Goal: Task Accomplishment & Management: Manage account settings

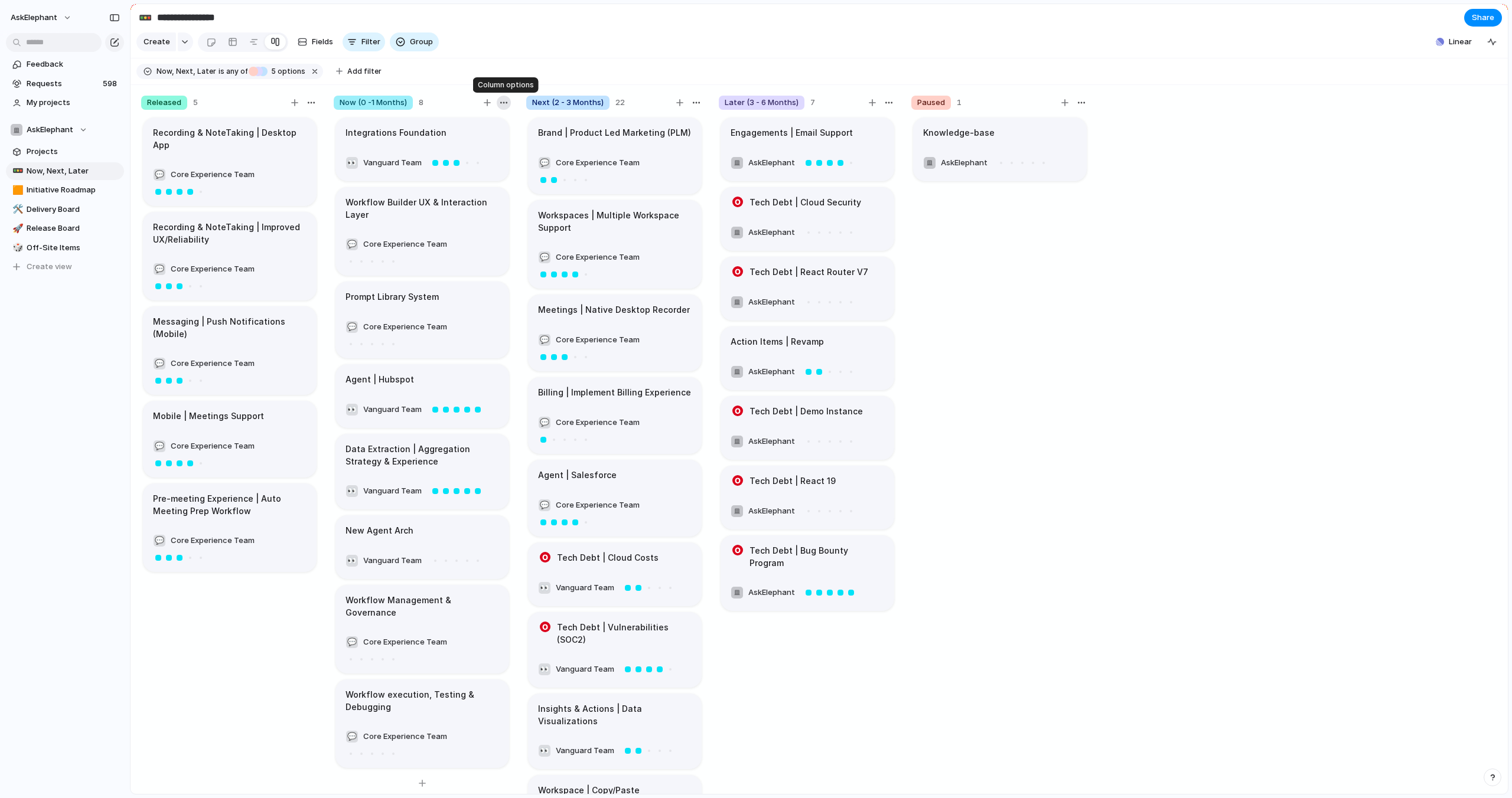
click at [509, 98] on div at bounding box center [504, 103] width 14 height 14
click at [502, 102] on div "button" at bounding box center [504, 103] width 9 height 9
click at [452, 80] on div "Change color" at bounding box center [756, 399] width 1512 height 798
click at [315, 102] on div "button" at bounding box center [311, 103] width 9 height 9
click at [315, 102] on div "Change color" at bounding box center [756, 399] width 1512 height 798
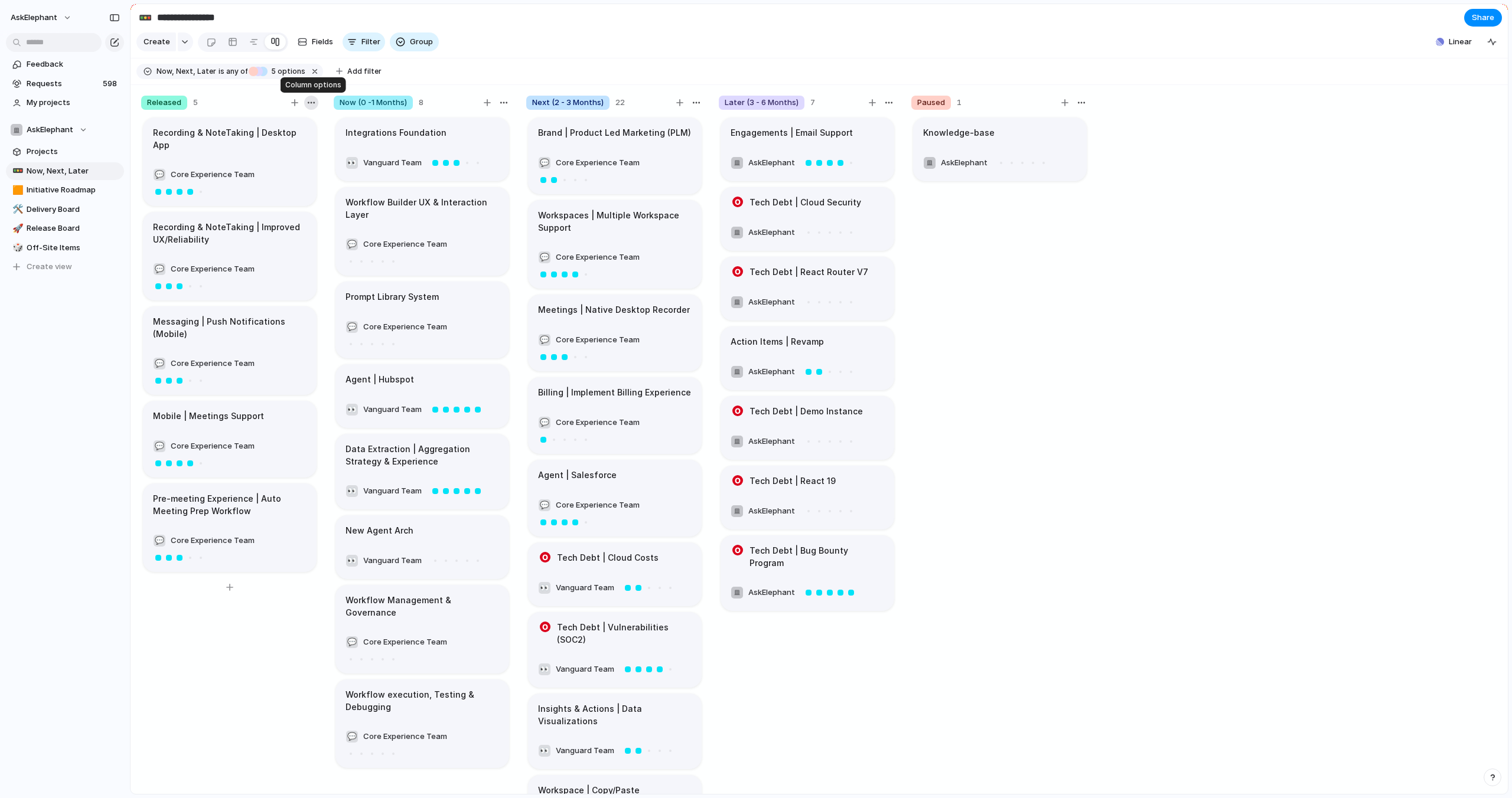
click at [311, 102] on div "button" at bounding box center [311, 103] width 9 height 9
click at [294, 129] on span "Change color" at bounding box center [279, 127] width 50 height 12
click at [263, 149] on button "button" at bounding box center [262, 151] width 15 height 15
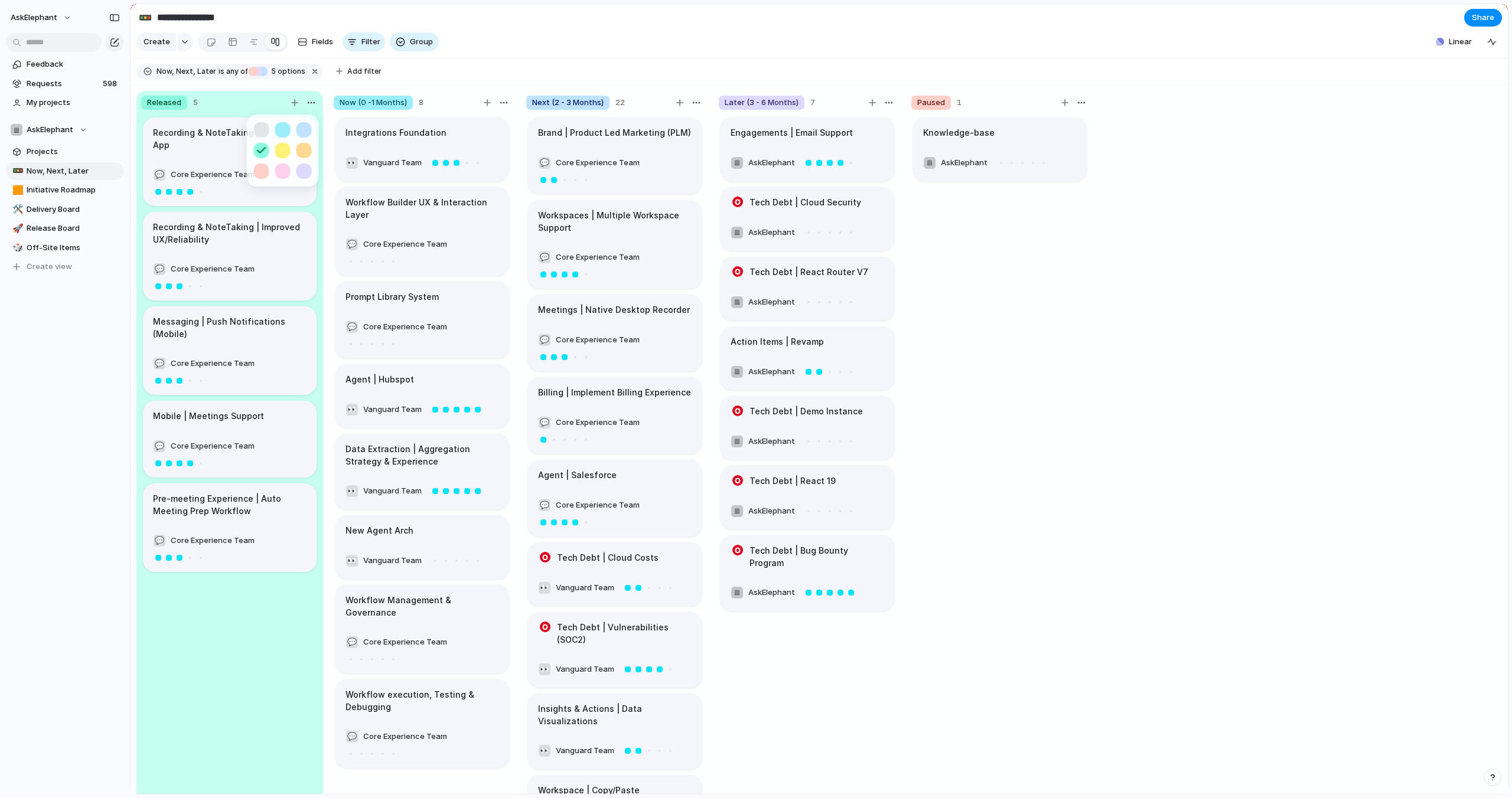
click at [502, 104] on div at bounding box center [756, 399] width 1512 height 798
click at [502, 104] on div "button" at bounding box center [504, 103] width 9 height 9
click at [474, 128] on span "Change color" at bounding box center [471, 127] width 50 height 12
click at [474, 130] on button "button" at bounding box center [475, 130] width 15 height 15
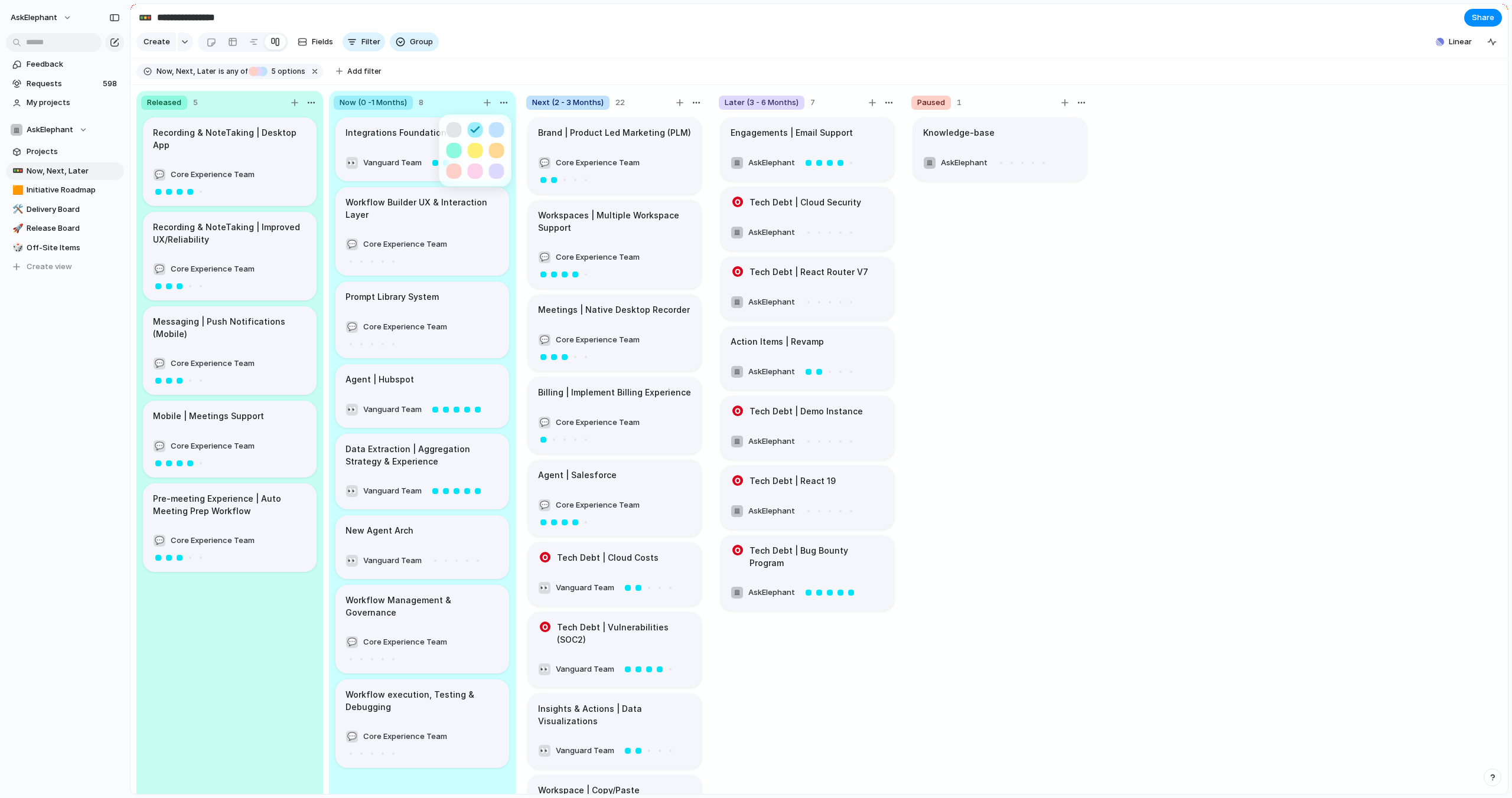
click at [699, 104] on div at bounding box center [756, 399] width 1512 height 798
click at [698, 103] on div "button" at bounding box center [697, 103] width 9 height 9
click at [667, 128] on span "Change color" at bounding box center [664, 127] width 50 height 12
click at [691, 131] on button "button" at bounding box center [689, 130] width 15 height 15
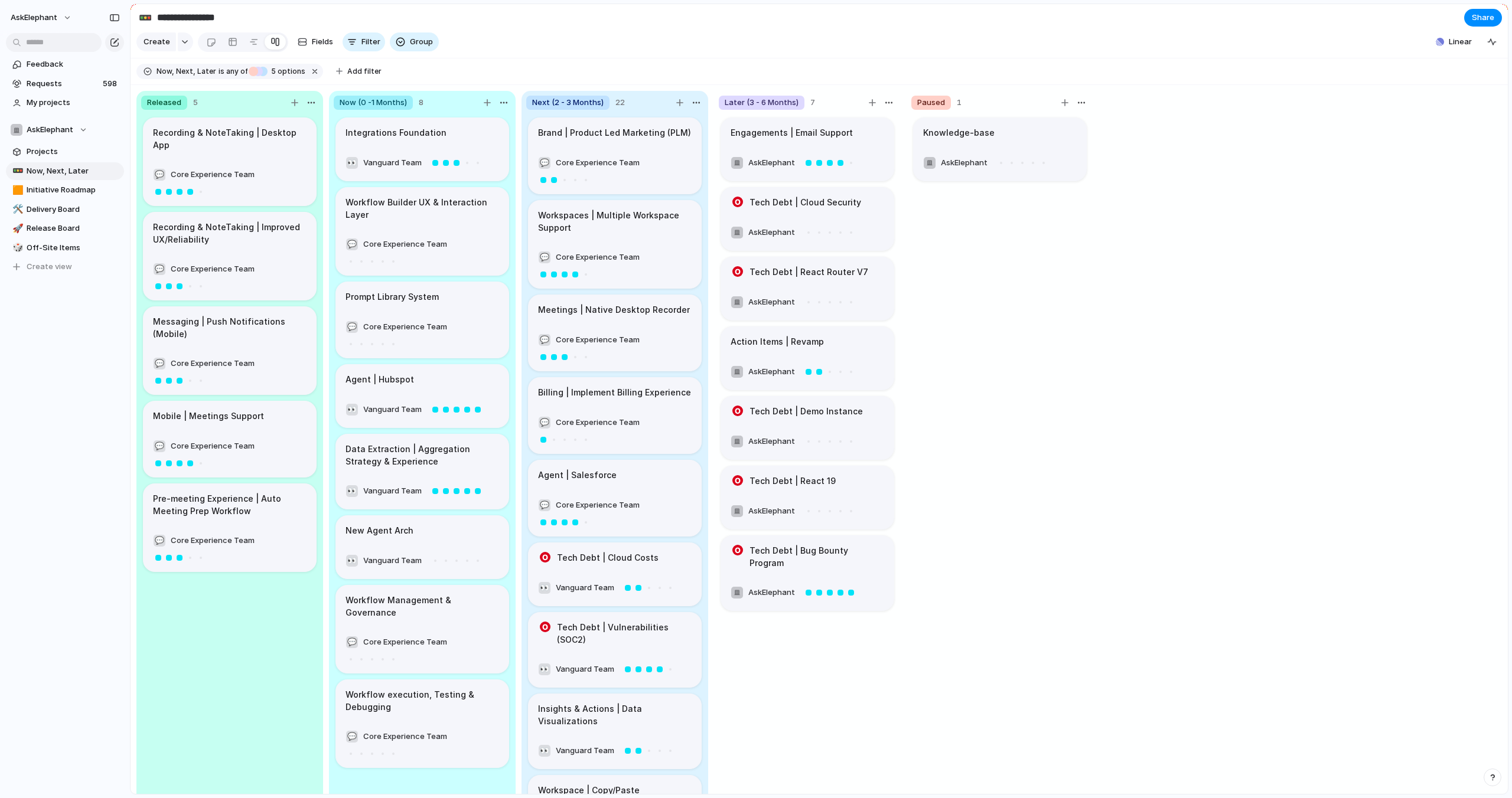
click at [889, 104] on div at bounding box center [756, 399] width 1512 height 798
click at [889, 104] on div "button" at bounding box center [889, 103] width 9 height 9
click at [868, 126] on span "Change color" at bounding box center [856, 127] width 50 height 12
click at [884, 171] on button "button" at bounding box center [882, 171] width 15 height 15
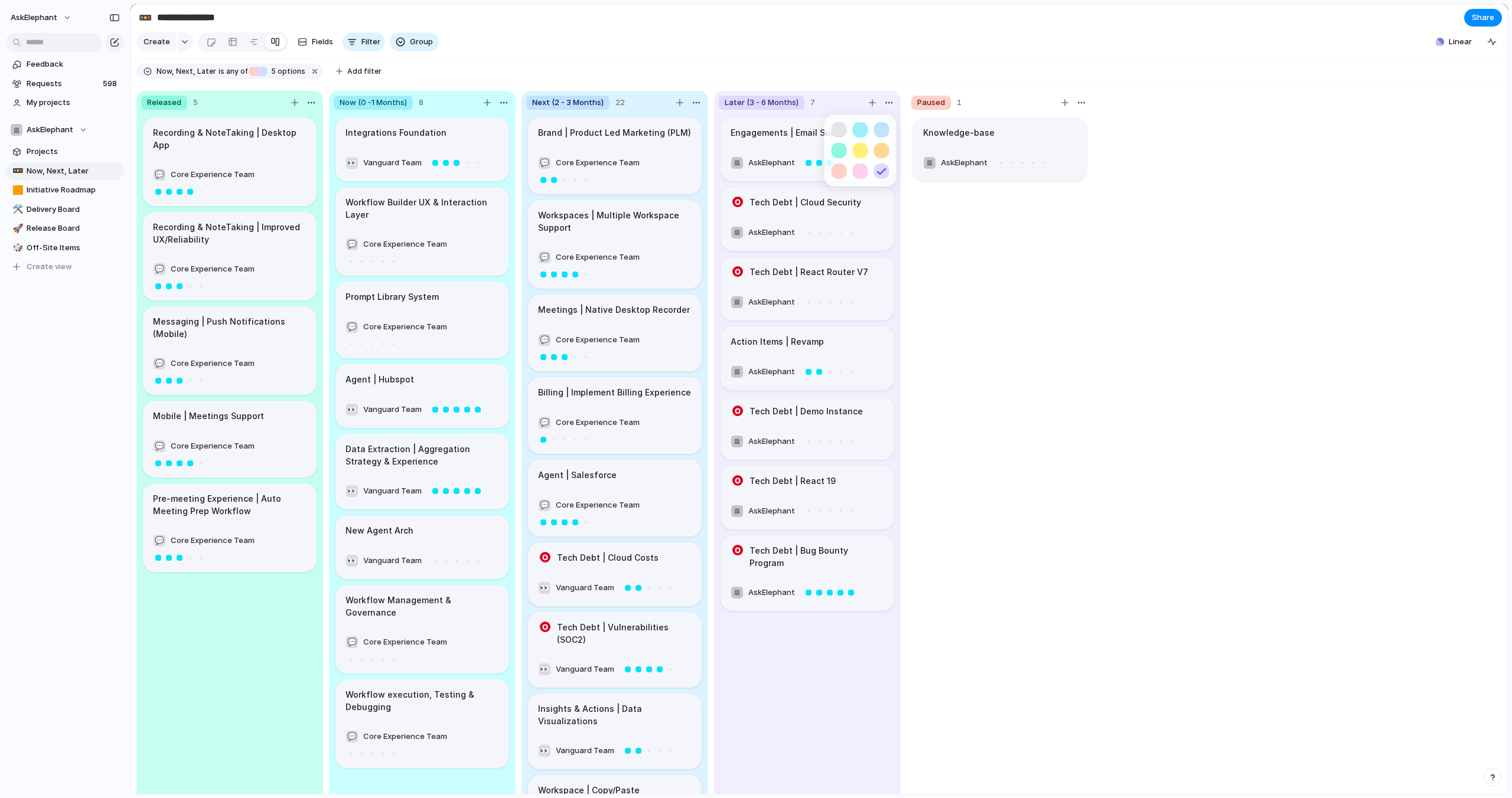
click at [1028, 105] on div at bounding box center [756, 399] width 1512 height 798
click at [1081, 101] on div "button" at bounding box center [1081, 103] width 9 height 9
click at [1062, 125] on span "Change color" at bounding box center [1049, 127] width 50 height 12
click at [1034, 172] on button "button" at bounding box center [1031, 171] width 15 height 15
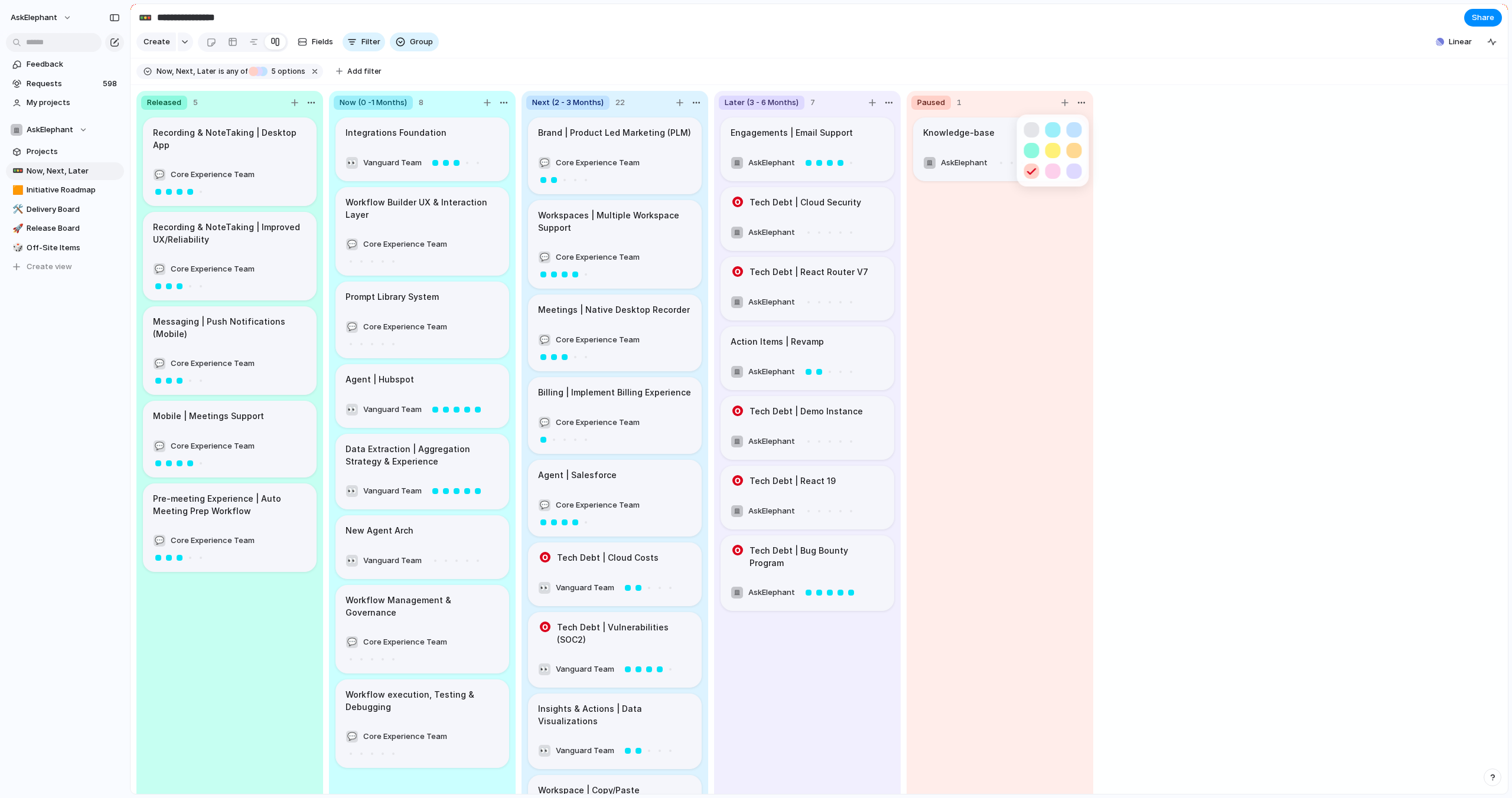
click at [1178, 135] on div at bounding box center [756, 399] width 1512 height 798
click at [303, 41] on div "button" at bounding box center [302, 42] width 9 height 9
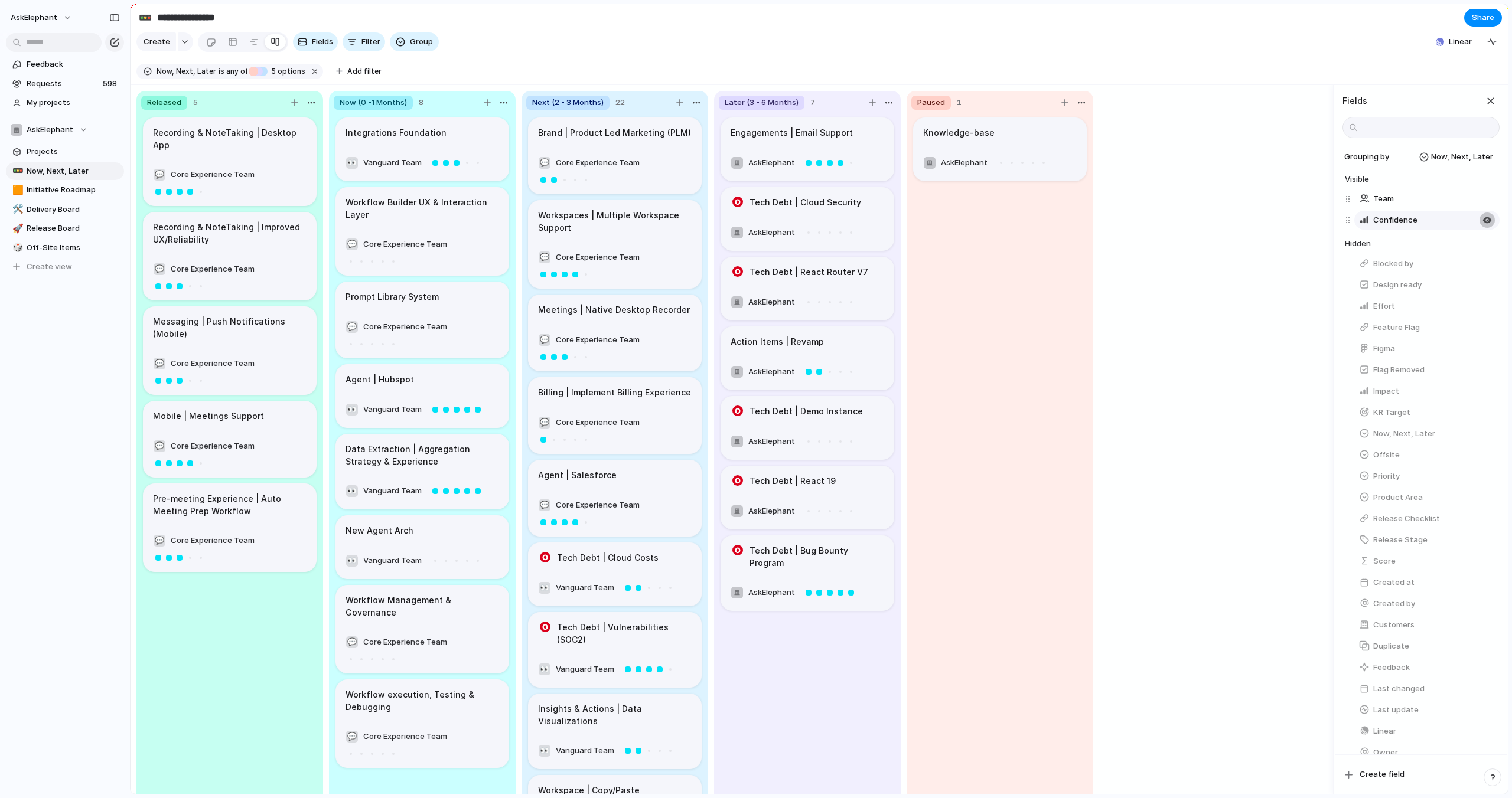
click at [1486, 221] on div "button" at bounding box center [1487, 220] width 9 height 9
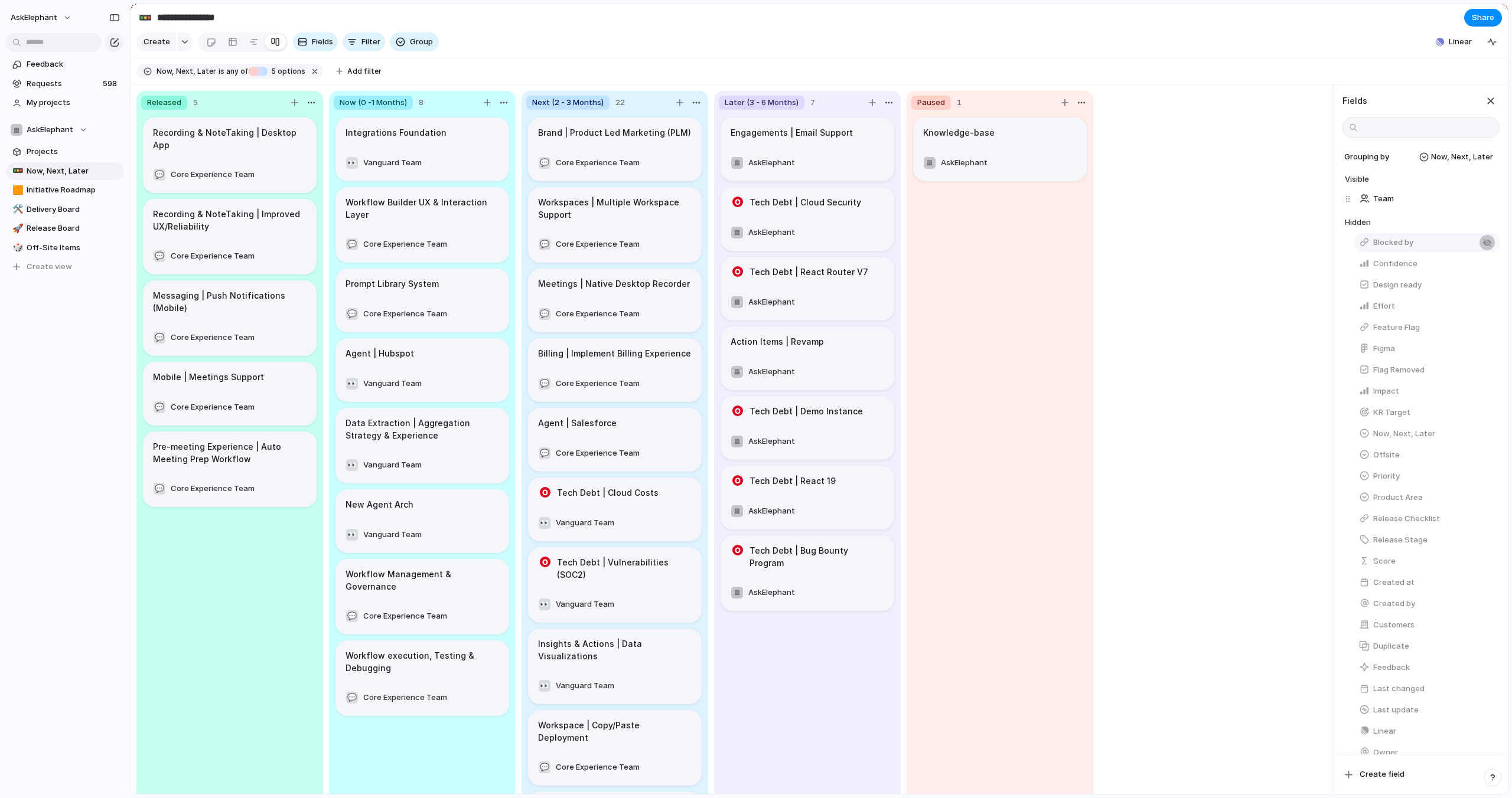
click at [1487, 244] on div "button" at bounding box center [1487, 243] width 9 height 9
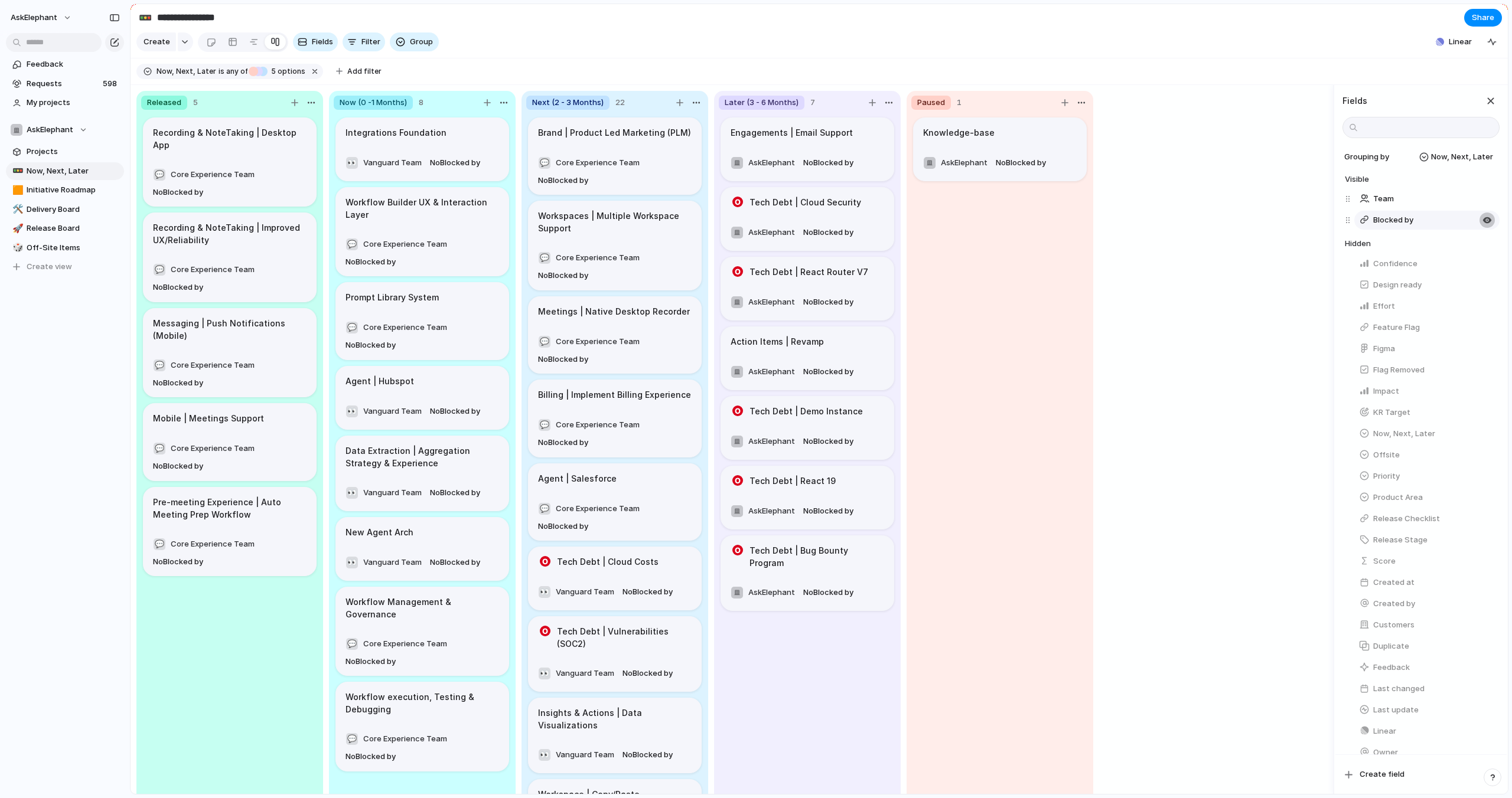
click at [1483, 221] on div "button" at bounding box center [1487, 220] width 9 height 9
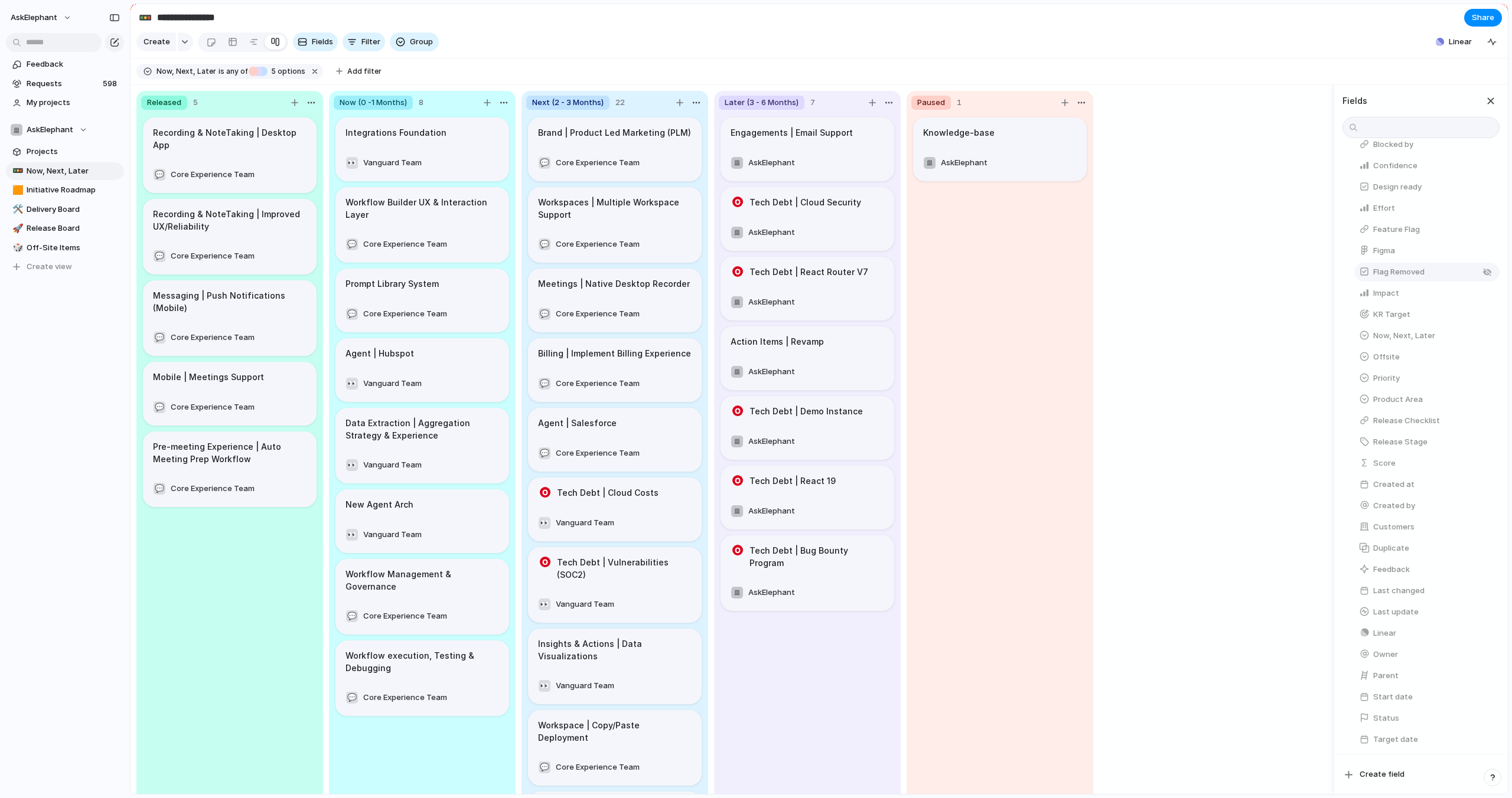
scroll to position [101, 0]
click at [1486, 375] on div "button" at bounding box center [1487, 376] width 9 height 9
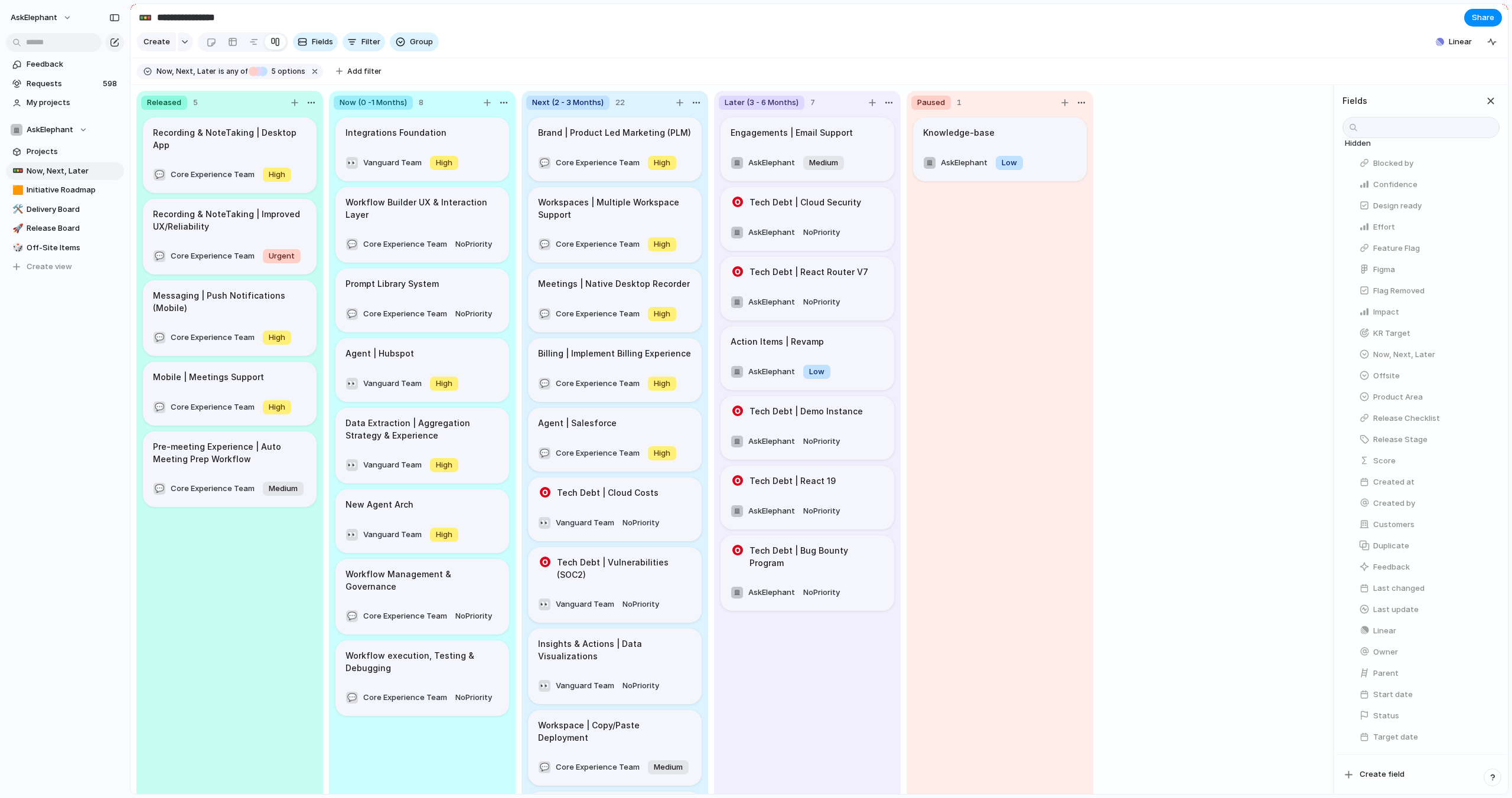
click at [1486, 375] on div "button" at bounding box center [1487, 376] width 9 height 9
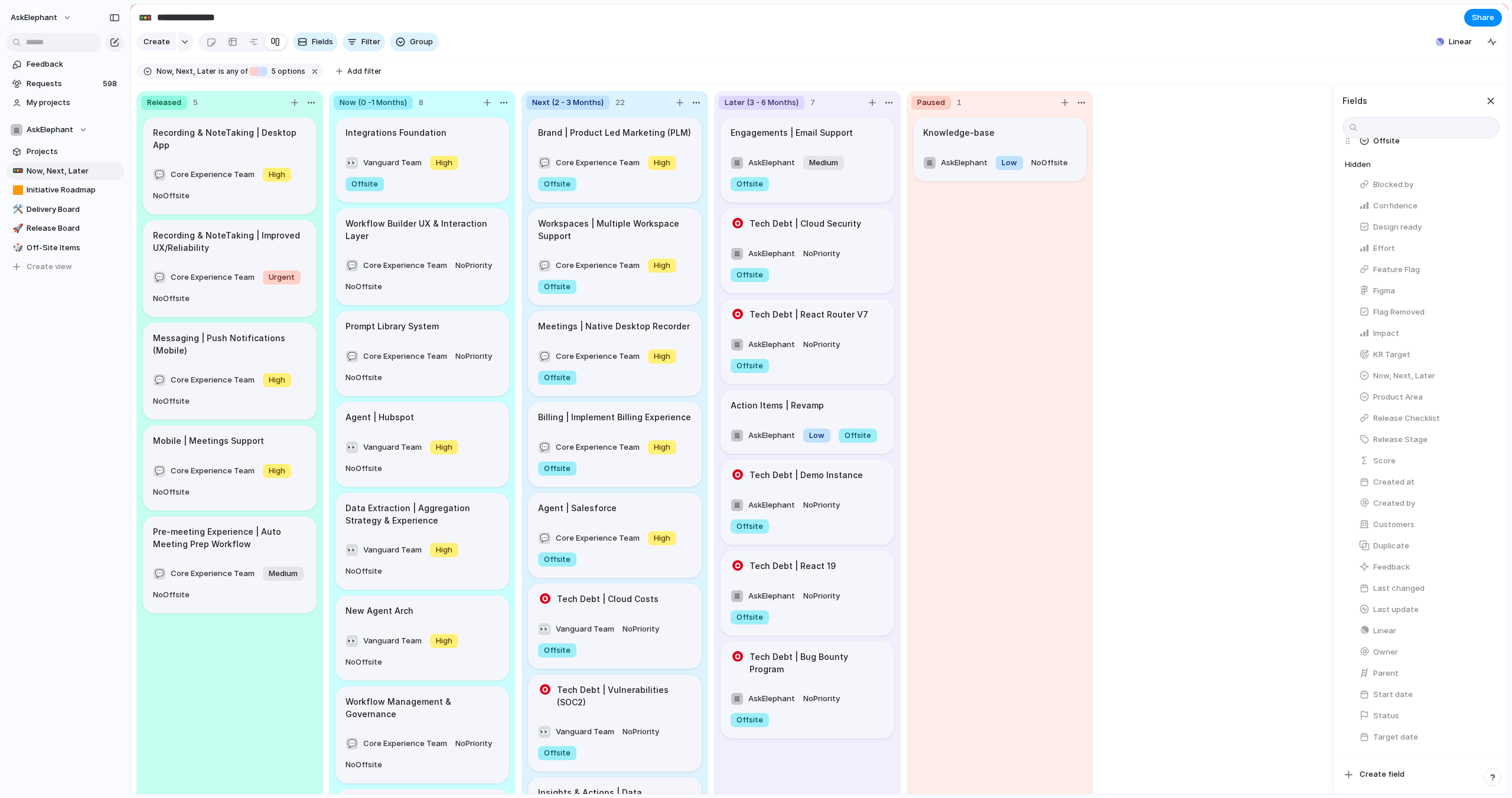
click at [1486, 375] on div "button" at bounding box center [1487, 376] width 9 height 9
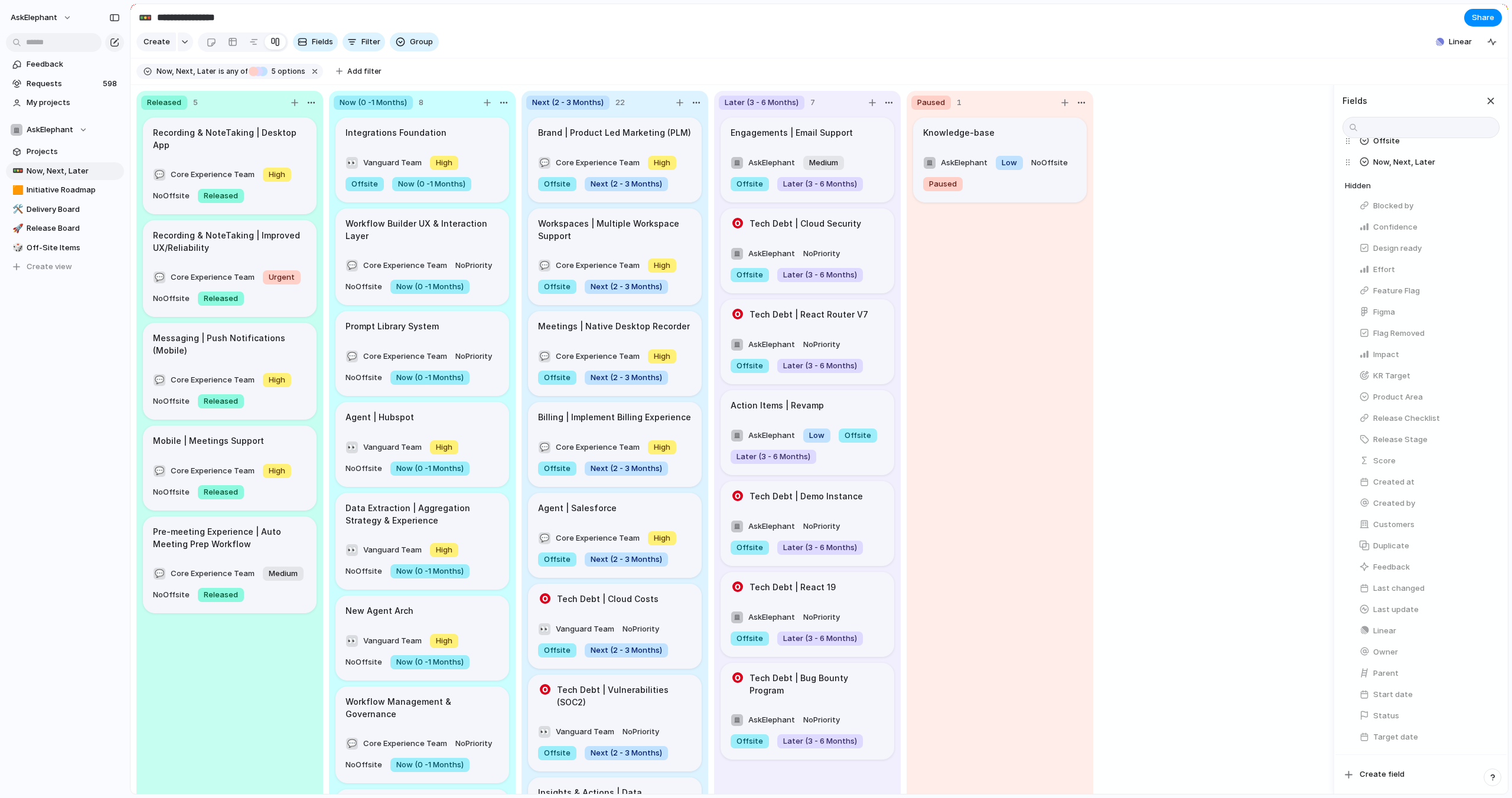
click at [1264, 56] on section "Create Fields Filter Group Zoom Linear Clear Save for everyone" at bounding box center [819, 44] width 1377 height 28
click at [316, 47] on span "Fields" at bounding box center [323, 42] width 21 height 12
click at [1491, 242] on button "button" at bounding box center [1487, 241] width 15 height 15
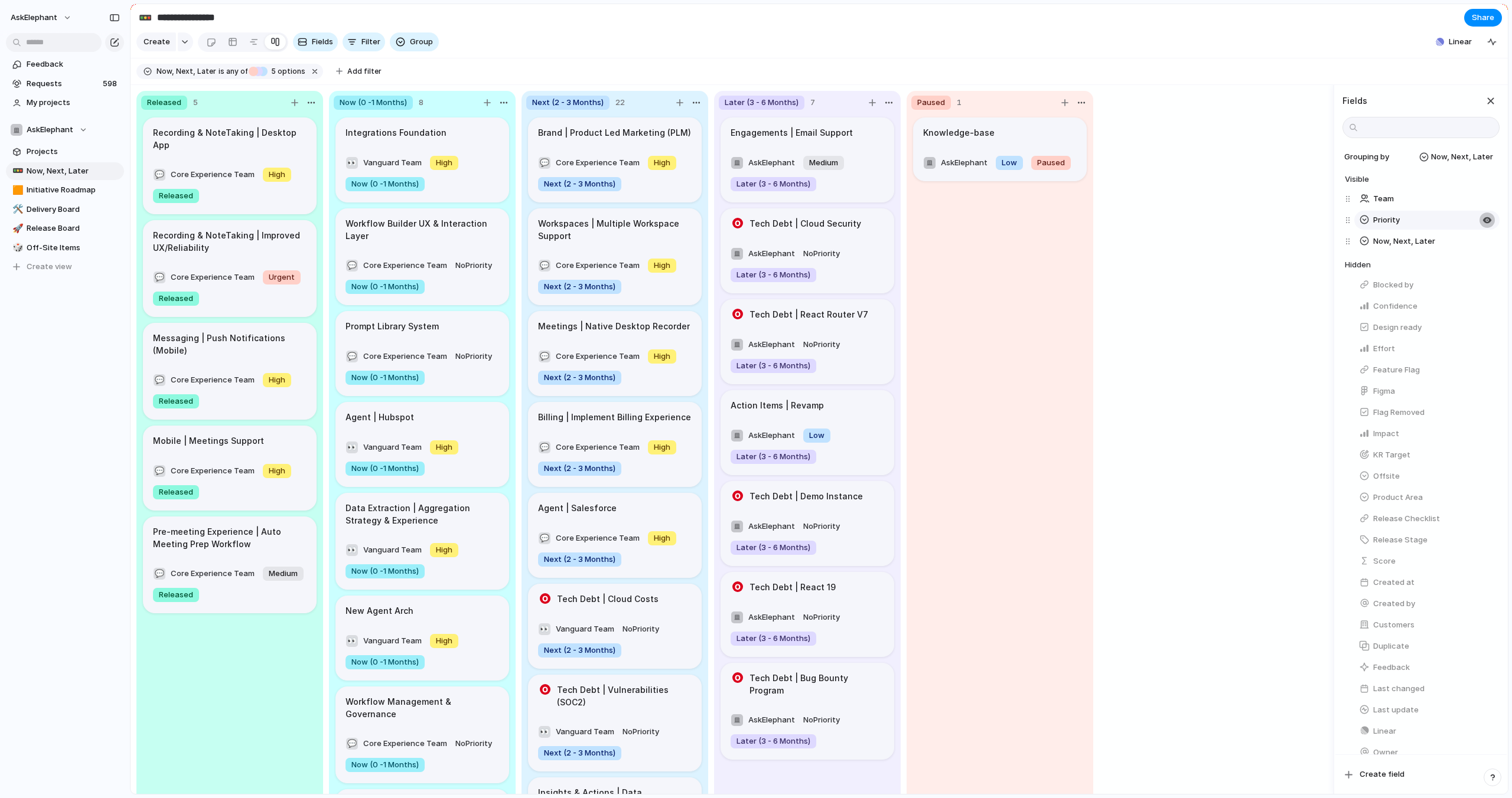
click at [1486, 221] on div "button" at bounding box center [1487, 220] width 9 height 9
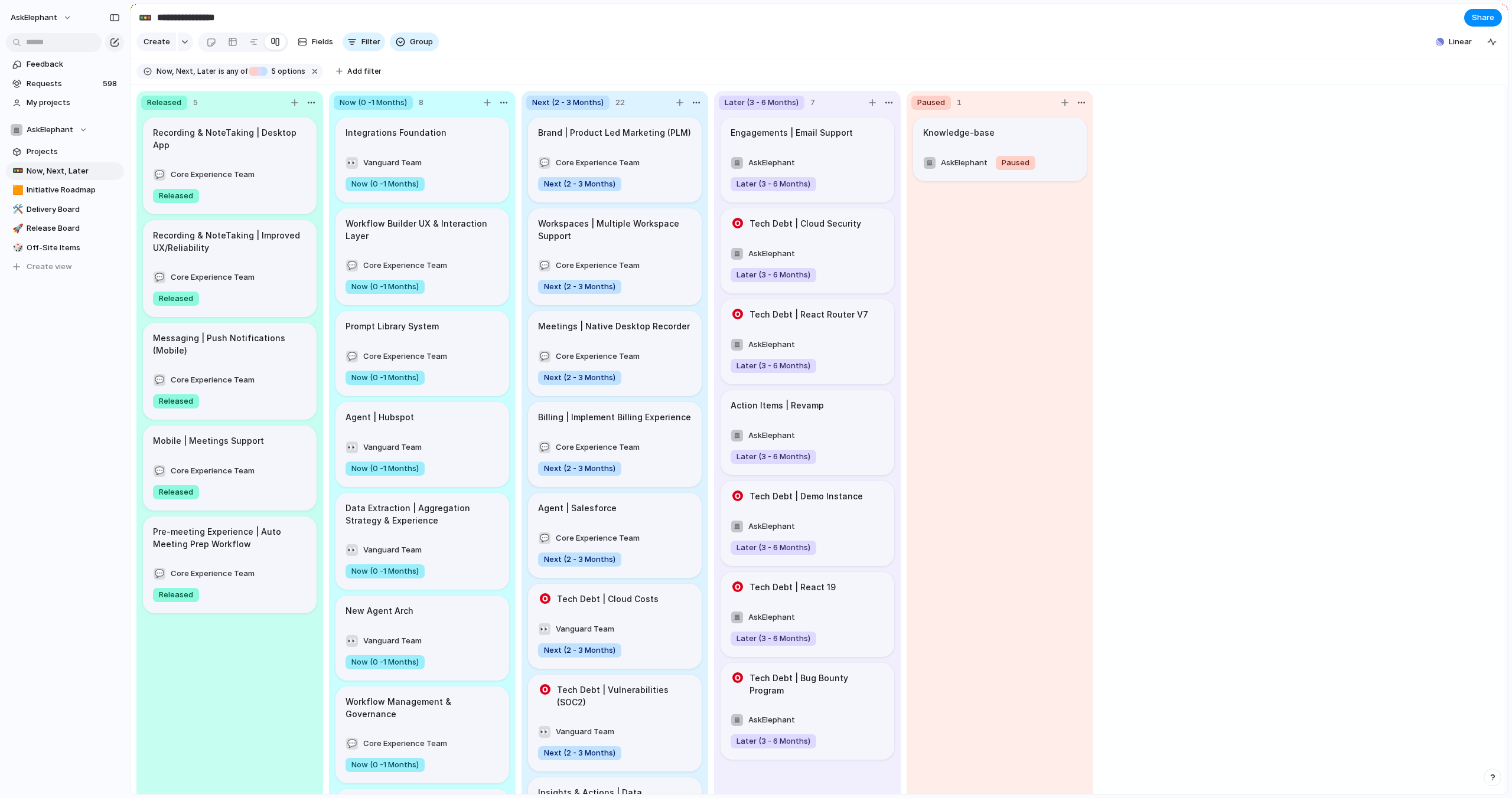
click at [1228, 469] on div "Released 5 Recording & NoteTaking | Desktop App 💬 Core Experience Team Released…" at bounding box center [819, 440] width 1377 height 710
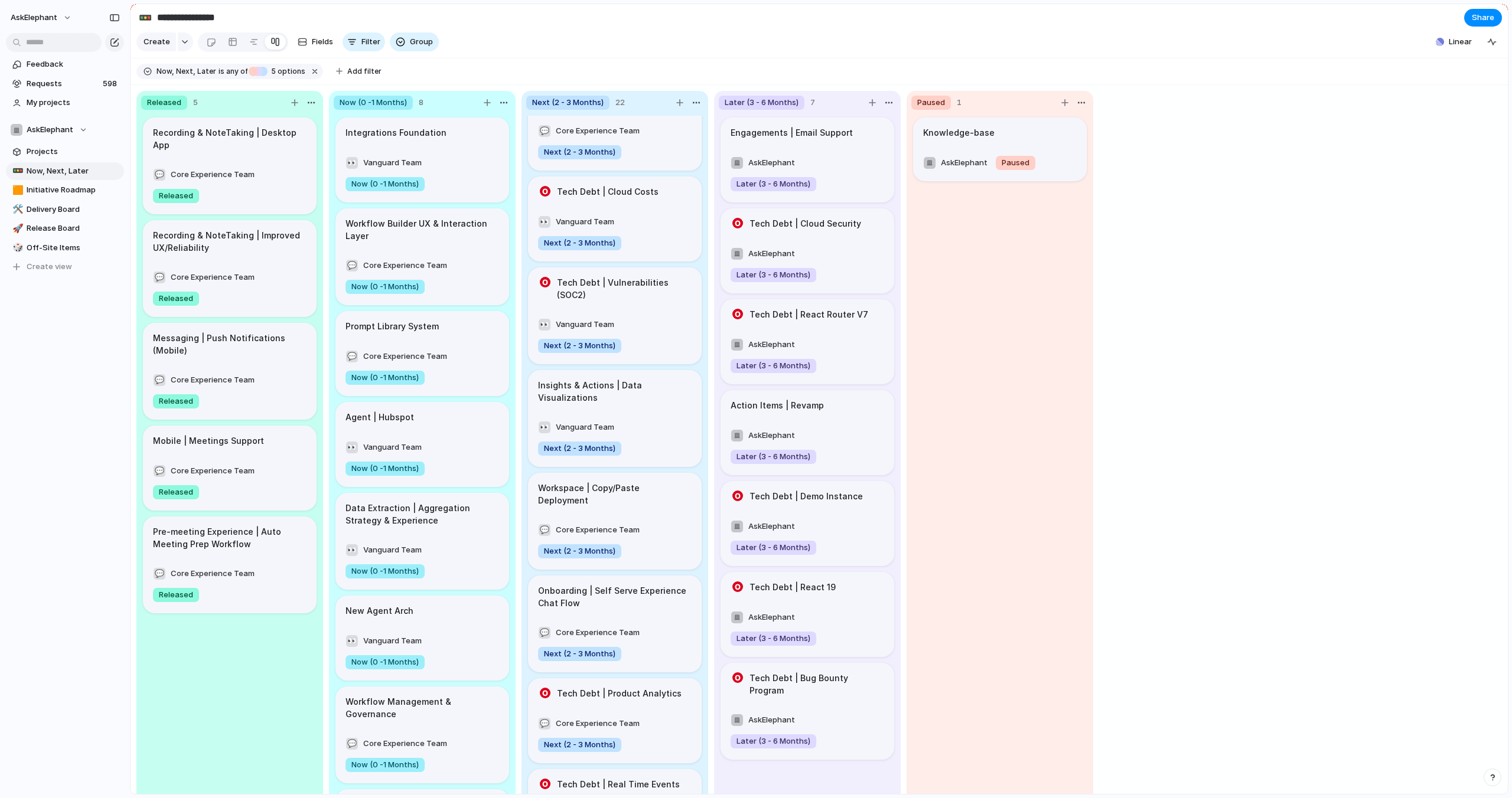
scroll to position [0, 0]
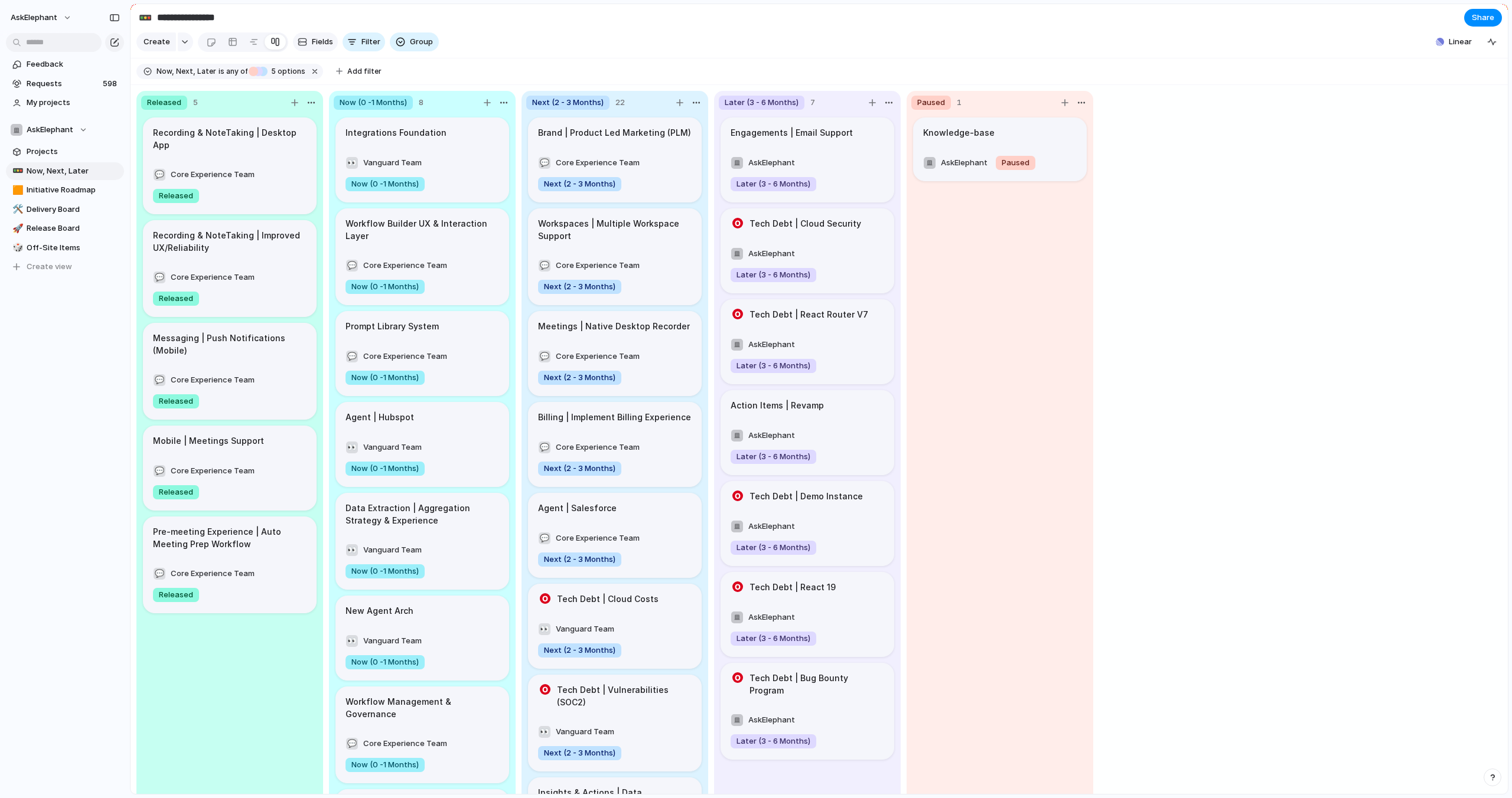
click at [313, 43] on span "Fields" at bounding box center [323, 42] width 21 height 12
click at [1401, 714] on button "Status" at bounding box center [1426, 716] width 145 height 19
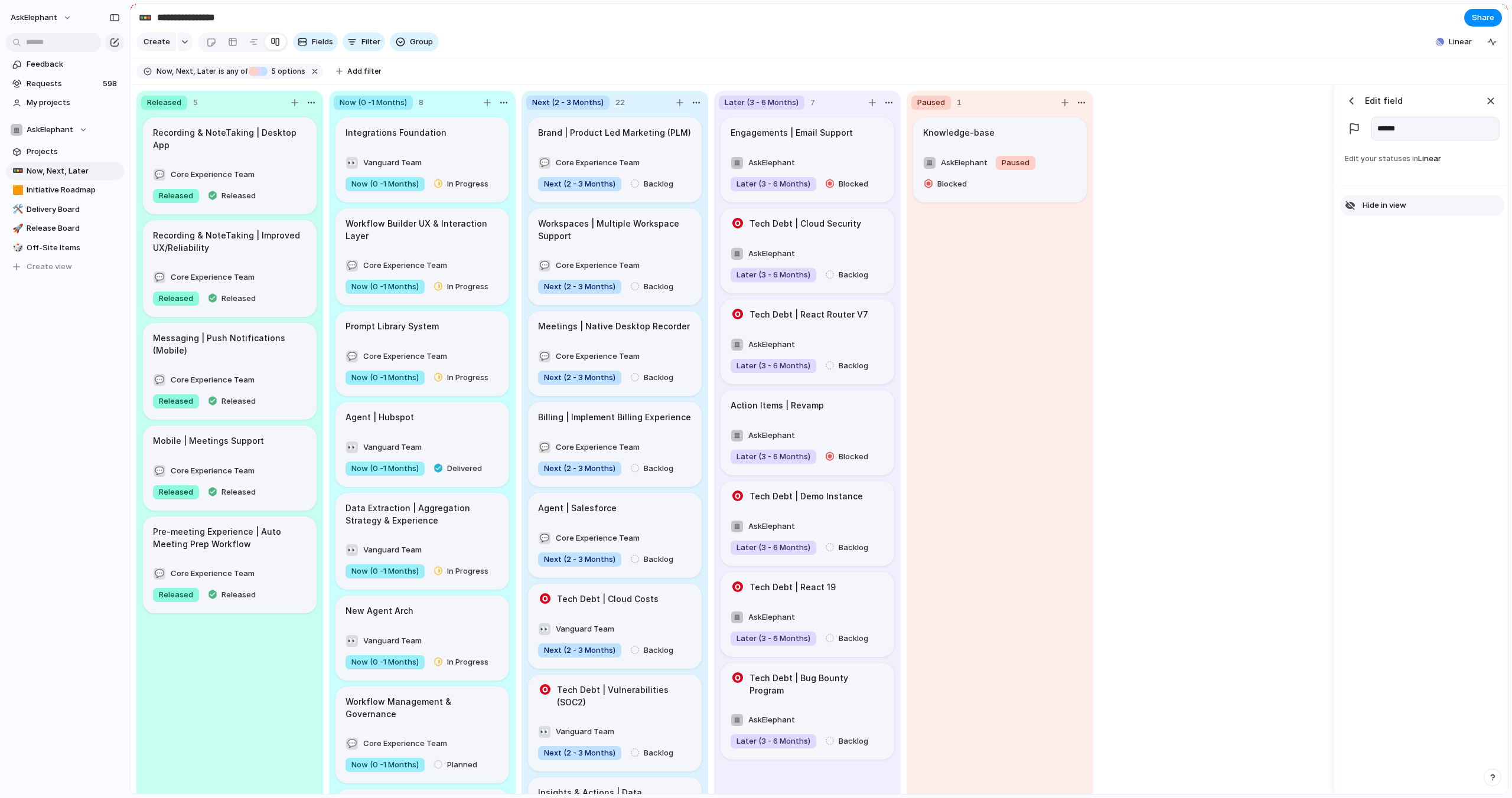
click at [1349, 202] on div "button" at bounding box center [1350, 205] width 11 height 11
click at [1250, 329] on div "Released 5 Recording & NoteTaking | Desktop App 💬 Core Experience Team Released…" at bounding box center [732, 440] width 1202 height 710
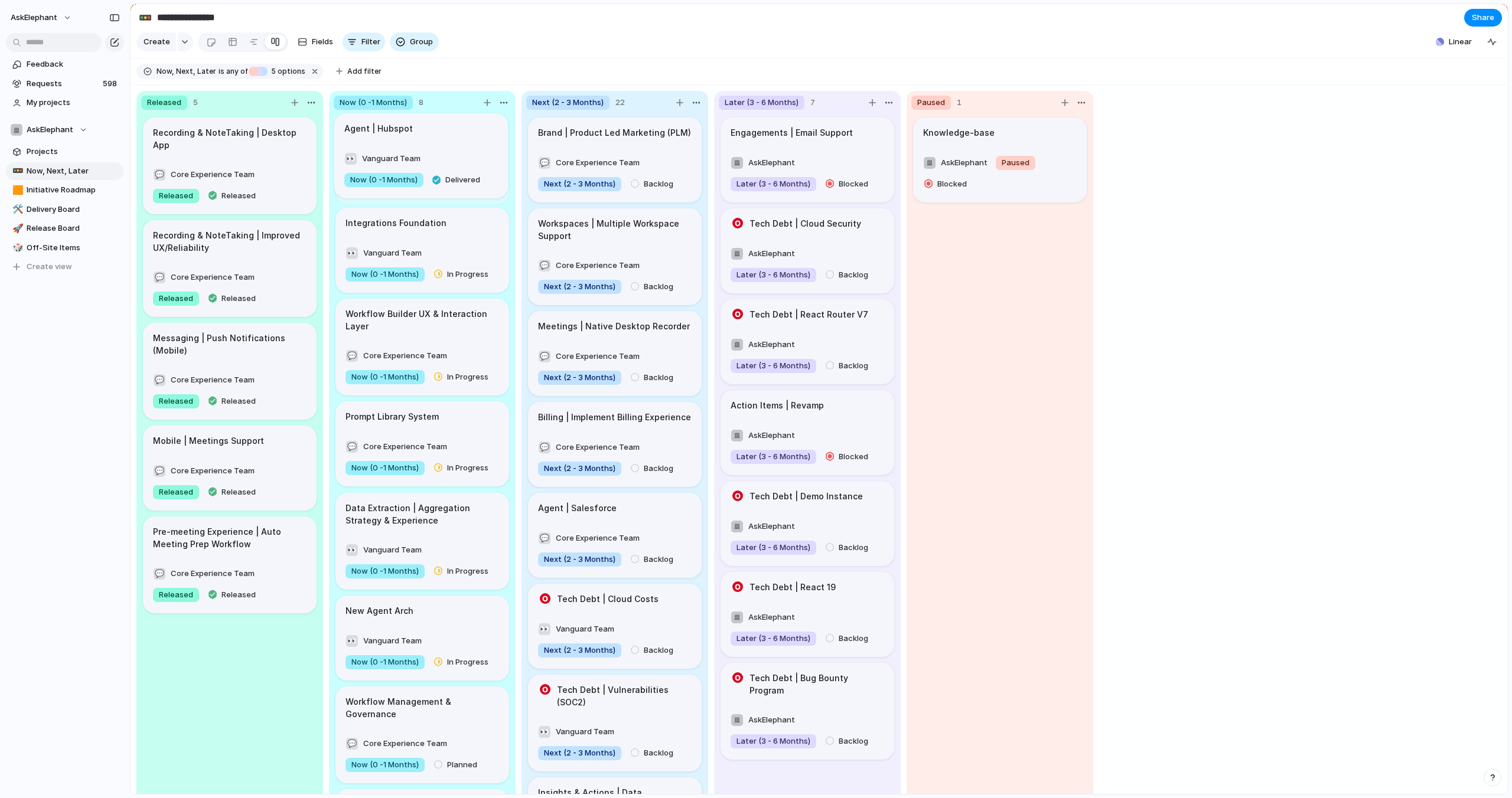
drag, startPoint x: 474, startPoint y: 427, endPoint x: 472, endPoint y: 141, distance: 286.0
click at [472, 140] on body "**********" at bounding box center [756, 399] width 1512 height 798
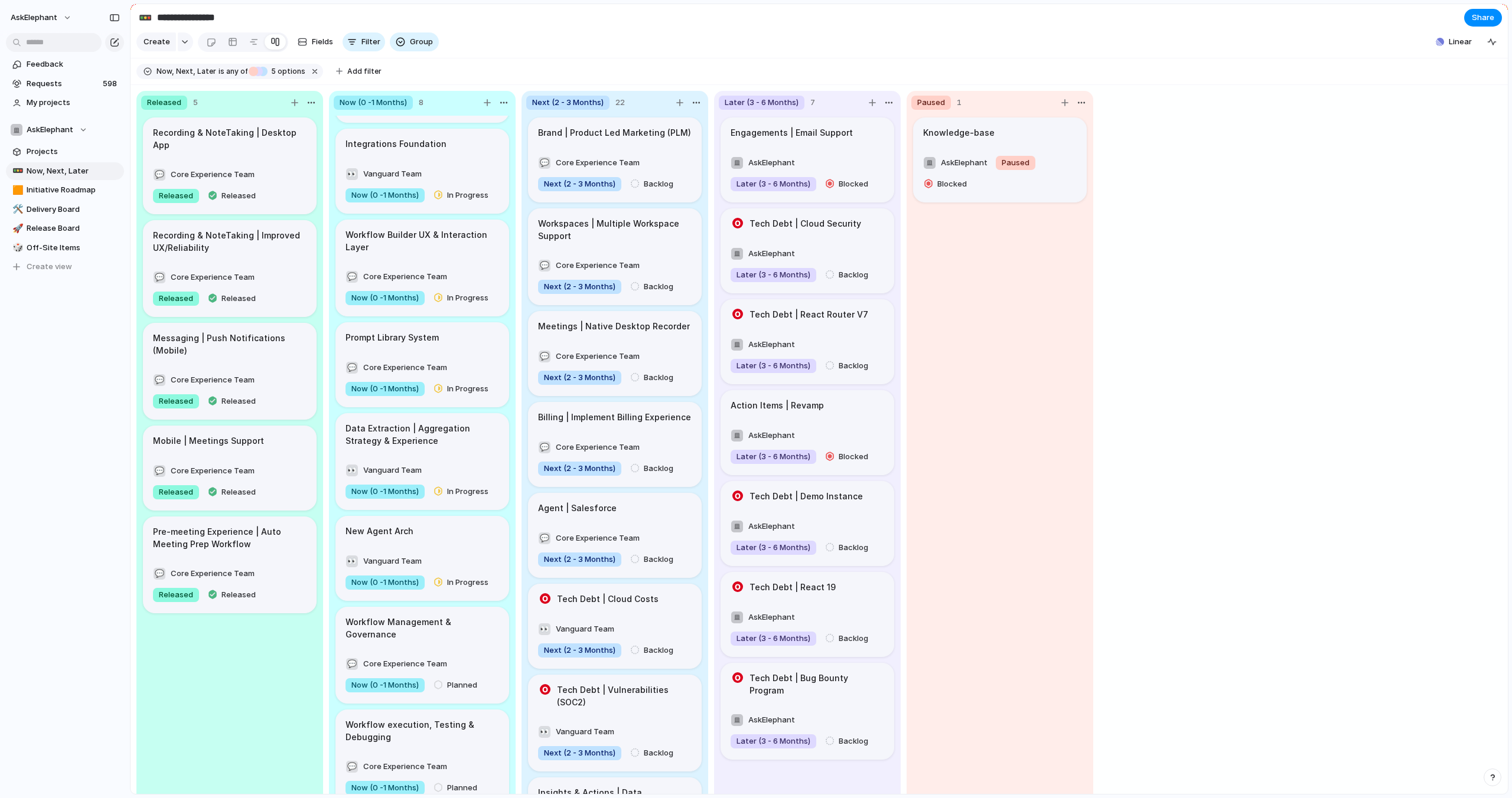
scroll to position [0, 0]
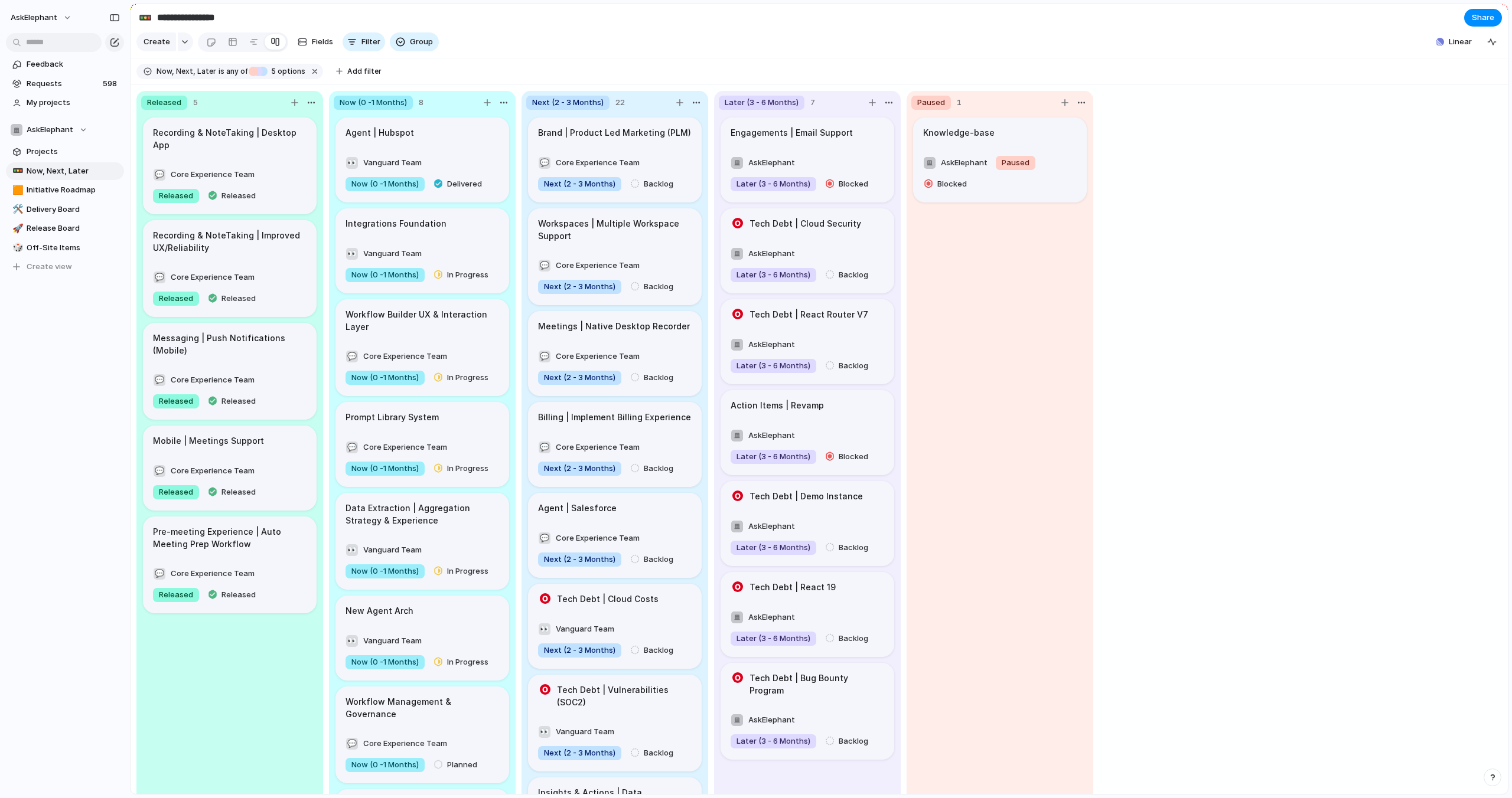
click at [1242, 406] on div "Released 5 Recording & NoteTaking | Desktop App 💬 Core Experience Team Released…" at bounding box center [819, 440] width 1377 height 710
click at [310, 42] on button "Fields" at bounding box center [315, 42] width 45 height 19
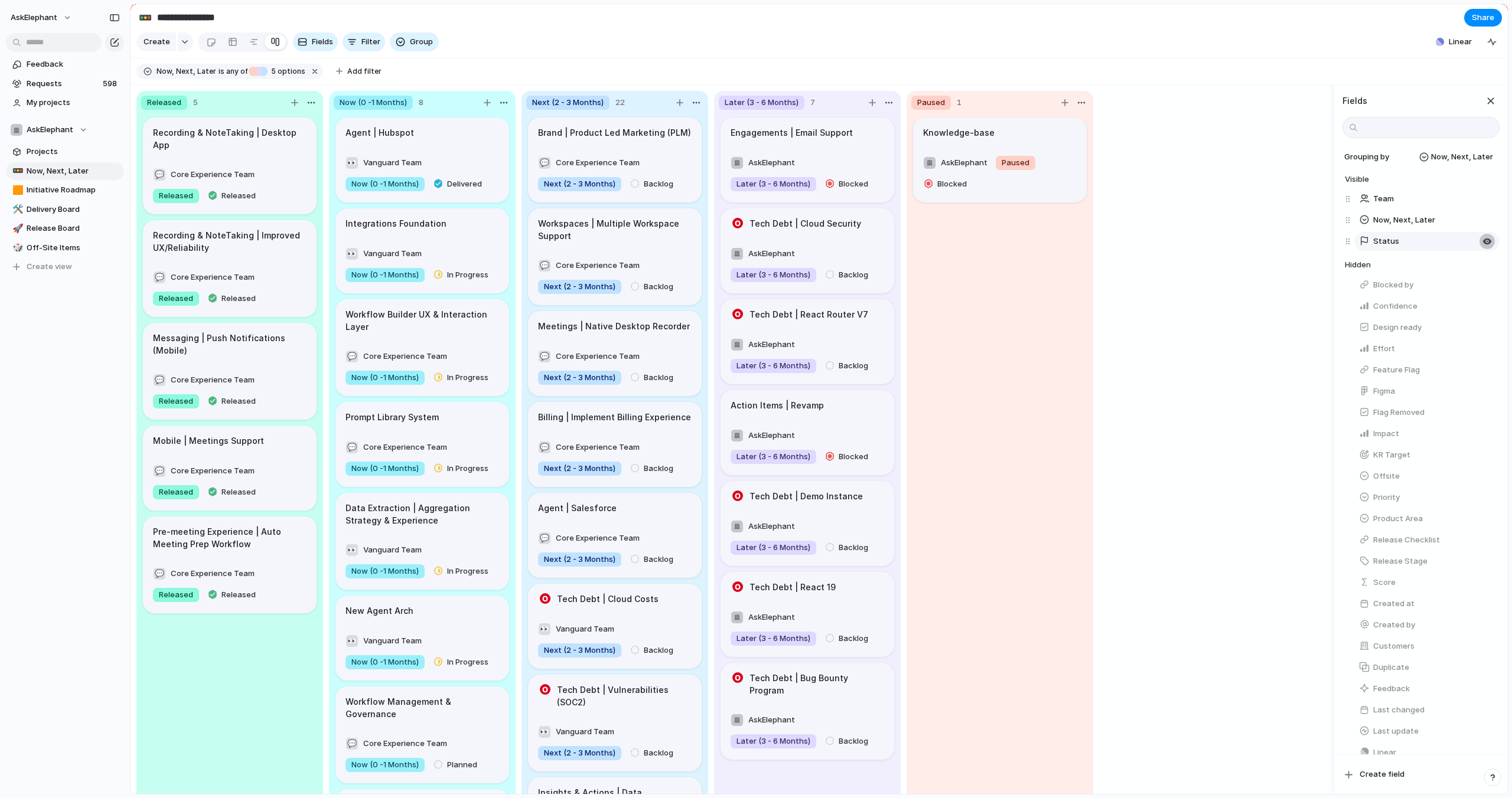
click at [1486, 218] on div "button" at bounding box center [1487, 220] width 9 height 9
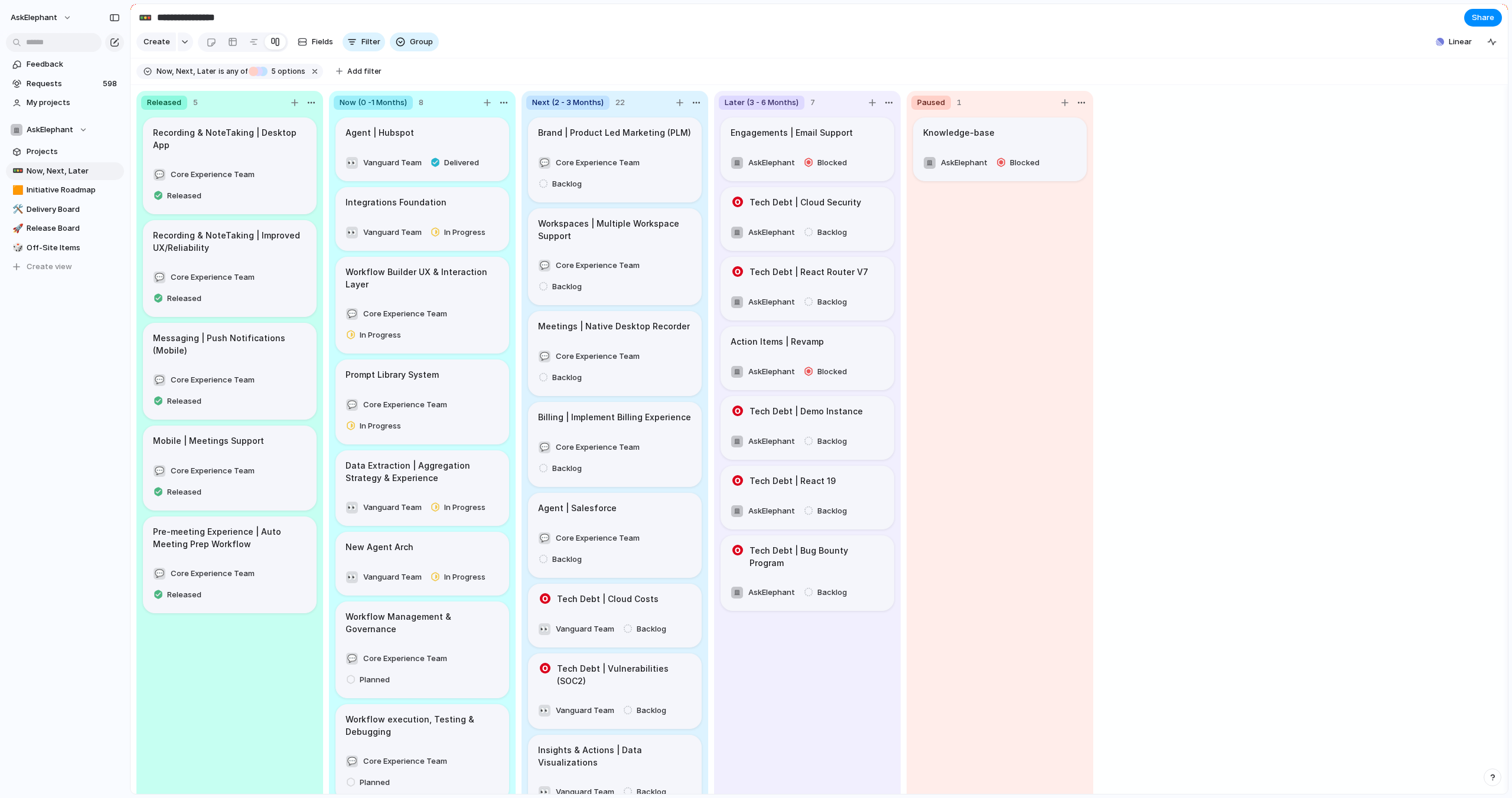
click at [1237, 183] on div "Released 5 Recording & NoteTaking | Desktop App 💬 Core Experience Team Released…" at bounding box center [819, 440] width 1377 height 710
click at [321, 44] on span "Fields" at bounding box center [323, 42] width 21 height 12
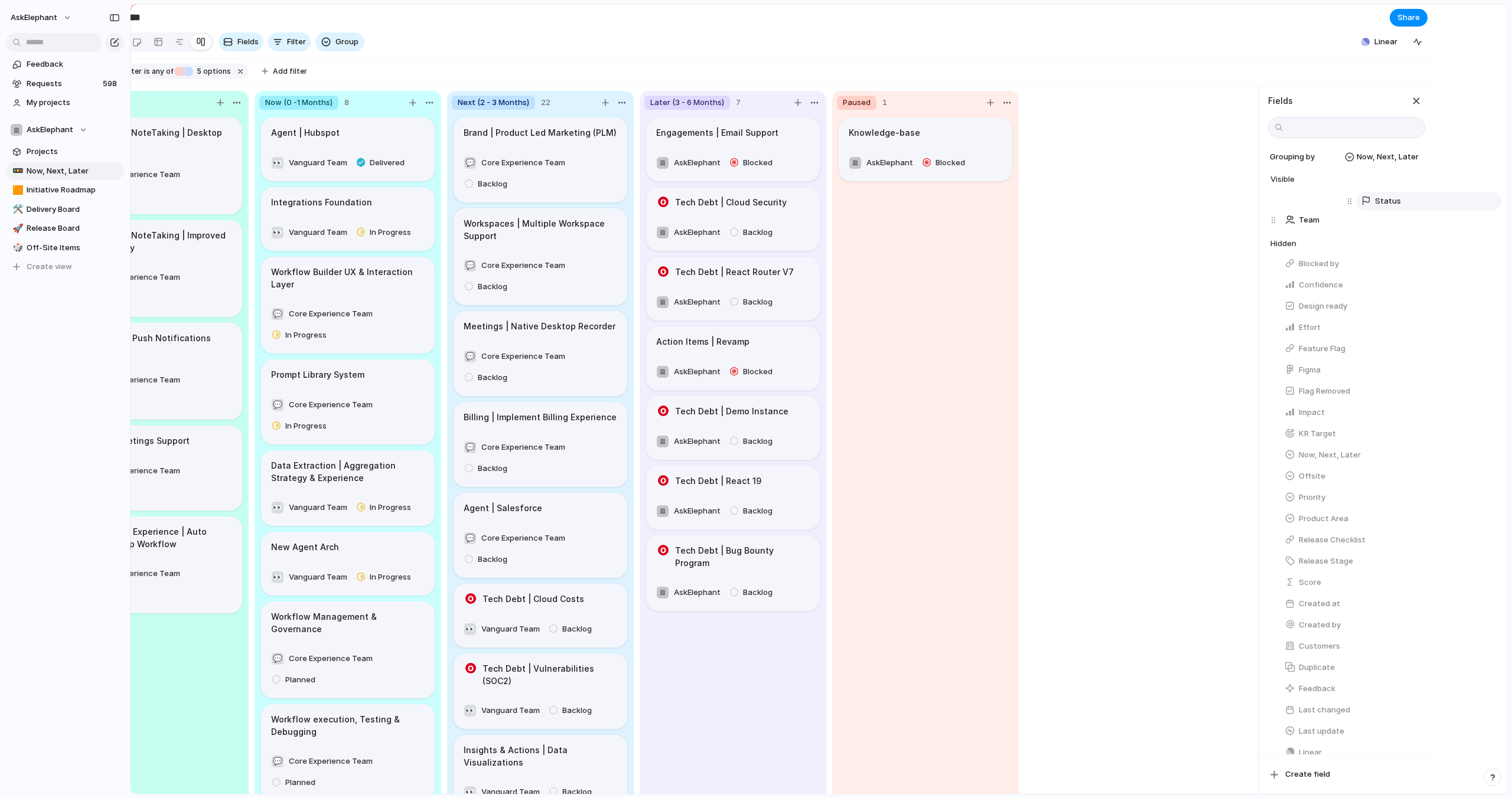
scroll to position [0, 115]
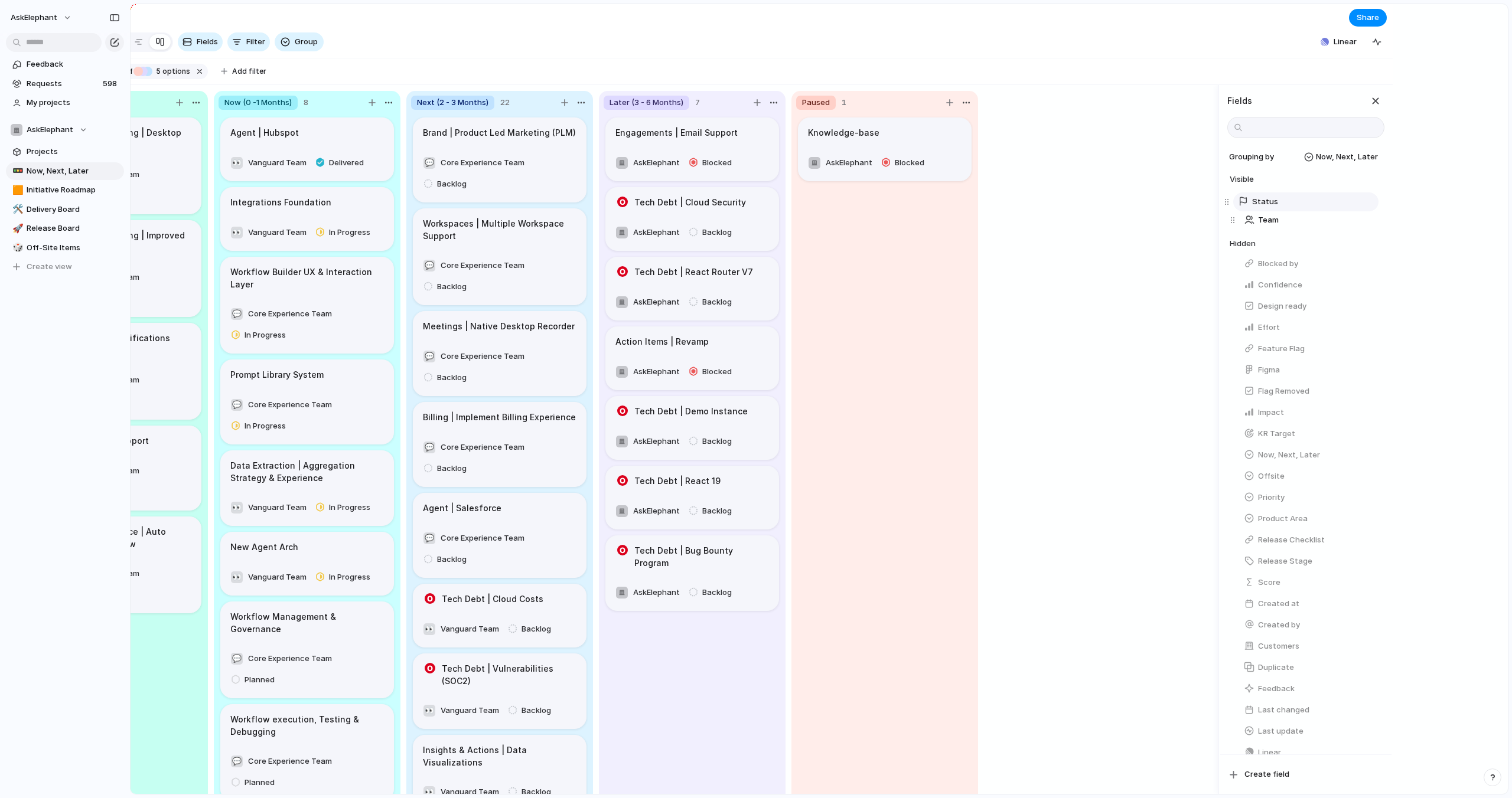
drag, startPoint x: 1347, startPoint y: 222, endPoint x: 1226, endPoint y: 203, distance: 122.5
click at [1230, 203] on div "Team Status Status To pick up a draggable item, press the space bar. While drag…" at bounding box center [1307, 209] width 154 height 43
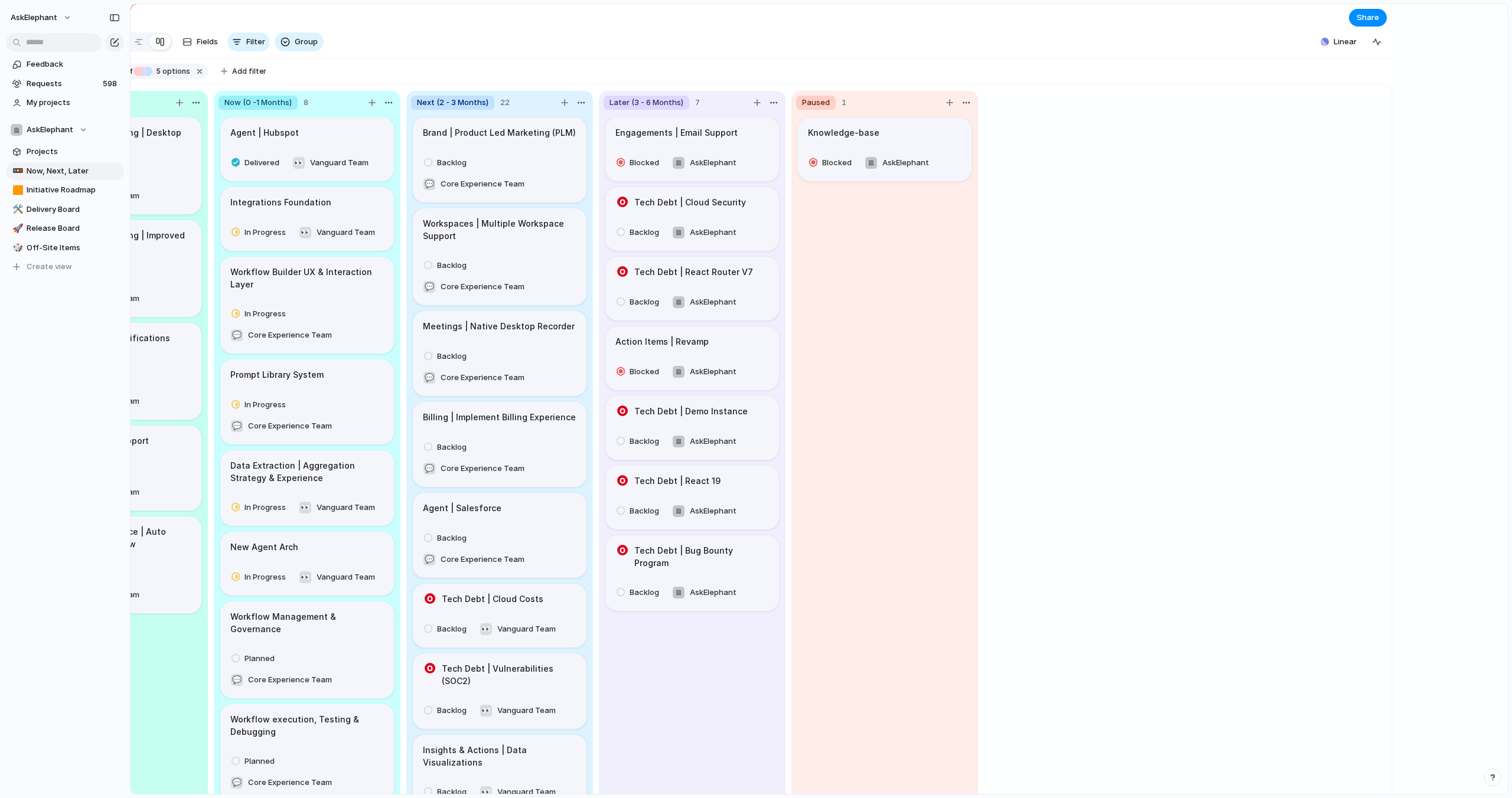
click at [1058, 235] on div "Released 5 Recording & NoteTaking | Desktop App Released 💬 Core Experience Team…" at bounding box center [704, 440] width 1377 height 710
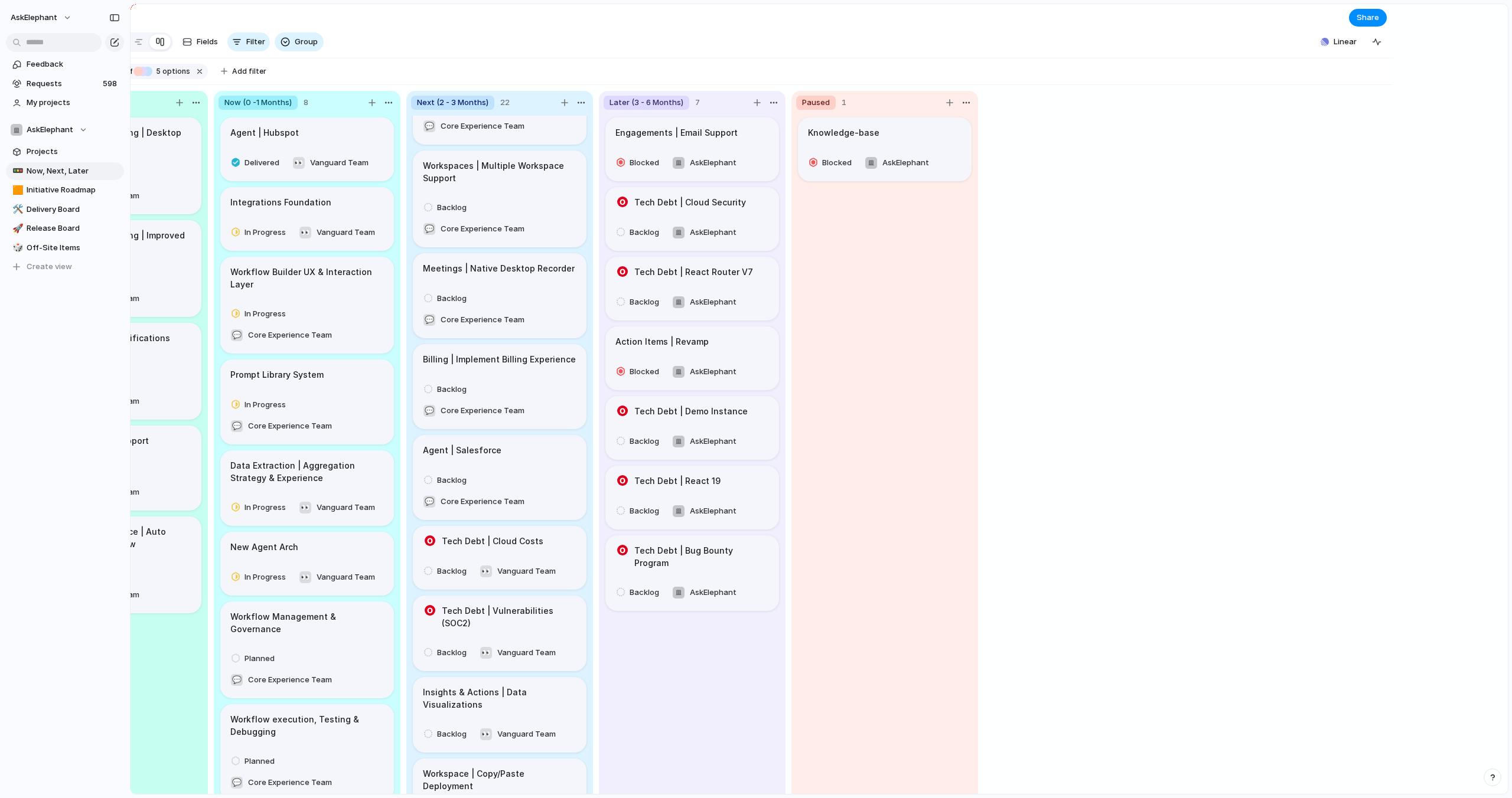
scroll to position [0, 0]
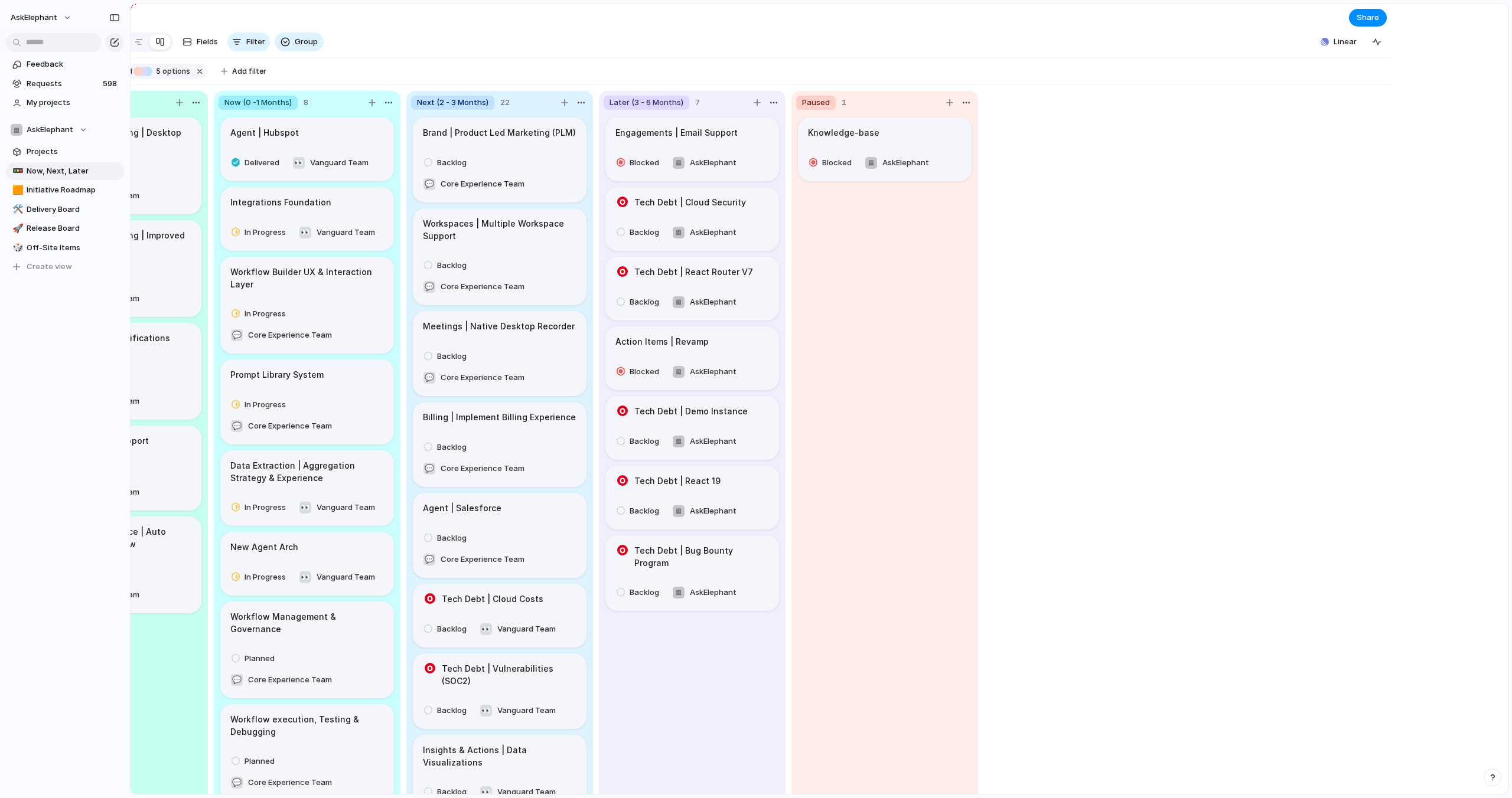
click at [1225, 340] on div "Released 5 Recording & NoteTaking | Desktop App Released 💬 Core Experience Team…" at bounding box center [704, 440] width 1377 height 710
click at [114, 17] on div "button" at bounding box center [115, 18] width 11 height 8
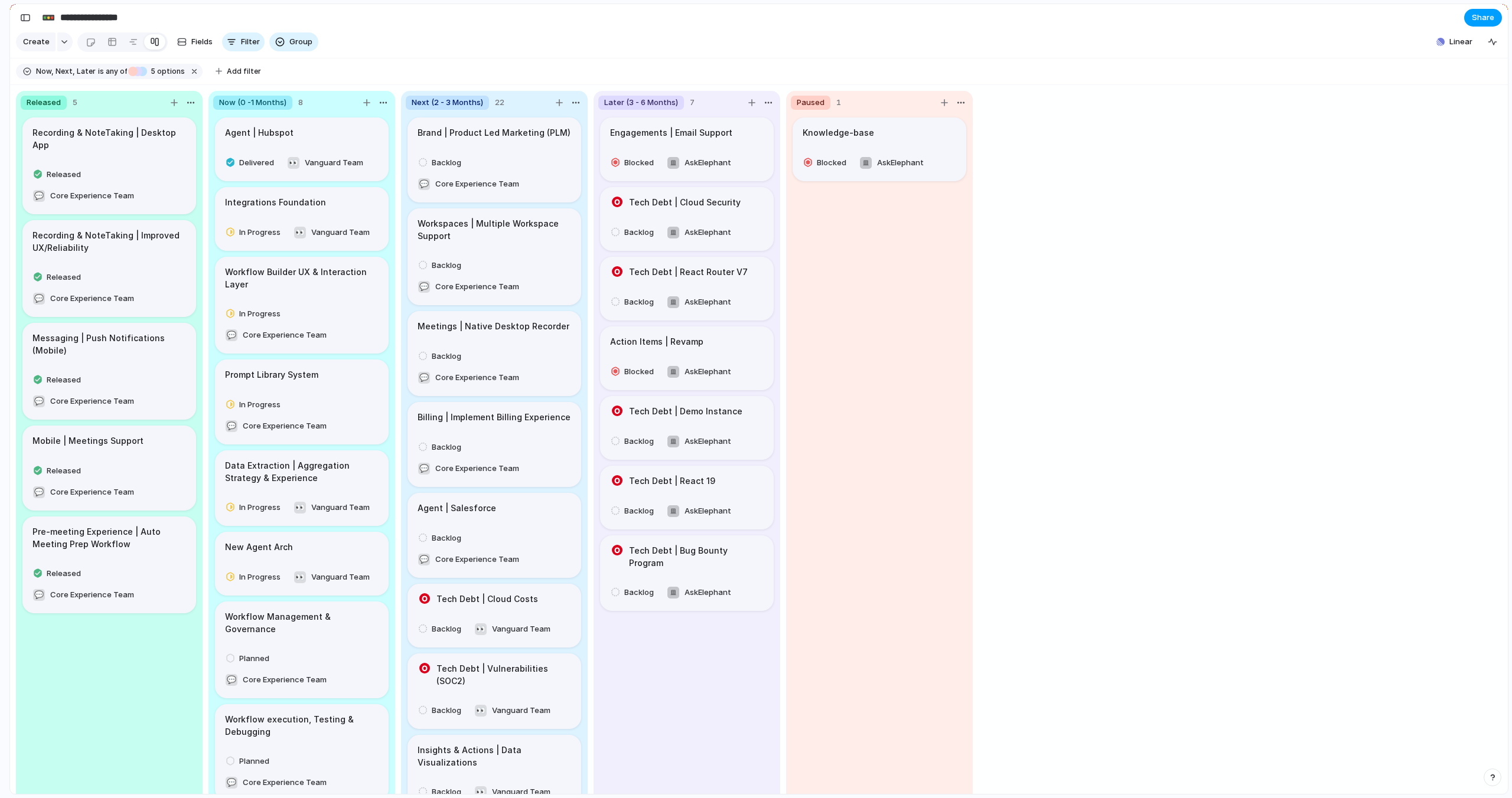
click at [1492, 17] on span "Share" at bounding box center [1483, 18] width 22 height 12
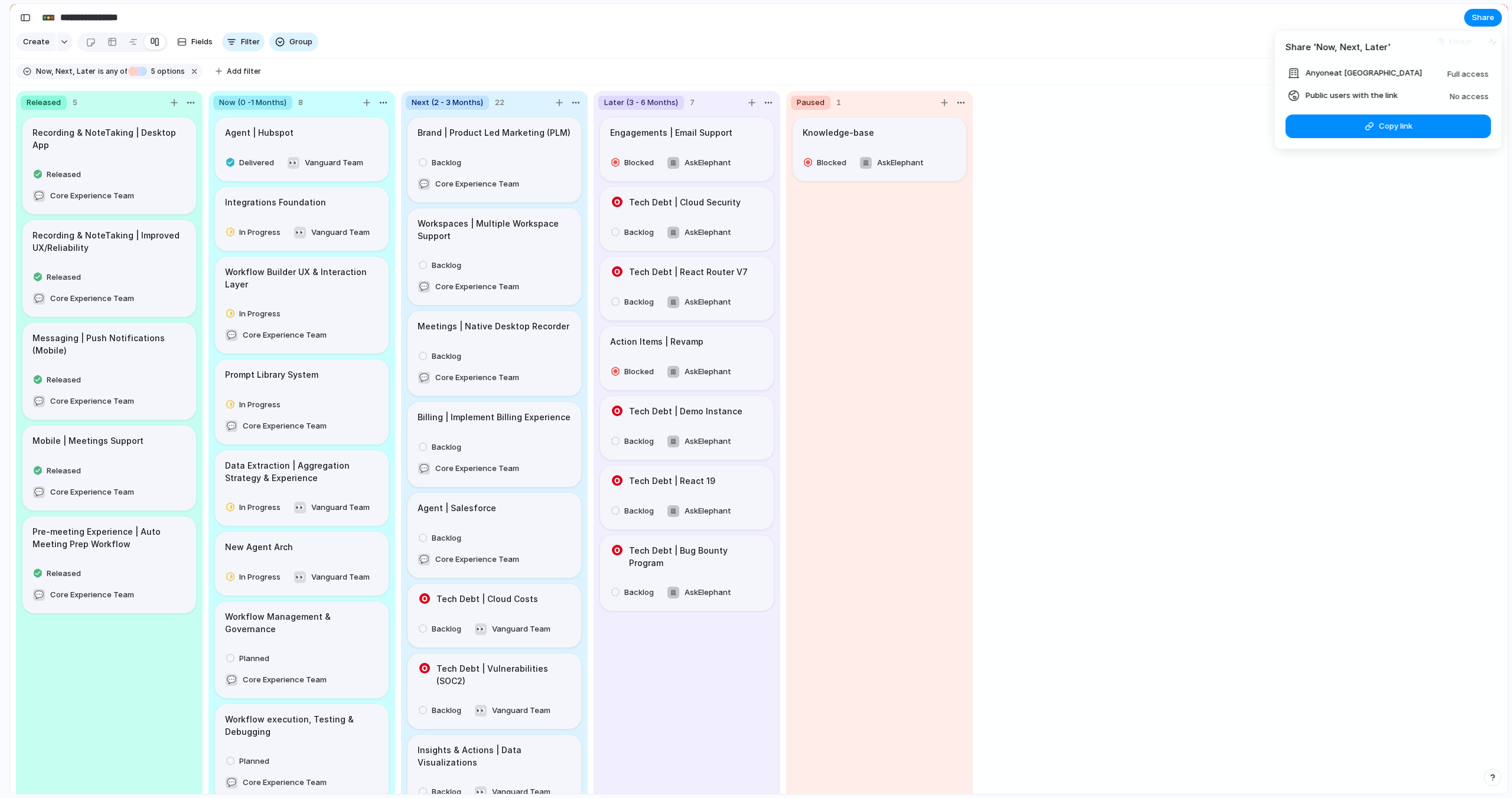
click at [1369, 93] on span "Public users with the link" at bounding box center [1352, 96] width 92 height 12
click at [1346, 75] on span "Anyone at AskElephant" at bounding box center [1363, 73] width 117 height 12
click at [1304, 96] on div "Public users with the link" at bounding box center [1343, 96] width 110 height 12
click at [1299, 98] on div at bounding box center [1294, 96] width 12 height 12
click at [1299, 97] on div at bounding box center [1294, 96] width 12 height 12
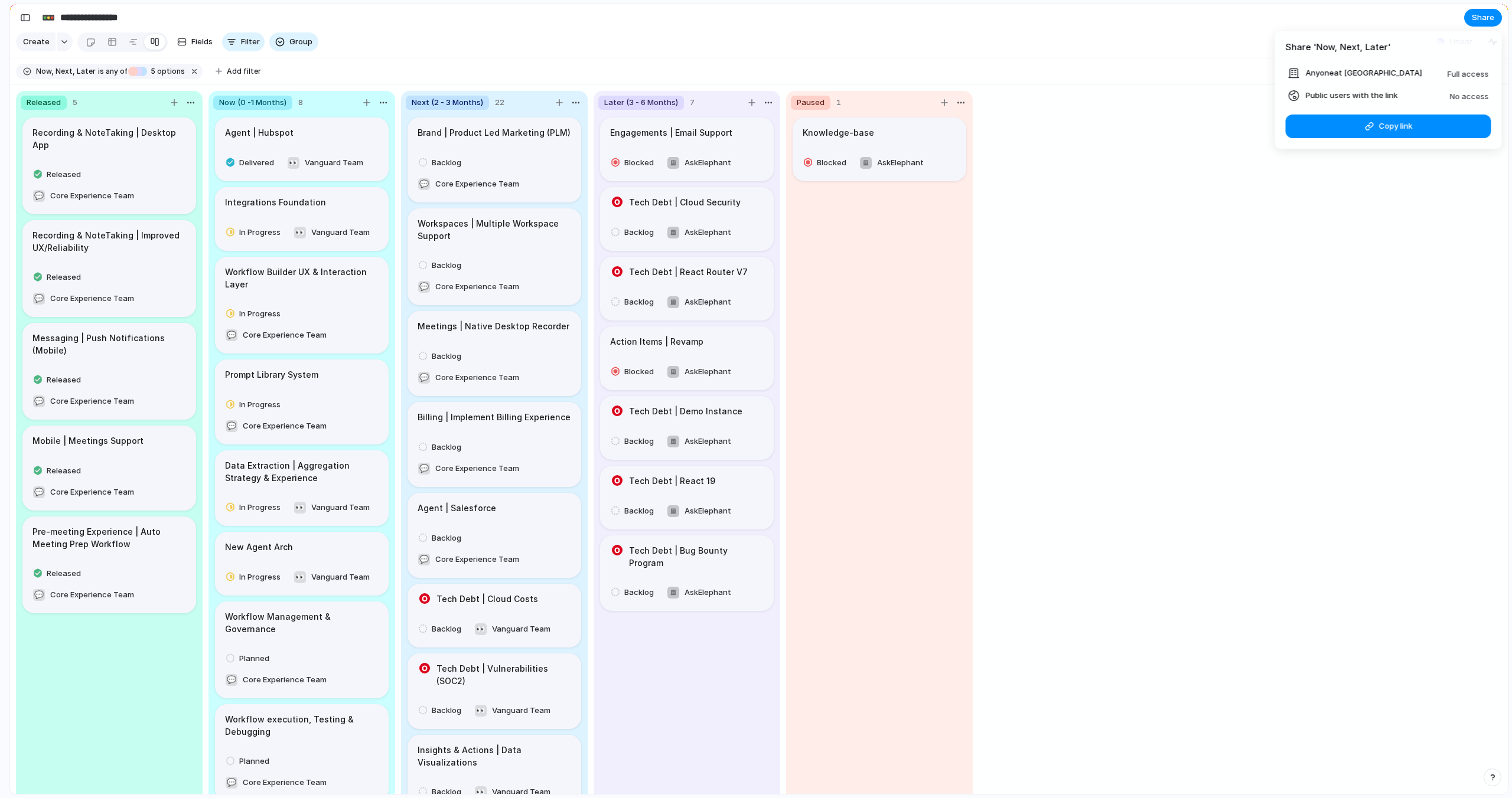
click at [1299, 98] on div at bounding box center [1294, 96] width 12 height 12
click at [1394, 127] on span "Copy link" at bounding box center [1395, 127] width 34 height 12
click at [23, 17] on div "Share ' Now, Next, Later ' Anyone at AskElephant Full access Public users with …" at bounding box center [756, 399] width 1512 height 798
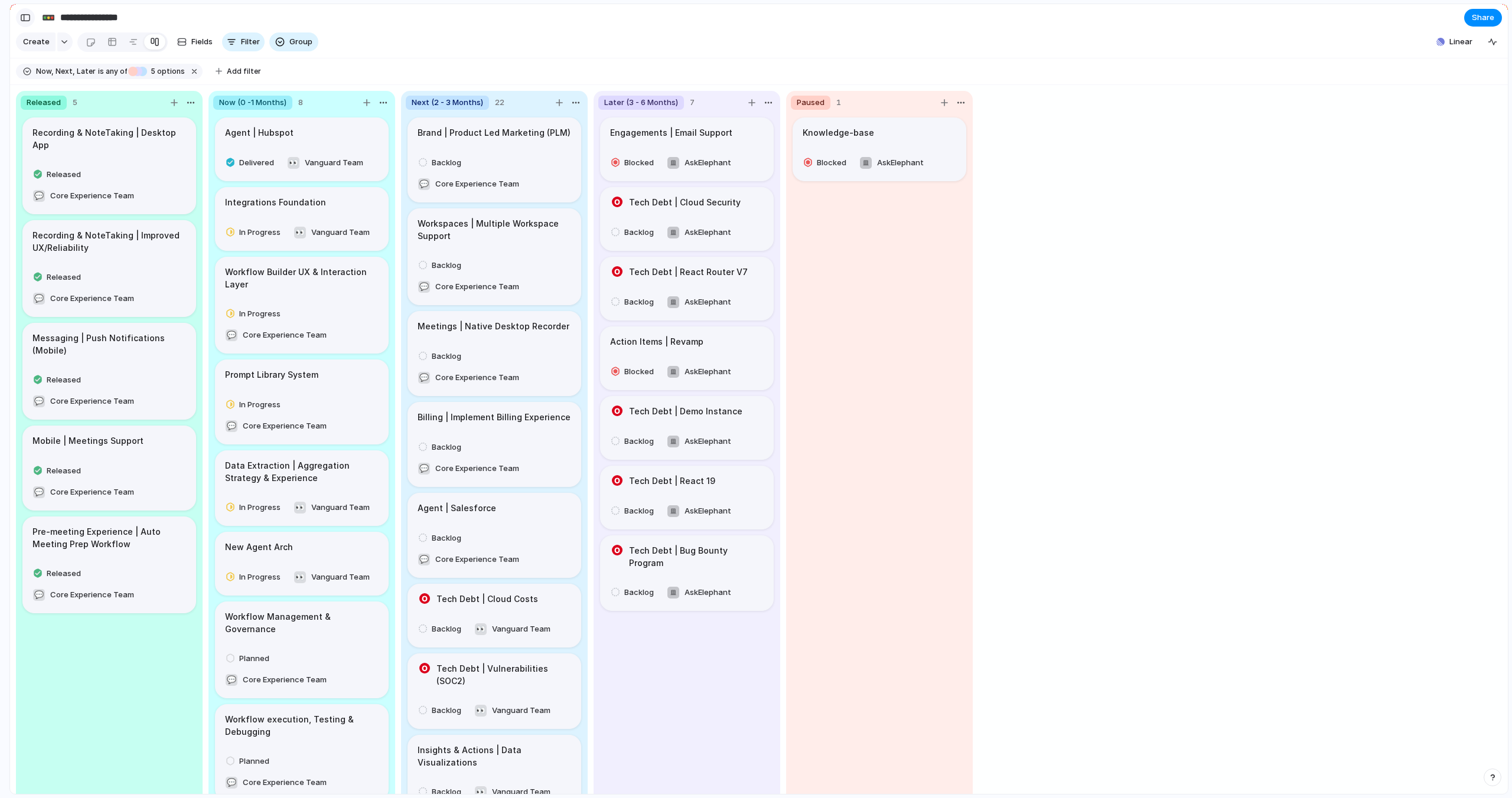
click at [24, 17] on div "button" at bounding box center [25, 18] width 11 height 8
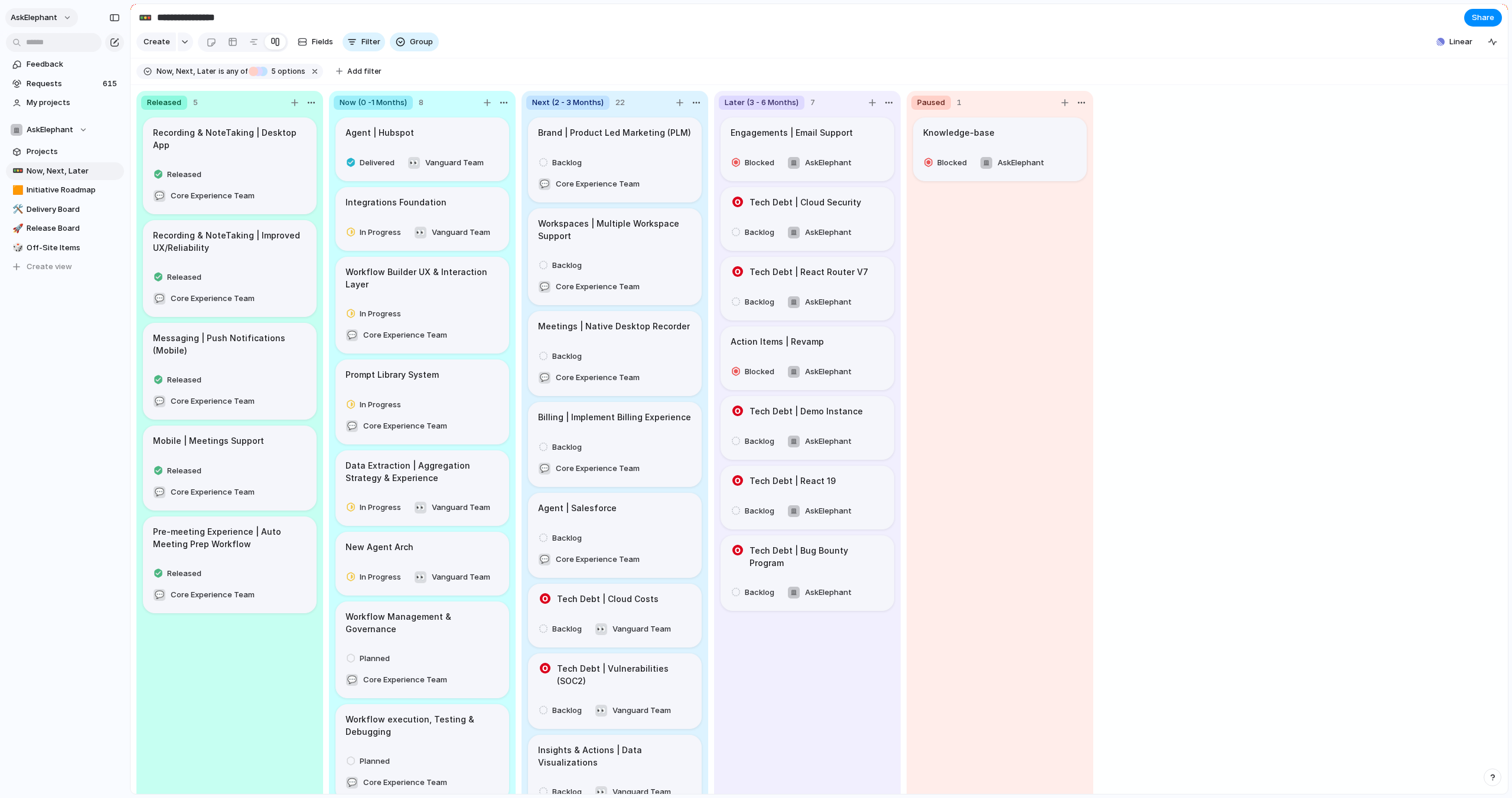
click at [47, 17] on span "AskElephant" at bounding box center [34, 18] width 47 height 12
click at [48, 45] on span "Settings" at bounding box center [43, 44] width 33 height 12
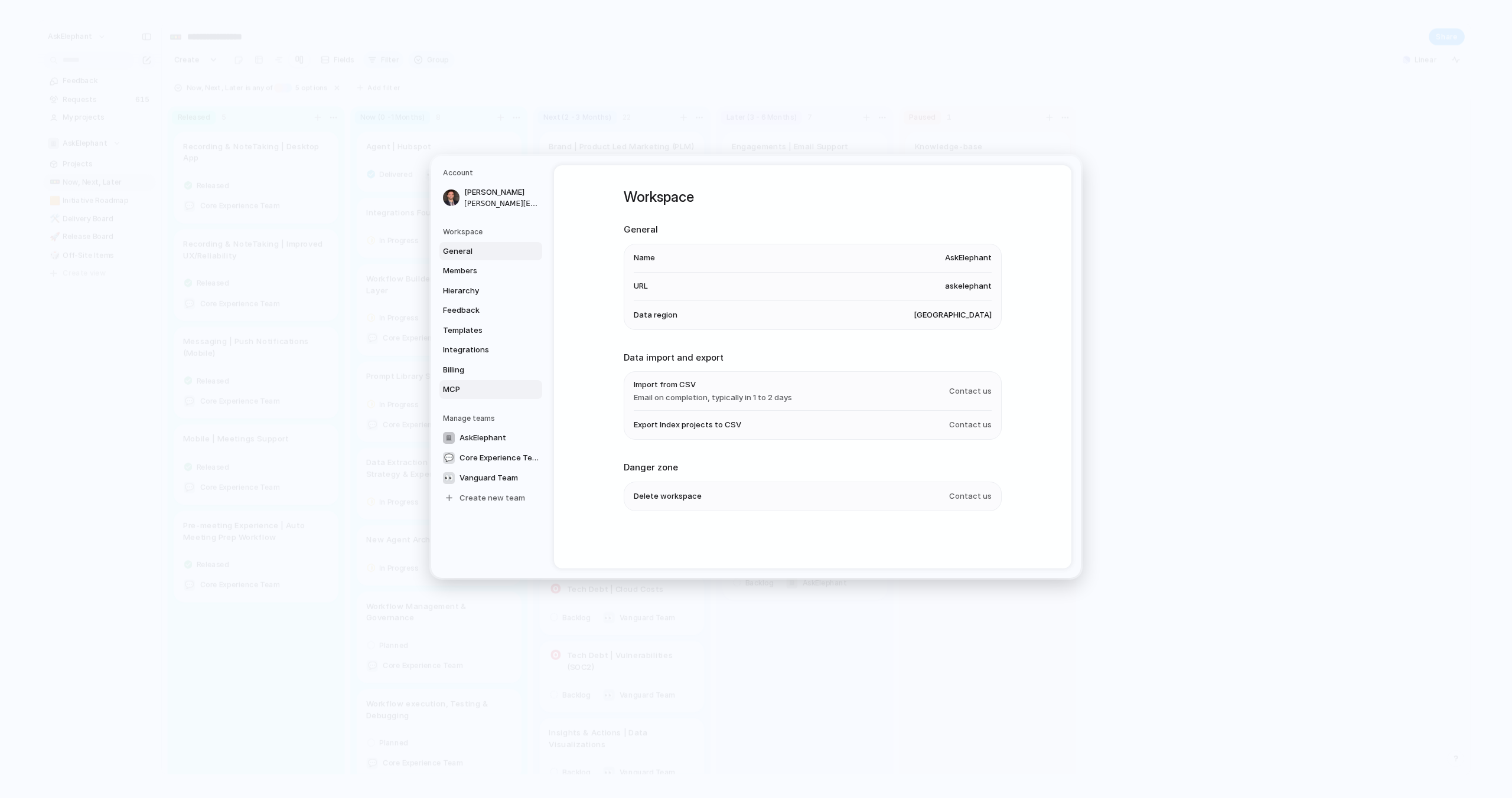
click at [490, 389] on span "MCP" at bounding box center [481, 390] width 76 height 12
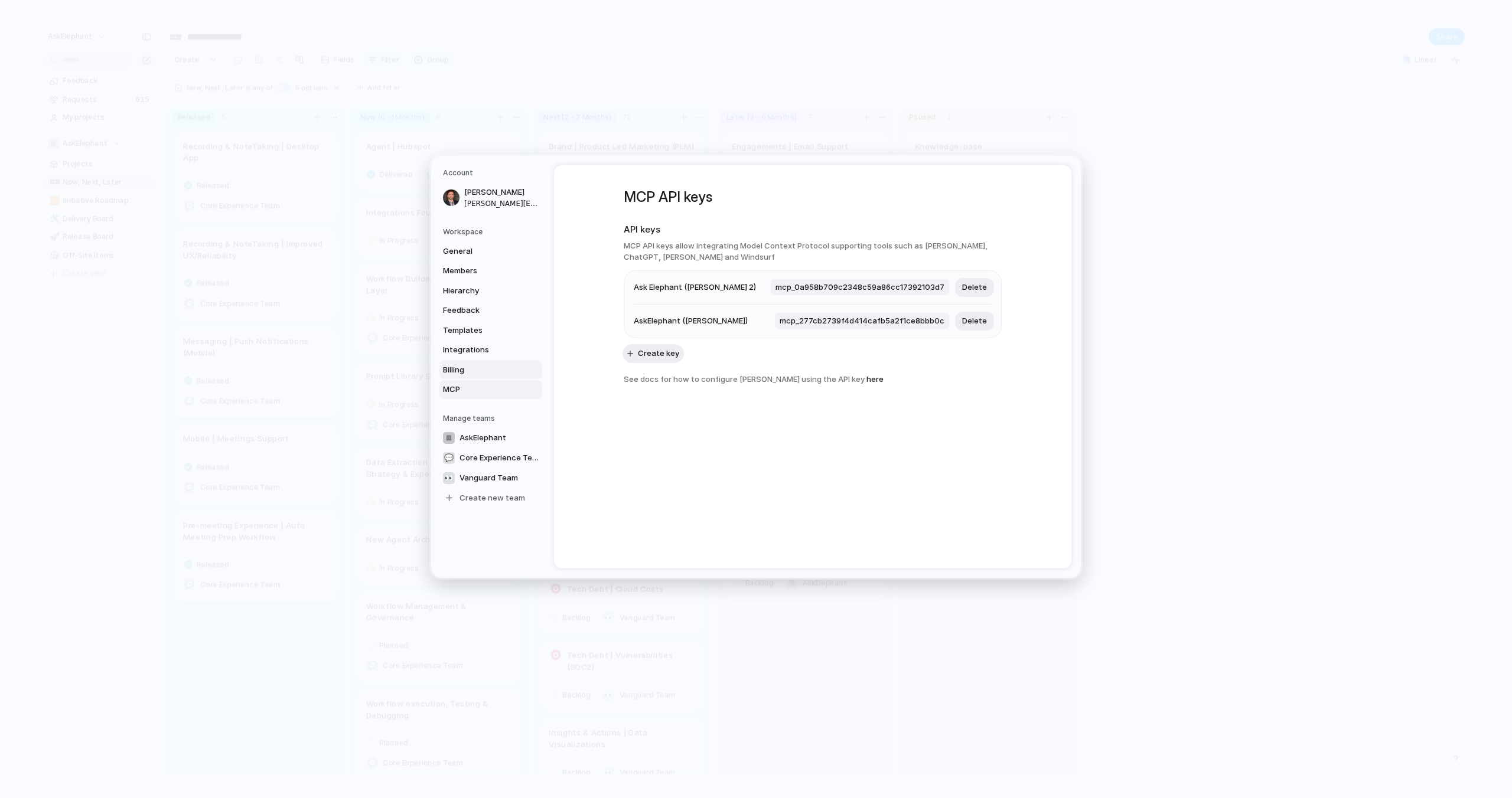
click at [481, 370] on span "Billing" at bounding box center [481, 370] width 76 height 12
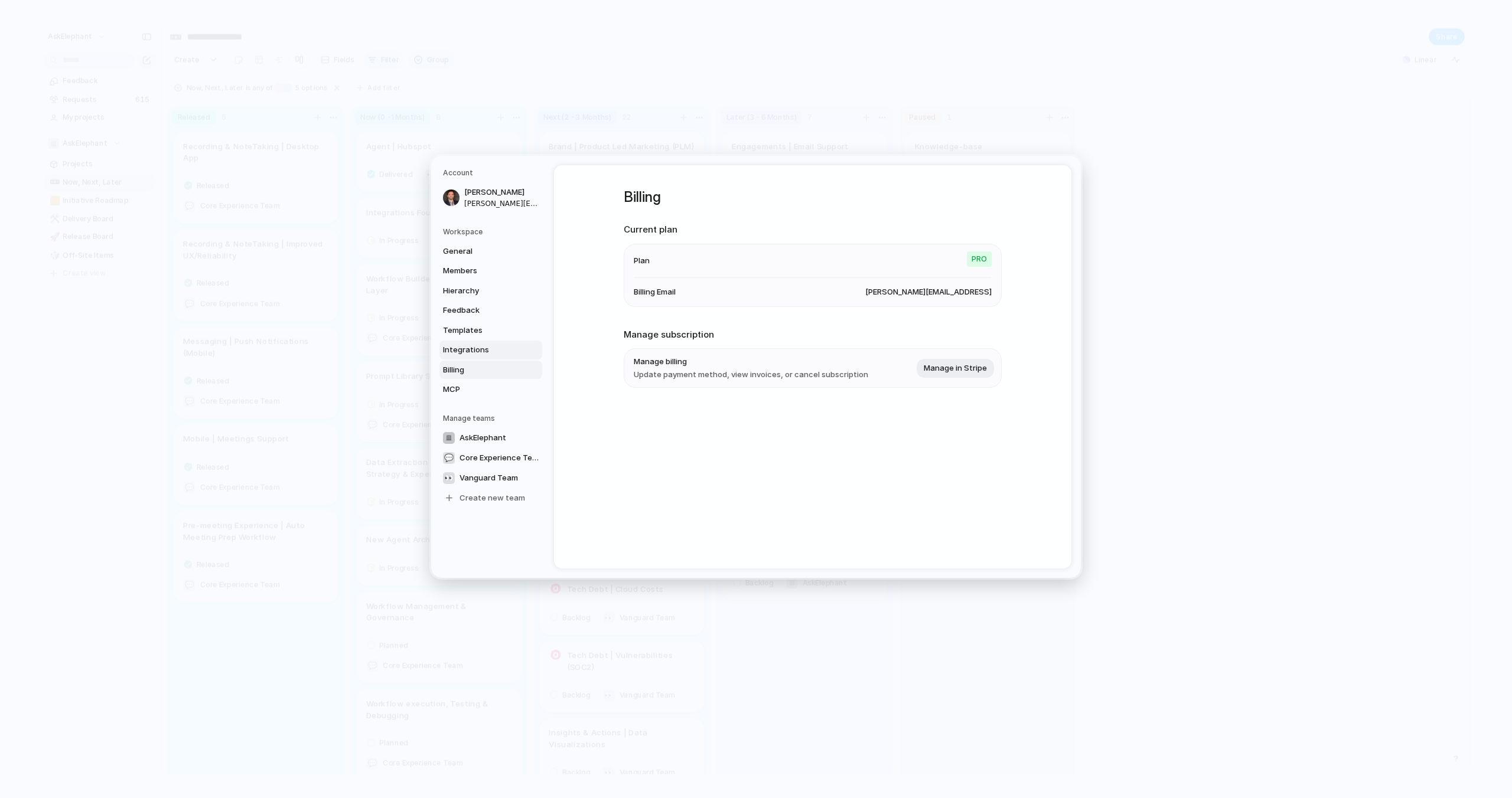
click at [483, 350] on span "Integrations" at bounding box center [481, 350] width 76 height 12
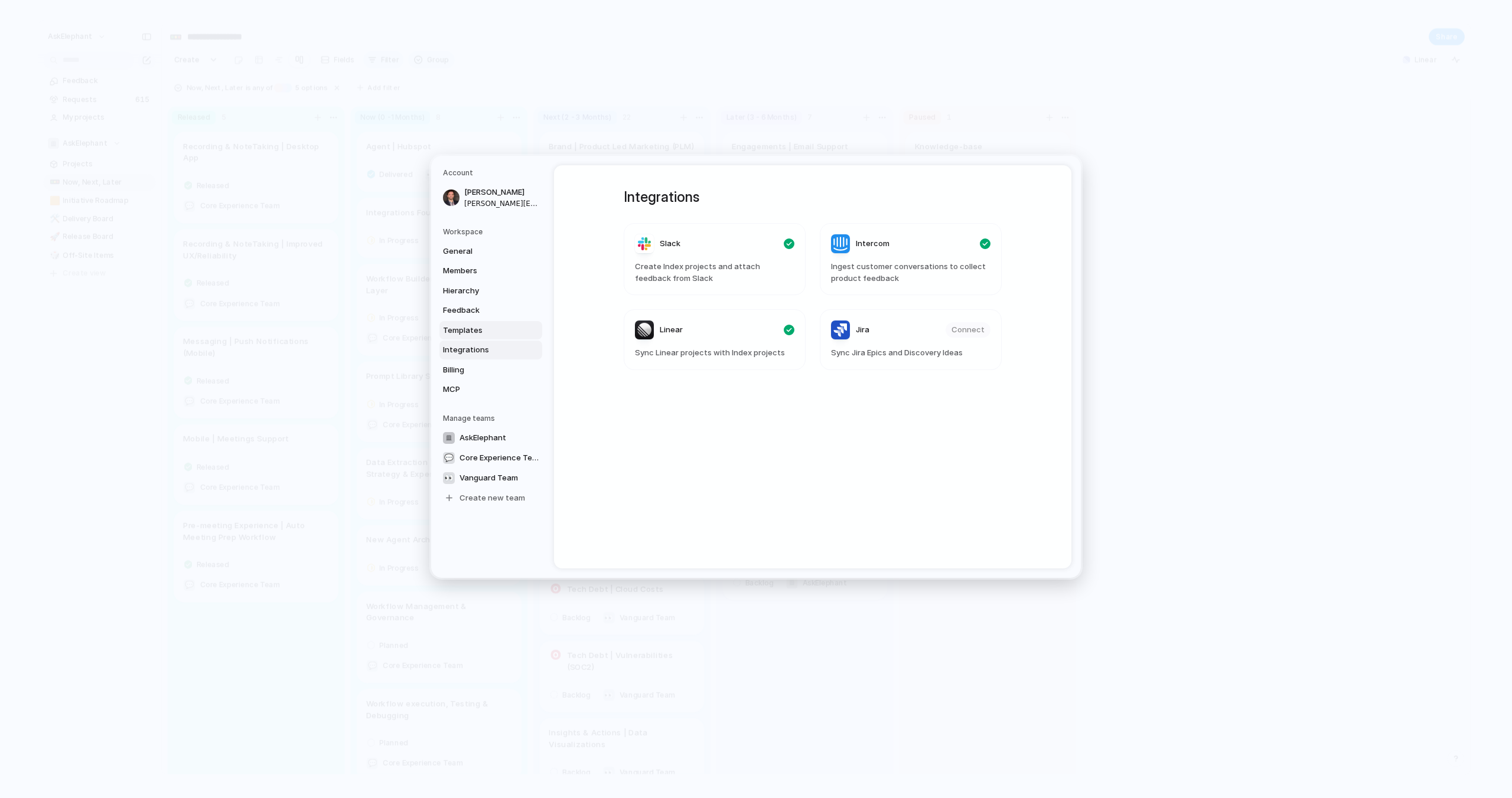
click at [487, 334] on span "Templates" at bounding box center [481, 331] width 76 height 12
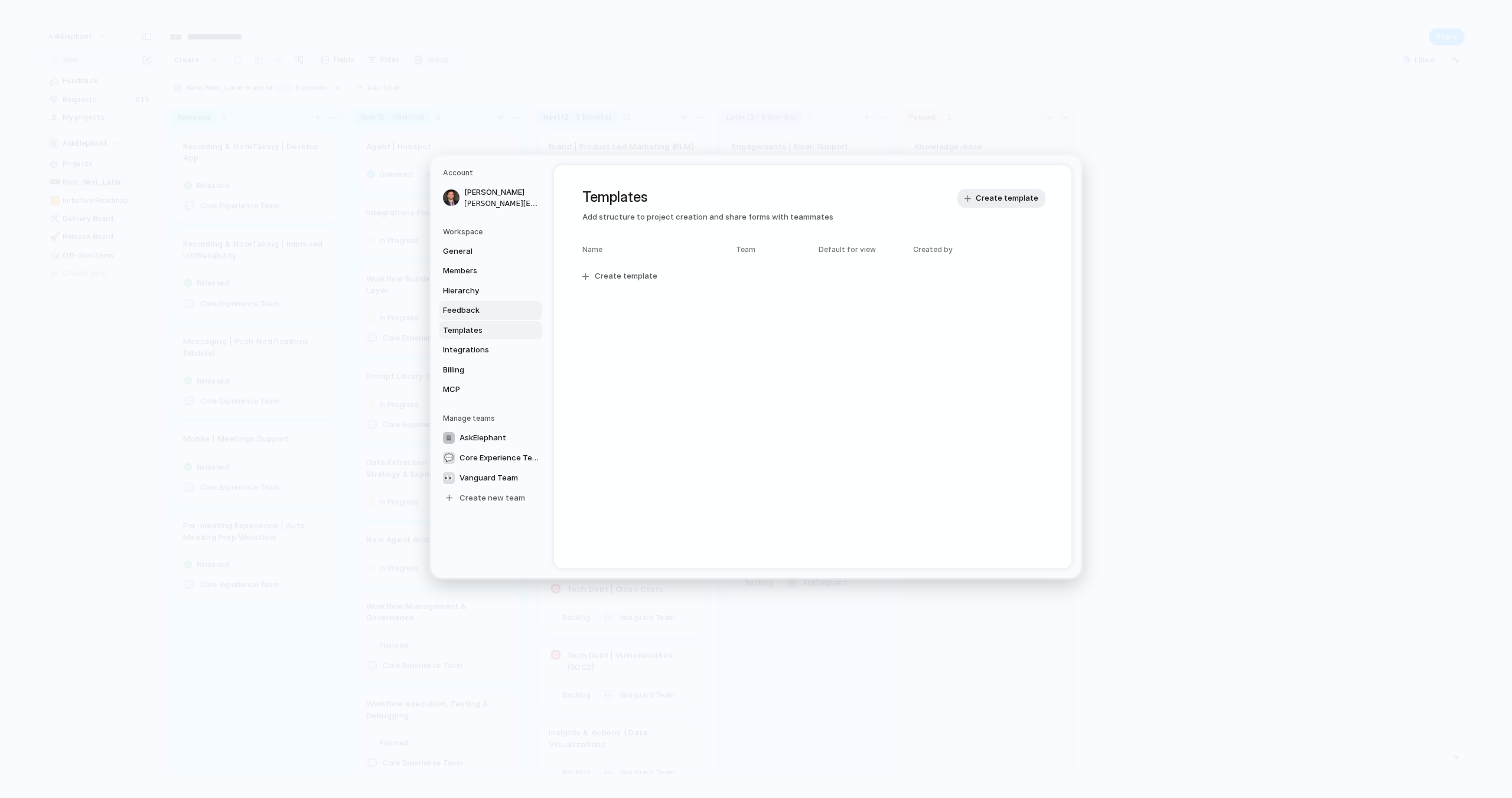
click at [488, 315] on span "Feedback" at bounding box center [481, 311] width 76 height 12
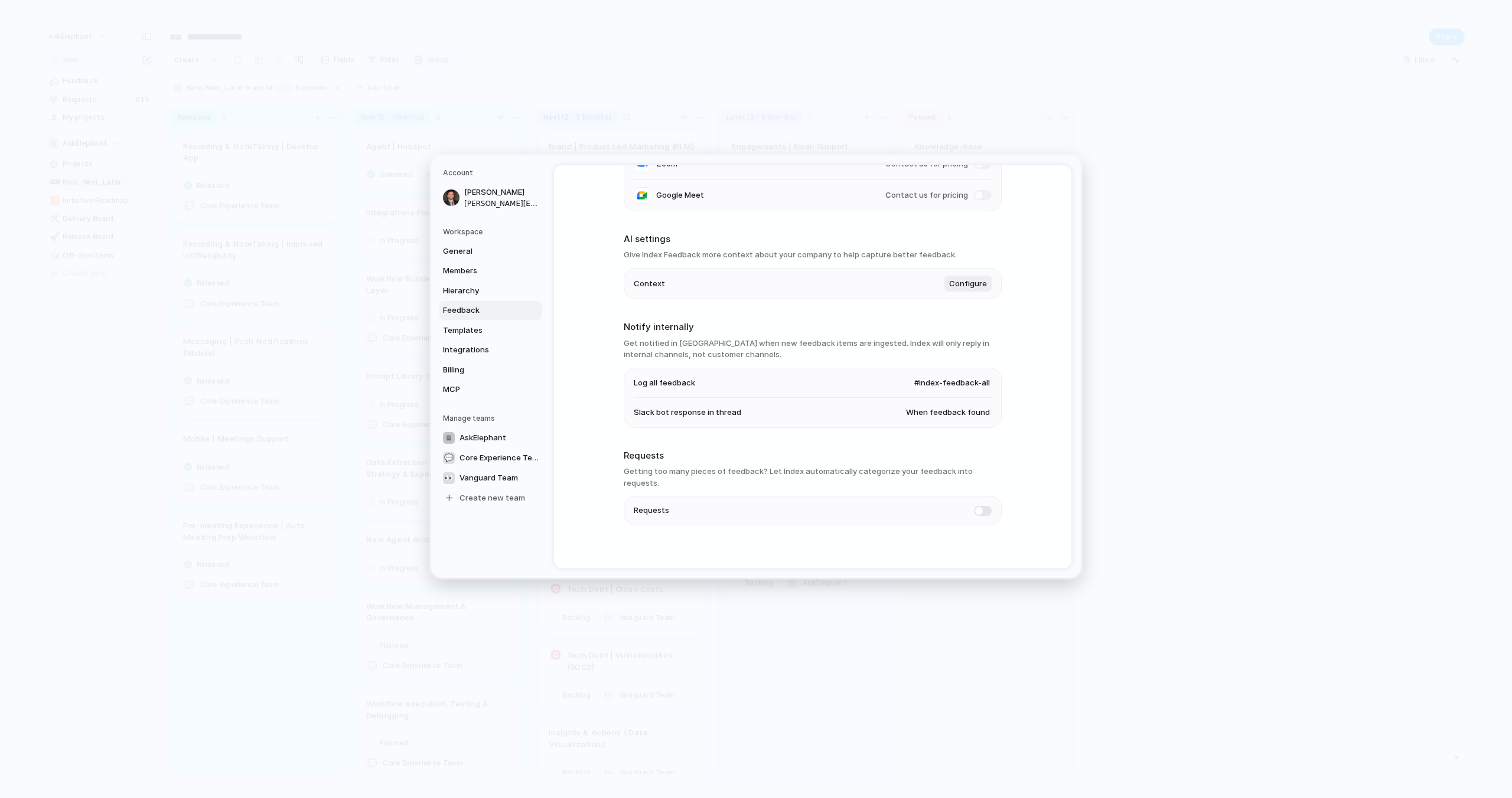
scroll to position [206, 0]
click at [469, 290] on span "Hierarchy" at bounding box center [481, 291] width 76 height 12
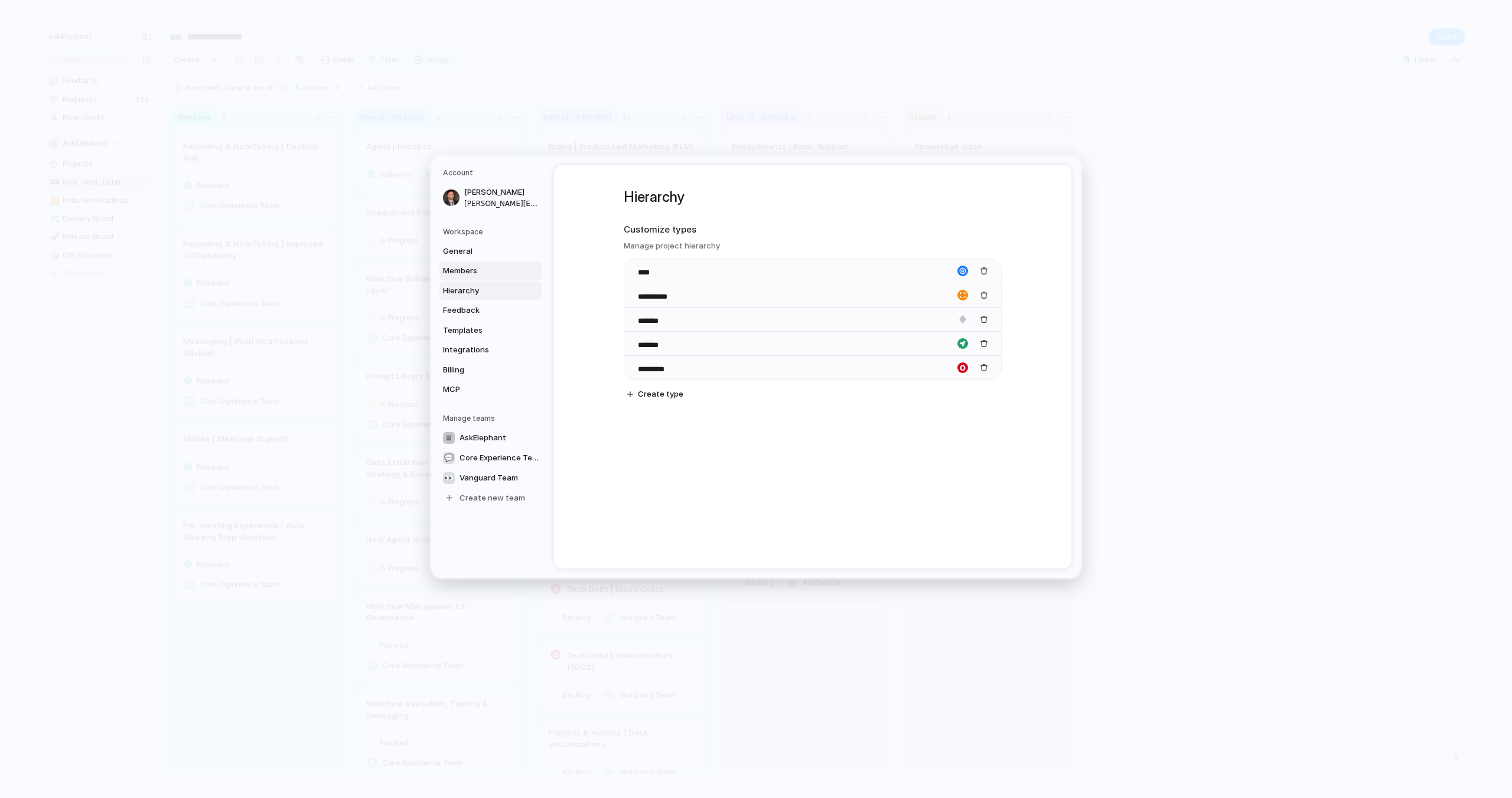
click at [462, 273] on span "Members" at bounding box center [481, 271] width 76 height 12
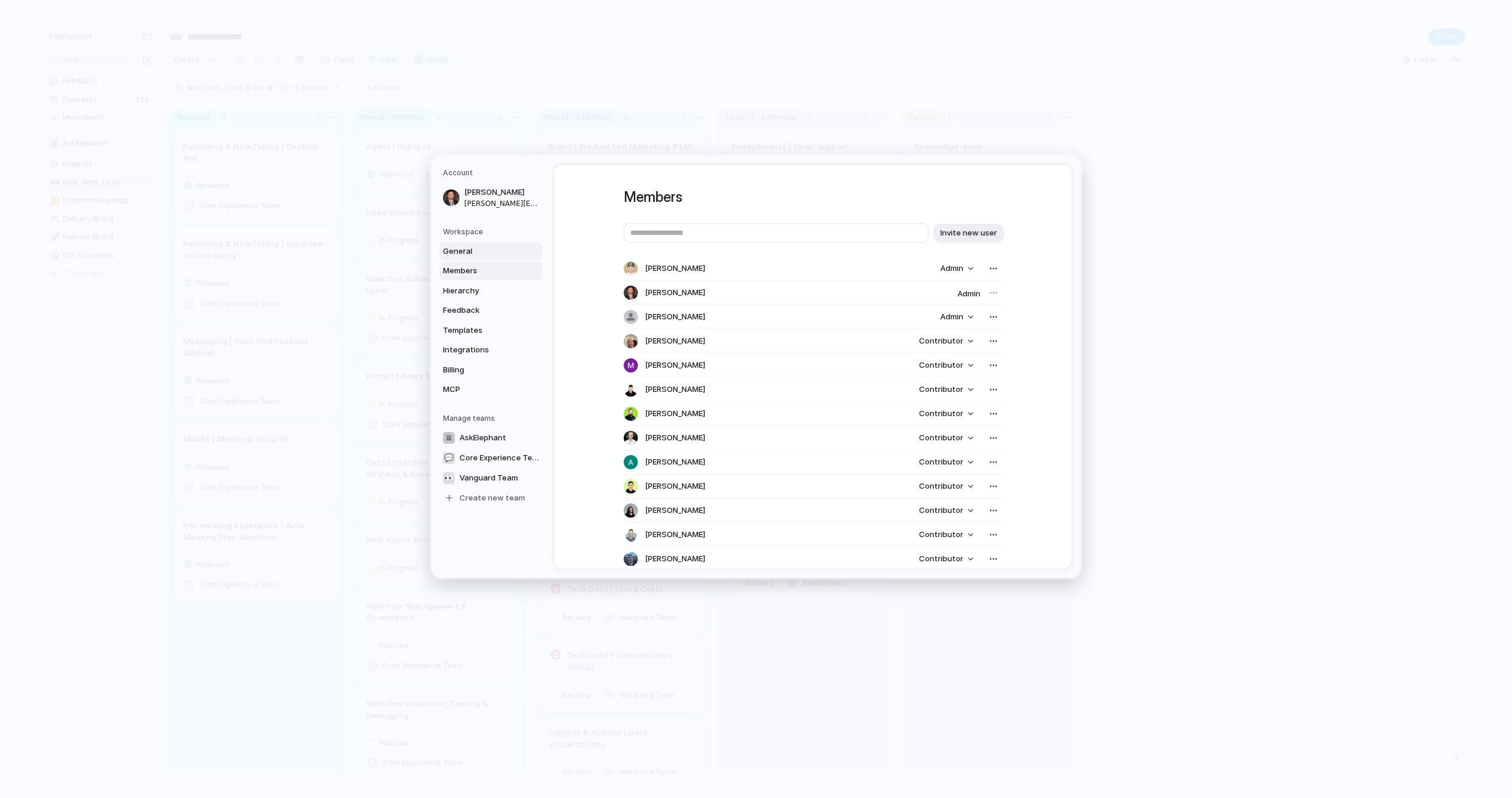
click at [466, 247] on span "General" at bounding box center [481, 251] width 76 height 12
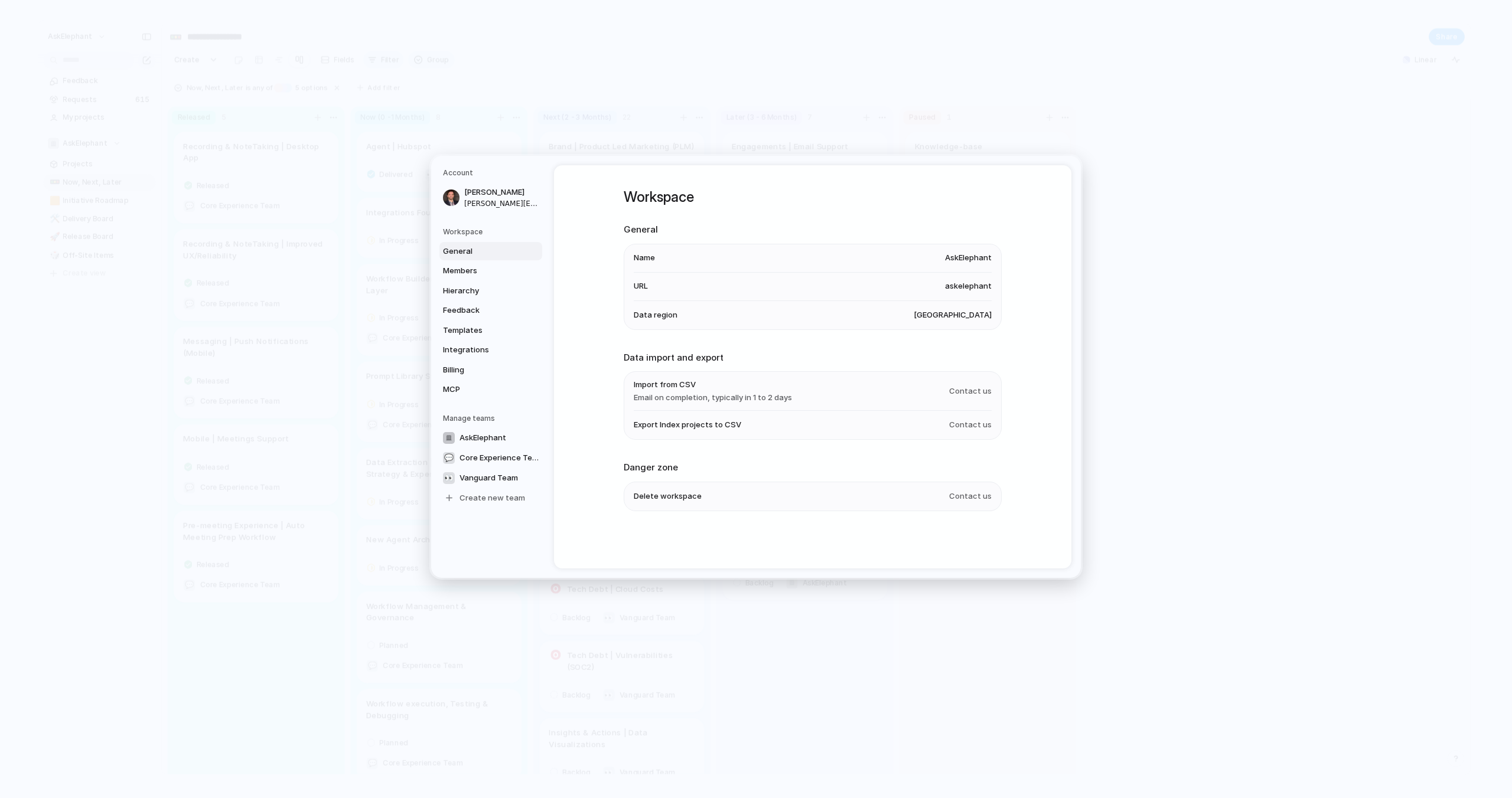
click at [493, 240] on div "Workspace General Members Hierarchy Feedback Templates Integrations Billing MCP" at bounding box center [492, 312] width 99 height 172
click at [488, 232] on h5 "Workspace" at bounding box center [492, 232] width 99 height 11
click at [457, 389] on span "MCP" at bounding box center [481, 390] width 76 height 12
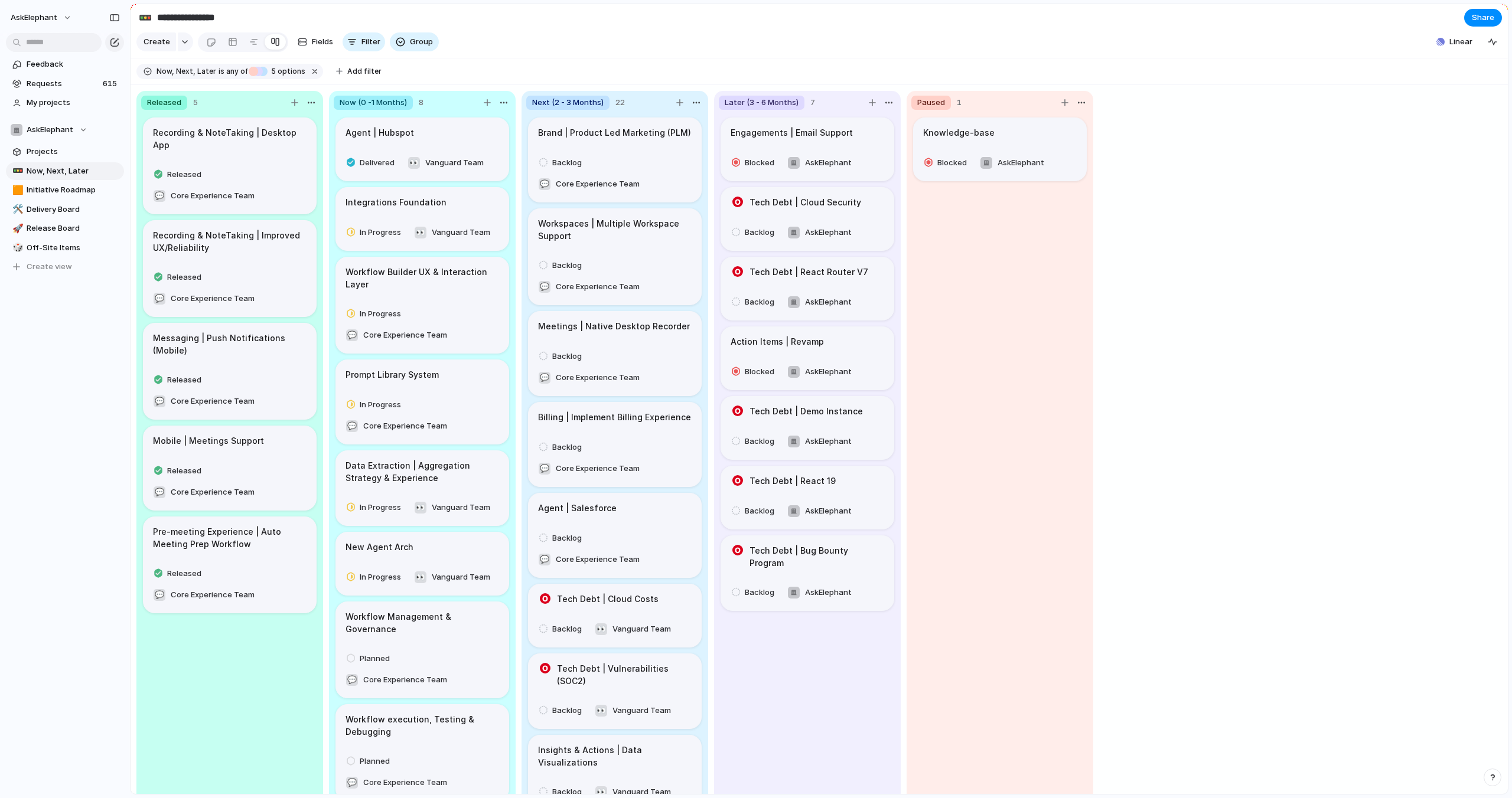
click at [1210, 409] on div "Released 5 Recording & NoteTaking | Desktop App Released 💬 Core Experience Team…" at bounding box center [819, 440] width 1377 height 710
click at [231, 43] on div at bounding box center [233, 42] width 9 height 19
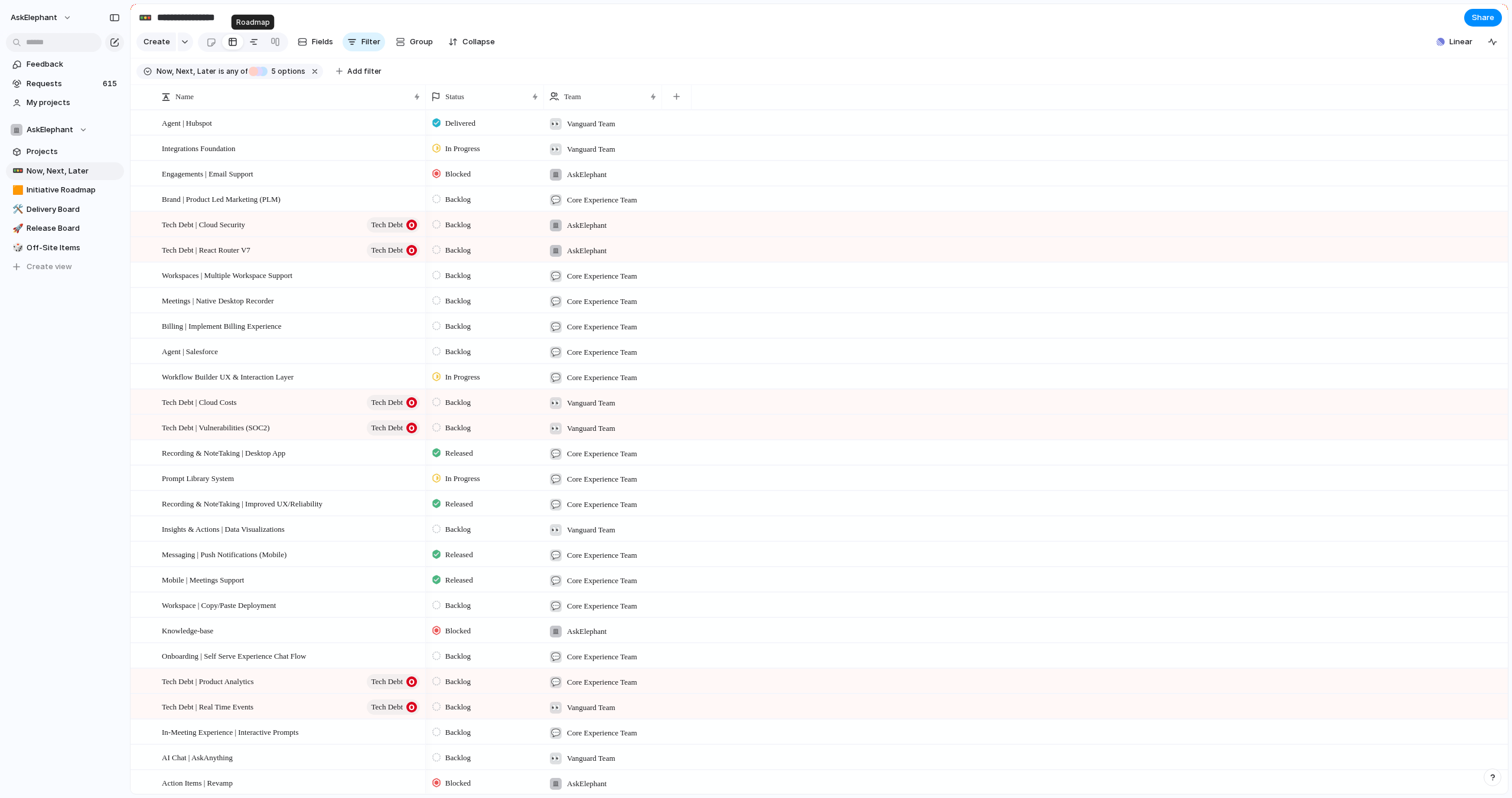
click at [253, 43] on div at bounding box center [254, 42] width 9 height 19
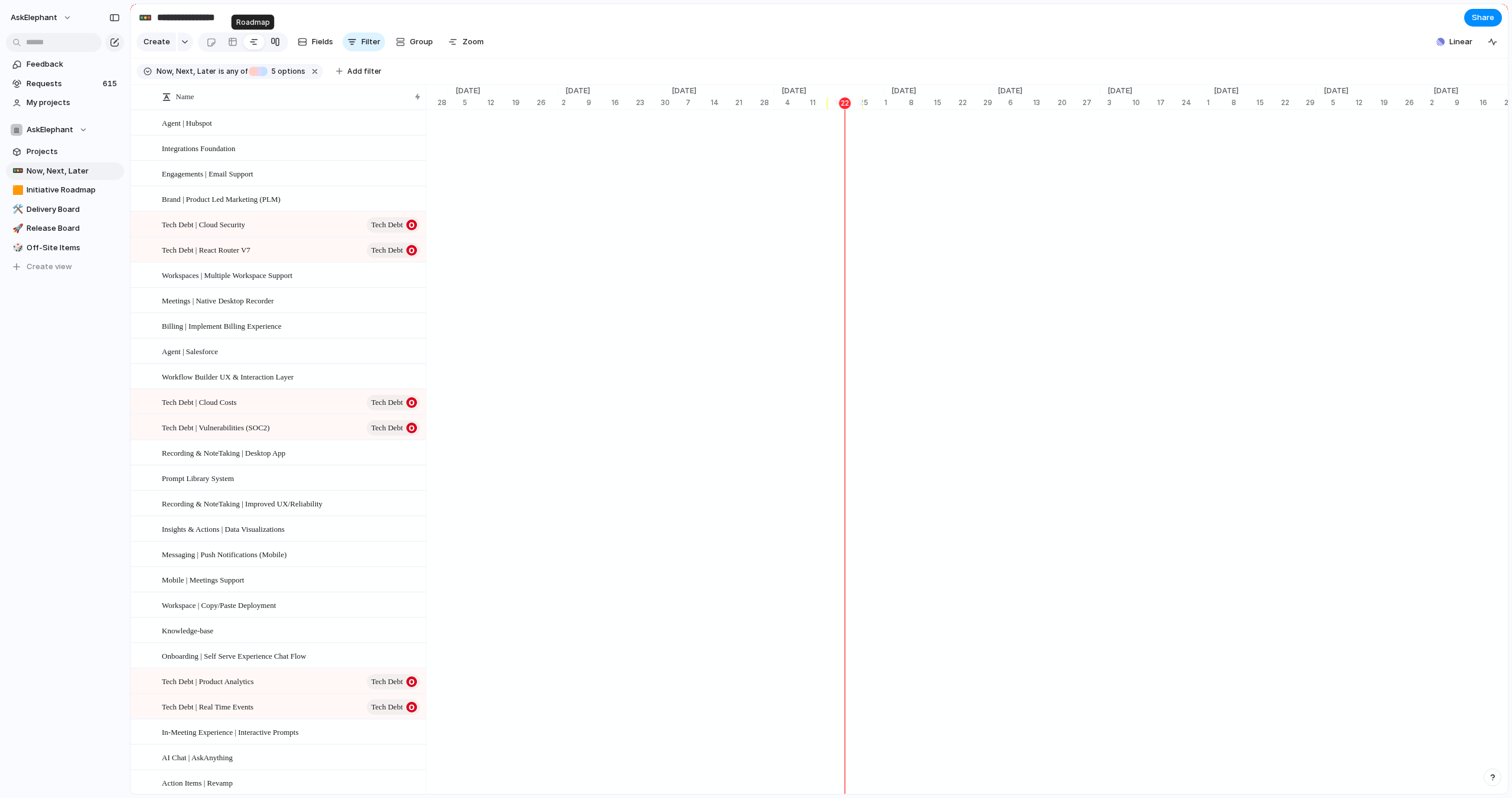
scroll to position [0, 3536]
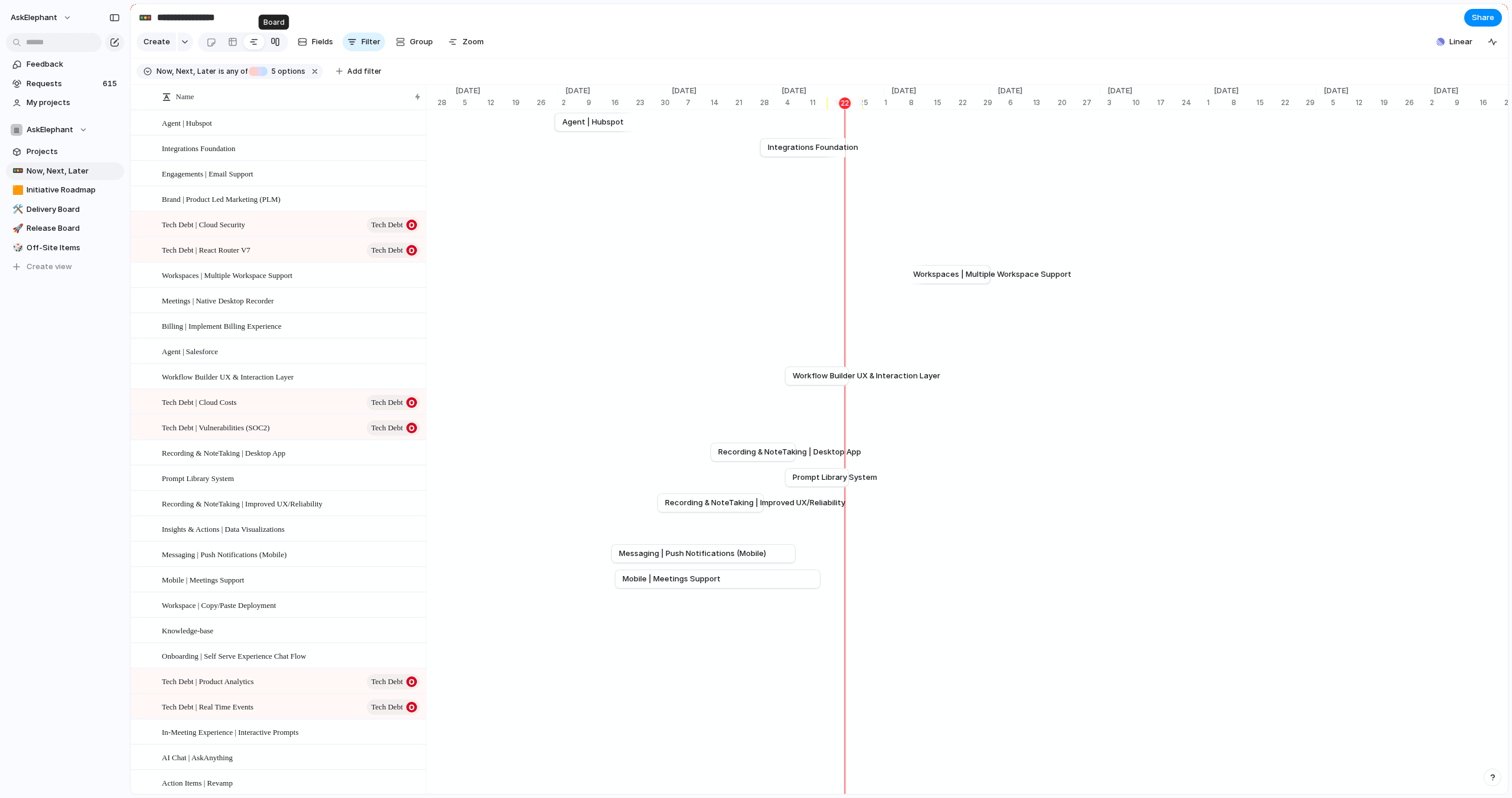
click at [276, 42] on div at bounding box center [275, 42] width 9 height 19
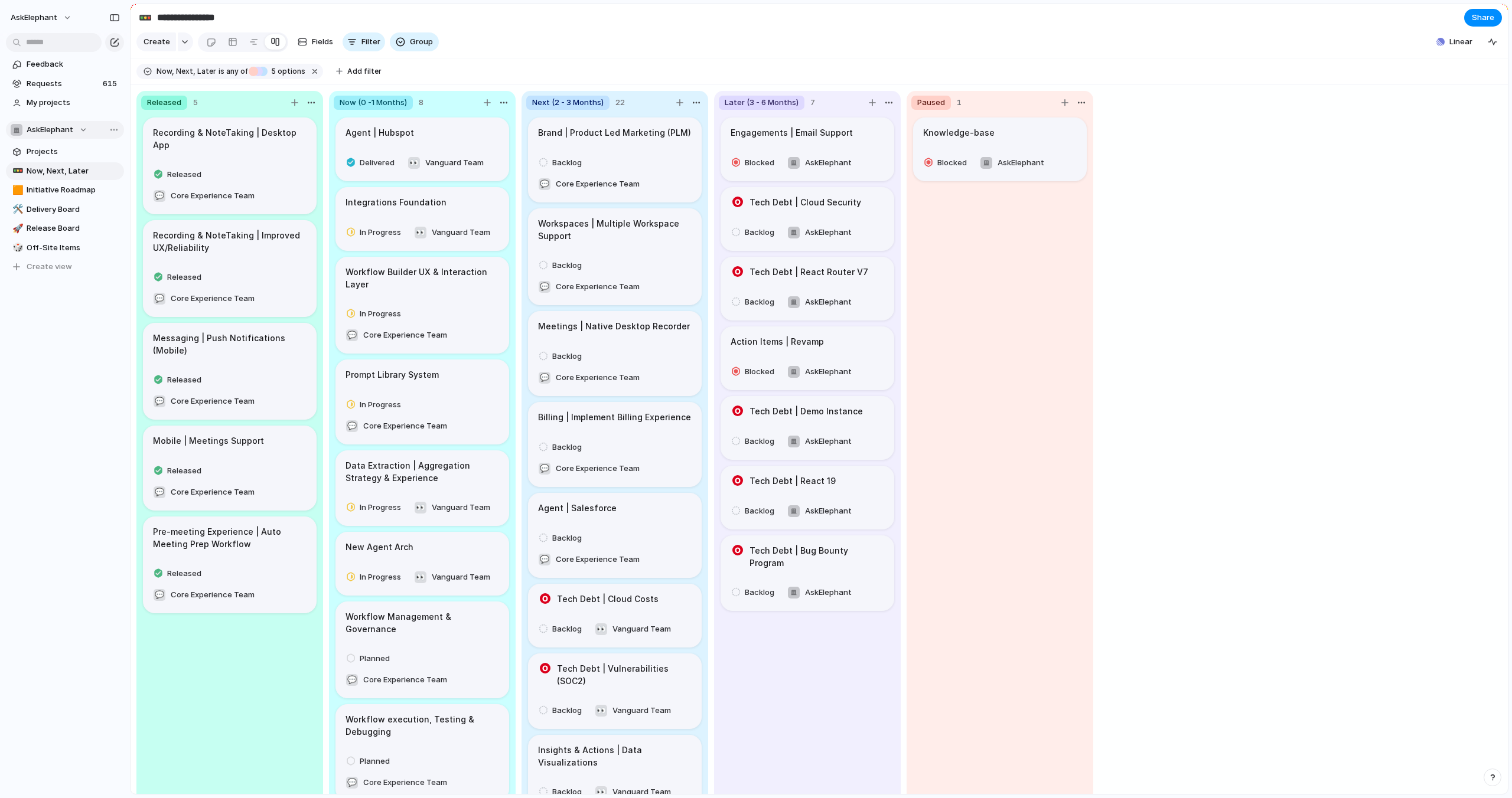
click at [65, 135] on div "AskElephant" at bounding box center [49, 130] width 77 height 12
click at [46, 20] on div "AskElephant 💬 Core Experience Team 👀 Vanguard Team Create new team" at bounding box center [756, 399] width 1512 height 798
click at [49, 18] on span "AskElephant" at bounding box center [34, 18] width 47 height 12
click at [53, 45] on span "Settings" at bounding box center [43, 44] width 33 height 12
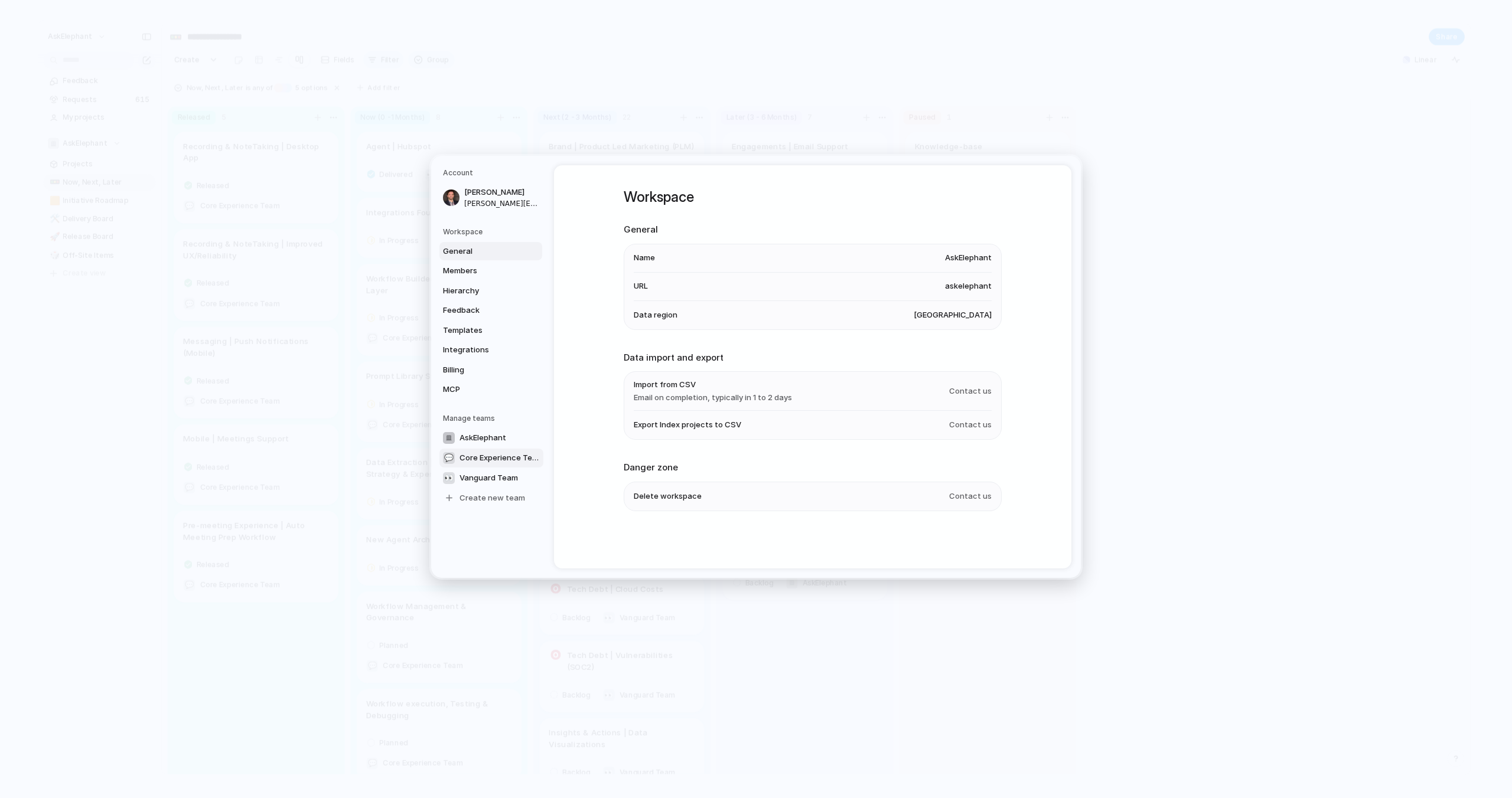
click at [486, 456] on span "Core Experience Team" at bounding box center [499, 458] width 80 height 12
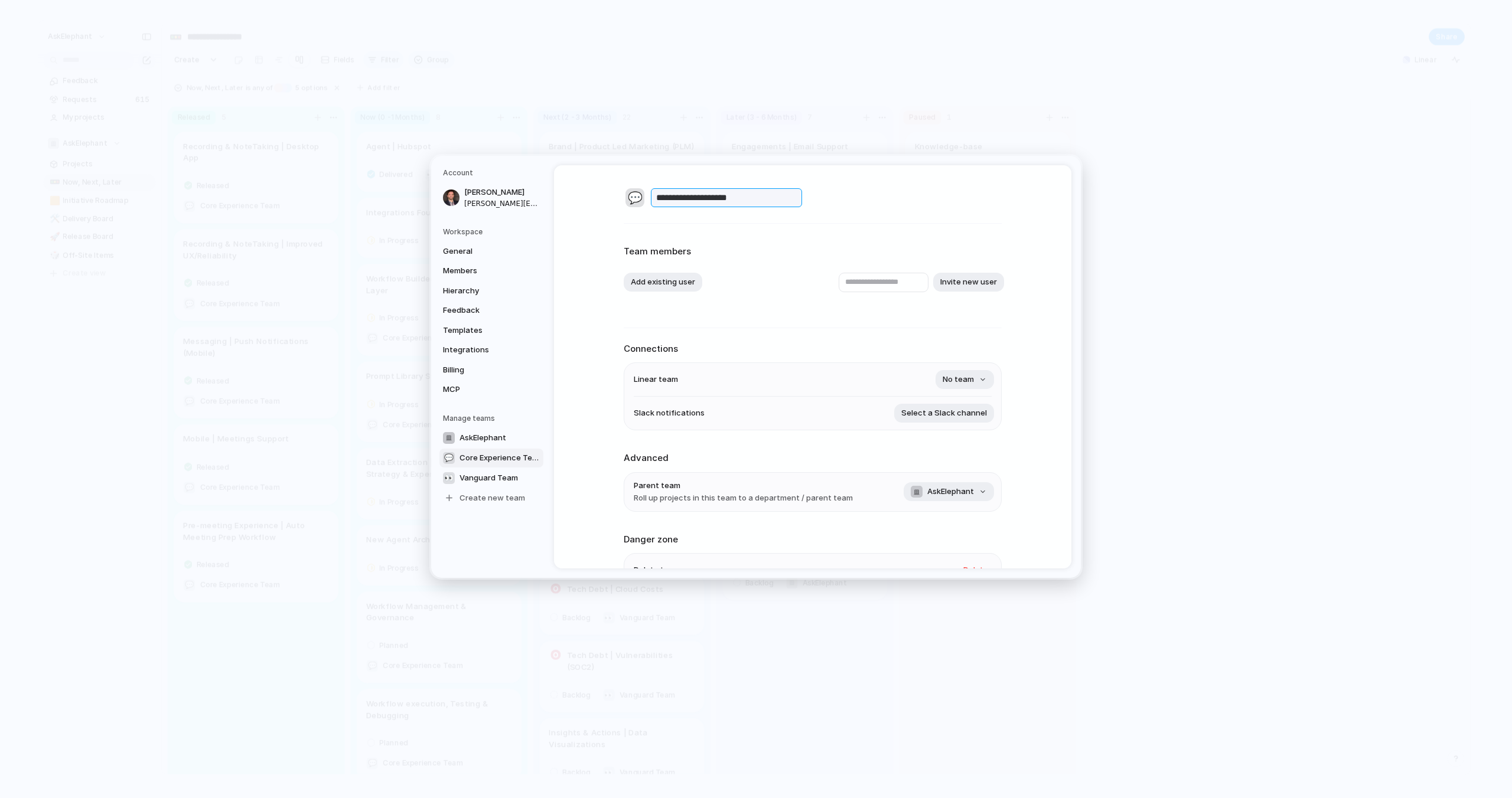
click at [741, 196] on input "**********" at bounding box center [726, 198] width 151 height 19
type input "**********"
click at [793, 282] on div "Add existing user Invite new user" at bounding box center [813, 282] width 378 height 20
click at [967, 378] on span "No team" at bounding box center [958, 380] width 31 height 12
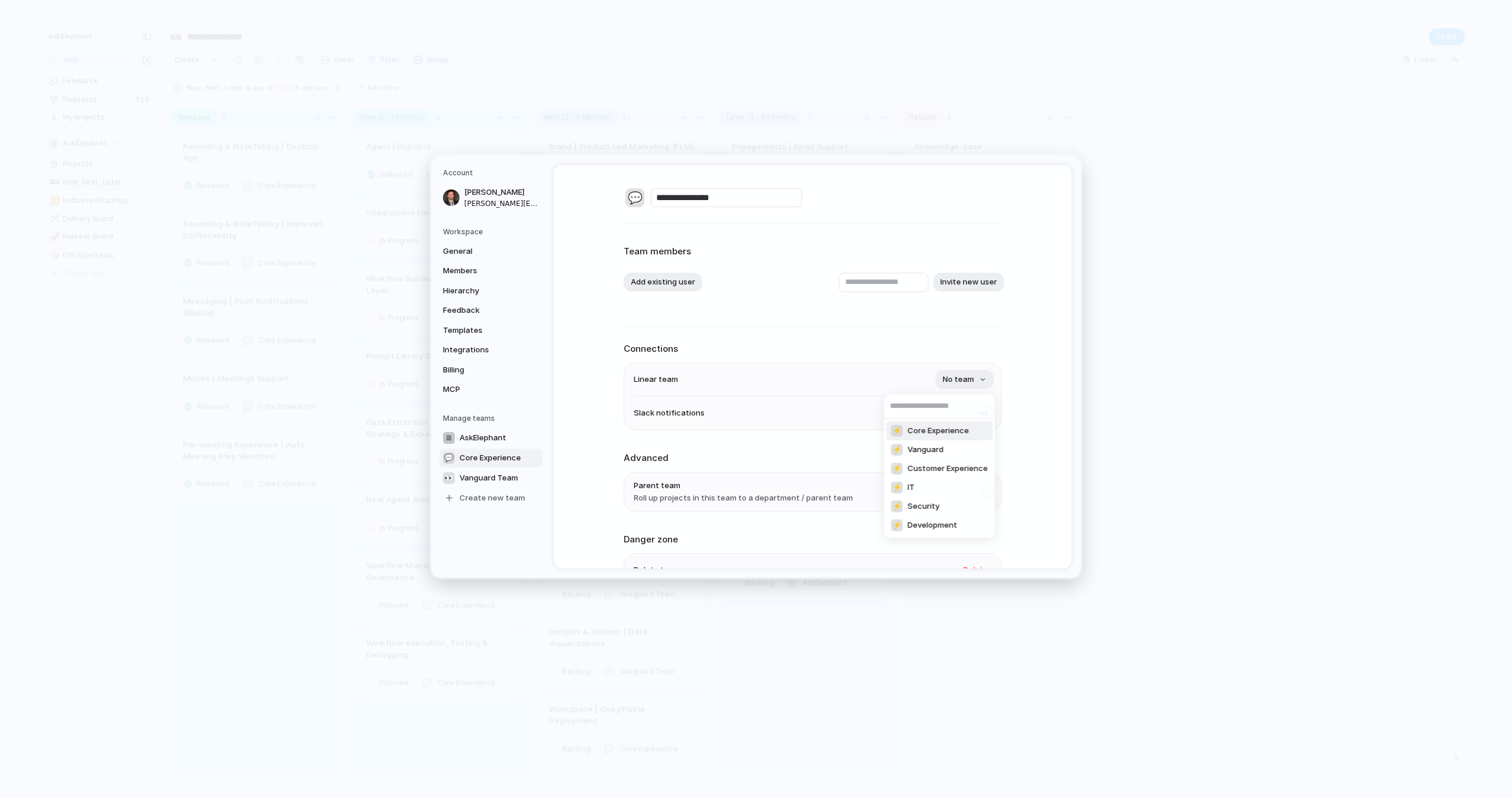
click at [960, 430] on span "Core Experience" at bounding box center [939, 431] width 62 height 12
click at [498, 479] on span "Vanguard Team" at bounding box center [488, 478] width 59 height 12
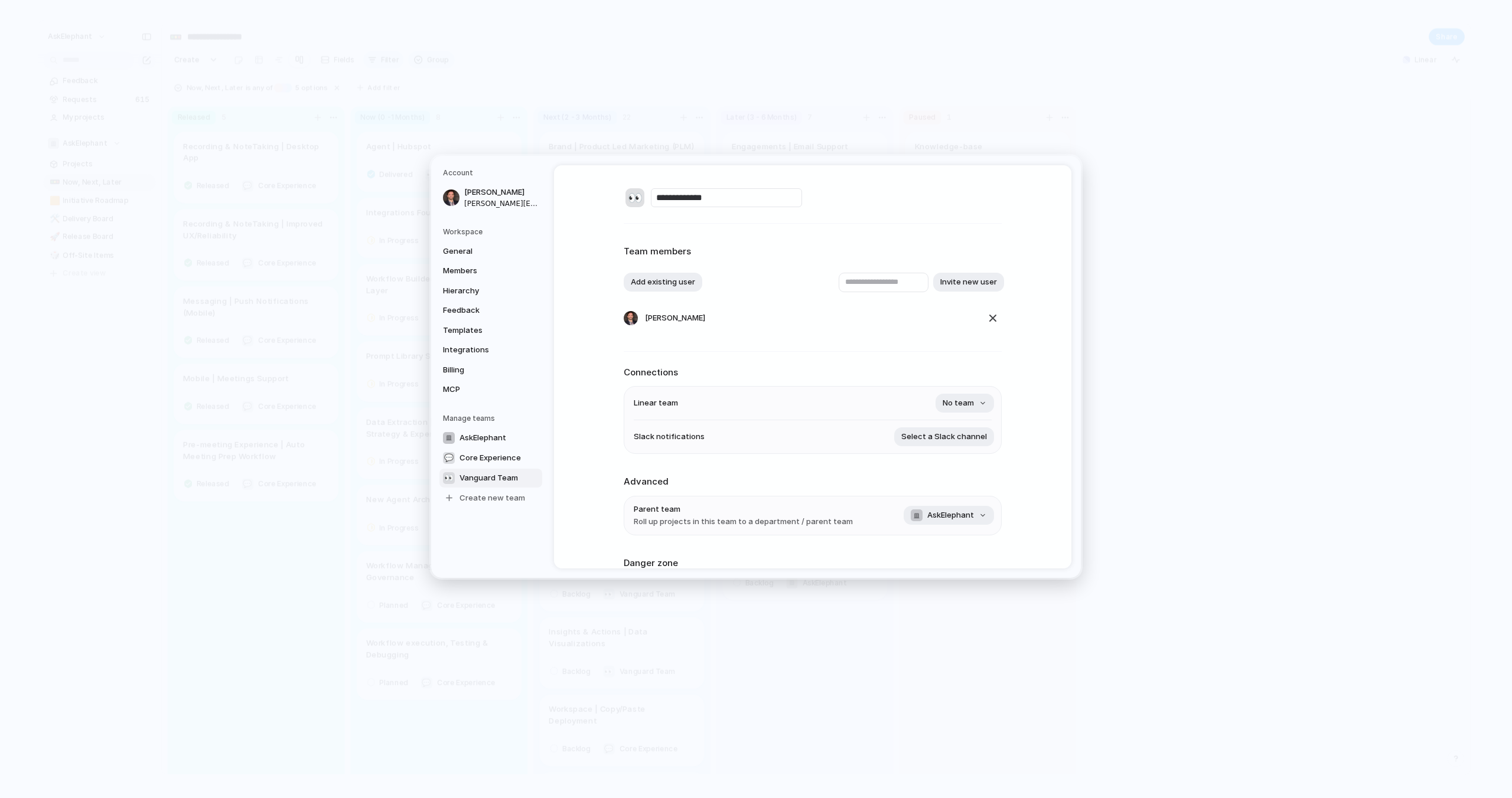
click at [717, 201] on input "**********" at bounding box center [726, 198] width 151 height 19
click at [963, 404] on span "No team" at bounding box center [958, 404] width 31 height 12
click at [937, 472] on span "Vanguard" at bounding box center [926, 473] width 36 height 12
click at [1013, 366] on div "👀 ******** Team members Add existing user Invite new user Sam Dearing Connectio…" at bounding box center [813, 367] width 517 height 403
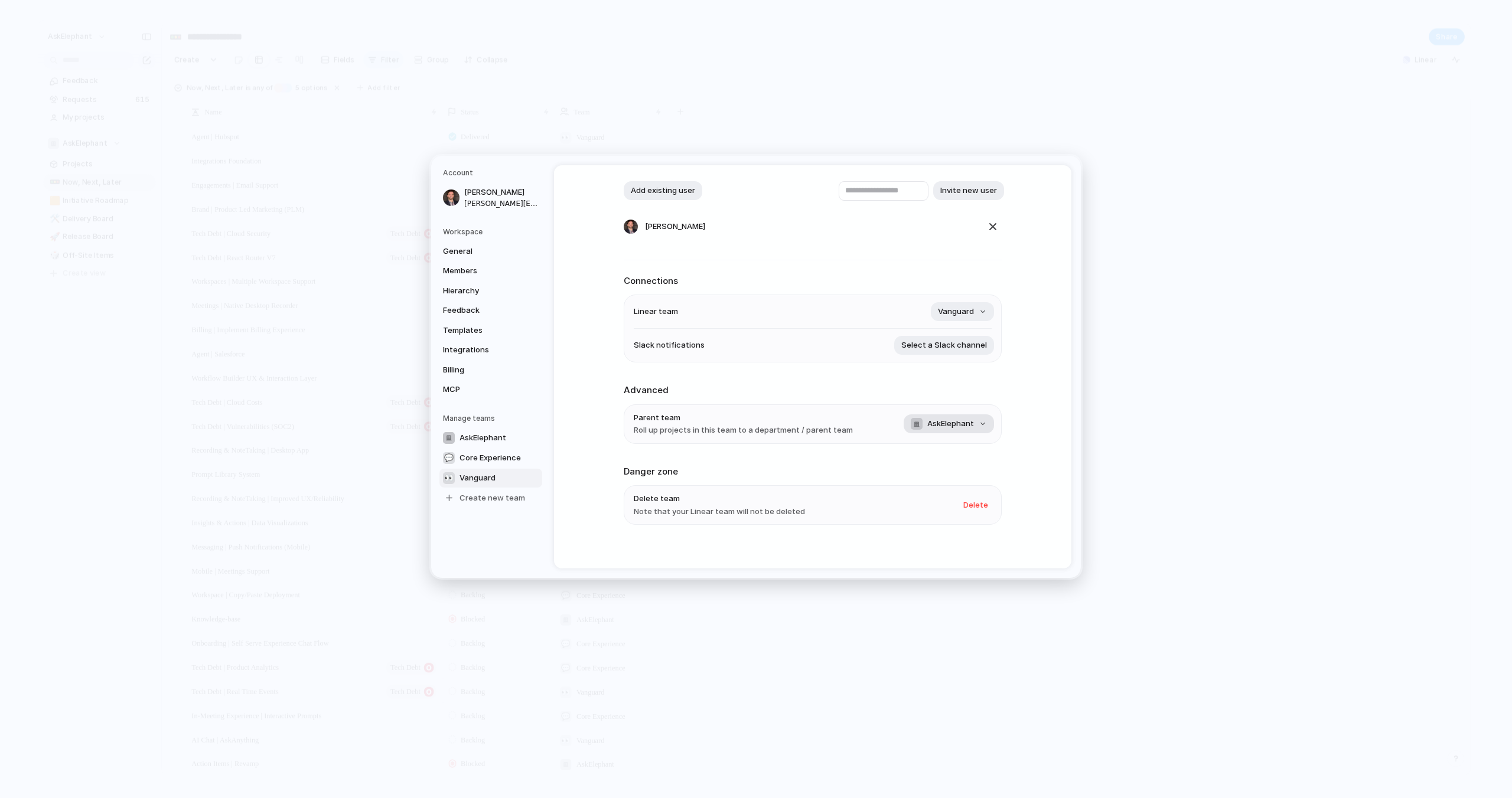
scroll to position [103, 0]
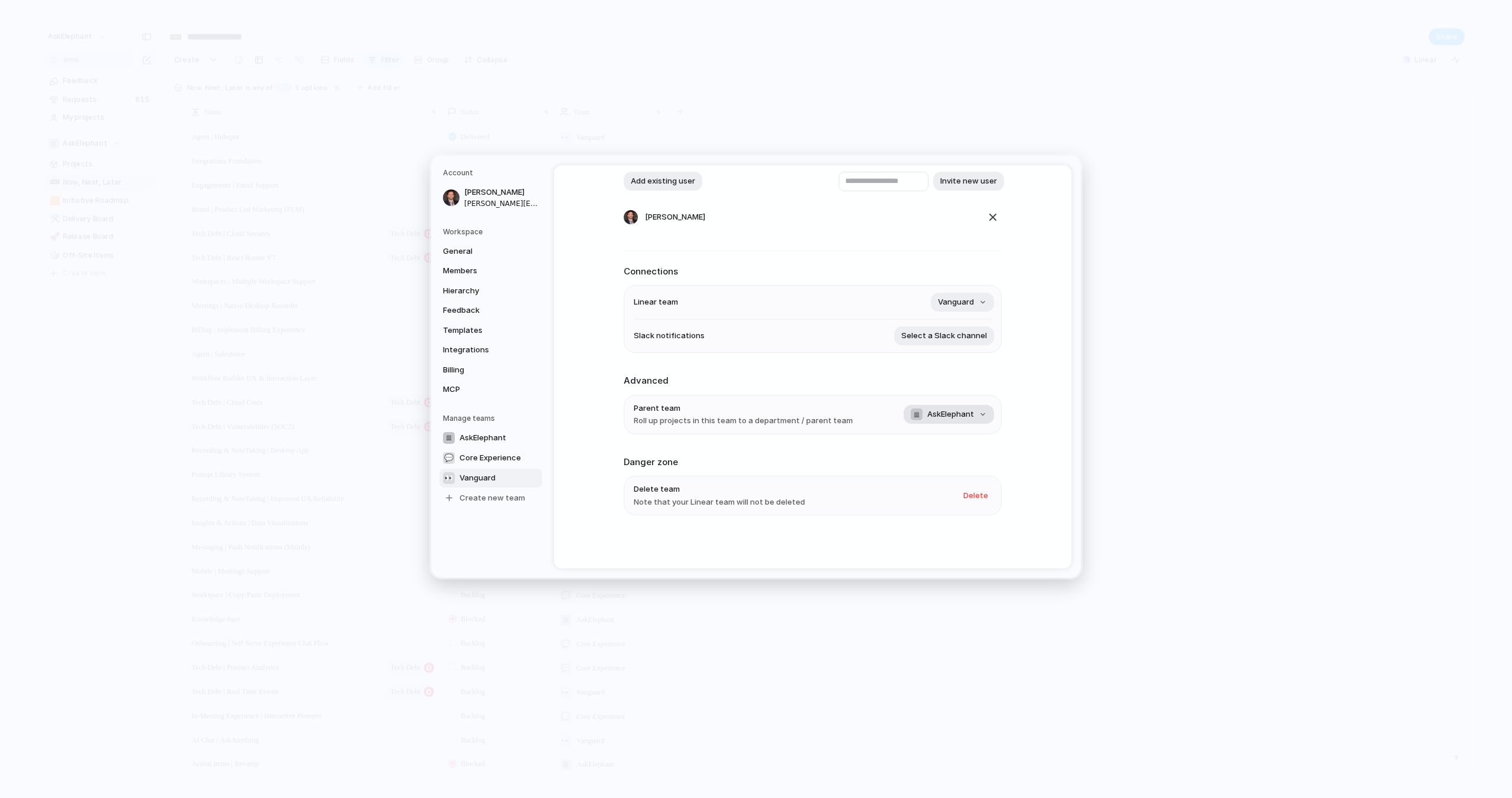
click at [955, 418] on span "AskElephant" at bounding box center [950, 415] width 47 height 12
click at [1025, 393] on div "No team AskElephant 💬 Core Experience" at bounding box center [756, 399] width 1512 height 798
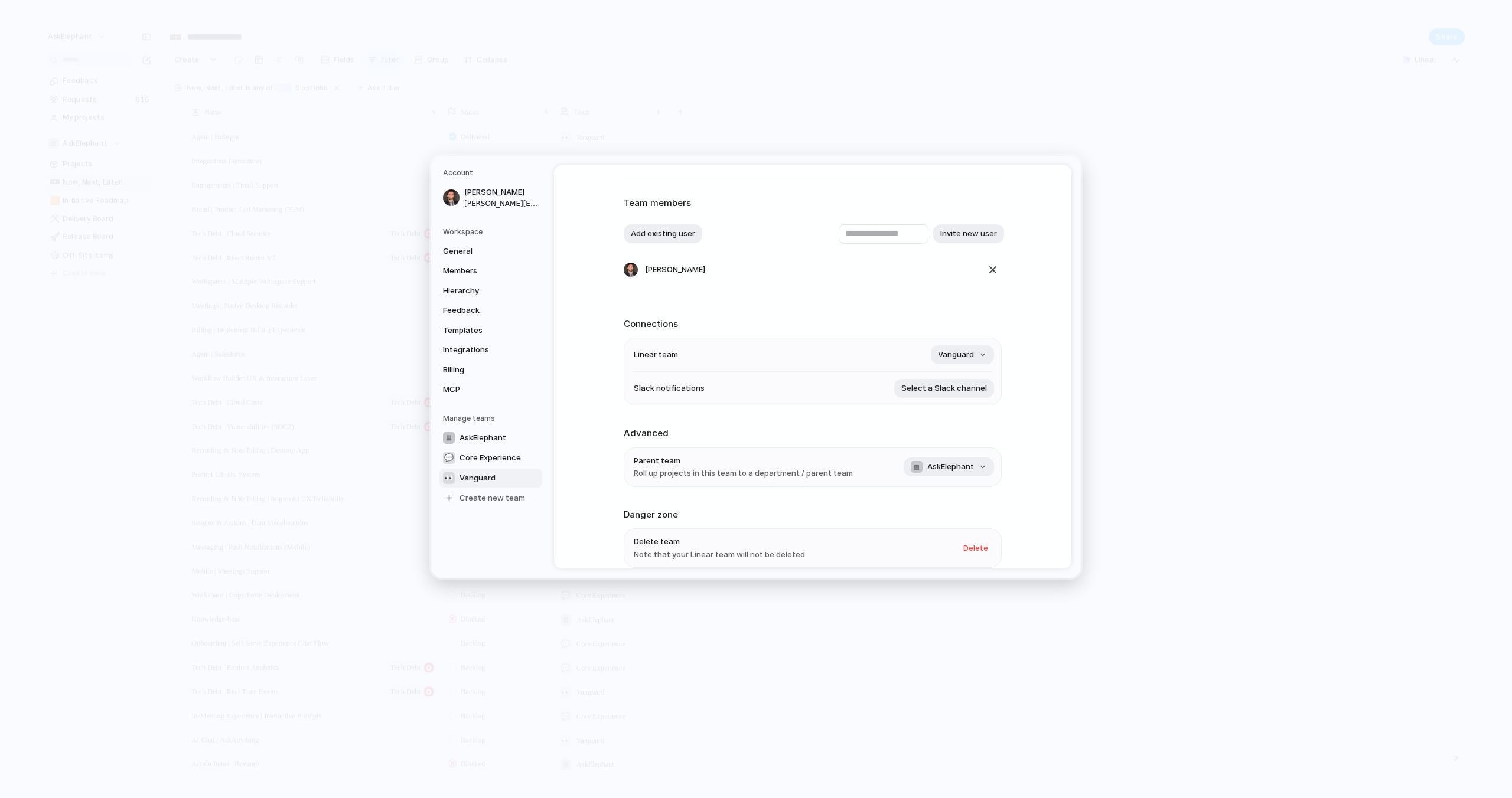
scroll to position [0, 0]
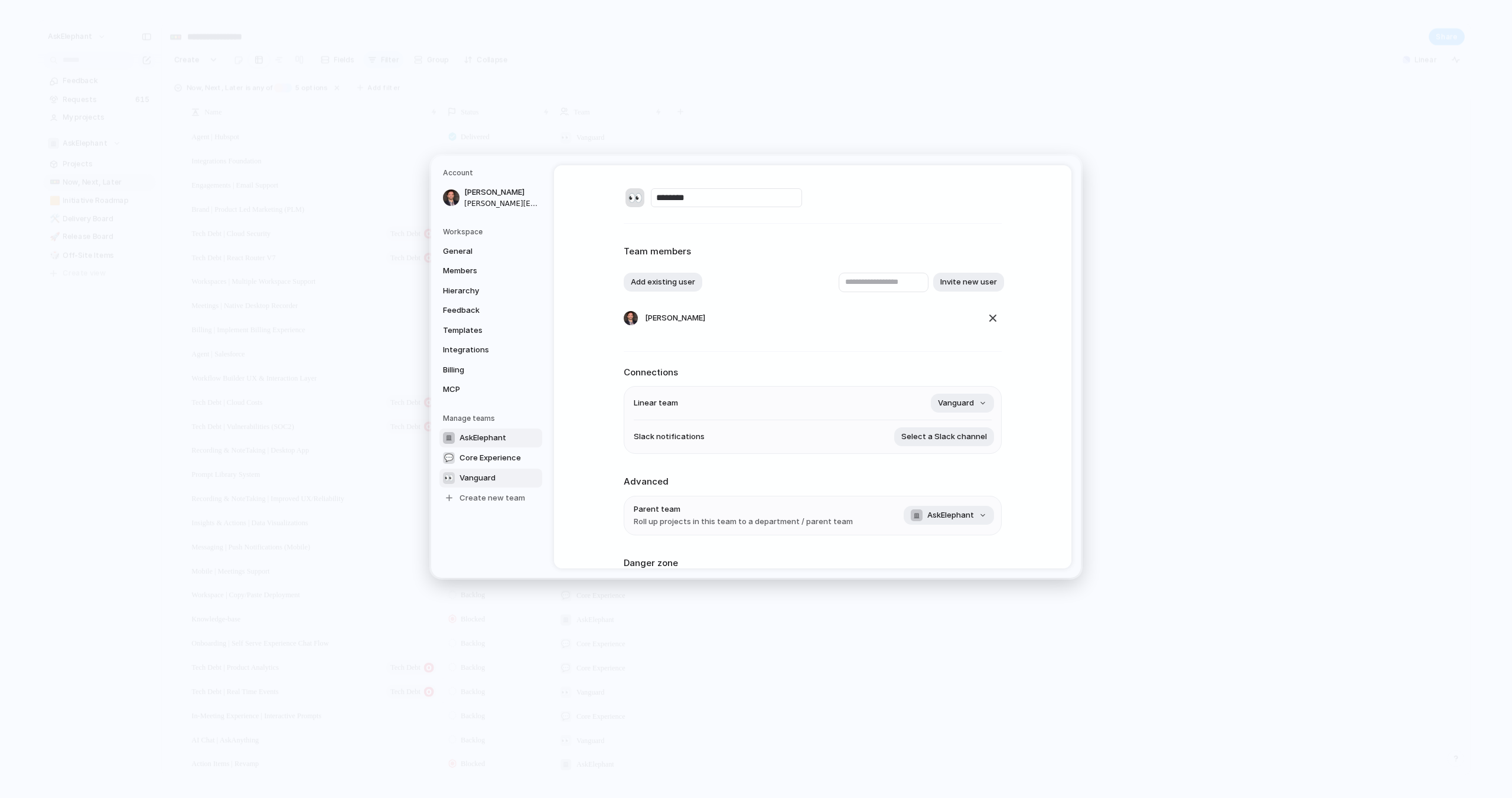
click at [479, 441] on span "AskElephant" at bounding box center [482, 438] width 47 height 12
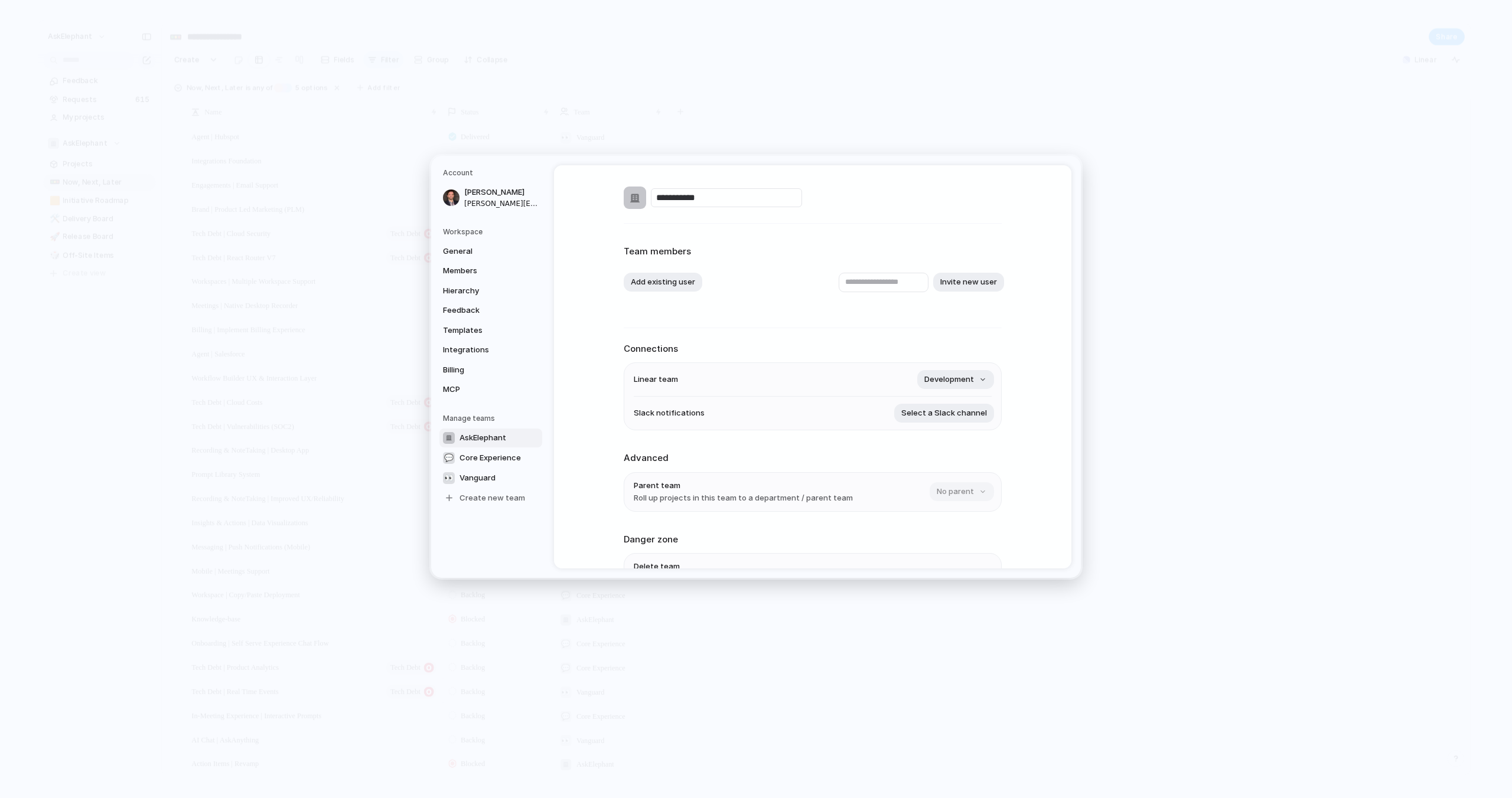
click at [717, 199] on input "**********" at bounding box center [726, 198] width 151 height 19
type input "**********"
click at [833, 249] on h2 "Team members" at bounding box center [813, 251] width 378 height 14
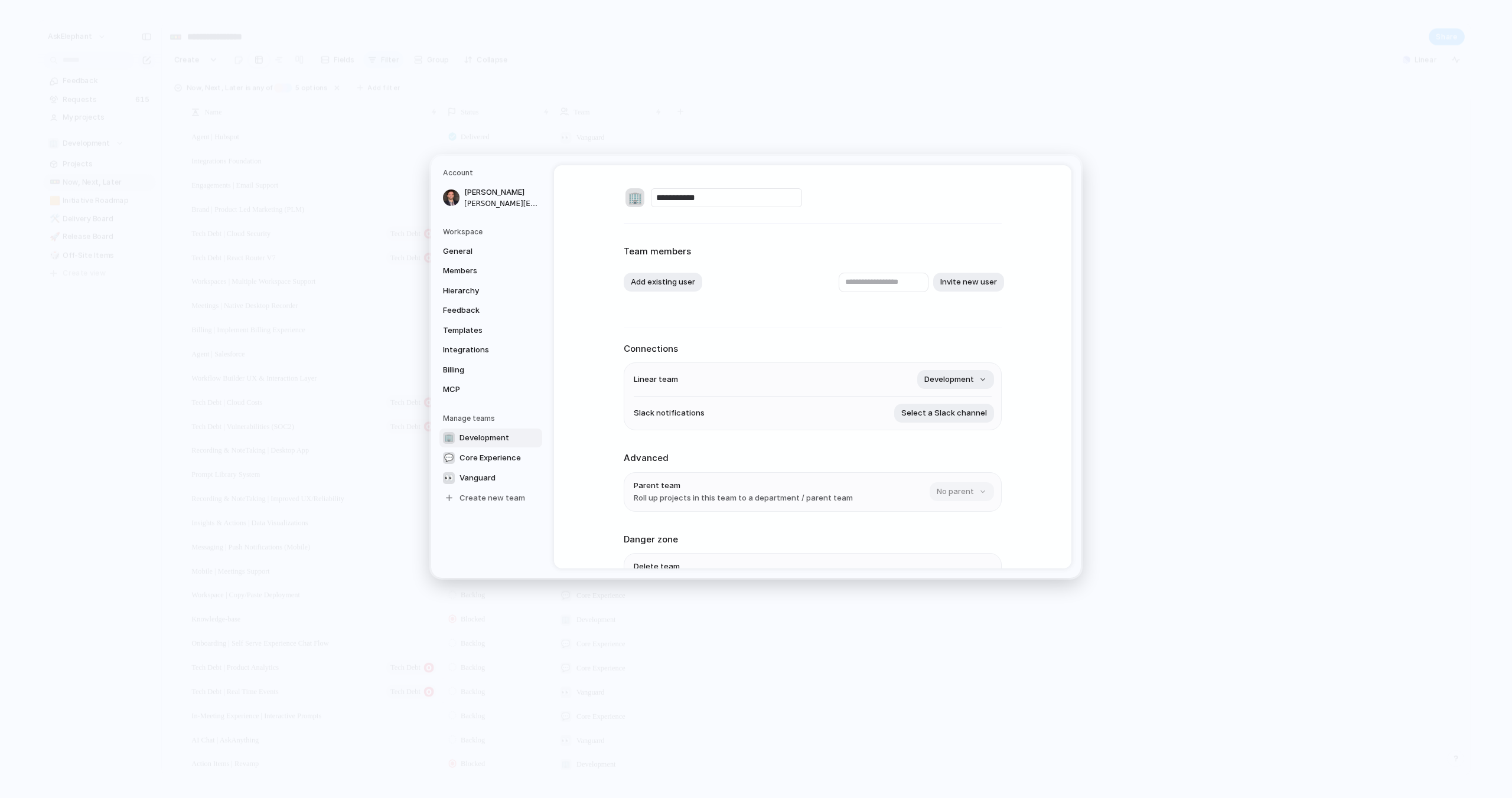
click at [935, 327] on div "**********" at bounding box center [813, 405] width 378 height 480
click at [632, 199] on div "🏢" at bounding box center [635, 198] width 19 height 19
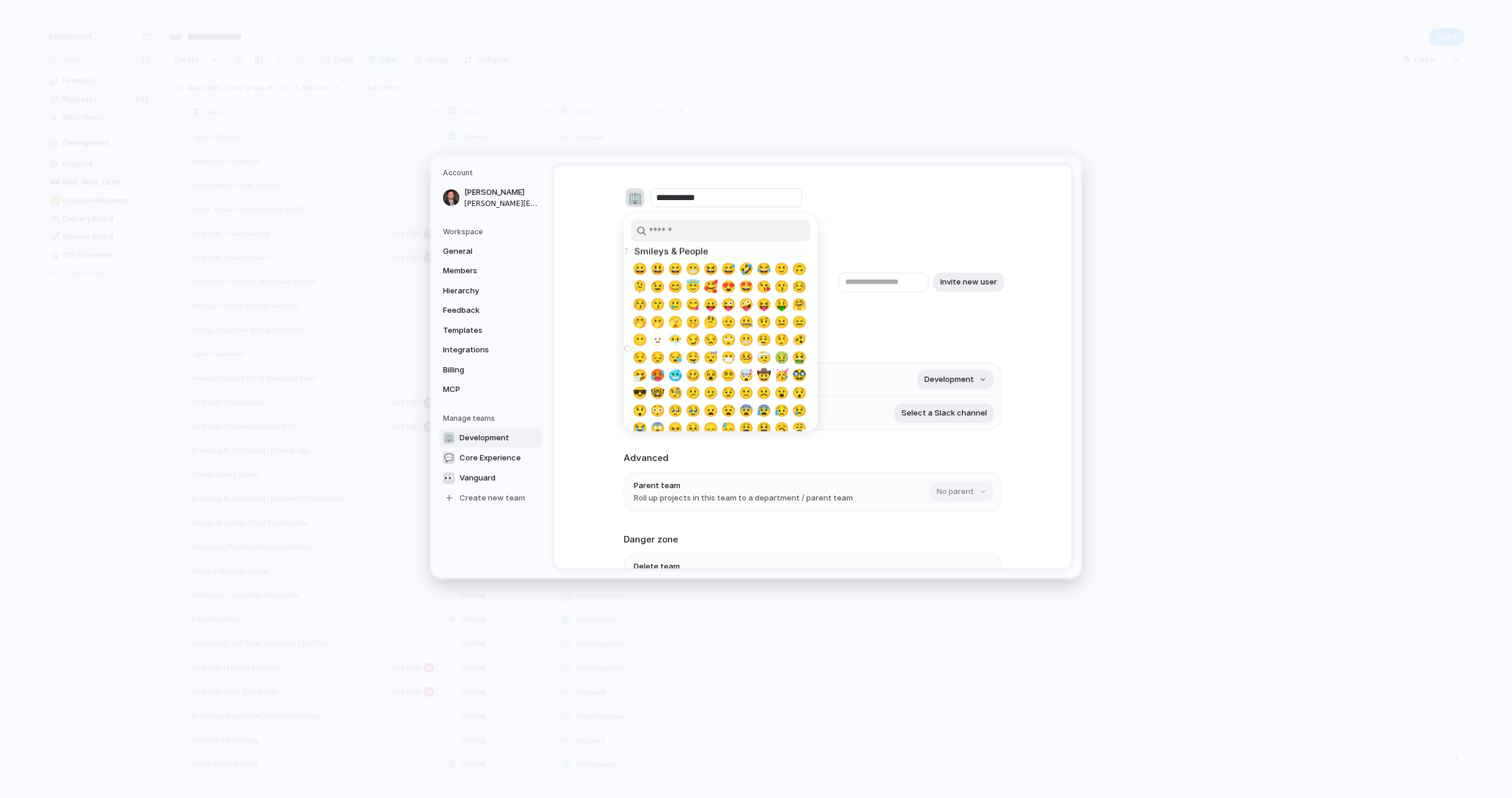
click at [632, 199] on div at bounding box center [756, 399] width 1512 height 798
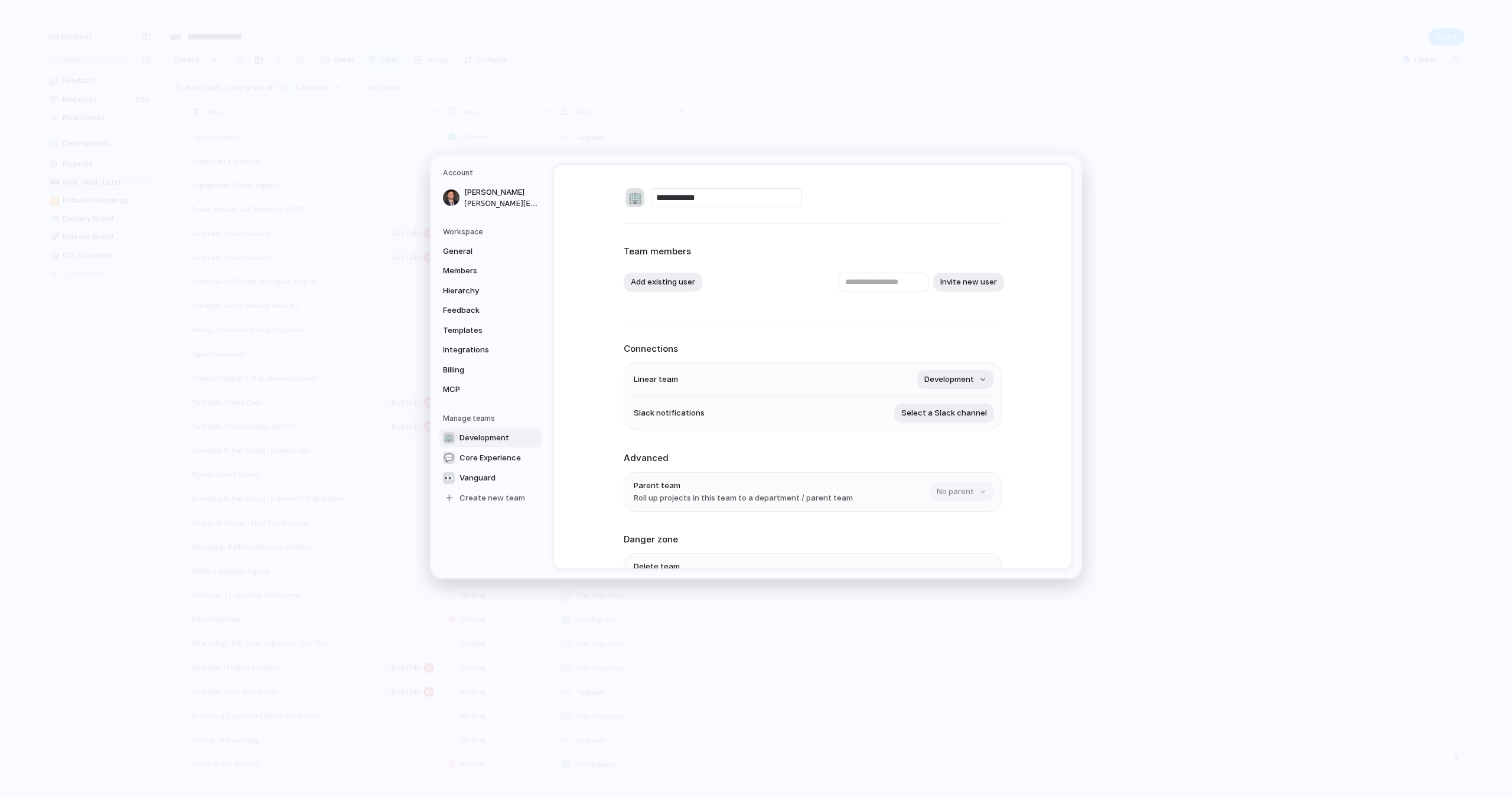
click at [1022, 322] on div "**********" at bounding box center [813, 367] width 517 height 403
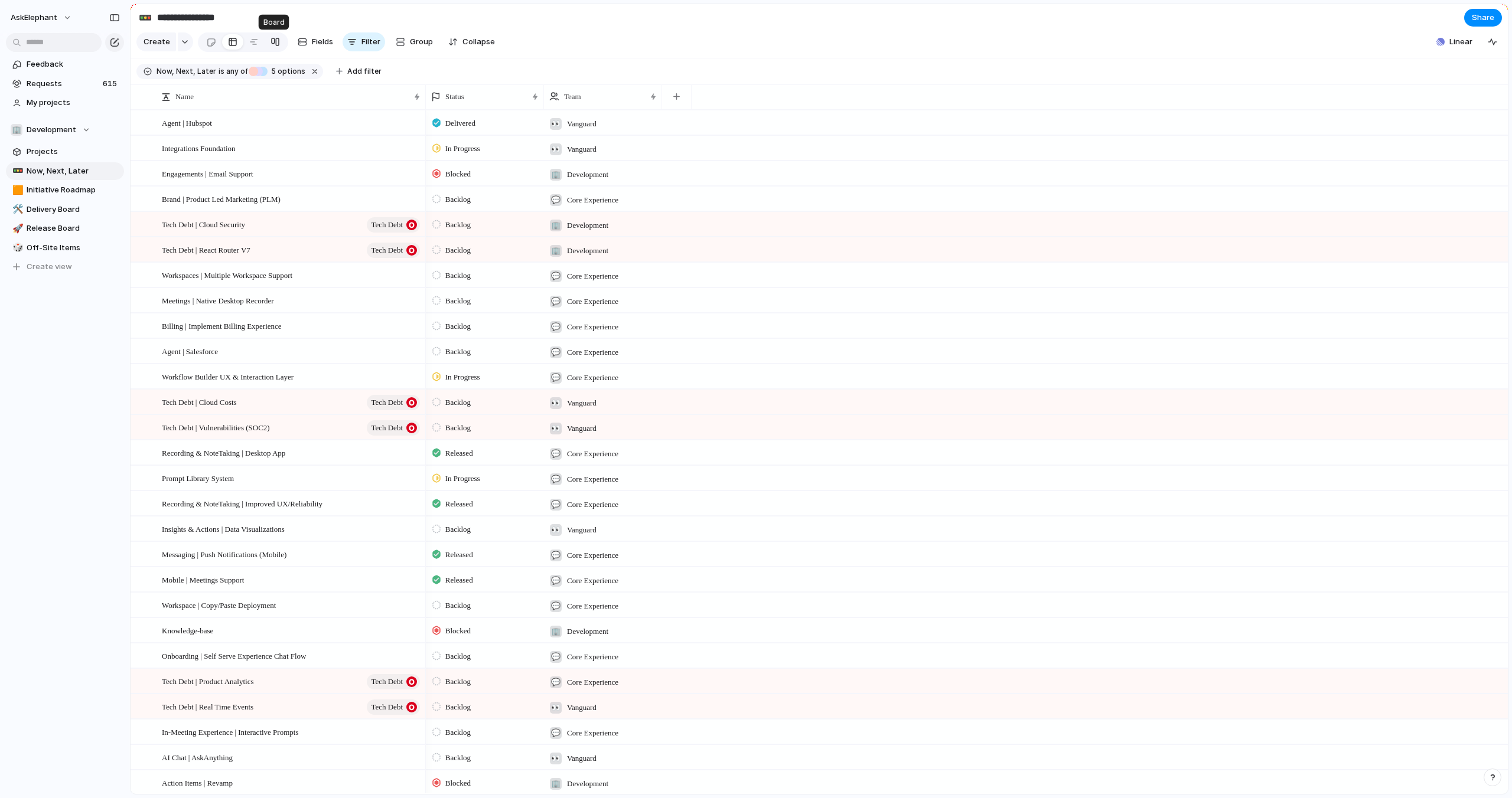
click at [276, 38] on div at bounding box center [275, 42] width 9 height 19
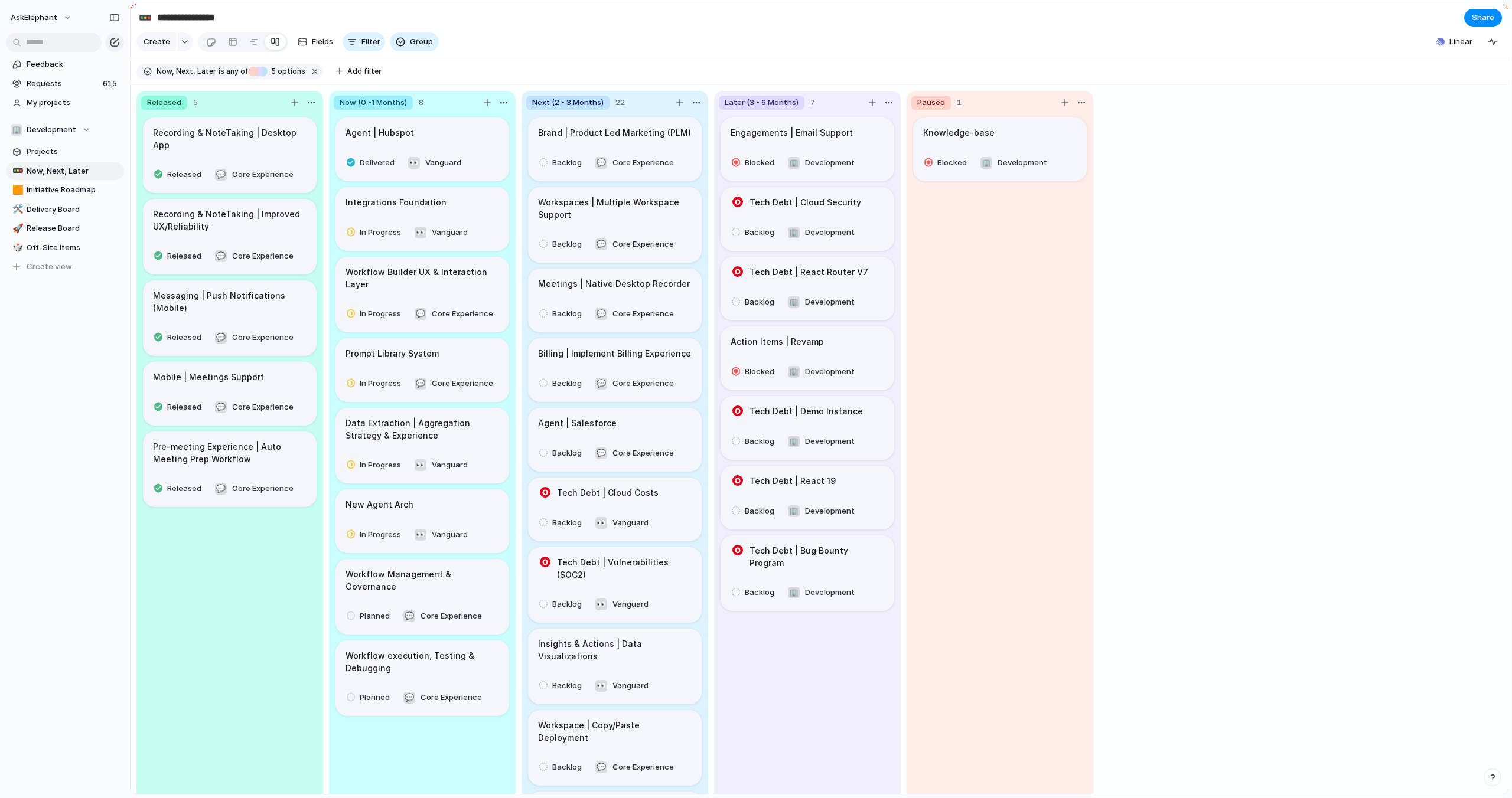
click at [968, 36] on section "Create Fields Filter Group Zoom Linear" at bounding box center [819, 44] width 1377 height 28
click at [182, 45] on button "button" at bounding box center [185, 42] width 15 height 19
click at [878, 43] on div "Goal Initiative Project Feature Request Tech Debt Customize" at bounding box center [756, 399] width 1512 height 798
click at [68, 185] on span "Initiative Roadmap" at bounding box center [73, 190] width 94 height 12
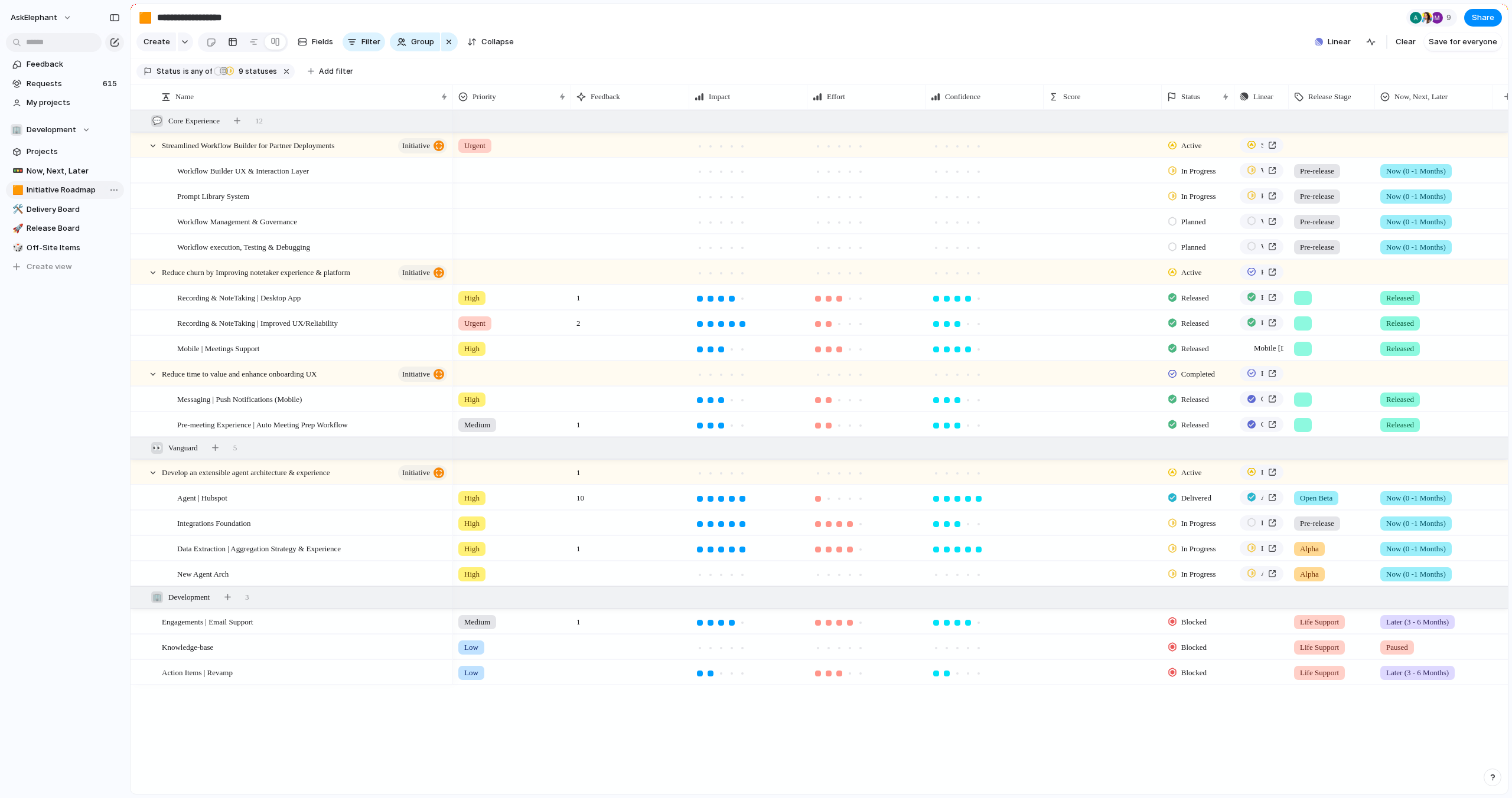
type input "**********"
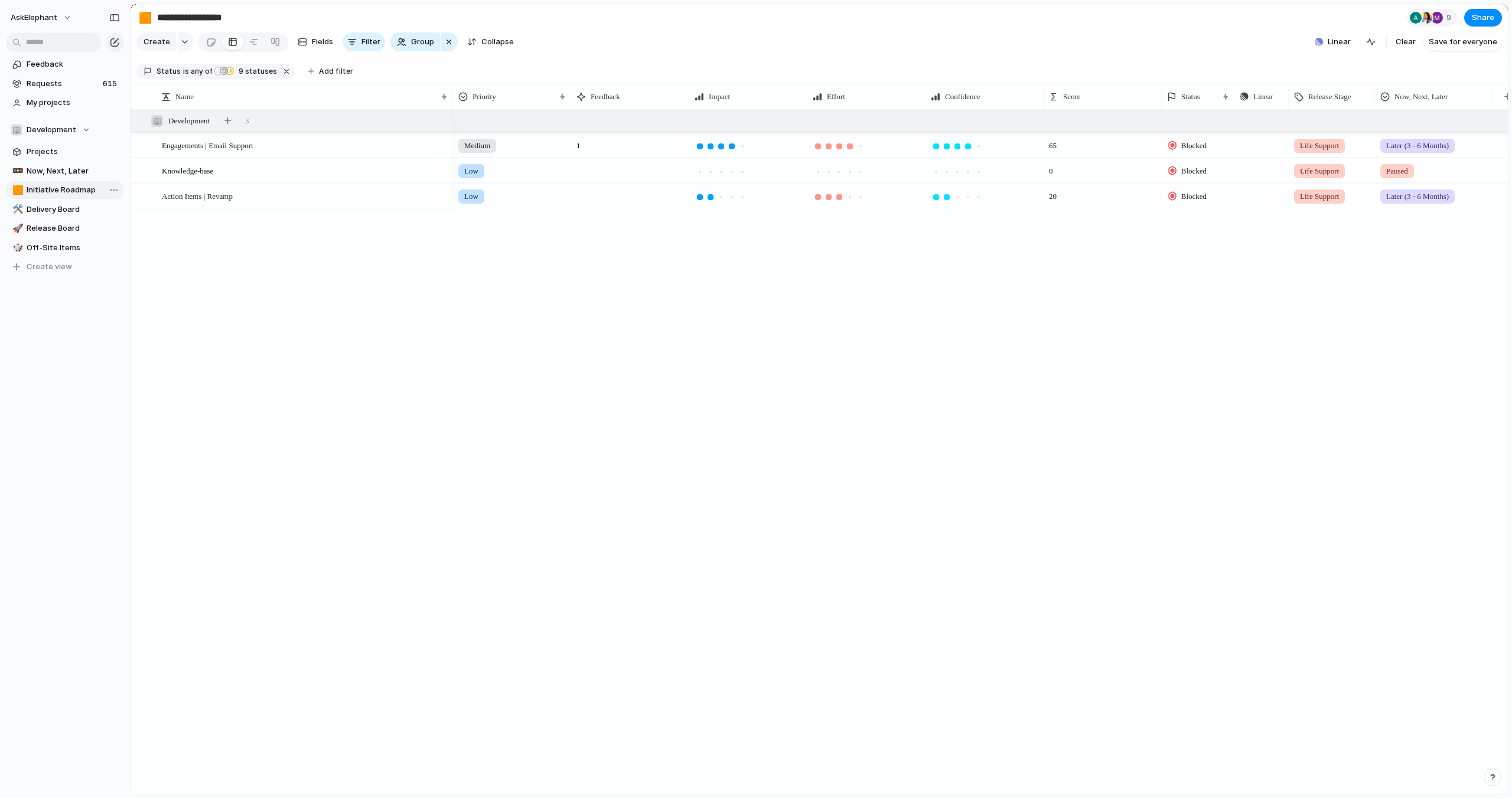
click at [68, 186] on span "Initiative Roadmap" at bounding box center [73, 190] width 94 height 12
click at [411, 43] on span "Group" at bounding box center [423, 42] width 23 height 12
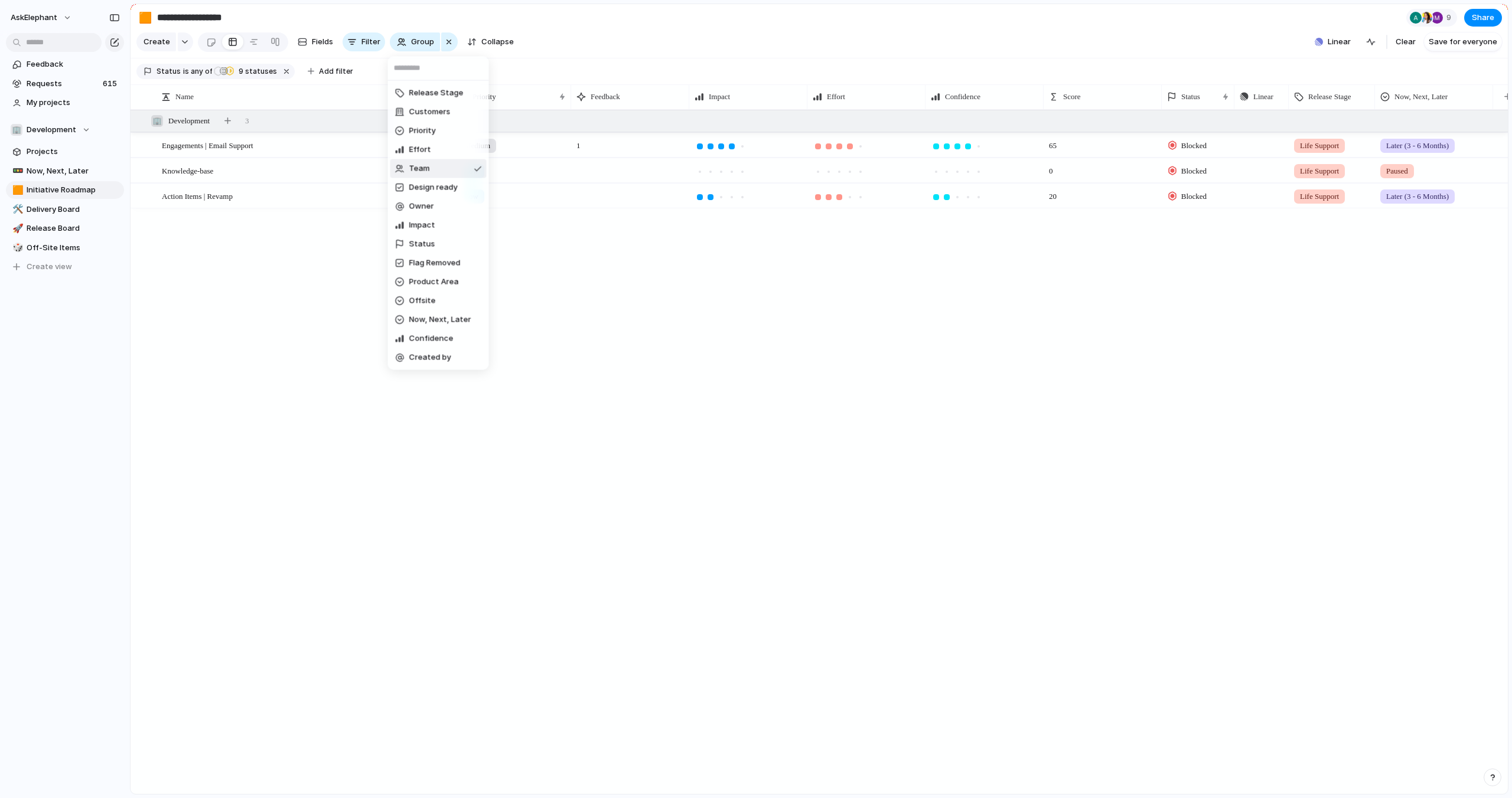
click at [431, 168] on li "Team" at bounding box center [439, 169] width 96 height 19
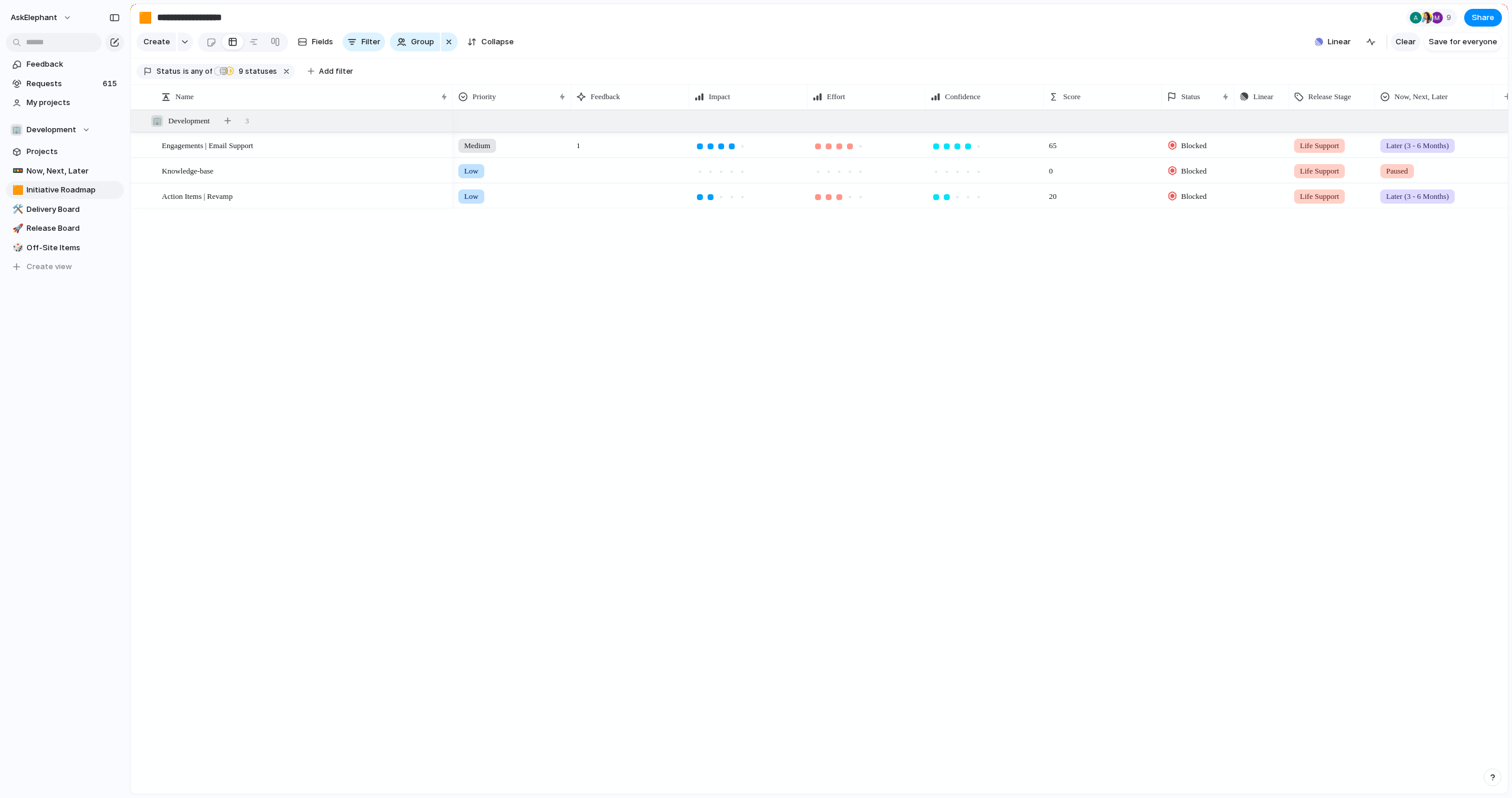
click at [1400, 44] on span "Clear" at bounding box center [1405, 42] width 20 height 12
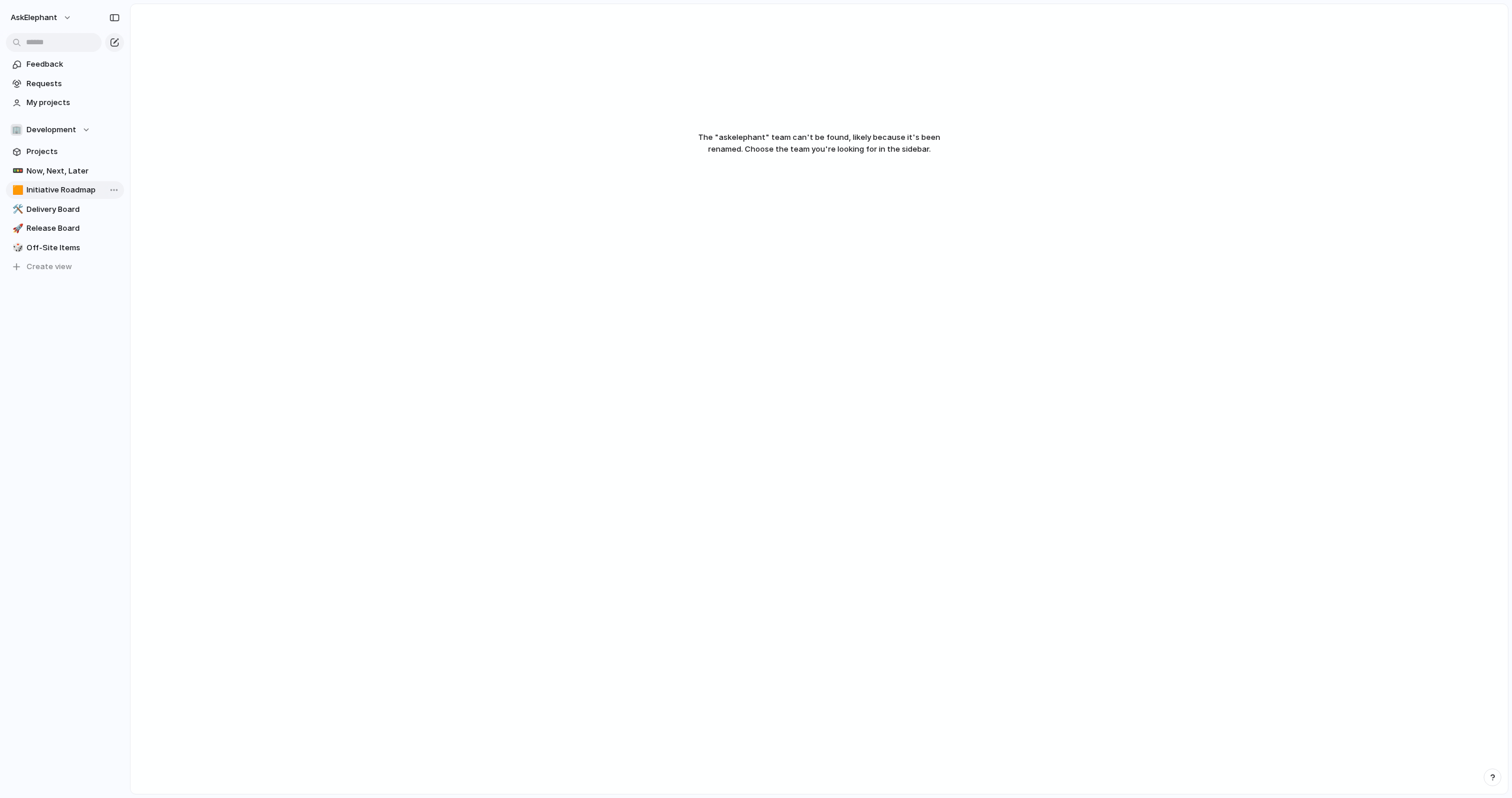
click at [56, 188] on span "Initiative Roadmap" at bounding box center [73, 190] width 94 height 12
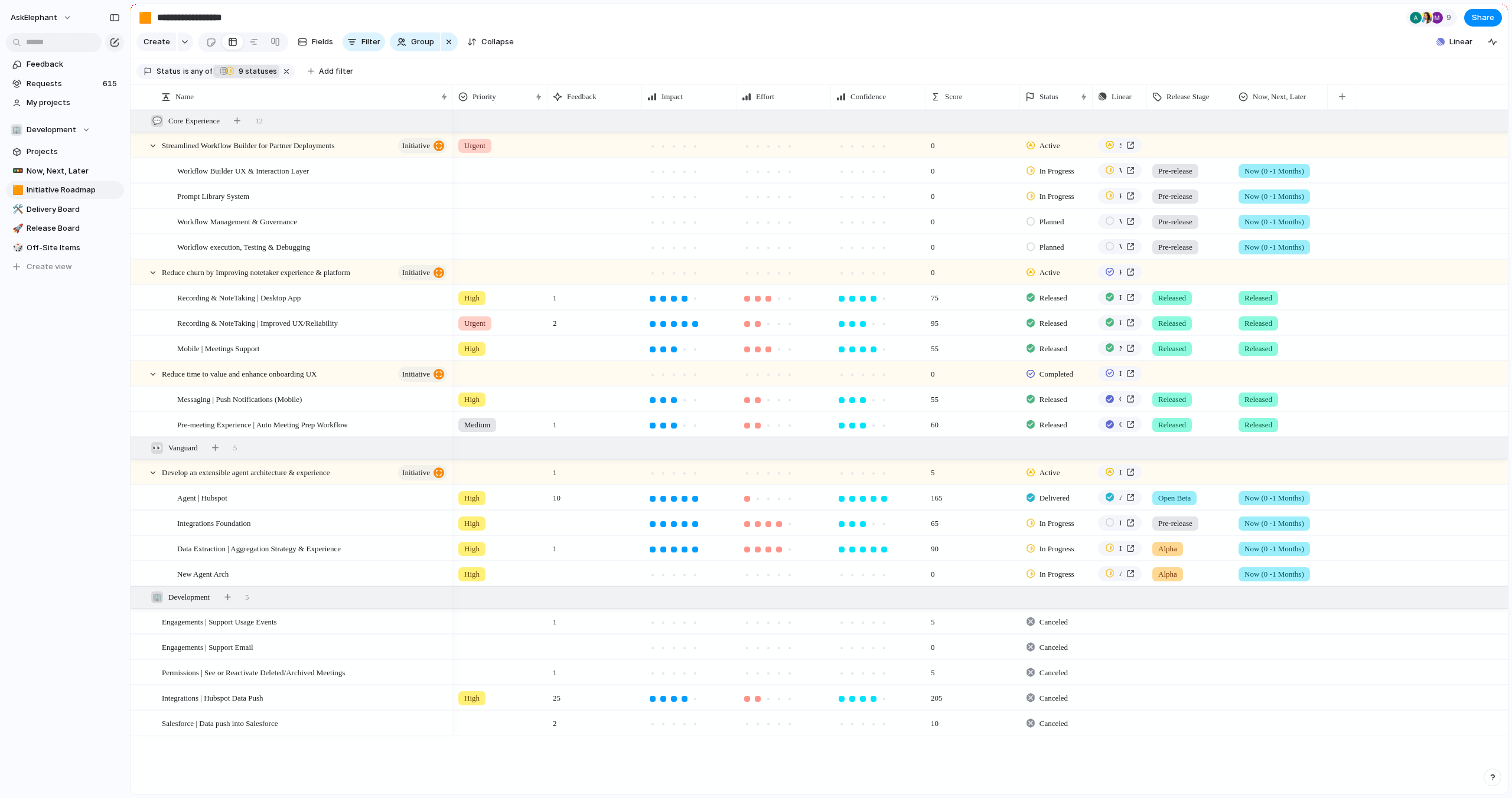
click at [231, 73] on div "In Progress" at bounding box center [230, 72] width 11 height 17
click at [243, 234] on div at bounding box center [243, 235] width 10 height 10
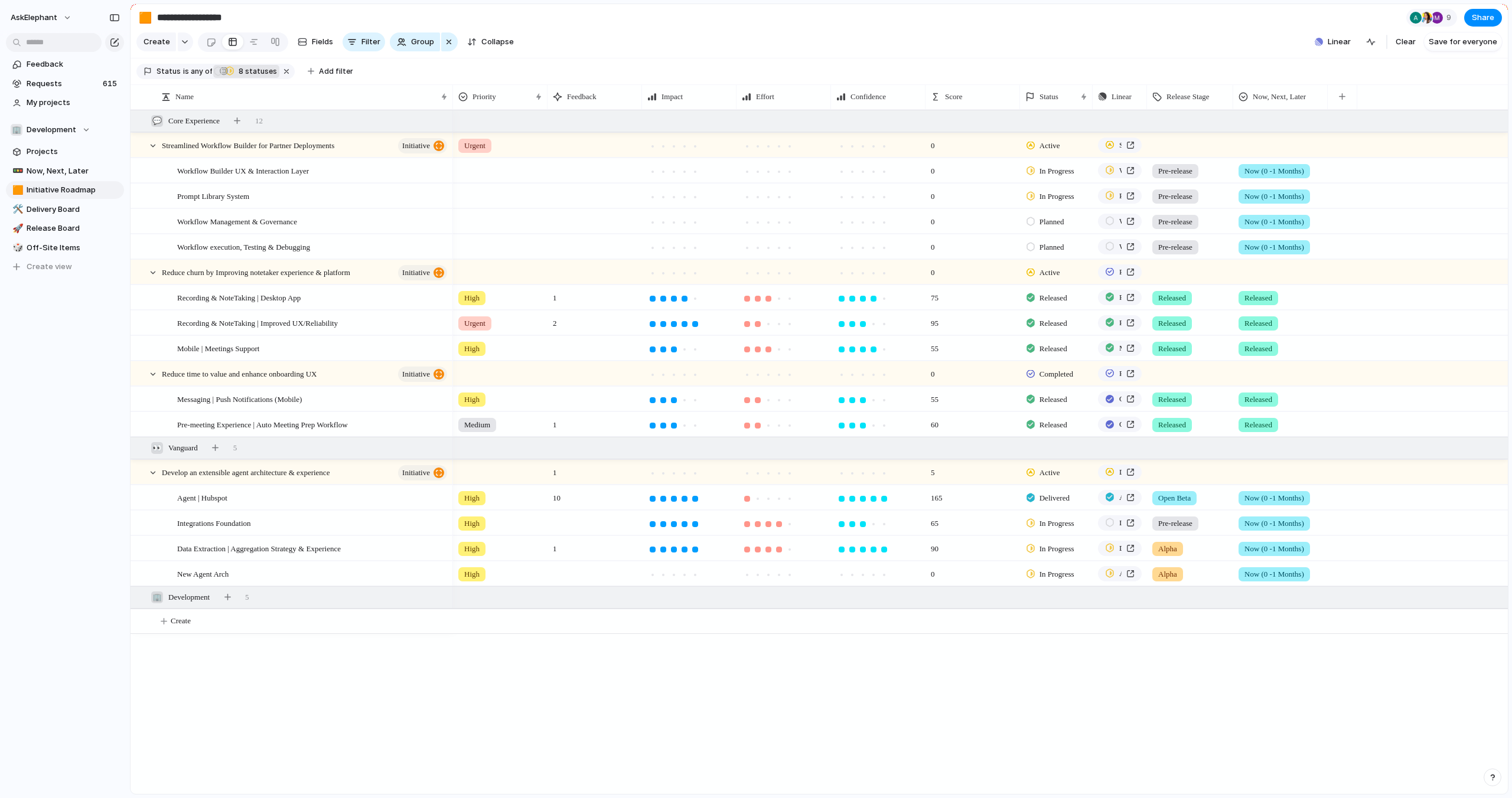
click at [747, 62] on div "Backlog Exploring Planned In Progress Delivered Released Canceled Active Comple…" at bounding box center [756, 399] width 1512 height 798
click at [1046, 362] on div "Completed" at bounding box center [1056, 372] width 72 height 21
click at [1036, 280] on div "Planned Active Completed" at bounding box center [756, 399] width 1512 height 798
click at [1036, 280] on div "Active" at bounding box center [1056, 270] width 72 height 21
click at [1040, 359] on span "Completed" at bounding box center [1060, 363] width 41 height 12
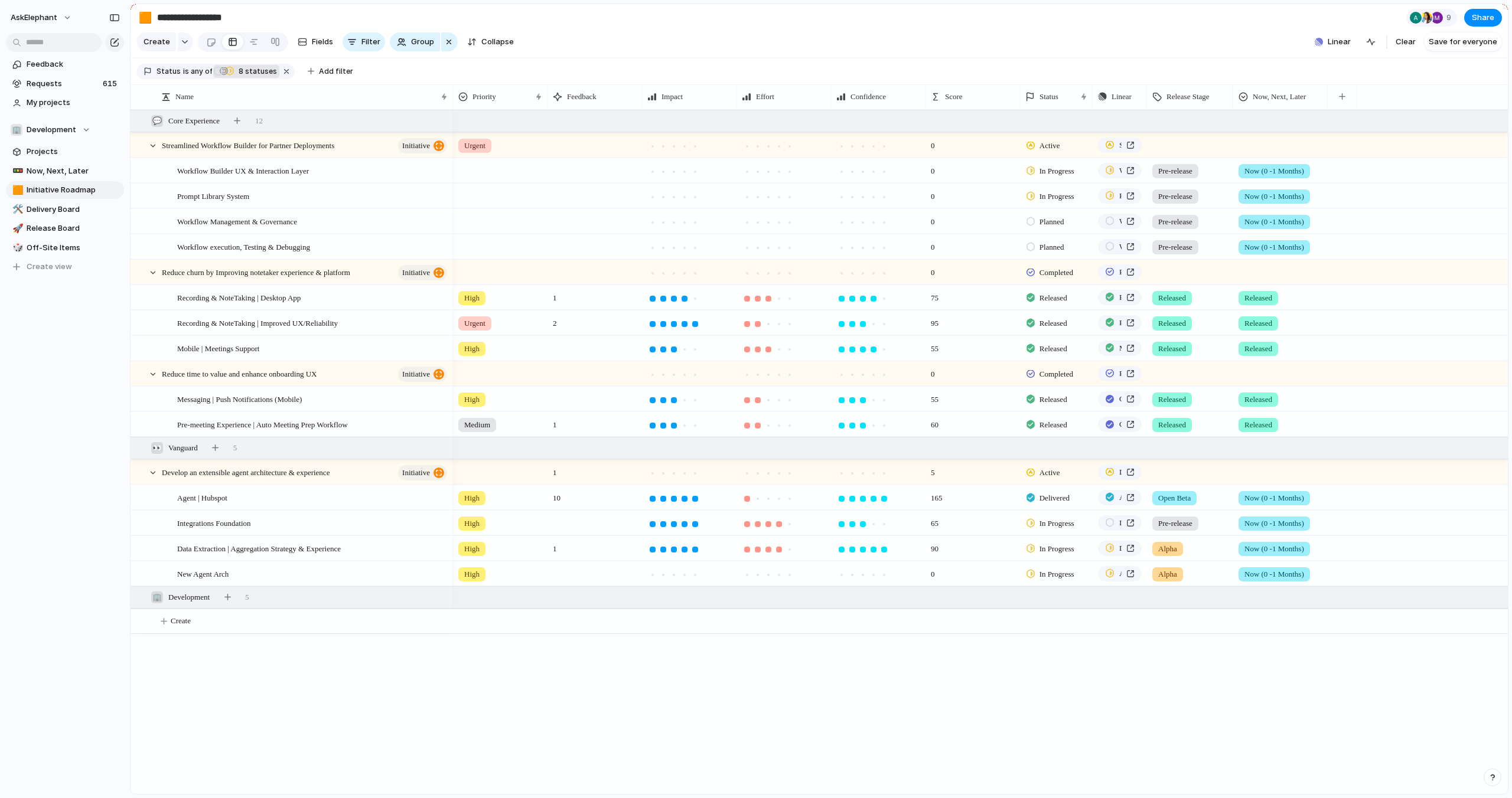
click at [235, 75] on span "8" at bounding box center [240, 71] width 10 height 9
drag, startPoint x: 423, startPoint y: 72, endPoint x: 383, endPoint y: 74, distance: 40.0
click at [423, 72] on div "Backlog Exploring Planned In Progress Delivered Released Canceled Active Comple…" at bounding box center [756, 399] width 1512 height 798
click at [311, 73] on button "Add filter" at bounding box center [330, 72] width 60 height 17
drag, startPoint x: 484, startPoint y: 60, endPoint x: 416, endPoint y: 63, distance: 68.1
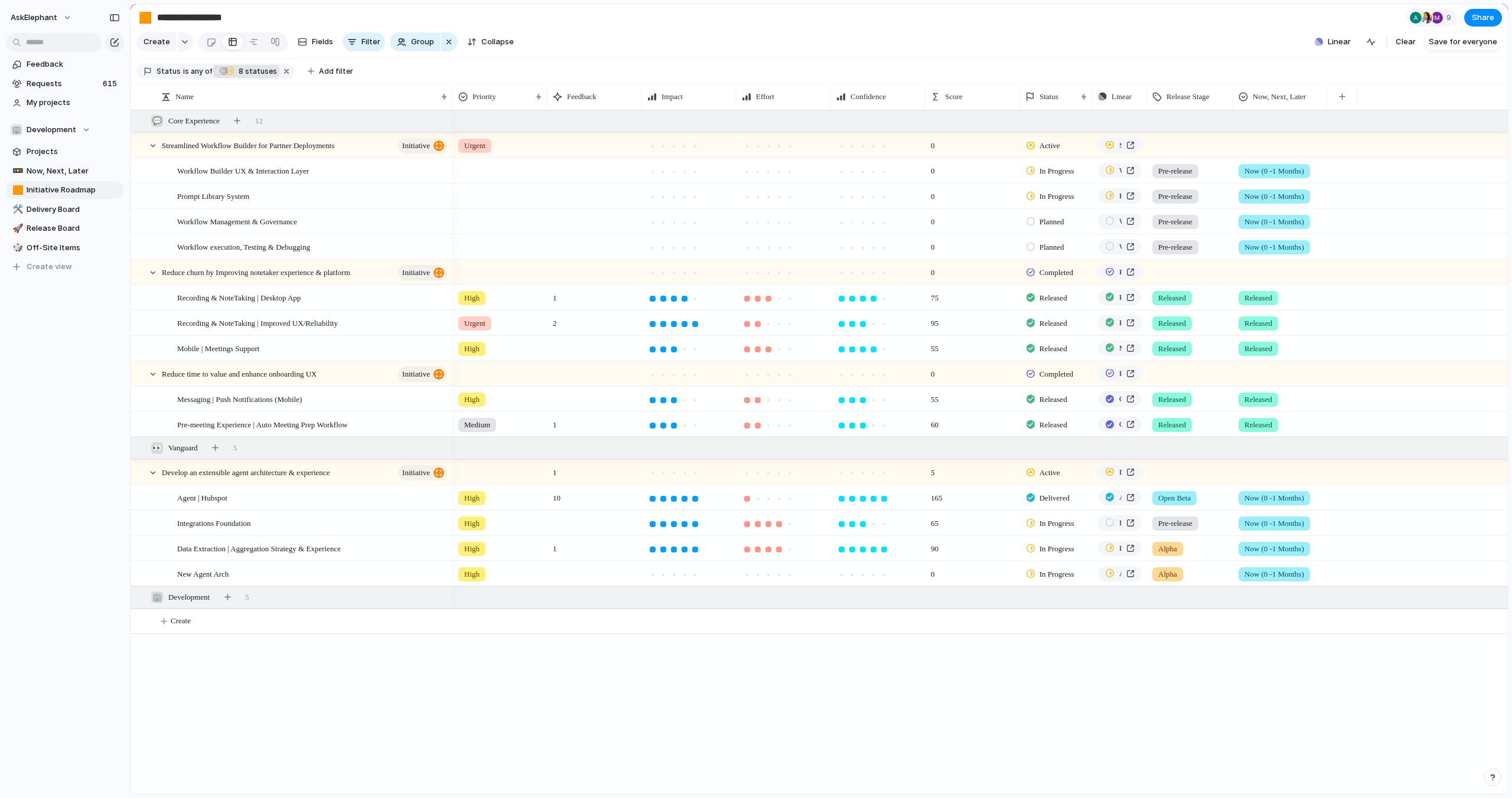
click at [484, 60] on div "Release Stage Description Customers Priority Effort Start date Target date Team…" at bounding box center [756, 399] width 1512 height 798
click at [201, 74] on span "any of" at bounding box center [200, 72] width 23 height 11
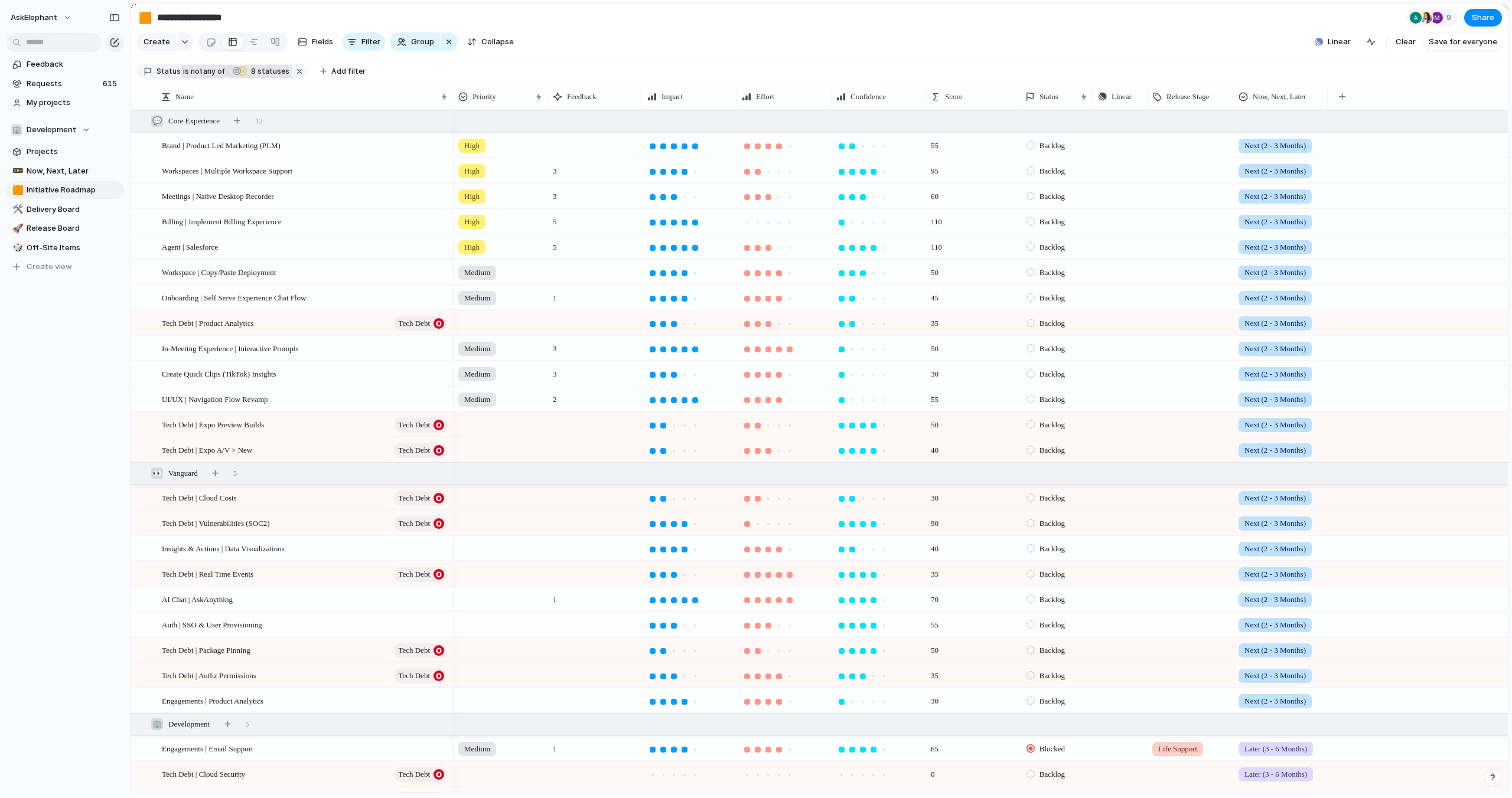
click at [202, 72] on span "any of" at bounding box center [213, 72] width 23 height 11
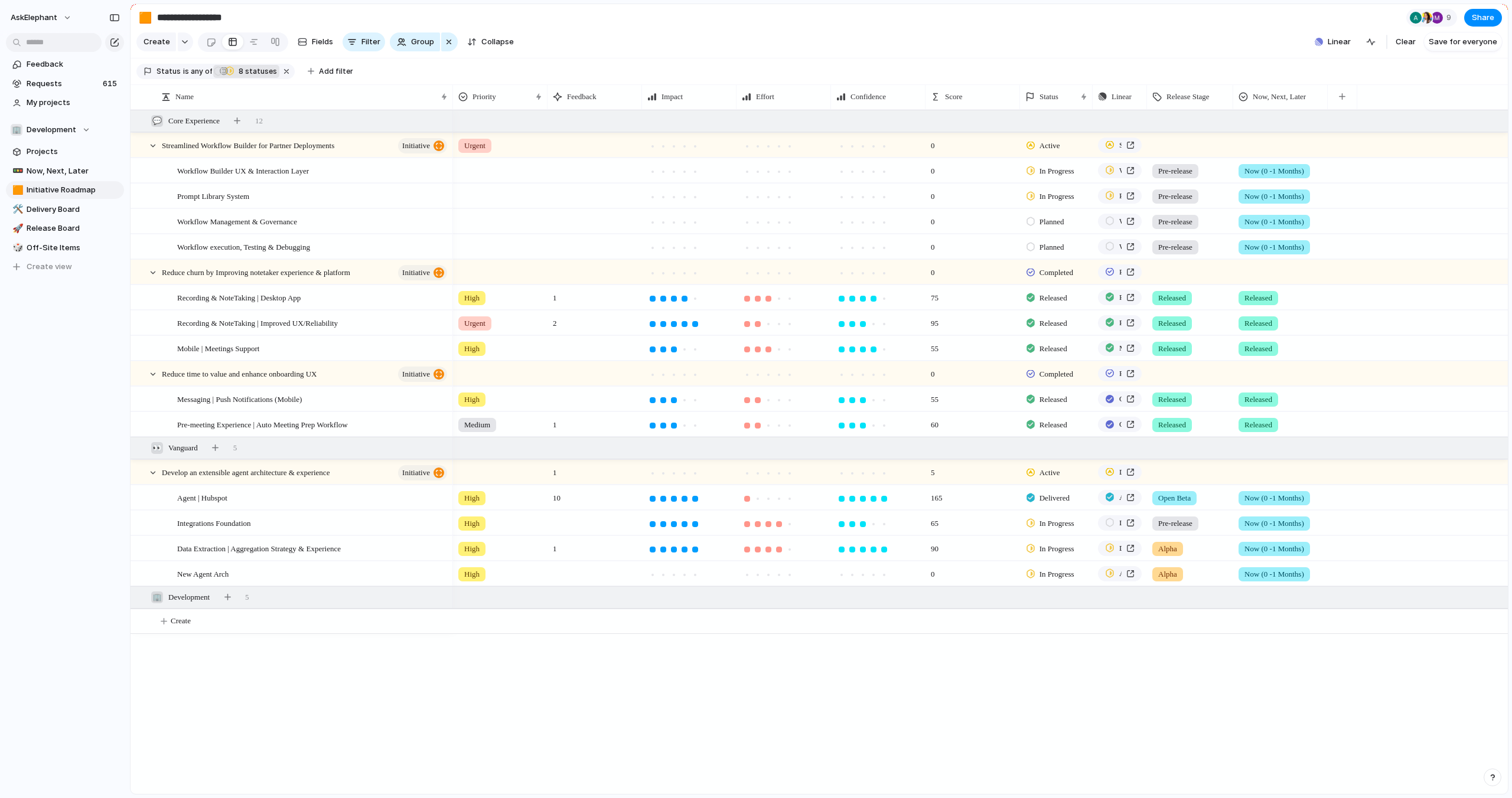
click at [231, 73] on div "In Progress" at bounding box center [230, 72] width 11 height 17
click at [642, 35] on div "Backlog Exploring Planned In Progress Delivered Released Canceled Active Comple…" at bounding box center [756, 399] width 1512 height 798
click at [469, 160] on div at bounding box center [500, 168] width 94 height 20
click at [480, 144] on div "Urgent High Medium Low" at bounding box center [756, 399] width 1512 height 798
click at [480, 144] on span "Urgent" at bounding box center [475, 146] width 21 height 12
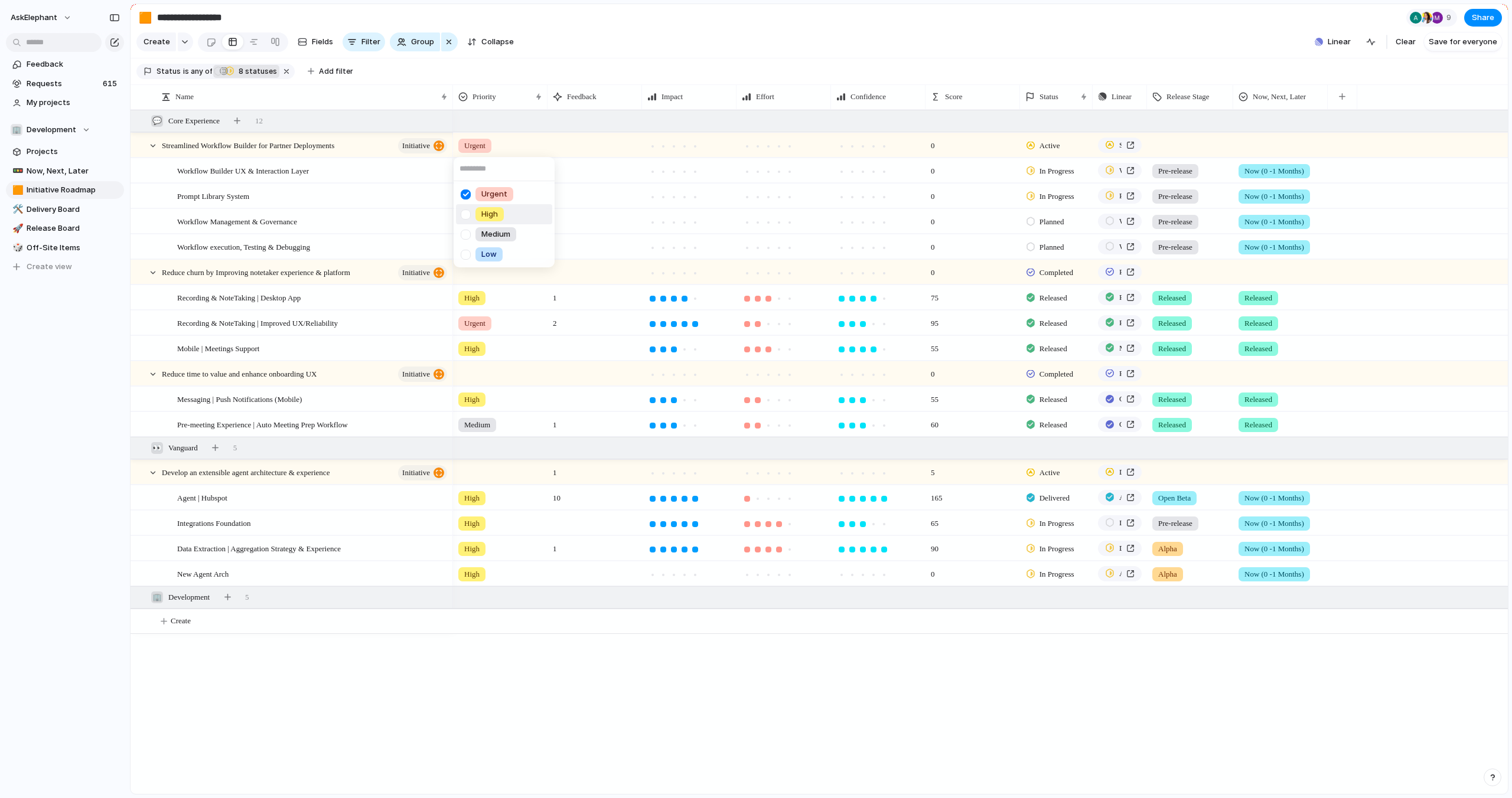
click at [465, 216] on div at bounding box center [465, 214] width 21 height 21
click at [464, 195] on div at bounding box center [465, 194] width 21 height 21
click at [592, 54] on div "Urgent High Medium Low" at bounding box center [756, 399] width 1512 height 798
click at [244, 70] on span "8 statuses" at bounding box center [256, 72] width 42 height 11
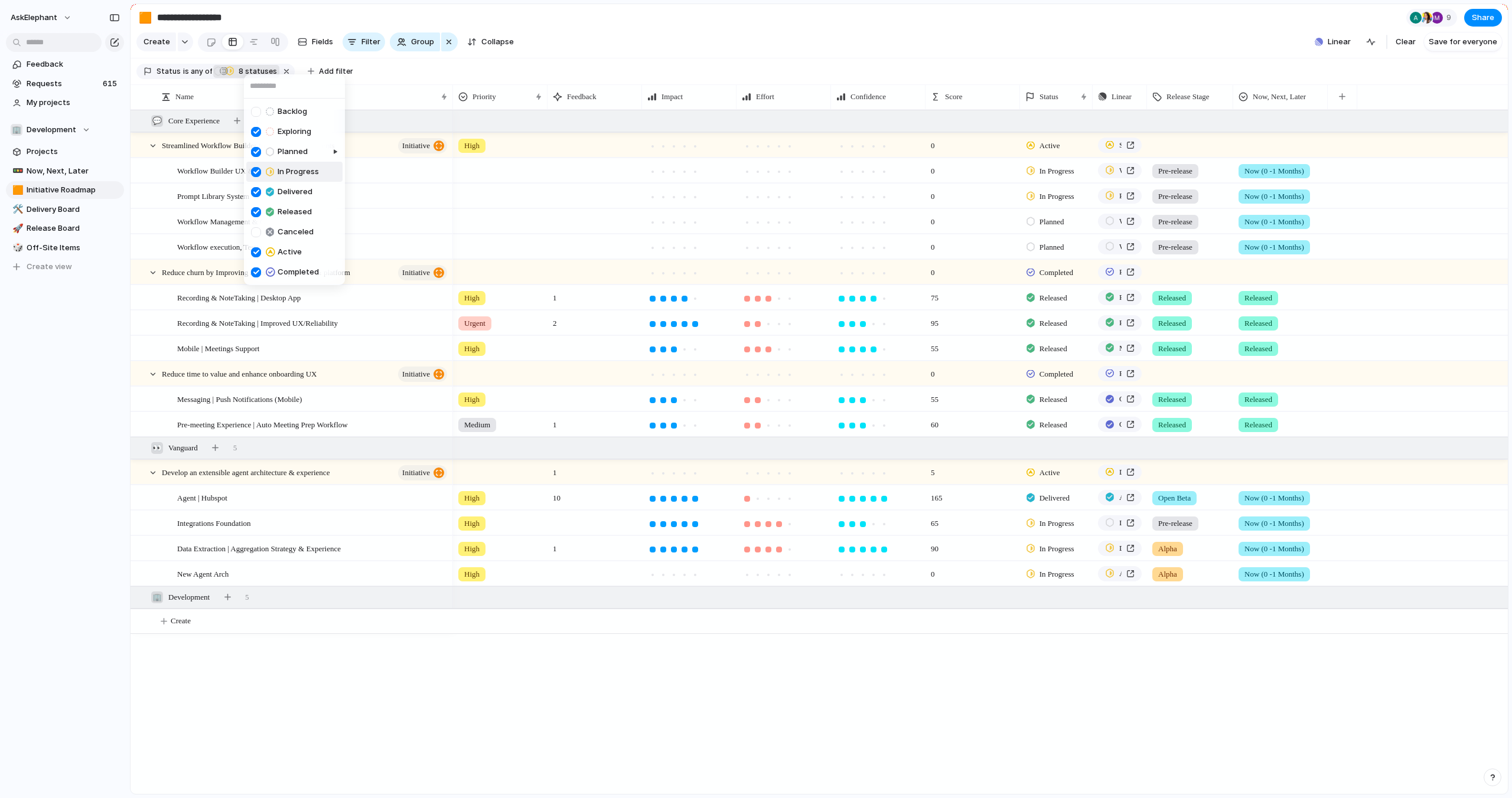
click at [598, 57] on div "Backlog Exploring Planned In Progress Delivered Released Canceled Active Comple…" at bounding box center [756, 399] width 1512 height 798
click at [59, 209] on span "Delivery Board" at bounding box center [73, 209] width 94 height 12
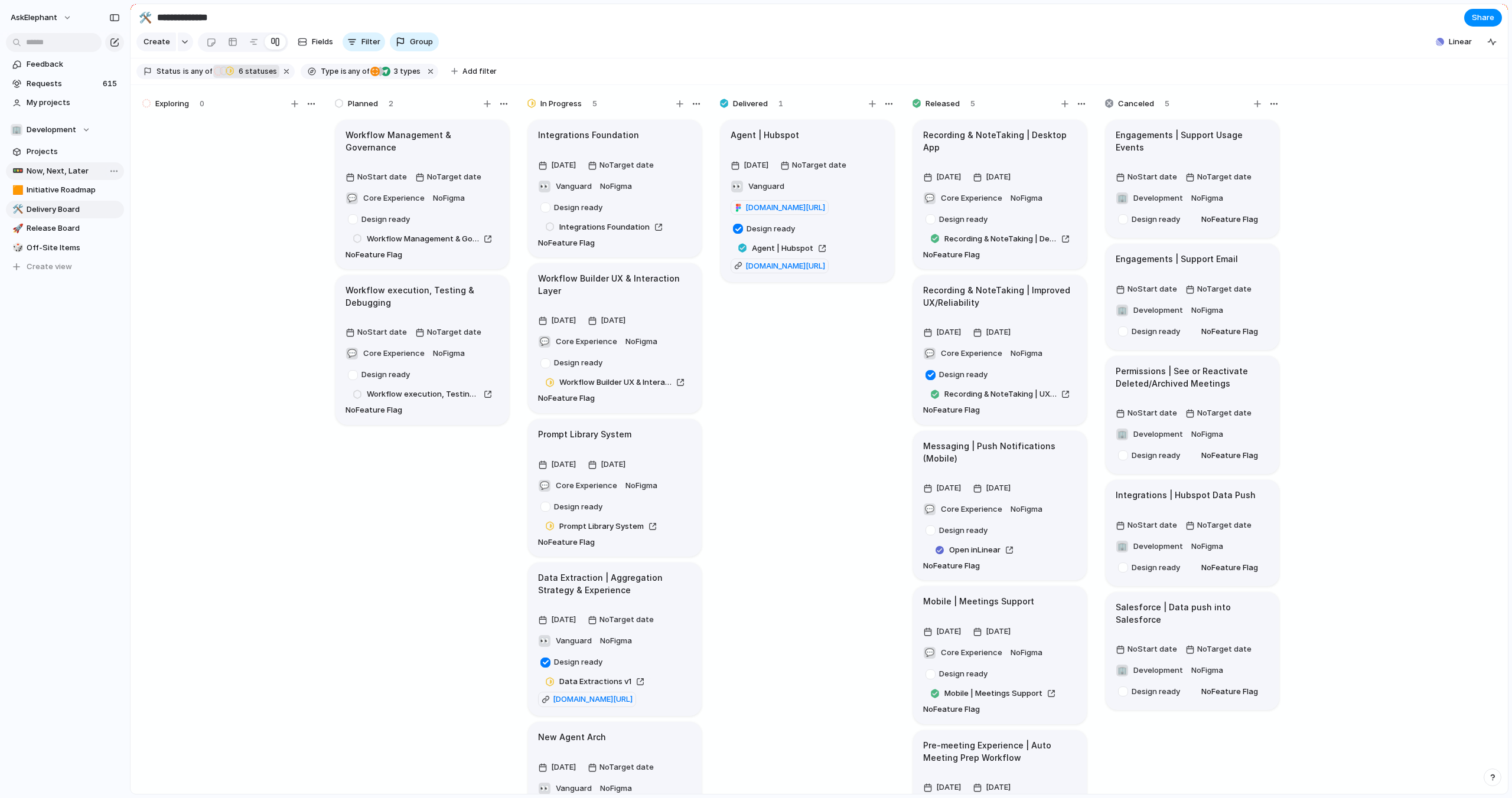
click at [63, 169] on span "Now, Next, Later" at bounding box center [73, 171] width 94 height 12
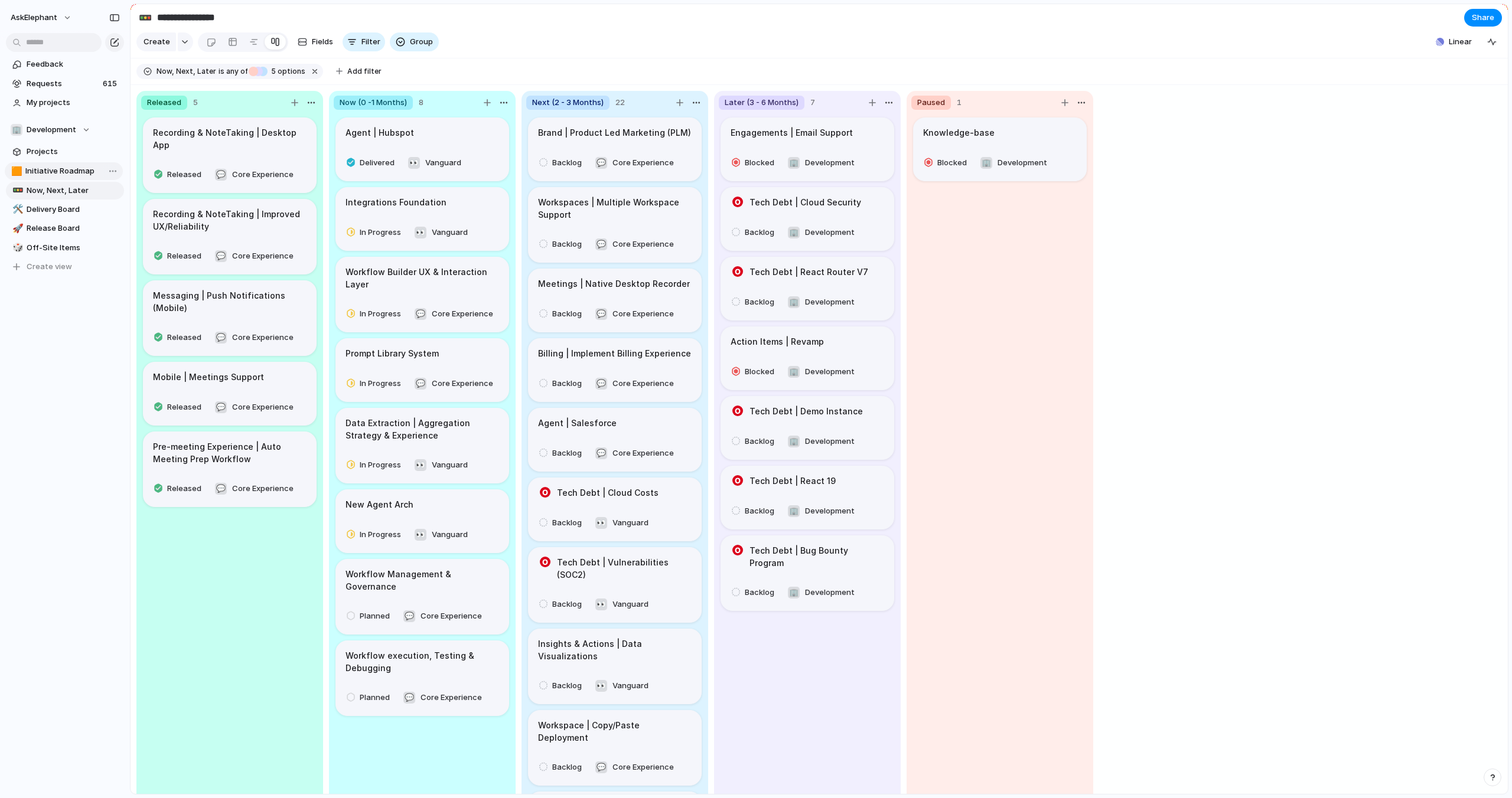
drag, startPoint x: 59, startPoint y: 186, endPoint x: 58, endPoint y: 172, distance: 14.0
click at [58, 171] on div "🚥 Now, Next, Later 🟧 Initiative Roadmap 🛠️ Delivery Board 🚀 Release Board 🎲 Off…" at bounding box center [65, 219] width 118 height 114
click at [62, 193] on span "Now, Next, Later" at bounding box center [73, 190] width 94 height 12
click at [60, 168] on span "Initiative Roadmap" at bounding box center [73, 171] width 94 height 12
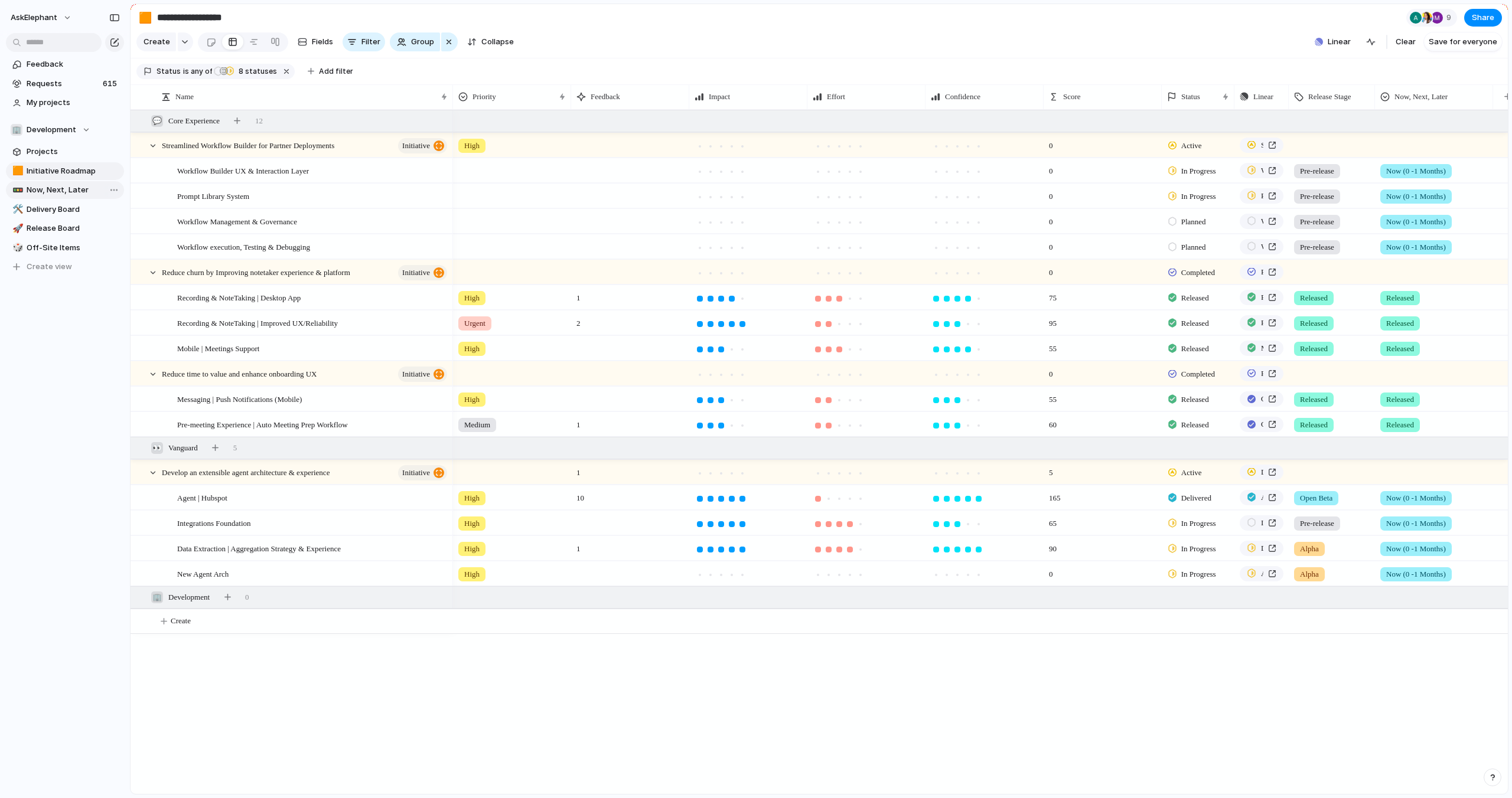
click at [90, 190] on span "Now, Next, Later" at bounding box center [73, 190] width 94 height 12
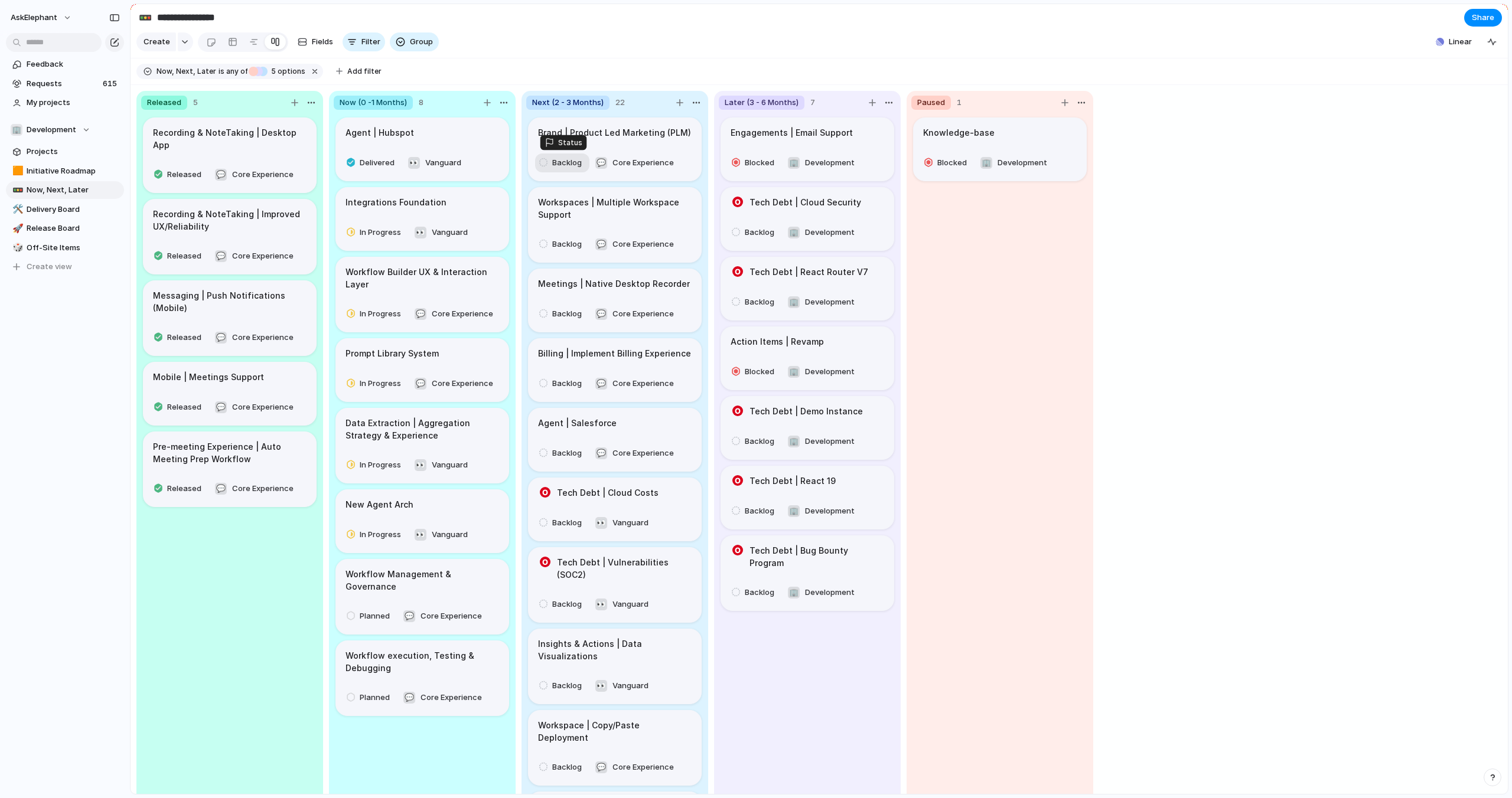
click at [546, 167] on div "button" at bounding box center [543, 162] width 8 height 11
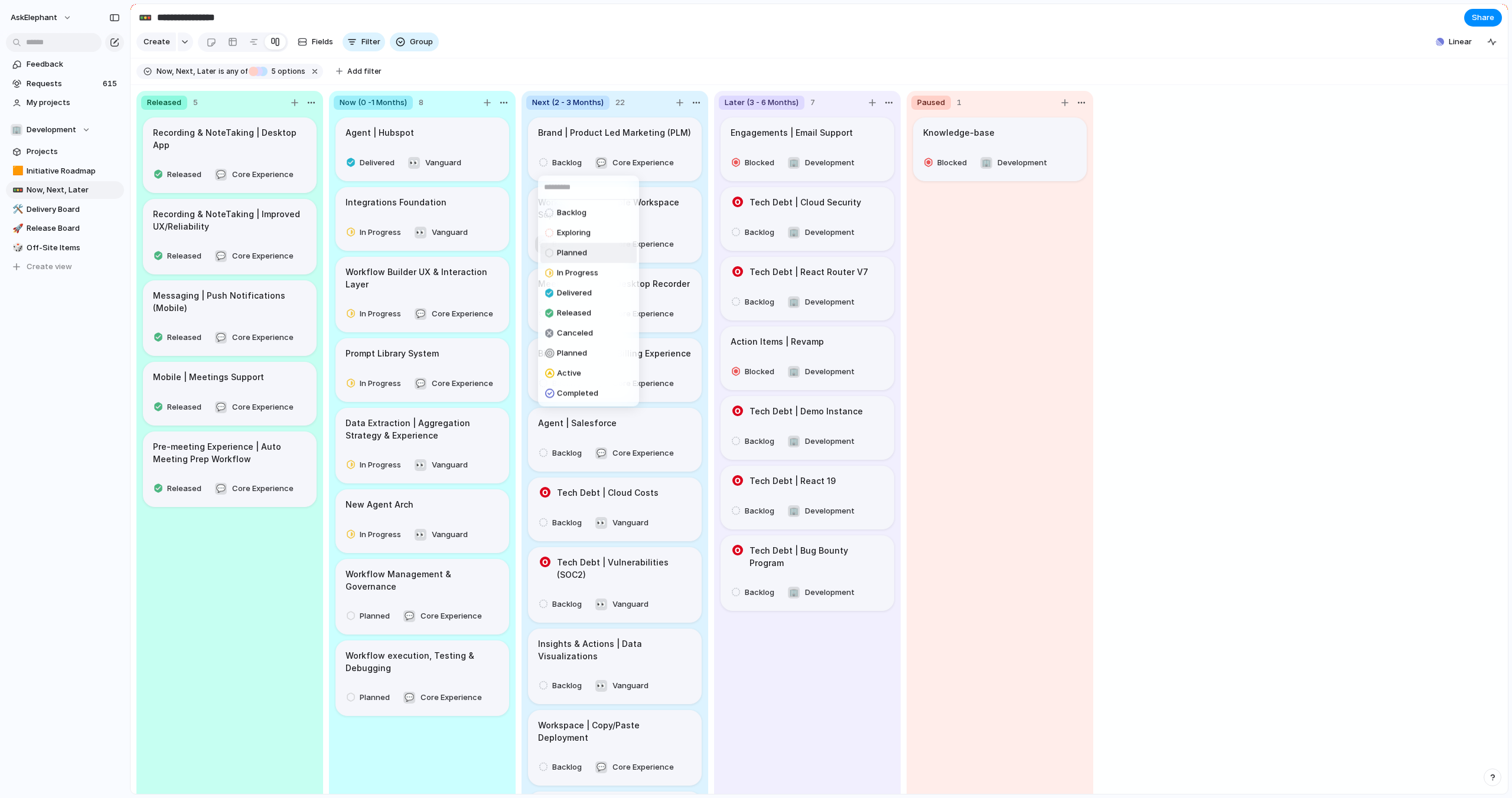
click at [557, 251] on span "Planned" at bounding box center [572, 253] width 30 height 12
click at [547, 238] on div "button" at bounding box center [543, 244] width 8 height 11
click at [552, 334] on div at bounding box center [549, 334] width 8 height 11
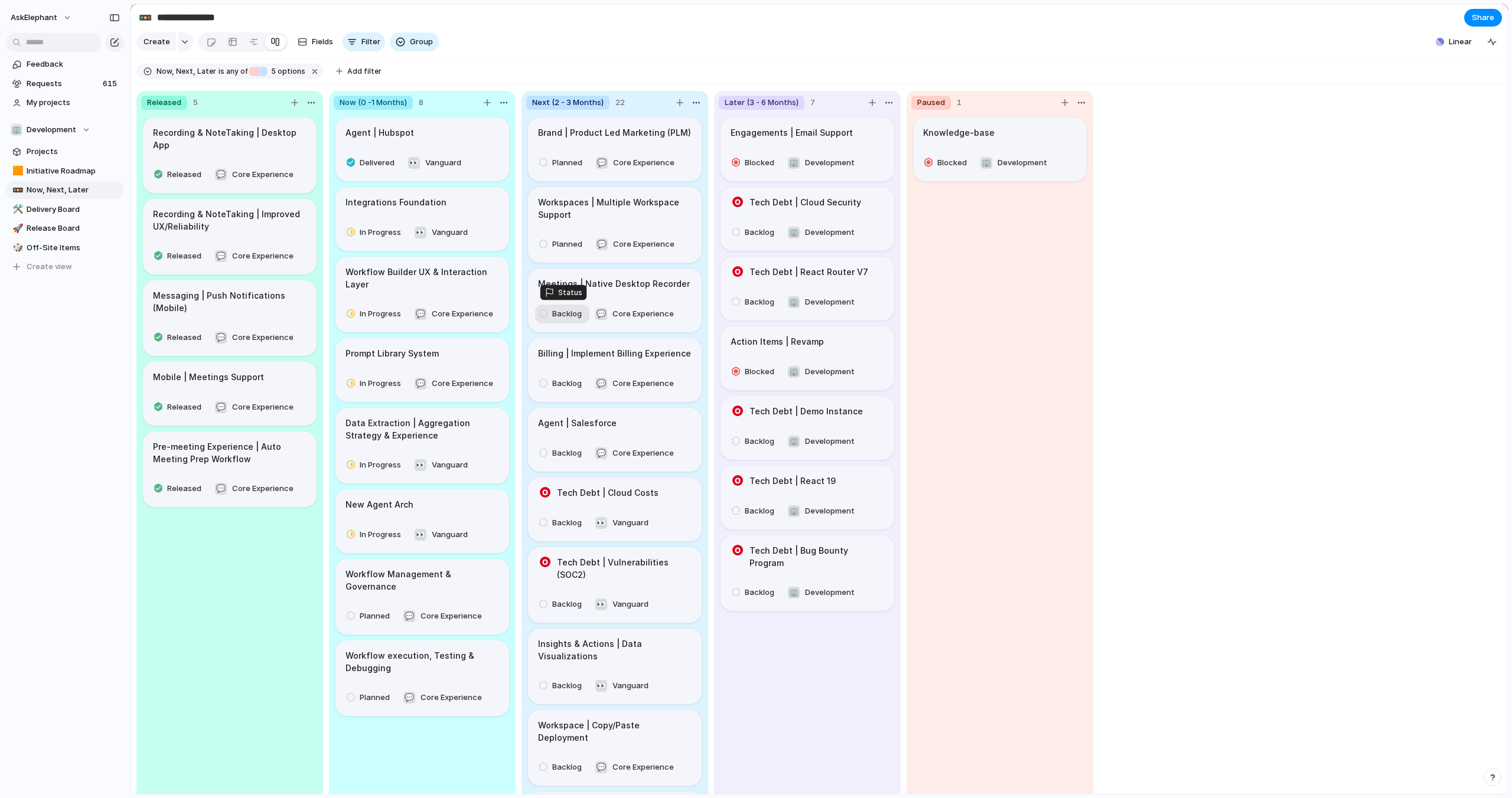
click at [550, 312] on div "Backlog" at bounding box center [562, 314] width 46 height 14
click at [563, 402] on span "Planned" at bounding box center [572, 403] width 30 height 12
click at [550, 385] on div "Backlog" at bounding box center [562, 384] width 46 height 14
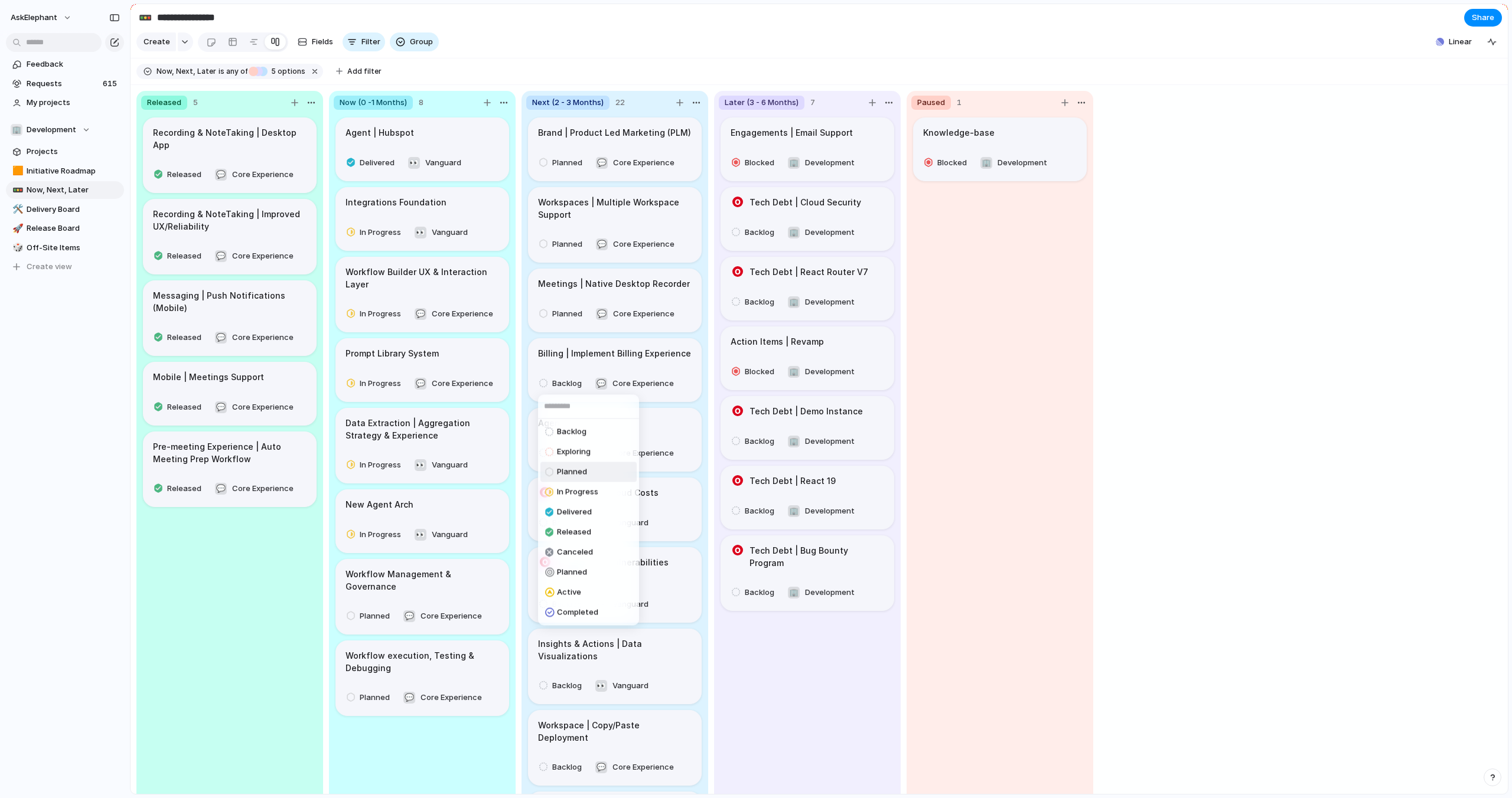
click at [561, 468] on span "Planned" at bounding box center [572, 472] width 30 height 12
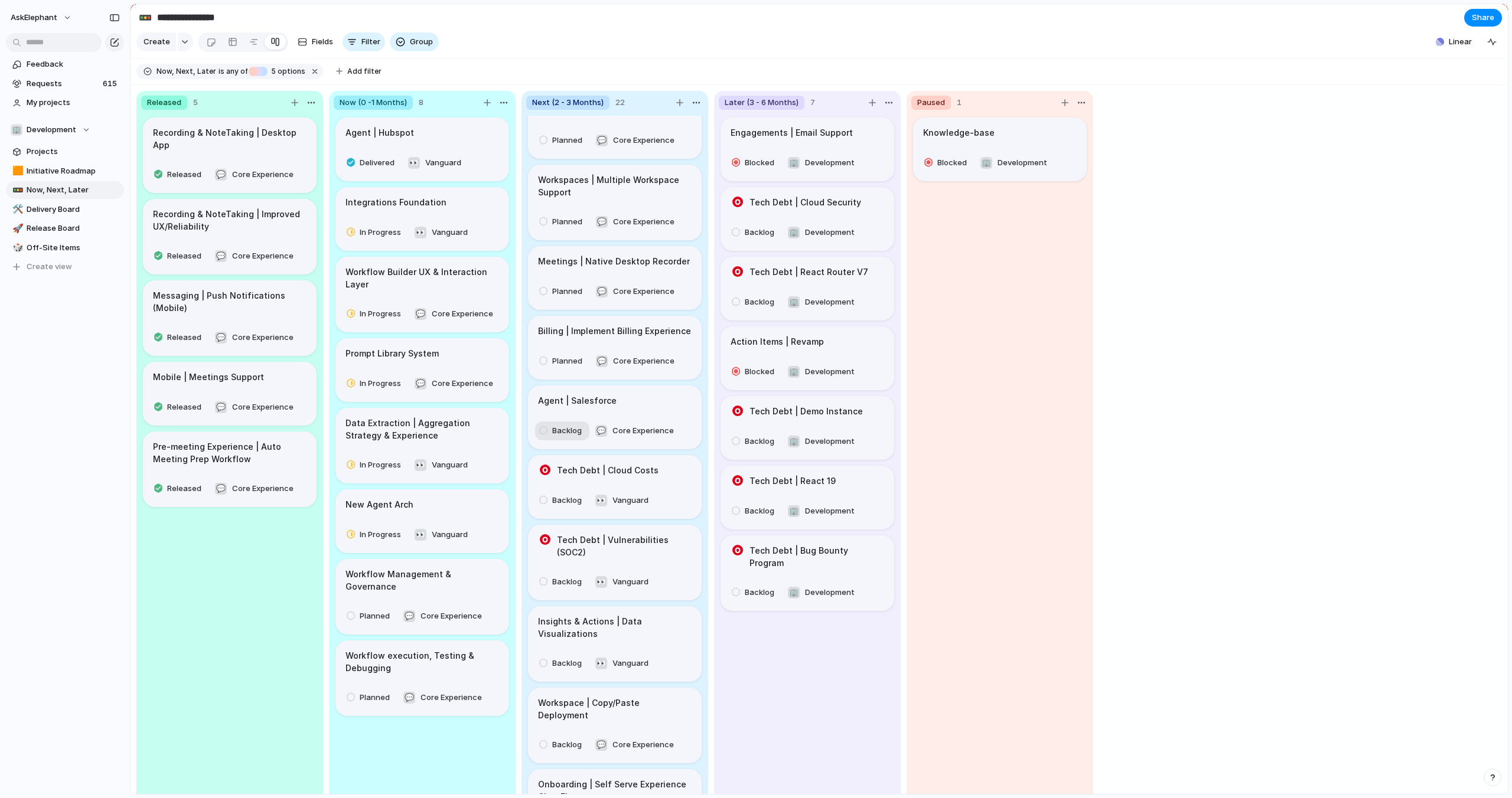
scroll to position [24, 0]
click at [550, 426] on div "Backlog" at bounding box center [562, 429] width 46 height 14
click at [571, 513] on span "Planned" at bounding box center [572, 517] width 30 height 12
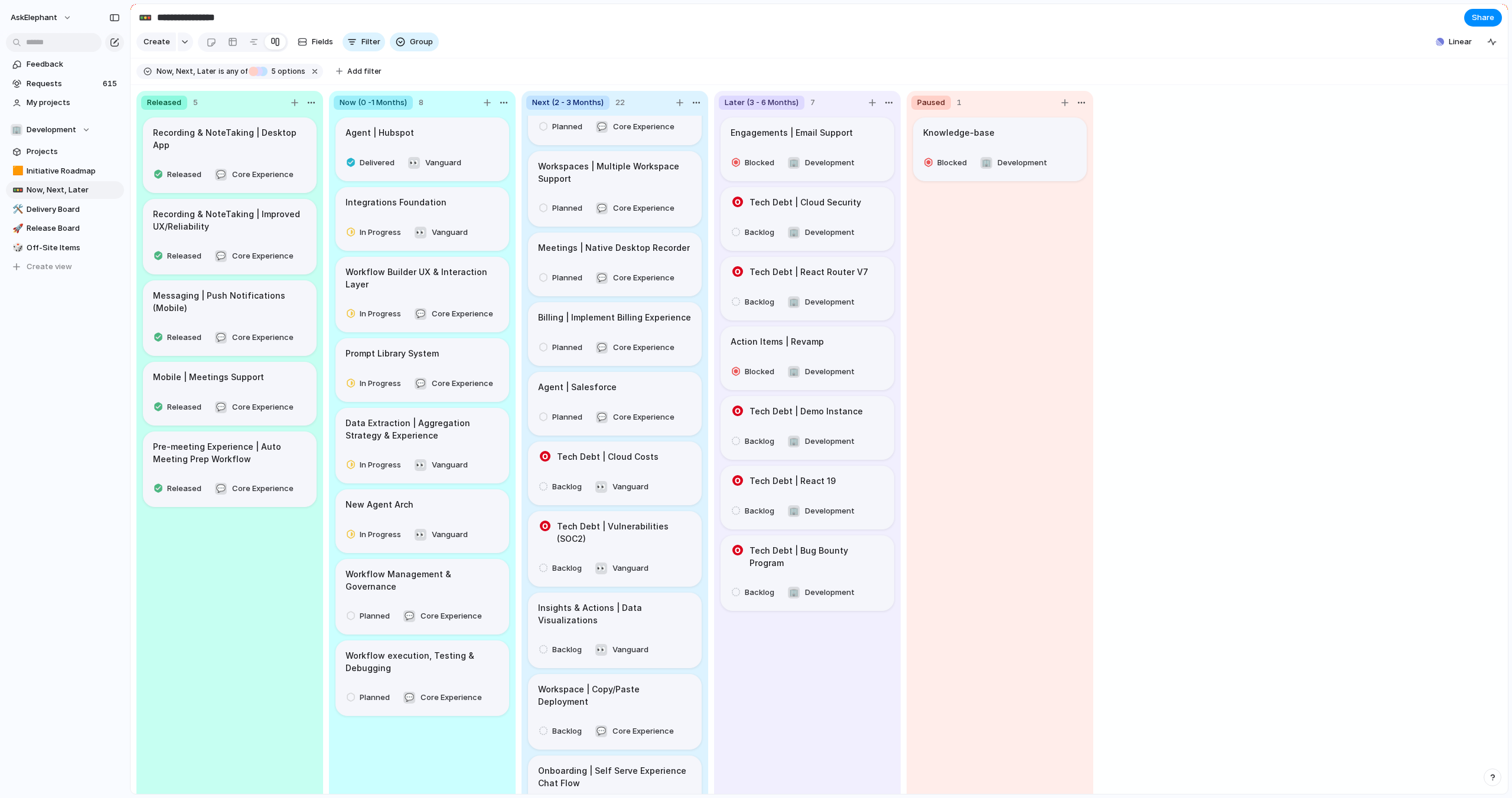
scroll to position [61, 0]
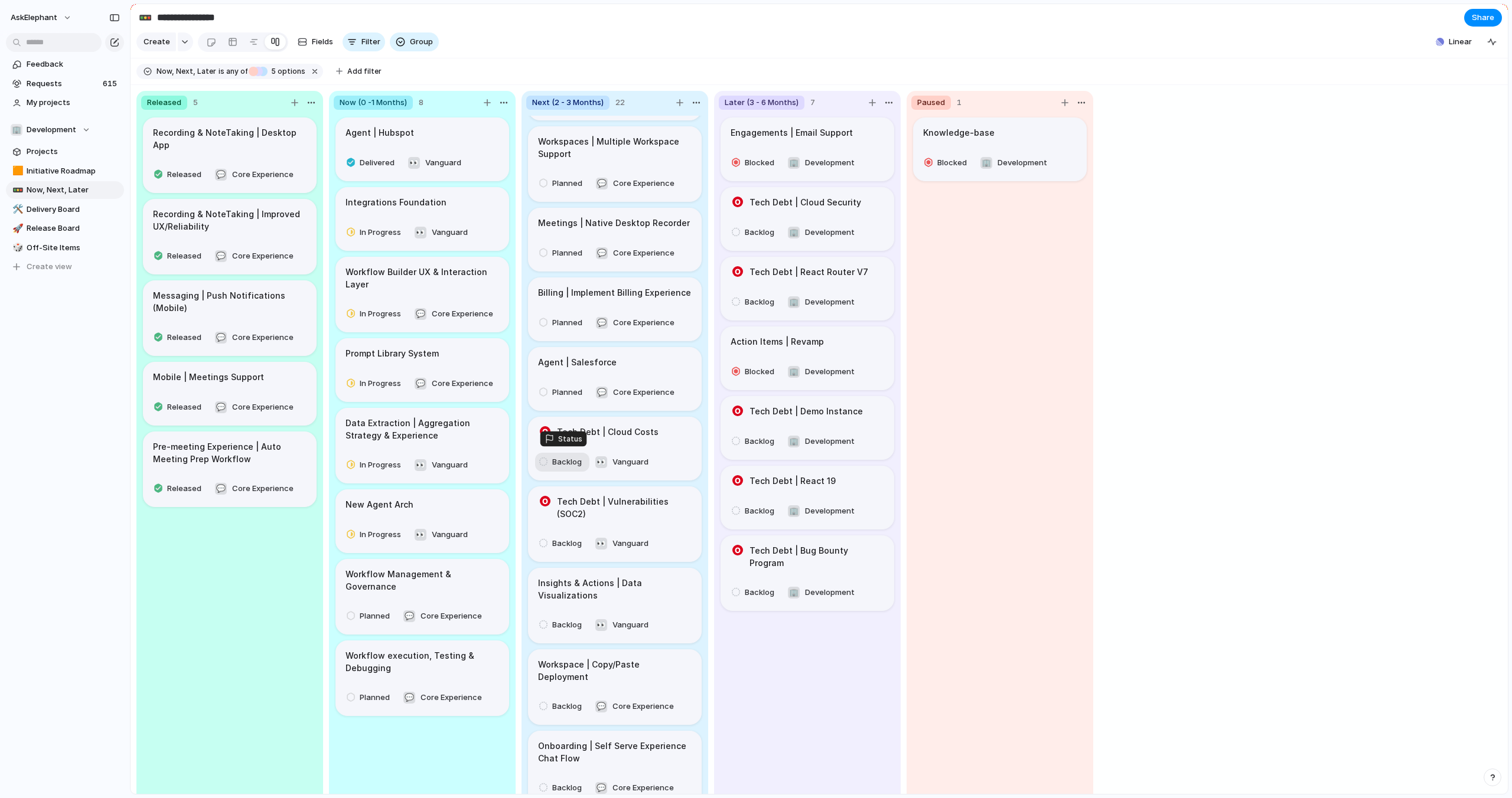
click at [553, 456] on span "Backlog" at bounding box center [567, 462] width 30 height 12
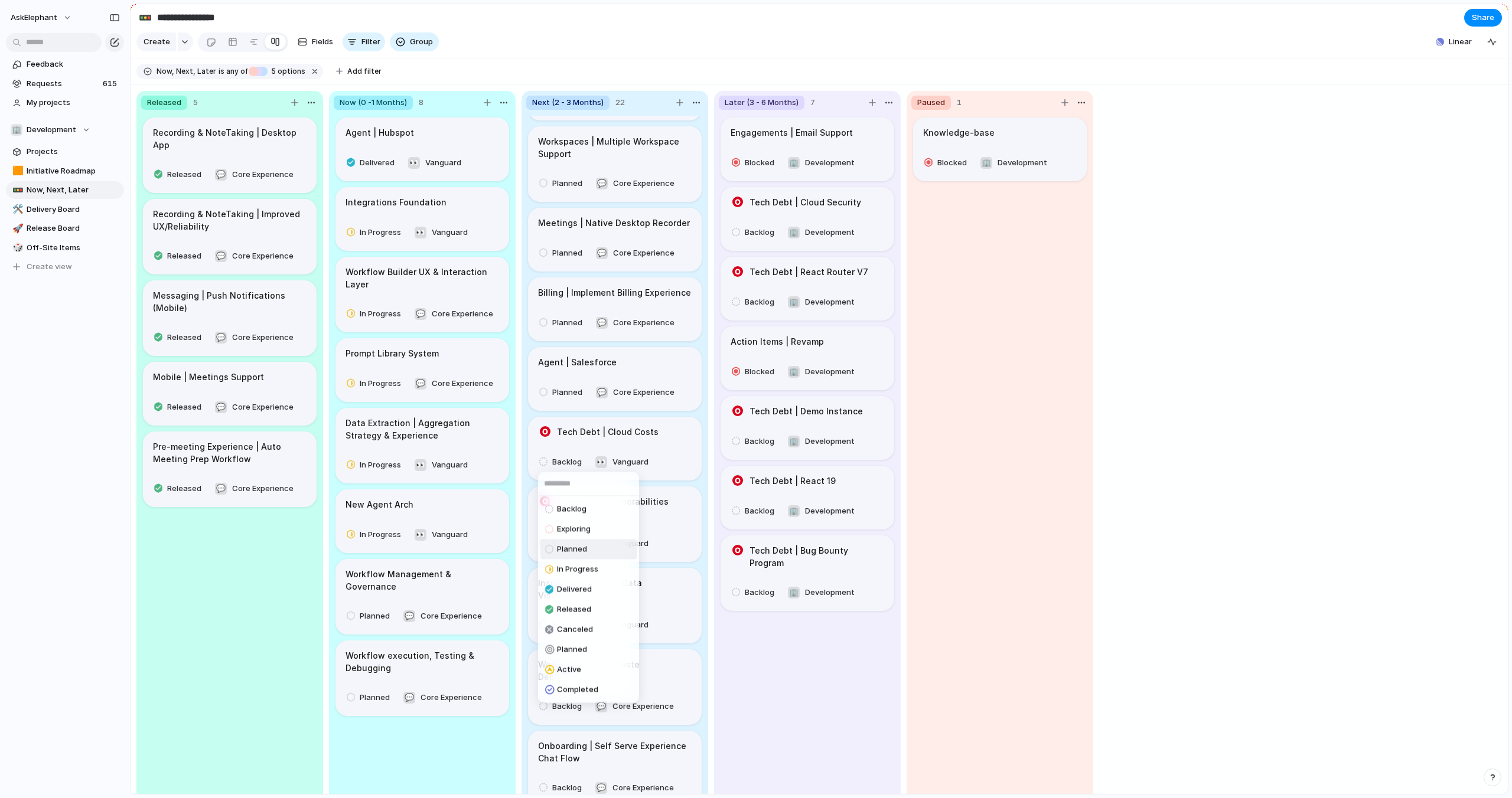
click at [566, 550] on span "Planned" at bounding box center [572, 550] width 30 height 12
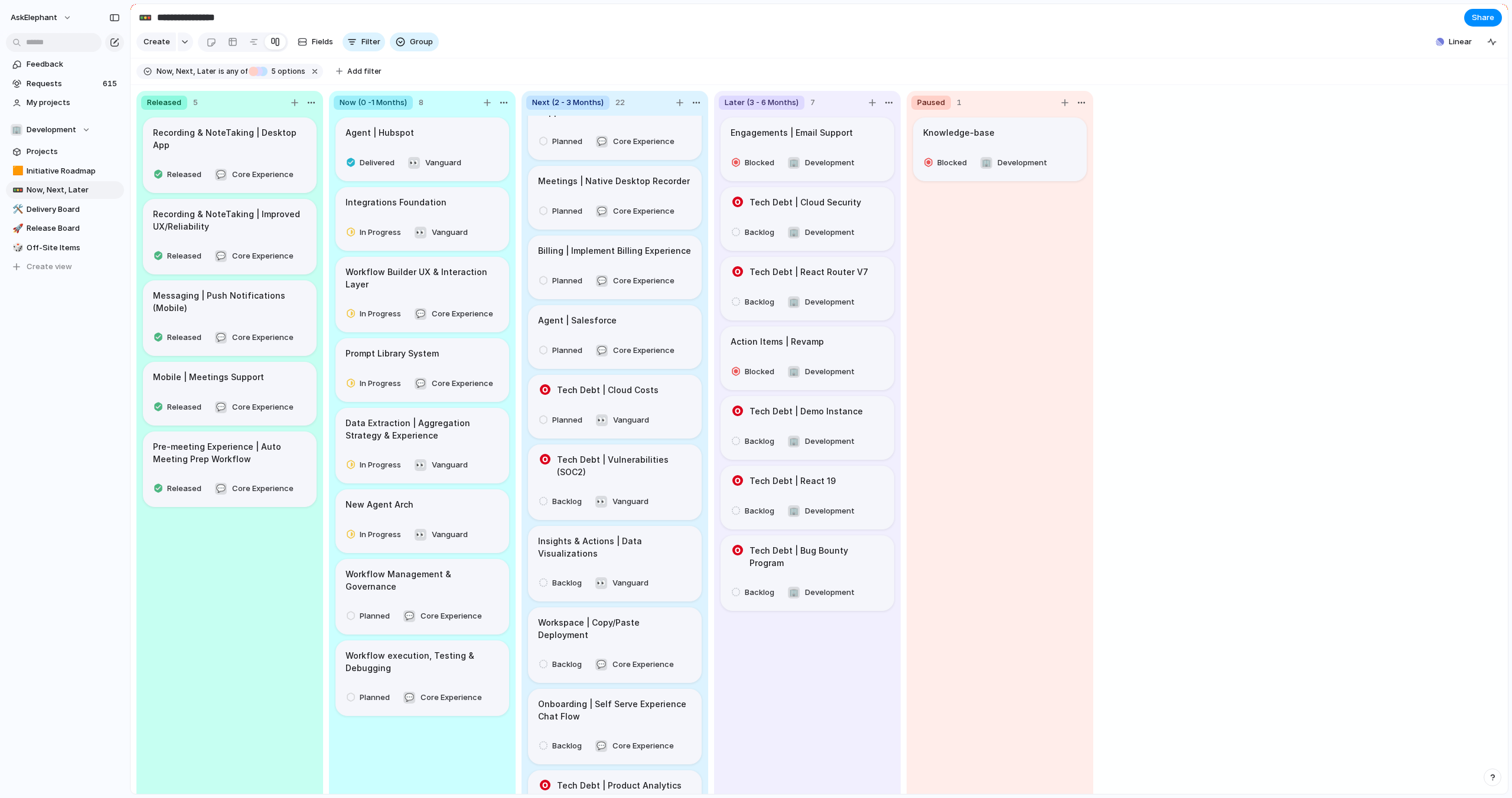
scroll to position [108, 0]
click at [554, 489] on div "Backlog" at bounding box center [562, 497] width 49 height 17
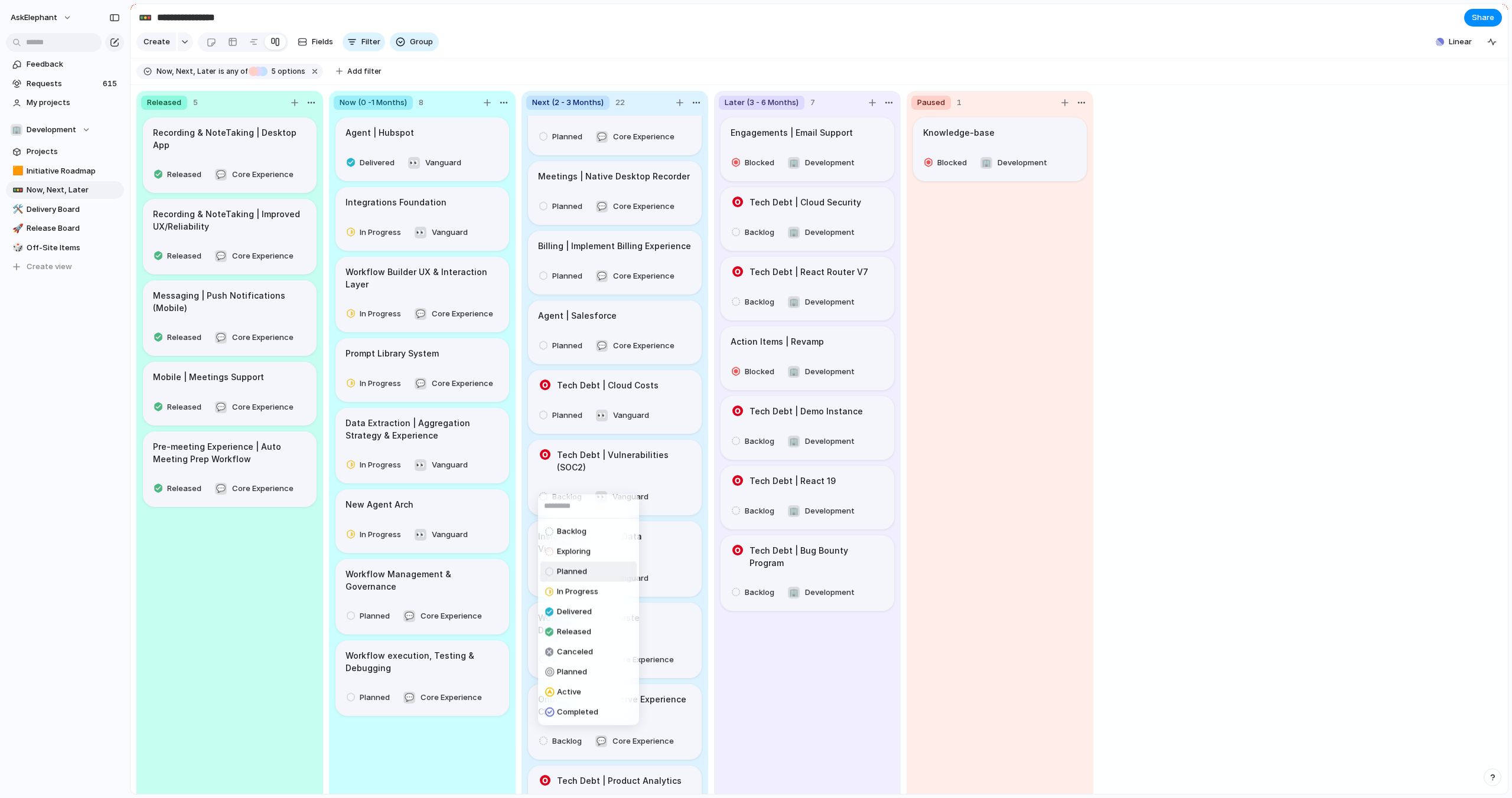
click at [565, 572] on span "Planned" at bounding box center [572, 572] width 30 height 12
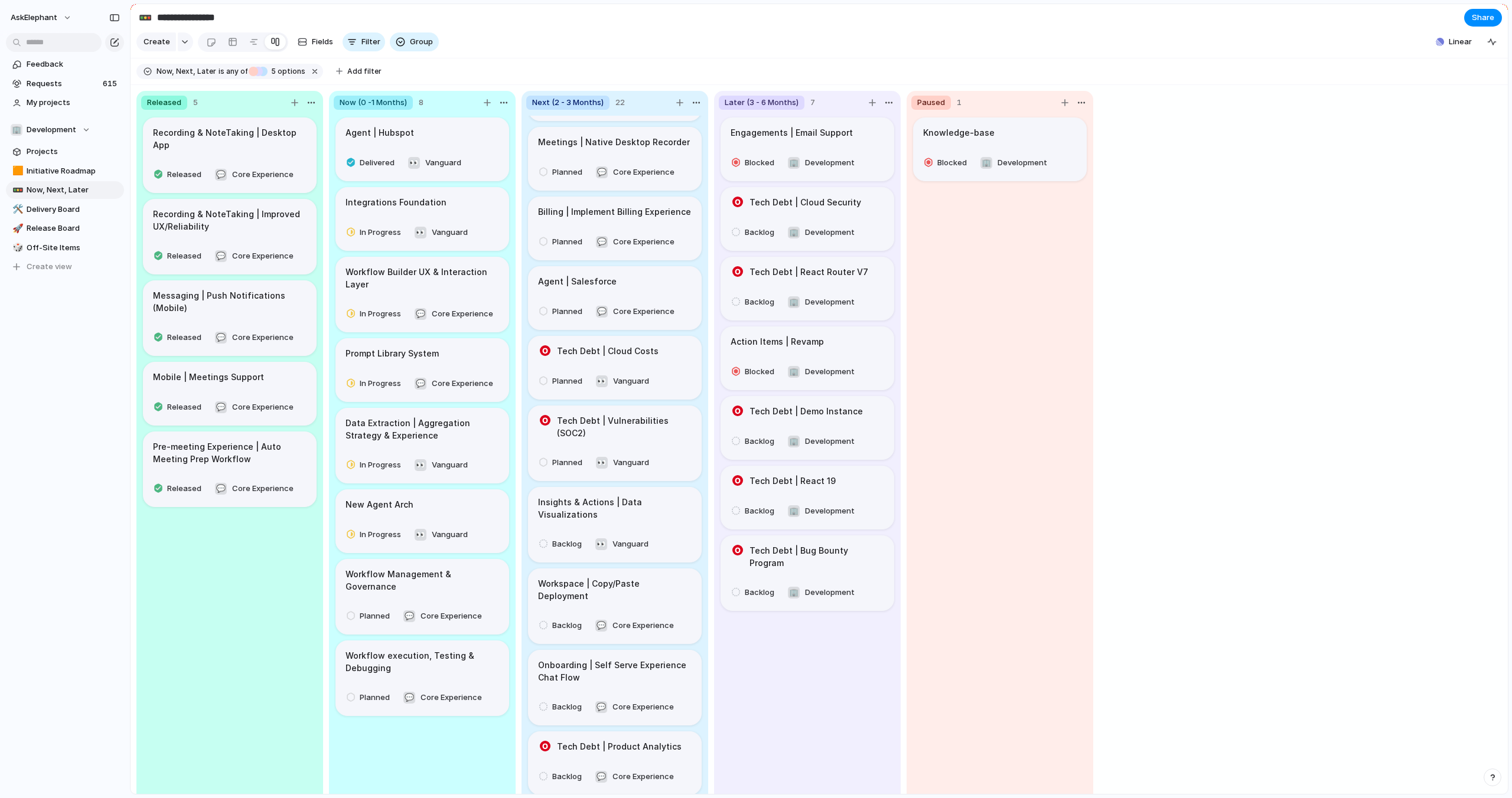
scroll to position [148, 0]
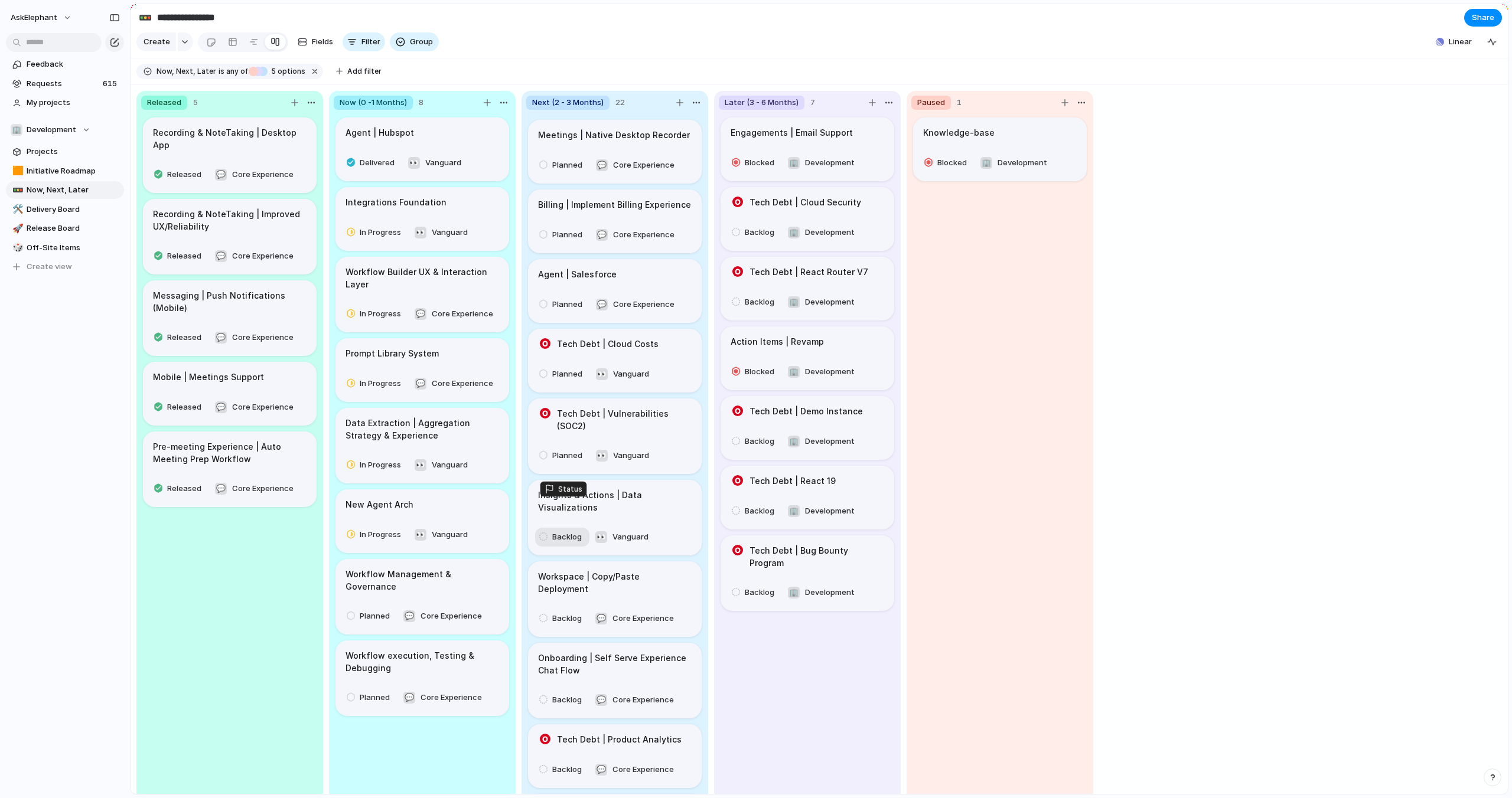
click at [551, 530] on div "Backlog" at bounding box center [562, 537] width 46 height 14
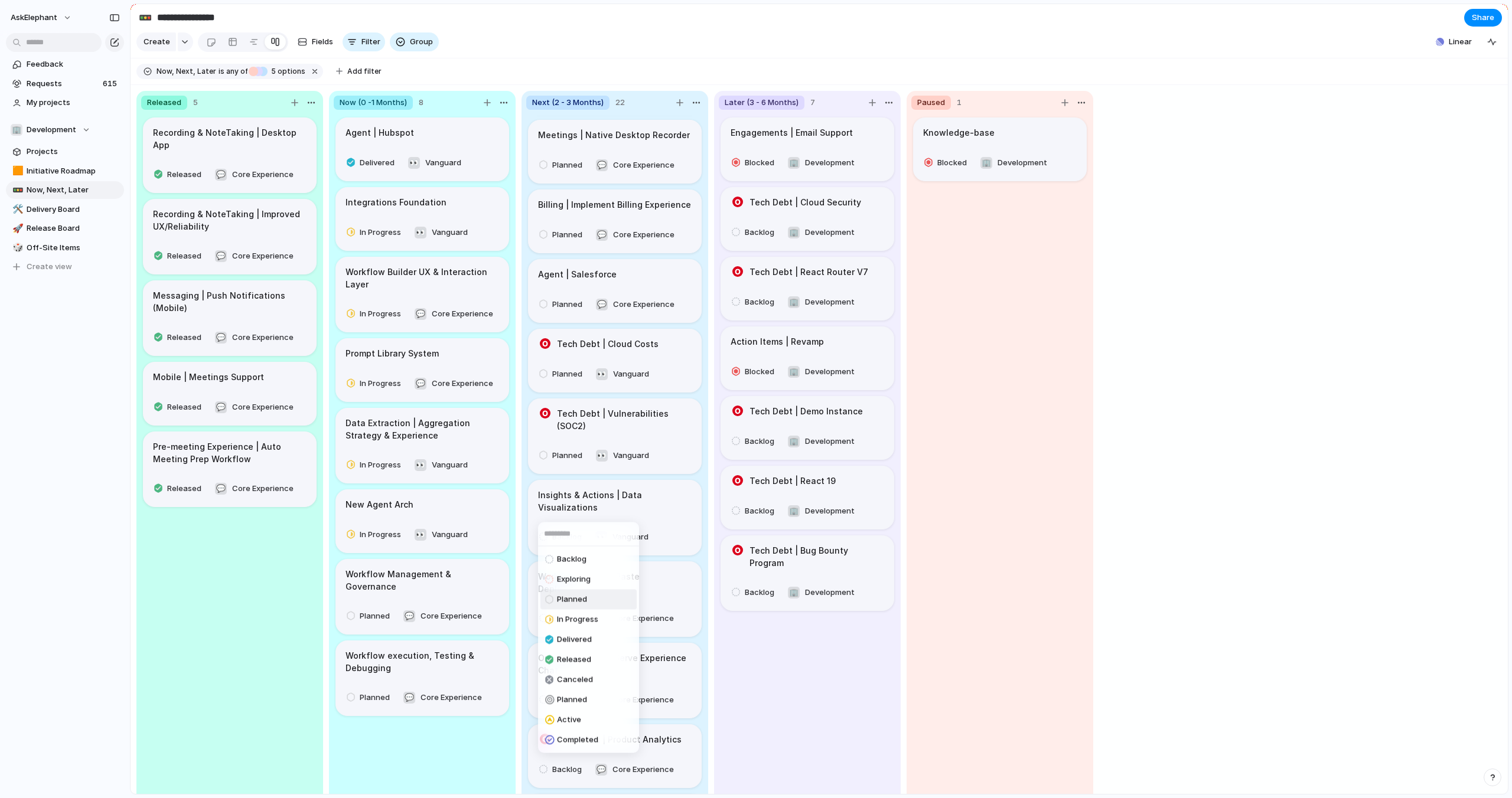
click at [554, 598] on div at bounding box center [550, 600] width 11 height 14
click at [552, 612] on div "Backlog" at bounding box center [562, 619] width 46 height 14
drag, startPoint x: 563, startPoint y: 635, endPoint x: 565, endPoint y: 584, distance: 51.0
click at [563, 635] on div "Planned" at bounding box center [566, 641] width 42 height 14
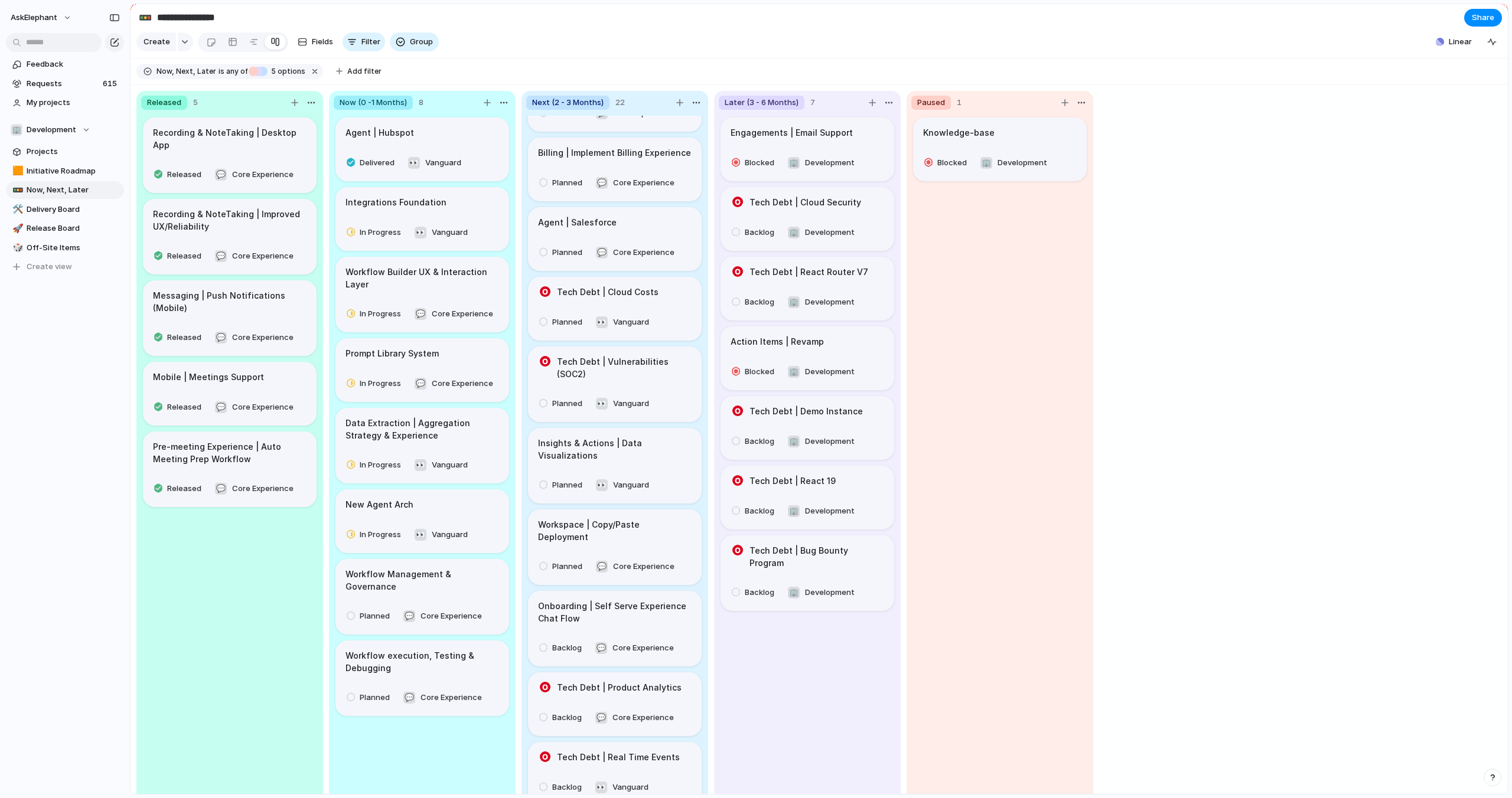
scroll to position [206, 0]
click at [554, 637] on span "Backlog" at bounding box center [567, 643] width 30 height 12
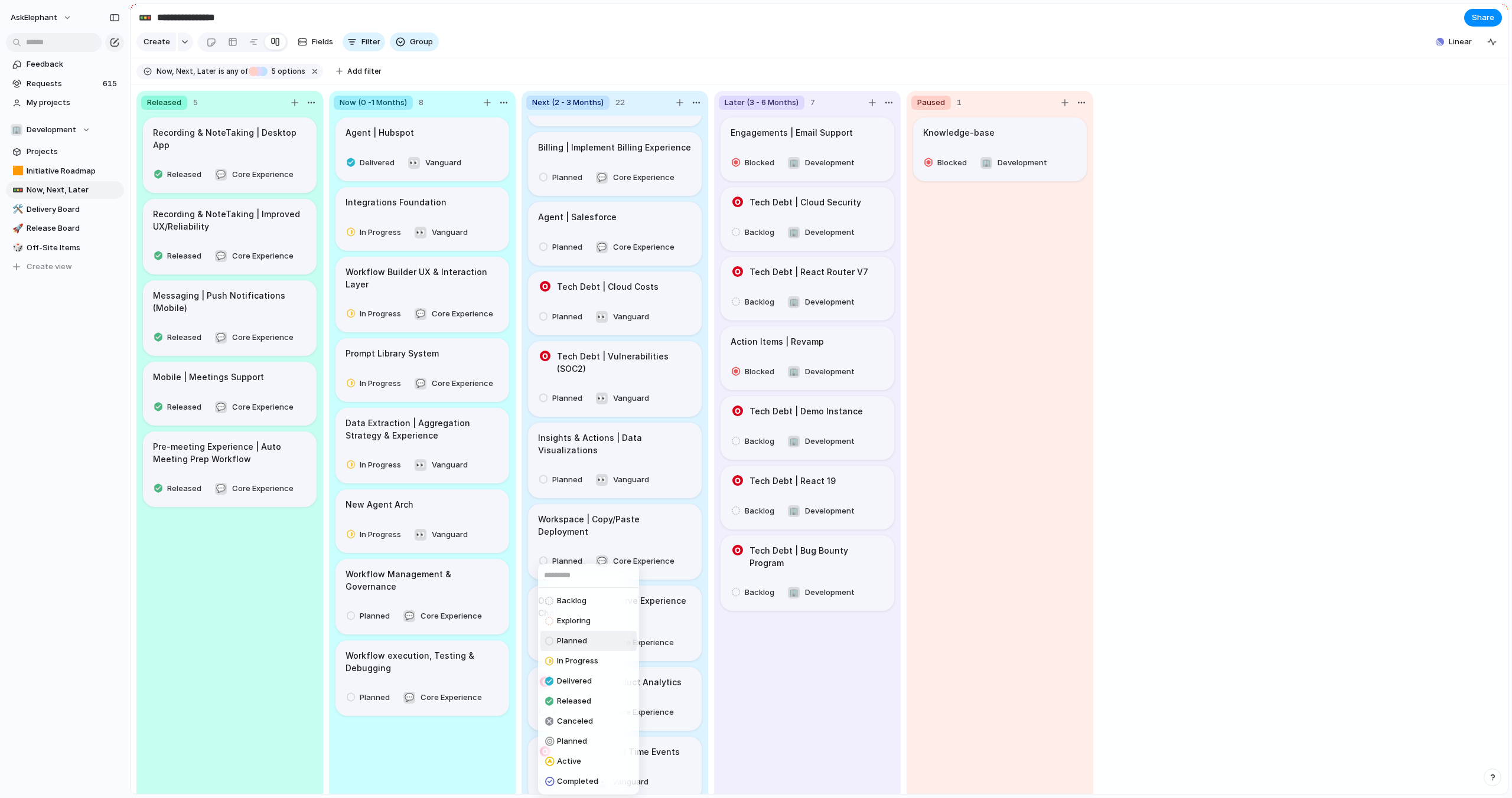
drag, startPoint x: 568, startPoint y: 638, endPoint x: 568, endPoint y: 626, distance: 12.0
click at [568, 638] on span "Planned" at bounding box center [572, 641] width 30 height 12
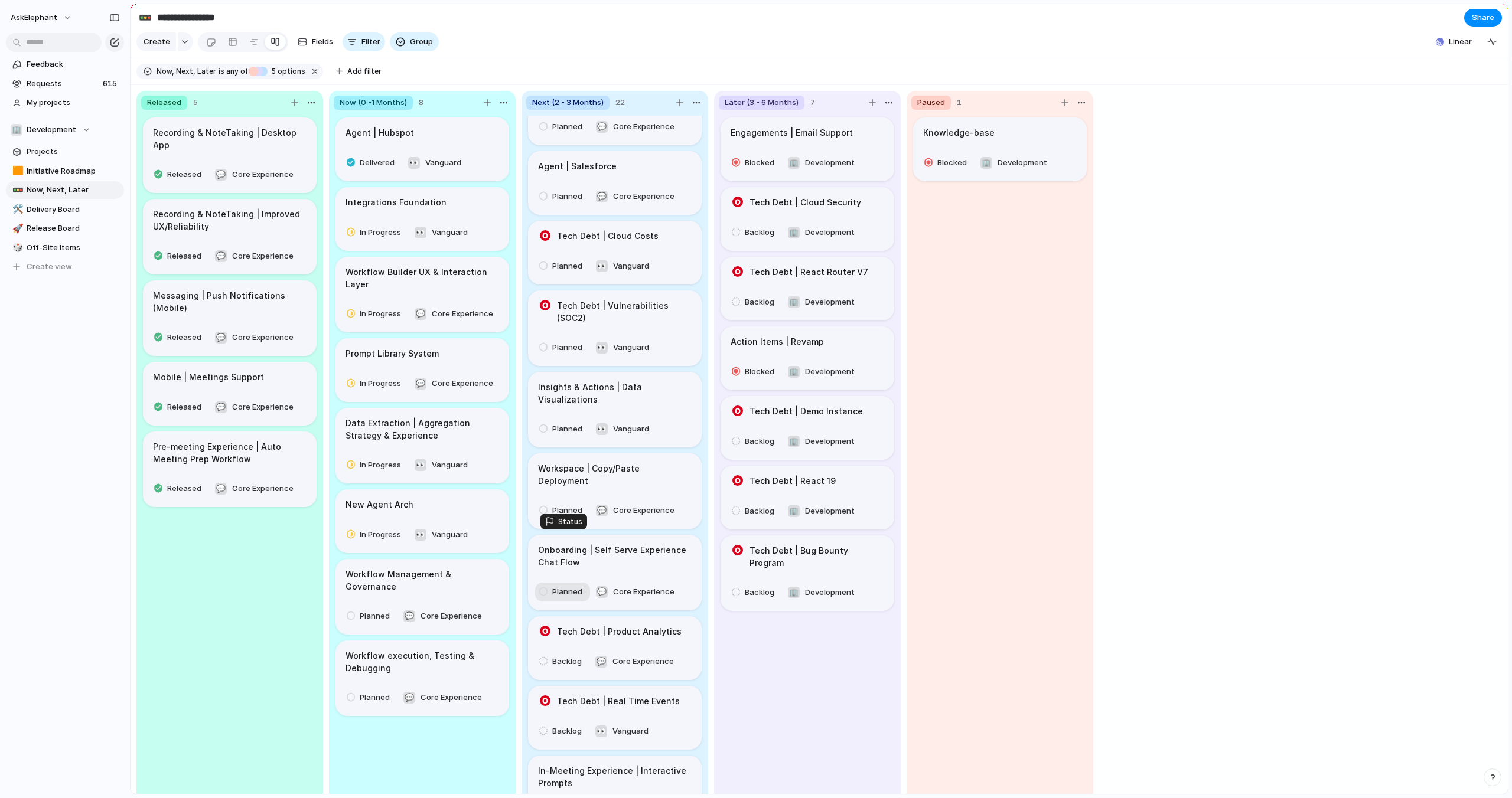
scroll to position [266, 0]
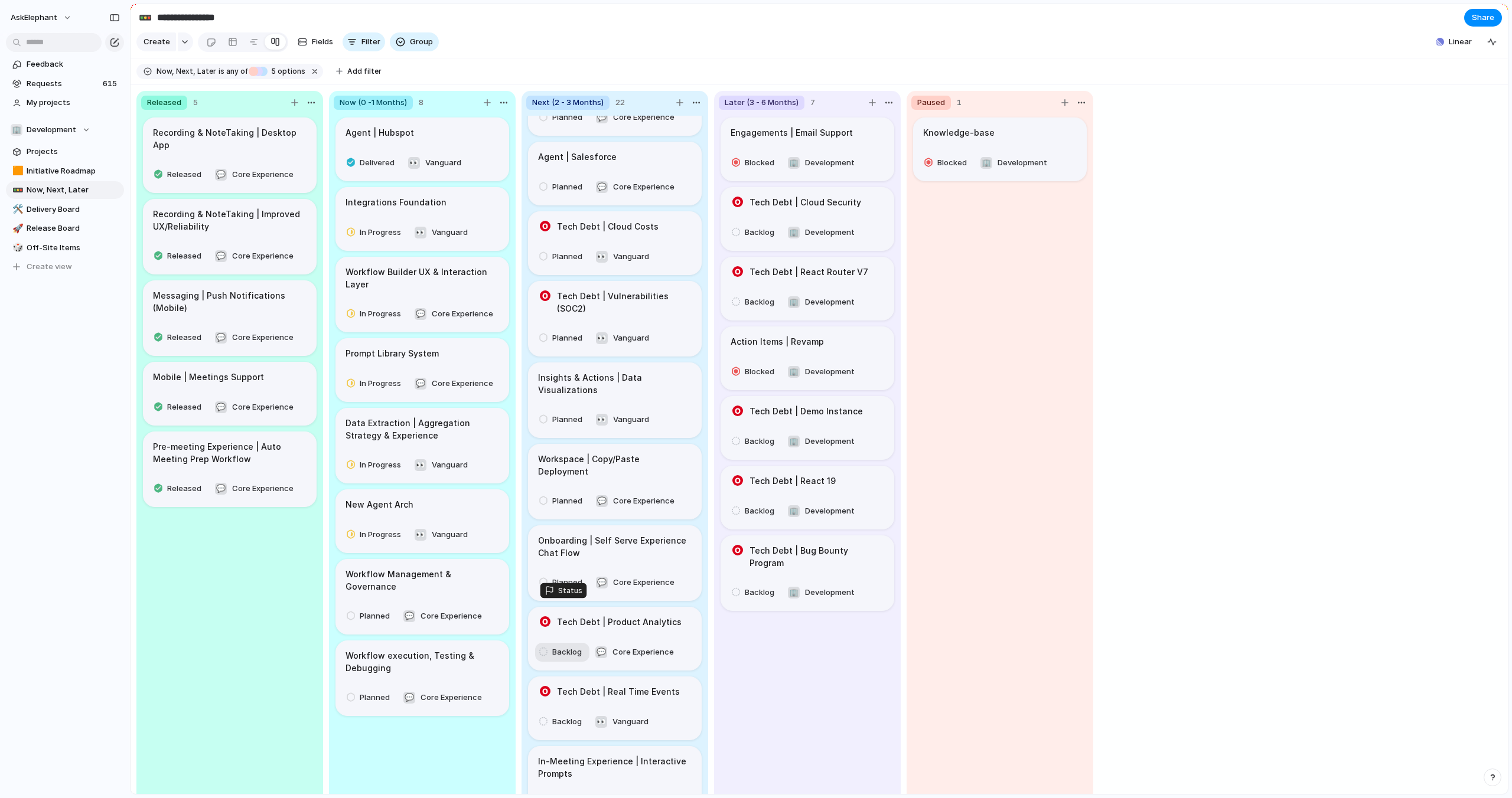
click at [554, 647] on span "Backlog" at bounding box center [567, 652] width 30 height 12
click at [563, 639] on span "Planned" at bounding box center [572, 641] width 30 height 12
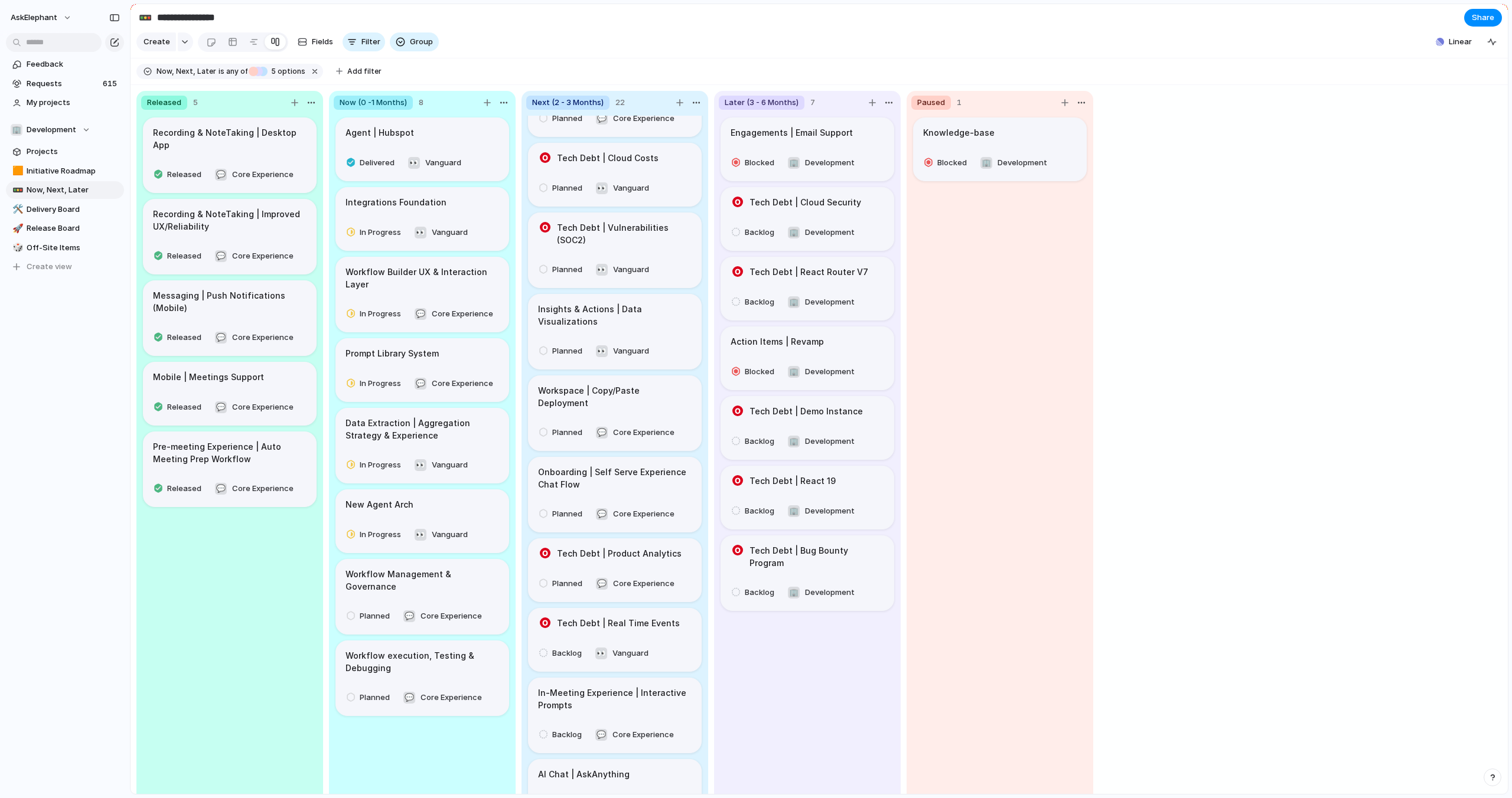
scroll to position [348, 0]
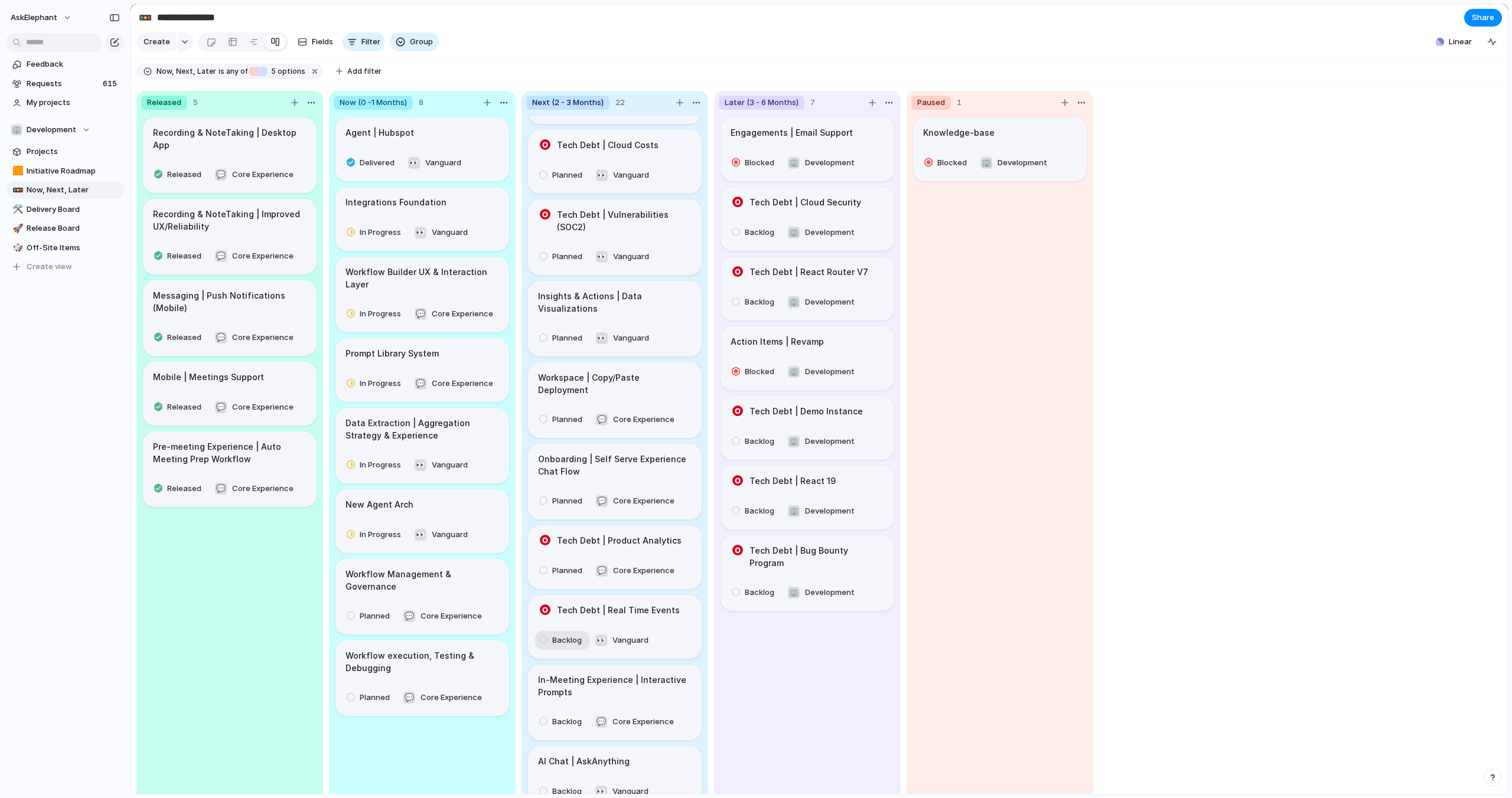
click at [555, 635] on span "Backlog" at bounding box center [567, 641] width 30 height 12
click at [560, 641] on span "Planned" at bounding box center [572, 641] width 30 height 12
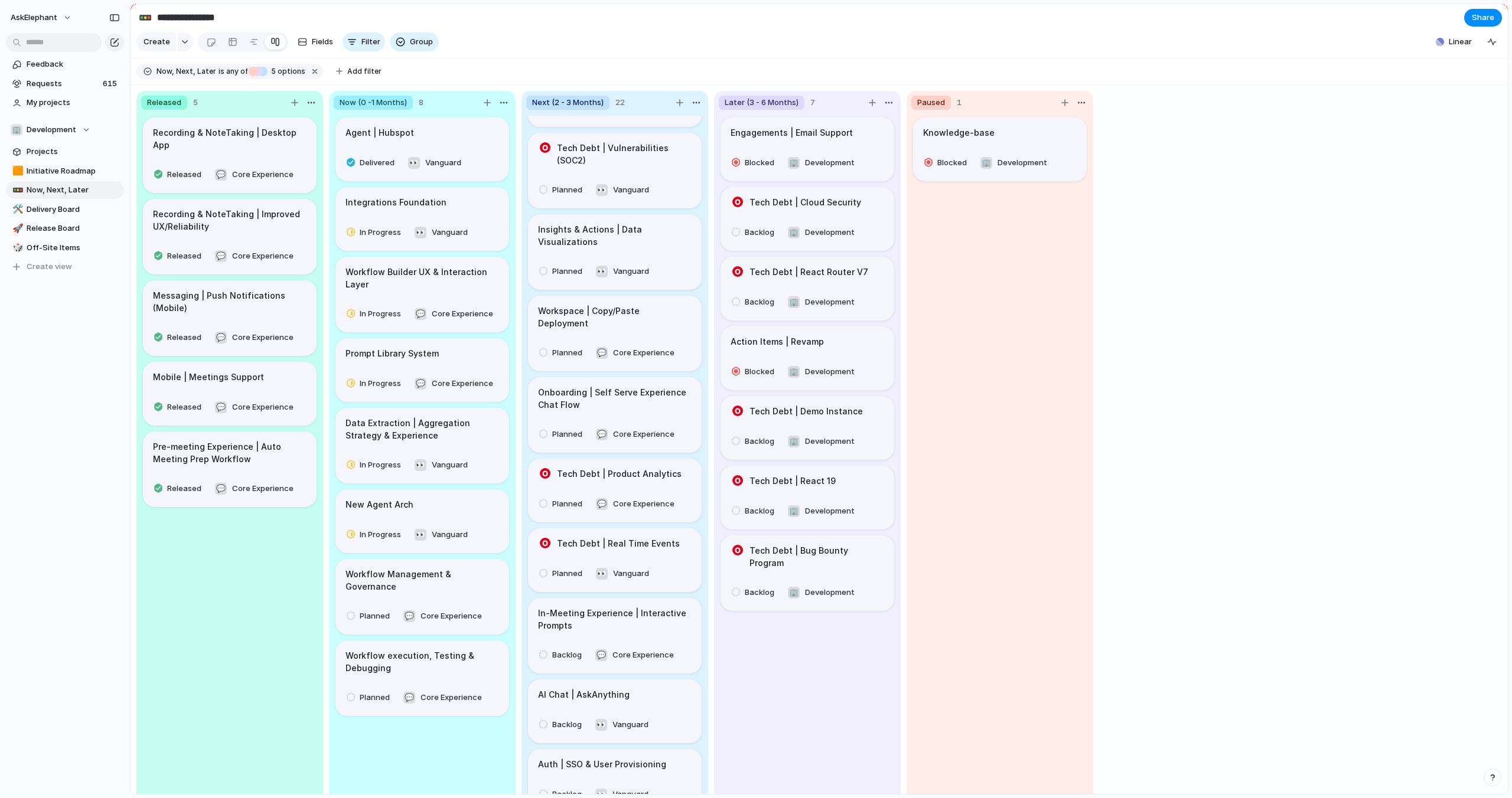
scroll to position [430, 0]
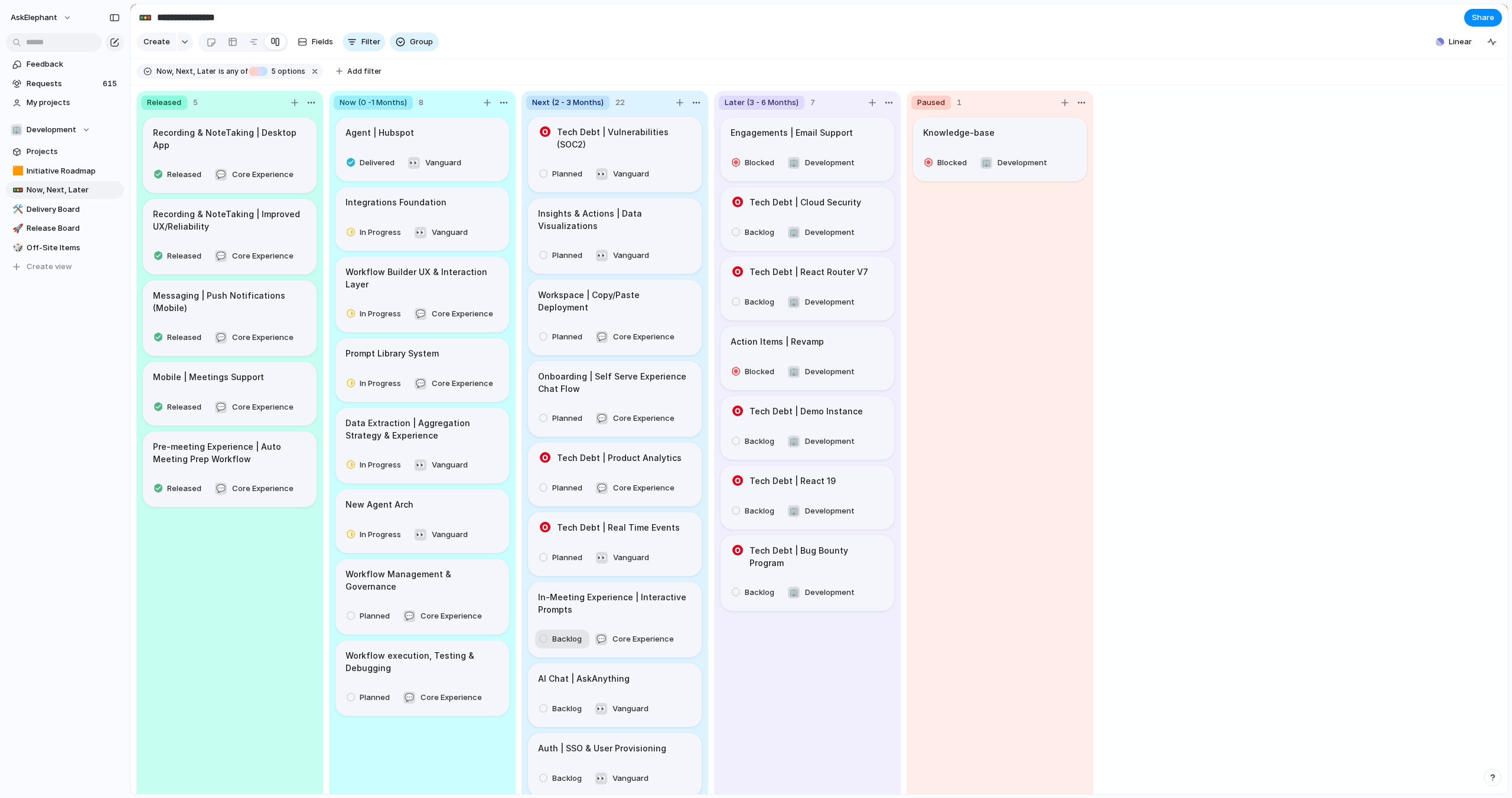
click at [555, 634] on span "Backlog" at bounding box center [567, 639] width 30 height 12
click at [558, 648] on li "Planned" at bounding box center [588, 641] width 96 height 20
click at [557, 703] on span "Backlog" at bounding box center [567, 709] width 30 height 12
click at [570, 635] on span "Planned" at bounding box center [572, 641] width 30 height 12
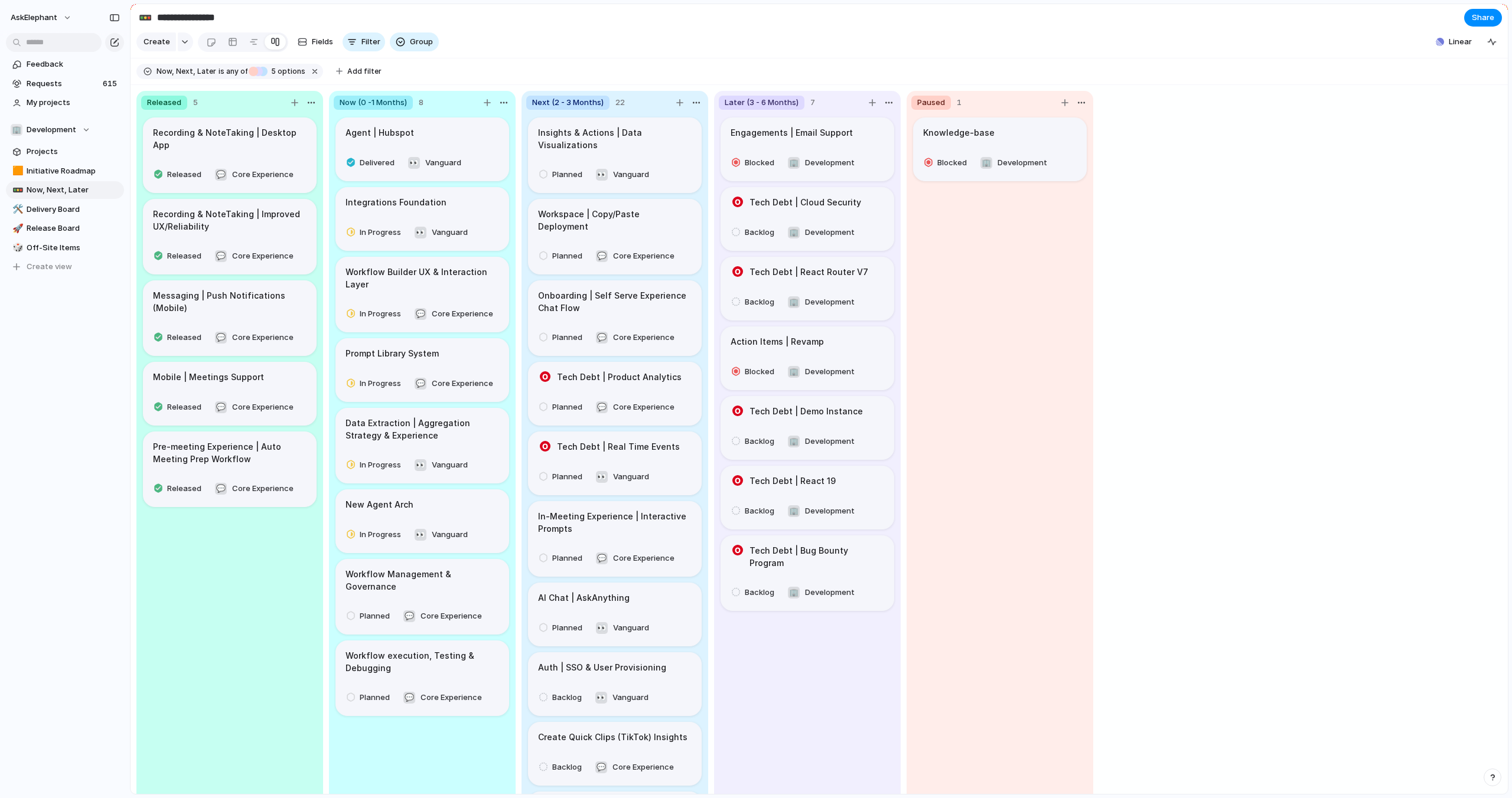
scroll to position [512, 0]
click at [561, 691] on span "Backlog" at bounding box center [567, 697] width 30 height 12
click at [567, 639] on span "Planned" at bounding box center [572, 641] width 30 height 12
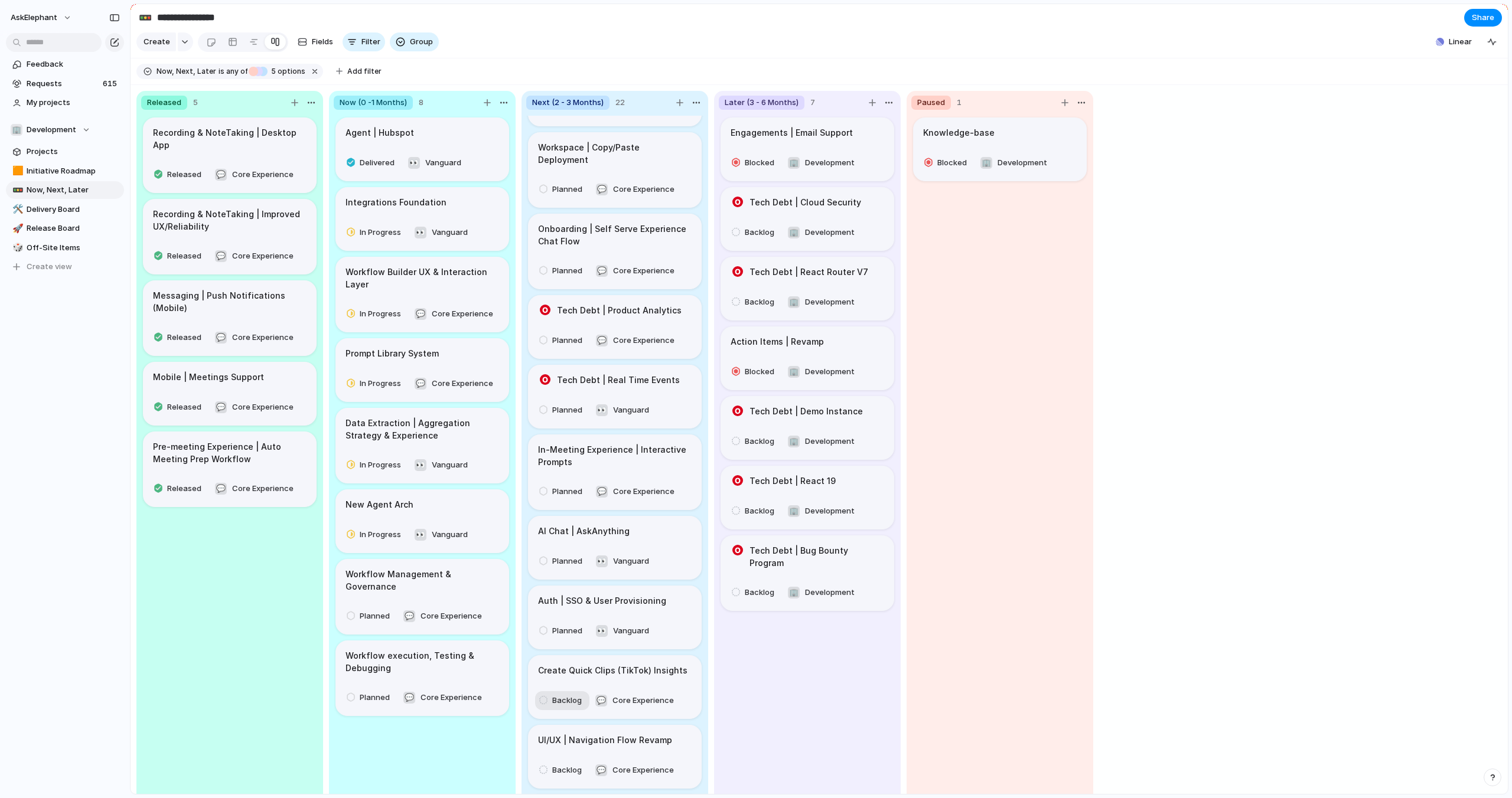
scroll to position [584, 0]
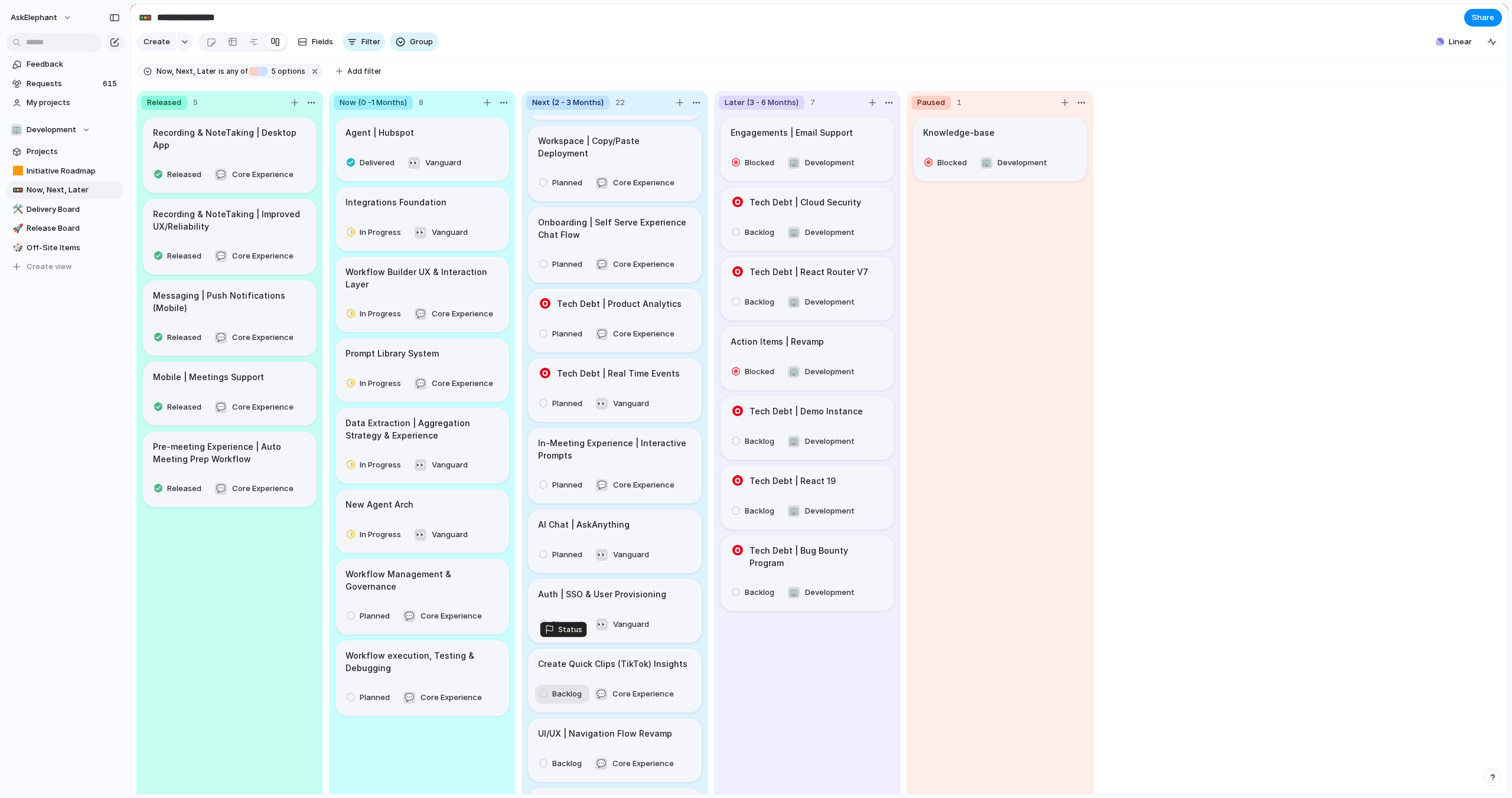
click at [559, 689] on span "Backlog" at bounding box center [567, 694] width 30 height 12
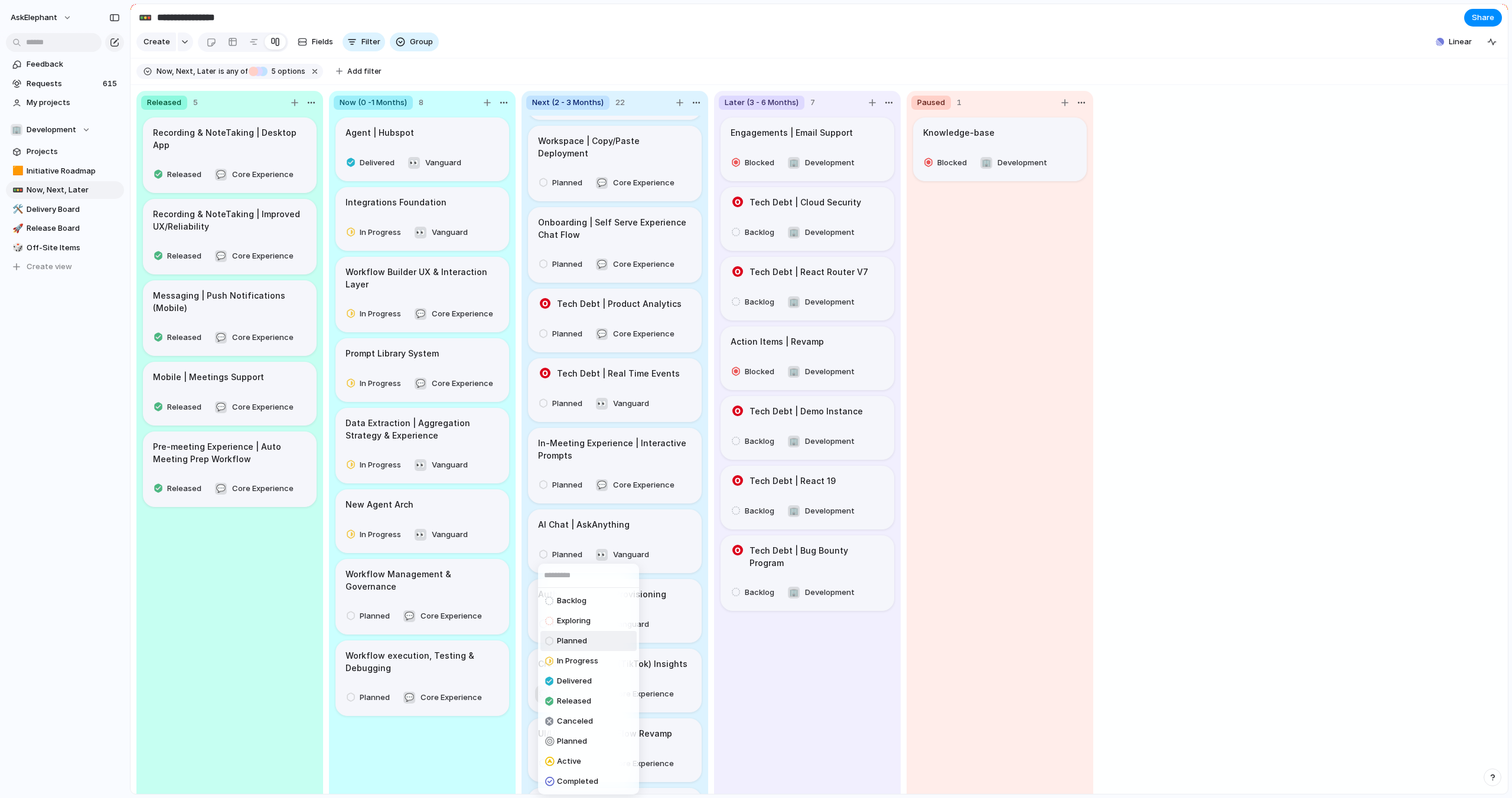
click at [562, 645] on span "Planned" at bounding box center [572, 641] width 30 height 12
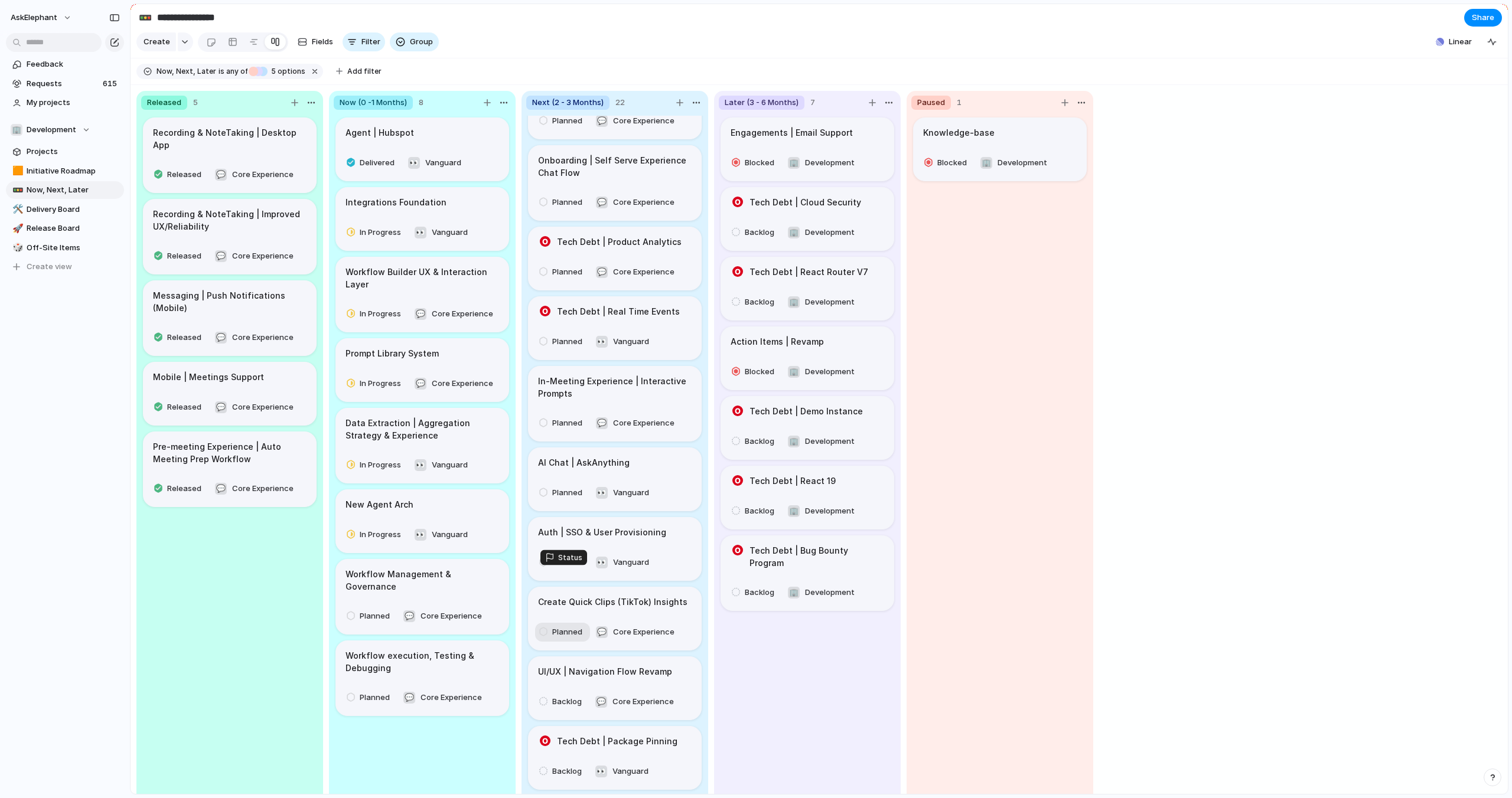
scroll to position [657, 0]
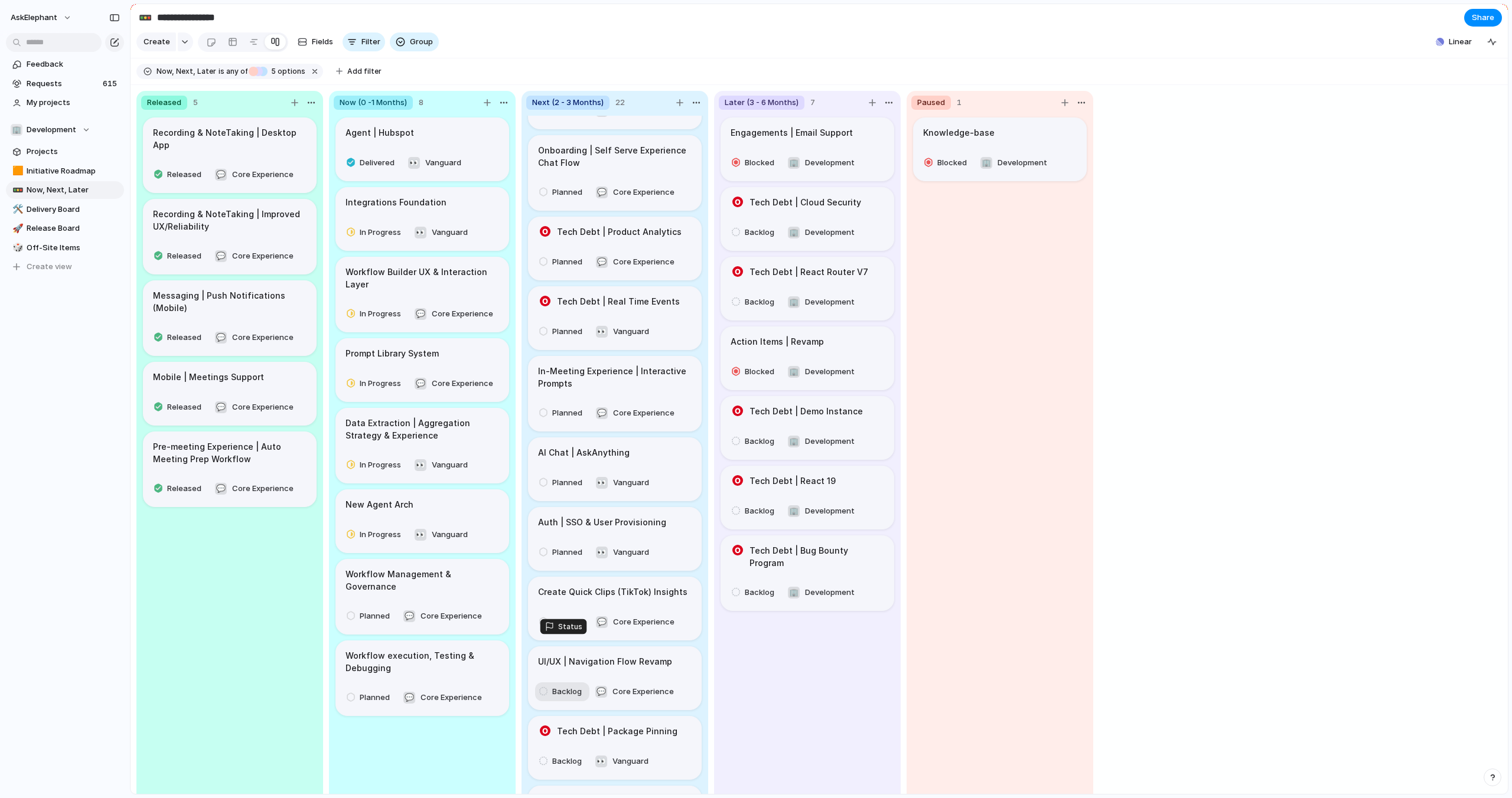
click at [559, 686] on span "Backlog" at bounding box center [567, 692] width 30 height 12
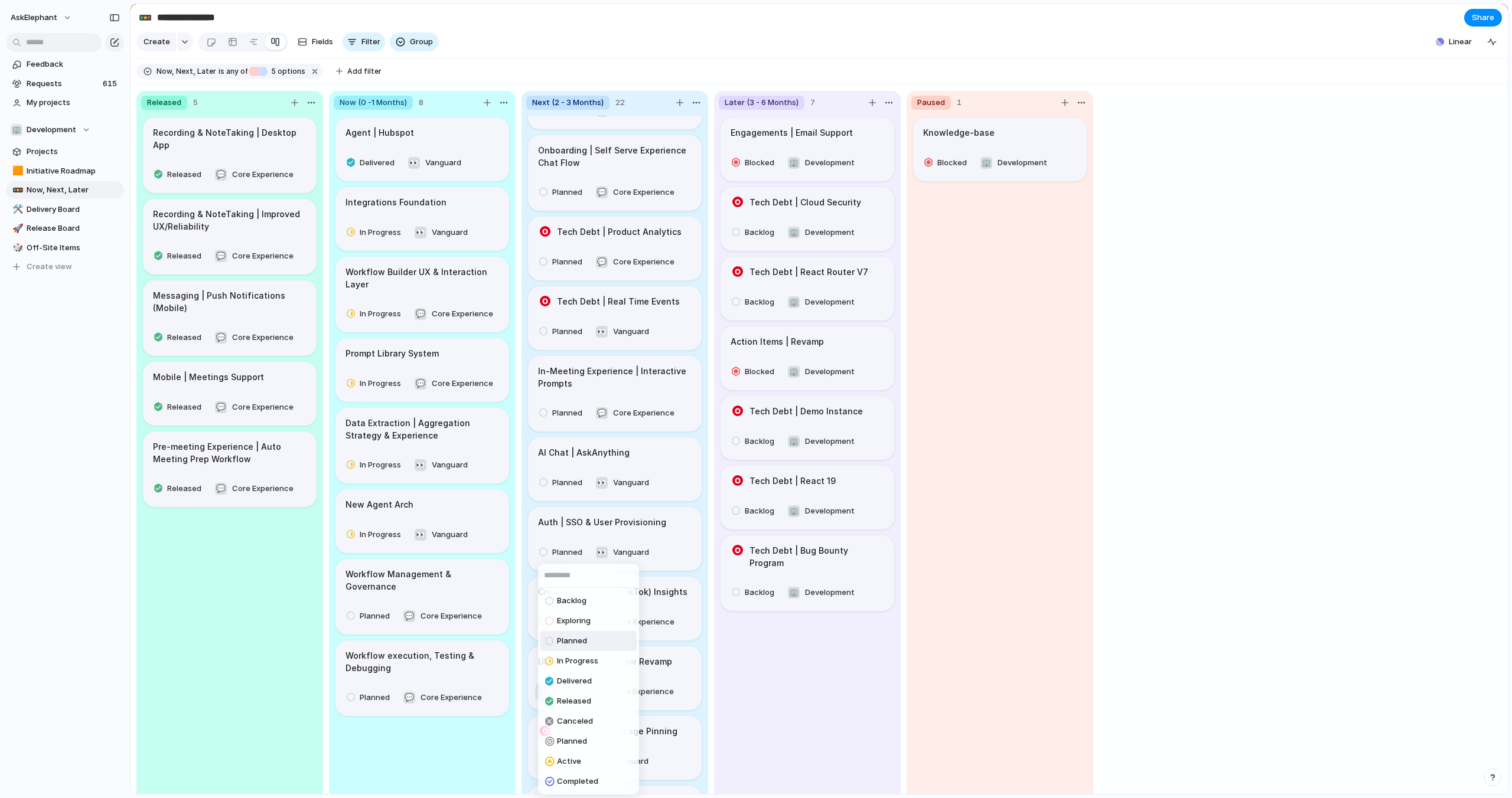
click at [566, 638] on span "Planned" at bounding box center [572, 641] width 30 height 12
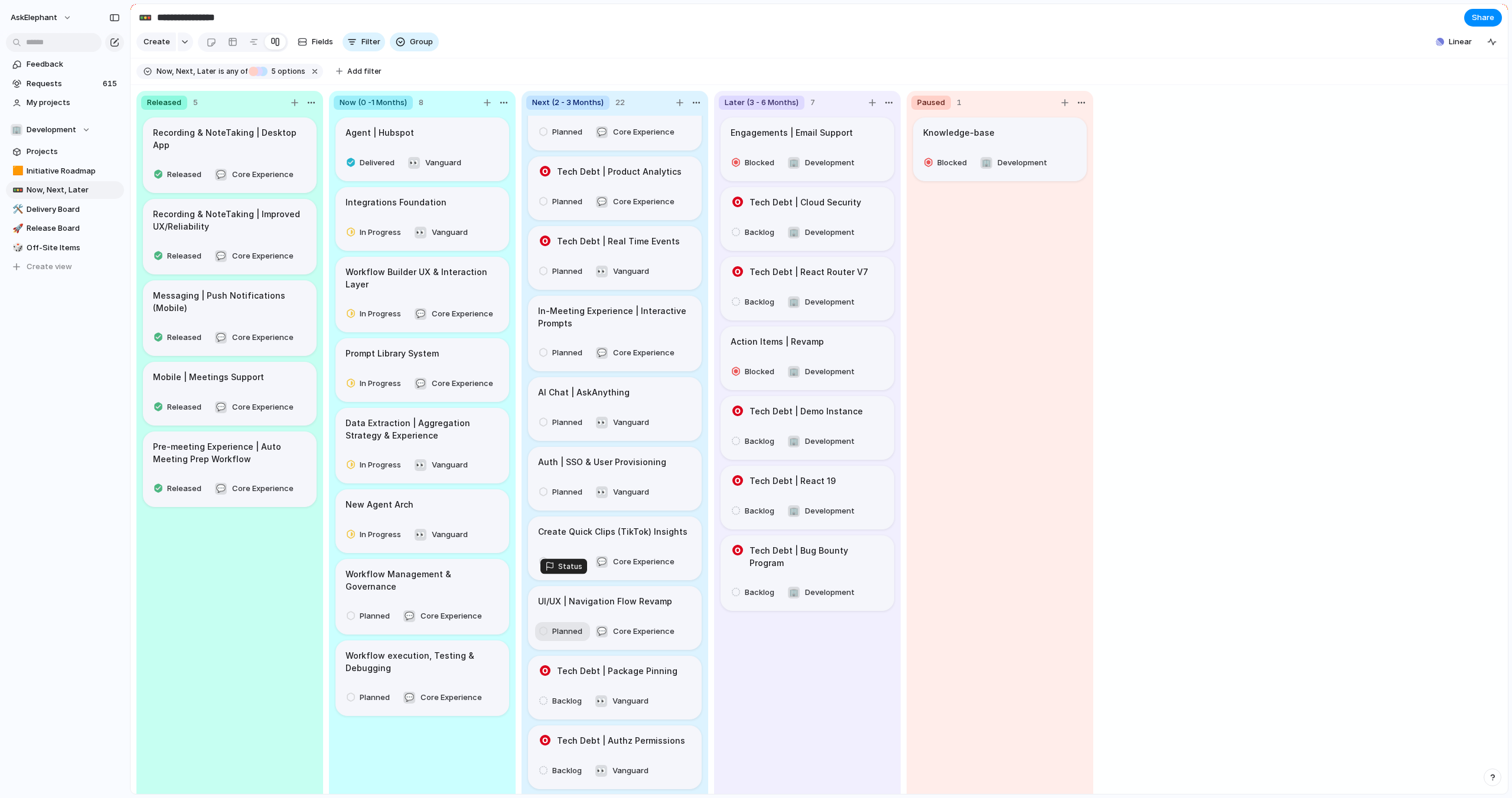
scroll to position [732, 0]
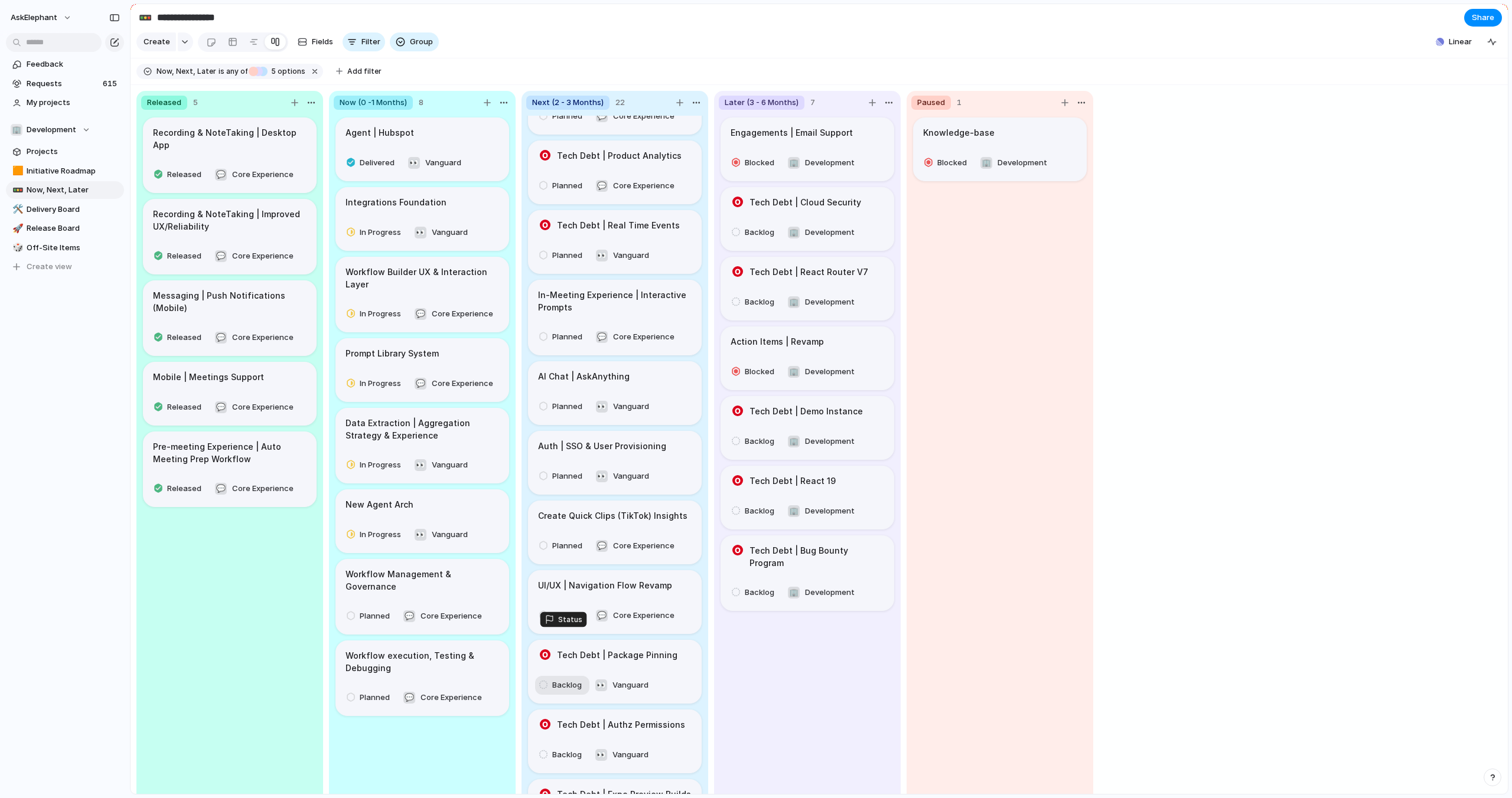
click at [562, 680] on span "Backlog" at bounding box center [567, 686] width 30 height 12
click at [563, 644] on span "Planned" at bounding box center [572, 641] width 30 height 12
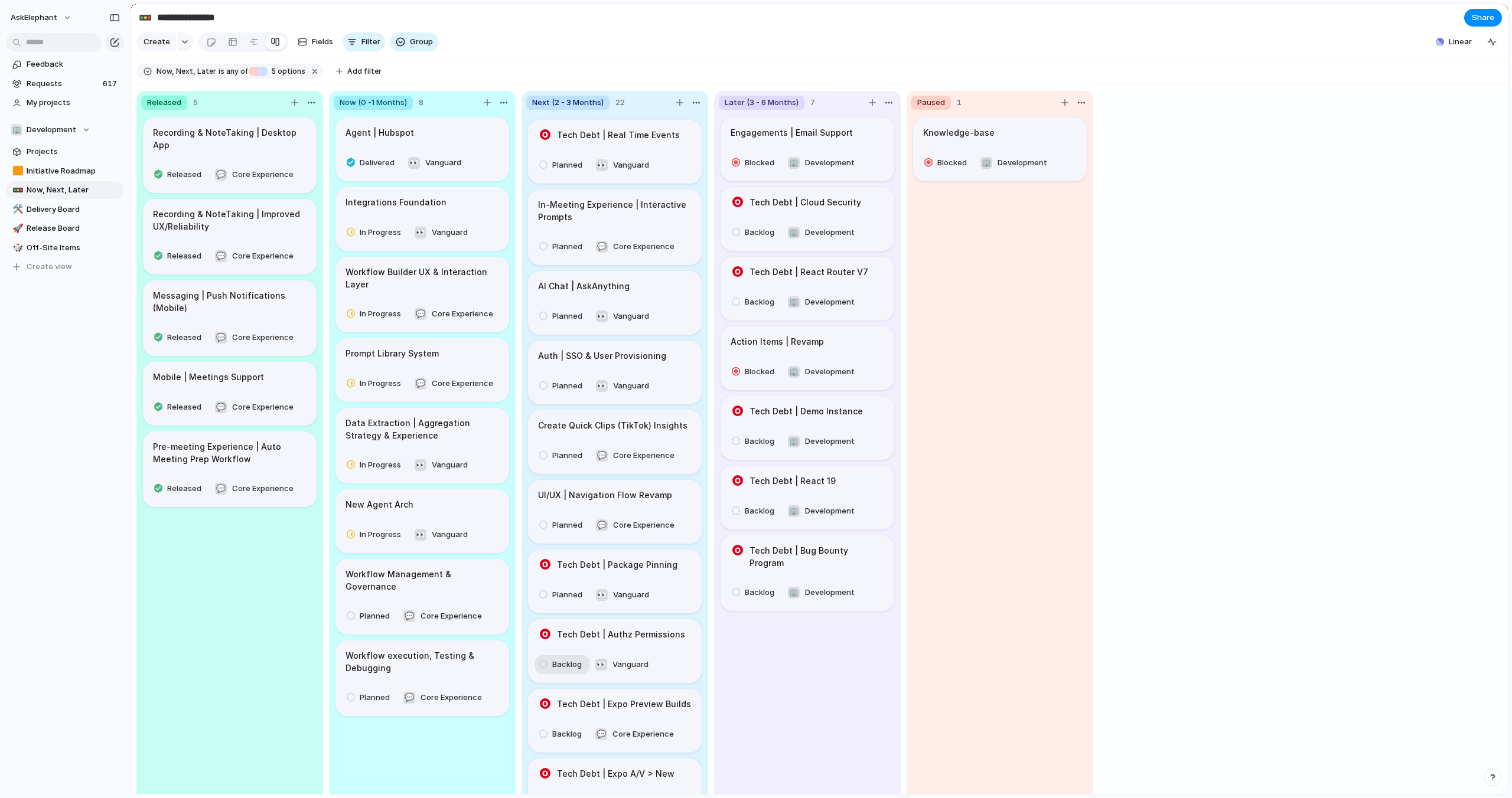
click at [554, 659] on span "Backlog" at bounding box center [567, 665] width 30 height 12
click at [557, 640] on span "Planned" at bounding box center [572, 641] width 30 height 12
click at [554, 727] on div "Backlog" at bounding box center [562, 734] width 46 height 14
click at [566, 644] on span "Planned" at bounding box center [572, 641] width 30 height 12
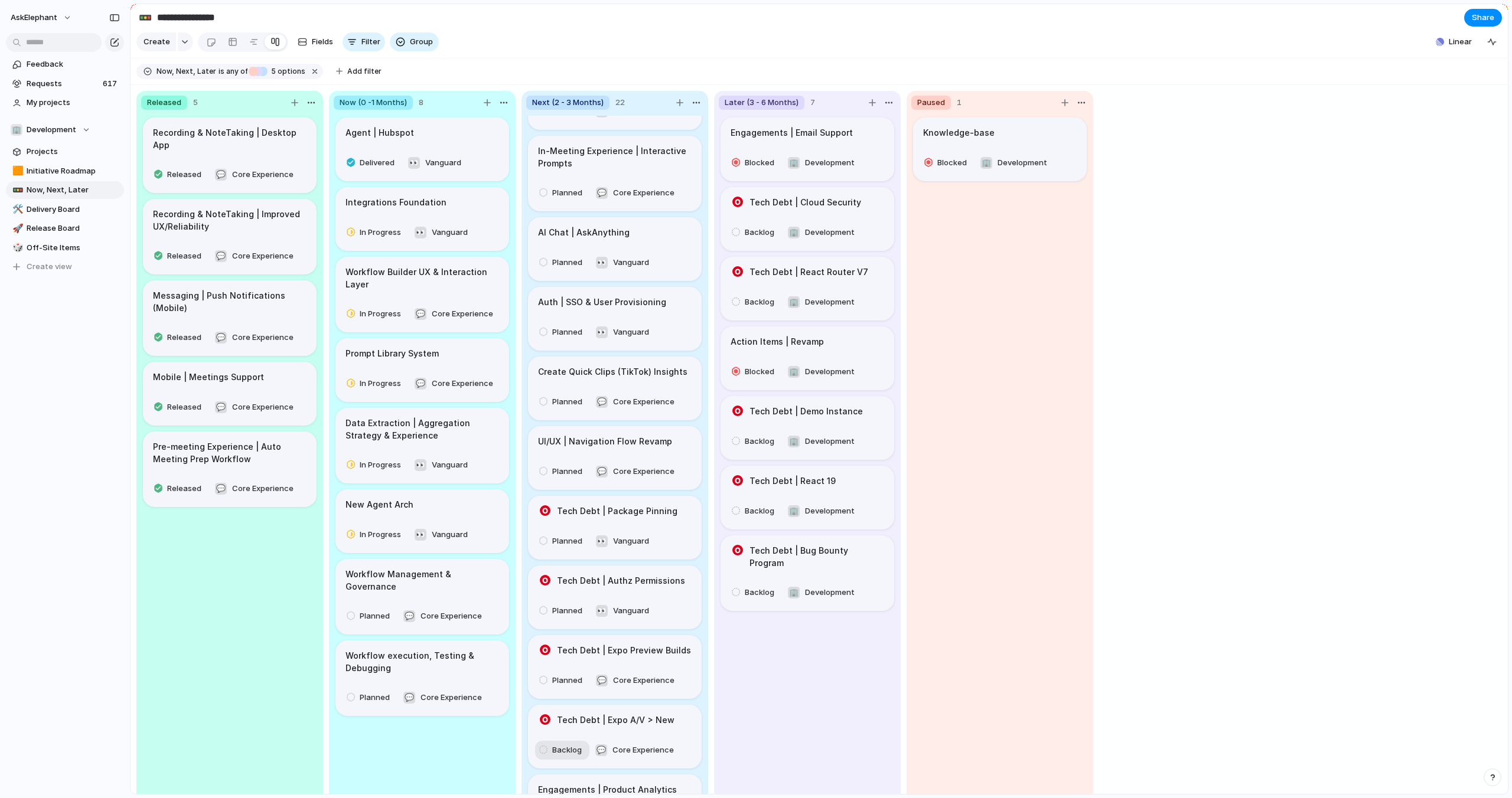
click at [558, 744] on span "Backlog" at bounding box center [567, 750] width 30 height 12
click at [565, 644] on span "Planned" at bounding box center [572, 641] width 30 height 12
click at [565, 642] on span "Planned" at bounding box center [572, 641] width 30 height 12
click at [750, 301] on span "Backlog" at bounding box center [759, 302] width 30 height 12
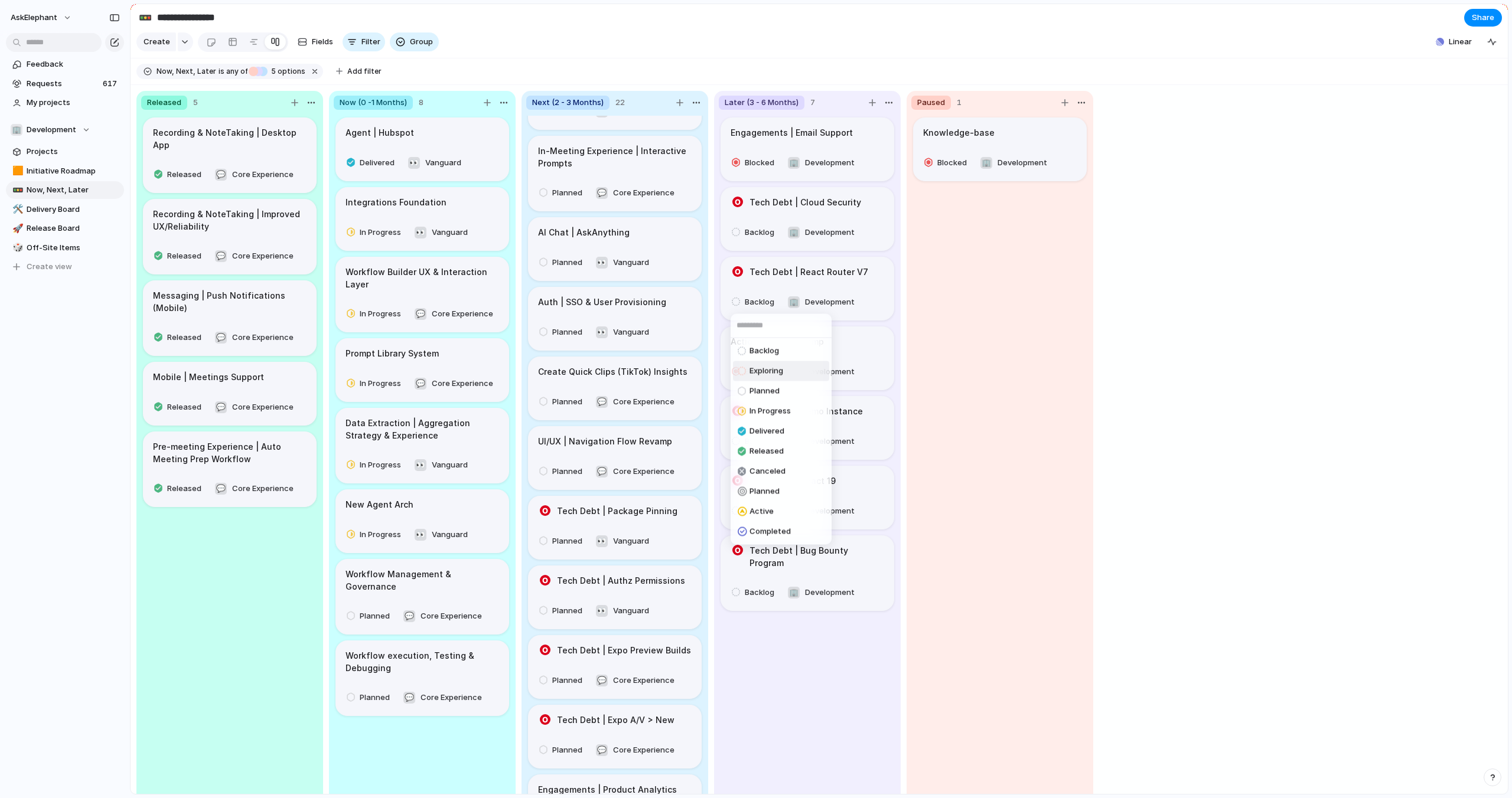
click at [752, 373] on span "Exploring" at bounding box center [766, 371] width 34 height 12
click at [740, 434] on div "Backlog" at bounding box center [755, 441] width 46 height 14
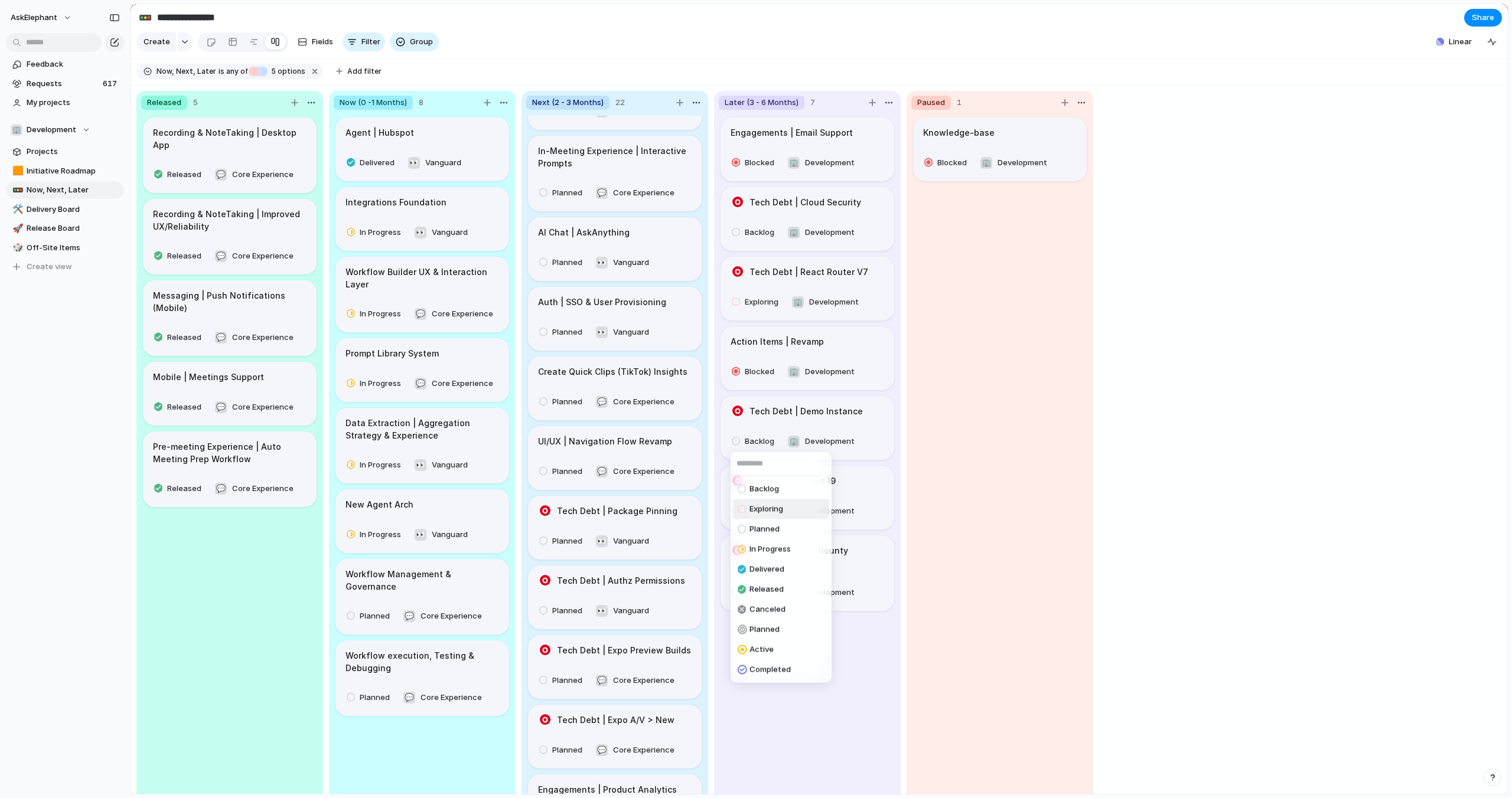
click at [758, 510] on span "Exploring" at bounding box center [766, 509] width 34 height 12
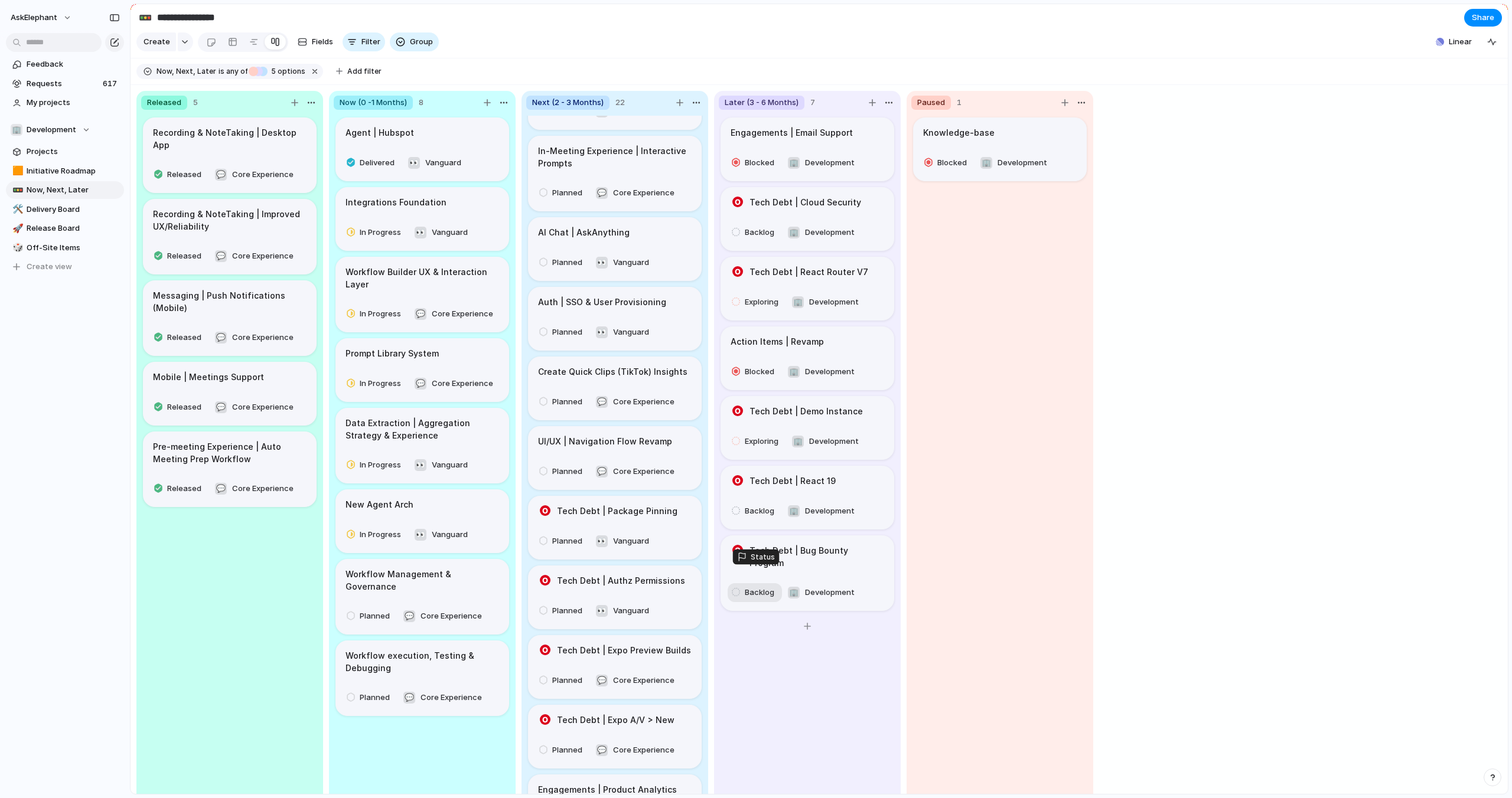
click at [746, 587] on span "Backlog" at bounding box center [759, 593] width 30 height 12
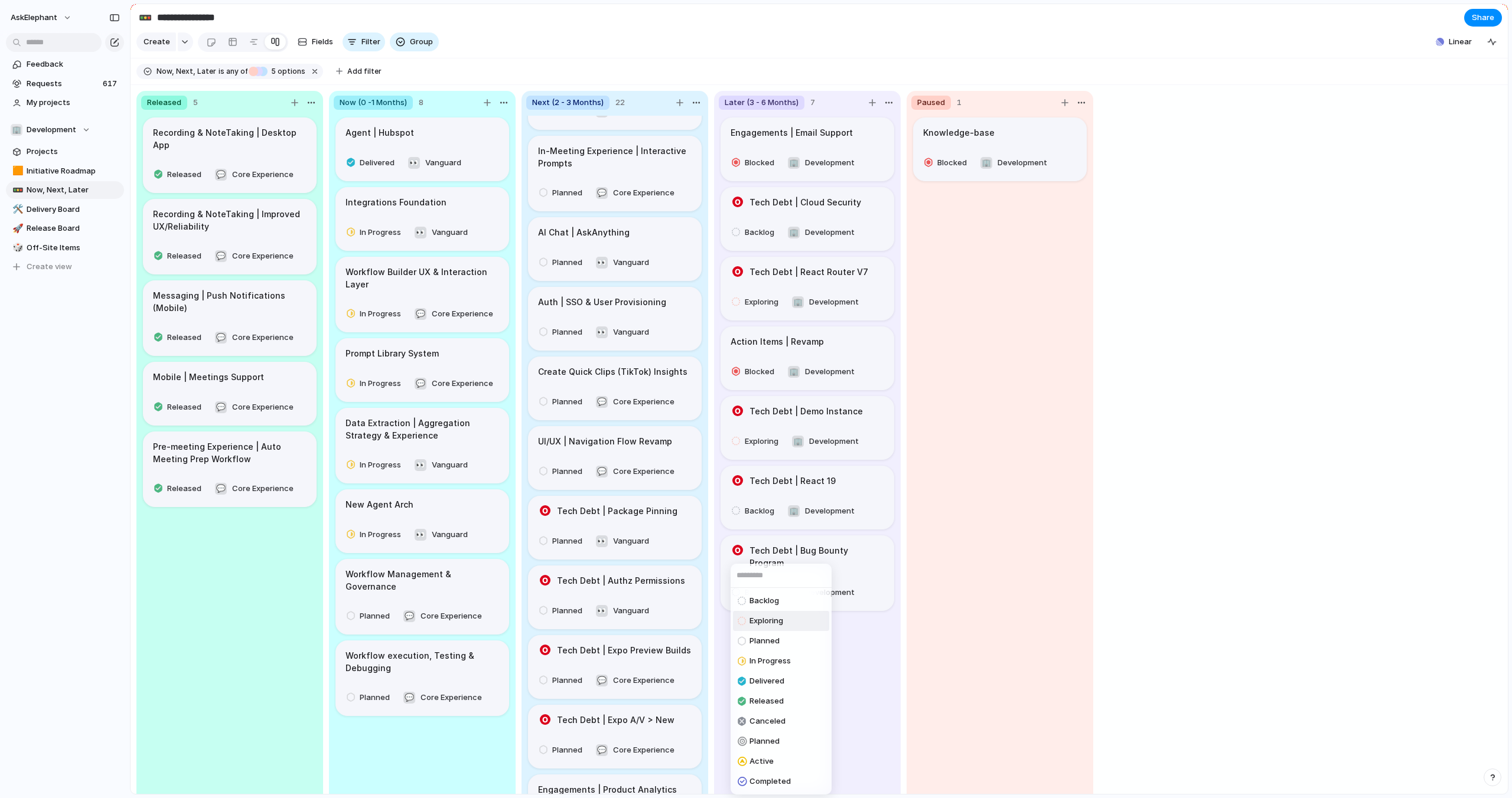
click at [754, 623] on span "Exploring" at bounding box center [766, 621] width 34 height 12
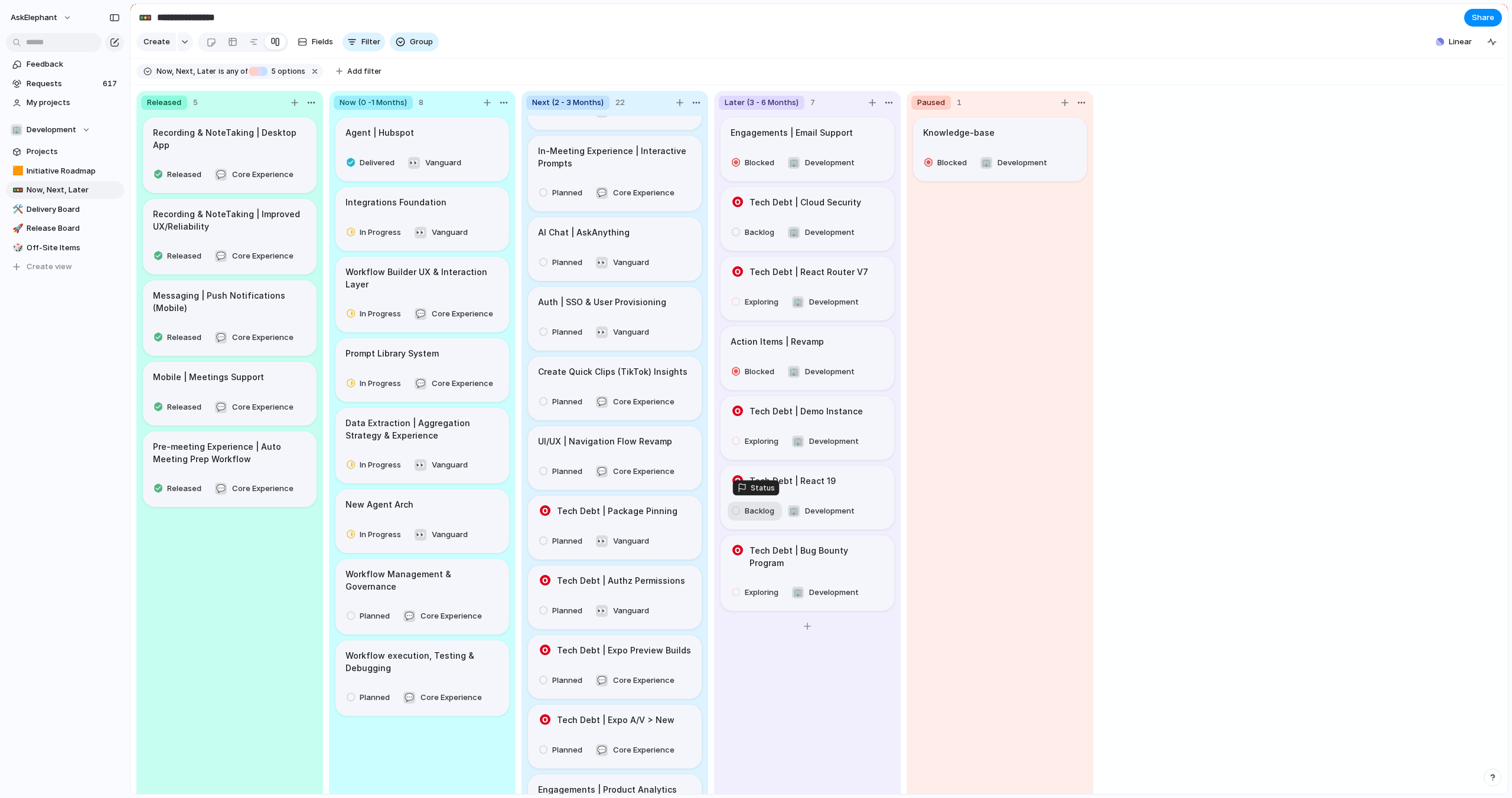
click at [751, 506] on span "Backlog" at bounding box center [759, 511] width 30 height 12
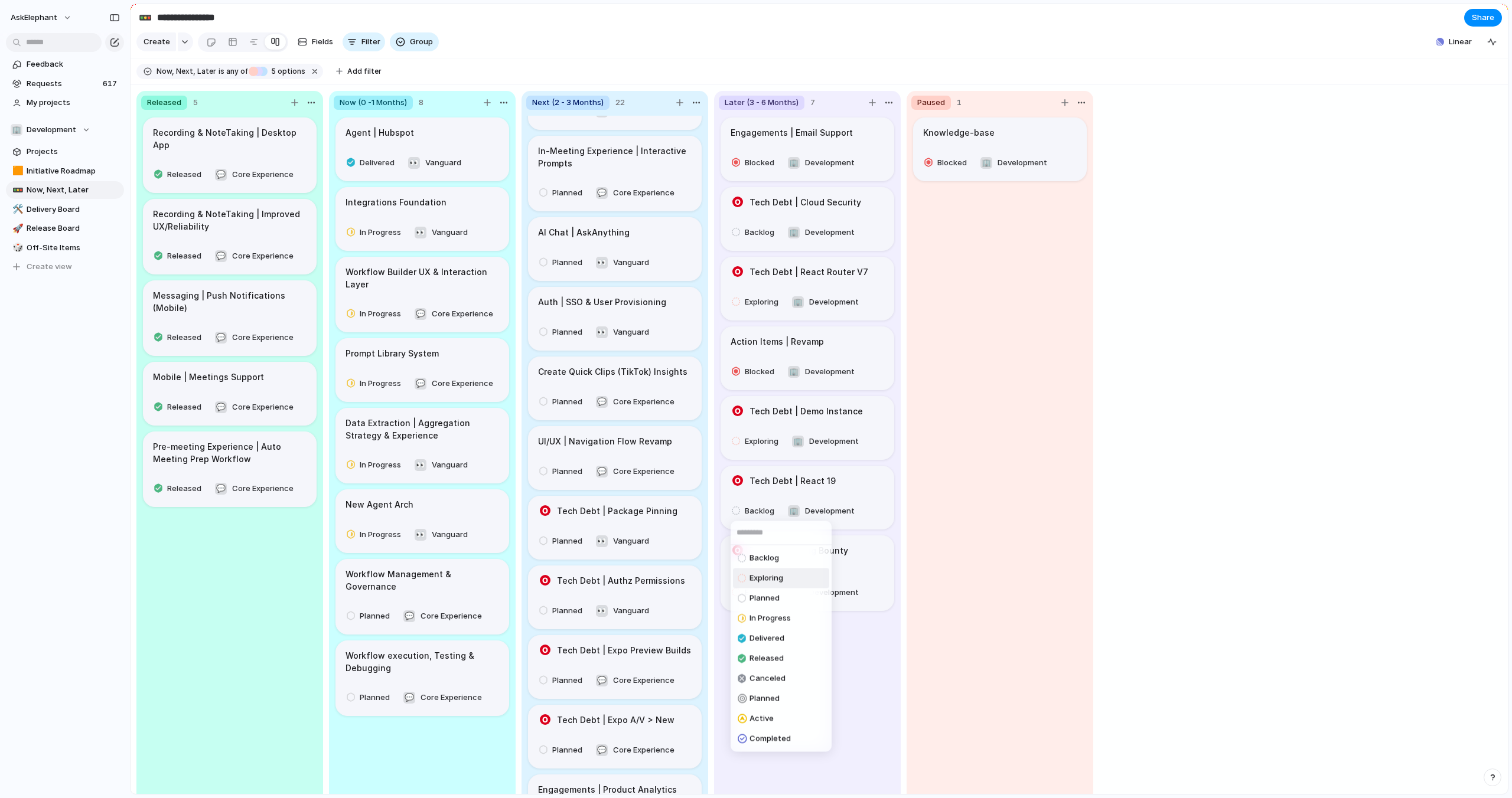
click at [757, 583] on span "Exploring" at bounding box center [766, 579] width 34 height 12
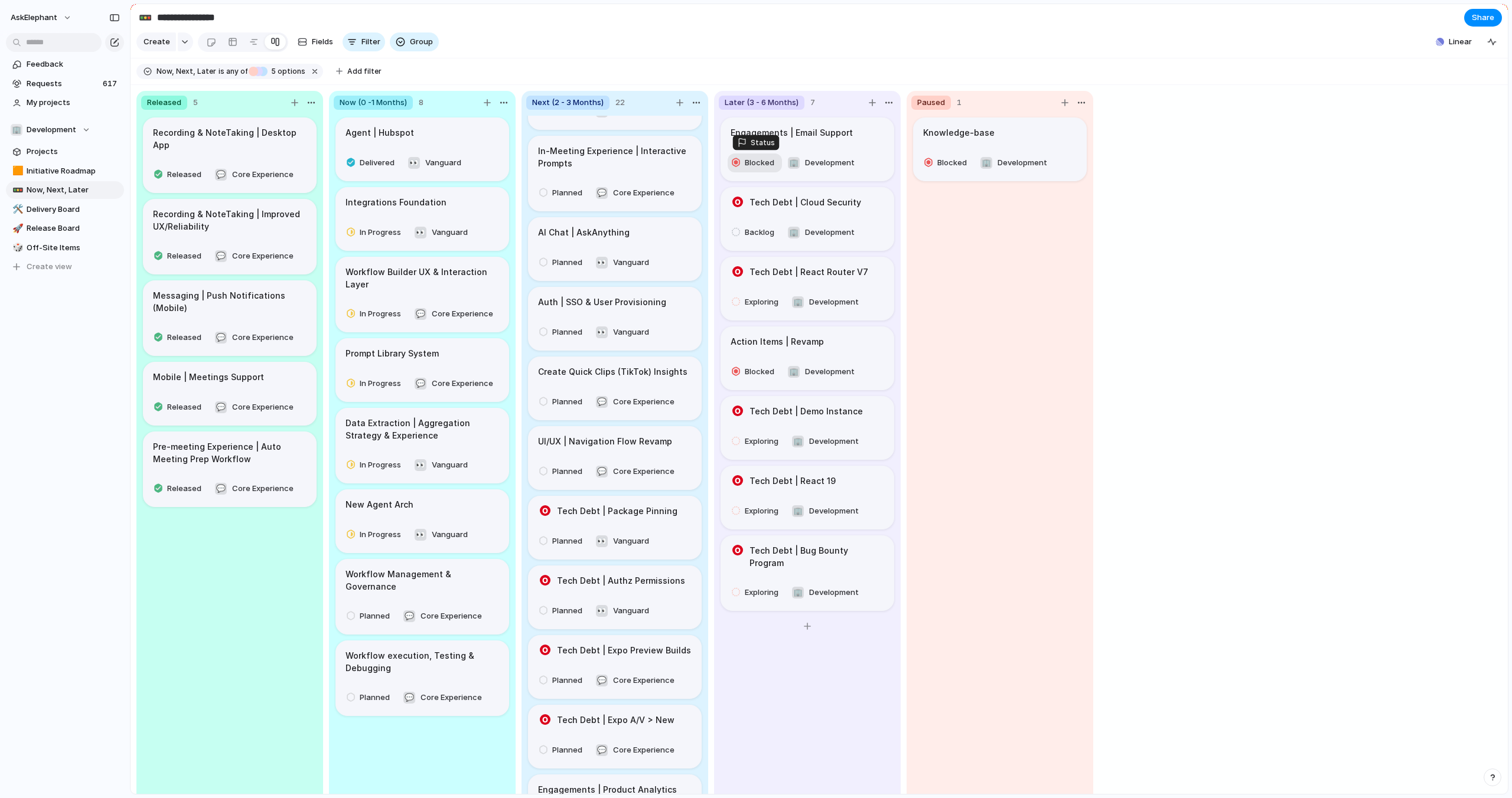
click at [756, 164] on span "Blocked" at bounding box center [759, 163] width 30 height 12
click at [756, 233] on span "Exploring" at bounding box center [766, 233] width 34 height 12
click at [753, 225] on div "Backlog" at bounding box center [755, 232] width 46 height 14
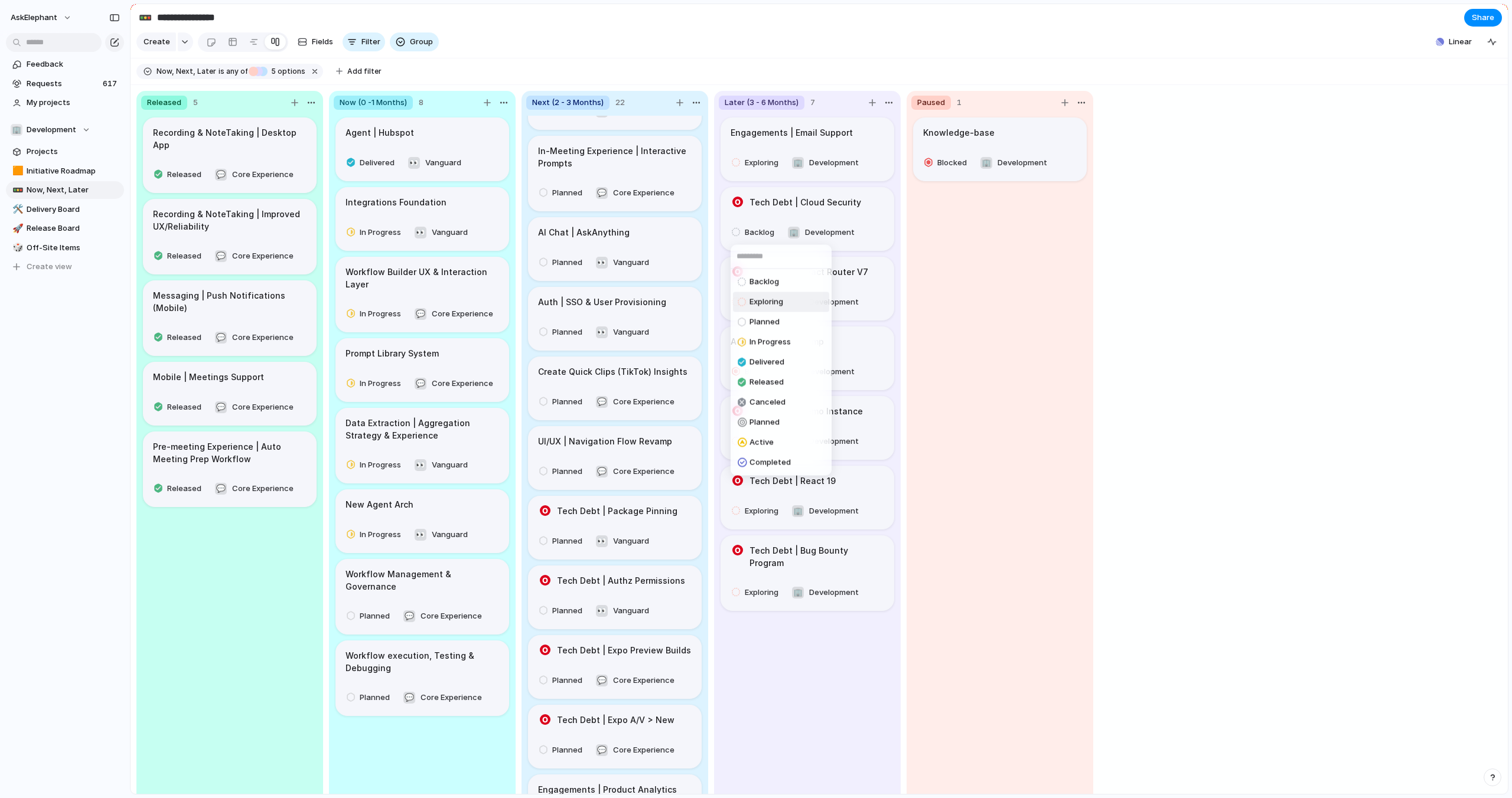
click at [756, 295] on div "Exploring" at bounding box center [760, 302] width 46 height 14
click at [752, 370] on span "Blocked" at bounding box center [759, 372] width 30 height 12
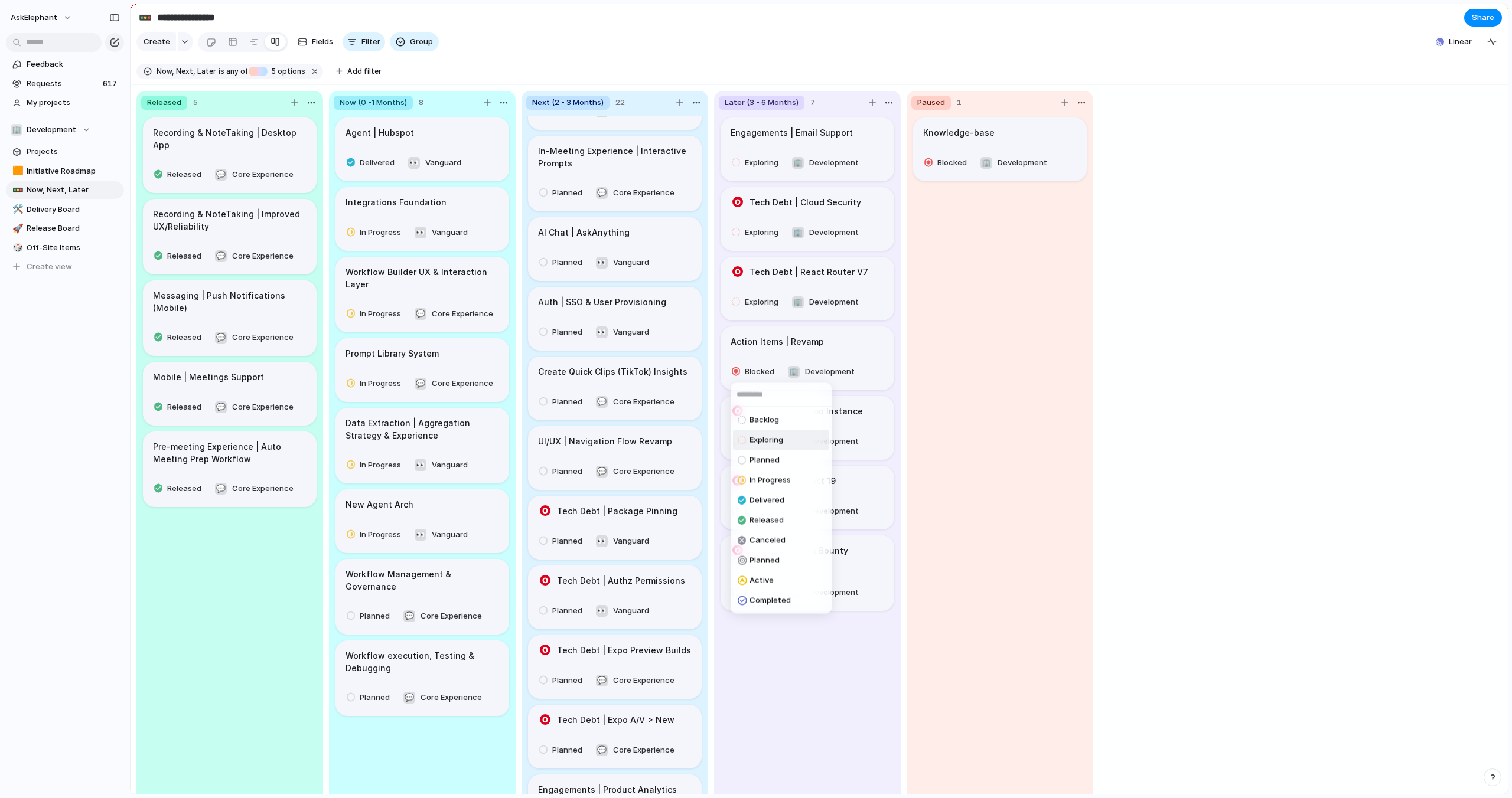
click at [763, 440] on span "Exploring" at bounding box center [766, 440] width 34 height 12
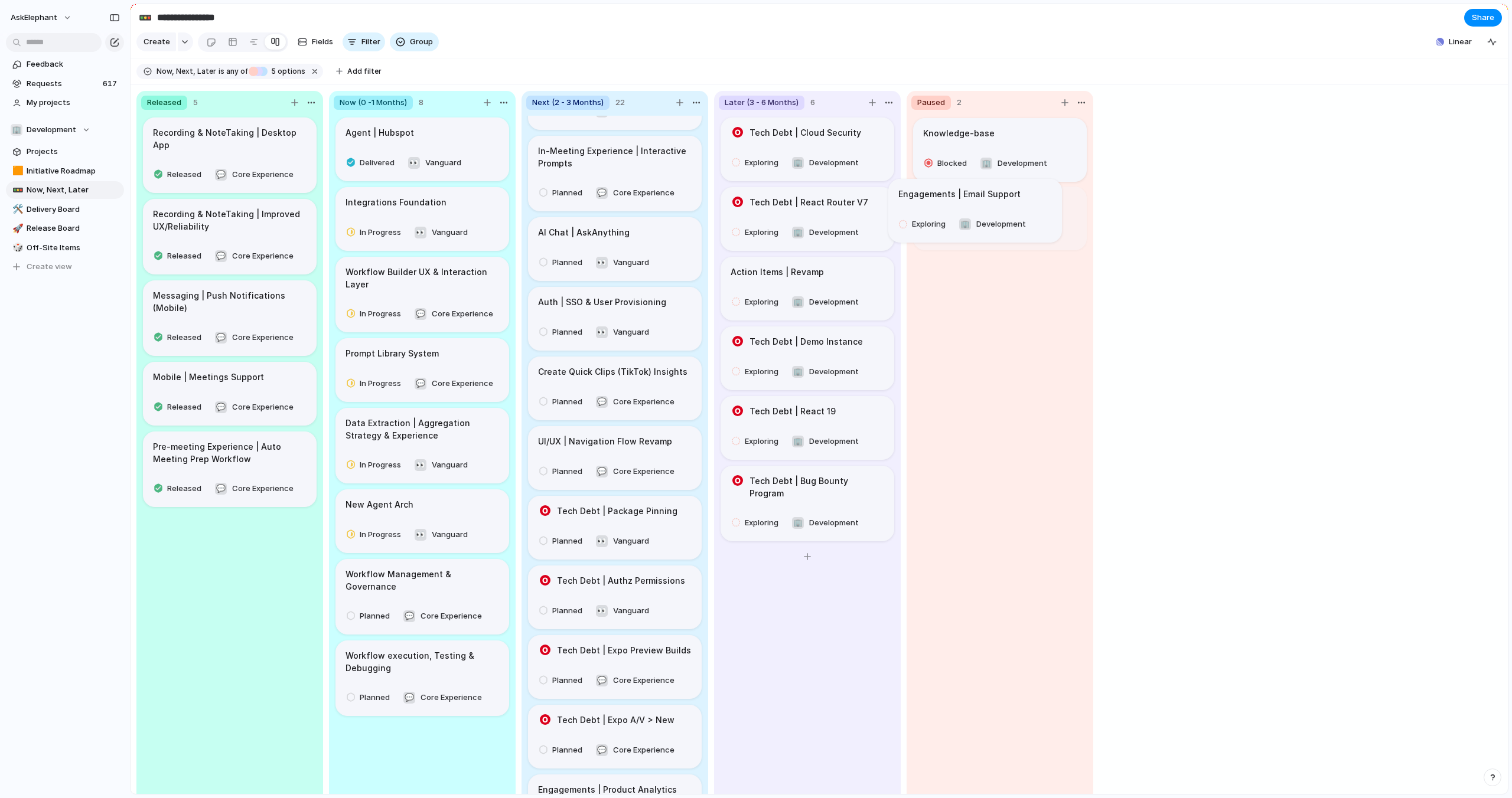
drag, startPoint x: 785, startPoint y: 145, endPoint x: 952, endPoint y: 206, distance: 177.8
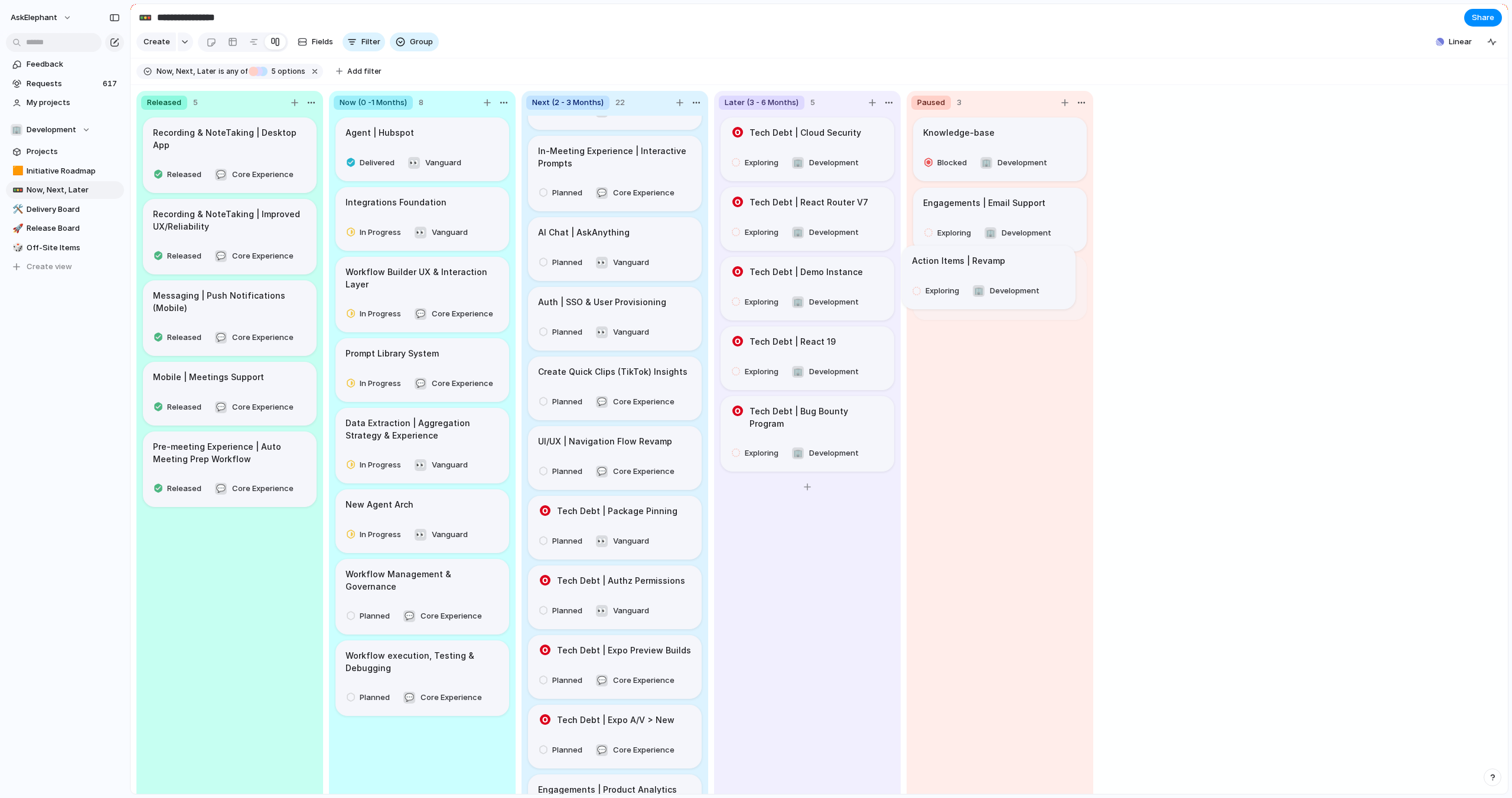
drag, startPoint x: 765, startPoint y: 285, endPoint x: 963, endPoint y: 284, distance: 198.0
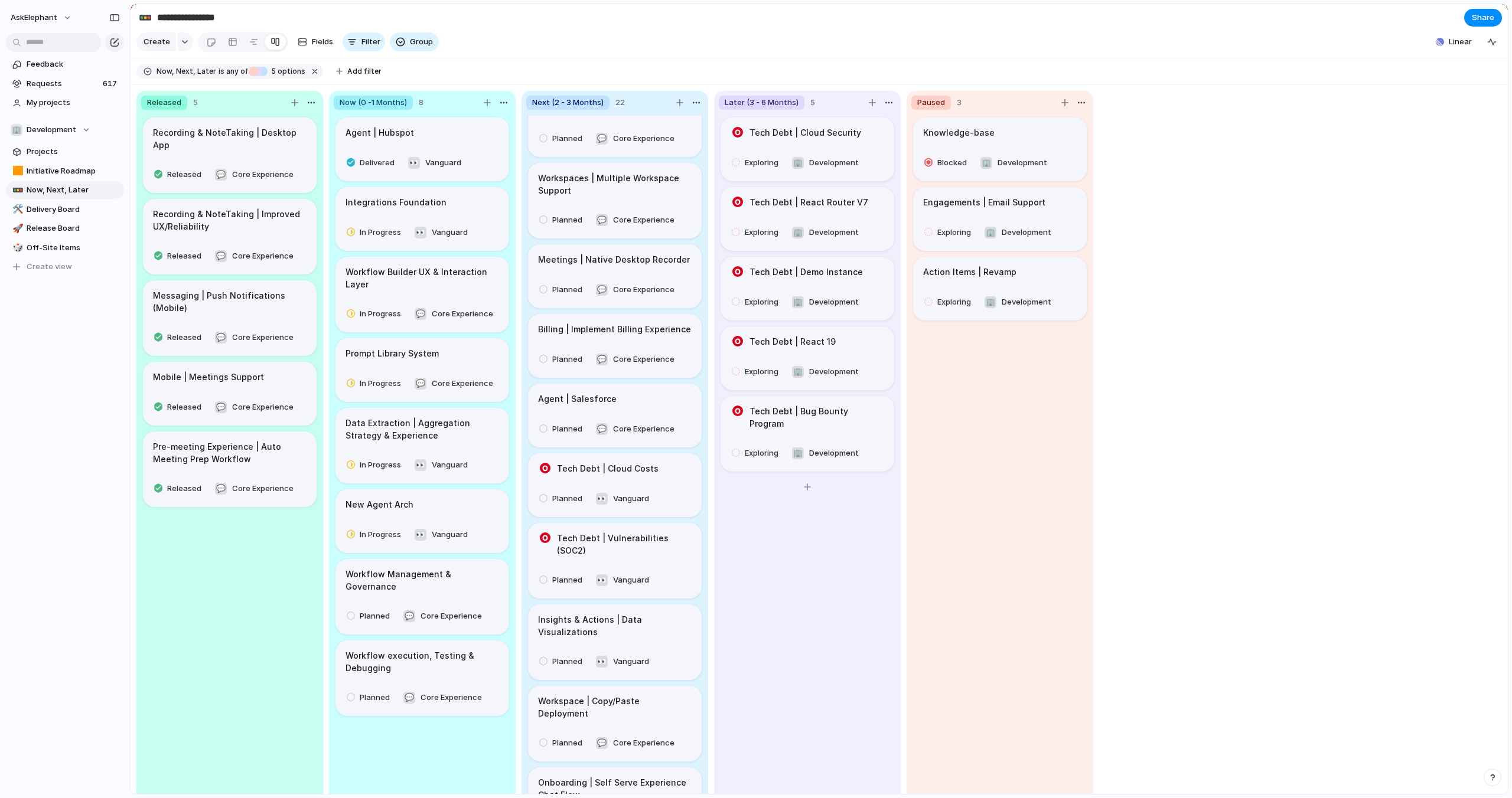
scroll to position [0, 0]
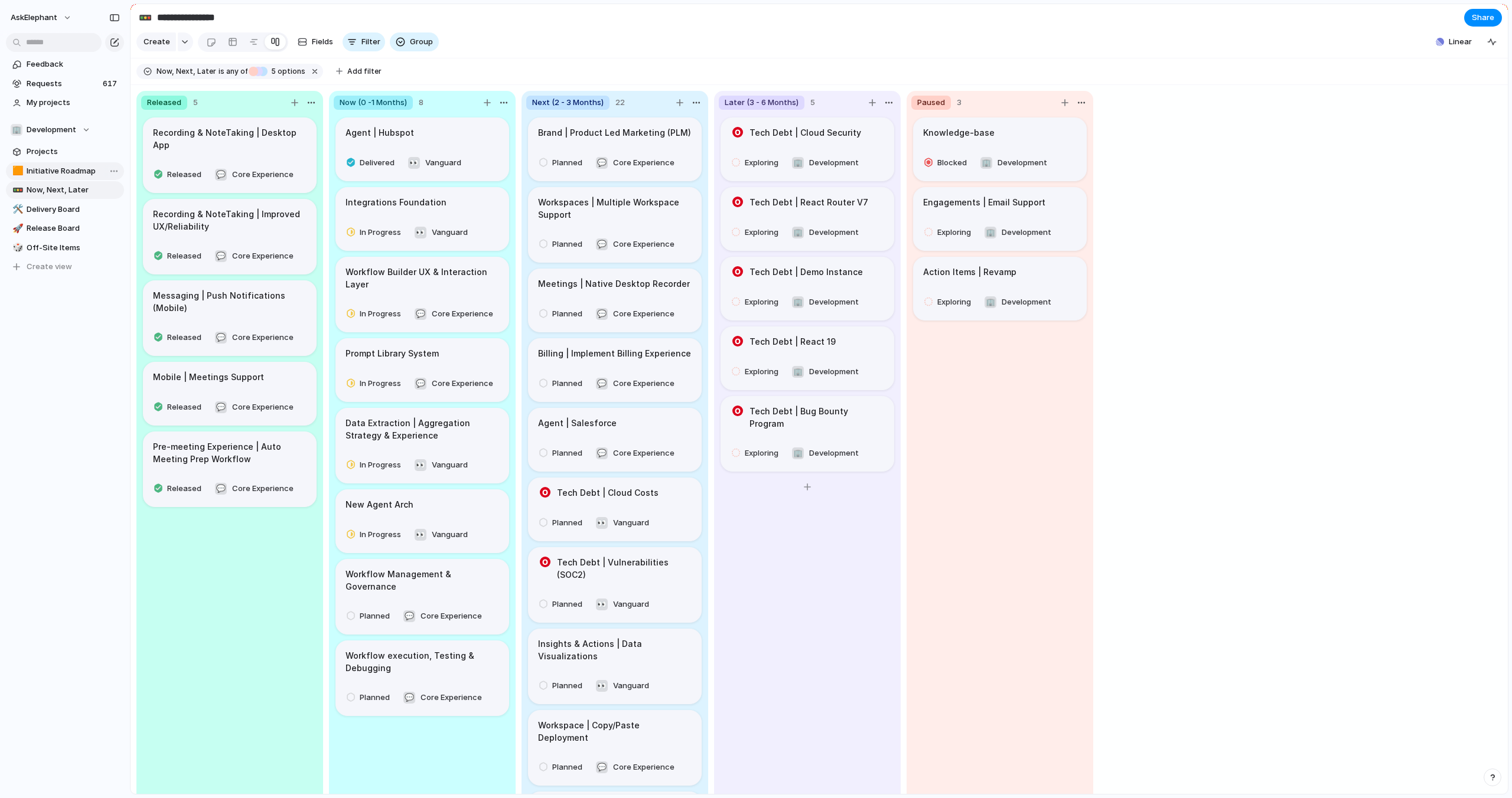
click at [54, 173] on span "Initiative Roadmap" at bounding box center [73, 171] width 94 height 12
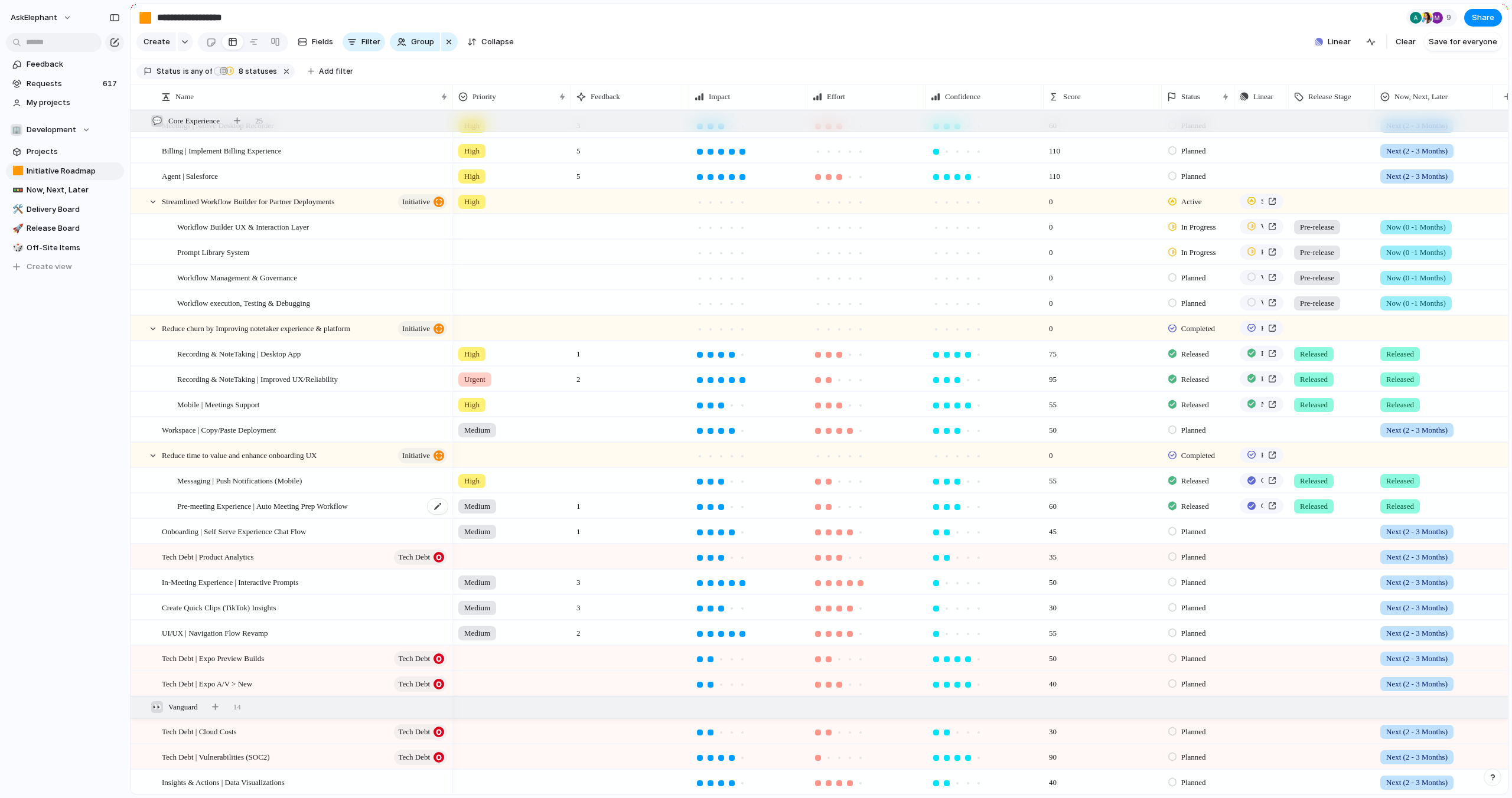
scroll to position [71, 0]
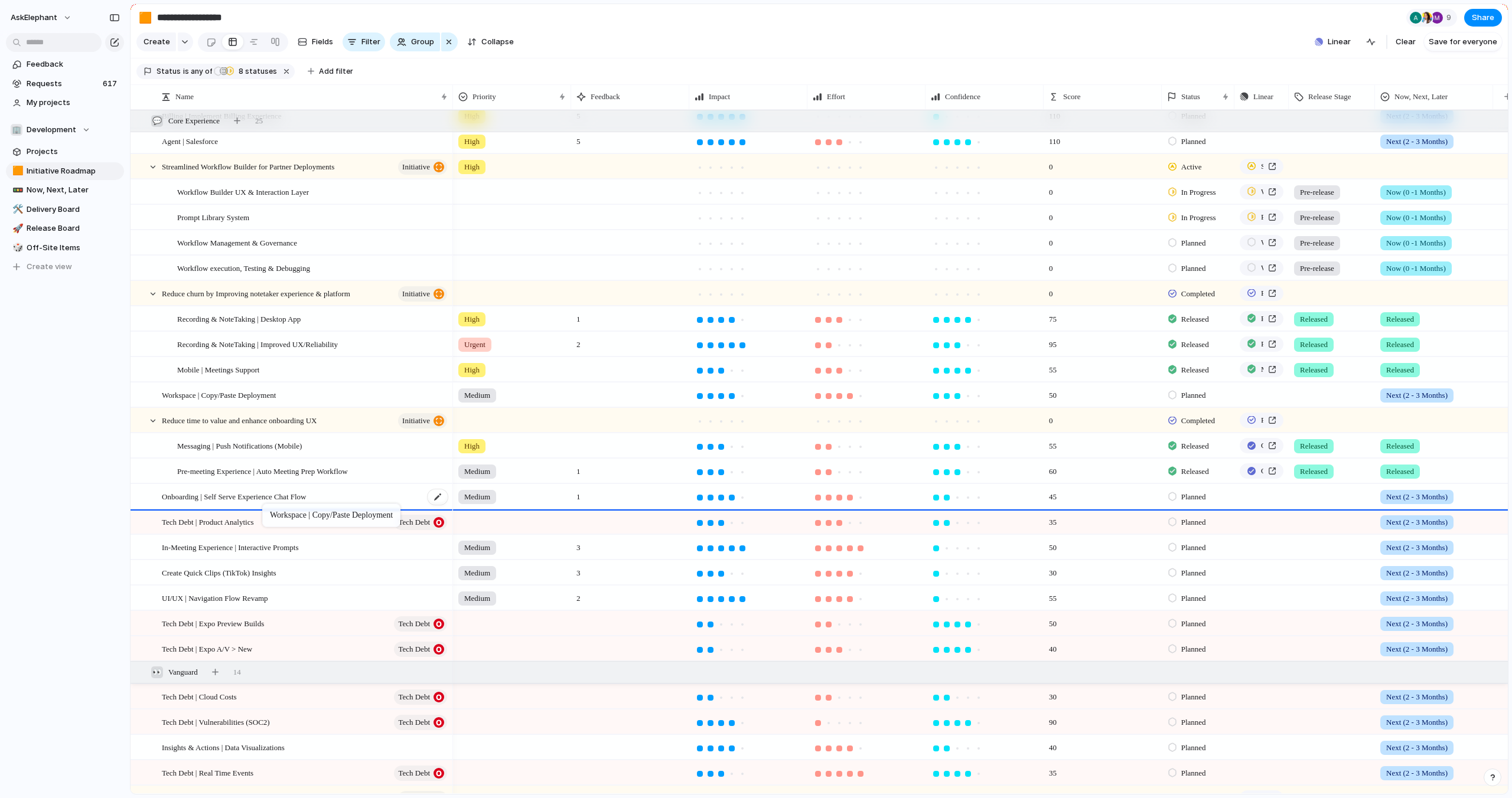
drag, startPoint x: 325, startPoint y: 390, endPoint x: 268, endPoint y: 505, distance: 128.4
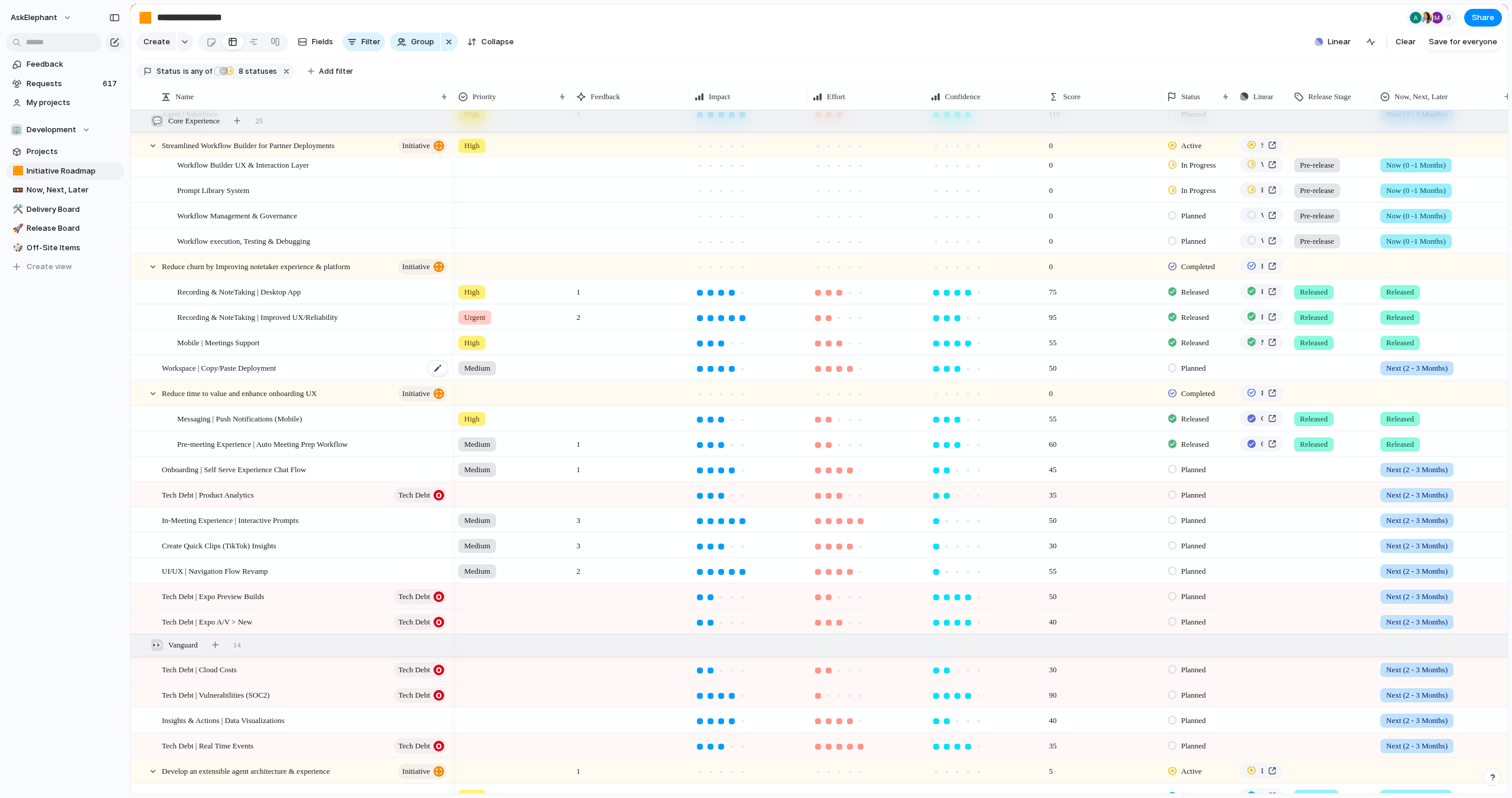
click at [320, 364] on div "Workspace | Copy/Paste Deployment" at bounding box center [305, 368] width 287 height 24
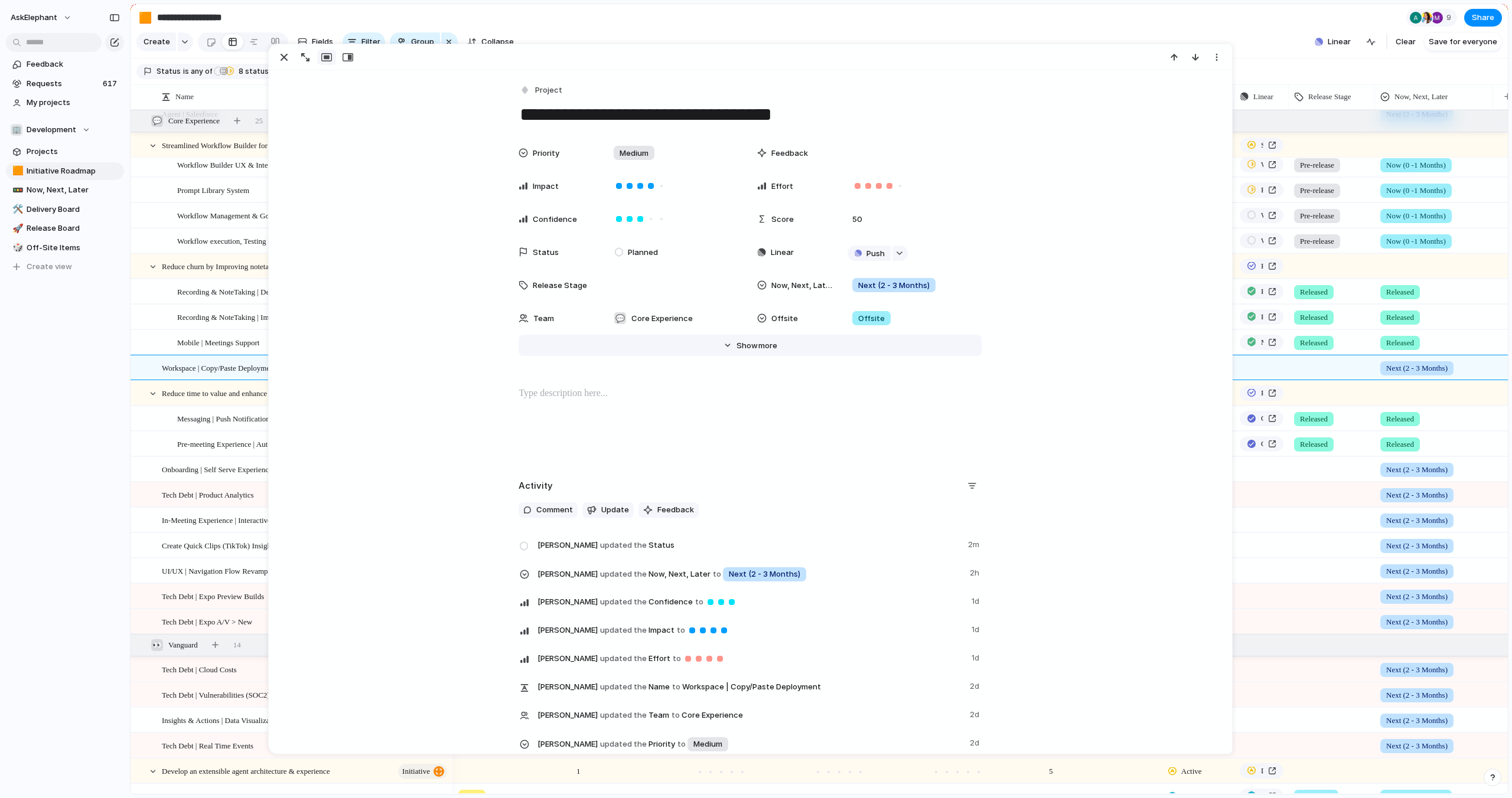
click at [763, 343] on span "more" at bounding box center [768, 346] width 19 height 12
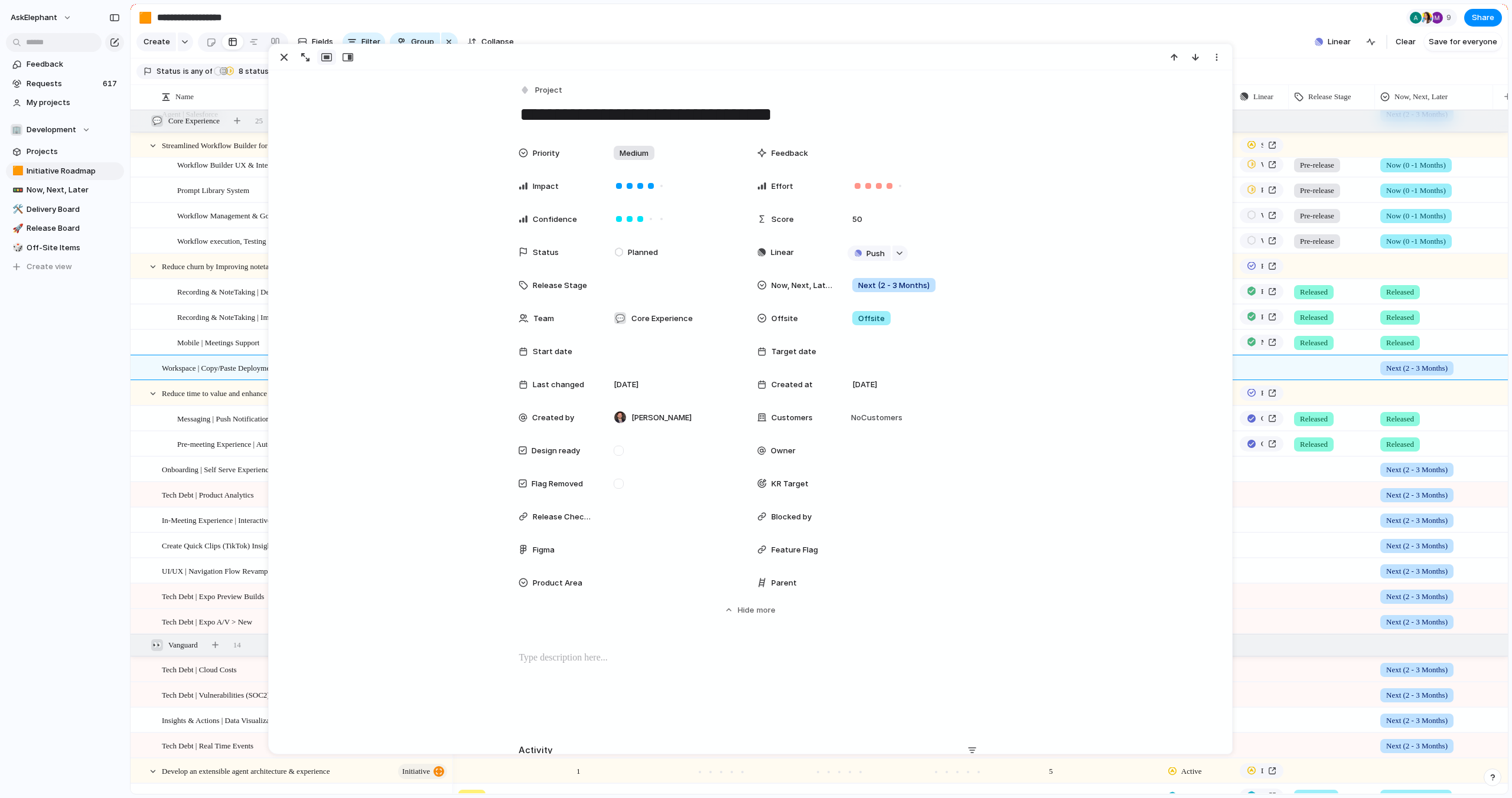
drag, startPoint x: 807, startPoint y: 583, endPoint x: 791, endPoint y: 584, distance: 16.0
click at [807, 583] on div "Parent" at bounding box center [795, 583] width 76 height 12
click at [786, 584] on span "Parent" at bounding box center [784, 583] width 25 height 12
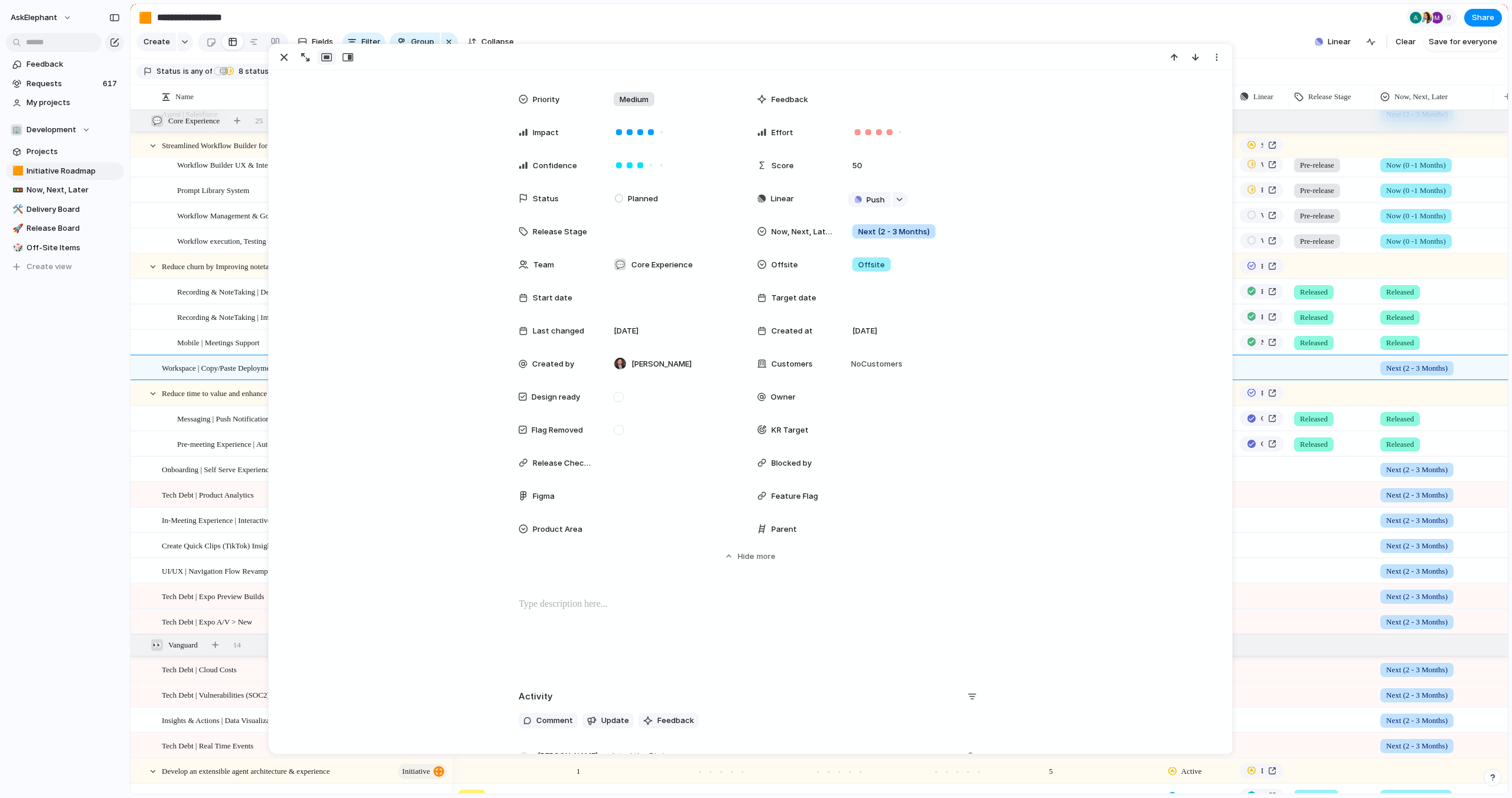
click at [838, 575] on div "Priority Medium Feedback Impact Effort Confidence Score 50 Status Planned Linea…" at bounding box center [750, 335] width 934 height 496
click at [794, 532] on div "Parent" at bounding box center [795, 529] width 76 height 12
click at [782, 530] on span "Parent" at bounding box center [784, 529] width 25 height 12
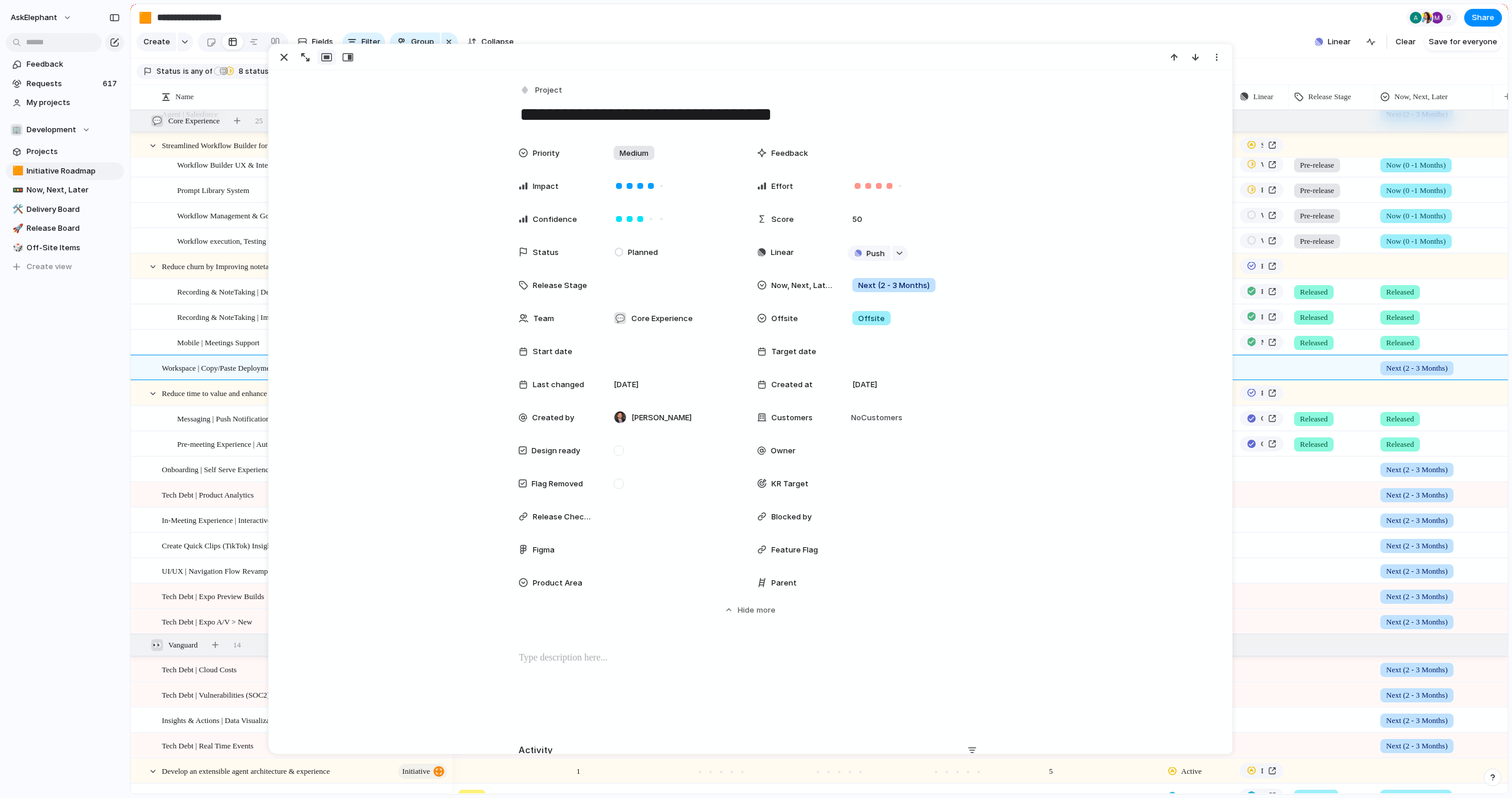
click at [959, 93] on div "Project" at bounding box center [750, 91] width 463 height 17
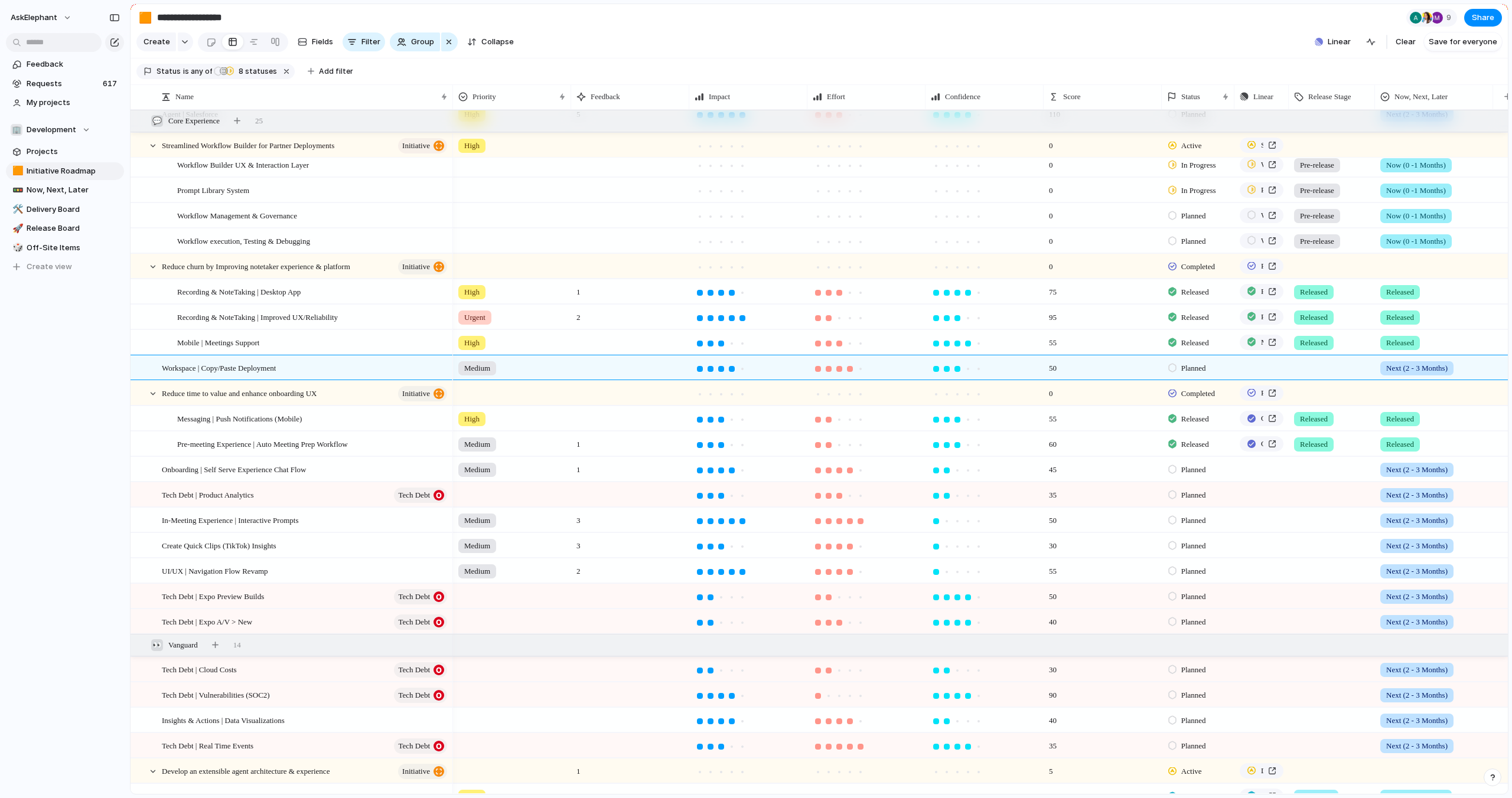
click at [1134, 28] on section "**********" at bounding box center [819, 17] width 1377 height 27
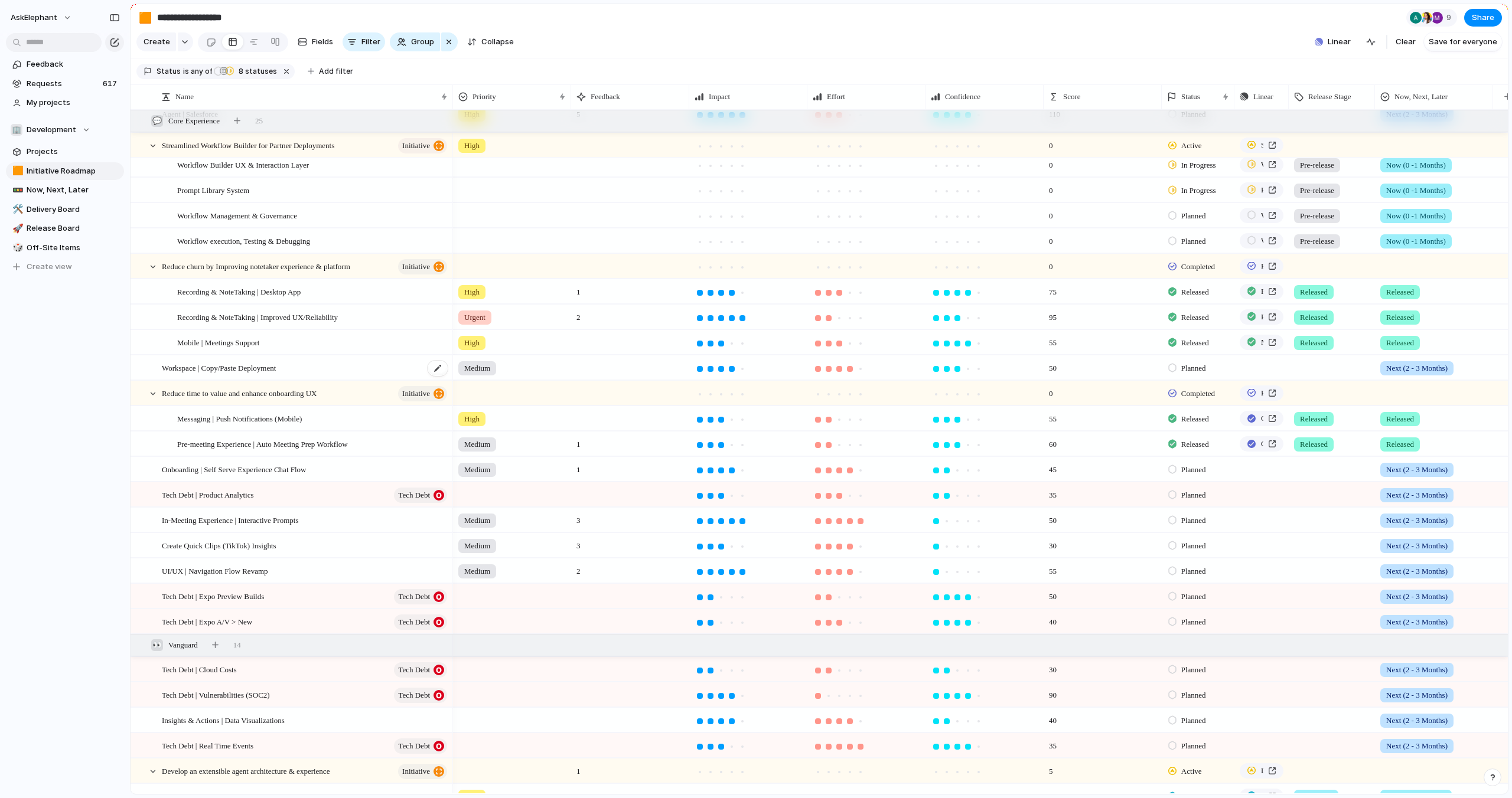
click at [334, 365] on div "Workspace | Copy/Paste Deployment" at bounding box center [305, 368] width 287 height 24
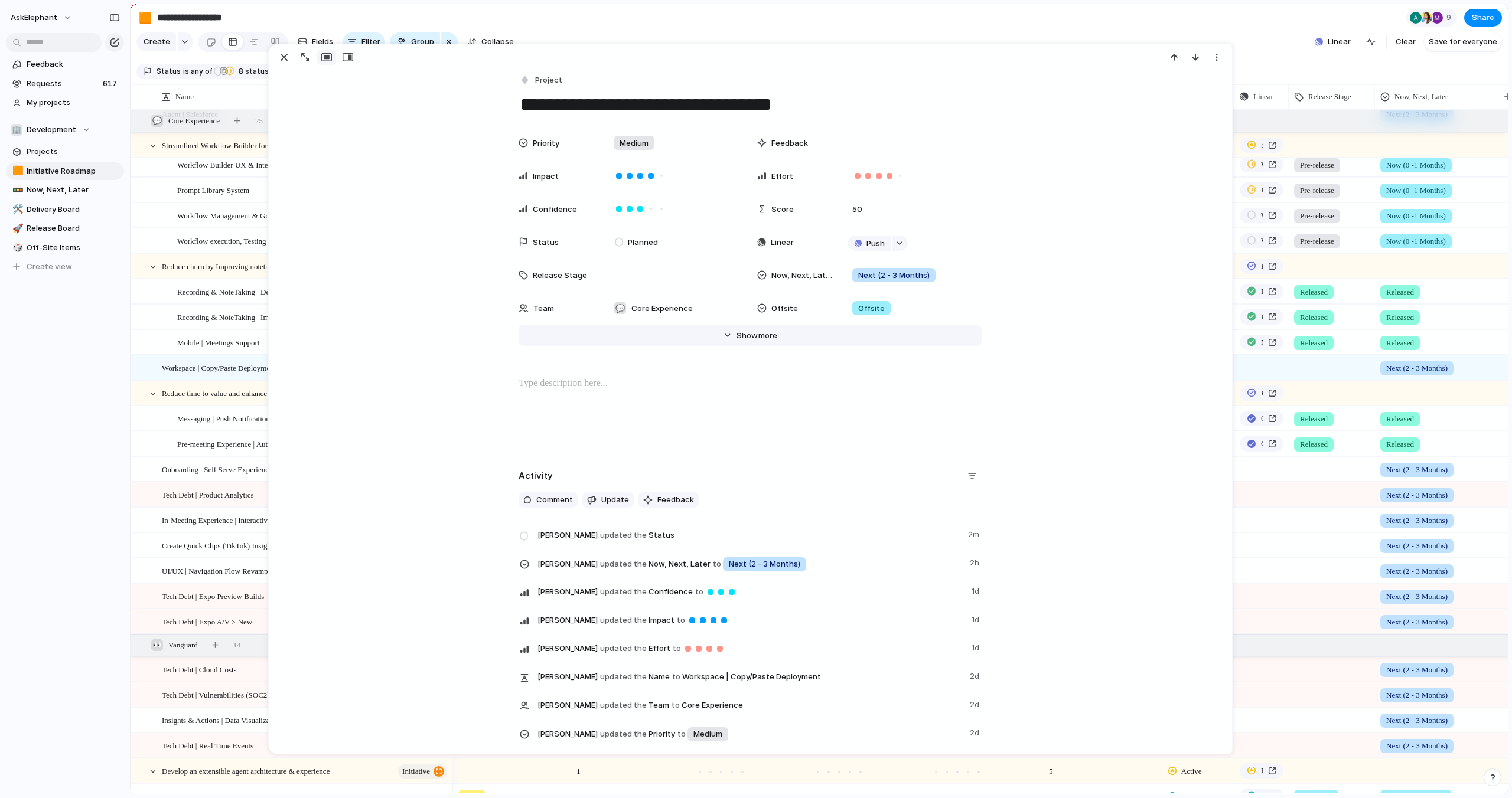
click at [742, 337] on span "Show" at bounding box center [747, 336] width 21 height 12
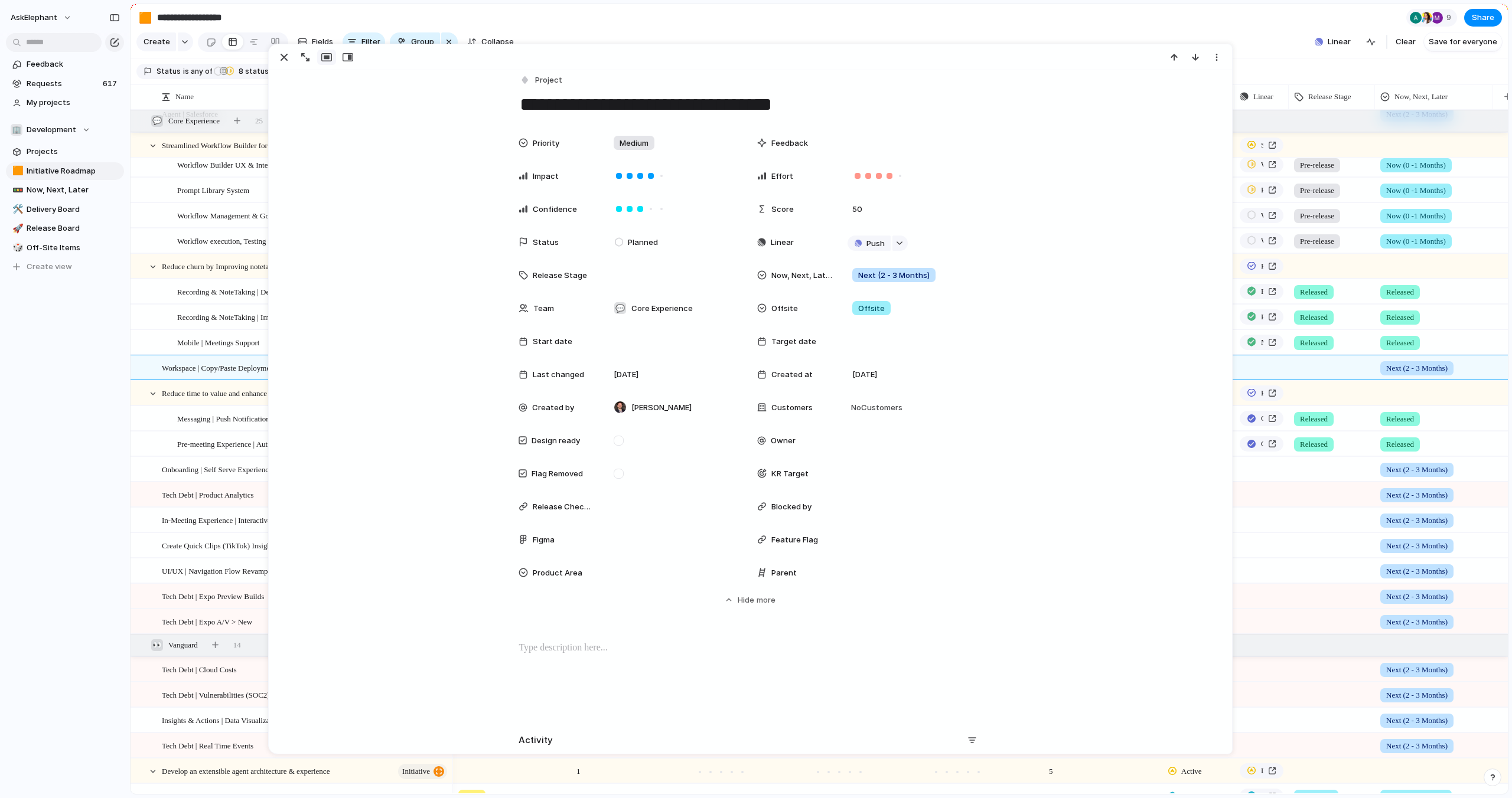
click at [785, 580] on div "Parent" at bounding box center [869, 573] width 224 height 24
click at [815, 569] on div "Parent" at bounding box center [795, 573] width 76 height 12
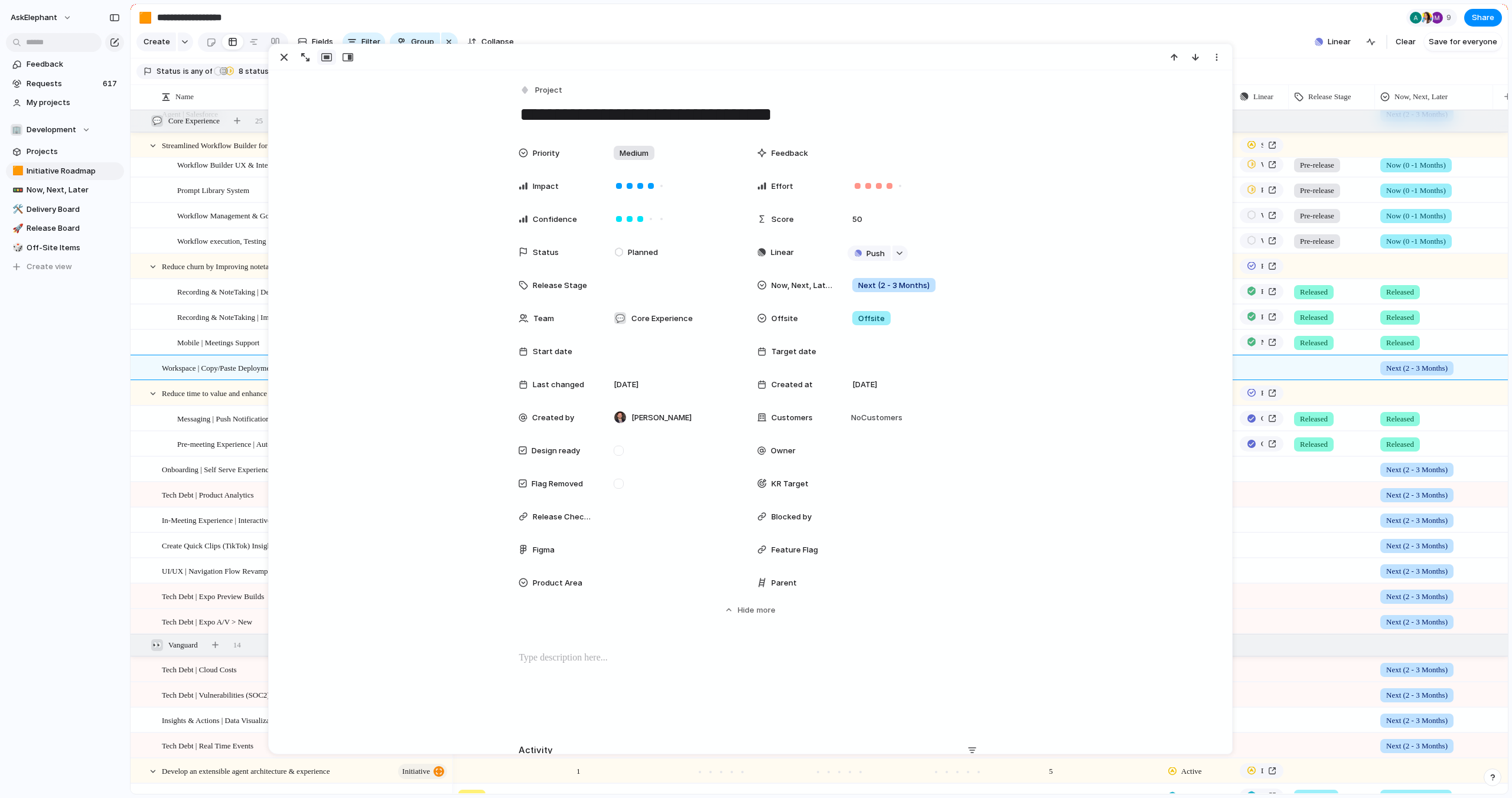
click at [1242, 46] on section "Create Fields Filter Group Zoom Collapse Linear Clear Save for everyone" at bounding box center [819, 44] width 1377 height 28
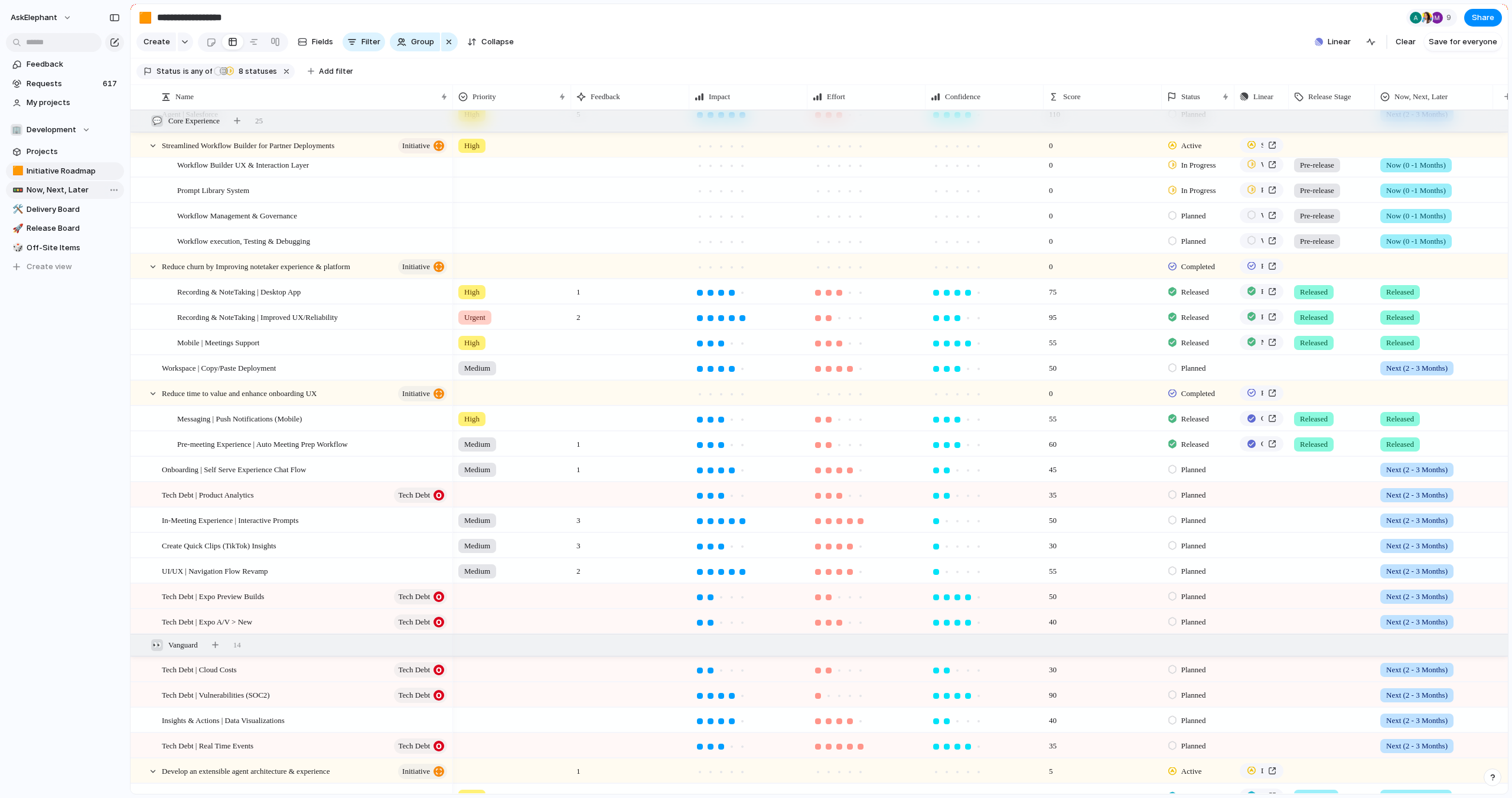
click at [49, 192] on span "Now, Next, Later" at bounding box center [73, 190] width 94 height 12
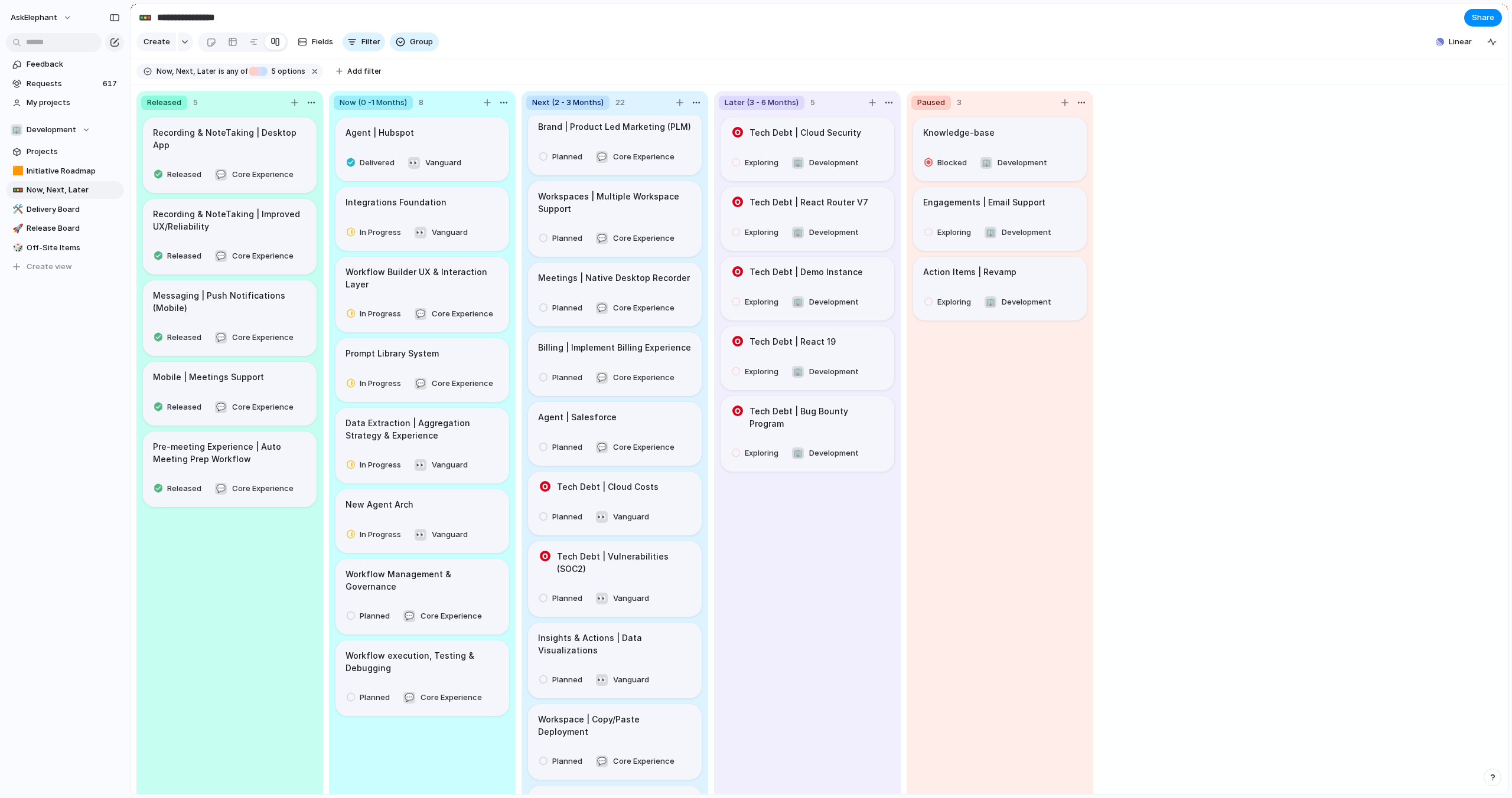
scroll to position [7, 0]
drag, startPoint x: 645, startPoint y: 697, endPoint x: 646, endPoint y: 639, distance: 58.0
click at [646, 639] on body "**********" at bounding box center [756, 399] width 1512 height 798
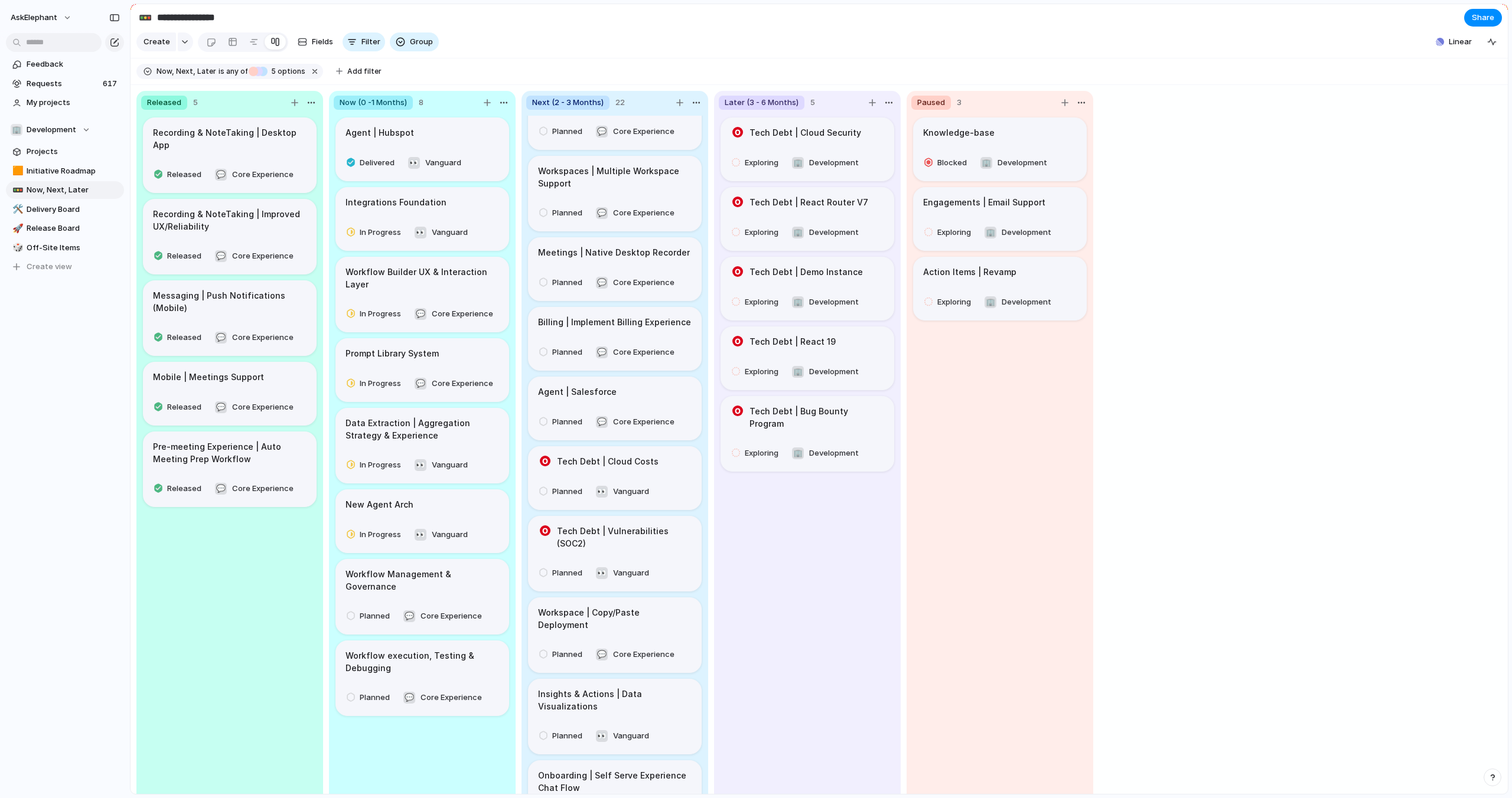
scroll to position [0, 0]
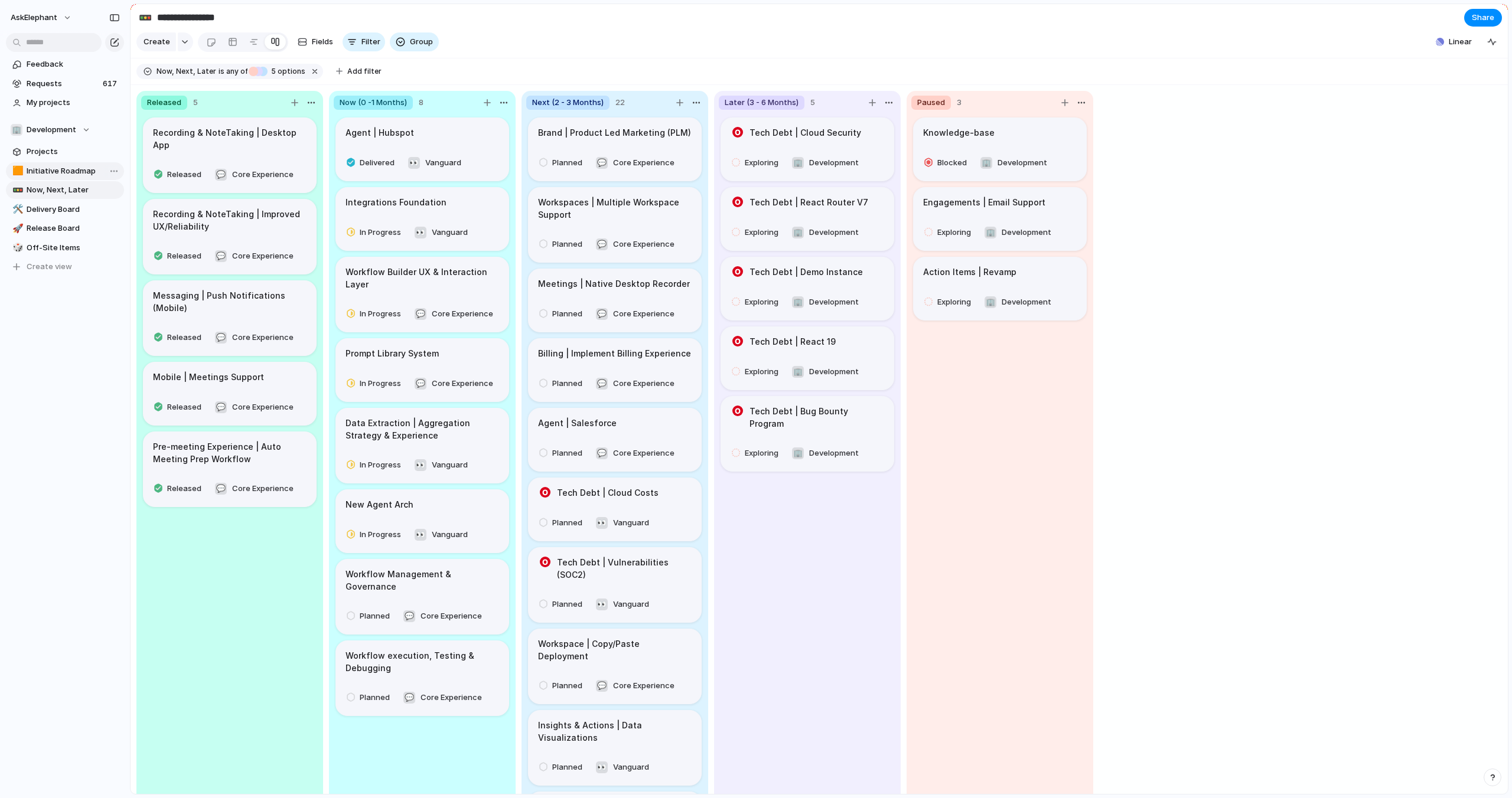
click at [71, 169] on span "Initiative Roadmap" at bounding box center [73, 171] width 94 height 12
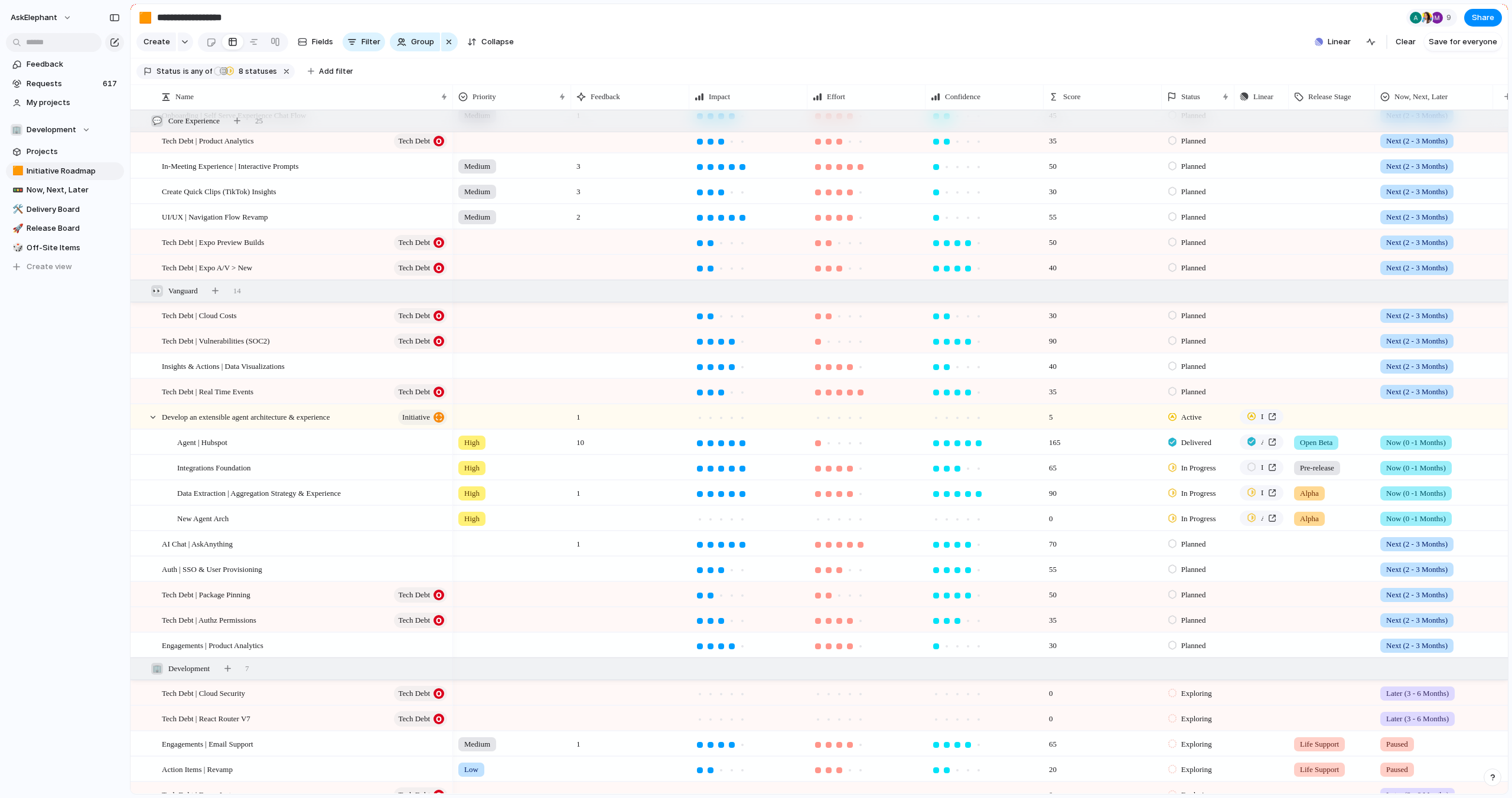
scroll to position [471, 0]
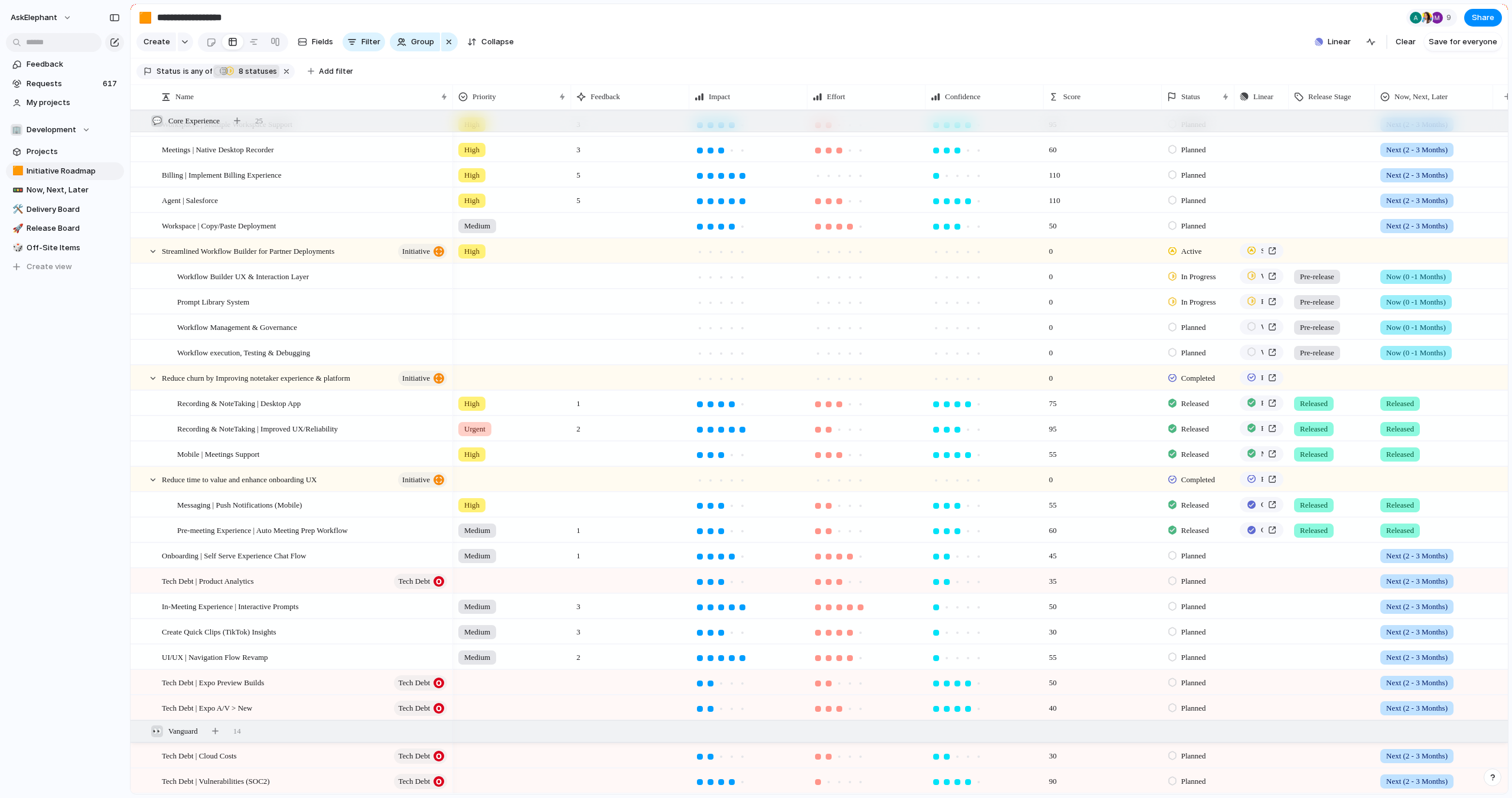
click at [235, 71] on span "8" at bounding box center [240, 71] width 10 height 9
click at [245, 274] on div at bounding box center [244, 273] width 10 height 10
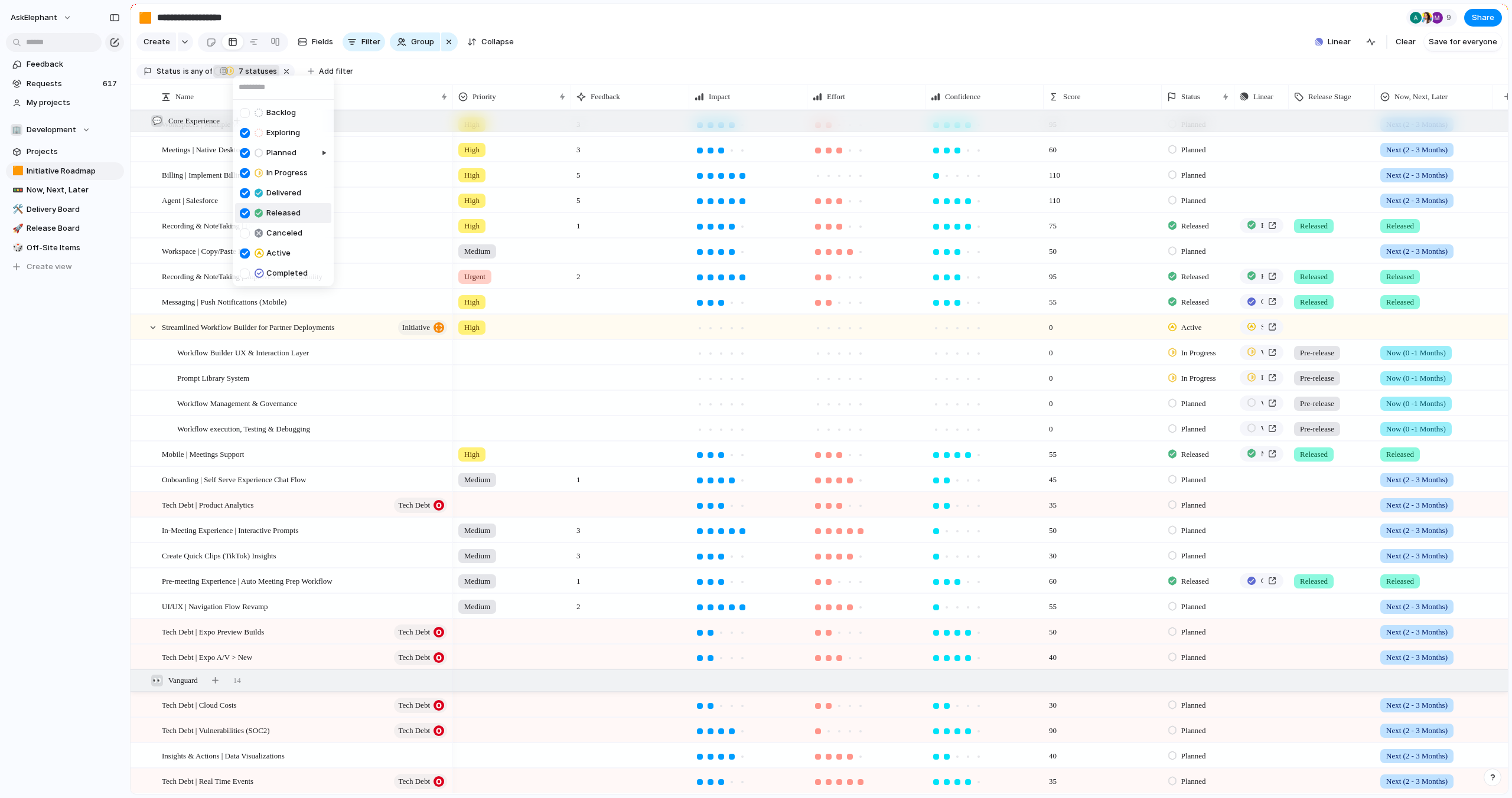
click at [249, 212] on div at bounding box center [244, 213] width 10 height 10
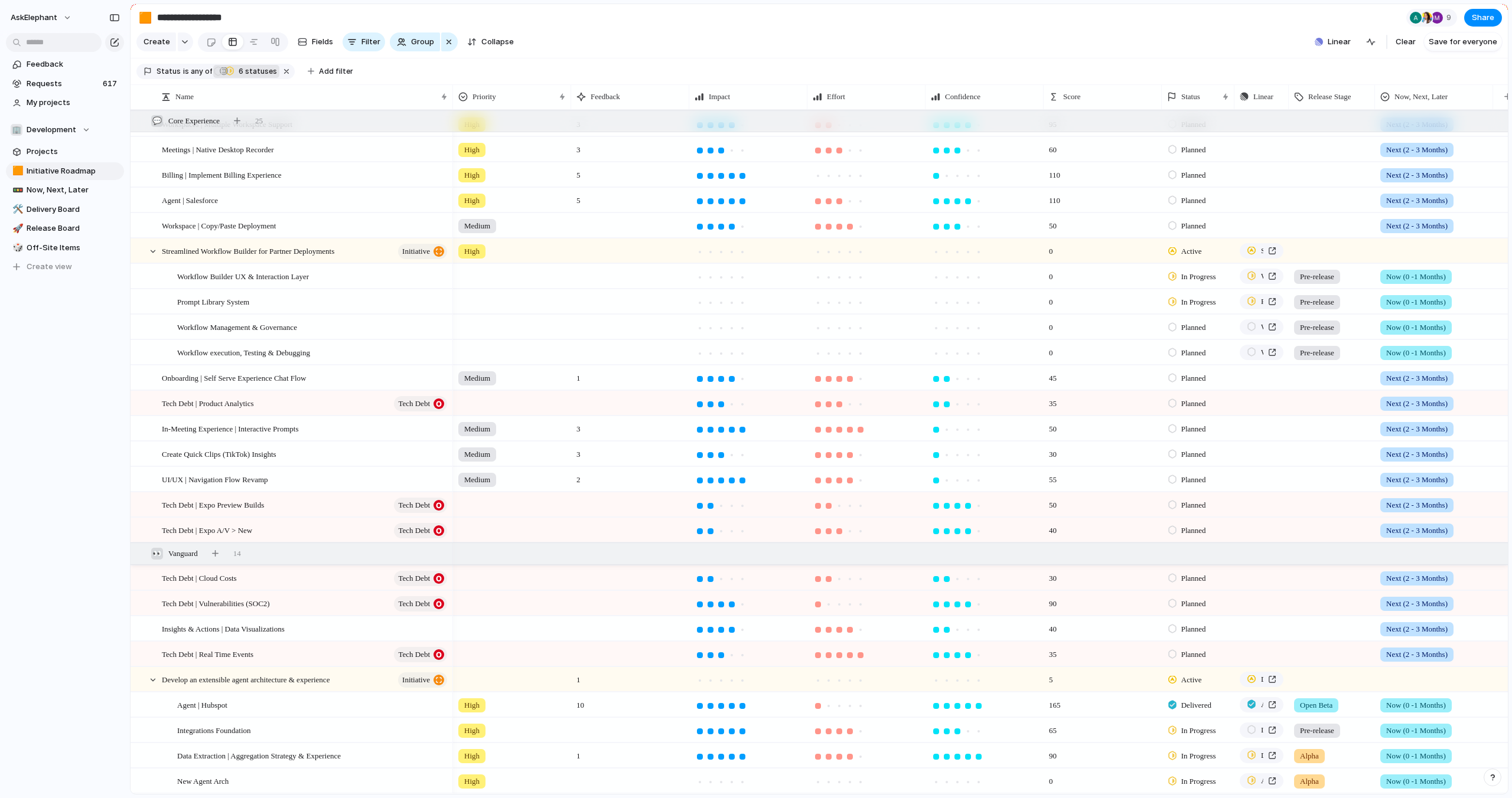
click at [732, 51] on div "Backlog Exploring Planned In Progress Delivered Released Canceled Active Comple…" at bounding box center [756, 399] width 1512 height 798
click at [352, 146] on div "Meetings | Native Desktop Recorder" at bounding box center [305, 150] width 287 height 24
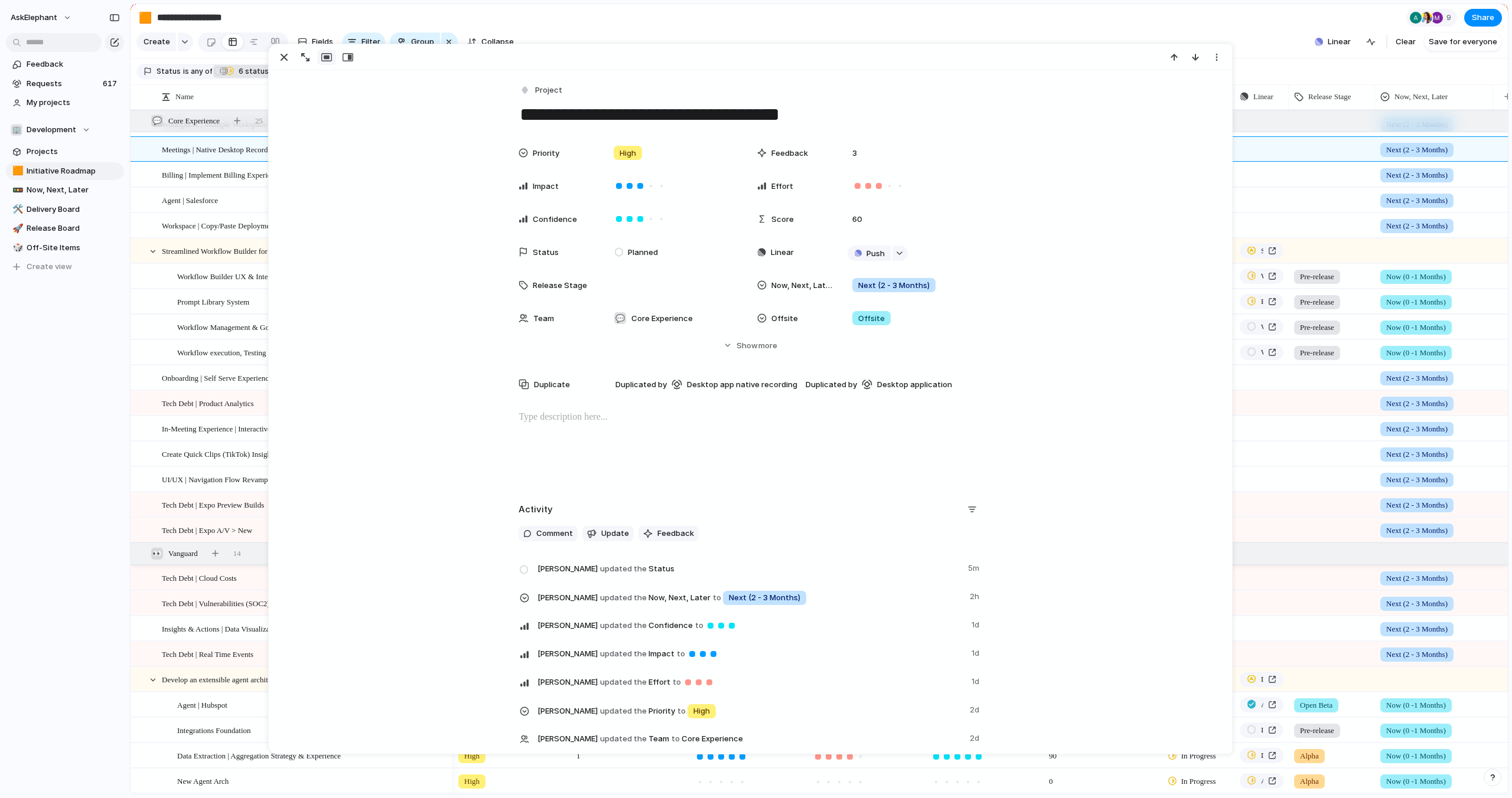
click at [809, 28] on section "**********" at bounding box center [819, 17] width 1377 height 27
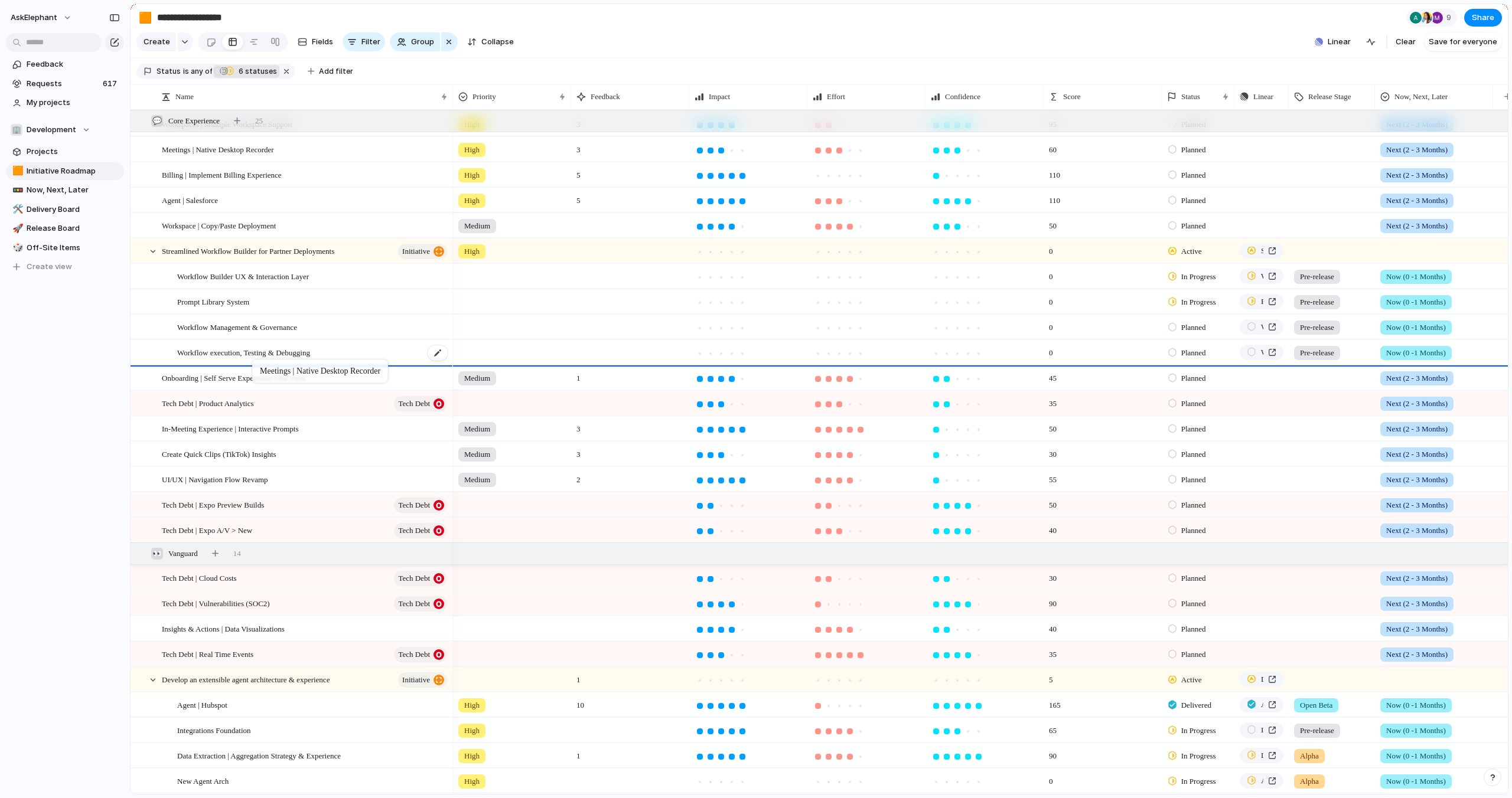
drag, startPoint x: 327, startPoint y: 146, endPoint x: 257, endPoint y: 361, distance: 226.1
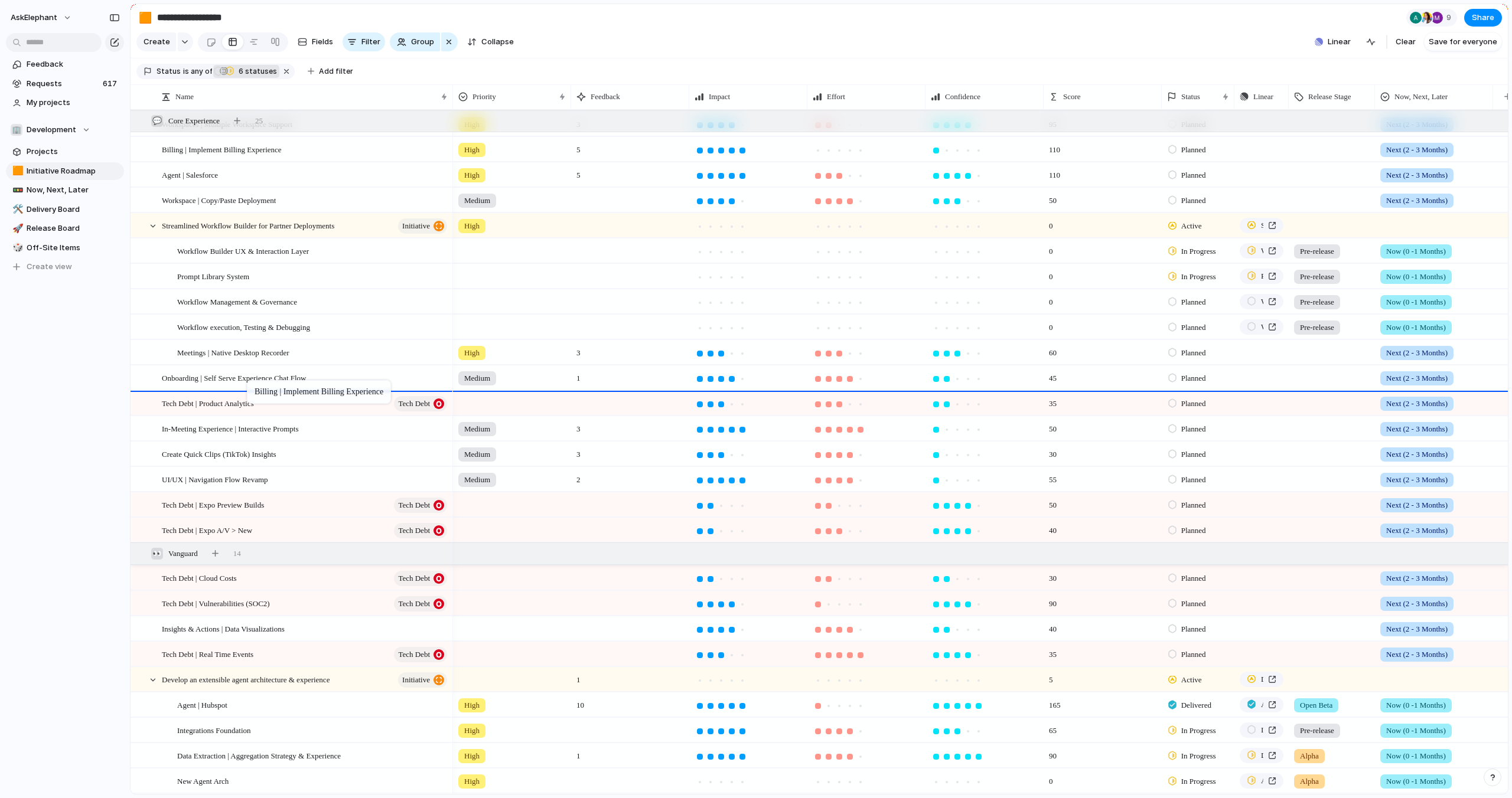
drag, startPoint x: 305, startPoint y: 144, endPoint x: 253, endPoint y: 383, distance: 244.6
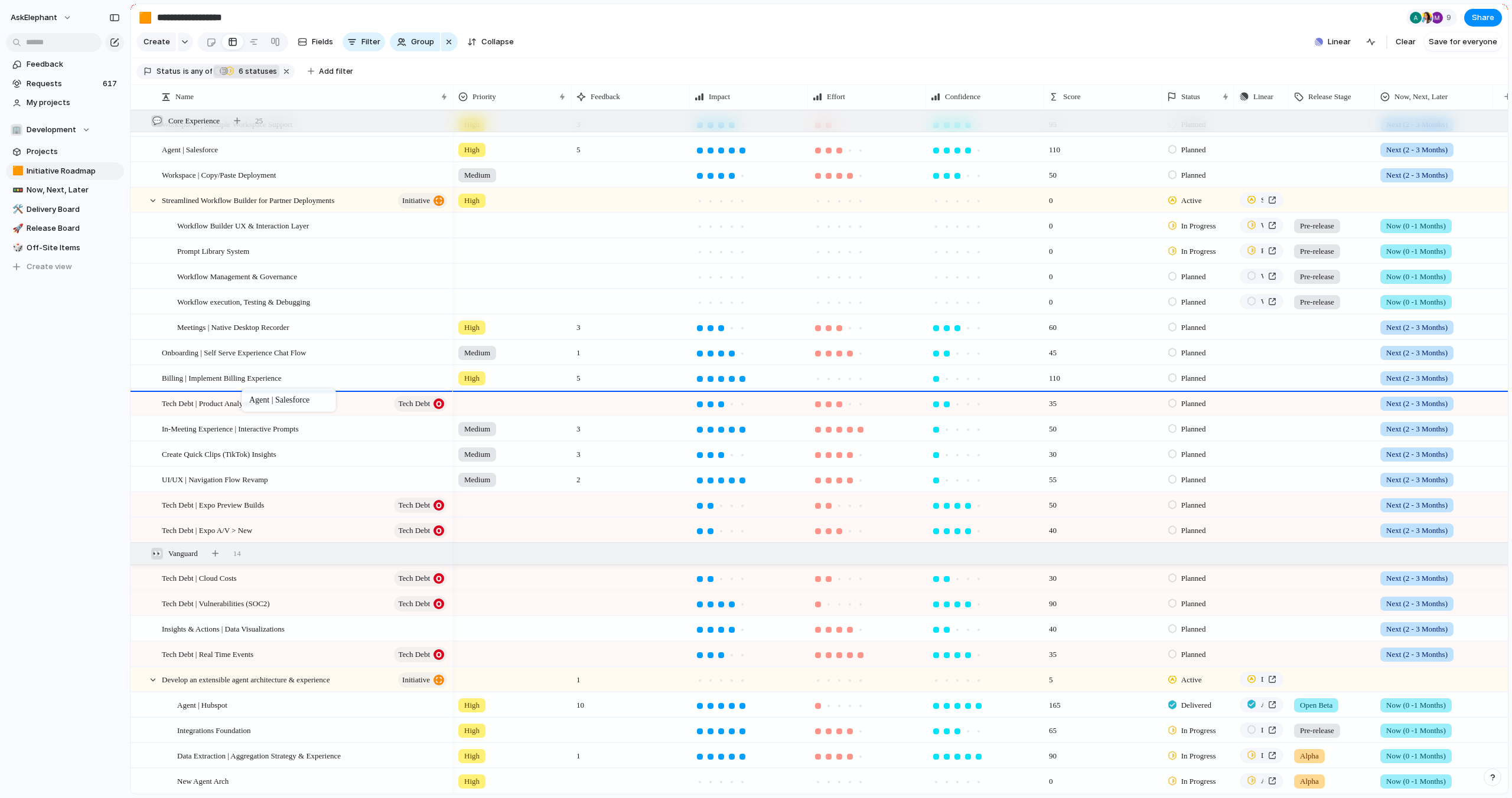
drag, startPoint x: 292, startPoint y: 150, endPoint x: 248, endPoint y: 390, distance: 244.0
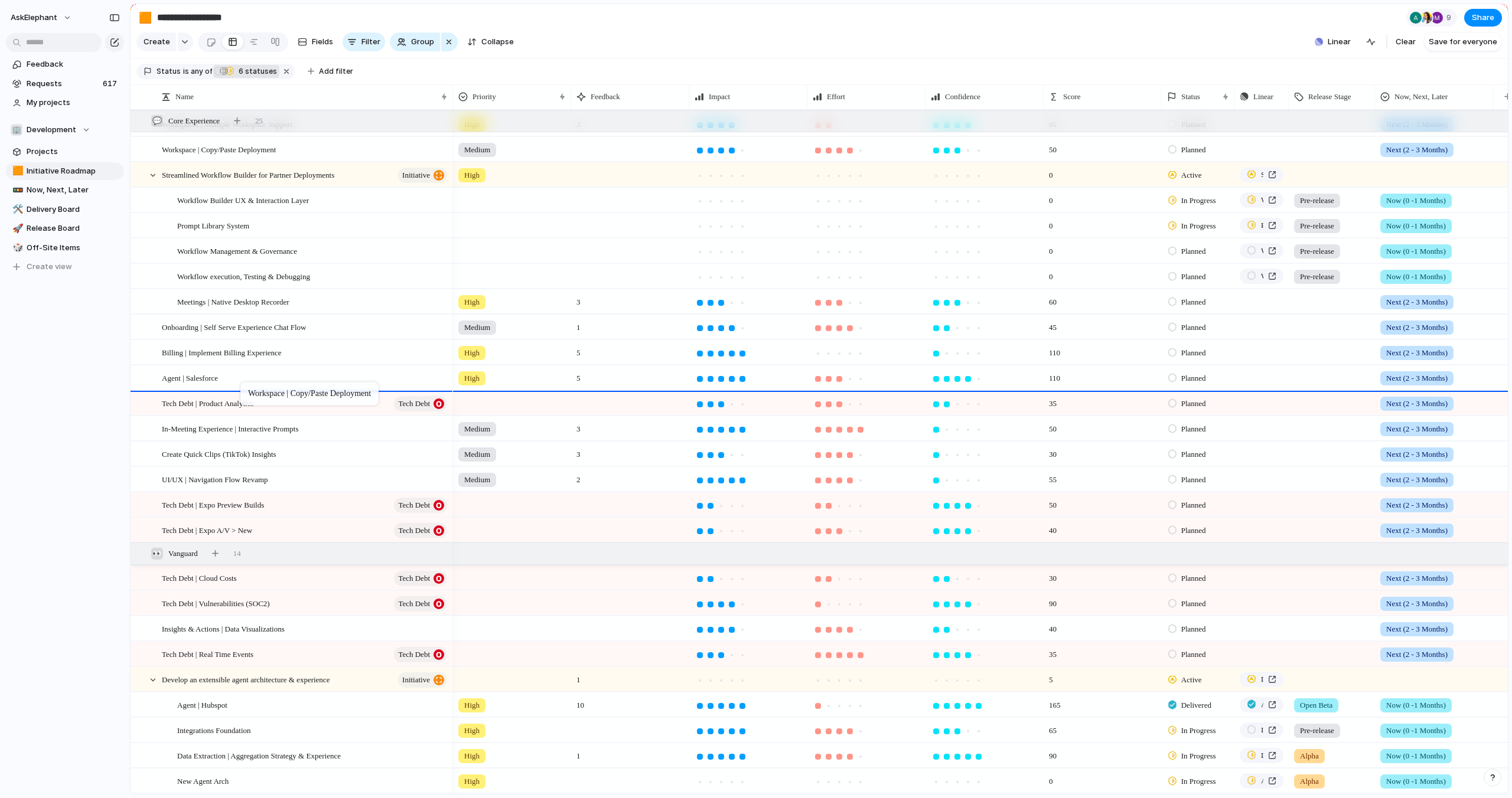
drag, startPoint x: 312, startPoint y: 147, endPoint x: 247, endPoint y: 385, distance: 246.7
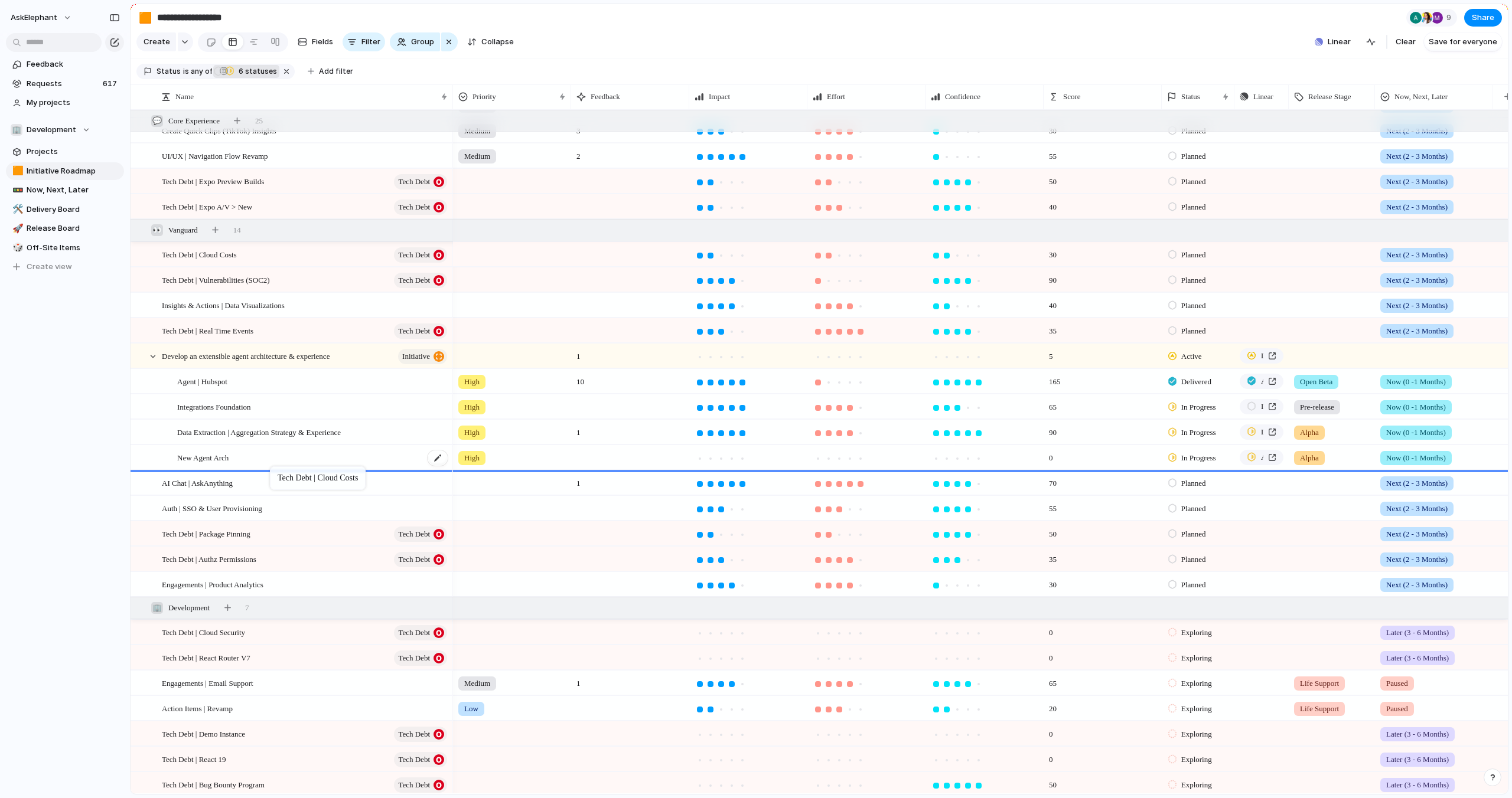
drag, startPoint x: 324, startPoint y: 251, endPoint x: 273, endPoint y: 468, distance: 222.9
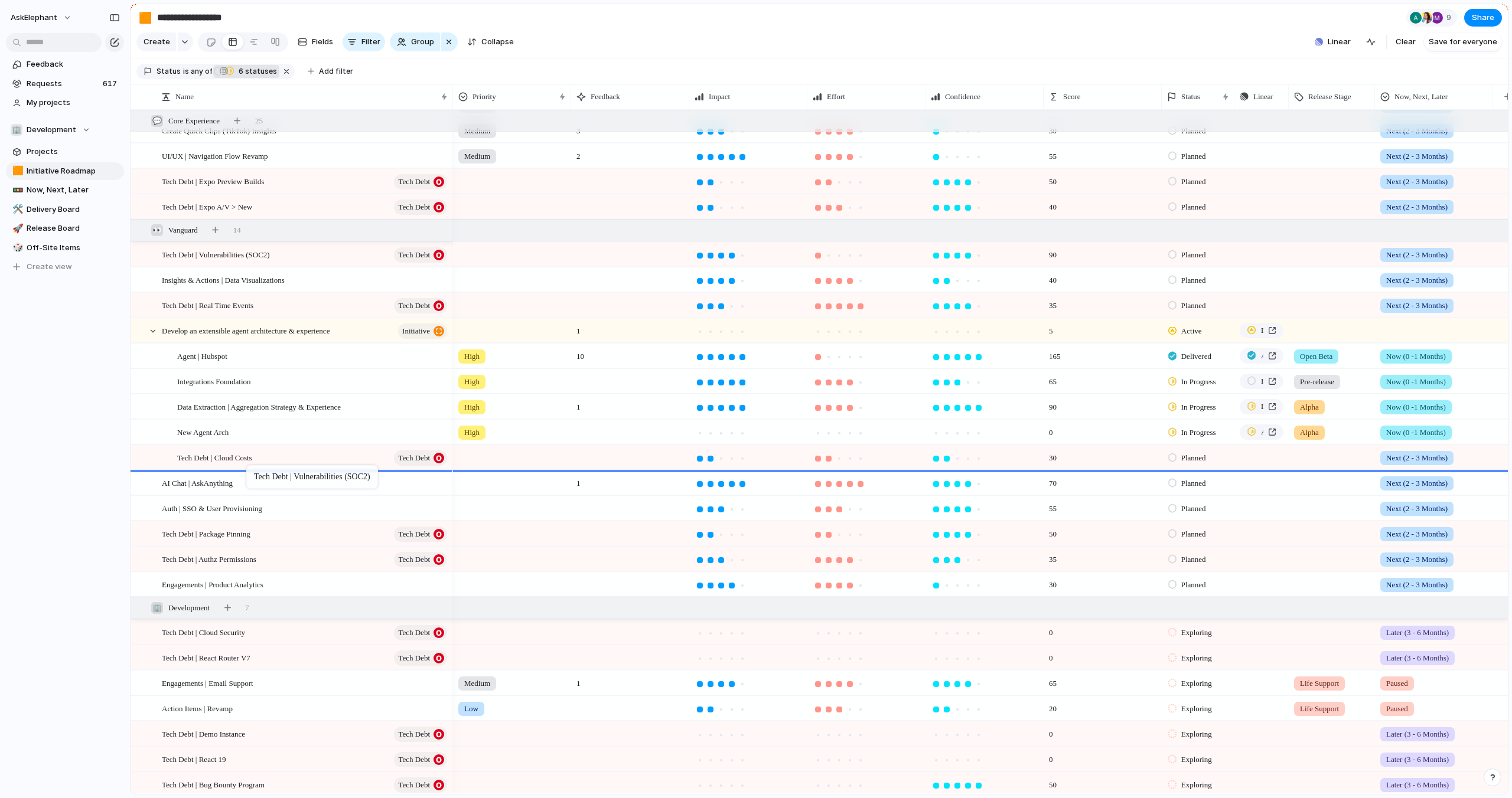
drag, startPoint x: 311, startPoint y: 253, endPoint x: 250, endPoint y: 467, distance: 222.5
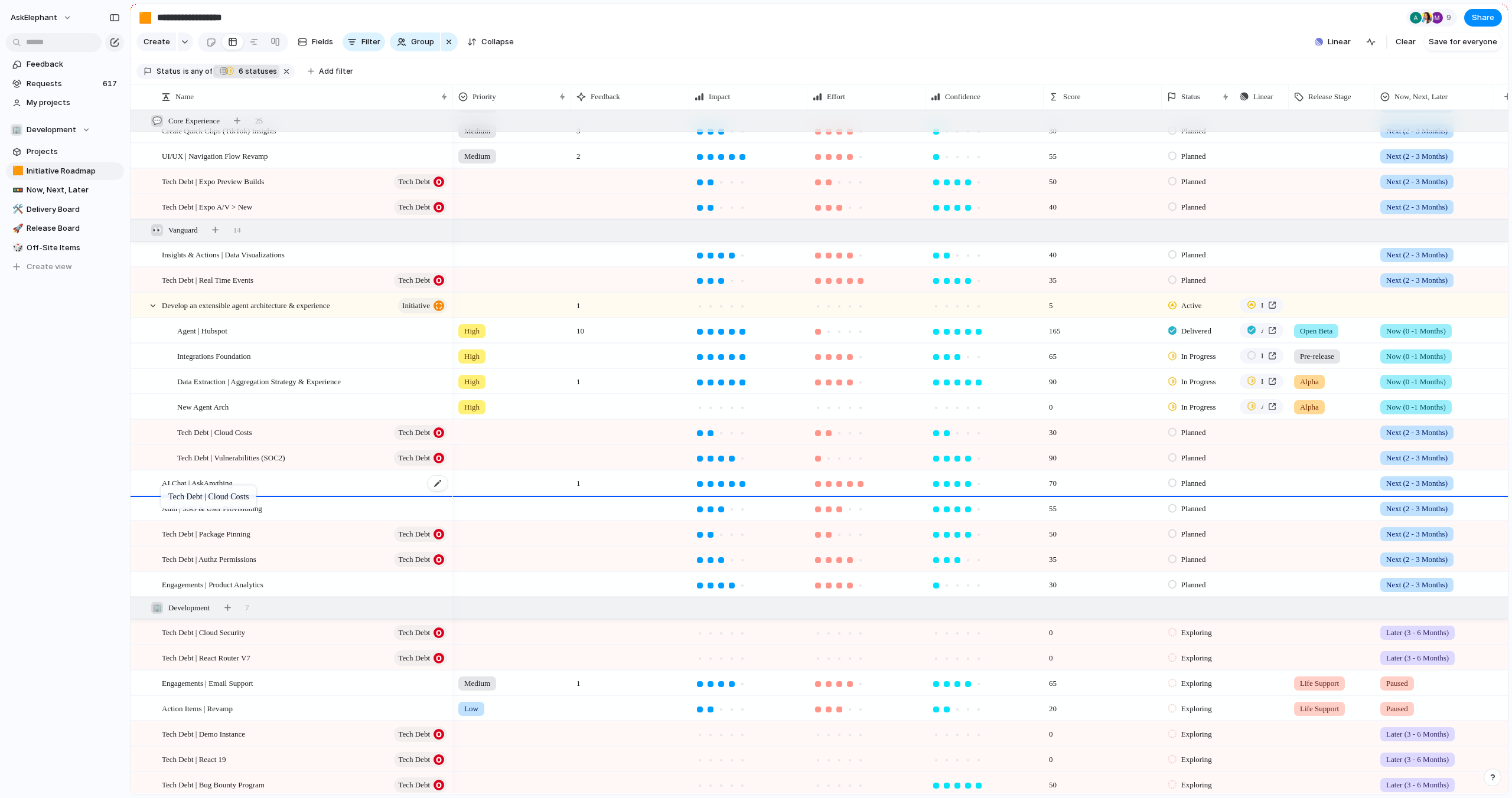
drag, startPoint x: 286, startPoint y: 434, endPoint x: 166, endPoint y: 489, distance: 132.0
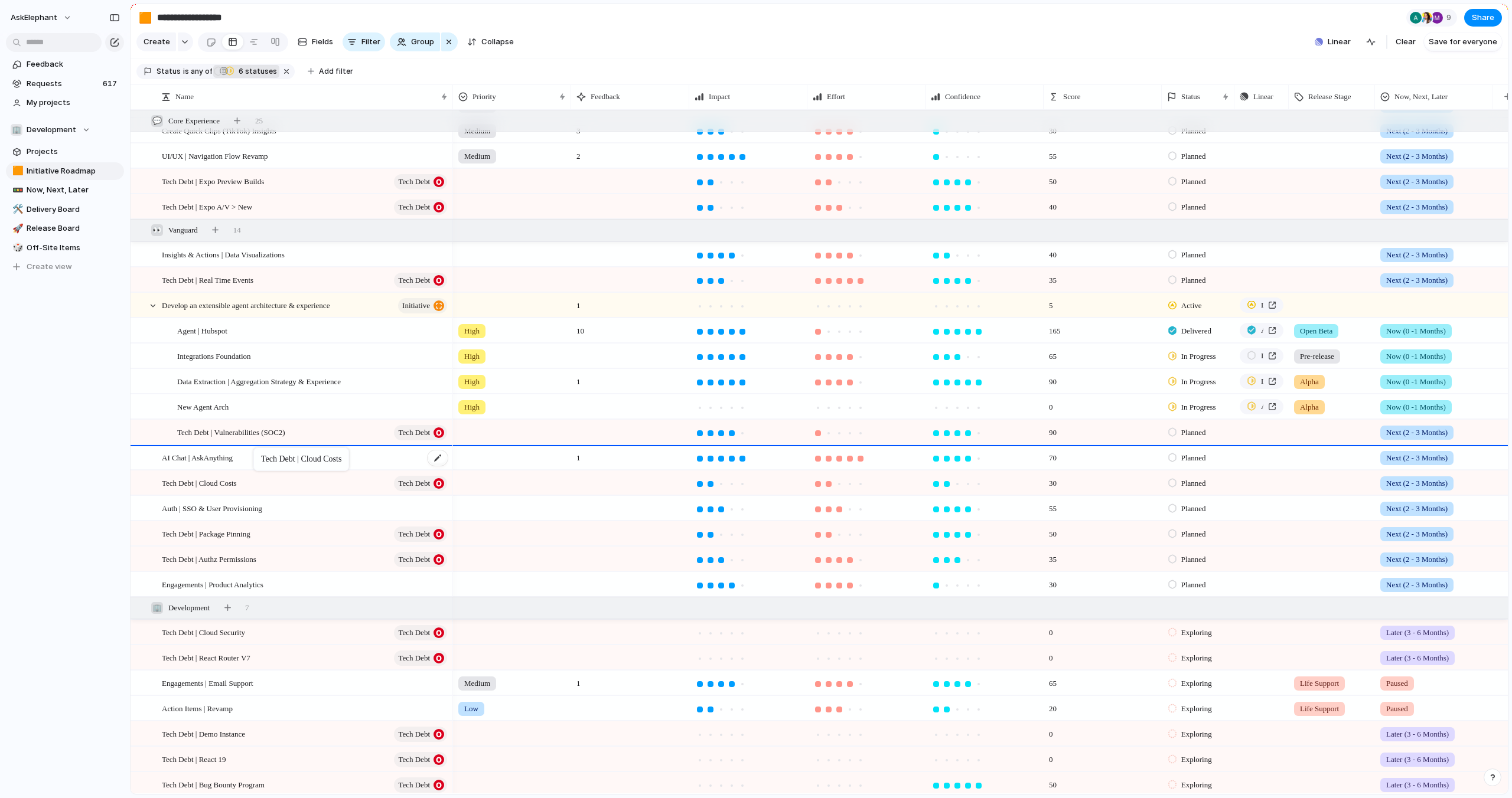
drag, startPoint x: 264, startPoint y: 486, endPoint x: 260, endPoint y: 451, distance: 35.2
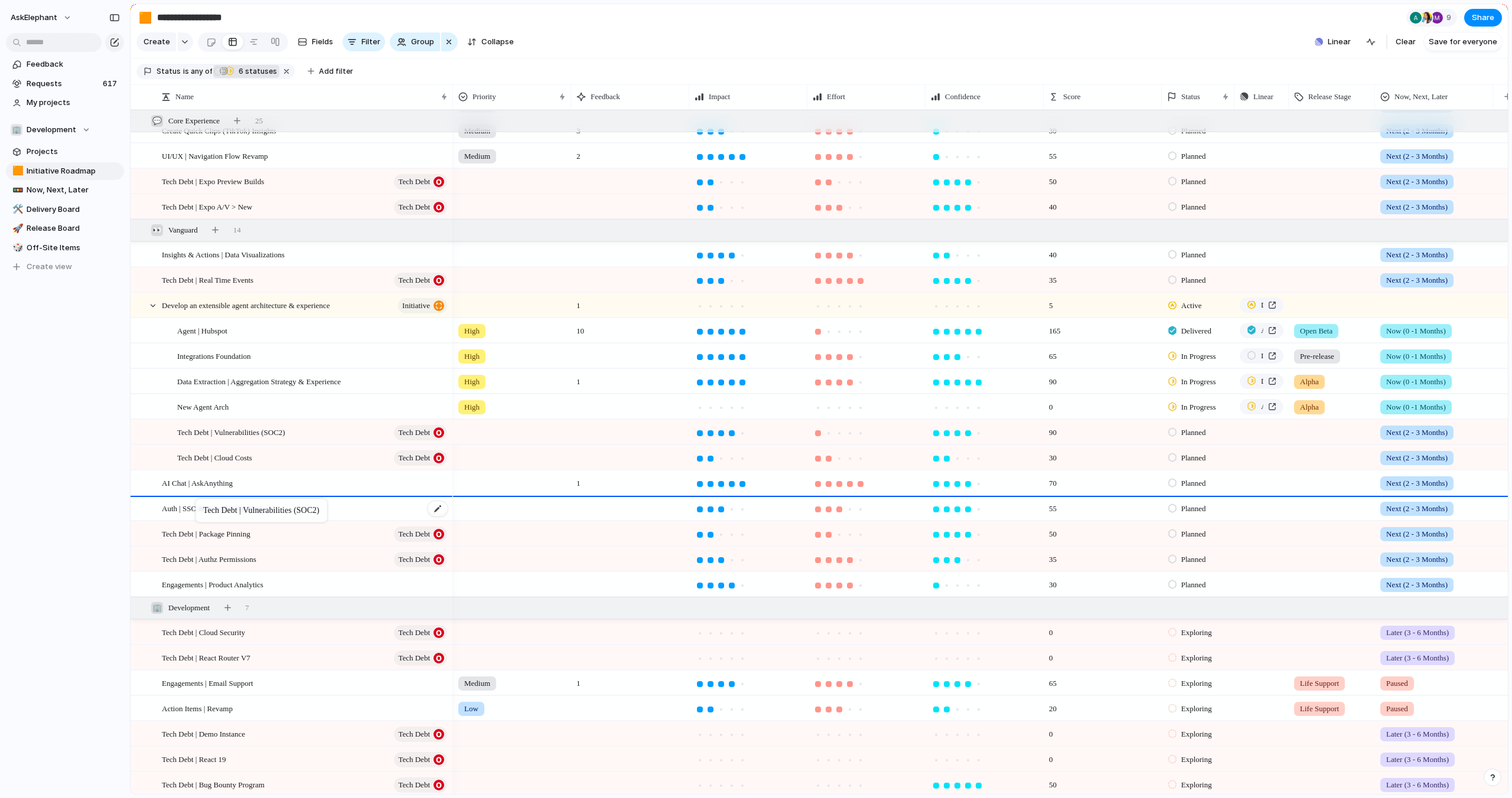
drag, startPoint x: 307, startPoint y: 431, endPoint x: 206, endPoint y: 495, distance: 119.6
drag, startPoint x: 267, startPoint y: 435, endPoint x: 198, endPoint y: 477, distance: 80.8
drag, startPoint x: 281, startPoint y: 431, endPoint x: 227, endPoint y: 494, distance: 83.0
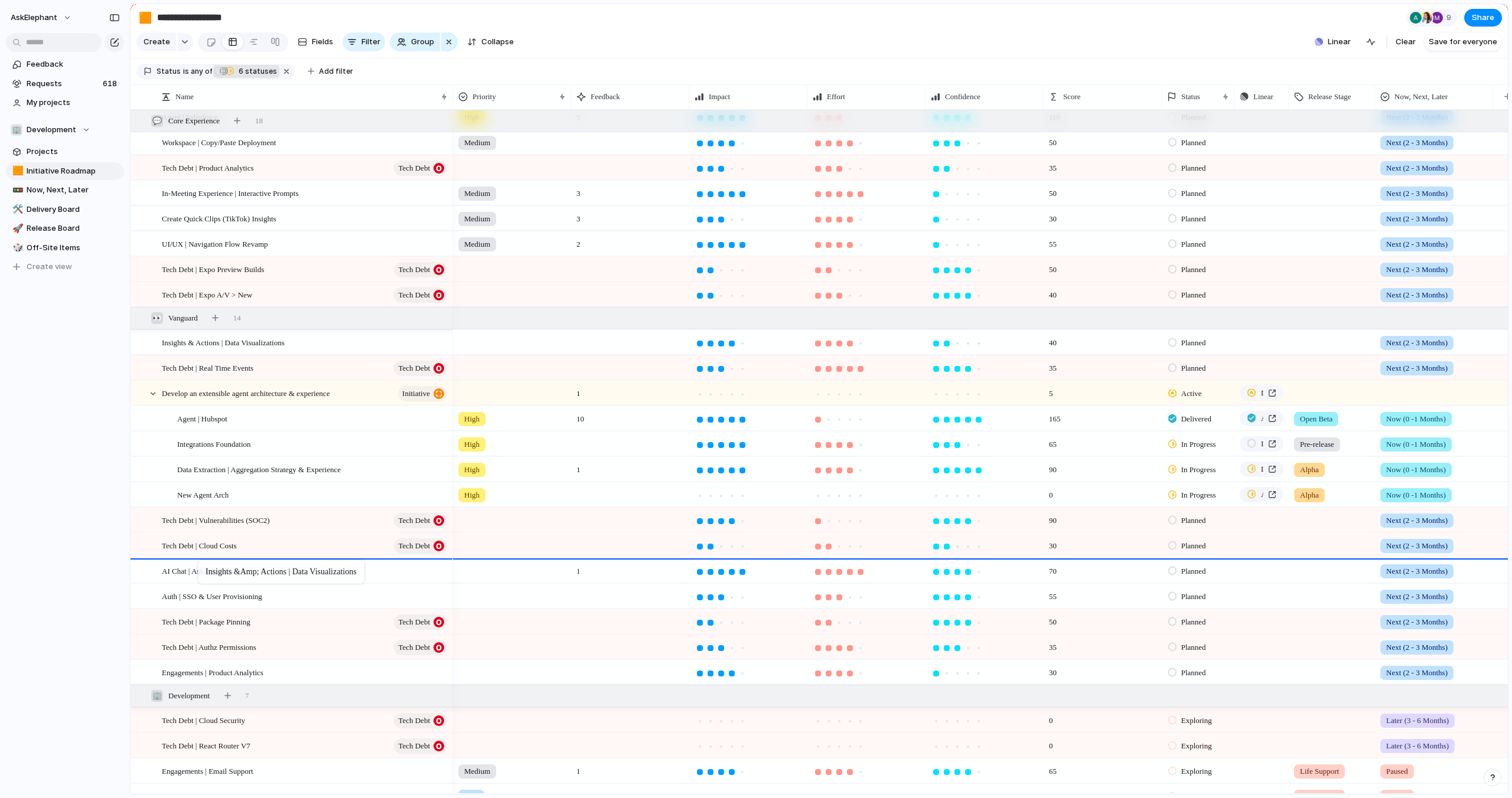
drag, startPoint x: 334, startPoint y: 341, endPoint x: 204, endPoint y: 563, distance: 257.3
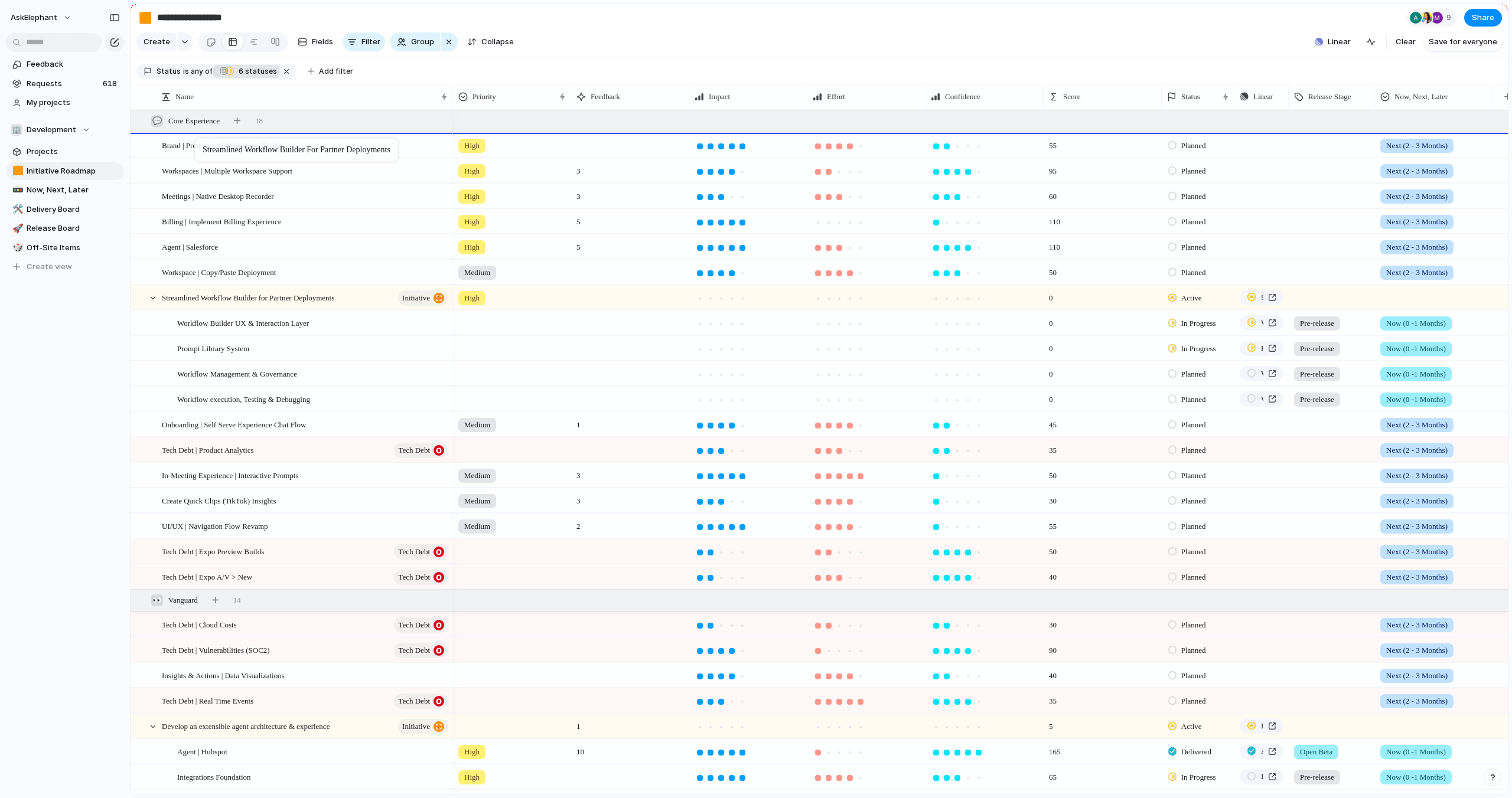
drag, startPoint x: 202, startPoint y: 289, endPoint x: 201, endPoint y: 141, distance: 148.0
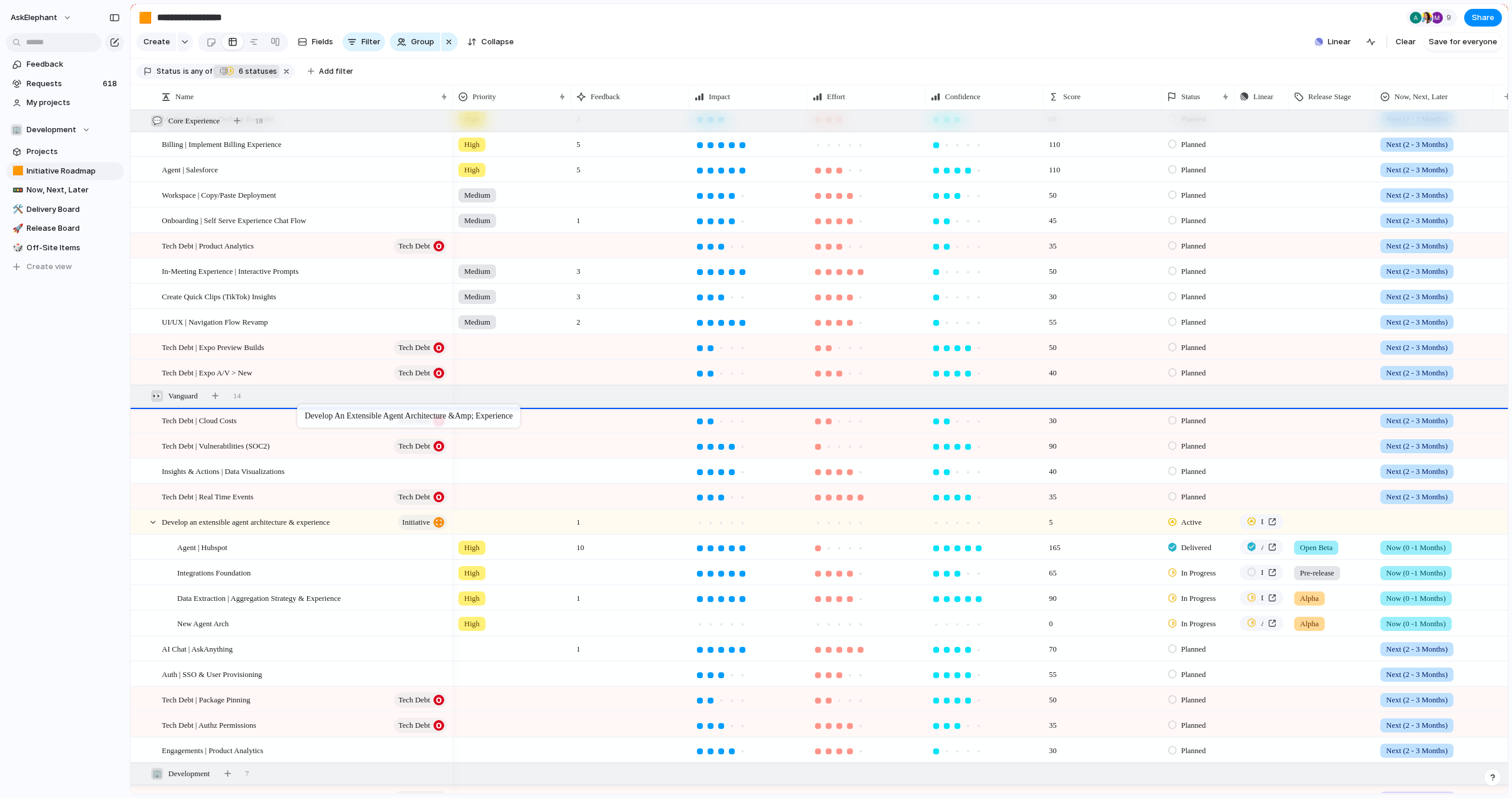
drag, startPoint x: 328, startPoint y: 525, endPoint x: 303, endPoint y: 407, distance: 120.6
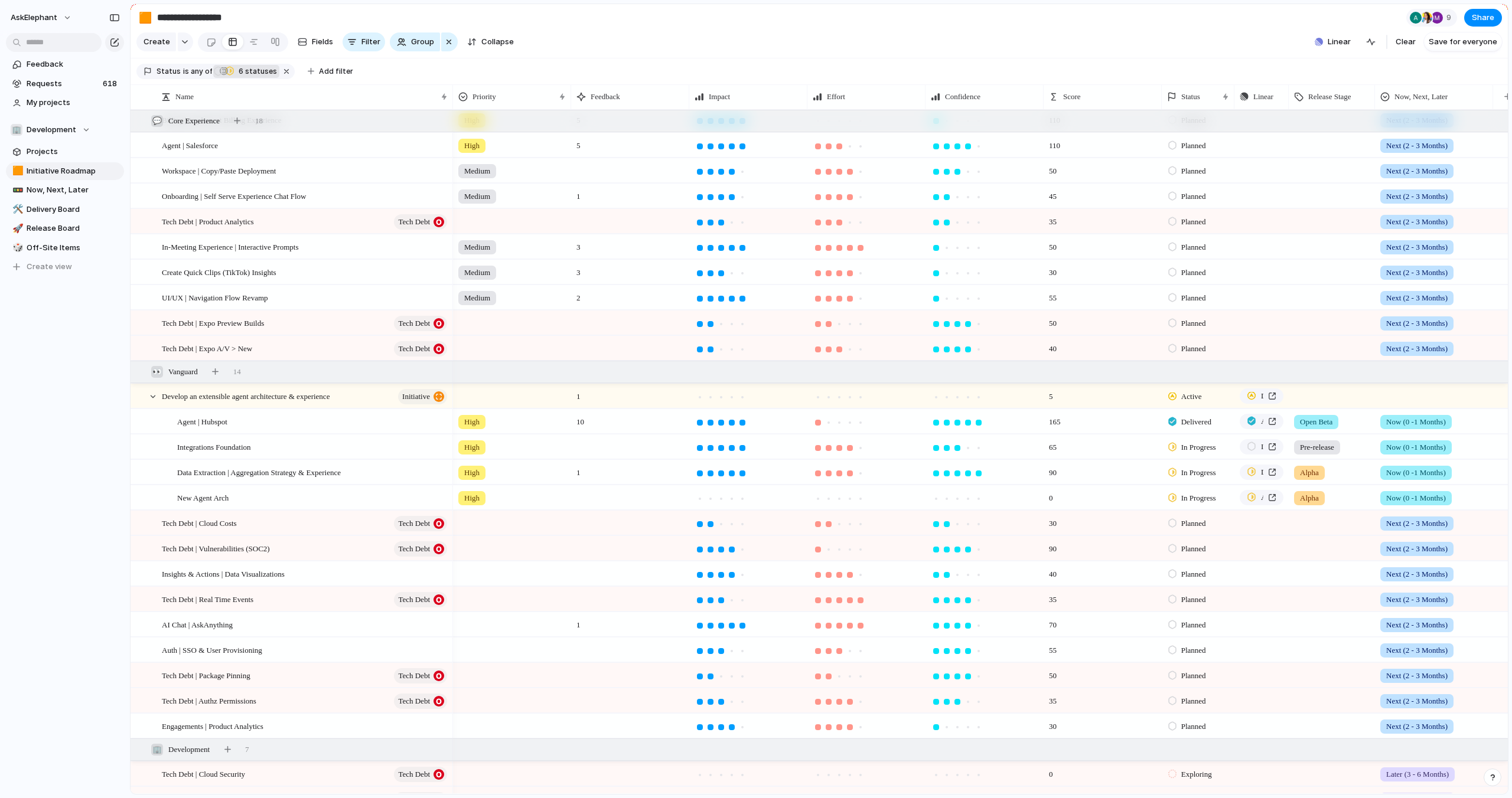
click at [1333, 503] on div "Alpha" at bounding box center [1332, 495] width 85 height 20
click at [1342, 562] on span "Pre-release" at bounding box center [1324, 567] width 44 height 12
click at [1324, 473] on div "Alpha" at bounding box center [1309, 473] width 31 height 14
click at [1328, 536] on span "Pre-release" at bounding box center [1324, 541] width 44 height 12
click at [848, 496] on div at bounding box center [850, 499] width 6 height 6
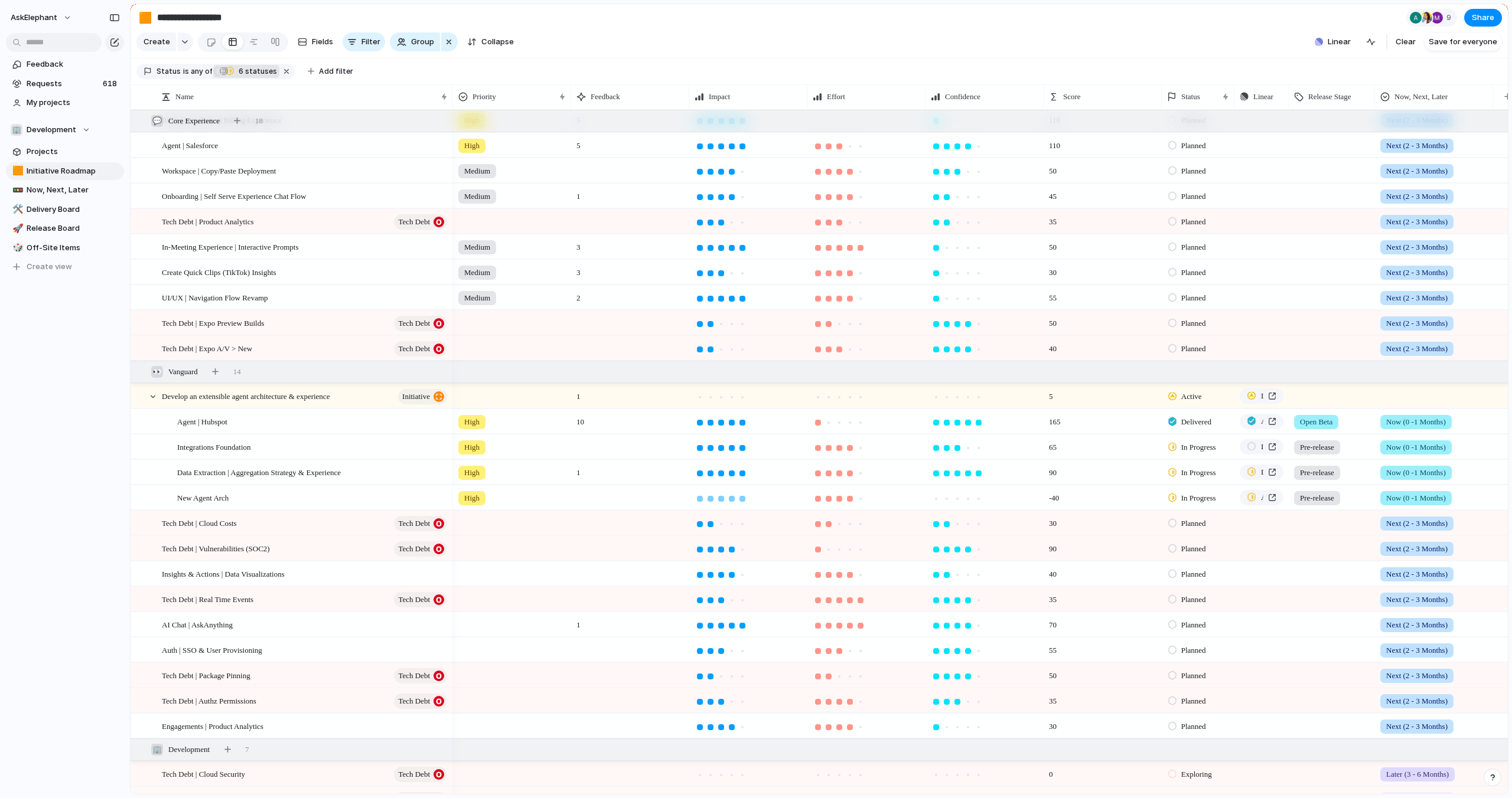
click at [742, 498] on div at bounding box center [742, 499] width 6 height 6
click at [979, 494] on div at bounding box center [979, 499] width 11 height 11
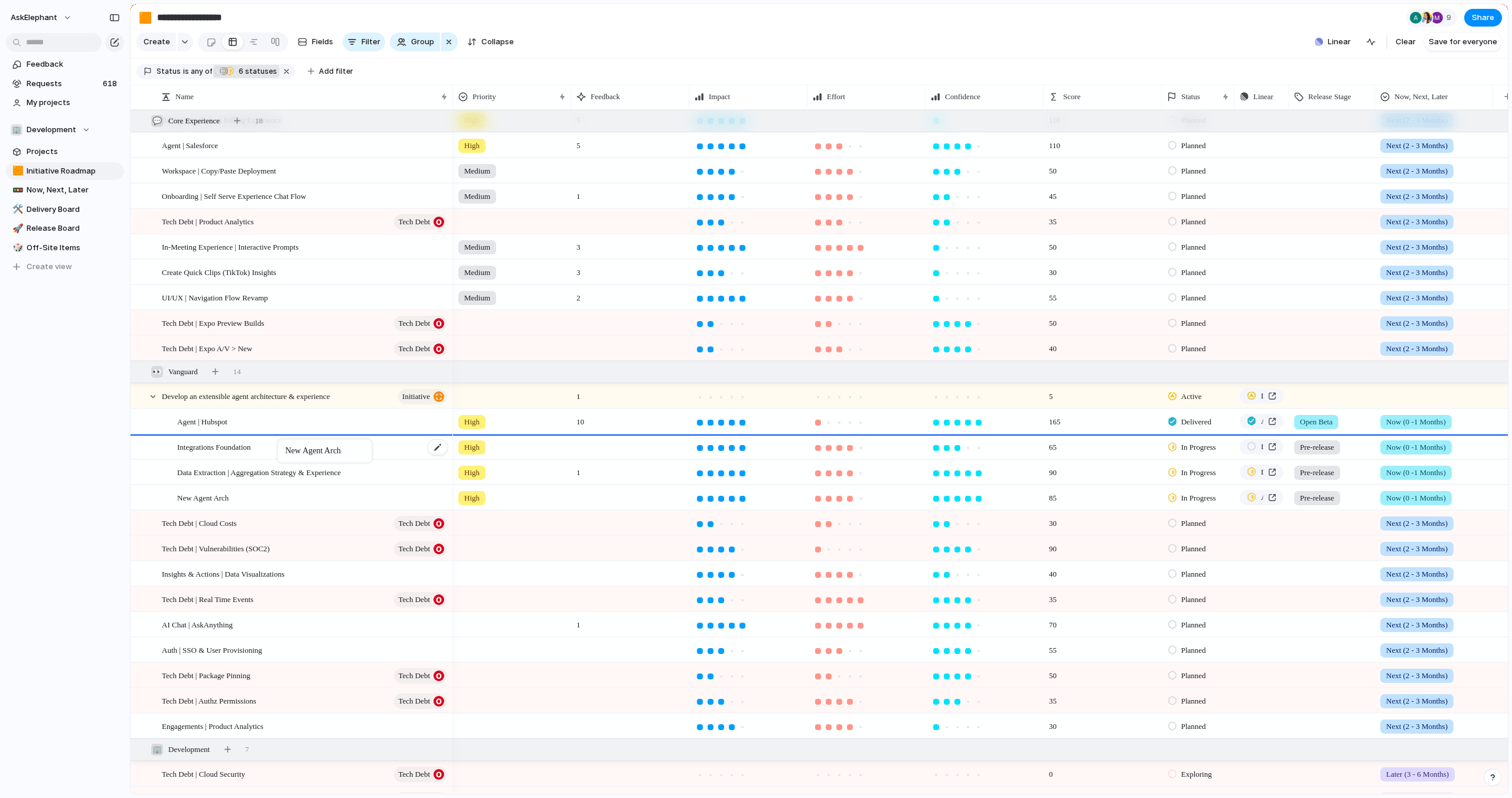
drag, startPoint x: 278, startPoint y: 498, endPoint x: 283, endPoint y: 441, distance: 57.2
drag, startPoint x: 288, startPoint y: 498, endPoint x: 282, endPoint y: 439, distance: 59.3
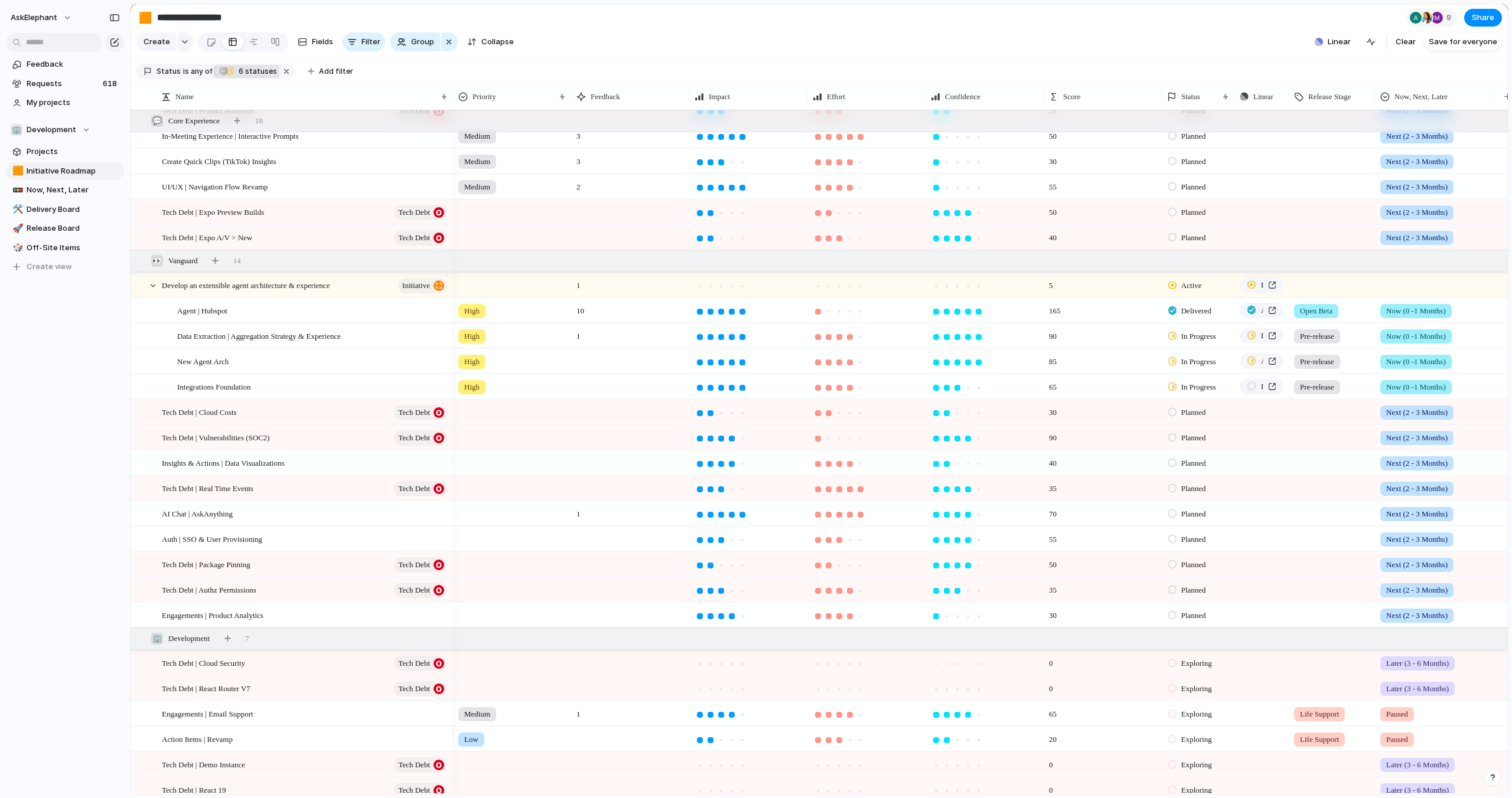
scroll to position [374, 0]
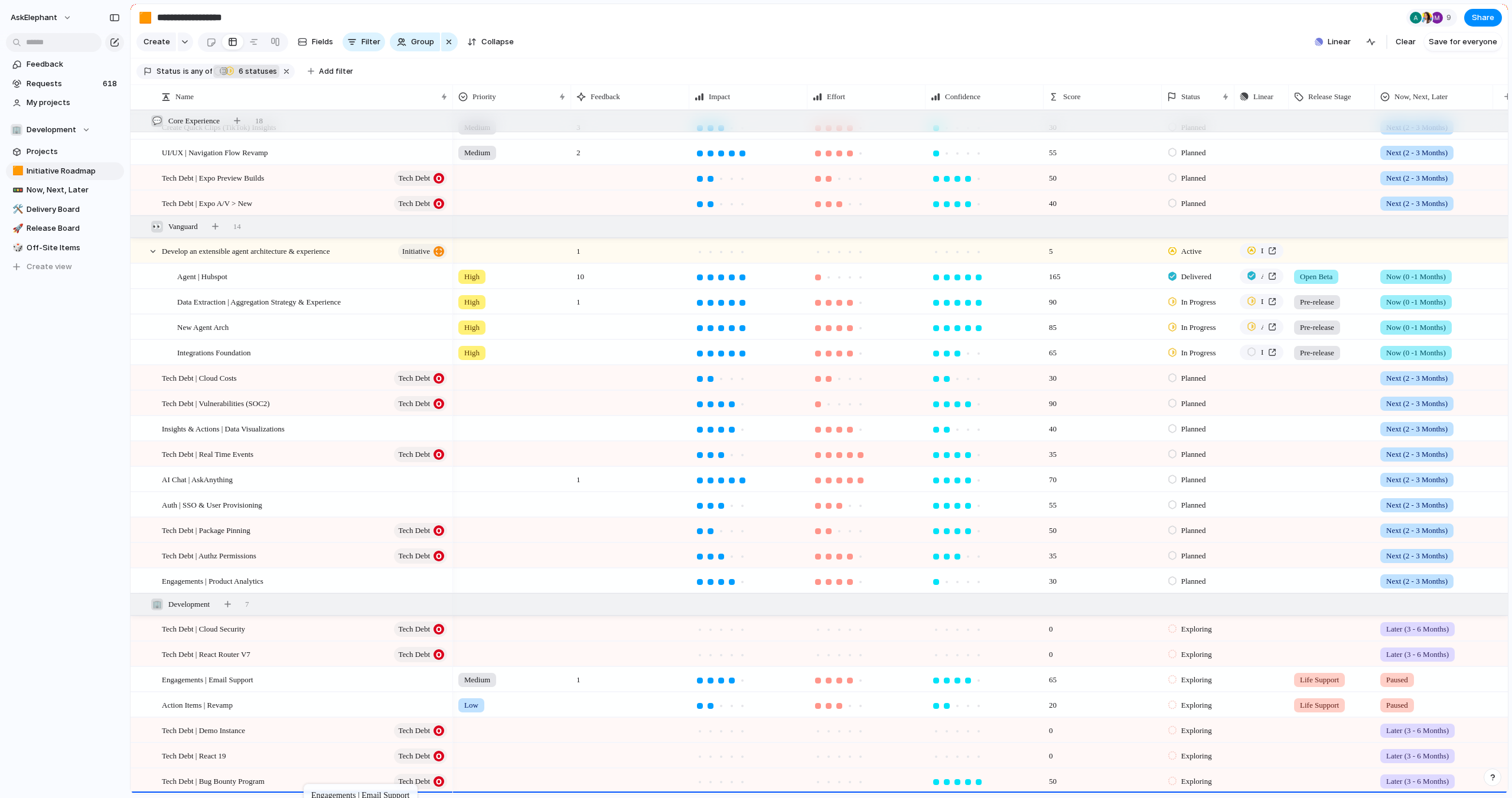
drag, startPoint x: 327, startPoint y: 677, endPoint x: 309, endPoint y: 793, distance: 117.4
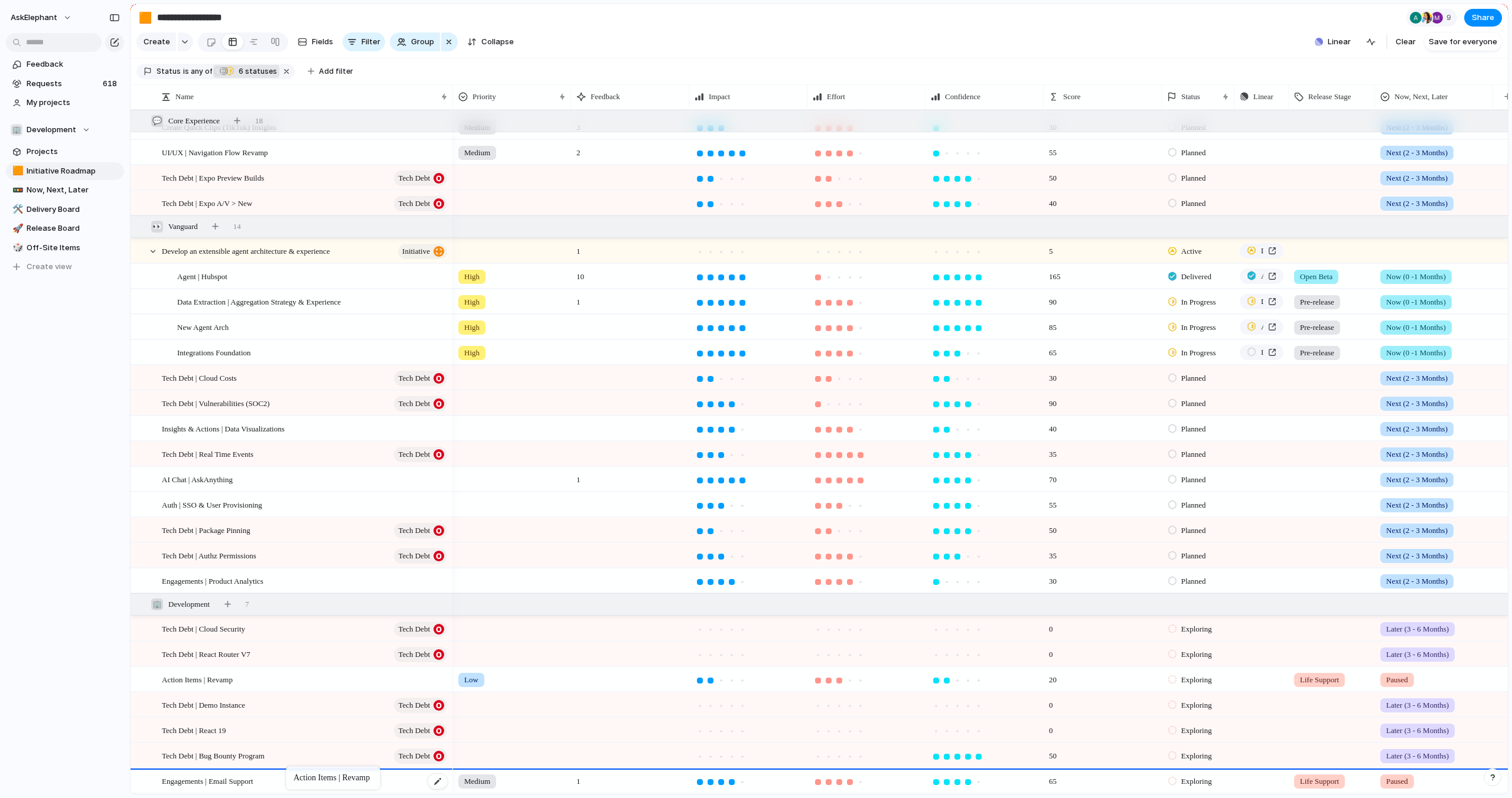
drag, startPoint x: 306, startPoint y: 681, endPoint x: 292, endPoint y: 768, distance: 88.1
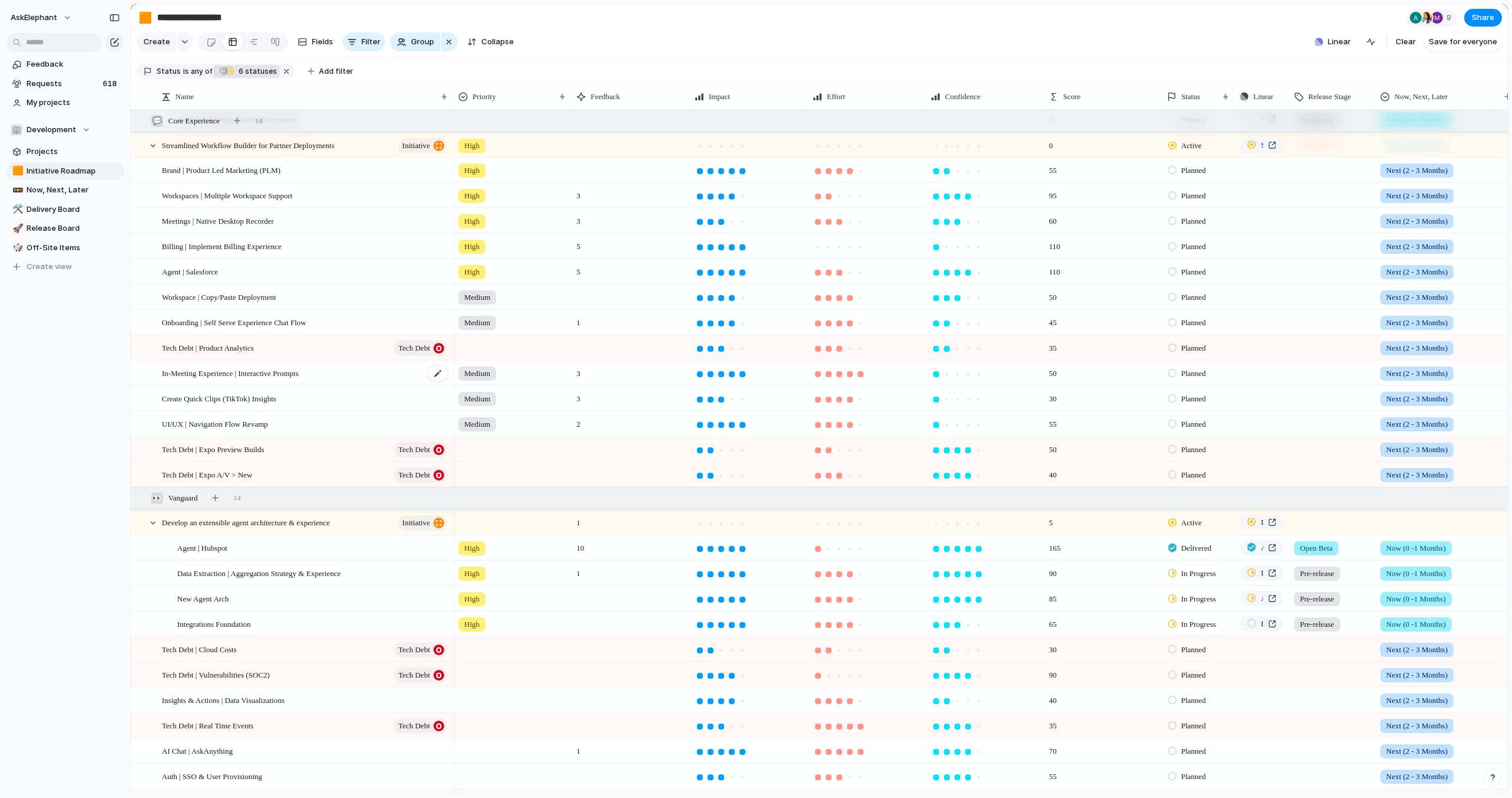
scroll to position [0, 0]
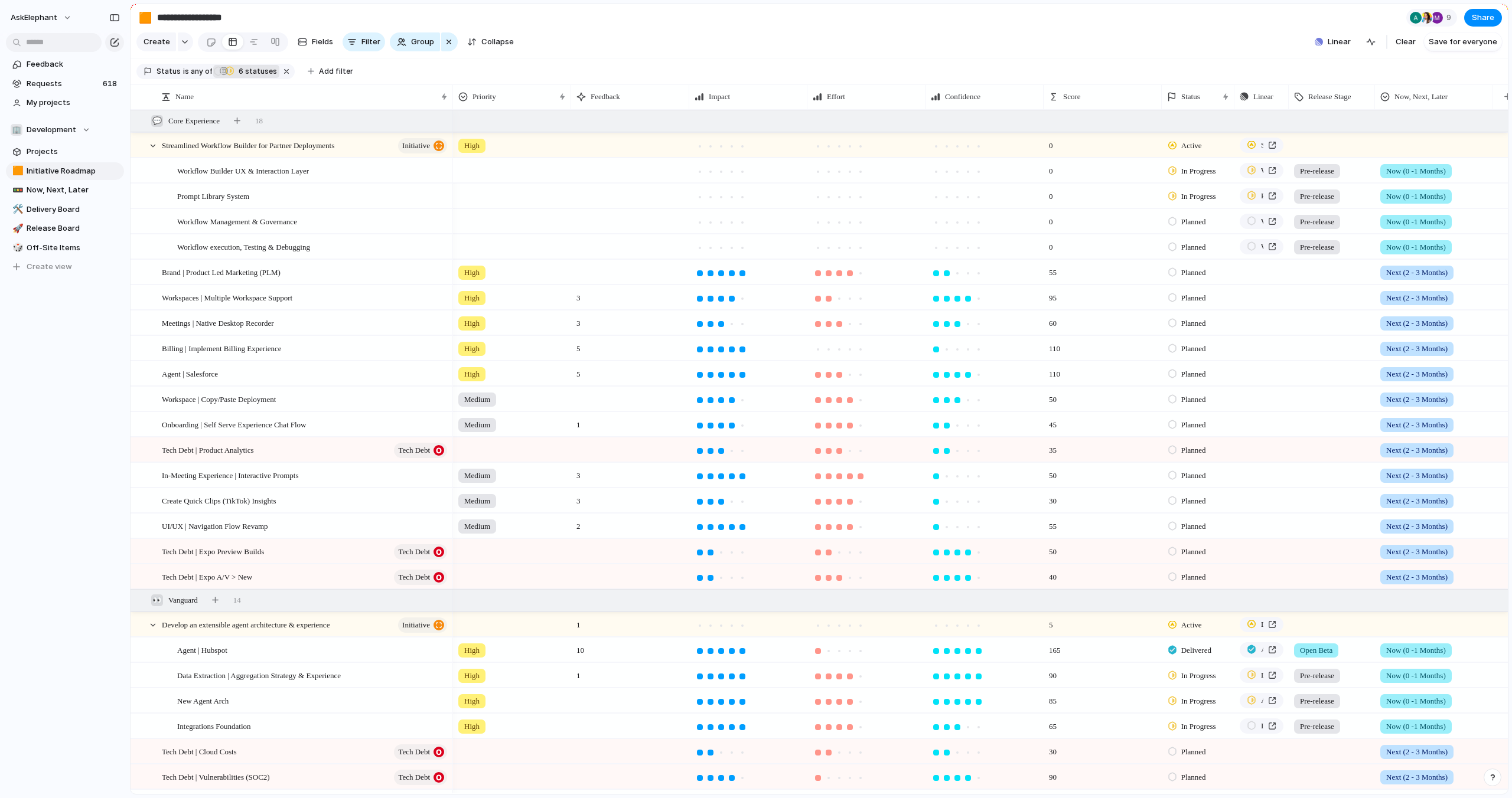
click at [1319, 169] on span "Pre-release" at bounding box center [1317, 171] width 34 height 12
click at [1322, 258] on span "Alpha" at bounding box center [1313, 260] width 21 height 12
click at [1334, 199] on span "Pre-release" at bounding box center [1317, 196] width 34 height 12
click at [1322, 288] on span "Alpha" at bounding box center [1313, 285] width 21 height 12
click at [71, 188] on span "Now, Next, Later" at bounding box center [73, 190] width 94 height 12
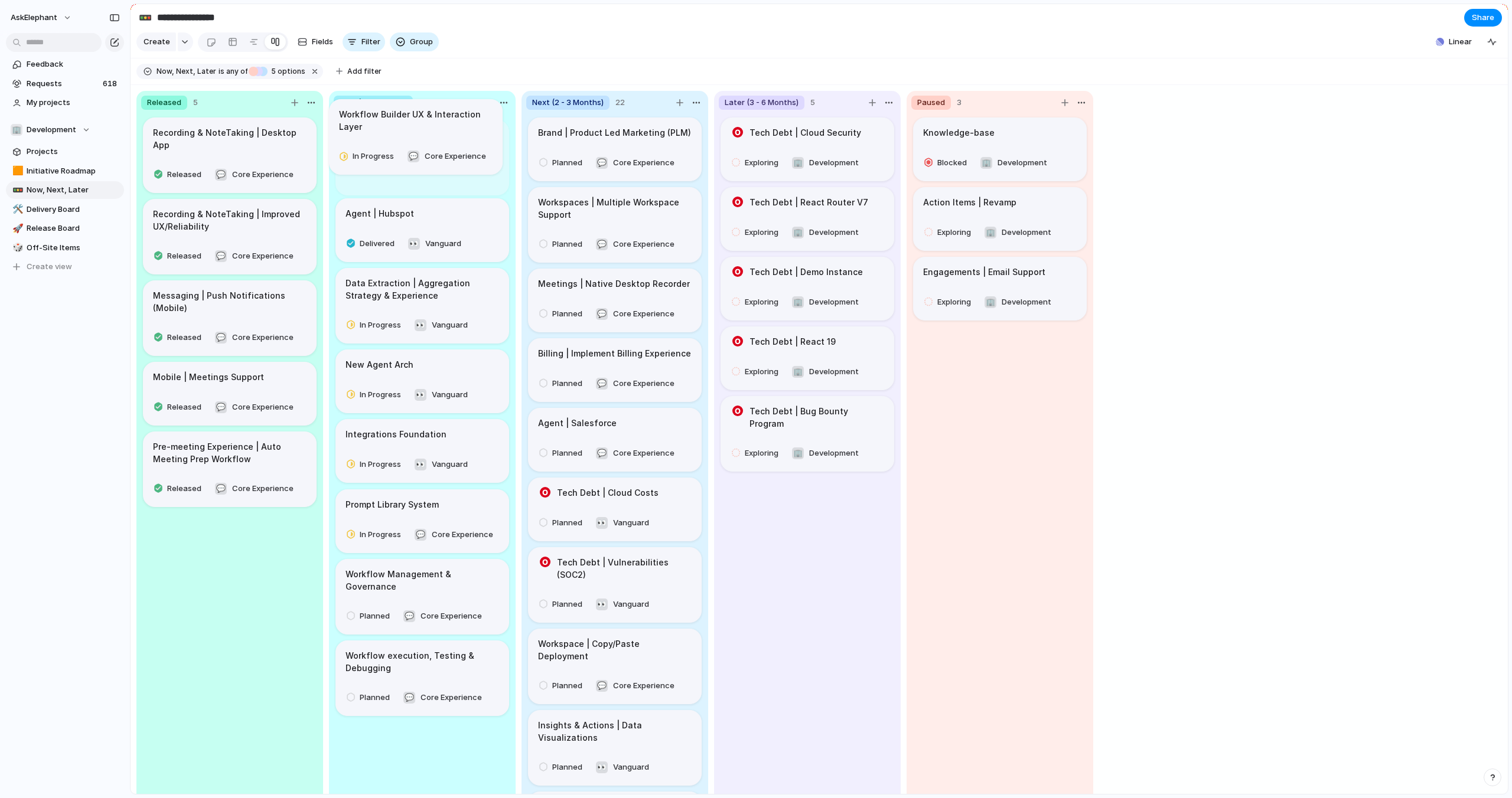
drag, startPoint x: 478, startPoint y: 438, endPoint x: 470, endPoint y: 132, distance: 306.1
click at [470, 132] on body "**********" at bounding box center [756, 399] width 1512 height 798
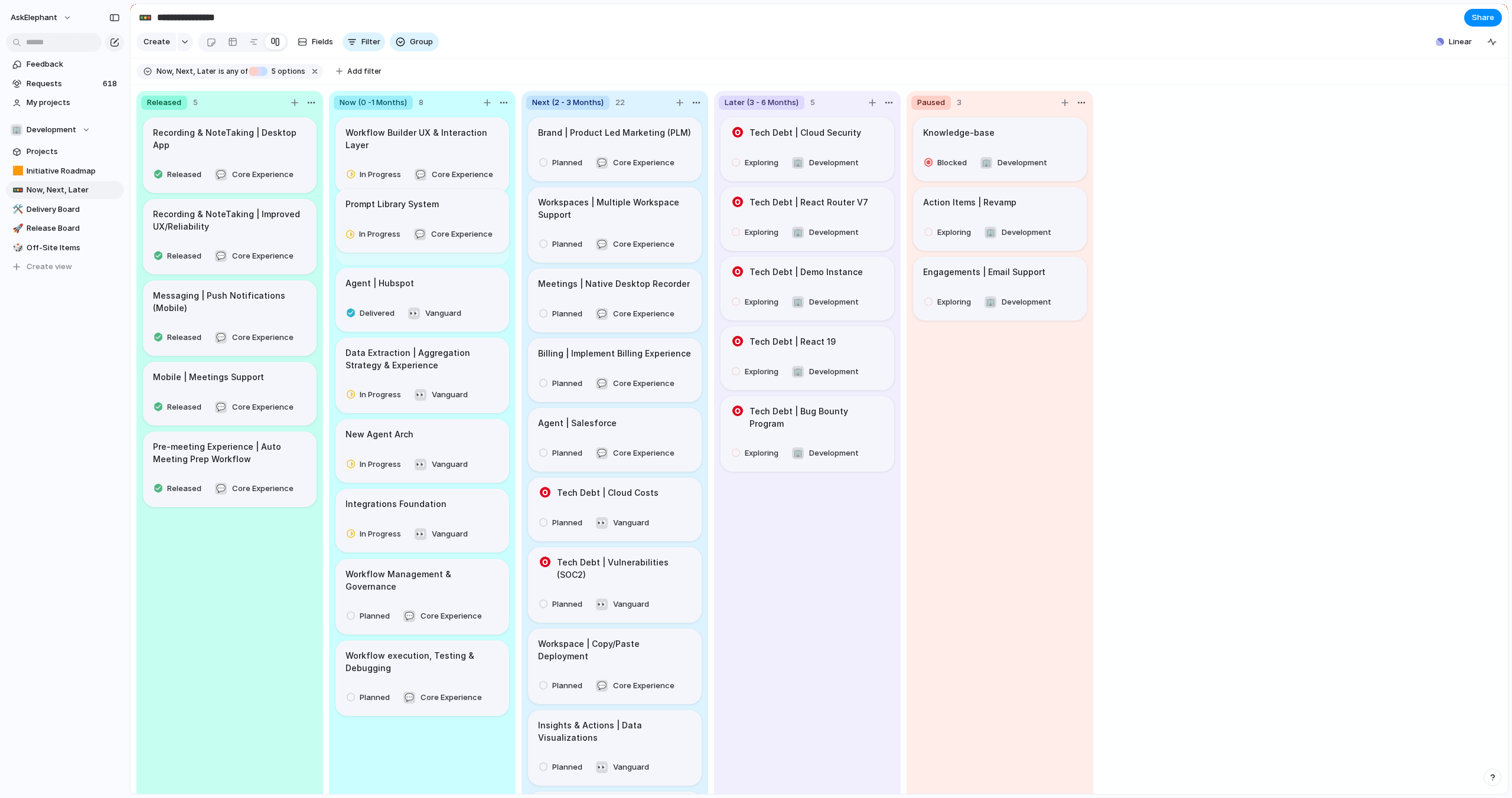
drag, startPoint x: 465, startPoint y: 465, endPoint x: 462, endPoint y: 209, distance: 256.0
click at [462, 209] on body "**********" at bounding box center [756, 399] width 1512 height 798
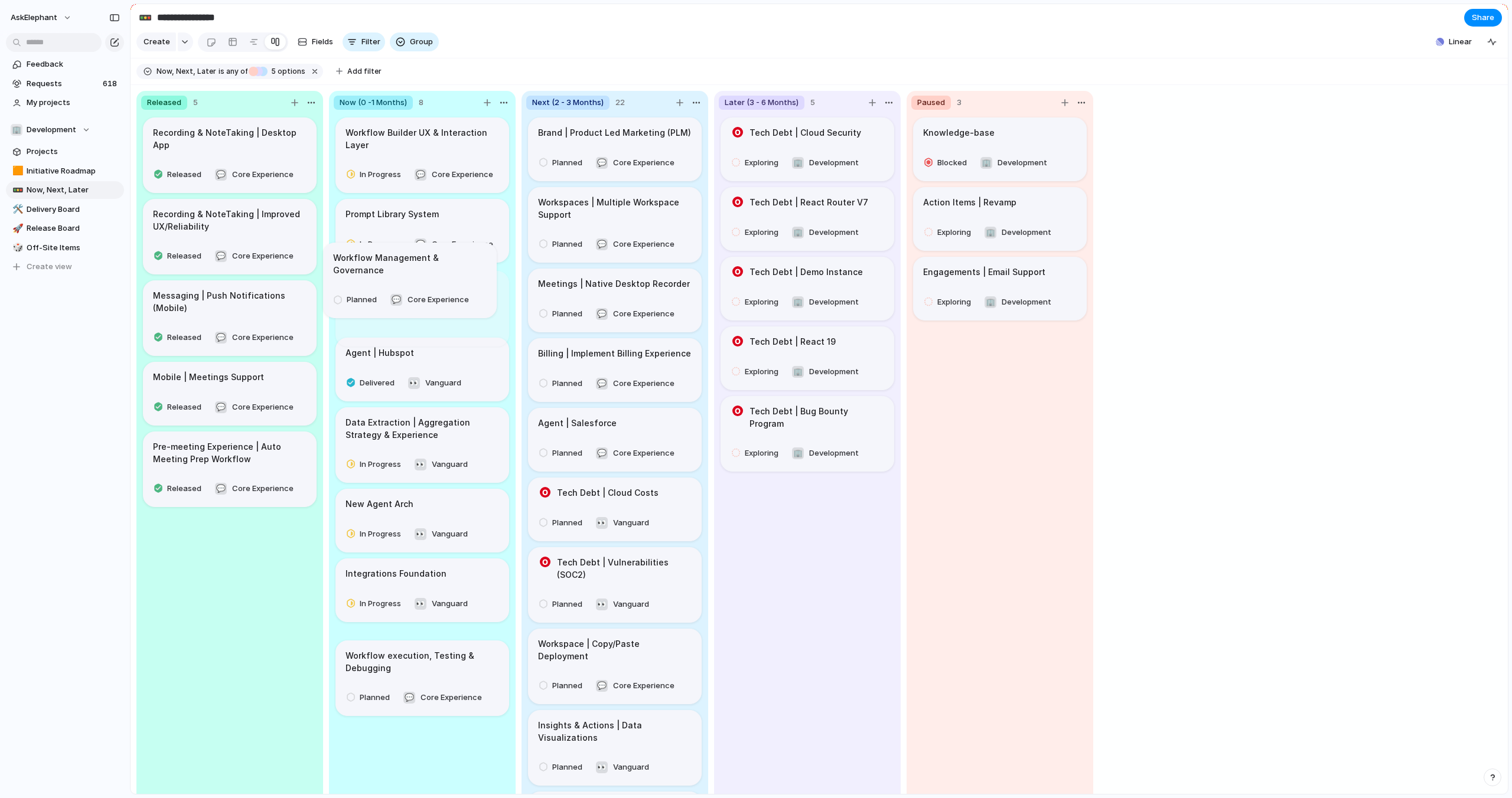
drag, startPoint x: 494, startPoint y: 592, endPoint x: 482, endPoint y: 289, distance: 303.2
click at [481, 279] on body "**********" at bounding box center [756, 399] width 1512 height 798
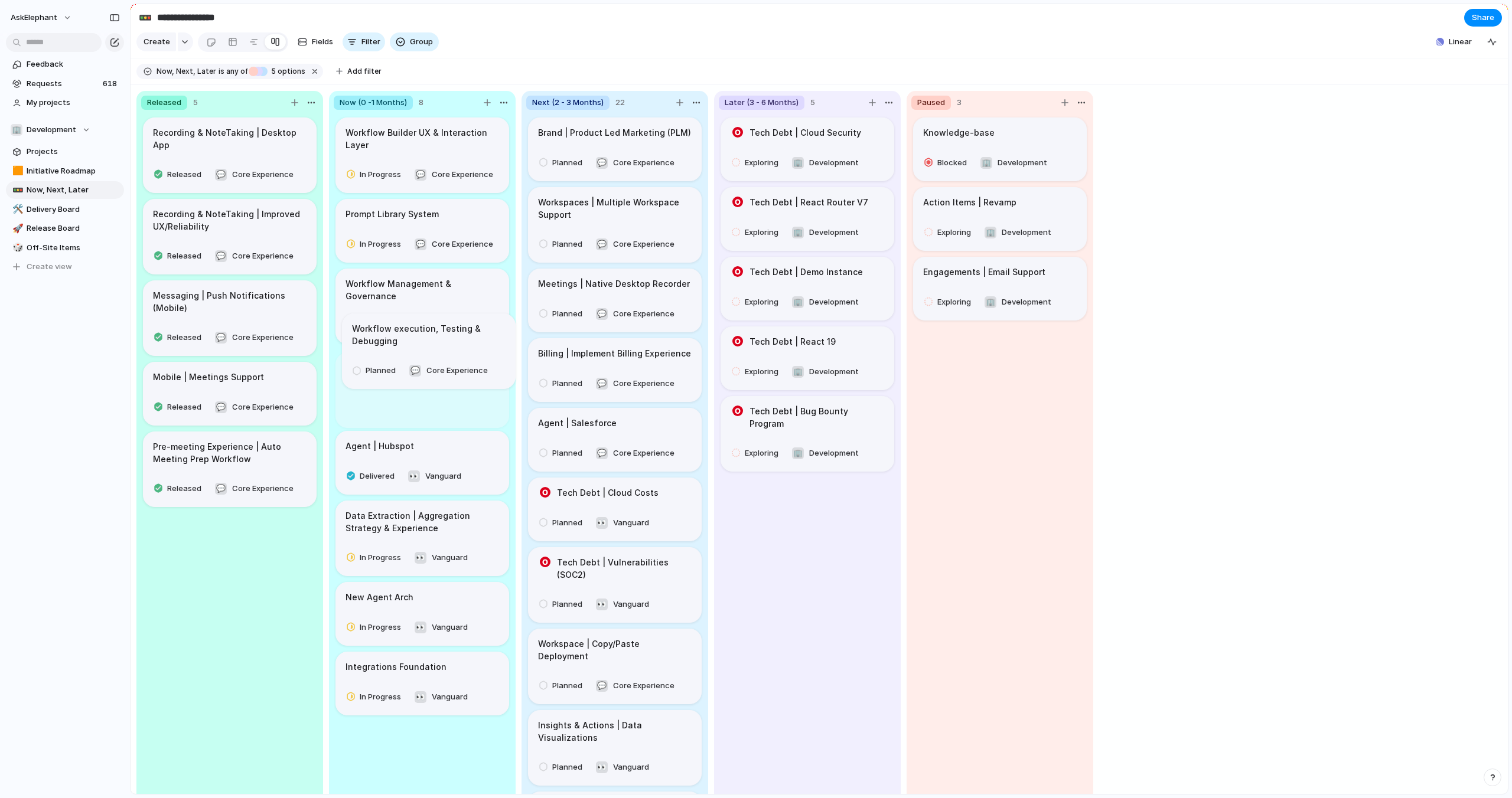
drag, startPoint x: 473, startPoint y: 665, endPoint x: 479, endPoint y: 356, distance: 309.1
click at [479, 354] on body "**********" at bounding box center [756, 399] width 1512 height 798
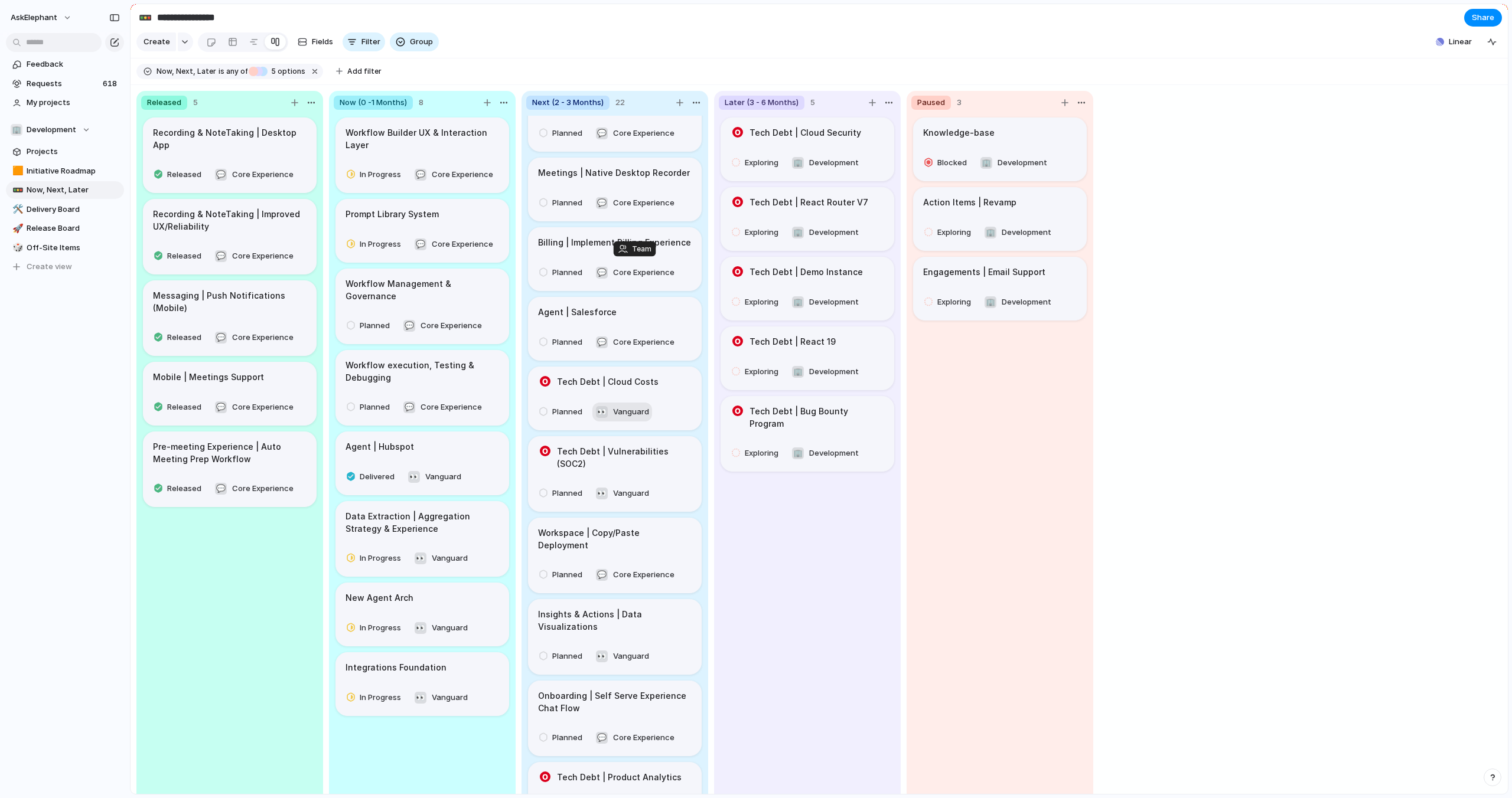
scroll to position [113, 0]
drag, startPoint x: 667, startPoint y: 524, endPoint x: 657, endPoint y: 385, distance: 139.4
click at [657, 385] on body "**********" at bounding box center [756, 399] width 1512 height 798
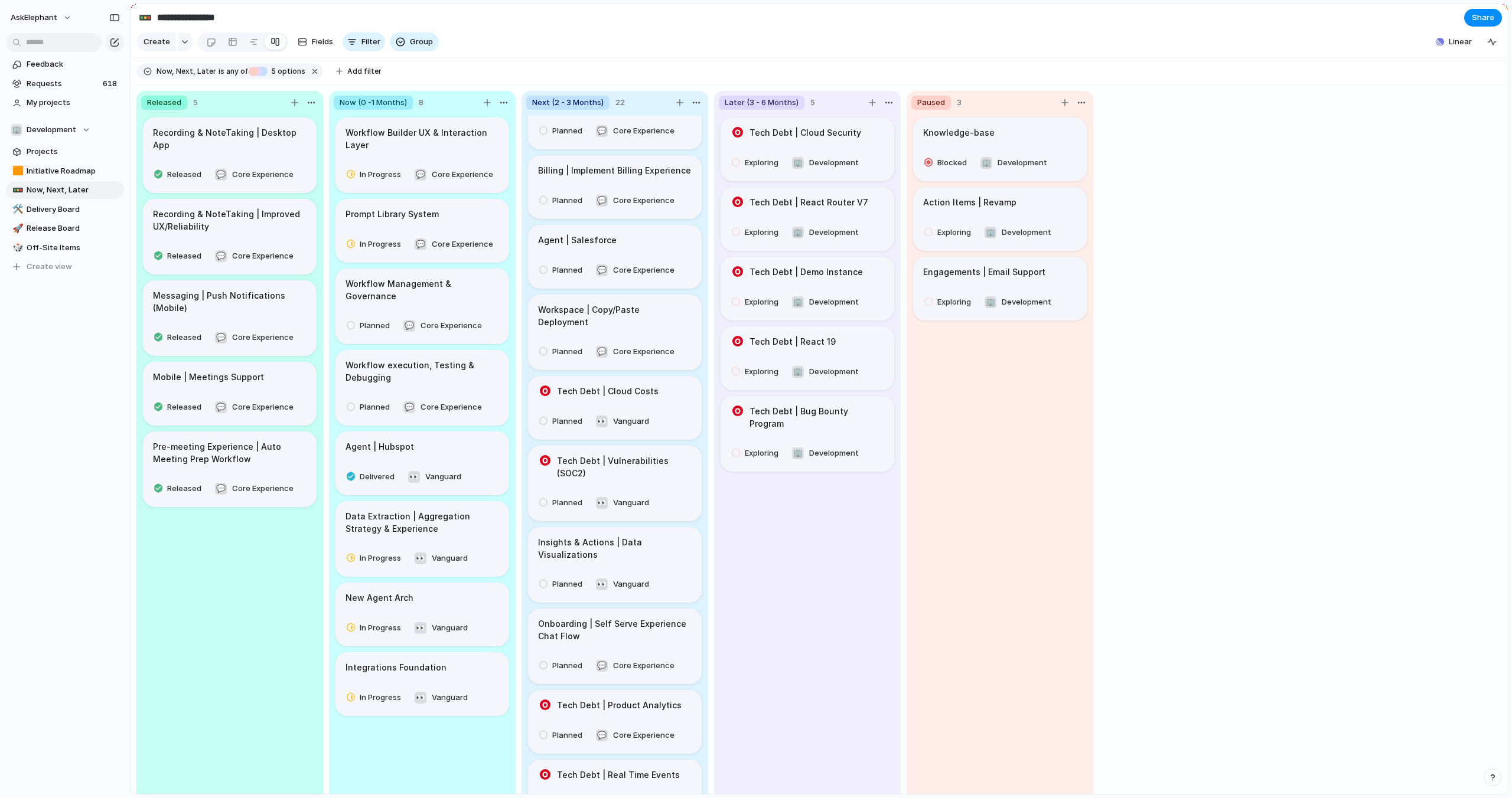
scroll to position [186, 0]
drag, startPoint x: 668, startPoint y: 602, endPoint x: 670, endPoint y: 400, distance: 202.0
click at [670, 400] on body "**********" at bounding box center [756, 399] width 1512 height 798
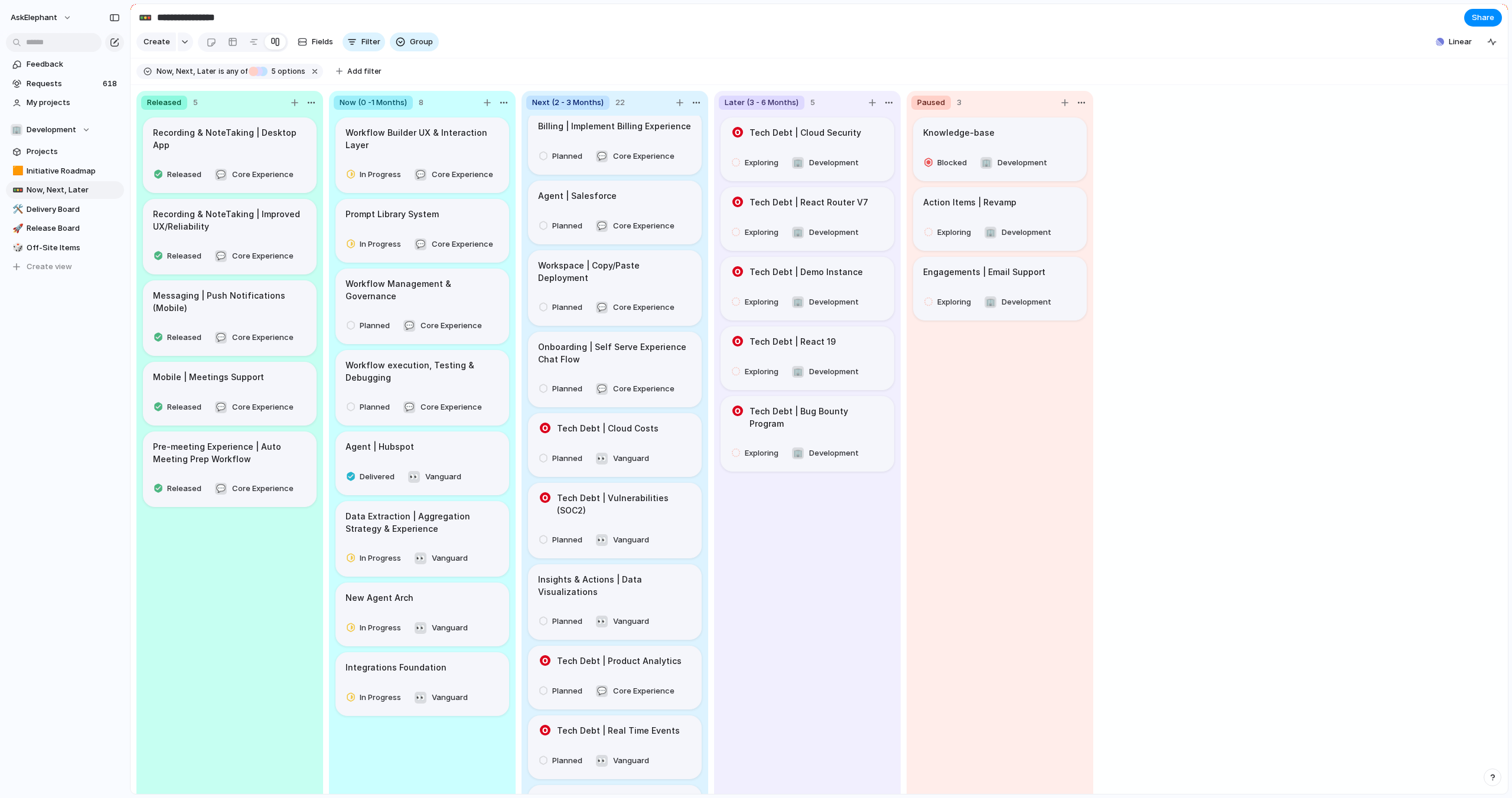
scroll to position [245, 0]
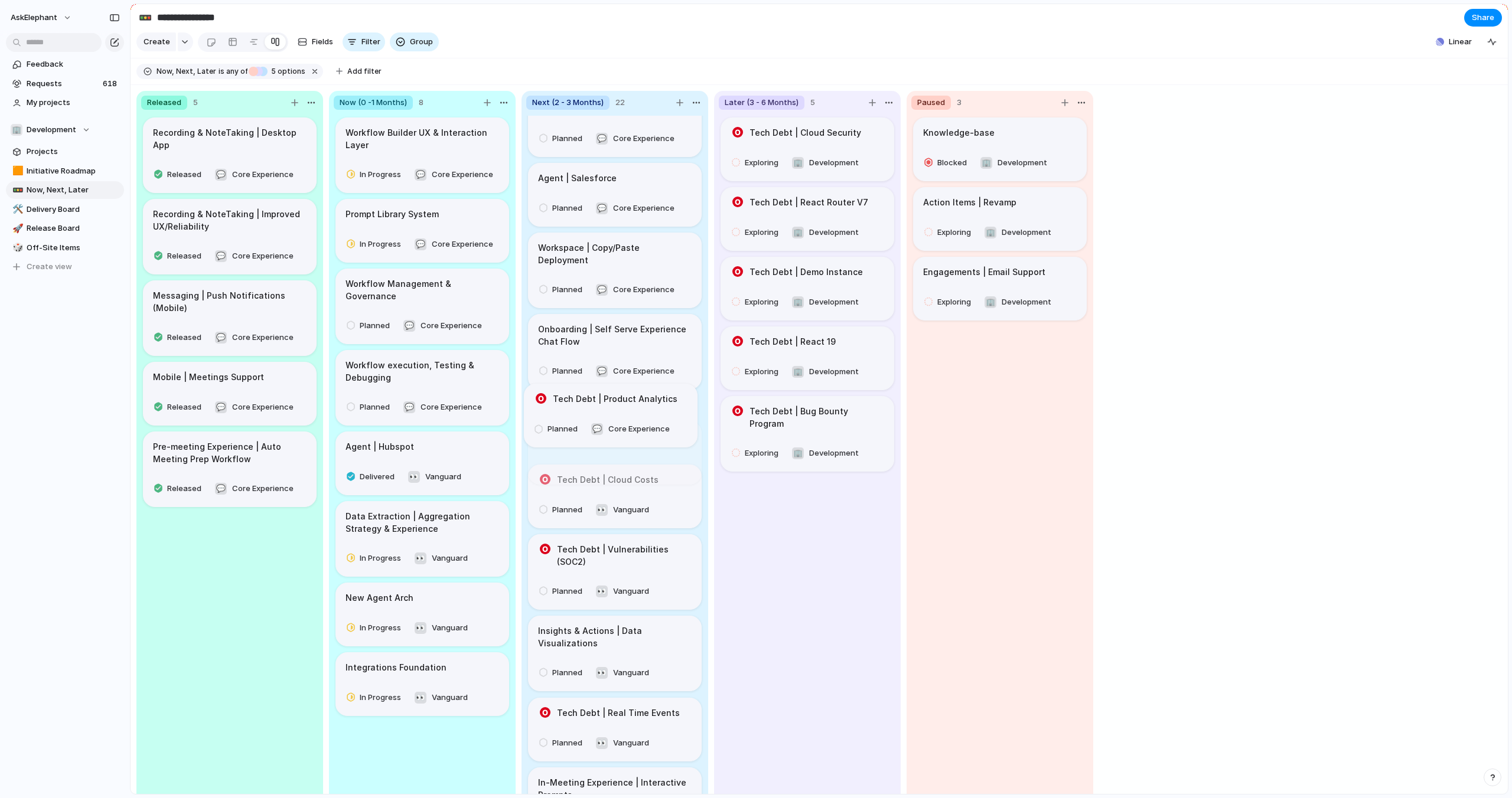
drag, startPoint x: 666, startPoint y: 613, endPoint x: 662, endPoint y: 410, distance: 203.0
click at [662, 410] on body "**********" at bounding box center [756, 399] width 1512 height 798
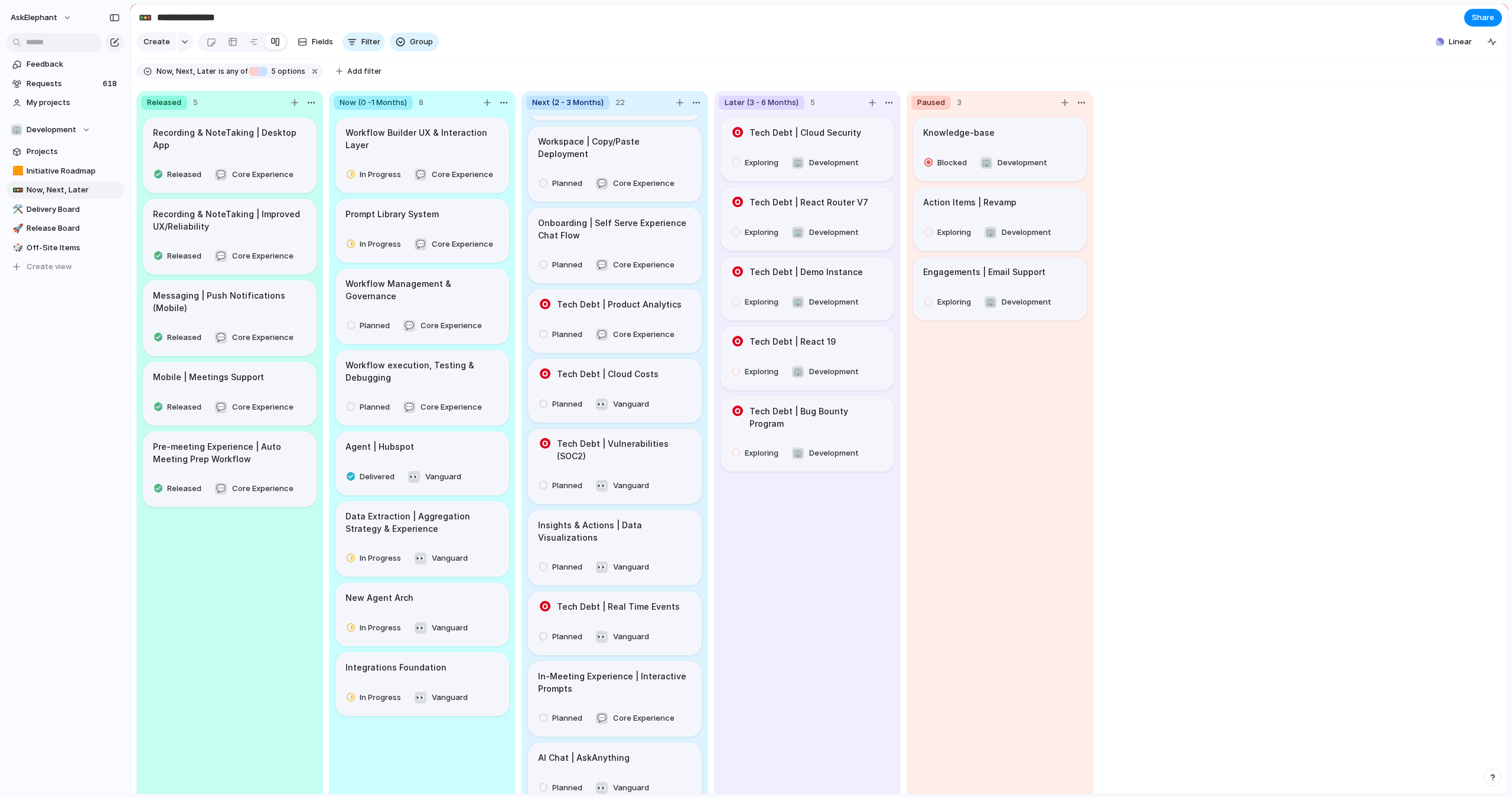
scroll to position [376, 0]
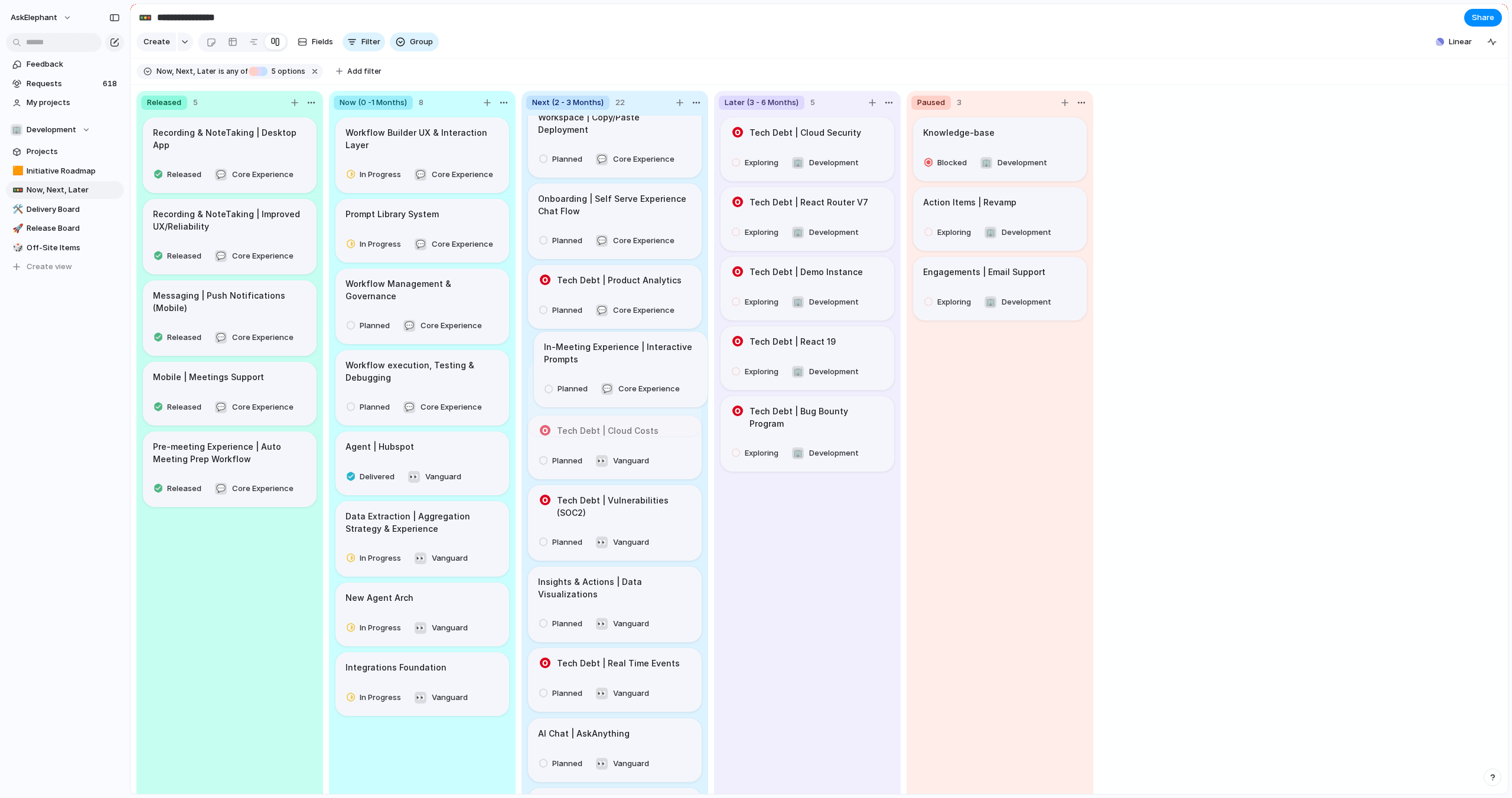
drag, startPoint x: 670, startPoint y: 631, endPoint x: 675, endPoint y: 369, distance: 262.0
click at [675, 369] on body "**********" at bounding box center [756, 399] width 1512 height 798
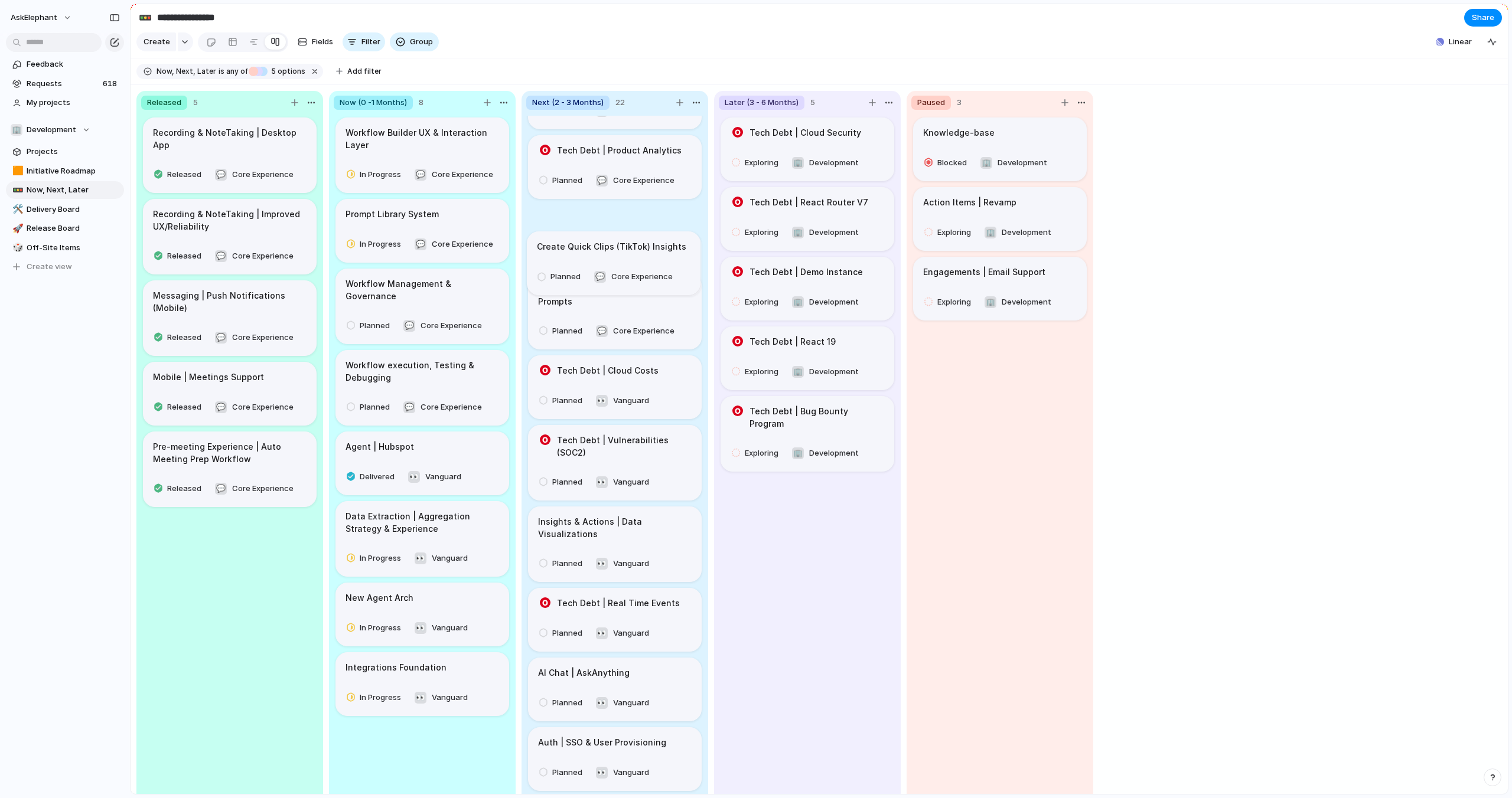
scroll to position [502, 0]
drag, startPoint x: 670, startPoint y: 626, endPoint x: 669, endPoint y: 305, distance: 321.0
click at [669, 305] on body "**********" at bounding box center [756, 399] width 1512 height 798
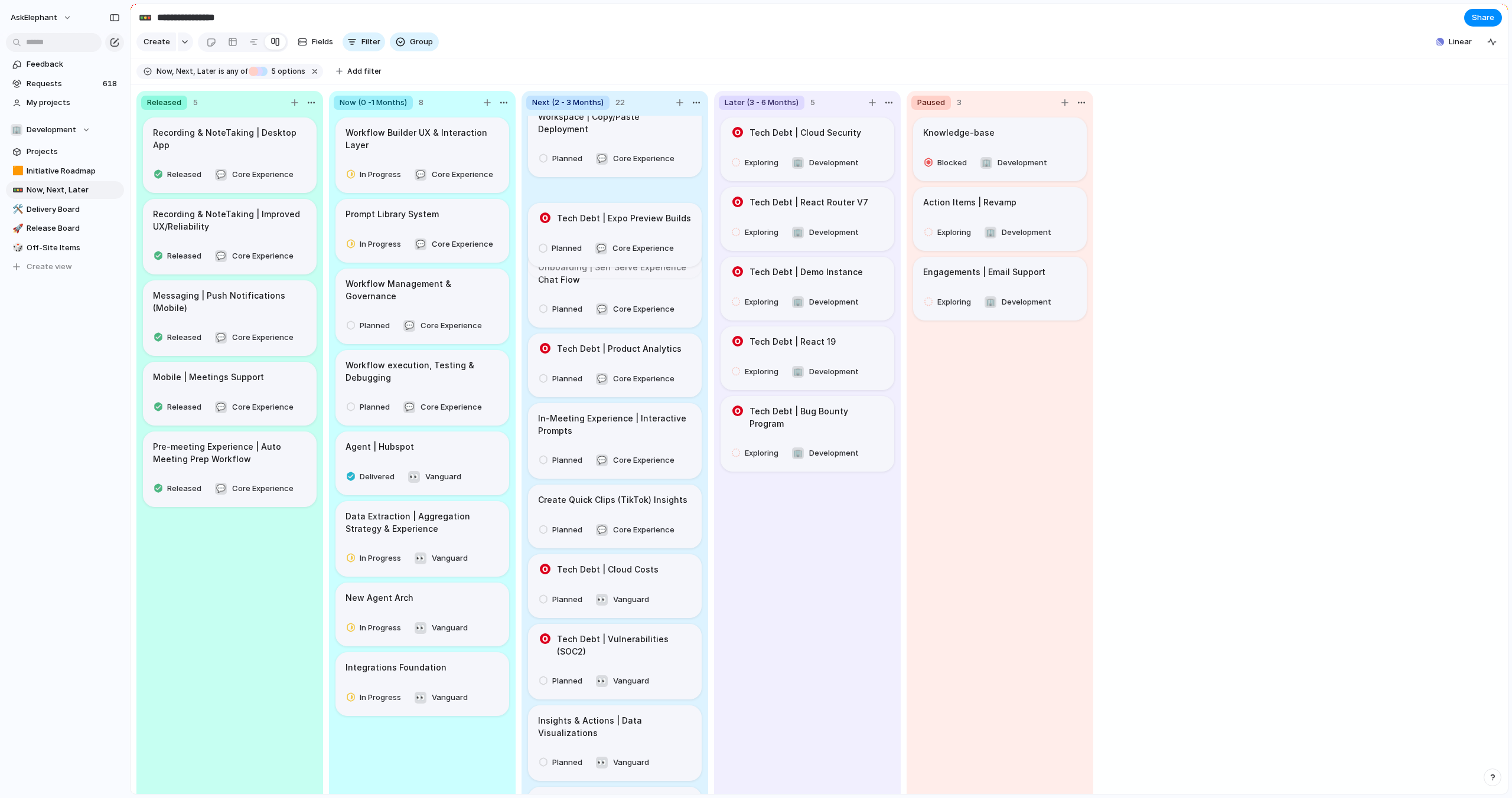
scroll to position [355, 0]
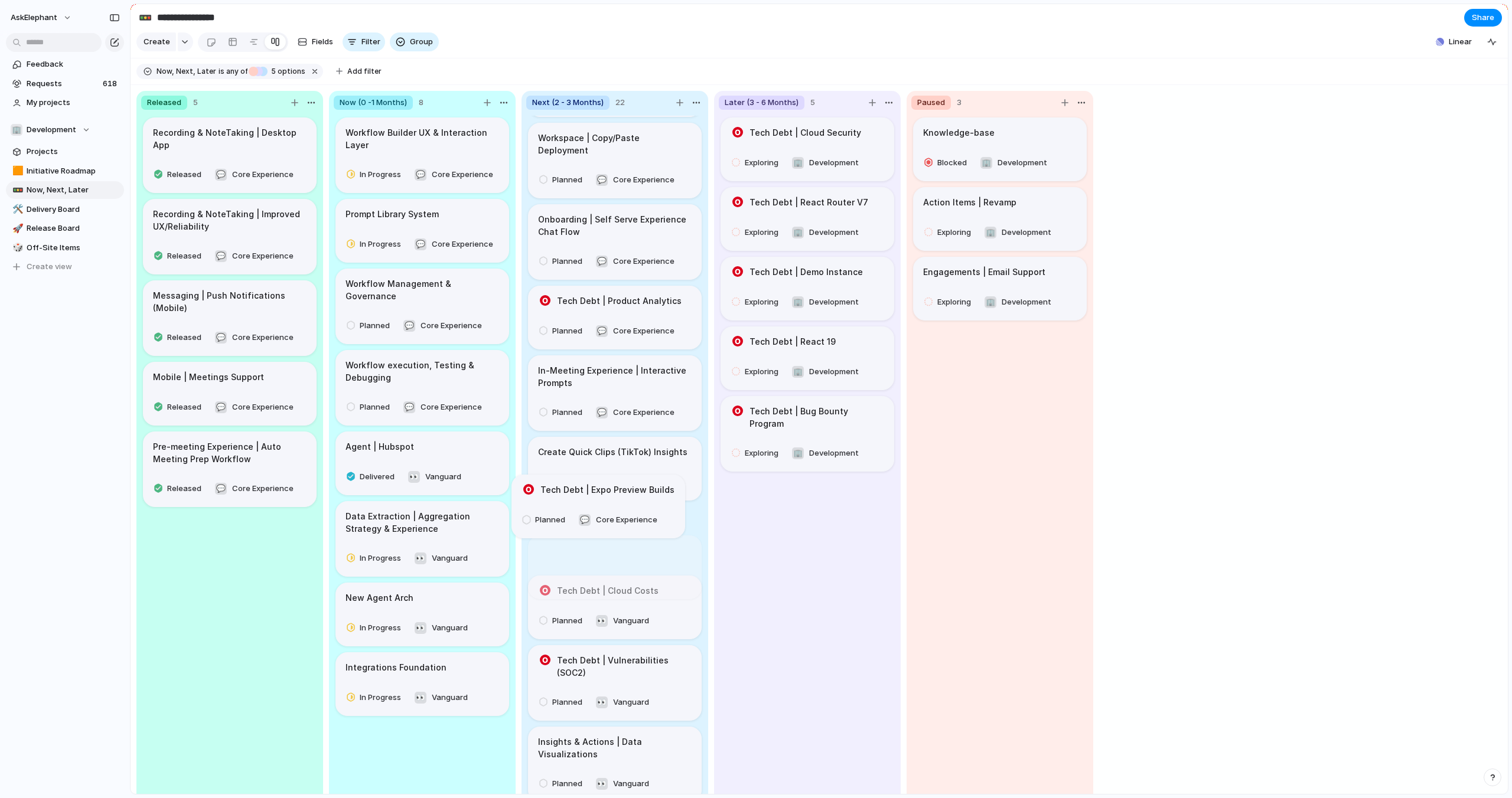
drag, startPoint x: 680, startPoint y: 622, endPoint x: 667, endPoint y: 510, distance: 112.8
click at [665, 509] on body "**********" at bounding box center [756, 399] width 1512 height 798
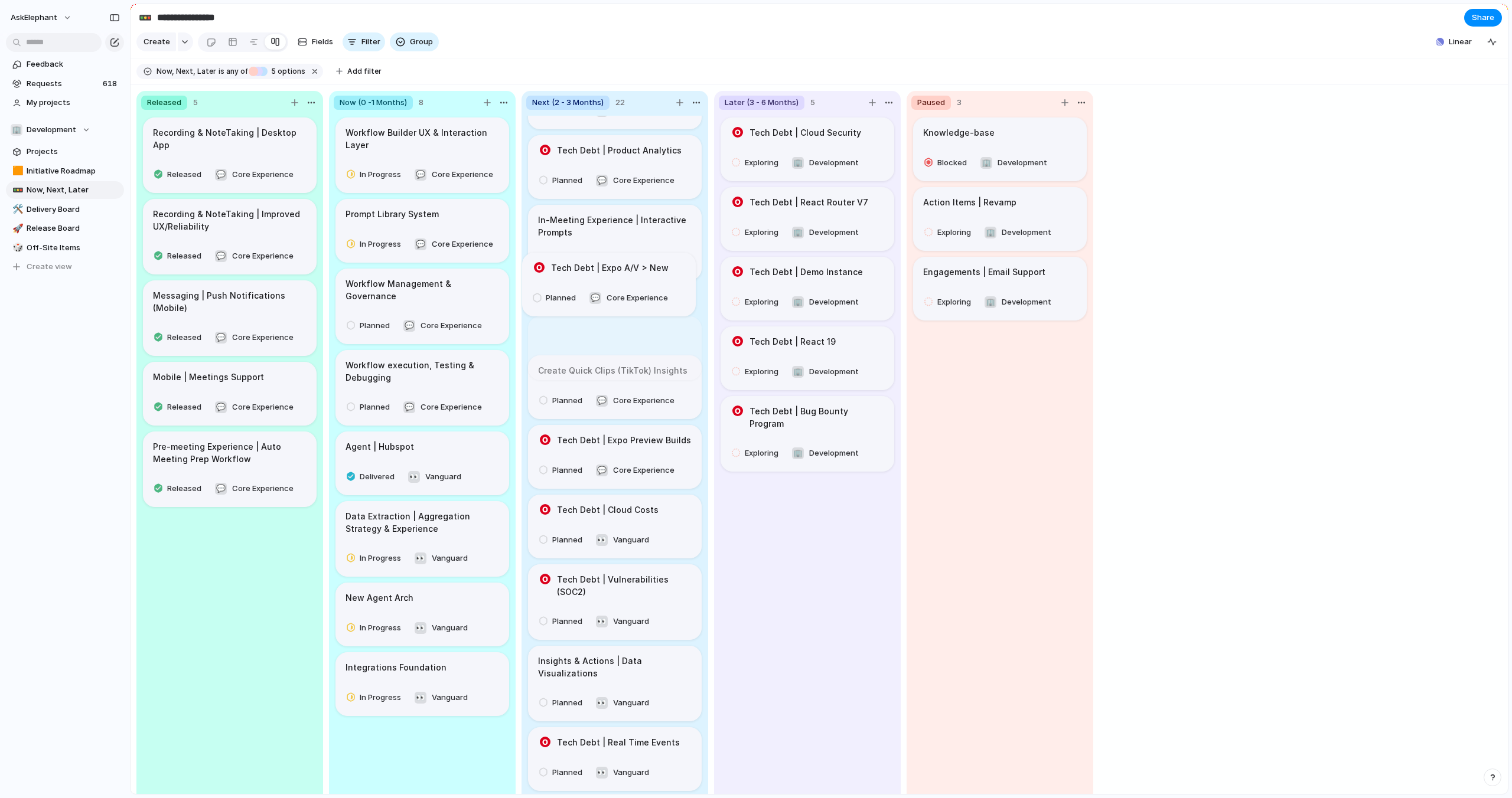
scroll to position [502, 0]
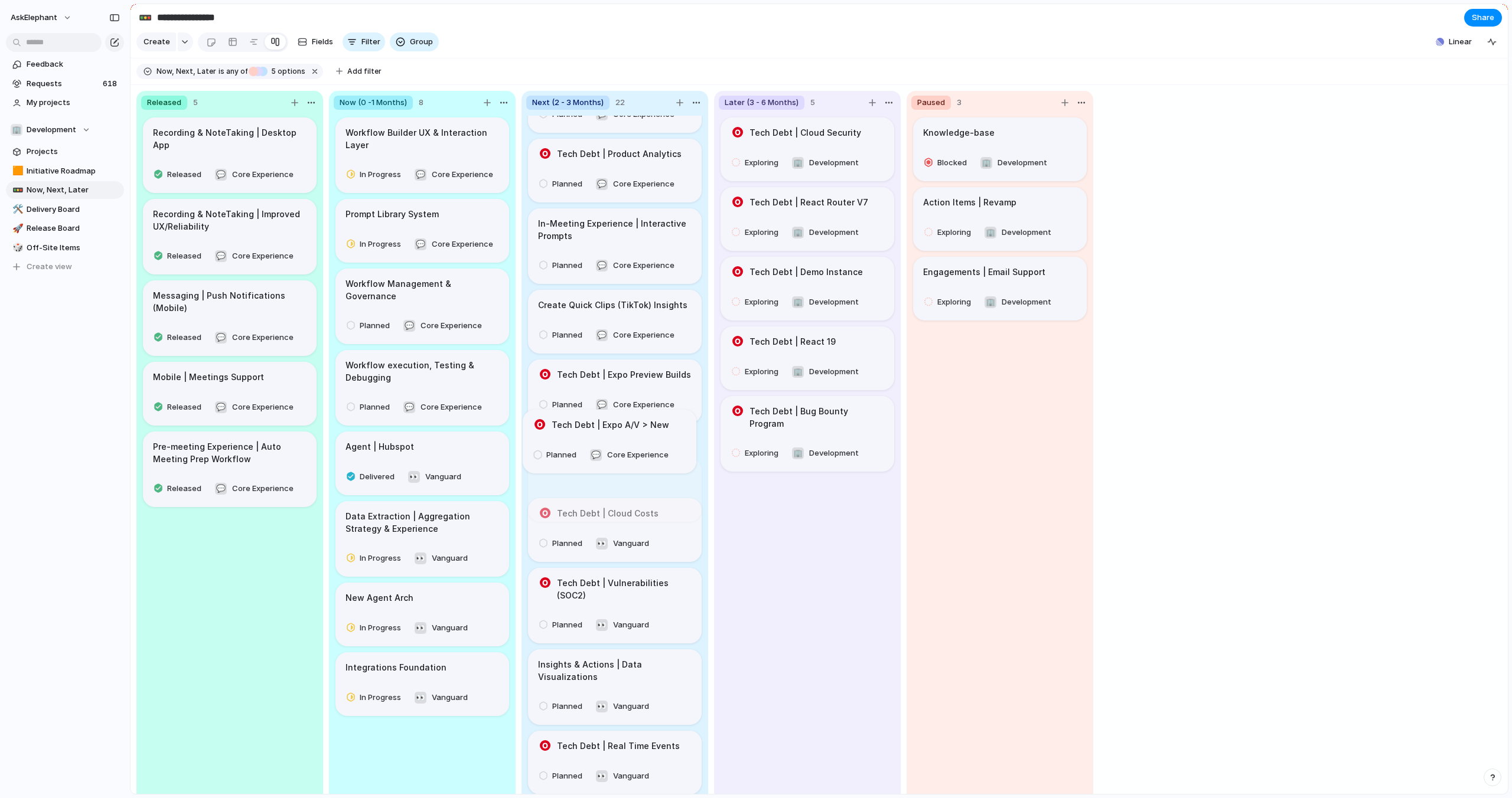
drag, startPoint x: 683, startPoint y: 706, endPoint x: 677, endPoint y: 457, distance: 249.1
click at [677, 457] on body "**********" at bounding box center [756, 399] width 1512 height 798
click at [40, 251] on span "Off-Site Items" at bounding box center [73, 248] width 94 height 12
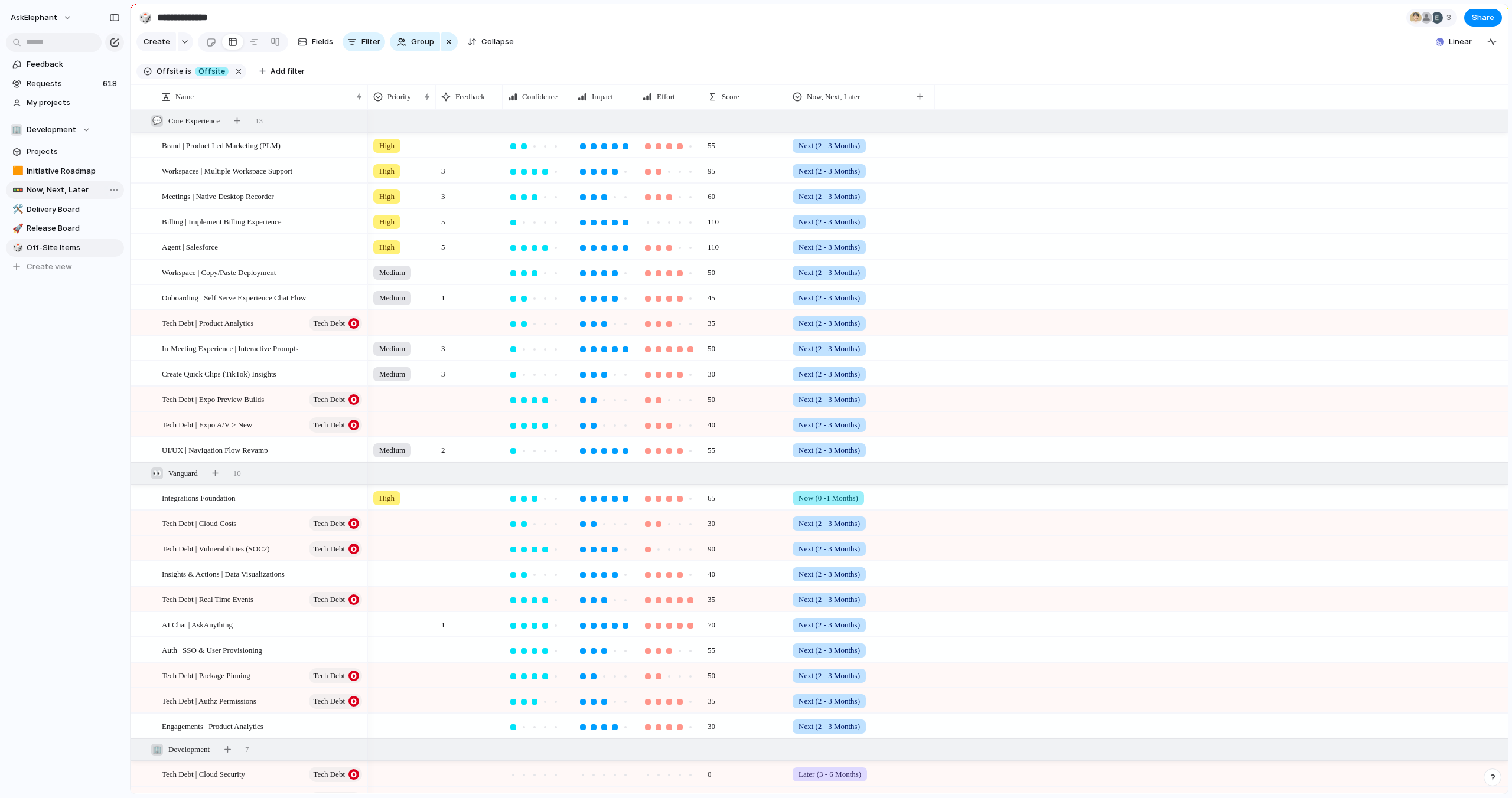
click at [54, 189] on span "Now, Next, Later" at bounding box center [73, 190] width 94 height 12
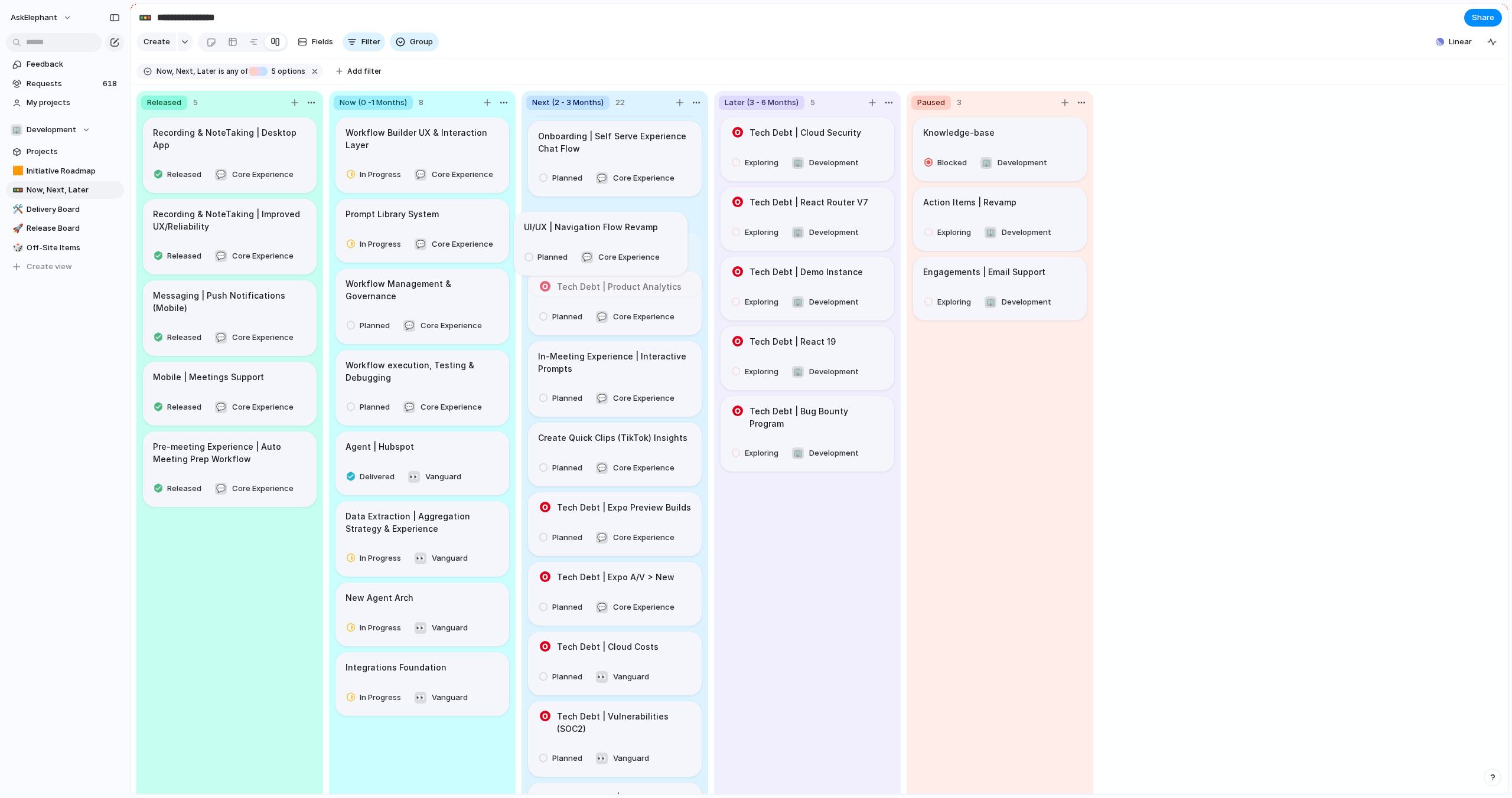
scroll to position [436, 0]
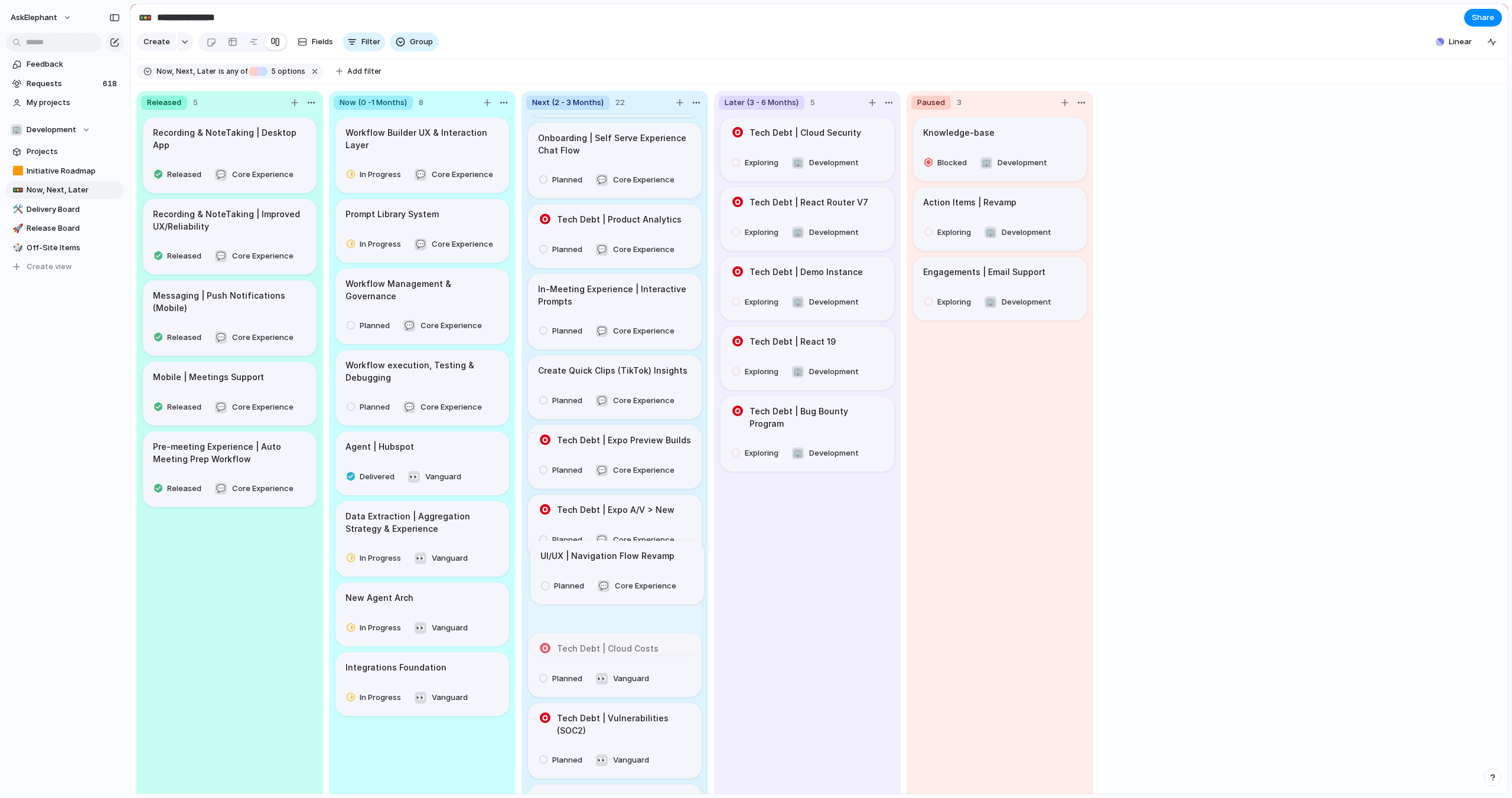
drag, startPoint x: 677, startPoint y: 540, endPoint x: 678, endPoint y: 564, distance: 24.0
click at [679, 564] on body "**********" at bounding box center [756, 399] width 1512 height 798
click at [411, 41] on span "Group" at bounding box center [421, 42] width 23 height 12
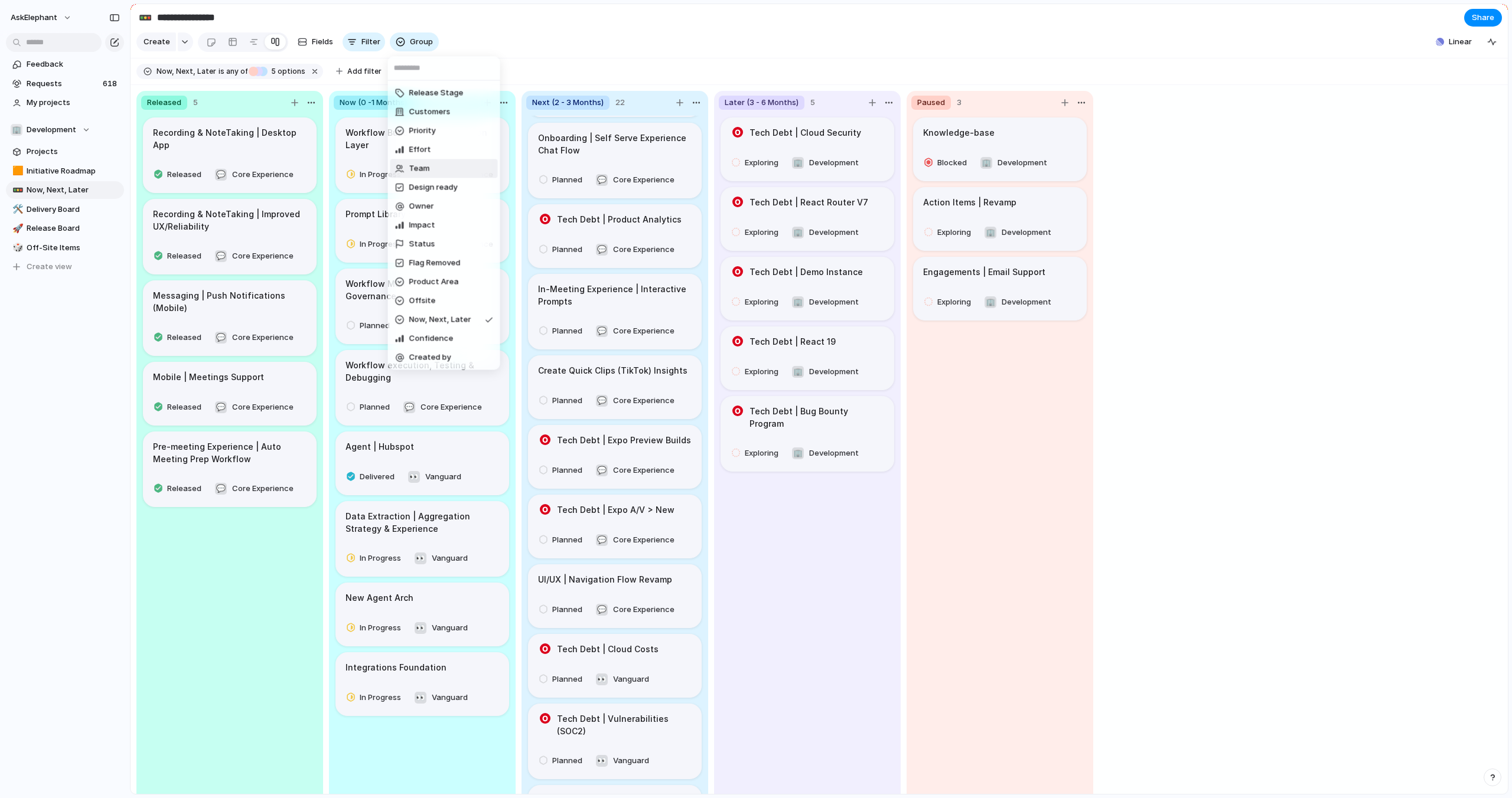
click at [442, 163] on li "Team" at bounding box center [444, 169] width 108 height 19
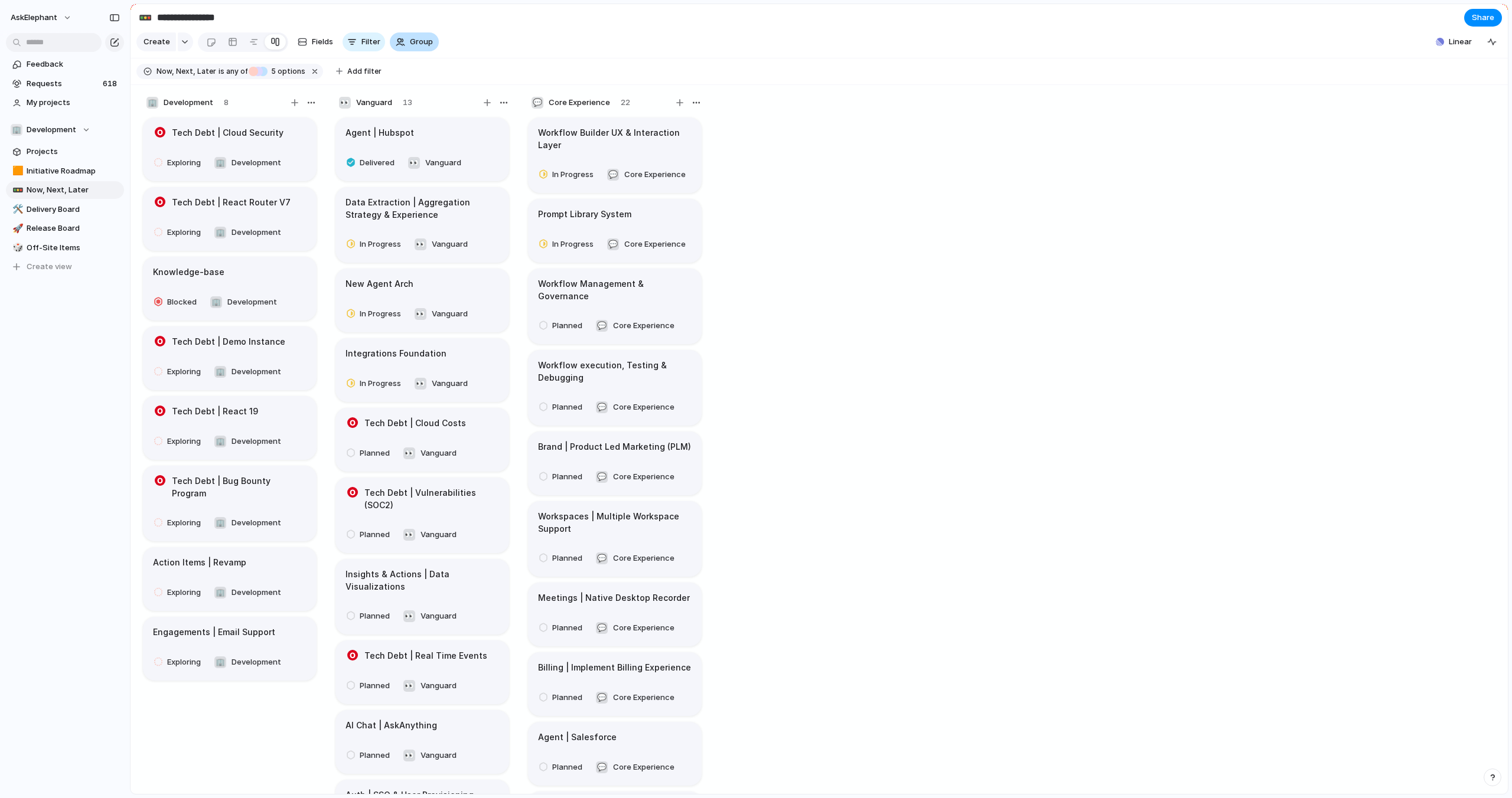
click at [407, 44] on button "Group" at bounding box center [414, 42] width 49 height 19
click at [436, 315] on span "Now, Next, Later" at bounding box center [440, 320] width 62 height 12
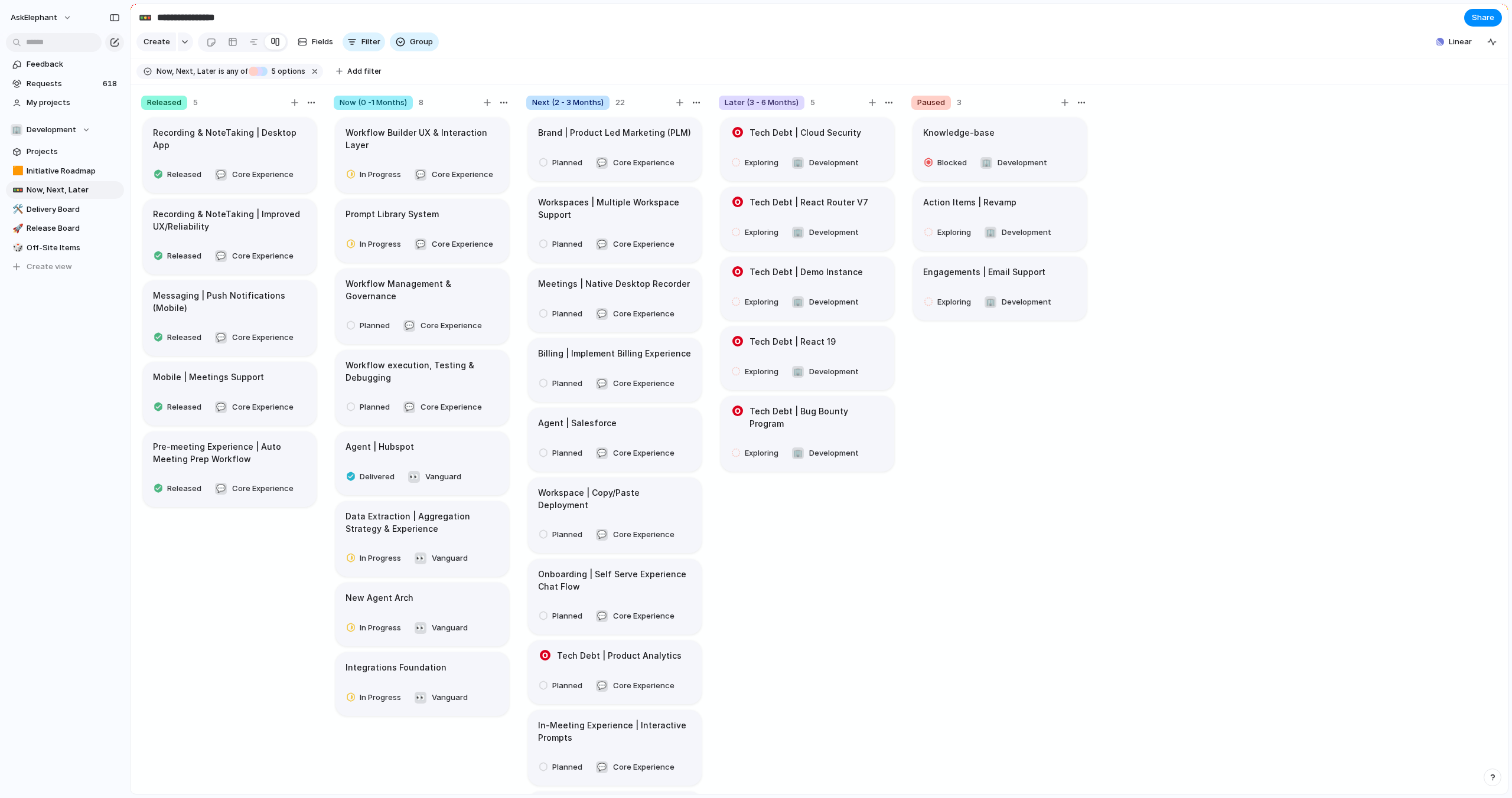
click at [679, 41] on section "Create Fields Filter Group Zoom Linear Clear Save for everyone" at bounding box center [819, 44] width 1377 height 28
click at [234, 43] on div at bounding box center [233, 42] width 9 height 19
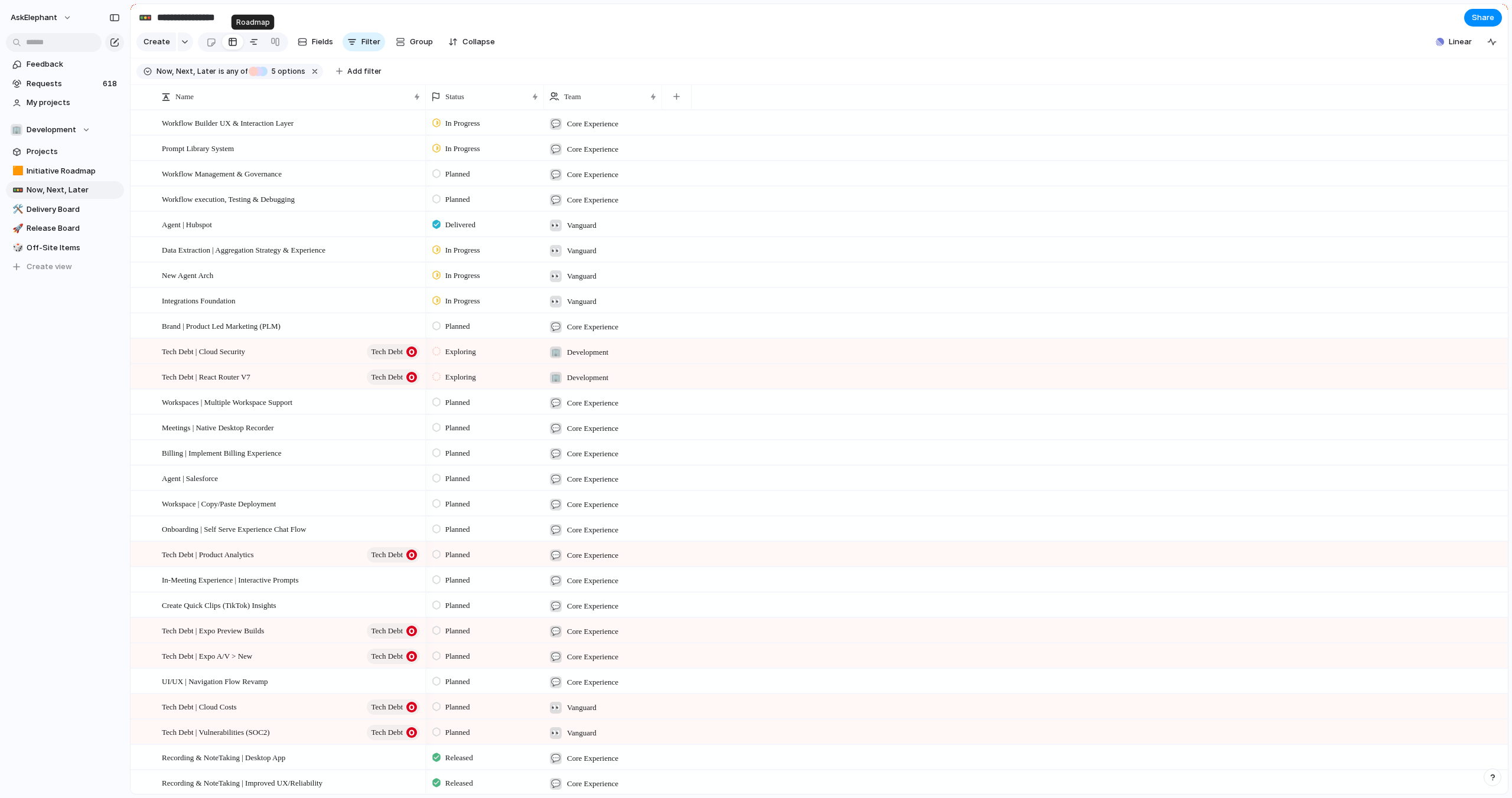
click at [252, 43] on div at bounding box center [254, 42] width 9 height 19
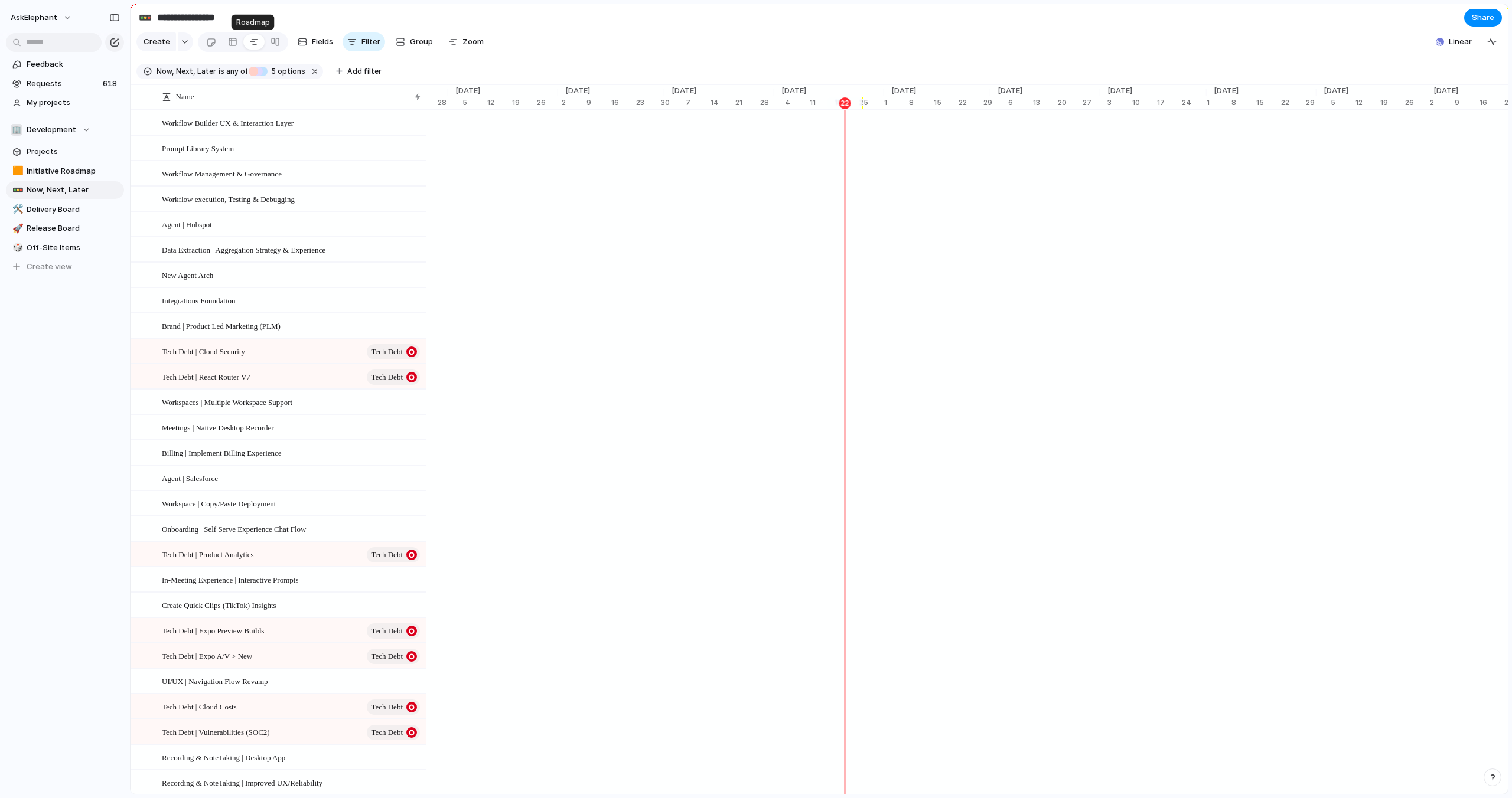
scroll to position [0, 3536]
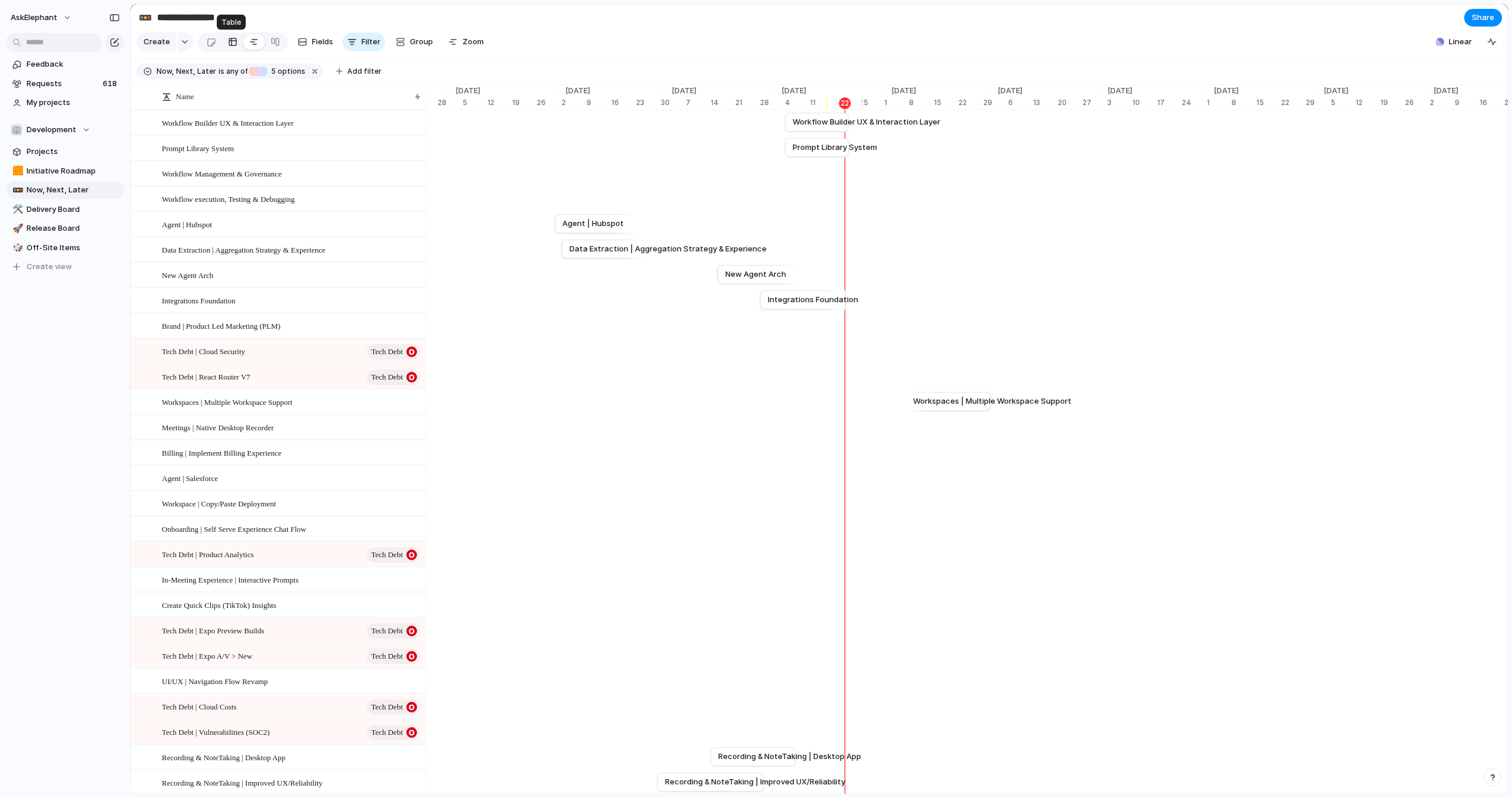
click at [231, 42] on div at bounding box center [233, 42] width 9 height 19
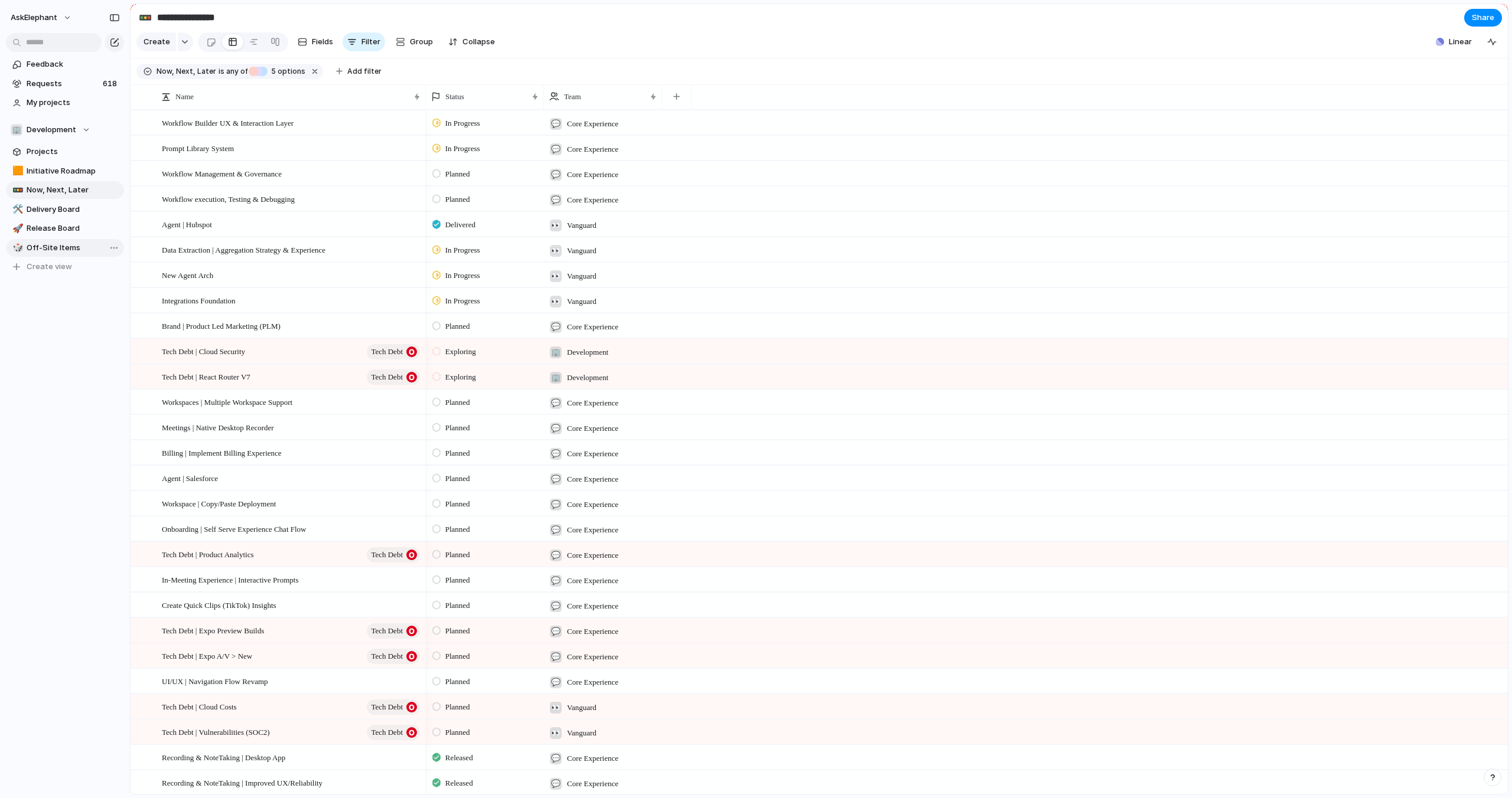
click at [42, 248] on span "Off-Site Items" at bounding box center [73, 248] width 94 height 12
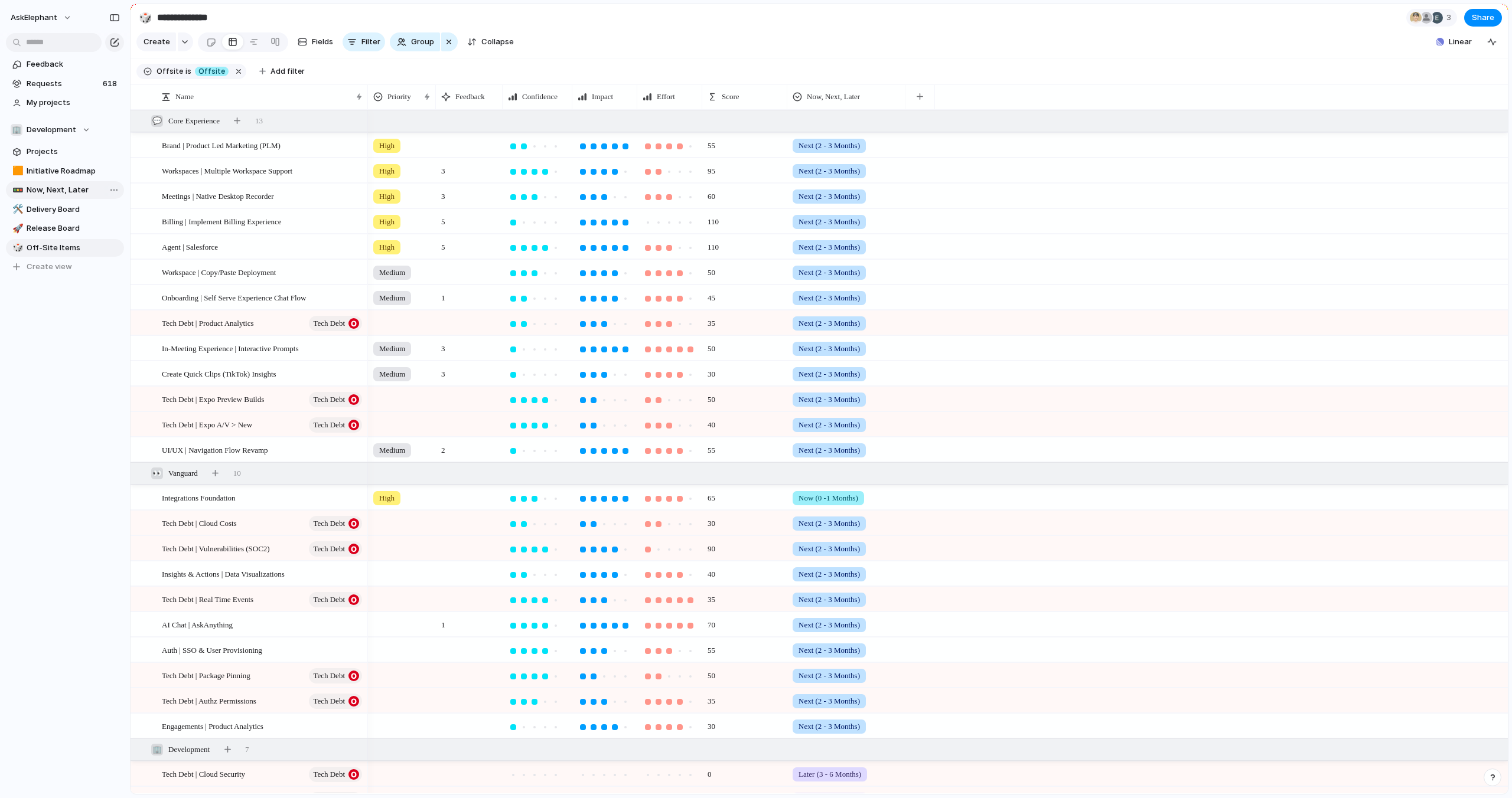
click at [69, 185] on span "Now, Next, Later" at bounding box center [73, 190] width 94 height 12
type input "**********"
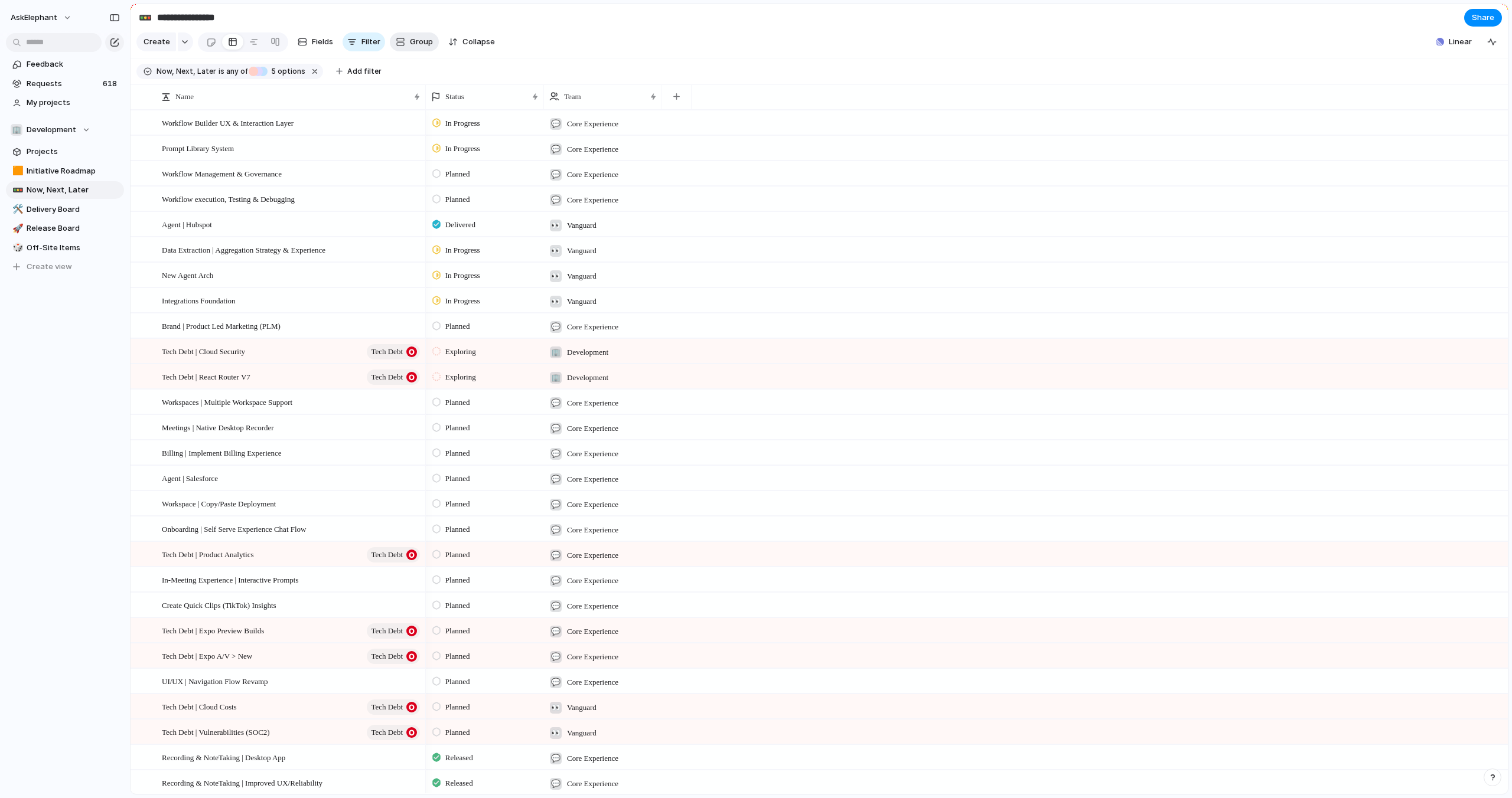
click at [411, 44] on span "Group" at bounding box center [421, 42] width 23 height 12
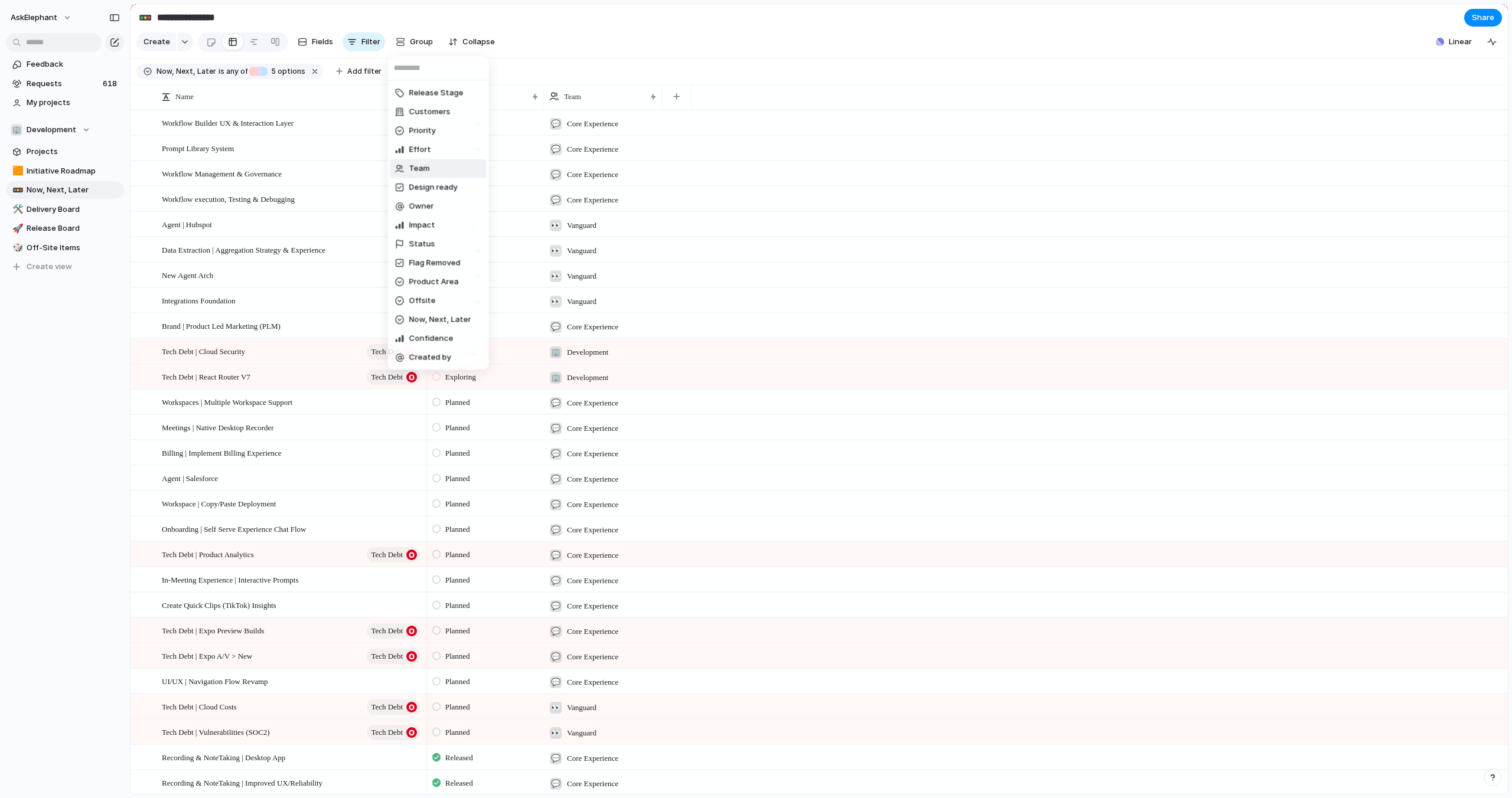
click at [434, 167] on li "Team" at bounding box center [439, 169] width 96 height 19
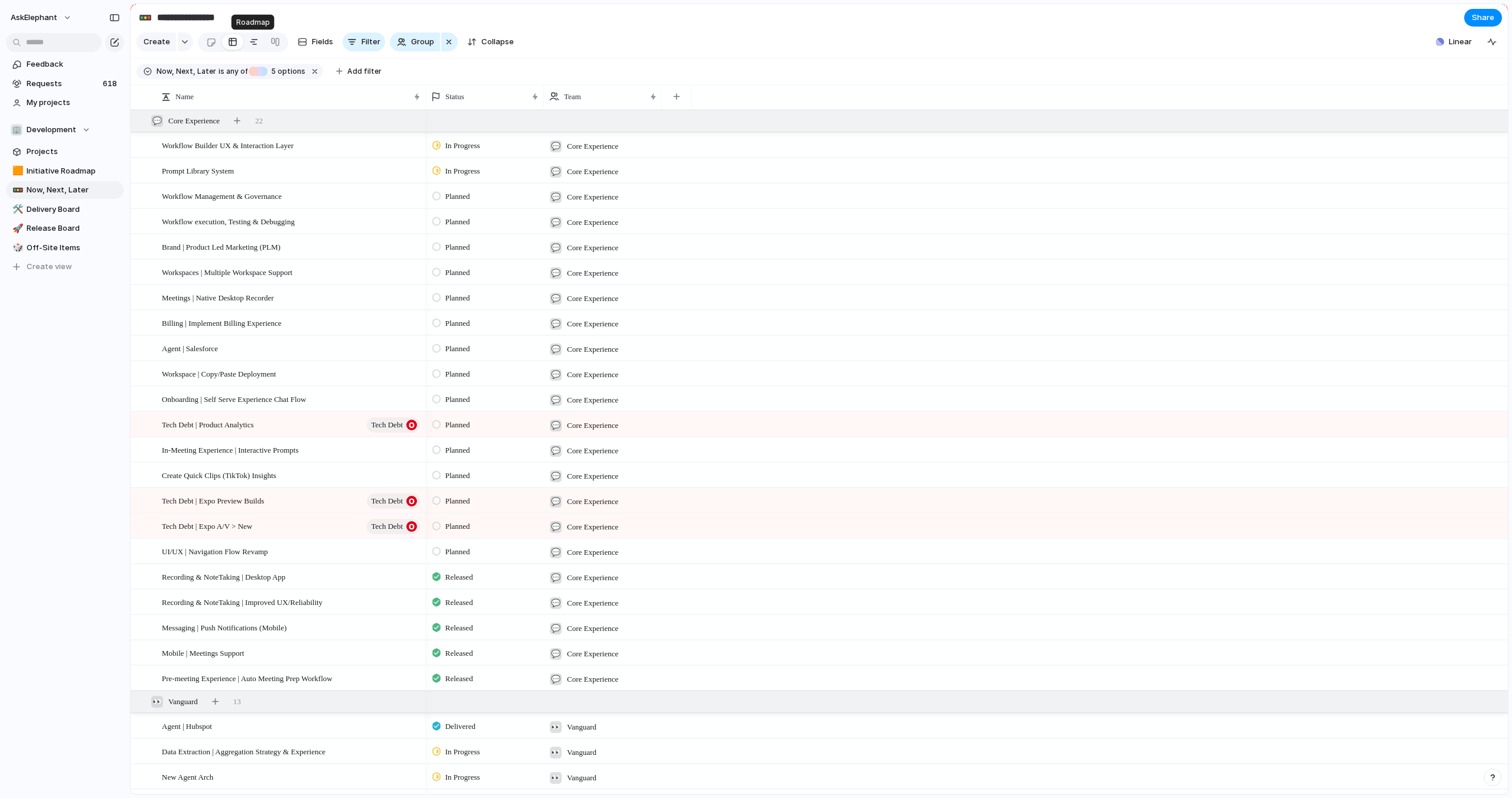
click at [252, 45] on div at bounding box center [254, 42] width 9 height 19
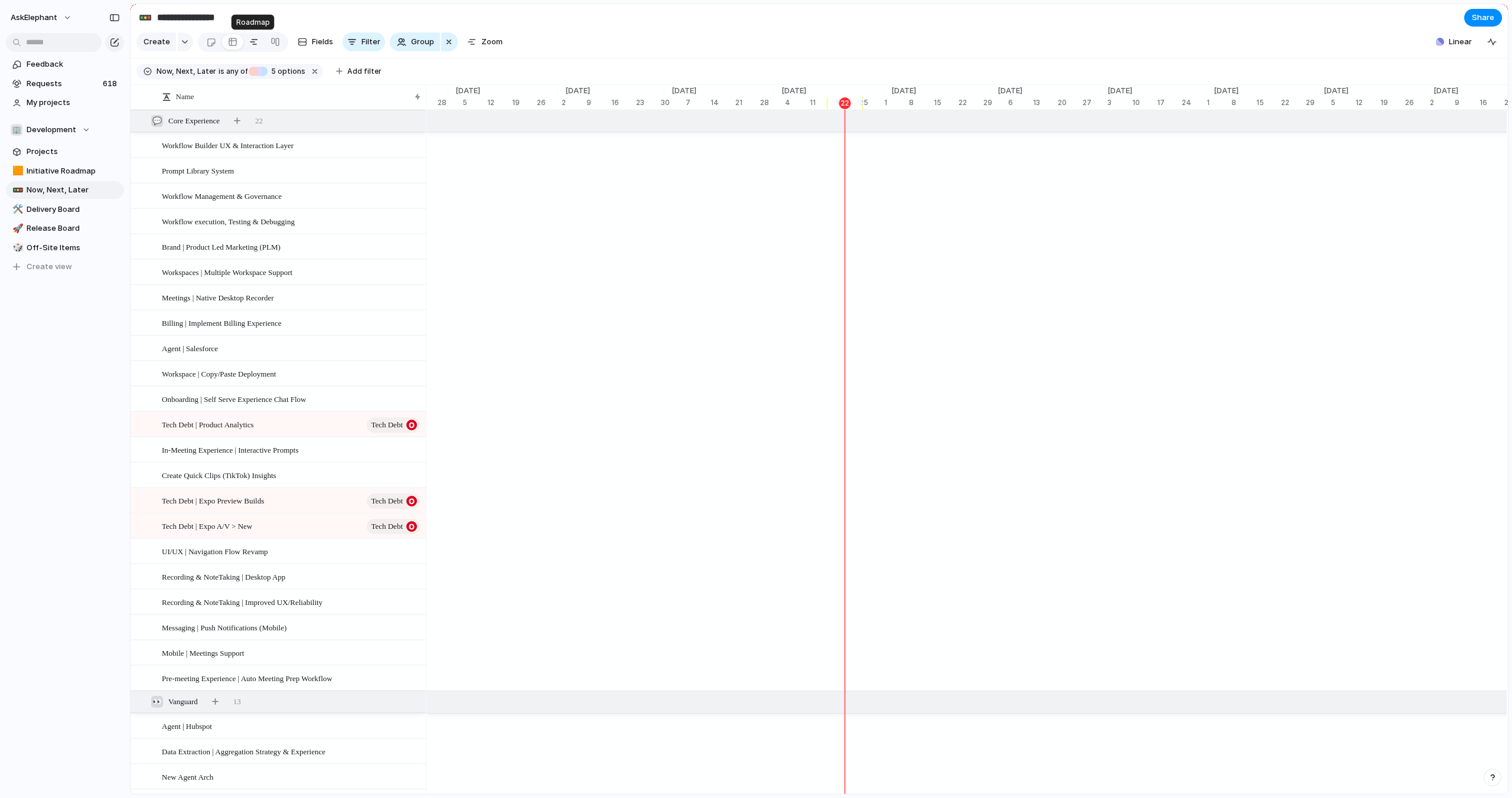
scroll to position [0, 3536]
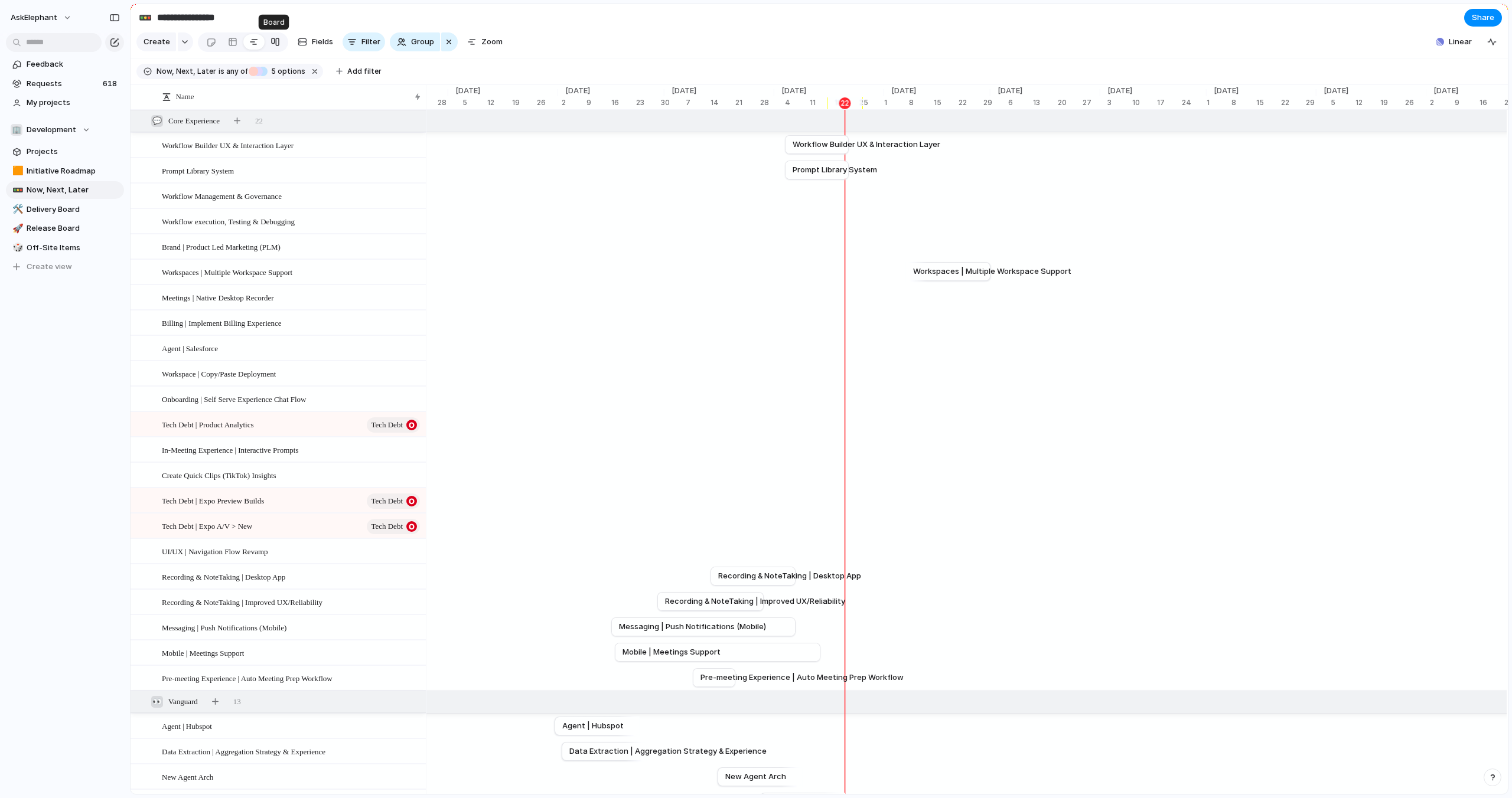
click at [270, 41] on div at bounding box center [275, 42] width 9 height 19
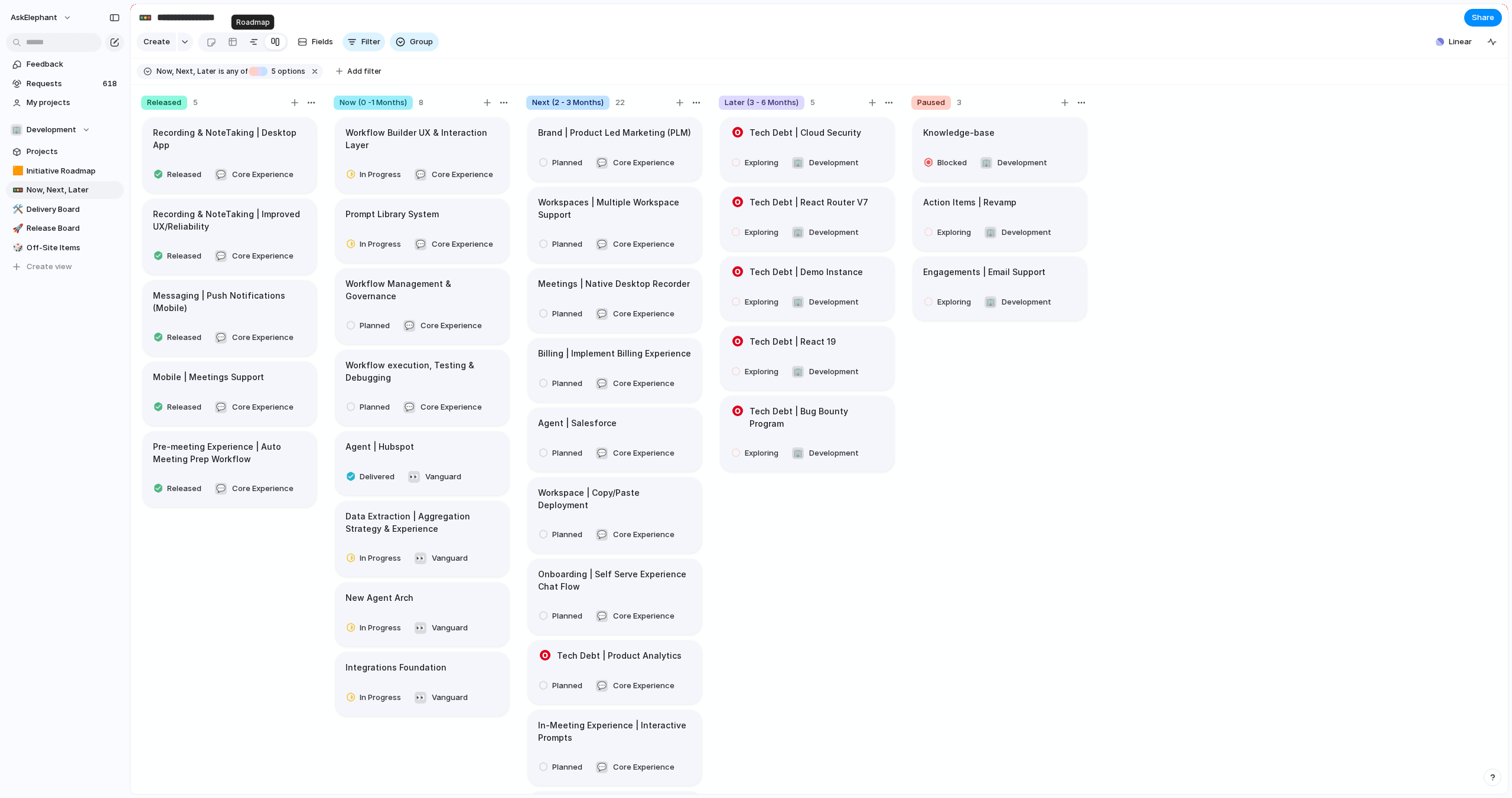
click at [252, 41] on div at bounding box center [254, 42] width 9 height 19
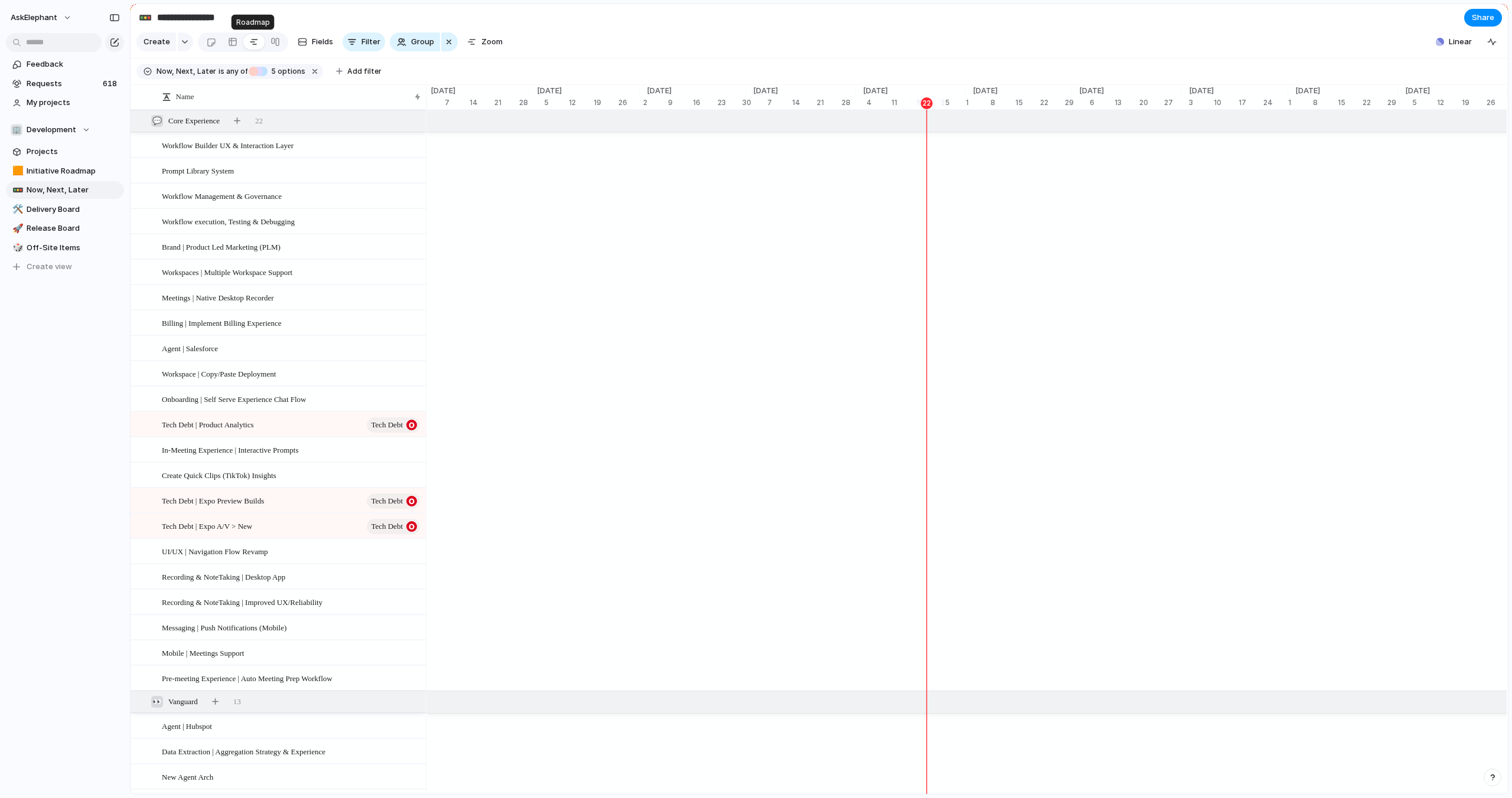
scroll to position [0, 3454]
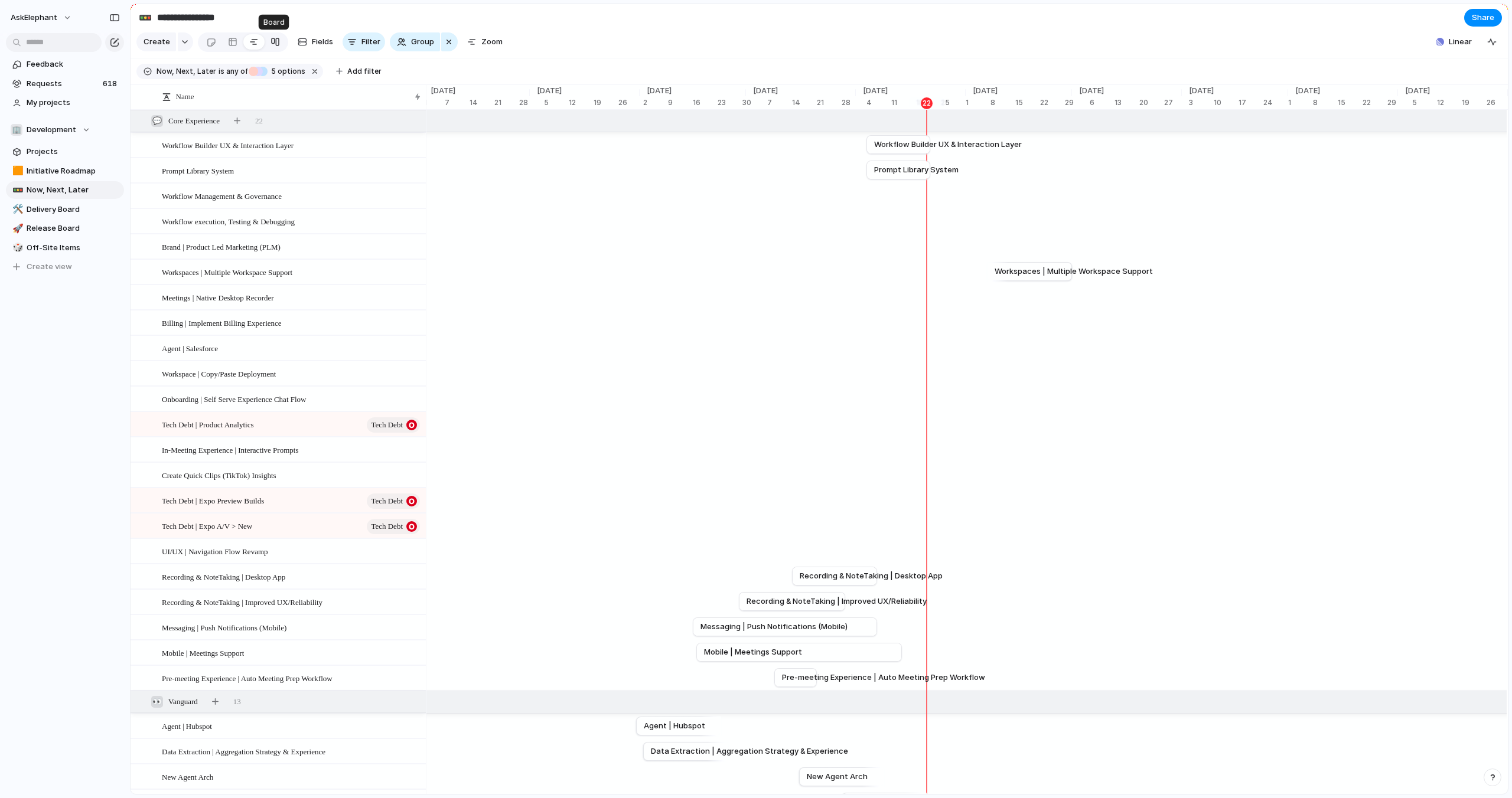
click at [271, 41] on div at bounding box center [275, 42] width 9 height 19
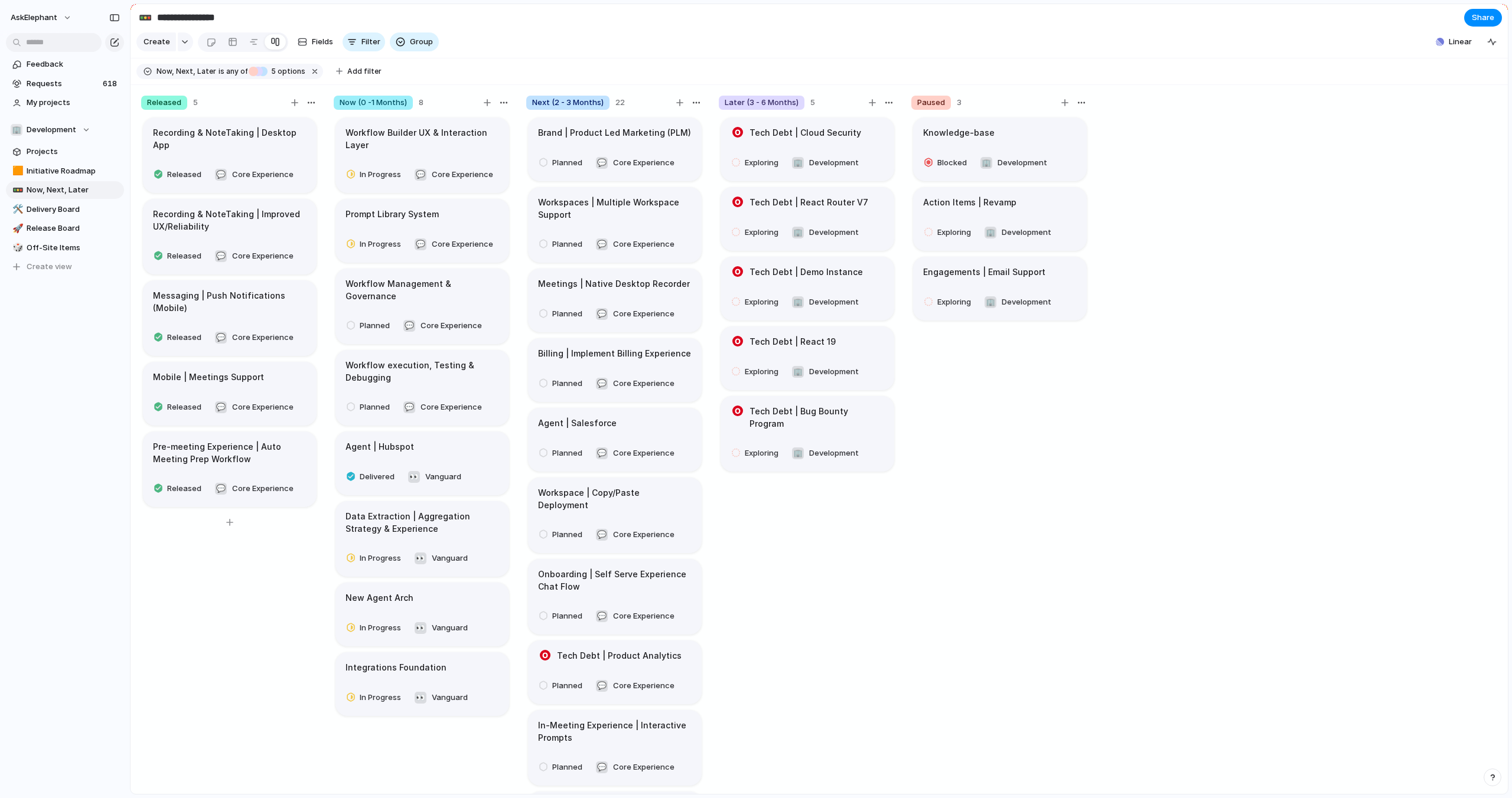
click at [267, 99] on div "Released 5" at bounding box center [230, 103] width 177 height 14
click at [310, 101] on div "button" at bounding box center [311, 103] width 9 height 9
click at [294, 127] on span "Change color" at bounding box center [279, 127] width 50 height 12
click at [258, 150] on button "button" at bounding box center [262, 151] width 15 height 15
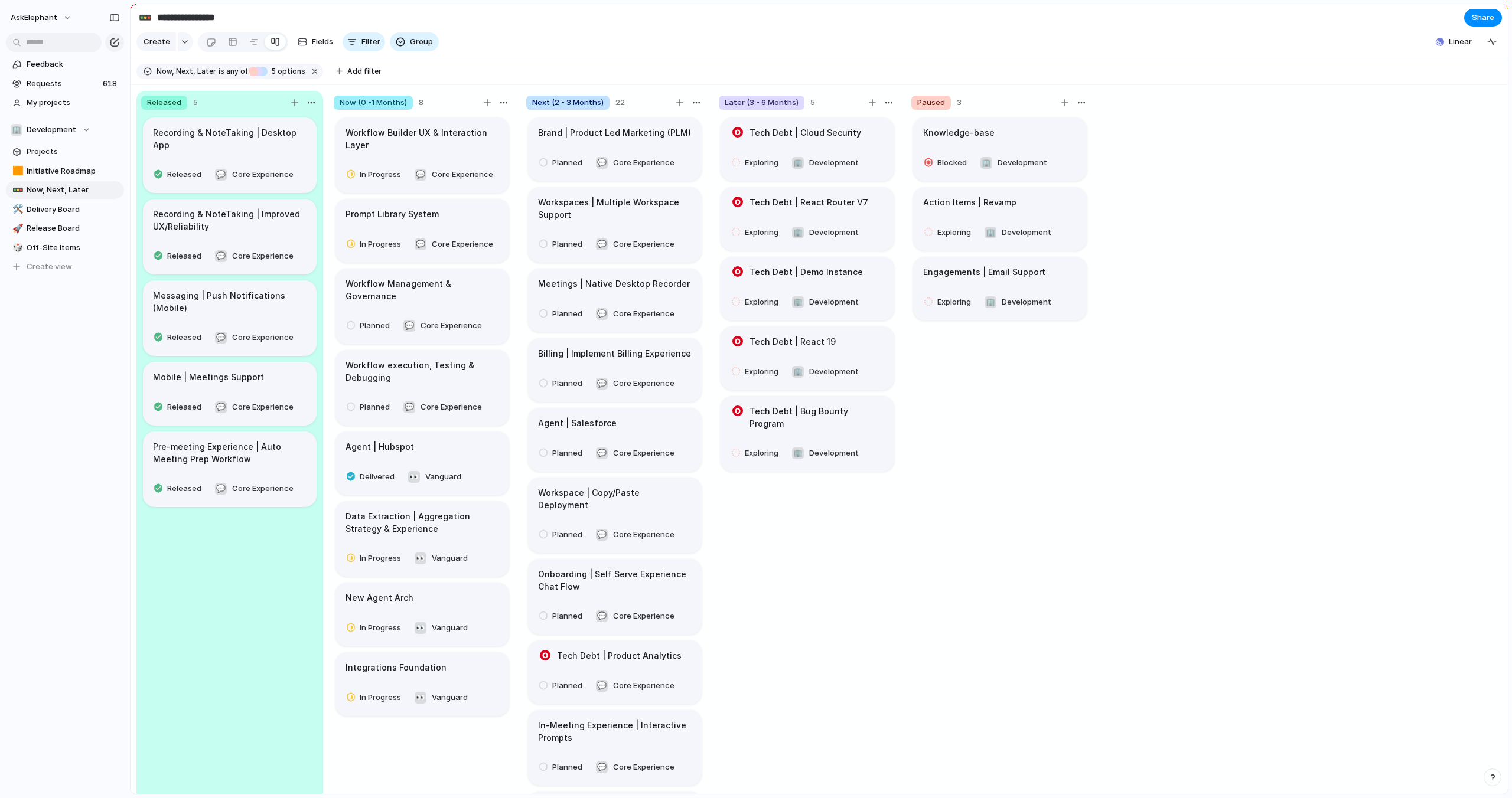
click at [503, 105] on div at bounding box center [756, 399] width 1512 height 798
click at [504, 102] on div "button" at bounding box center [504, 103] width 9 height 9
click at [490, 130] on span "Change color" at bounding box center [471, 127] width 50 height 12
click at [477, 131] on button "button" at bounding box center [475, 130] width 15 height 15
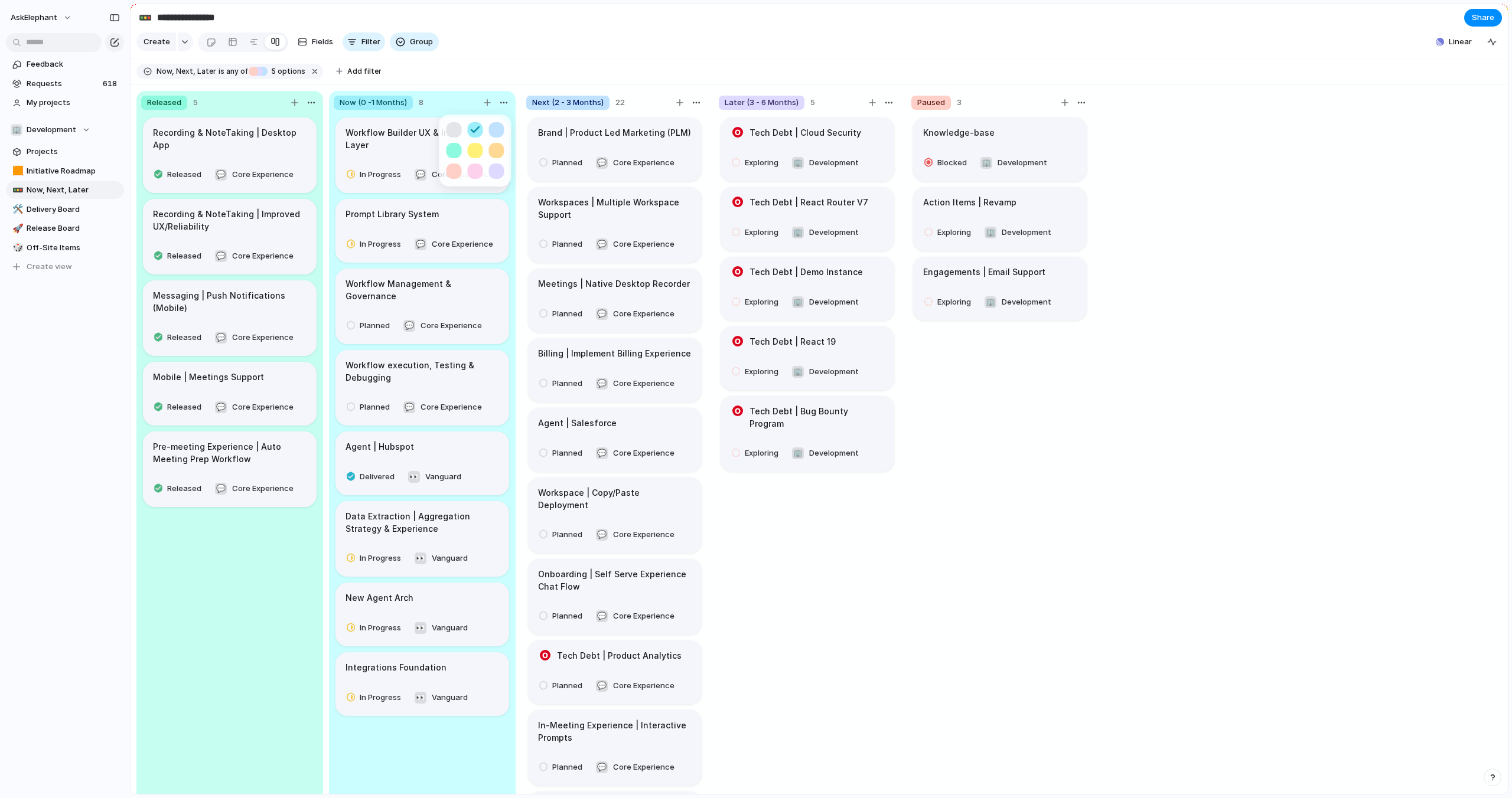
click at [700, 105] on div at bounding box center [756, 399] width 1512 height 798
click at [698, 104] on div "button" at bounding box center [697, 103] width 9 height 9
click at [684, 125] on span "Change color" at bounding box center [664, 127] width 50 height 12
drag, startPoint x: 689, startPoint y: 130, endPoint x: 743, endPoint y: 122, distance: 54.6
click at [689, 130] on button "button" at bounding box center [689, 130] width 15 height 15
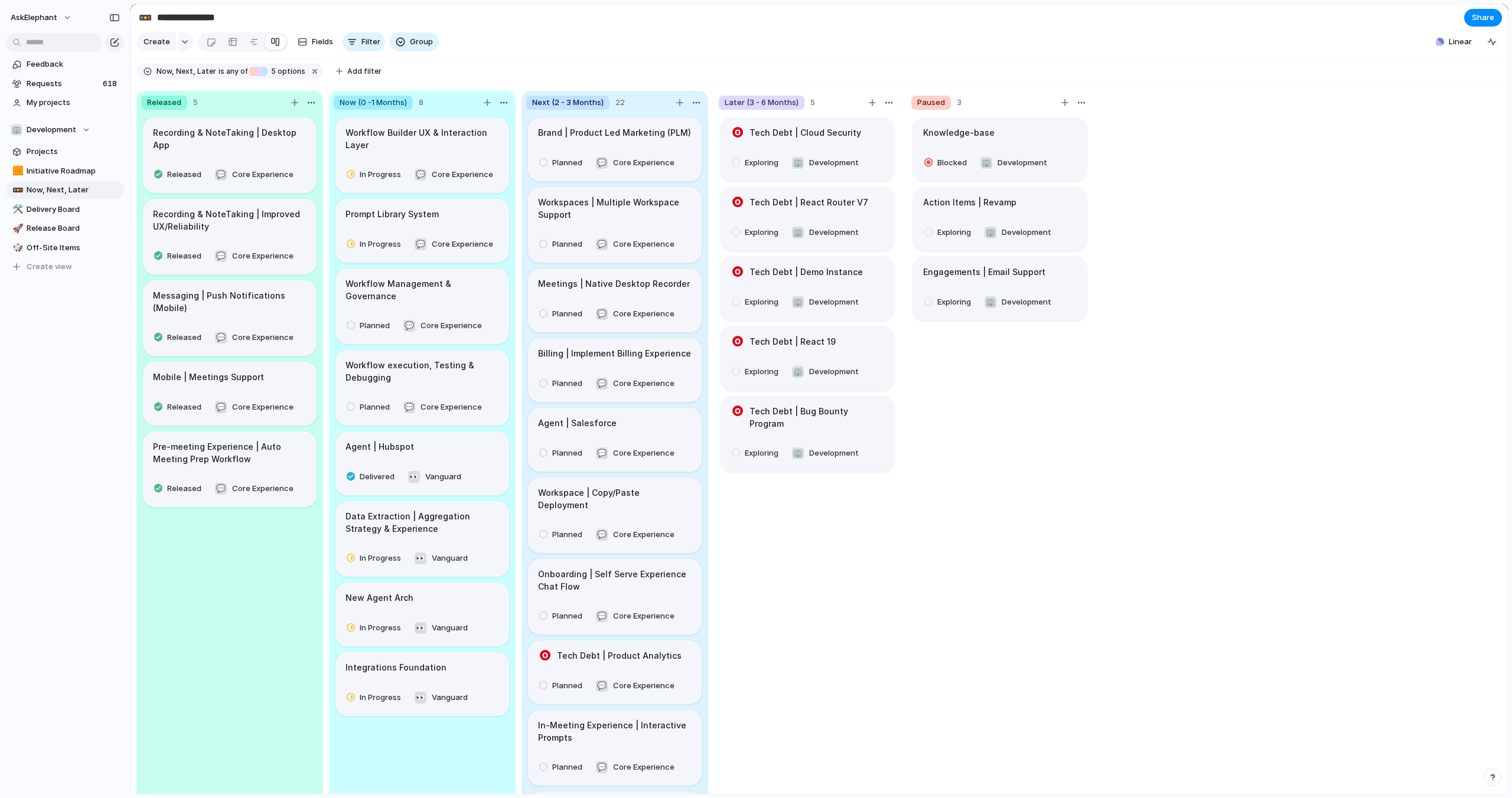
click at [886, 104] on div at bounding box center [756, 399] width 1512 height 798
click at [889, 103] on div "button" at bounding box center [889, 103] width 9 height 9
click at [869, 123] on span "Change color" at bounding box center [856, 127] width 50 height 12
click at [875, 168] on button "button" at bounding box center [882, 171] width 15 height 15
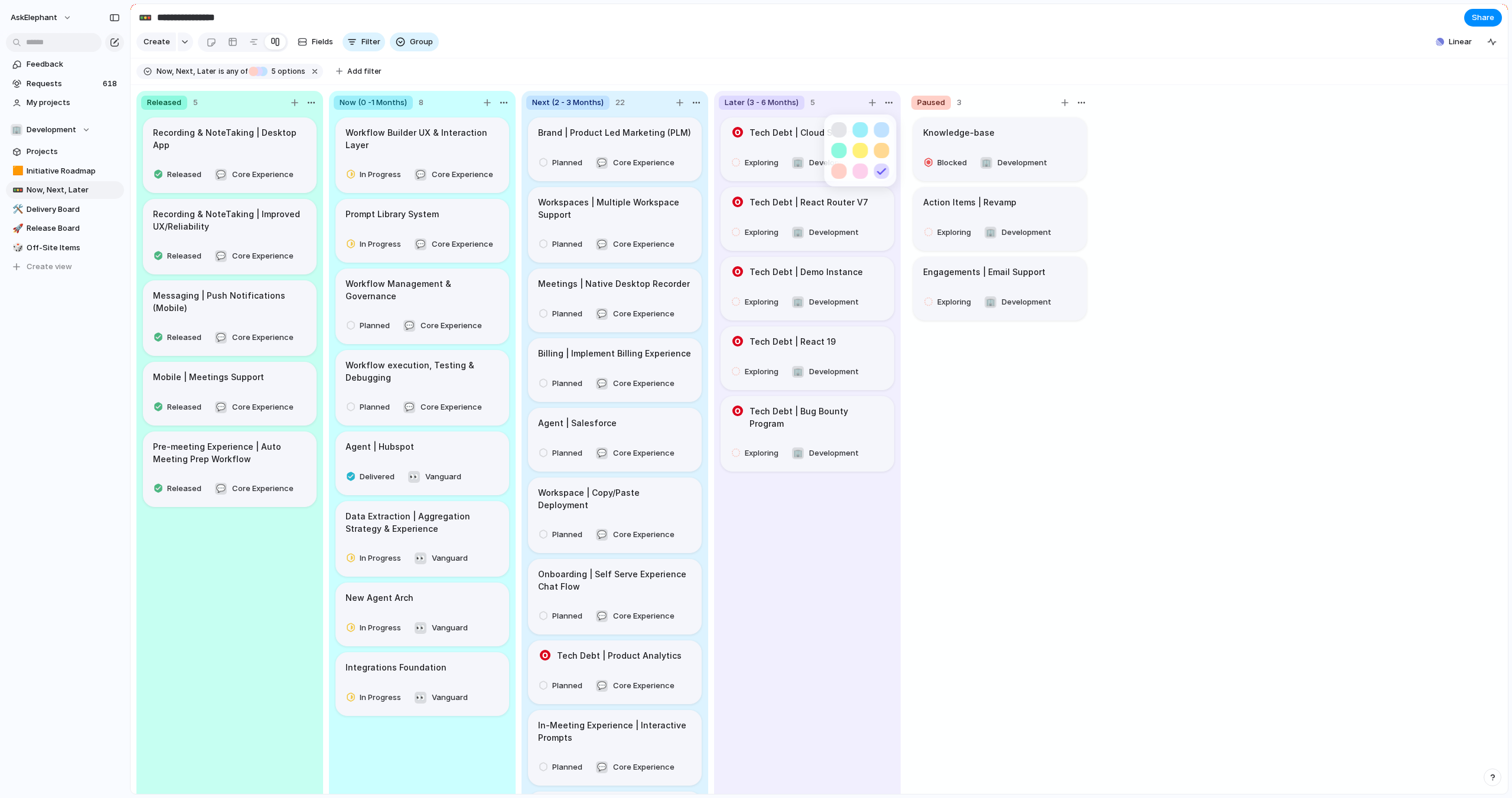
click at [1027, 92] on div at bounding box center [756, 399] width 1512 height 798
click at [1082, 102] on div "button" at bounding box center [1081, 103] width 9 height 9
click at [1069, 126] on span "Change color" at bounding box center [1049, 127] width 50 height 12
click at [1031, 173] on button "button" at bounding box center [1031, 171] width 15 height 15
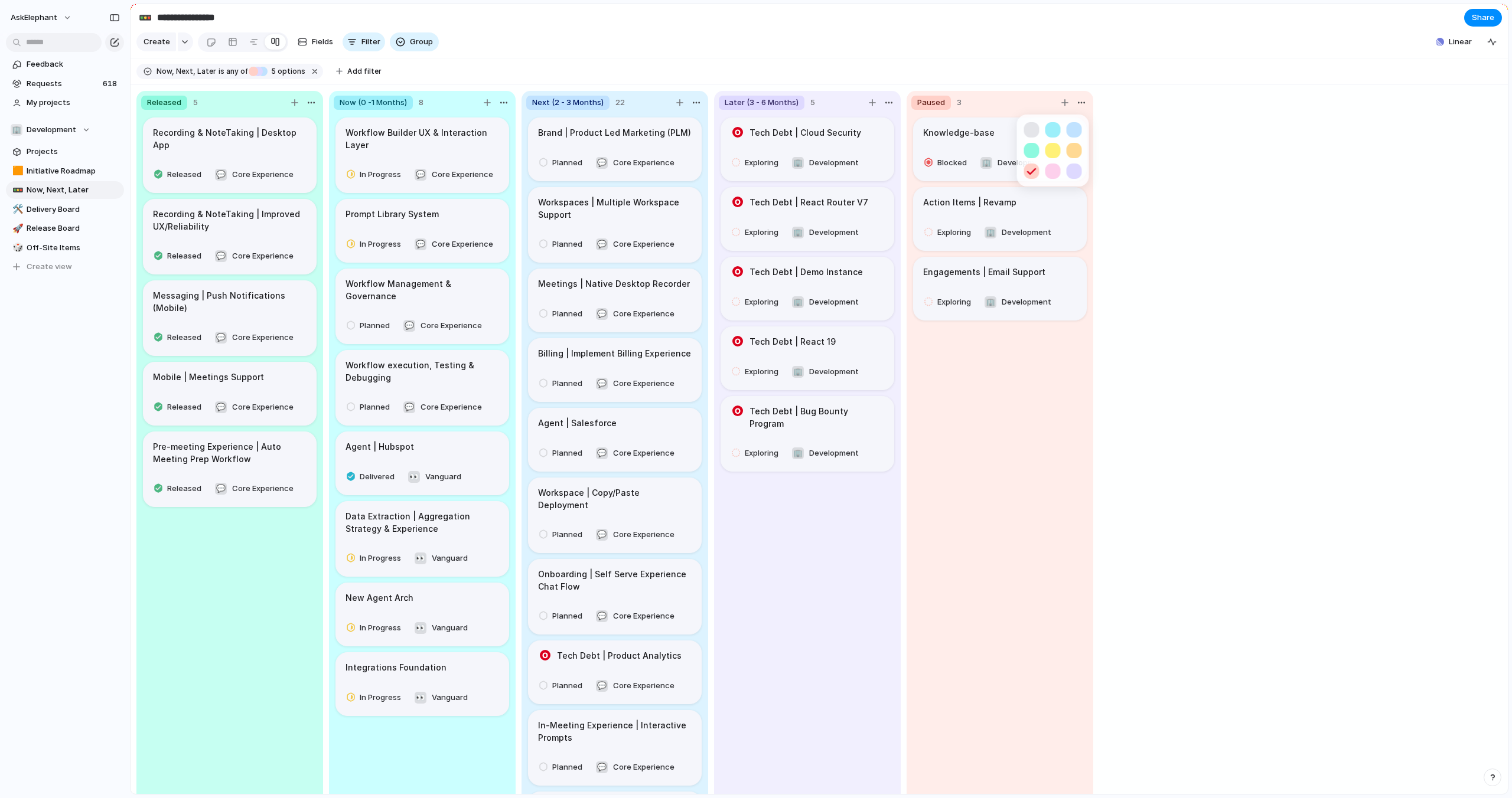
click at [1284, 234] on div at bounding box center [756, 399] width 1512 height 798
click at [934, 166] on div "Blocked" at bounding box center [947, 163] width 46 height 14
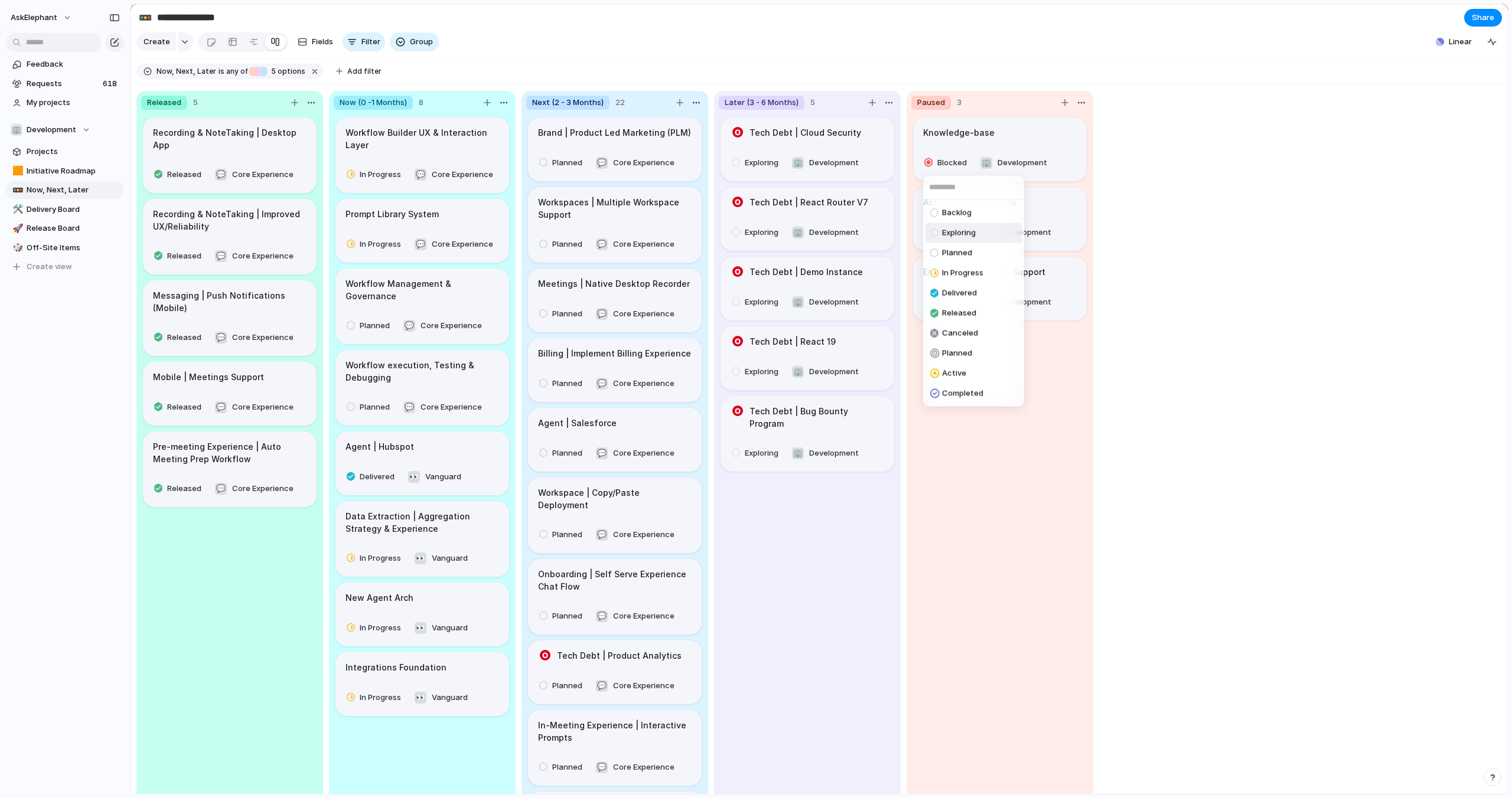
click at [949, 232] on span "Exploring" at bounding box center [959, 233] width 34 height 12
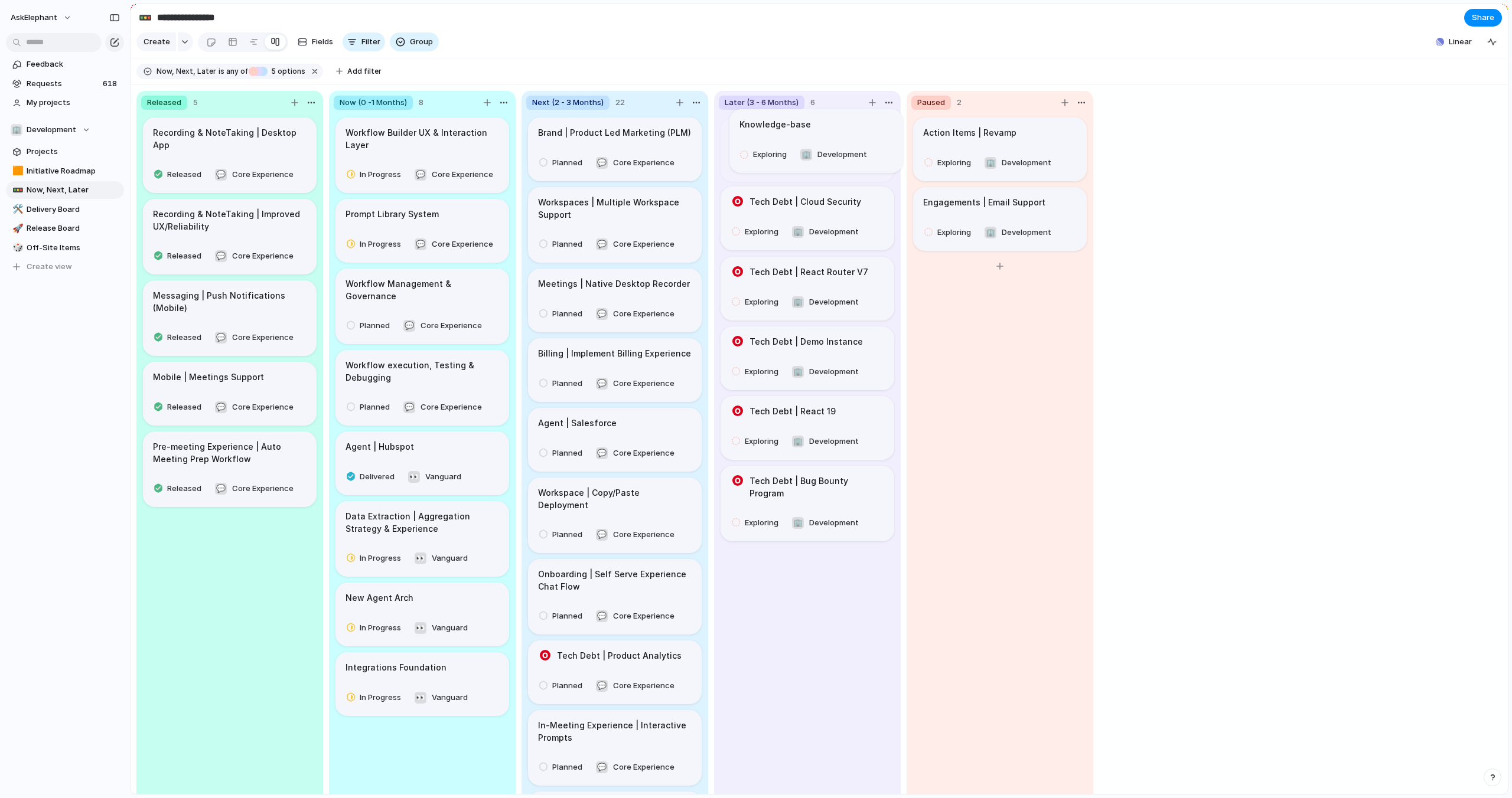
drag, startPoint x: 1042, startPoint y: 142, endPoint x: 885, endPoint y: 143, distance: 157.0
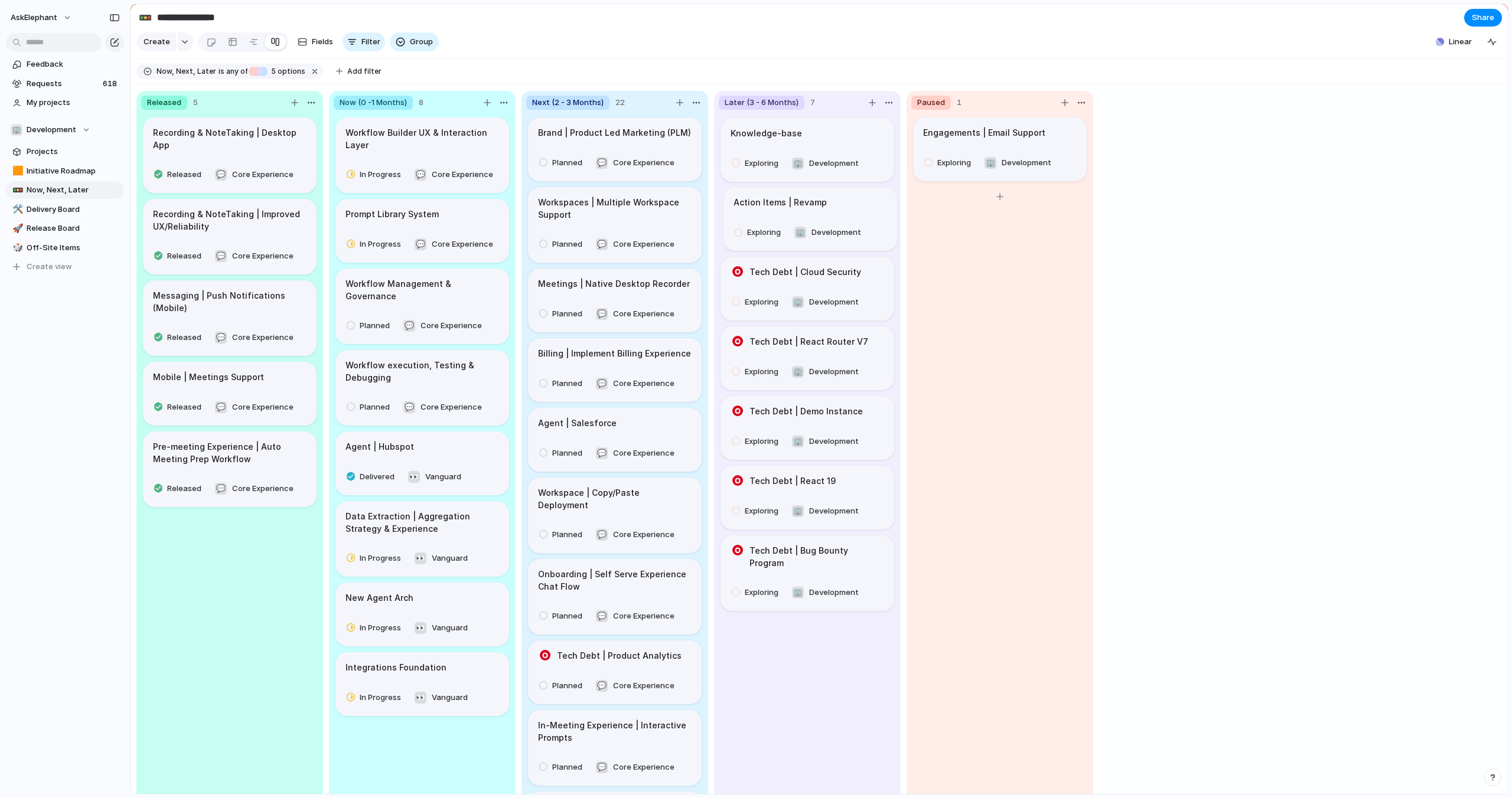
drag, startPoint x: 1073, startPoint y: 141, endPoint x: 884, endPoint y: 211, distance: 201.5
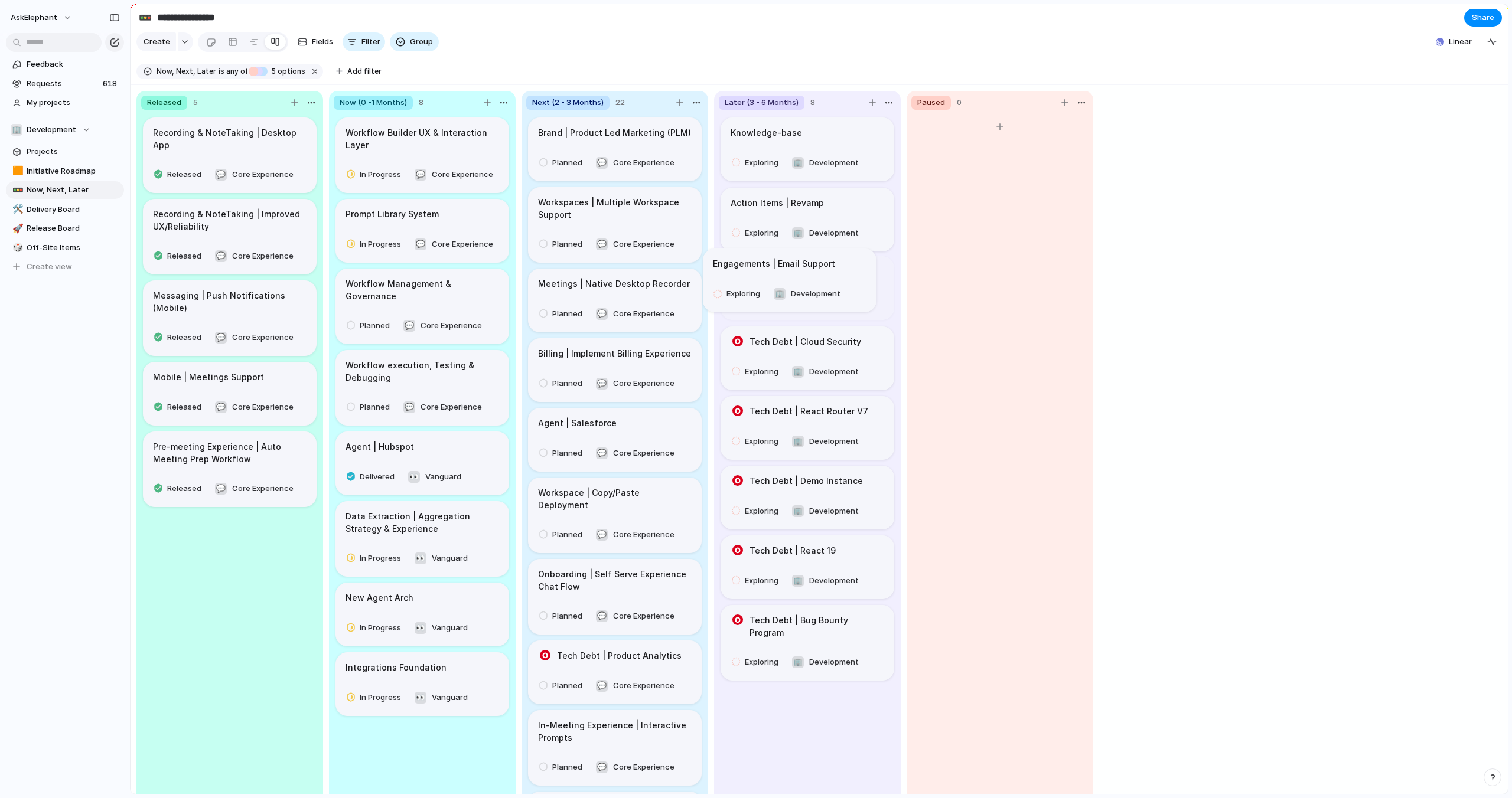
drag, startPoint x: 1054, startPoint y: 147, endPoint x: 859, endPoint y: 274, distance: 232.7
click at [1079, 103] on div "button" at bounding box center [1081, 103] width 9 height 9
click at [1201, 120] on div "Change color" at bounding box center [756, 399] width 1512 height 798
click at [354, 44] on div "button" at bounding box center [352, 42] width 9 height 9
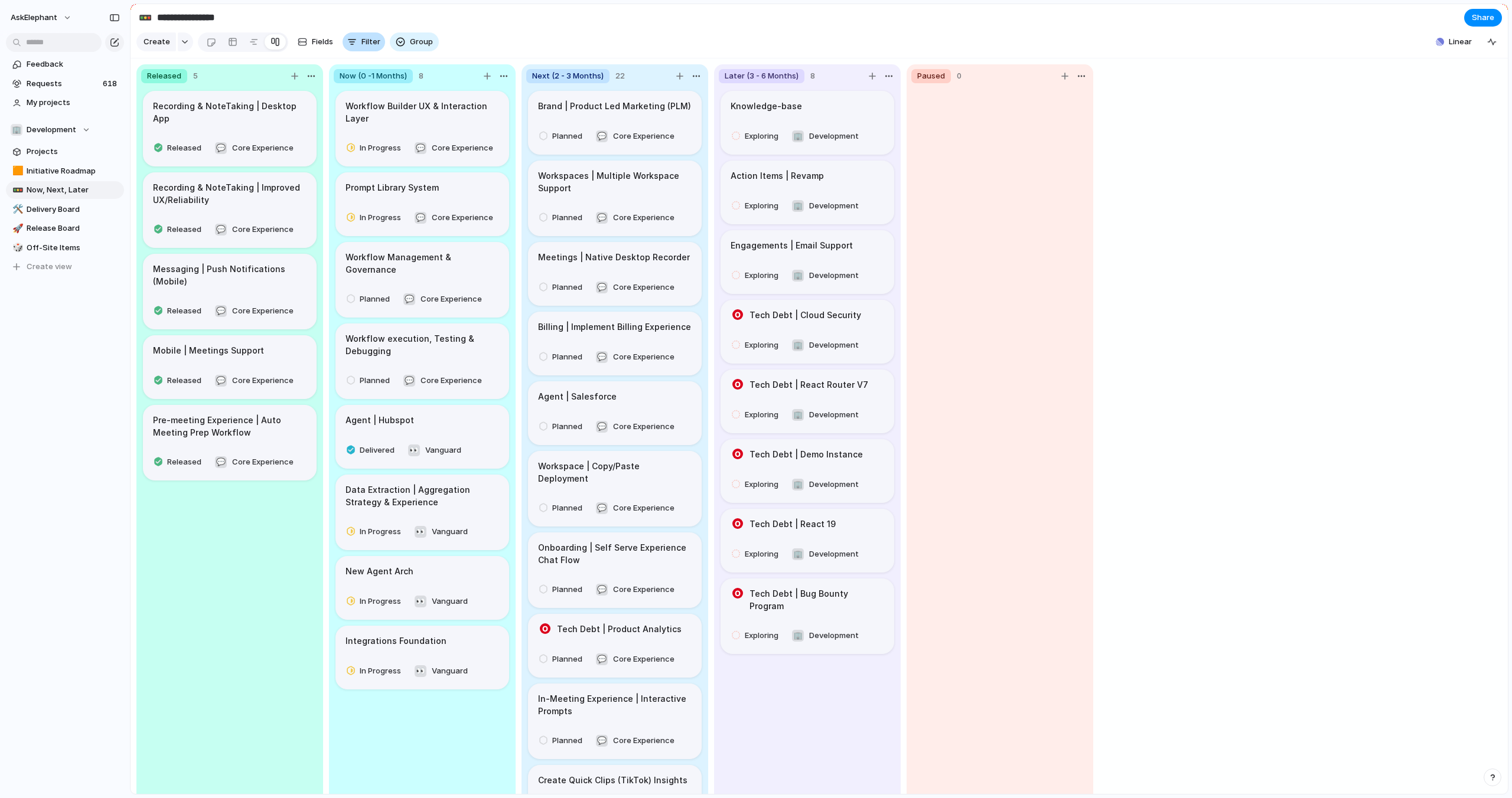
click at [354, 44] on div "button" at bounding box center [352, 42] width 9 height 9
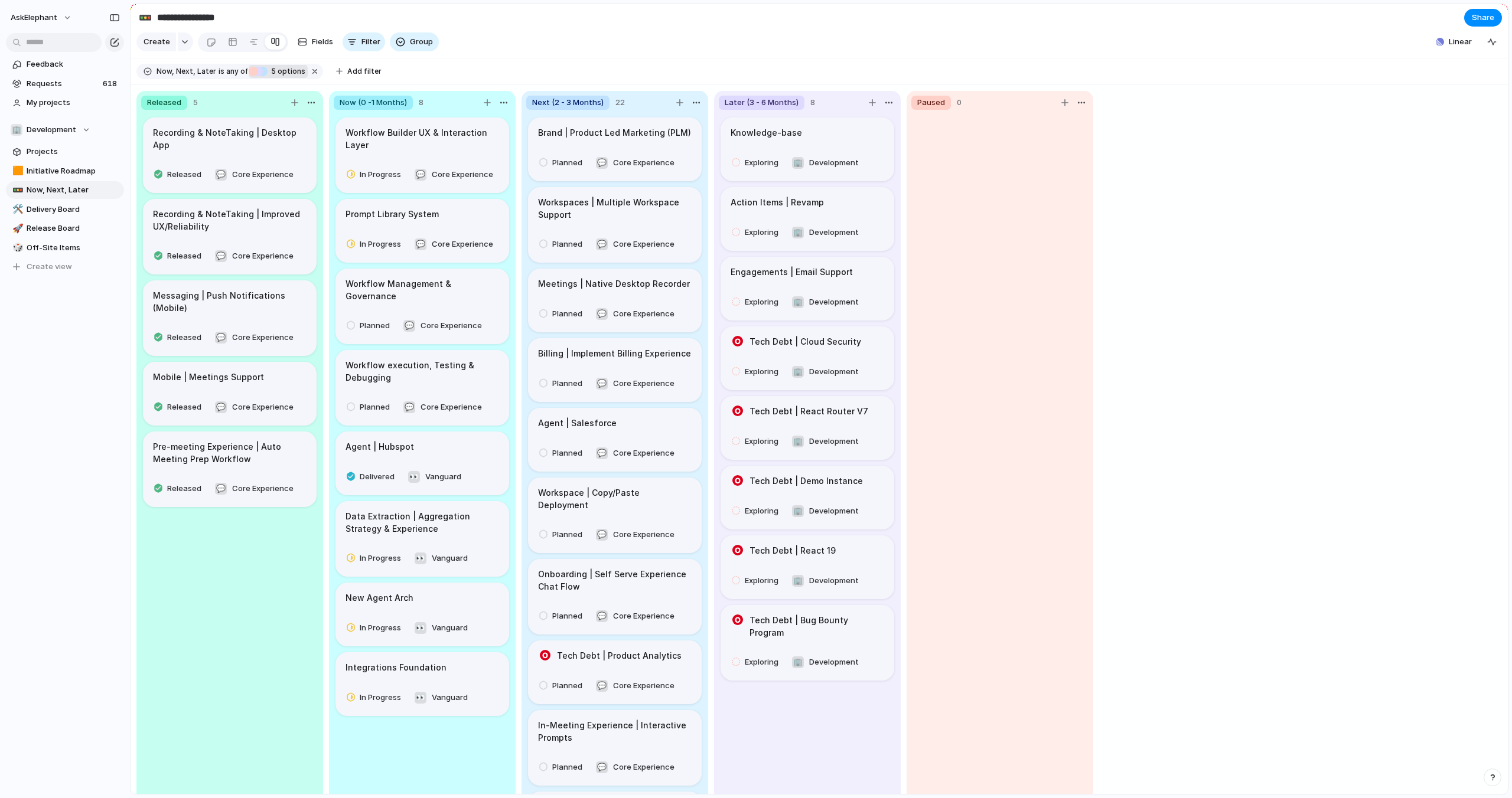
click at [267, 67] on span "5 options" at bounding box center [286, 72] width 38 height 11
click at [627, 58] on div "Released Now (0 -1 Months) Next (2 - 3 Months) Later (3 - 6 Months) Paused No N…" at bounding box center [756, 399] width 1512 height 798
click at [307, 43] on button "Fields" at bounding box center [315, 42] width 45 height 19
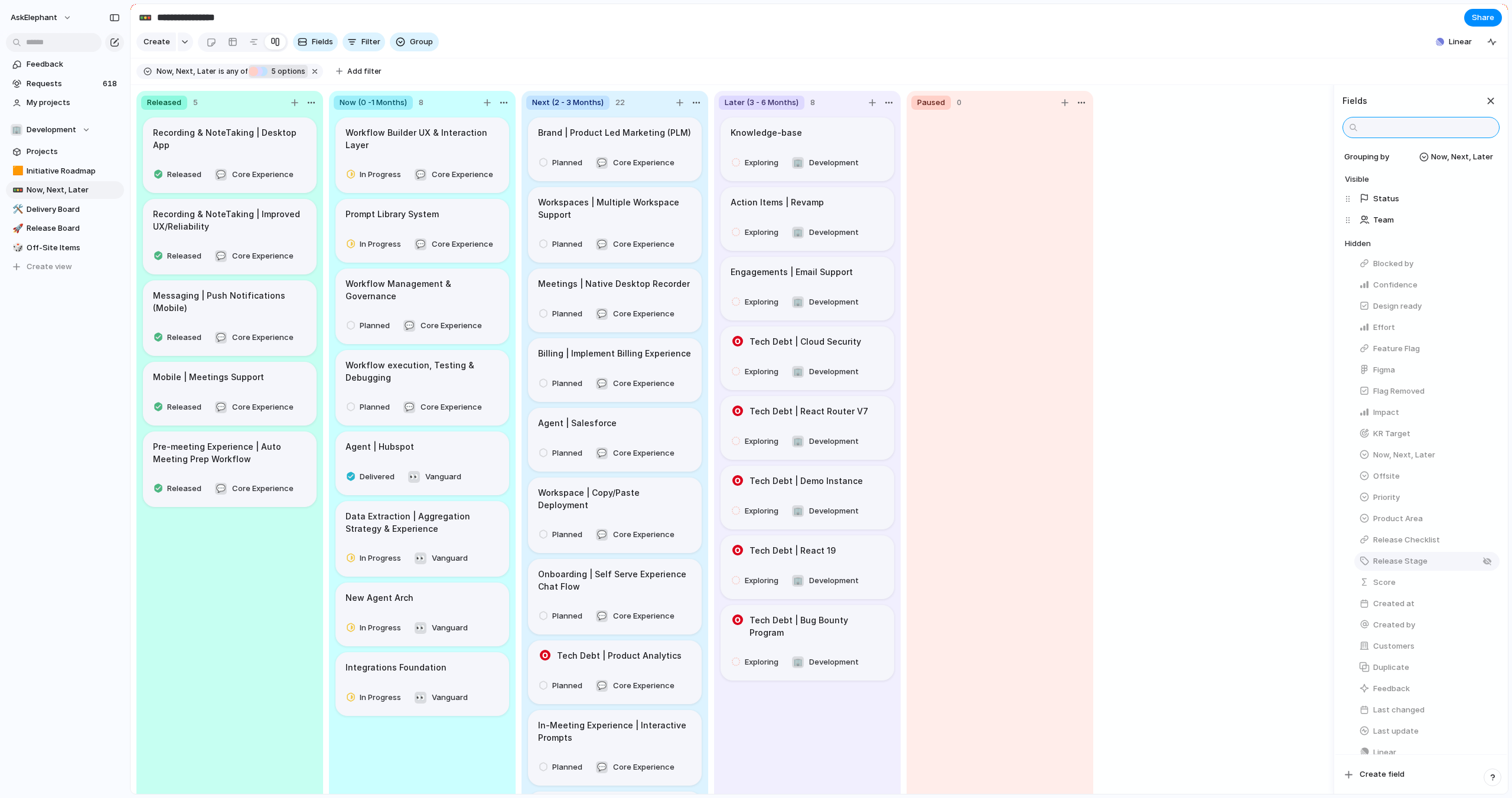
scroll to position [101, 0]
click at [1424, 356] on span "Now, Next, Later" at bounding box center [1404, 355] width 62 height 12
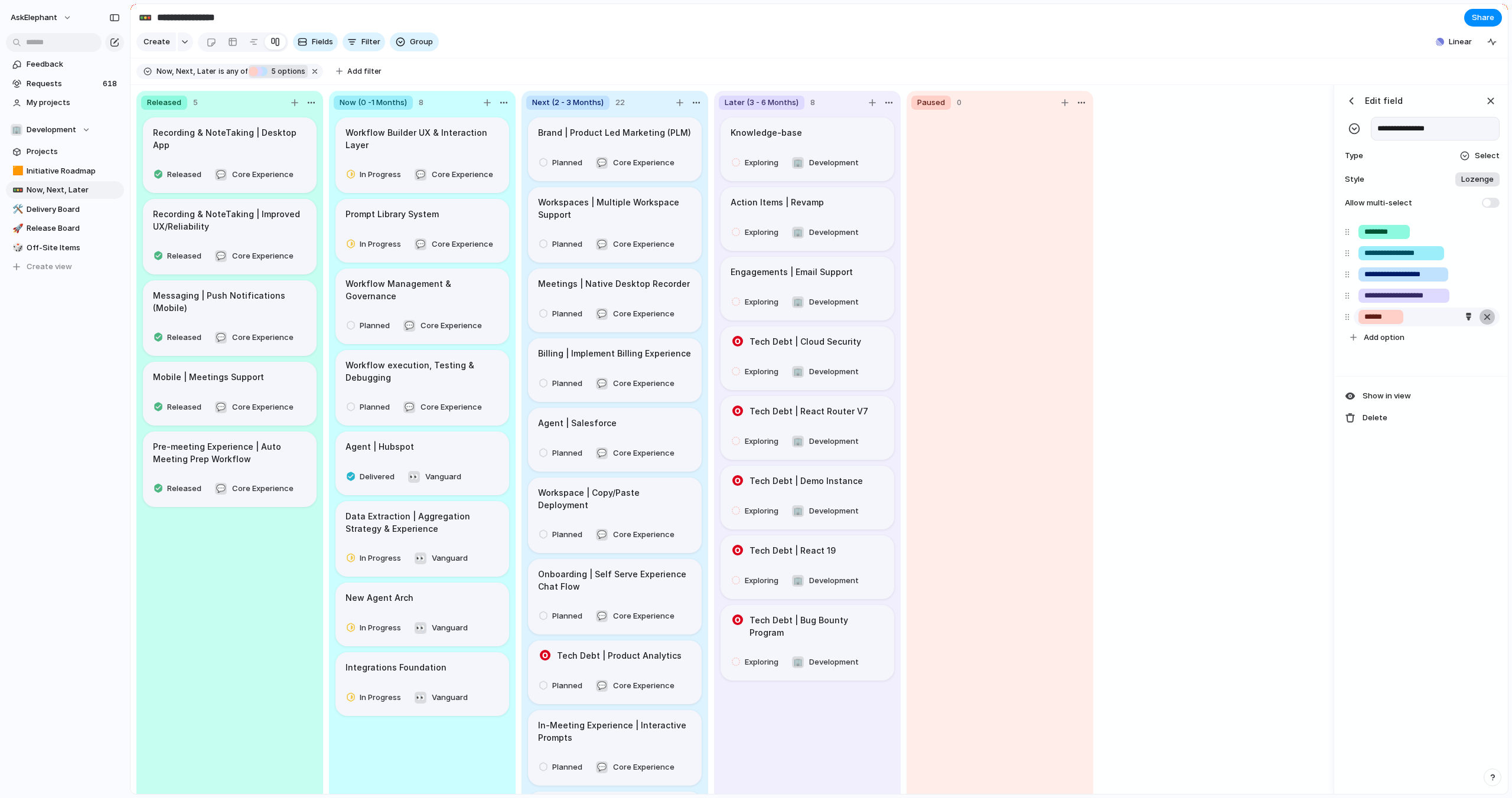
click at [1485, 315] on div "button" at bounding box center [1487, 317] width 12 height 15
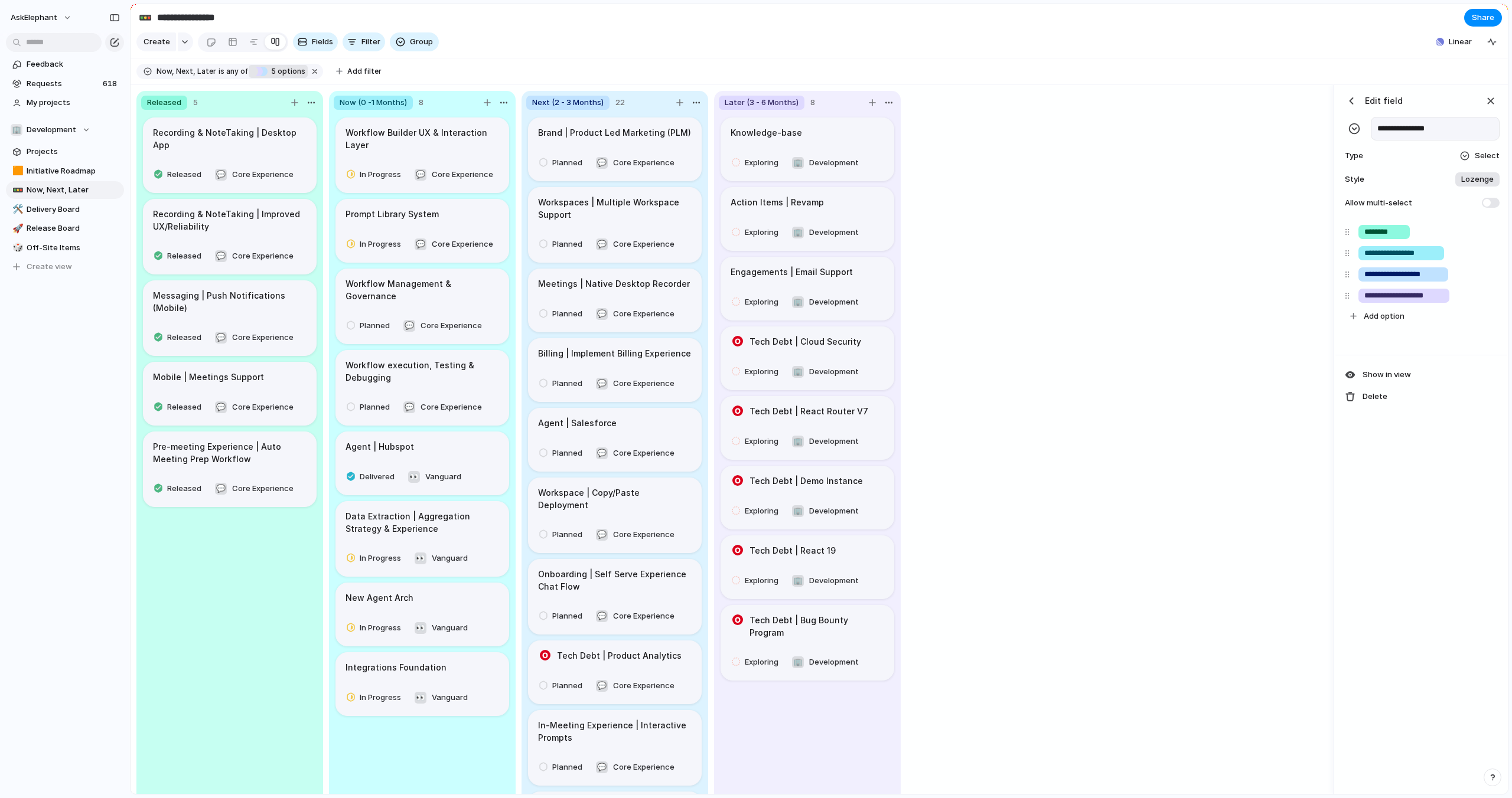
click at [1126, 435] on div "Released 5 Recording & NoteTaking | Desktop App Released 💬 Core Experience Reco…" at bounding box center [732, 440] width 1202 height 710
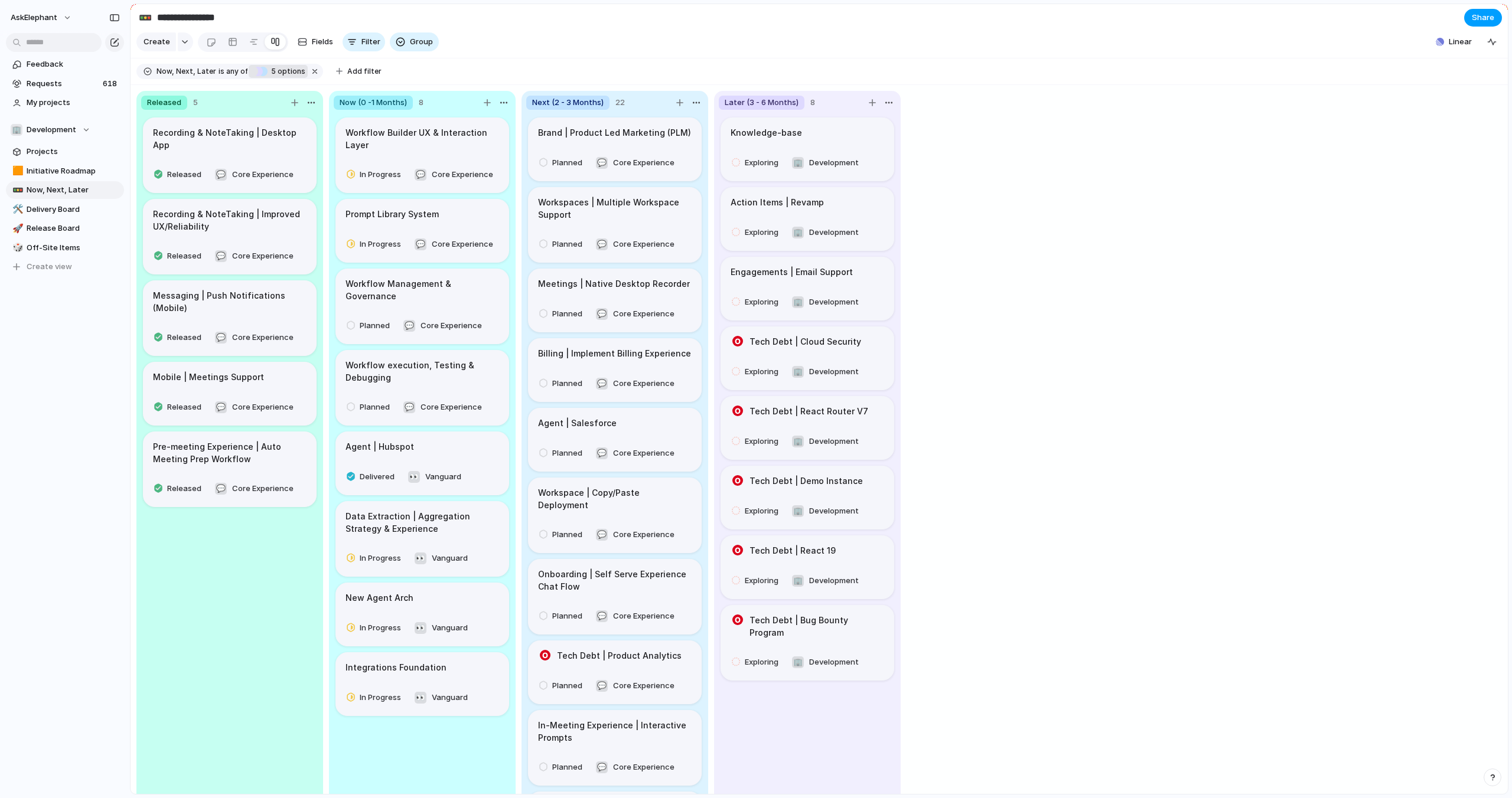
click at [1478, 14] on span "Share" at bounding box center [1483, 18] width 22 height 12
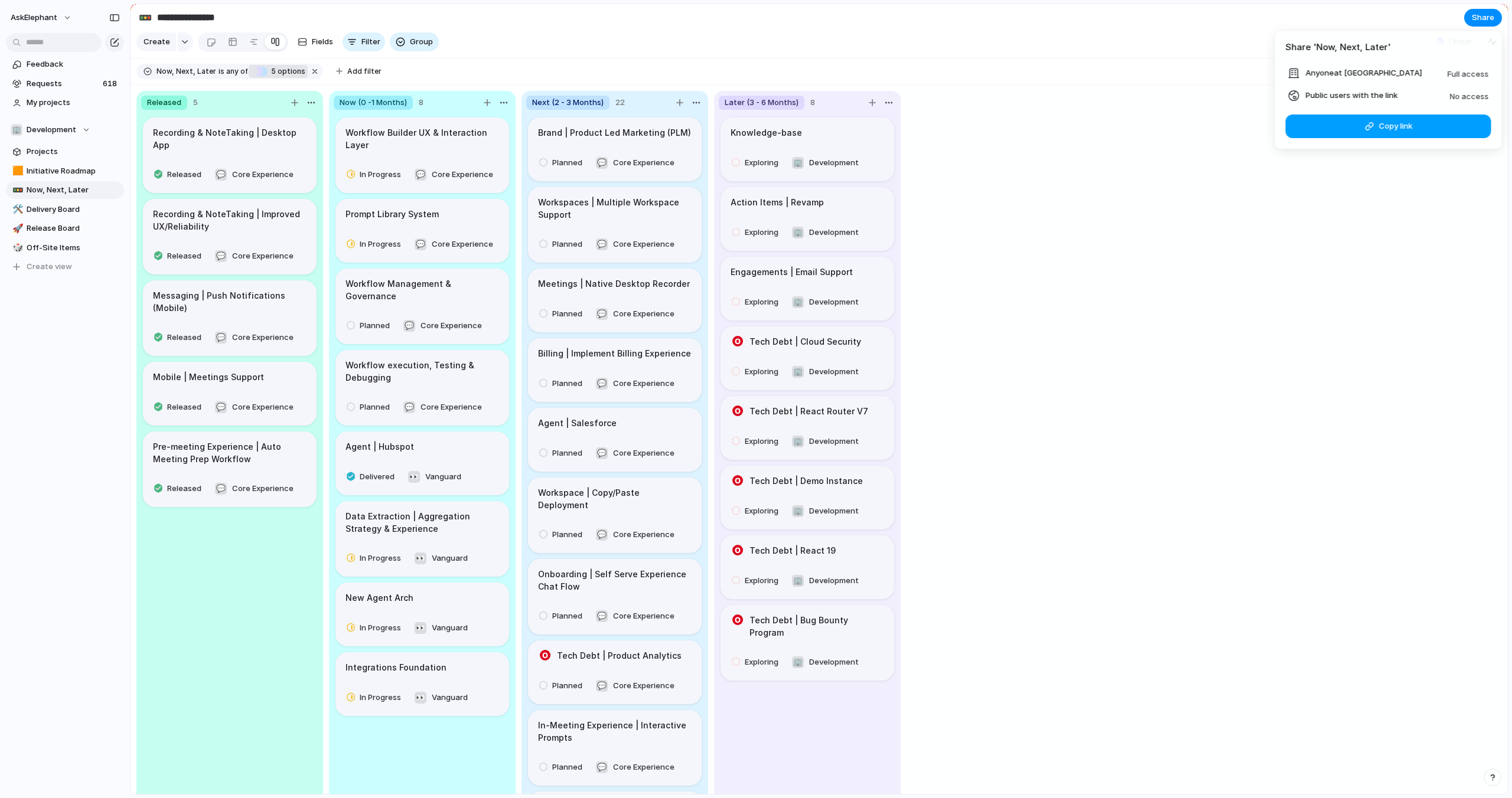
click at [1376, 129] on button "Copy link" at bounding box center [1388, 127] width 205 height 24
click at [1471, 101] on div "No access" at bounding box center [1469, 96] width 39 height 14
click at [1471, 98] on span "No access" at bounding box center [1469, 96] width 39 height 9
click at [1471, 98] on span "No access" at bounding box center [1469, 96] width 39 height 9
click at [1445, 68] on li "Anyone at AskElephant Full access" at bounding box center [1388, 73] width 201 height 14
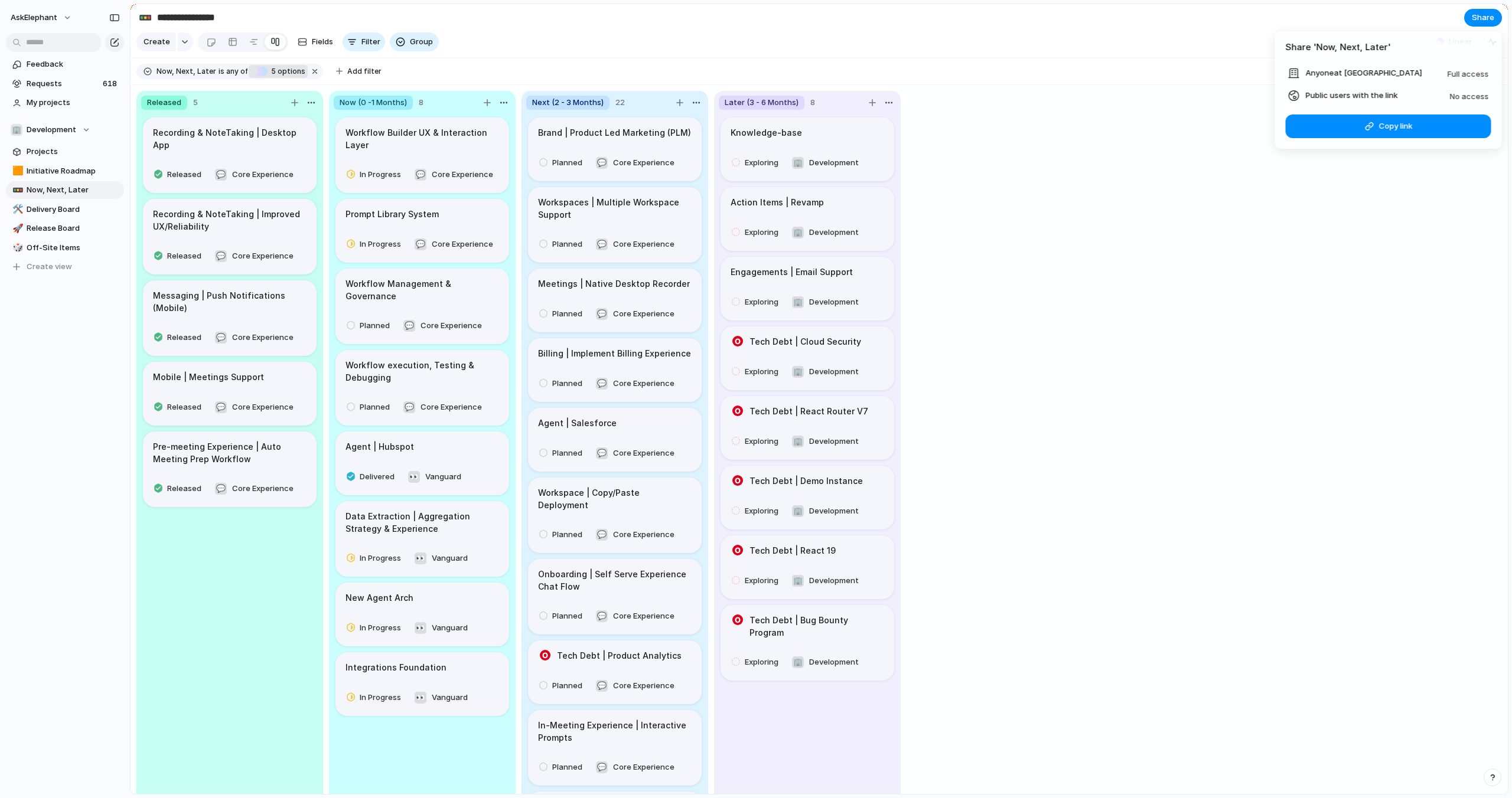
click at [1334, 61] on article "Share ' Now, Next, Later ' Anyone at AskElephant Full access Public users with …" at bounding box center [1388, 90] width 227 height 118
click at [1297, 98] on div at bounding box center [1294, 96] width 12 height 12
click at [1394, 128] on span "Copy link" at bounding box center [1395, 127] width 34 height 12
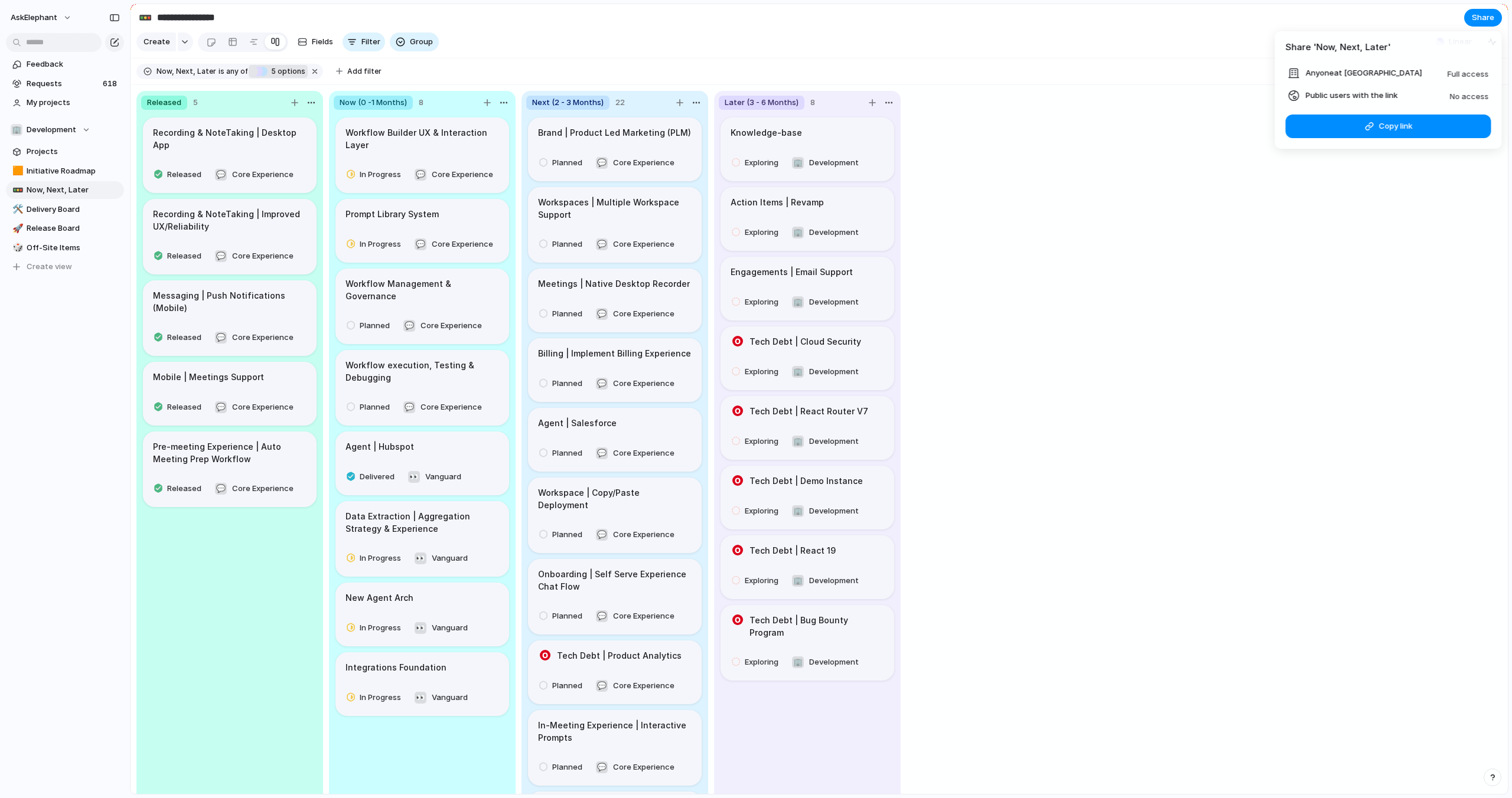
click at [1414, 283] on div "Share ' Now, Next, Later ' Anyone at AskElephant Full access Public users with …" at bounding box center [756, 399] width 1512 height 798
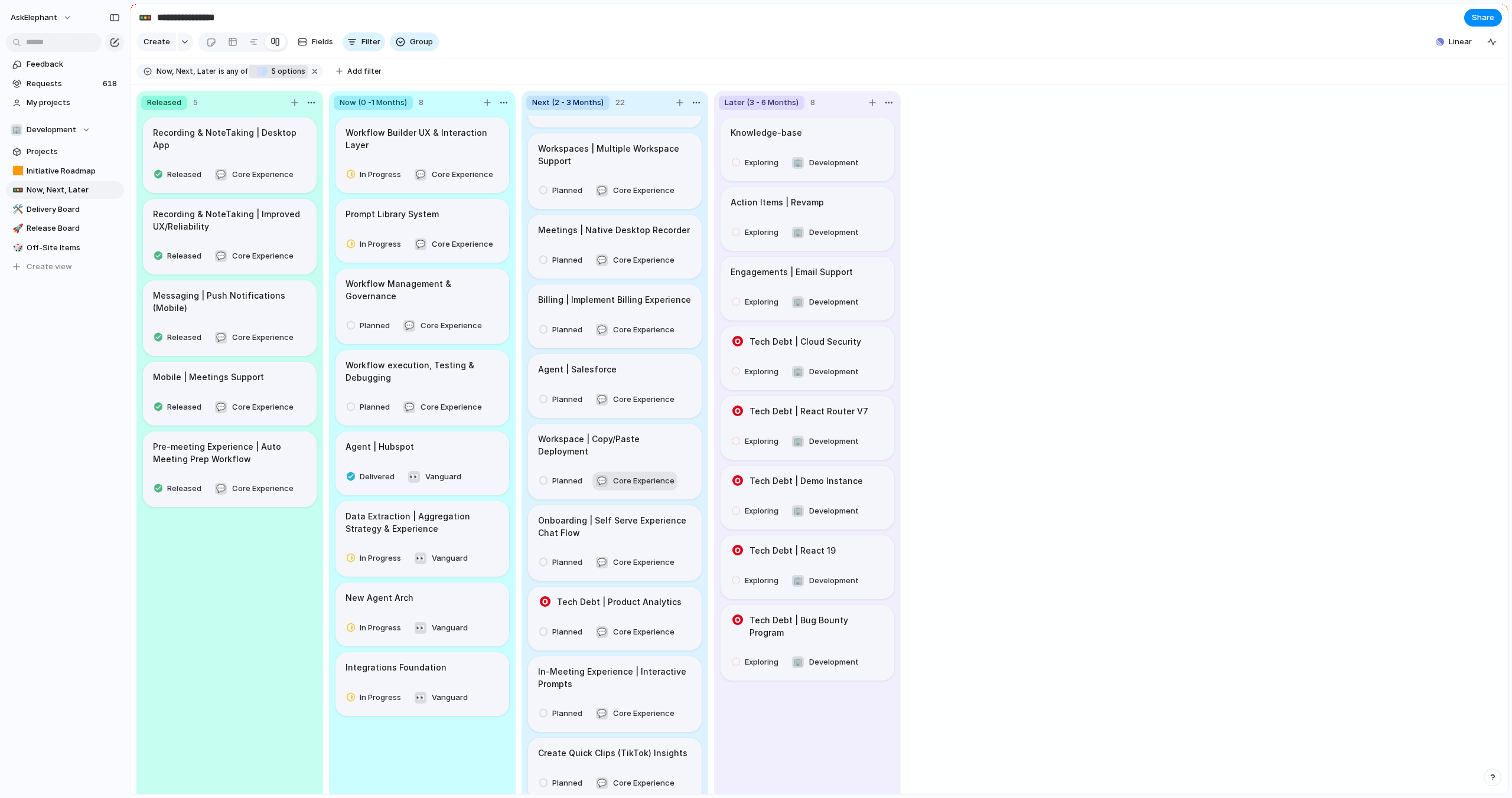
scroll to position [0, 0]
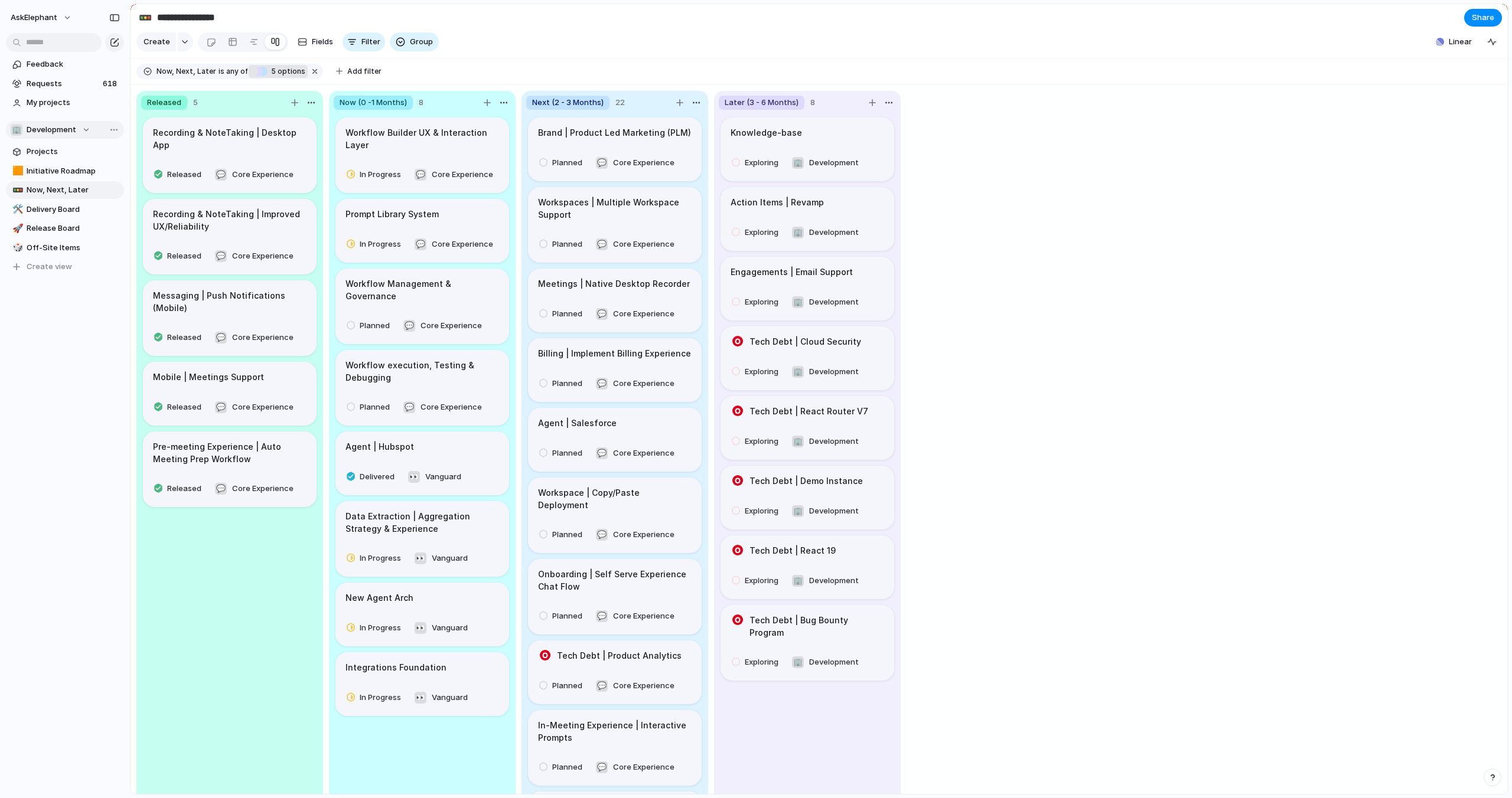
click at [64, 130] on span "Development" at bounding box center [51, 130] width 50 height 12
click at [50, 14] on div "🏢 Development 💬 Core Experience 👀 Vanguard Create new team" at bounding box center [756, 399] width 1512 height 798
click at [50, 15] on span "AskElephant" at bounding box center [34, 18] width 47 height 12
click at [60, 46] on li "Settings" at bounding box center [57, 44] width 98 height 19
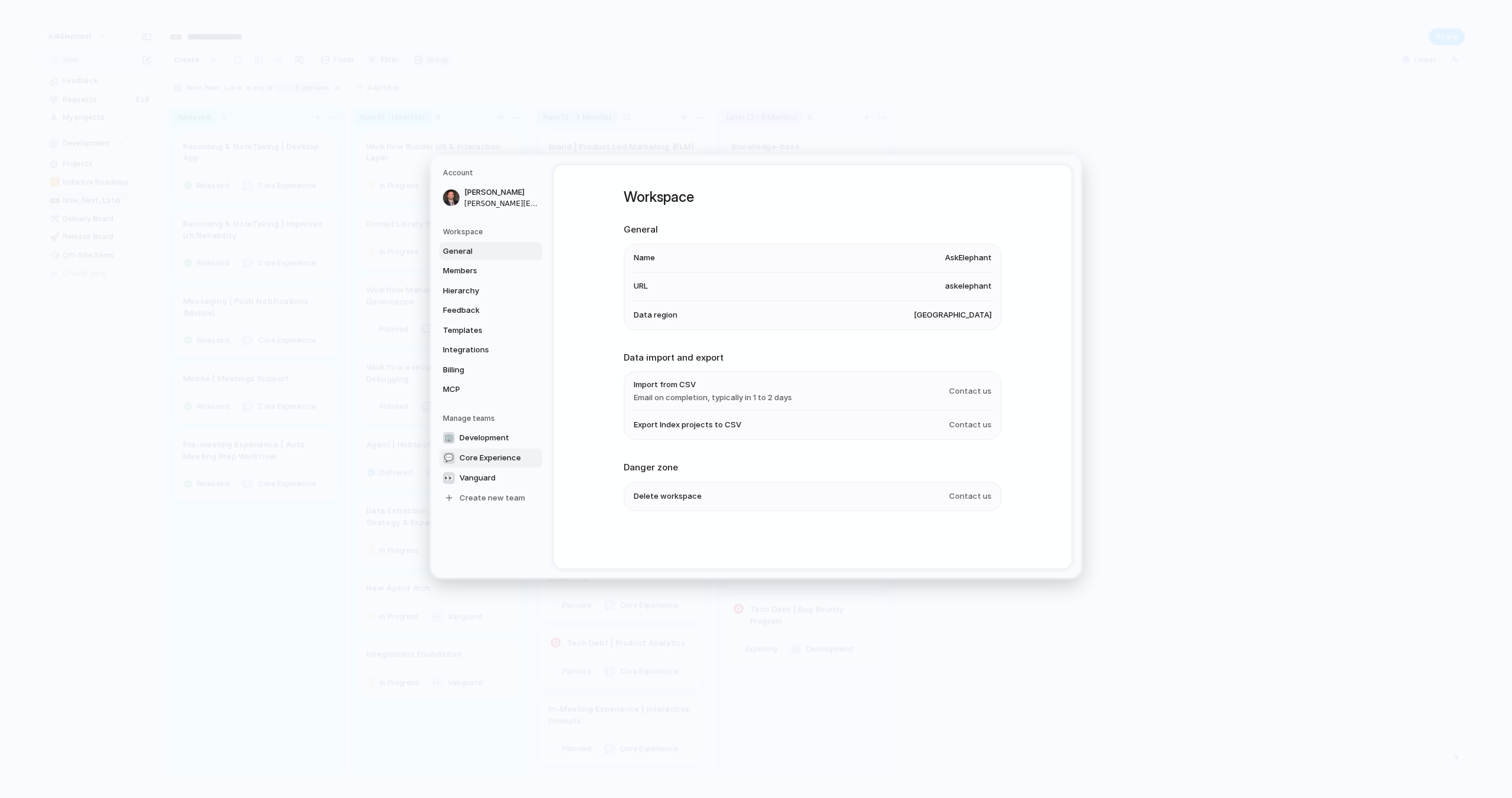
click at [476, 460] on span "Core Experience" at bounding box center [490, 458] width 62 height 12
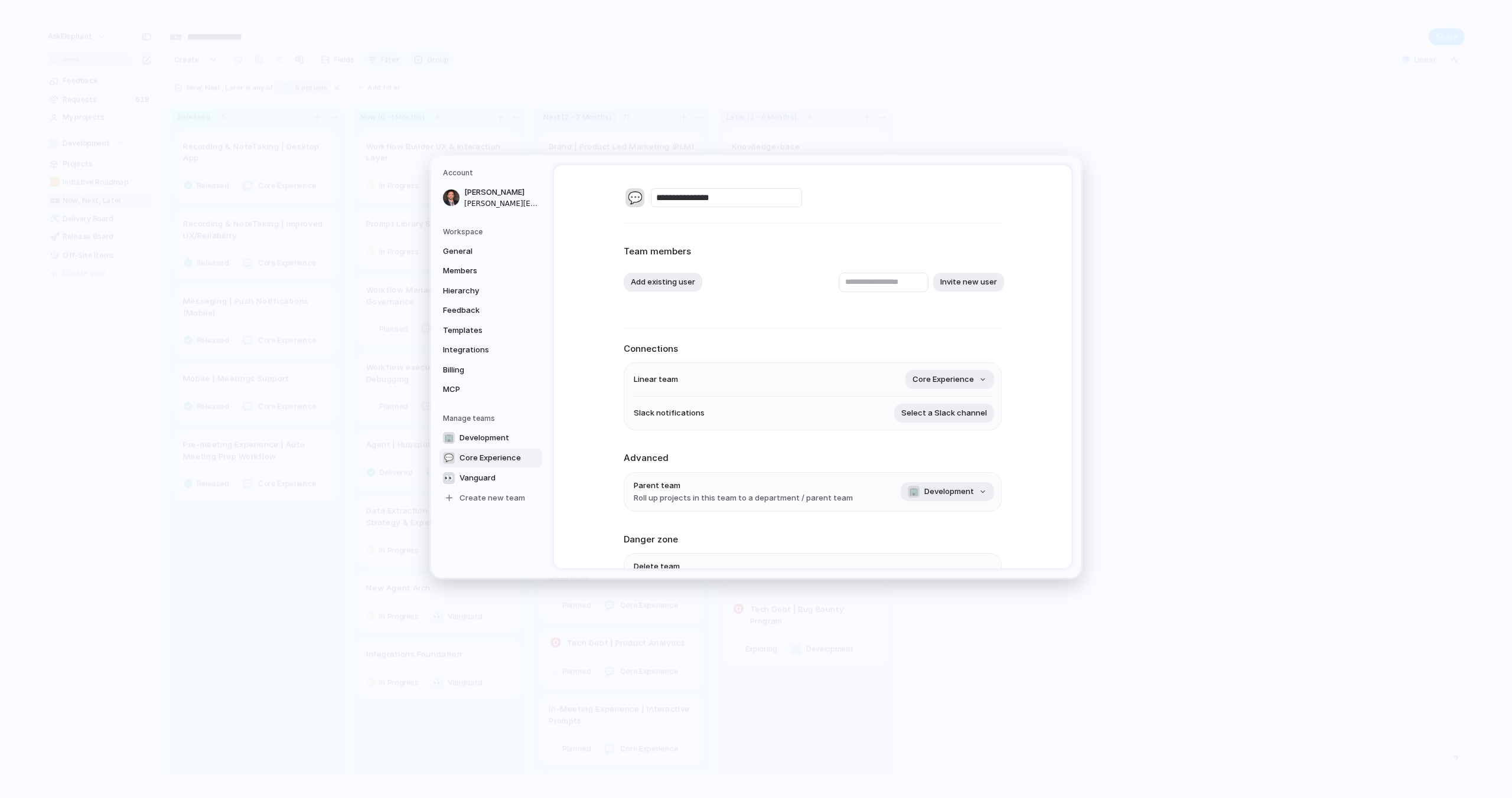
click at [634, 199] on div "💬" at bounding box center [635, 198] width 19 height 19
type input "*****"
click at [728, 266] on span "😁" at bounding box center [728, 269] width 15 height 14
click at [483, 477] on span "Vanguard" at bounding box center [477, 478] width 36 height 12
type input "********"
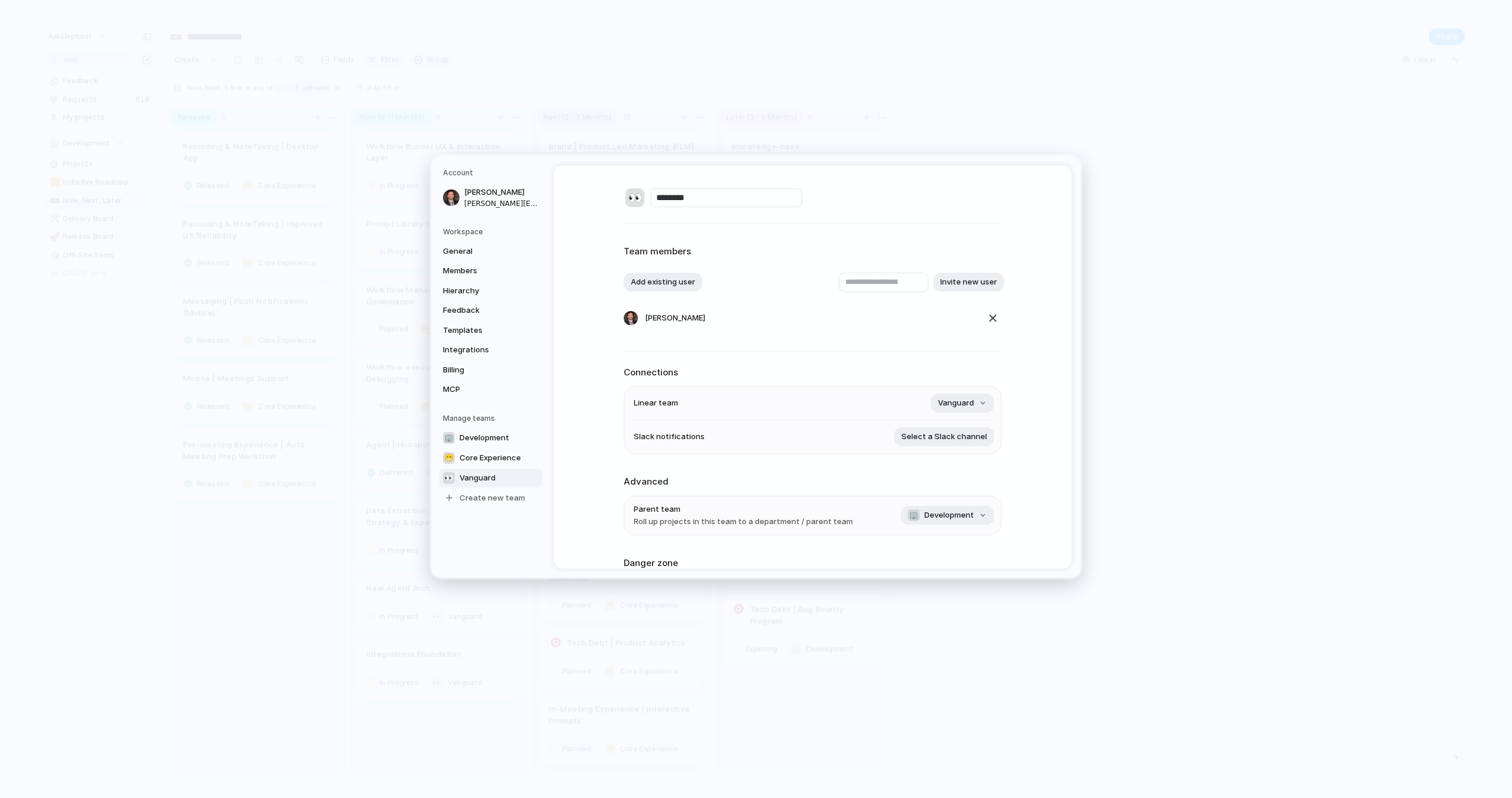
click at [636, 198] on div "👀" at bounding box center [635, 198] width 19 height 19
type input "*"
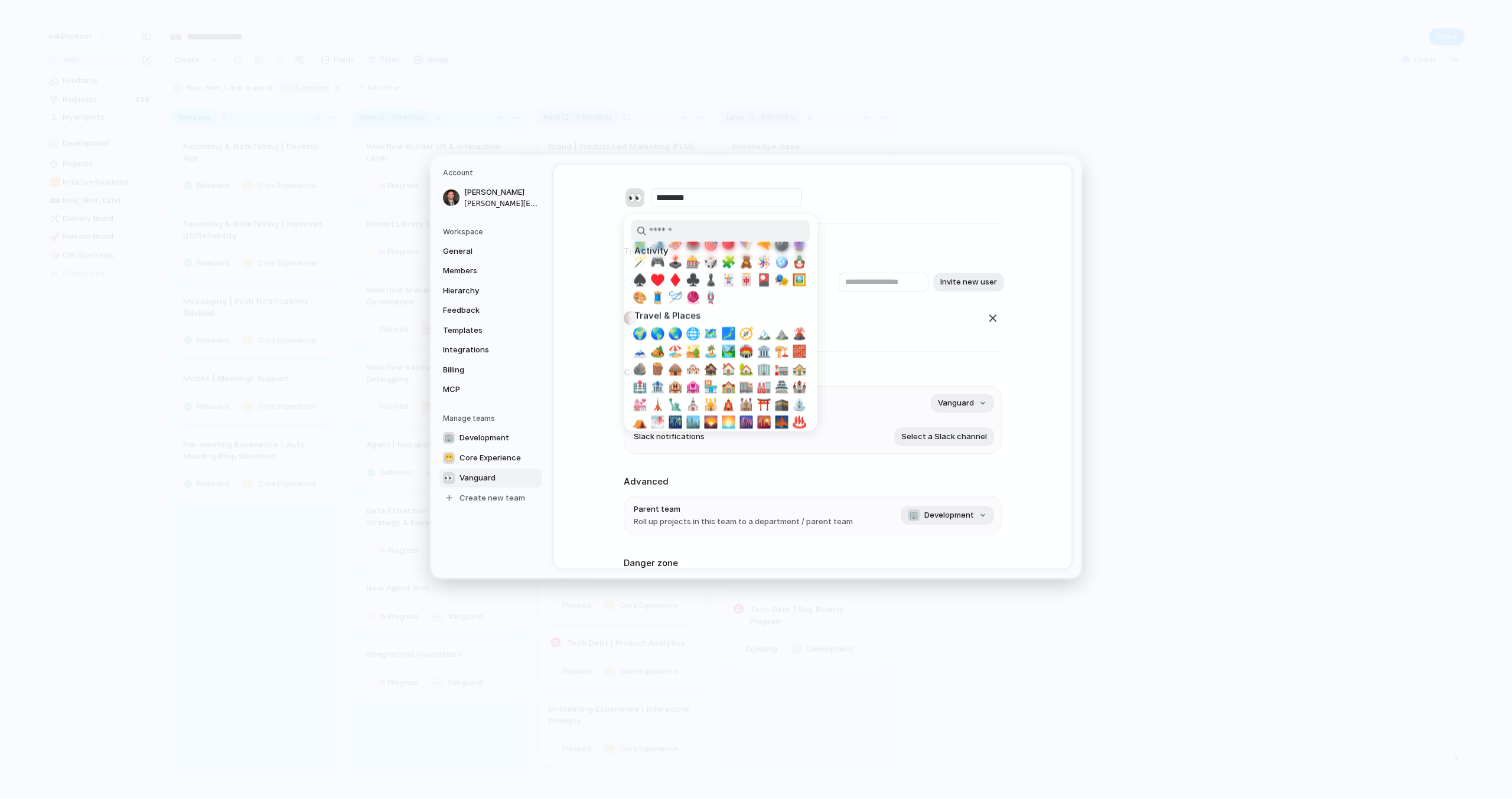
scroll to position [1654, 0]
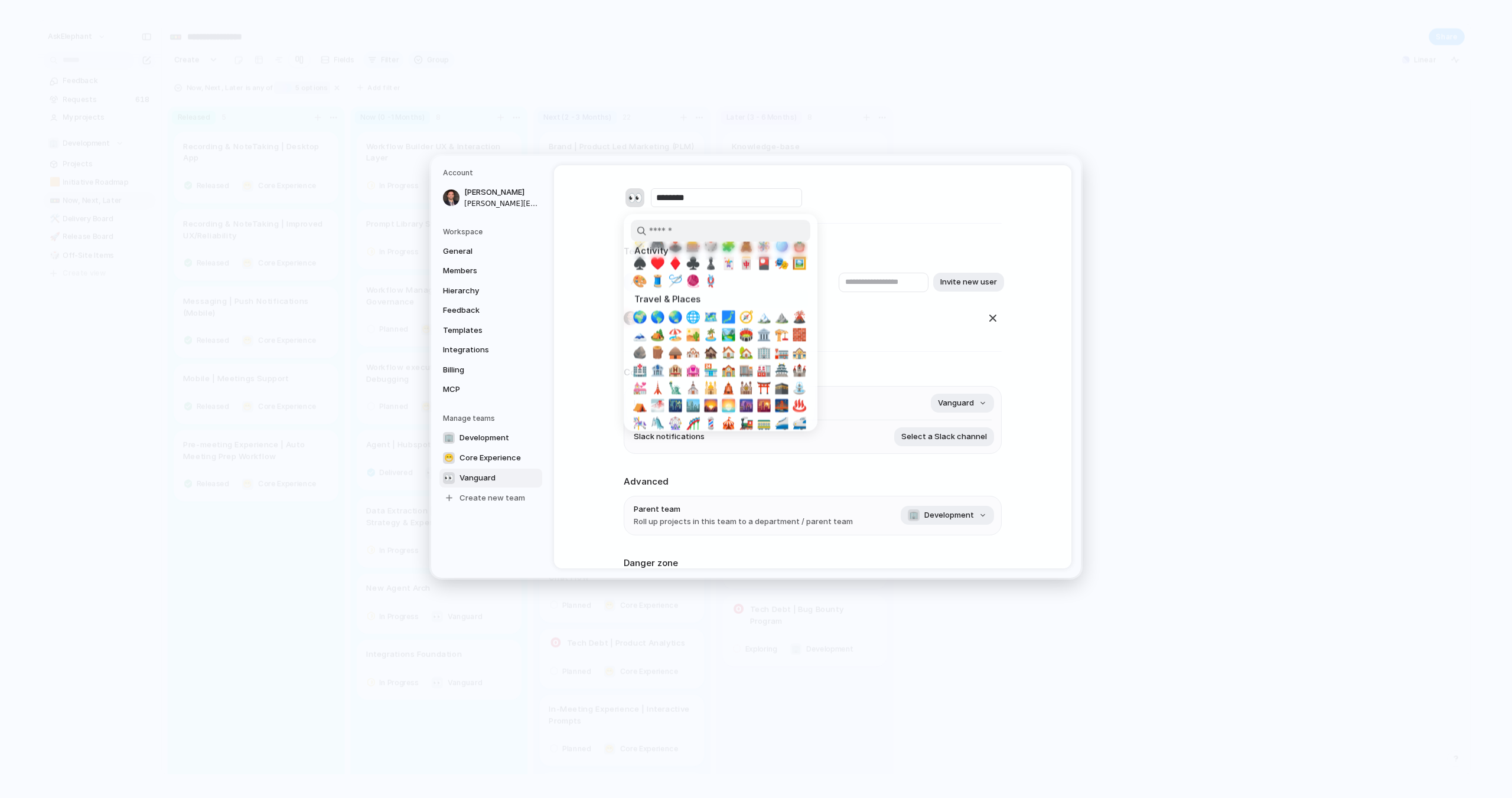
click at [727, 403] on span "🌅" at bounding box center [728, 406] width 15 height 14
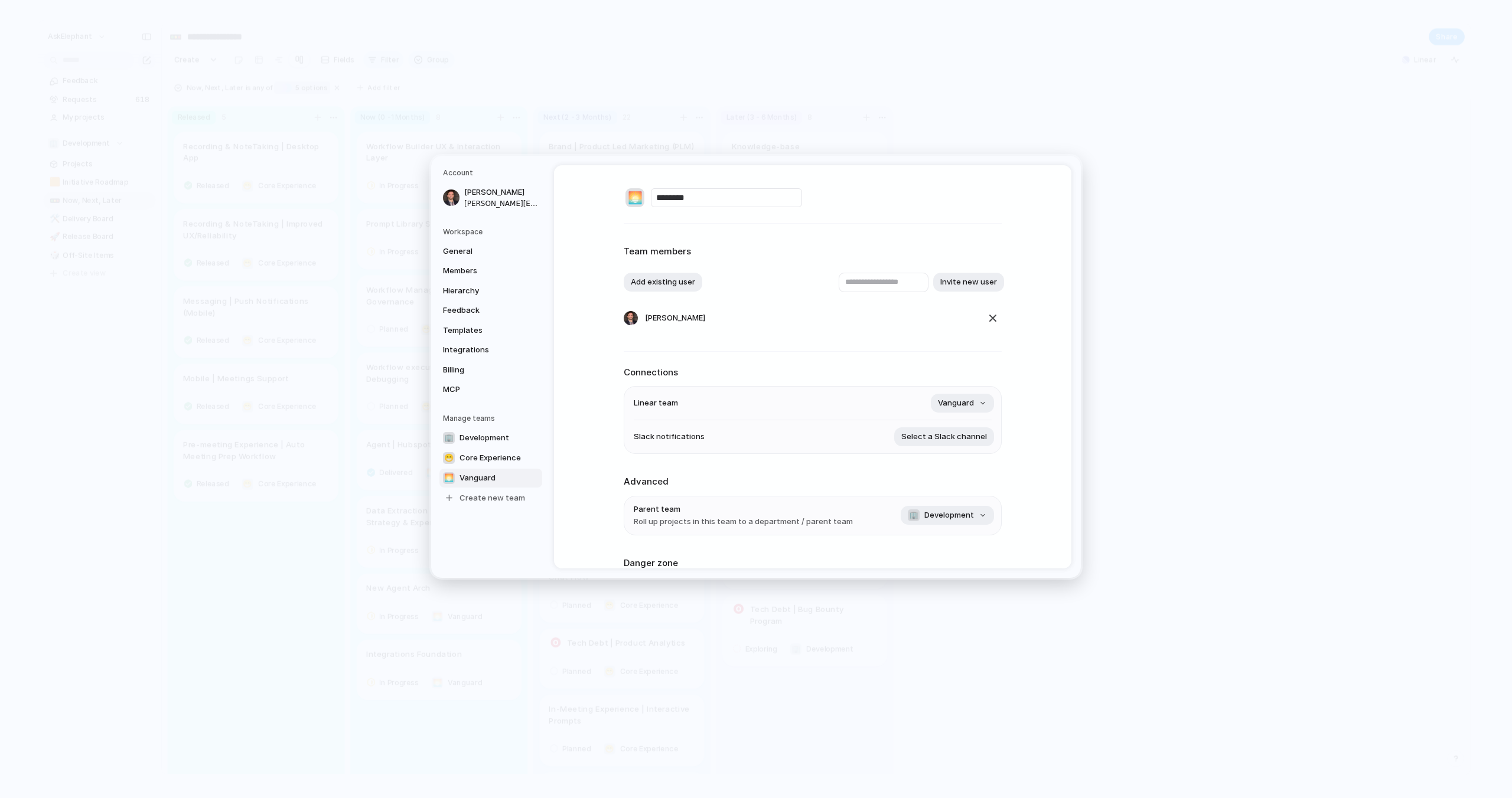
click at [636, 200] on div "🌅" at bounding box center [635, 198] width 19 height 19
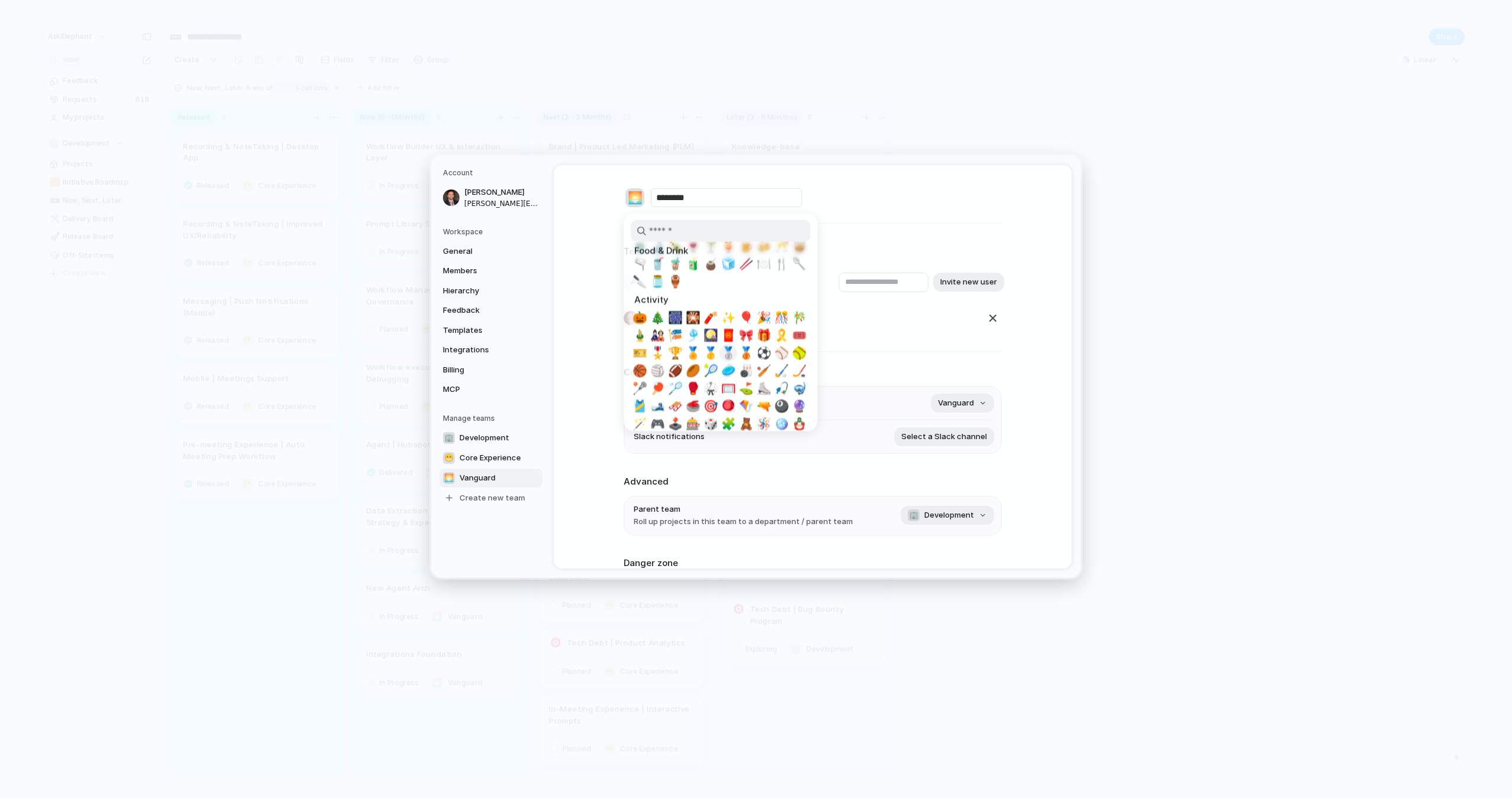
scroll to position [1478, 0]
click at [712, 311] on span "🧨" at bounding box center [711, 316] width 15 height 14
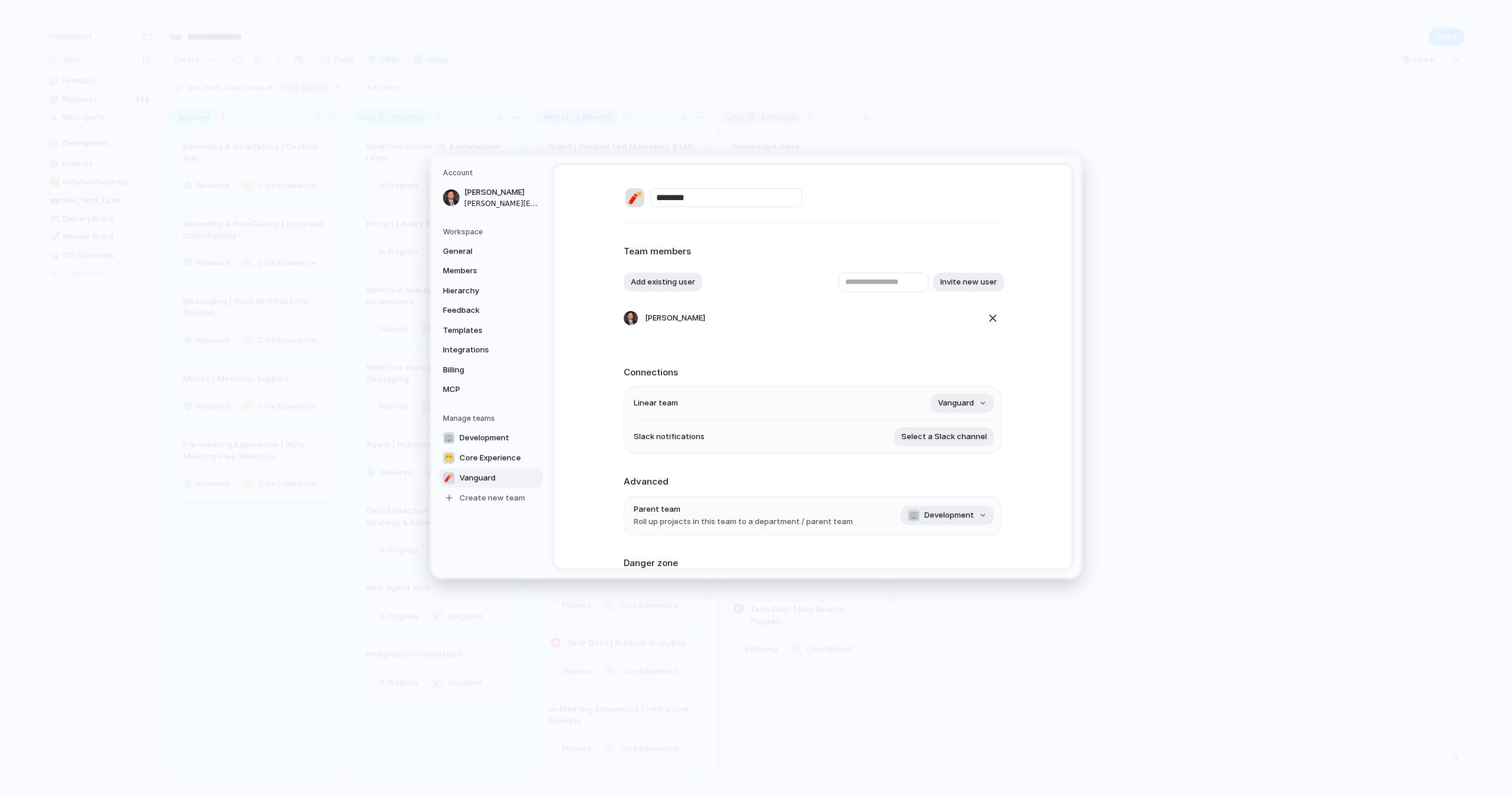
click at [974, 198] on div "🧨 ********" at bounding box center [813, 198] width 378 height 22
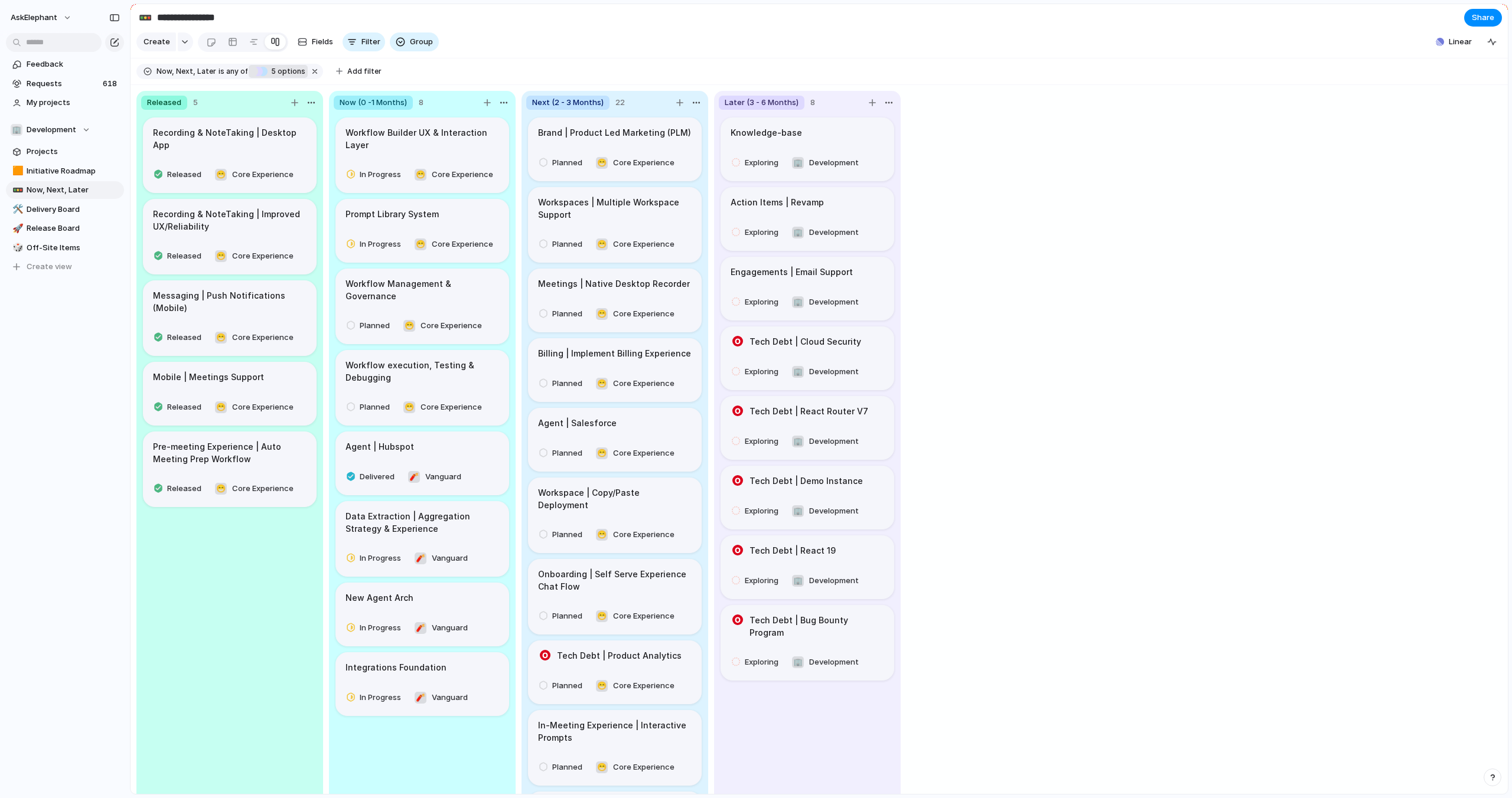
click at [1103, 253] on div "Released 5 Recording & NoteTaking | Desktop App Released 😁 Core Experience Reco…" at bounding box center [819, 440] width 1377 height 710
click at [54, 148] on span "Projects" at bounding box center [73, 151] width 94 height 12
